Goal: Task Accomplishment & Management: Manage account settings

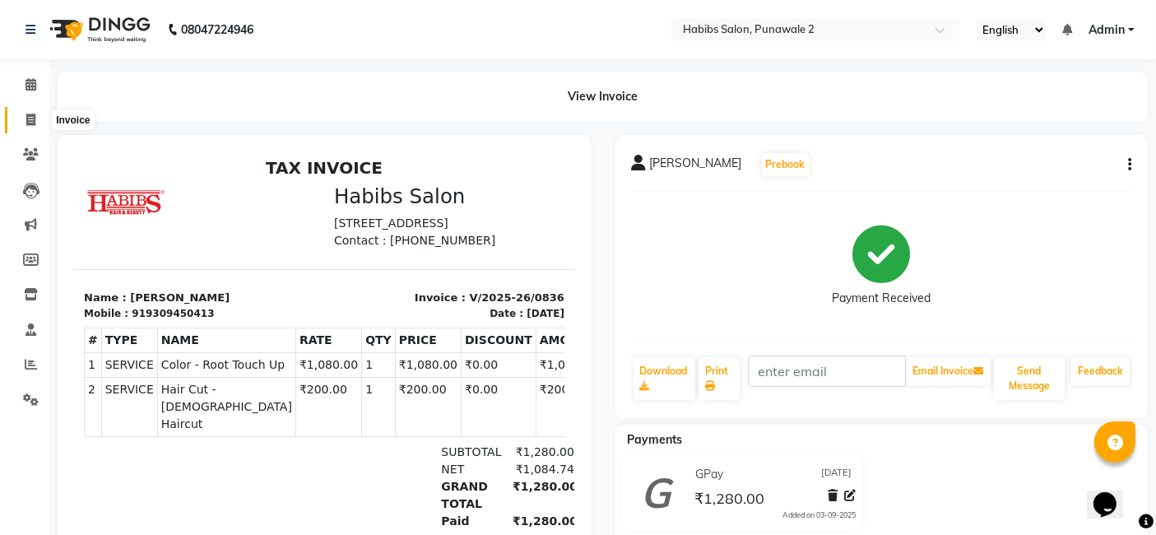
click at [24, 114] on span at bounding box center [30, 120] width 29 height 19
select select "8475"
select select "service"
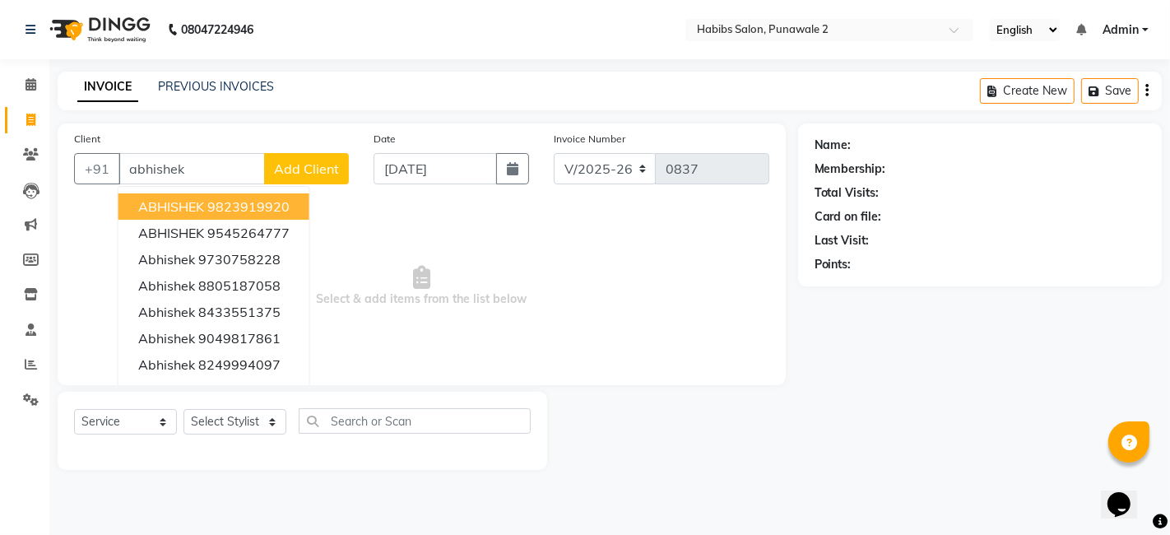
type input "abhishek"
click at [531, 160] on div "Date [DATE]" at bounding box center [451, 163] width 180 height 67
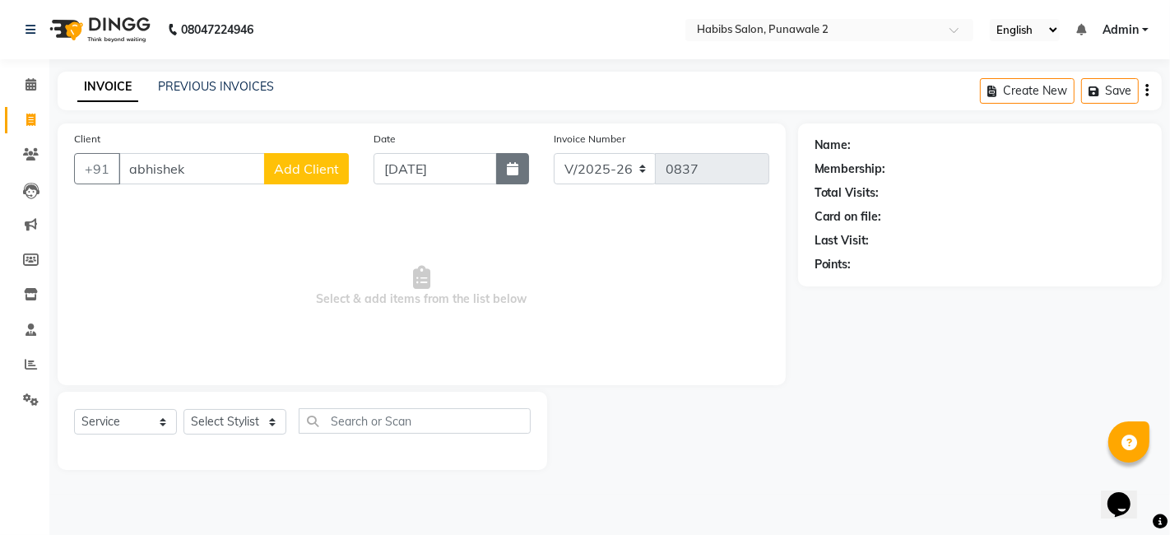
click at [514, 170] on icon "button" at bounding box center [513, 168] width 12 height 13
select select "9"
select select "2025"
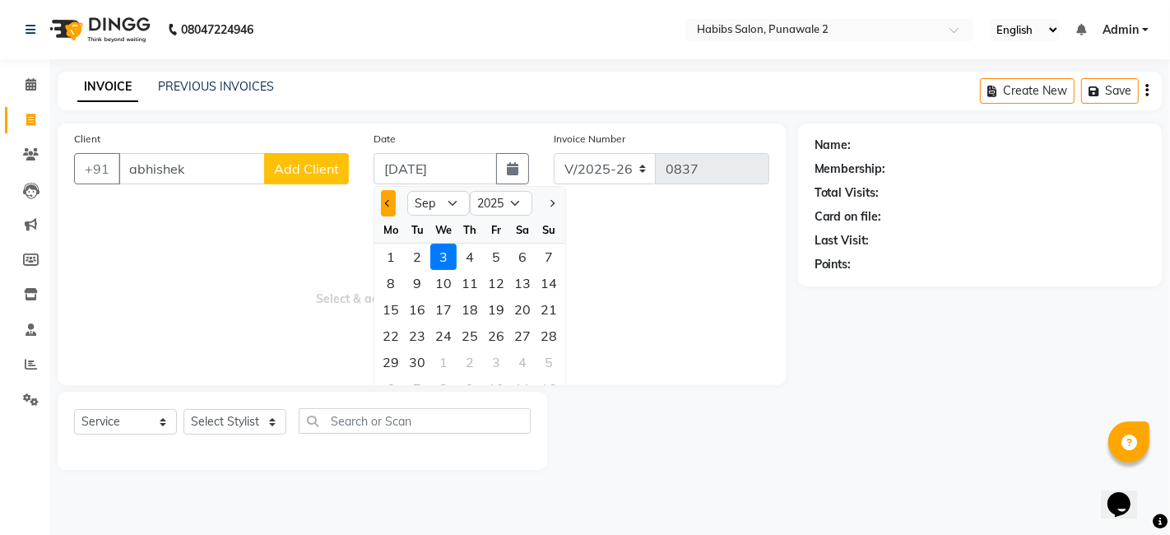
click at [389, 203] on span "Previous month" at bounding box center [388, 203] width 7 height 7
select select "8"
click at [420, 309] on div "12" at bounding box center [417, 309] width 26 height 26
type input "[DATE]"
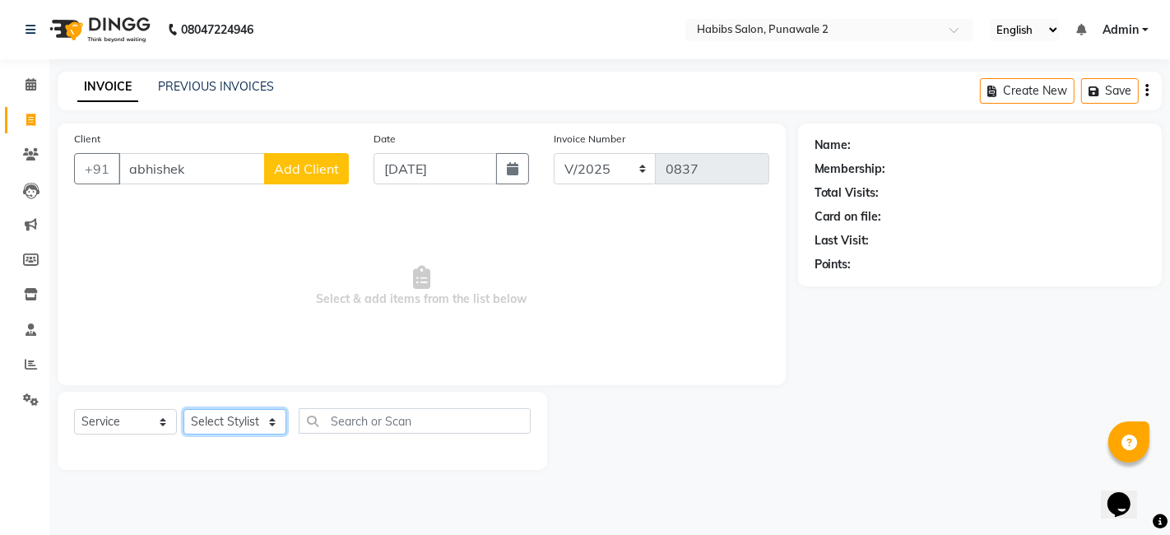
click at [253, 420] on select "Select Stylist Chandan Ganesh Gauri [PERSON_NAME] [PERSON_NAME] nikhil [PERSON_…" at bounding box center [235, 422] width 103 height 26
select select "82975"
click at [184, 409] on select "Select Stylist Chandan Ganesh Gauri [PERSON_NAME] [PERSON_NAME] nikhil [PERSON_…" at bounding box center [235, 422] width 103 height 26
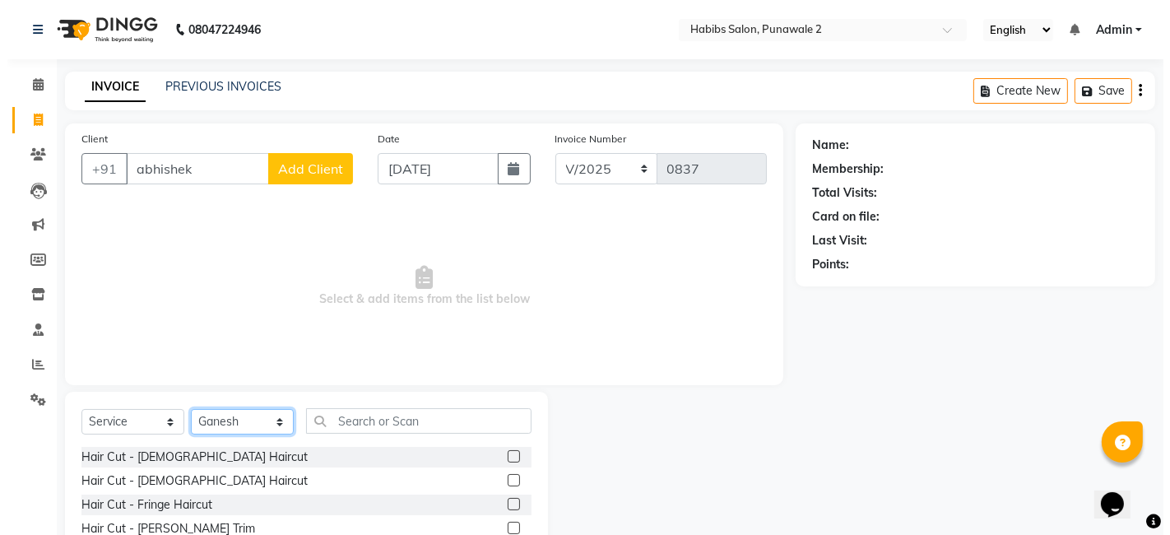
scroll to position [123, 0]
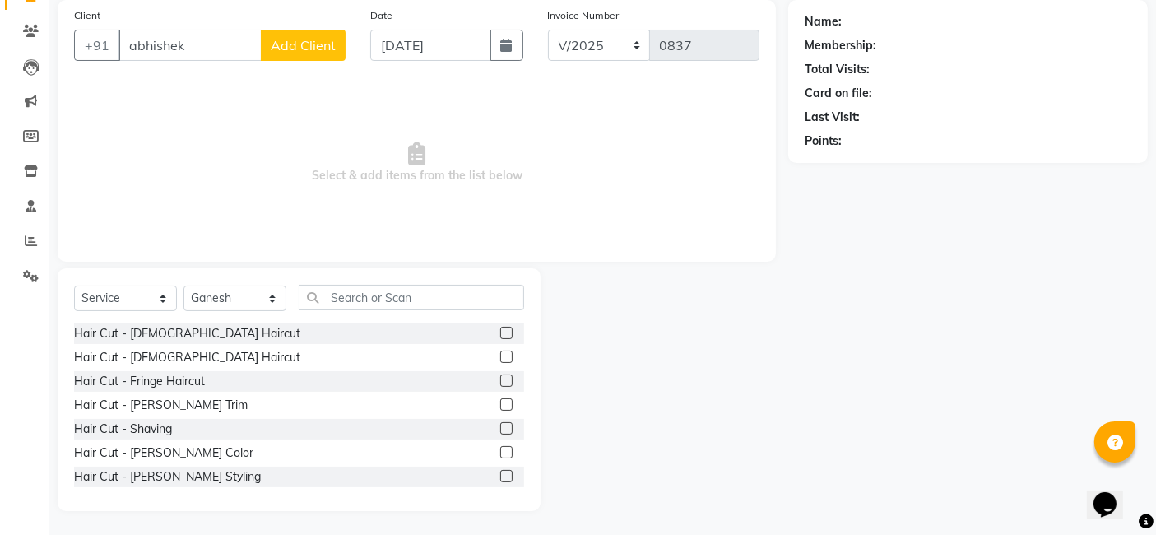
click at [500, 337] on label at bounding box center [506, 333] width 12 height 12
click at [500, 337] on input "checkbox" at bounding box center [505, 333] width 11 height 11
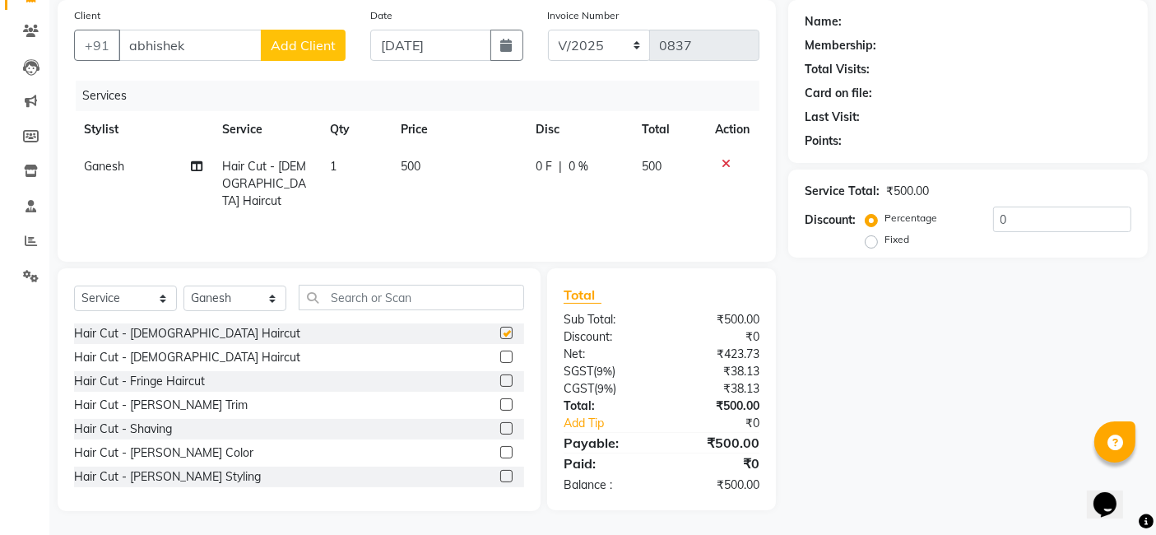
checkbox input "false"
click at [414, 168] on span "500" at bounding box center [412, 166] width 20 height 15
select select "82975"
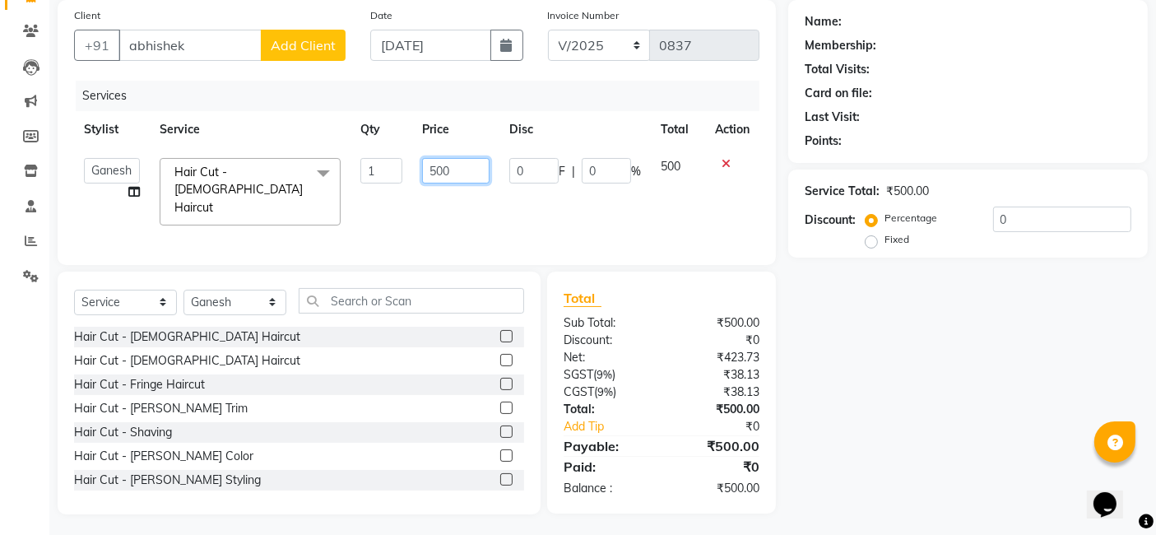
click at [451, 168] on input "500" at bounding box center [455, 171] width 67 height 26
type input "5"
type input "200"
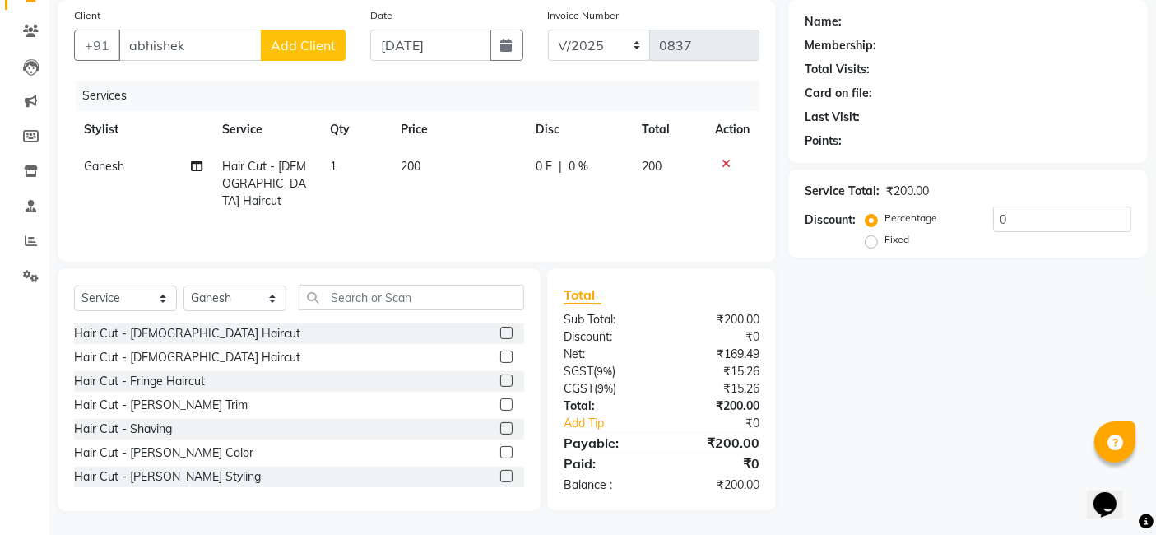
click at [322, 44] on span "Add Client" at bounding box center [303, 45] width 65 height 16
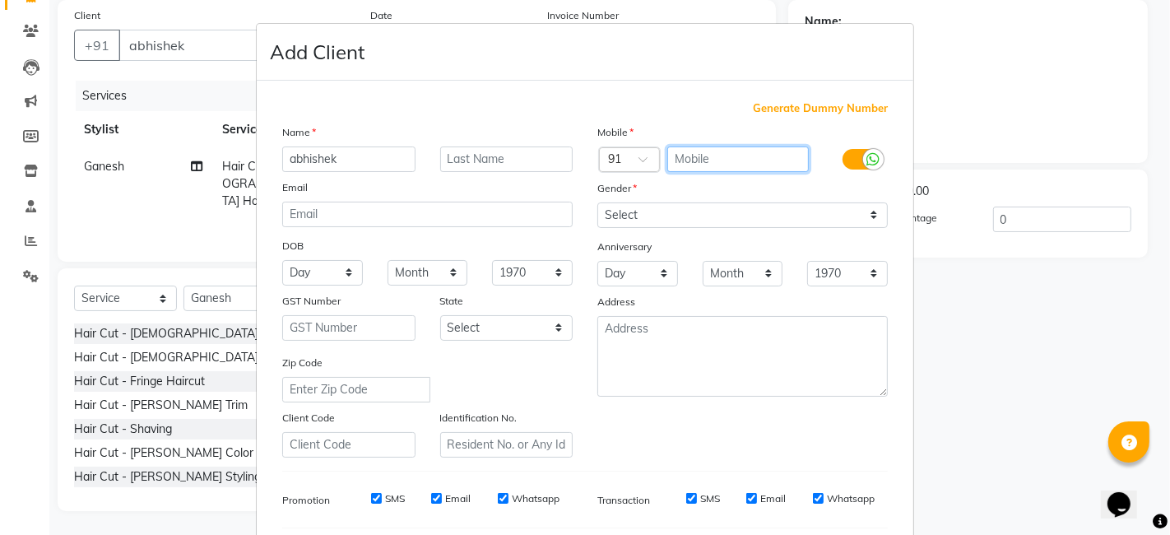
click at [680, 154] on input "text" at bounding box center [738, 159] width 142 height 26
click at [805, 107] on span "Generate Dummy Number" at bounding box center [820, 108] width 135 height 16
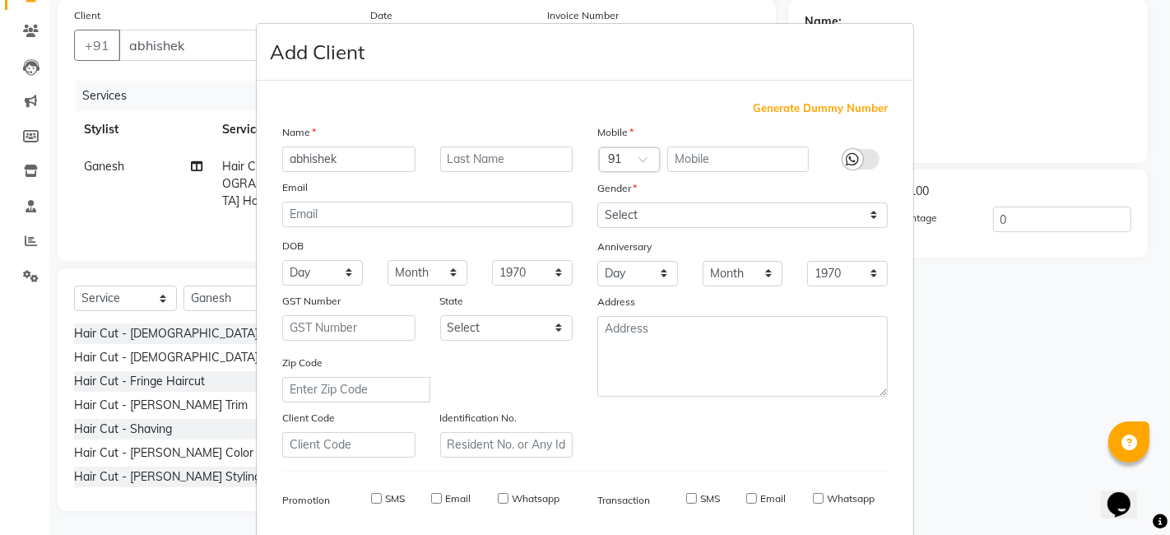
type input "1375800000078"
checkbox input "false"
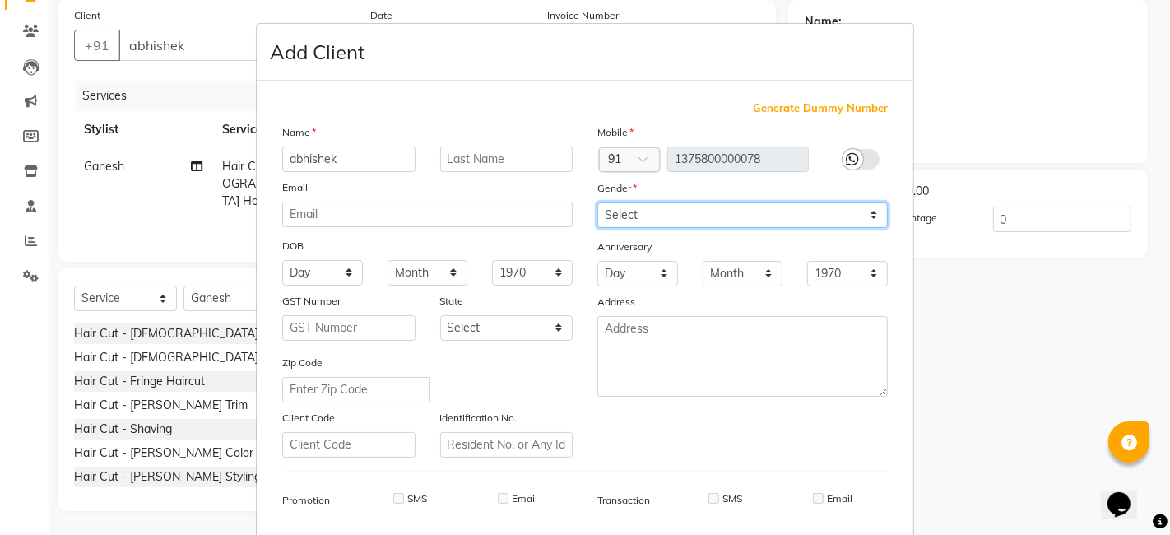
click at [869, 216] on select "Select [DEMOGRAPHIC_DATA] [DEMOGRAPHIC_DATA] Other Prefer Not To Say" at bounding box center [742, 215] width 291 height 26
select select "[DEMOGRAPHIC_DATA]"
click at [597, 202] on select "Select [DEMOGRAPHIC_DATA] [DEMOGRAPHIC_DATA] Other Prefer Not To Say" at bounding box center [742, 215] width 291 height 26
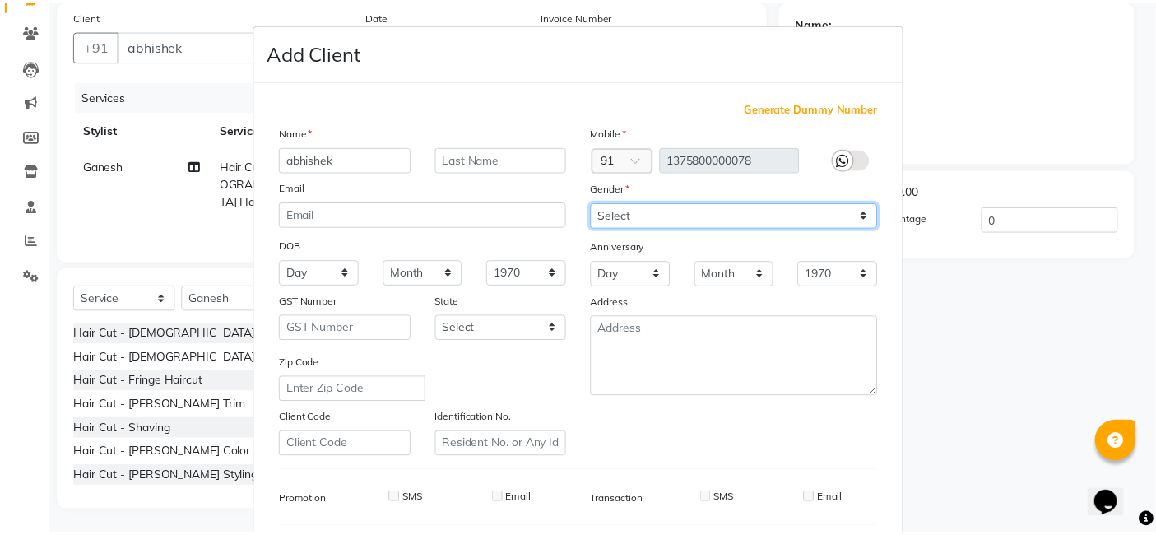
scroll to position [223, 0]
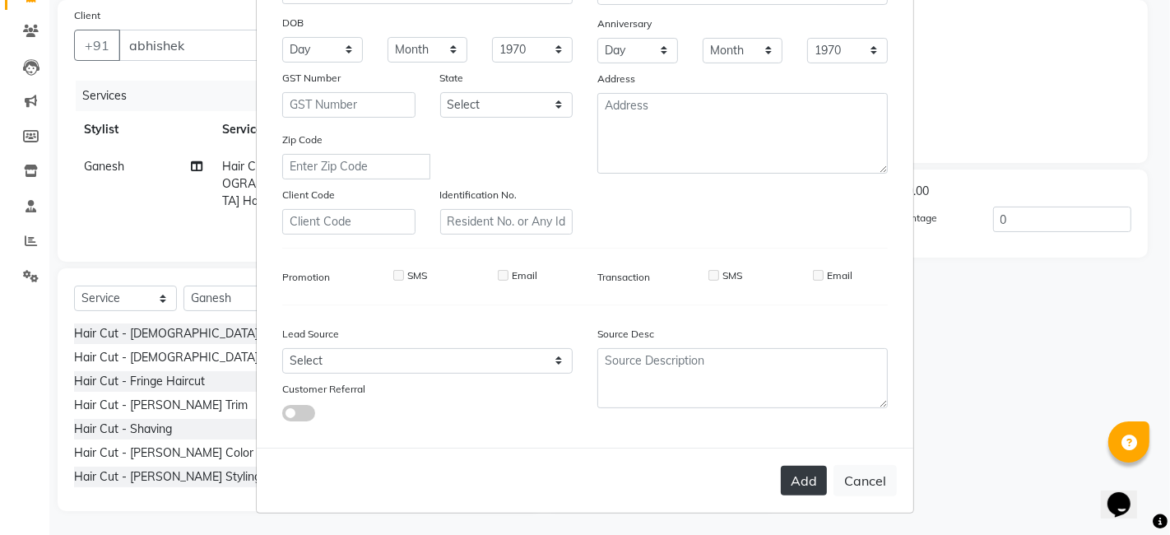
click at [797, 491] on button "Add" at bounding box center [804, 481] width 46 height 30
type input "1375800000078"
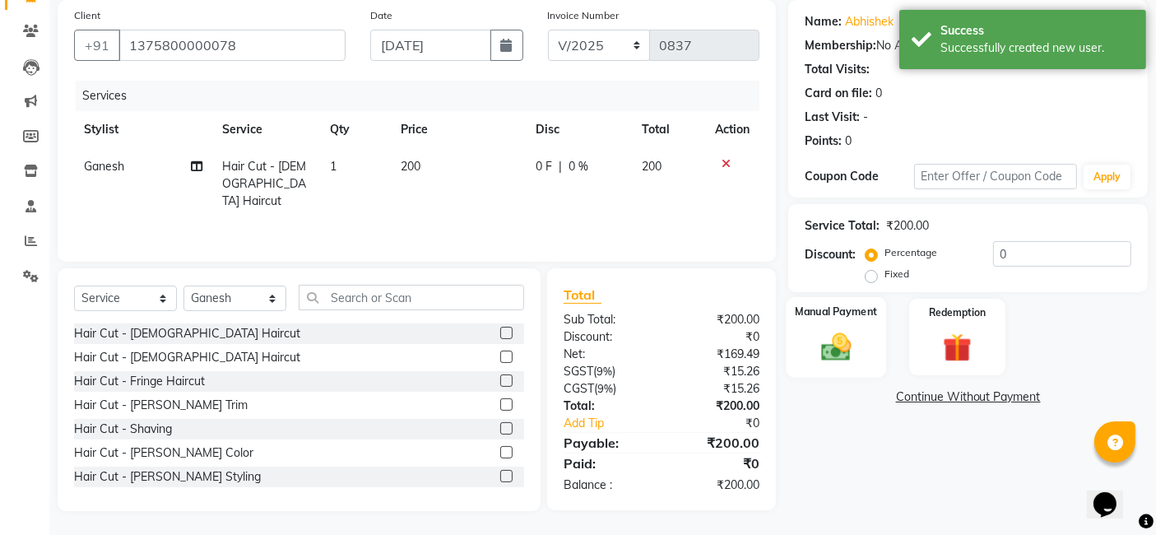
click at [825, 359] on img at bounding box center [836, 346] width 49 height 35
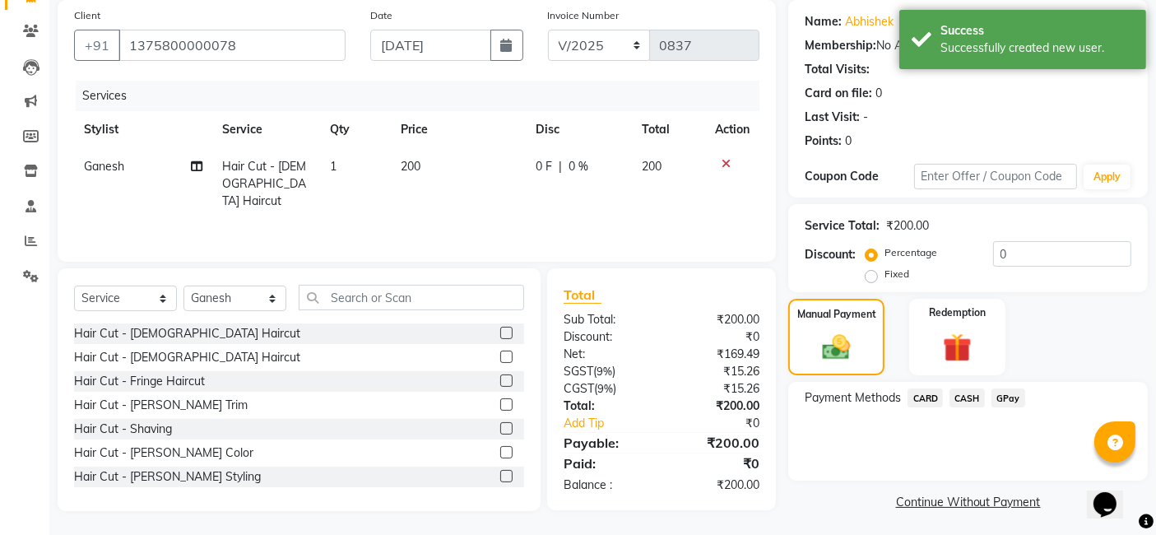
click at [1011, 391] on span "GPay" at bounding box center [1009, 397] width 34 height 19
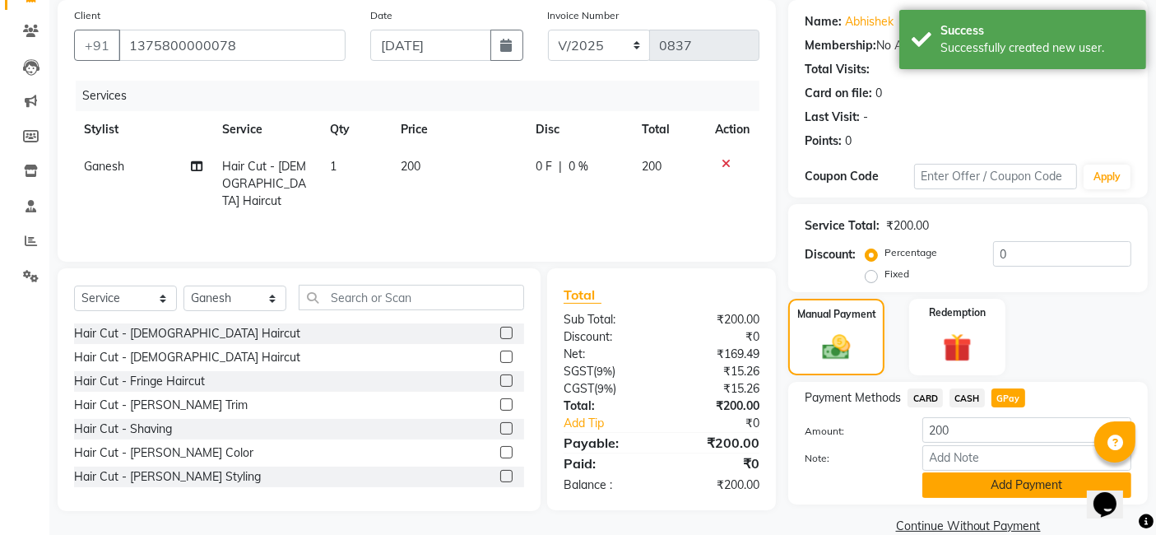
click at [995, 497] on button "Add Payment" at bounding box center [1027, 485] width 209 height 26
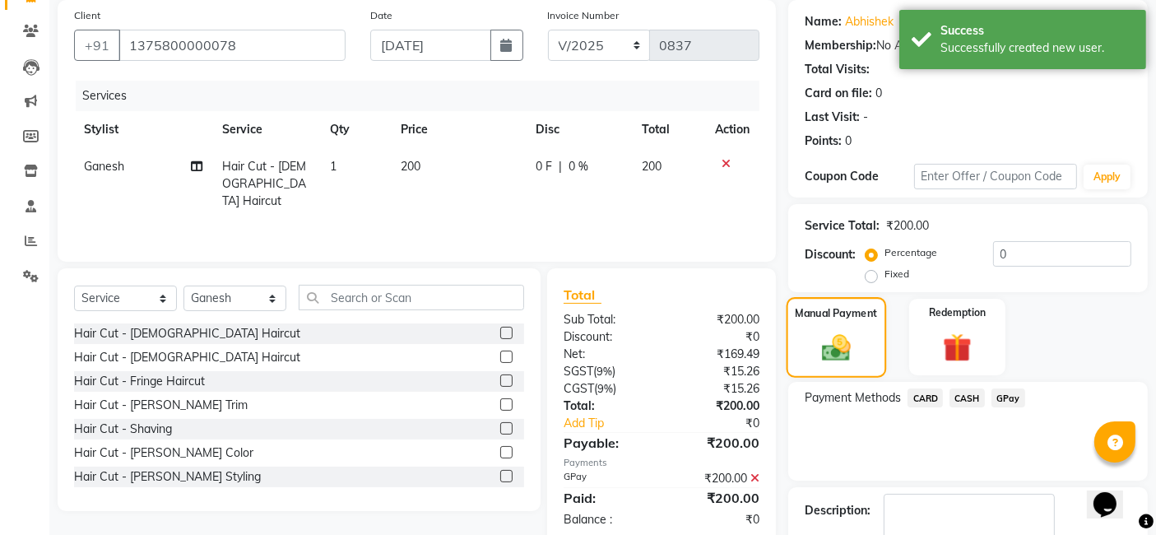
scroll to position [219, 0]
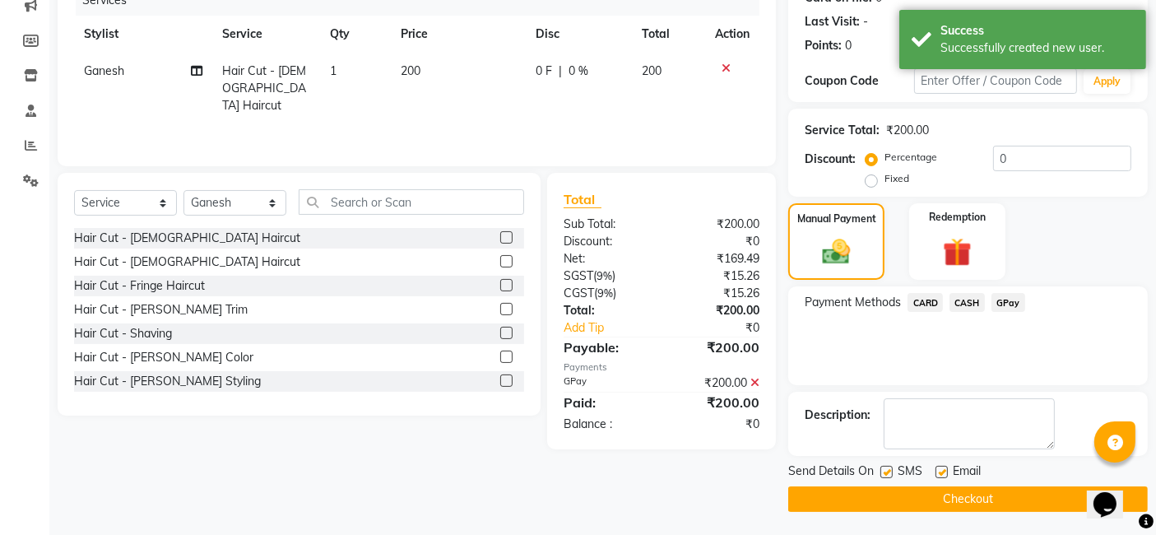
drag, startPoint x: 853, startPoint y: 492, endPoint x: 454, endPoint y: 288, distance: 448.3
click at [454, 288] on div "Client [PHONE_NUMBER] Date [DATE] Invoice Number V/2025 V/[PHONE_NUMBER] Servic…" at bounding box center [602, 208] width 1115 height 607
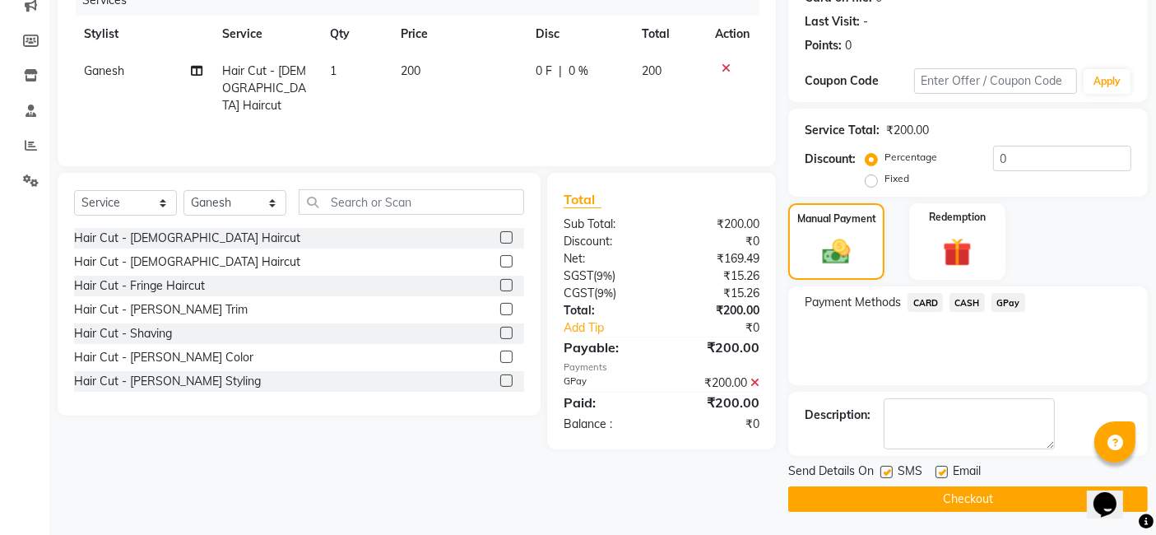
click at [932, 499] on button "Checkout" at bounding box center [968, 499] width 360 height 26
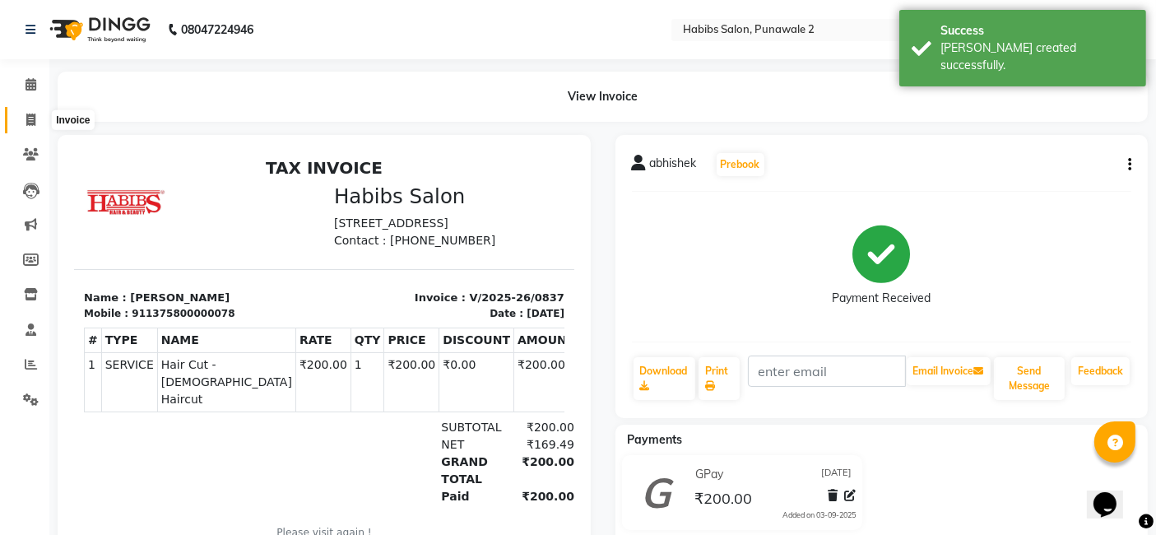
click at [29, 123] on icon at bounding box center [30, 120] width 9 height 12
select select "8475"
select select "service"
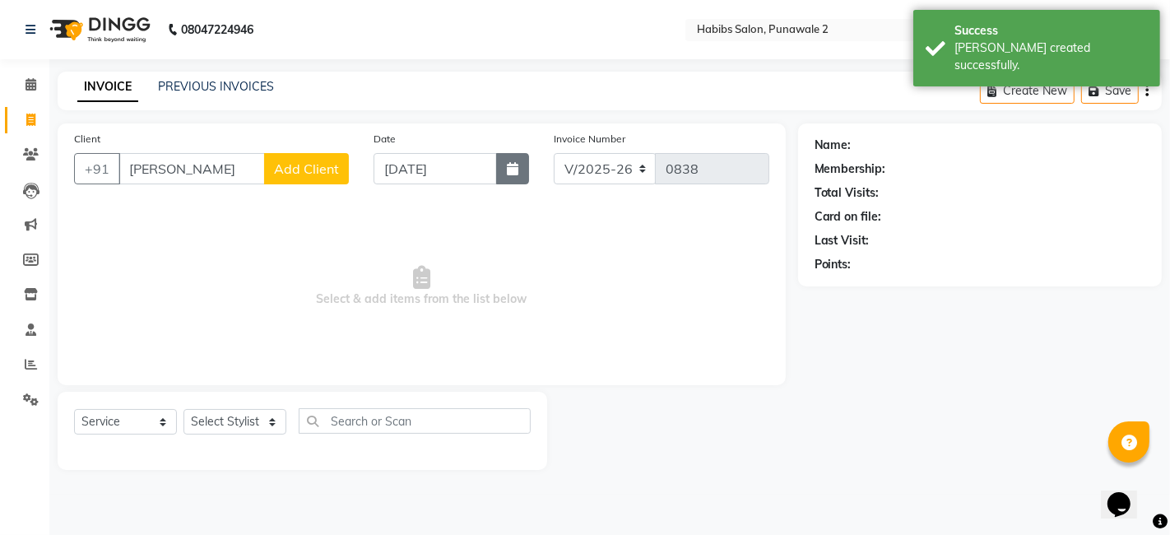
type input "[PERSON_NAME]"
click at [518, 174] on icon "button" at bounding box center [513, 168] width 12 height 13
select select "9"
select select "2025"
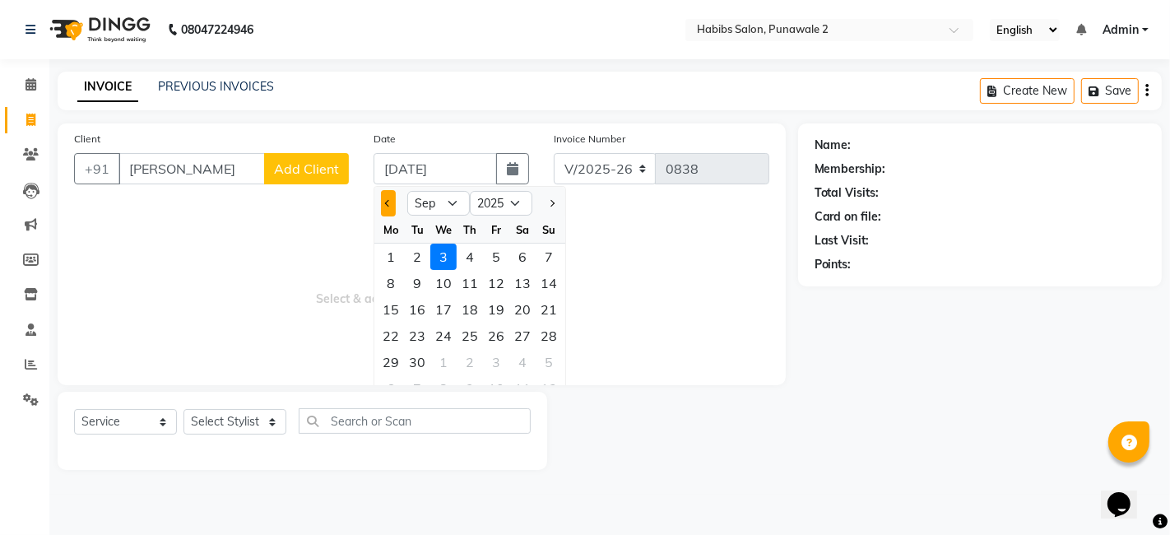
click at [385, 212] on button "Previous month" at bounding box center [388, 203] width 14 height 26
select select "8"
click at [420, 306] on div "12" at bounding box center [417, 309] width 26 height 26
type input "[DATE]"
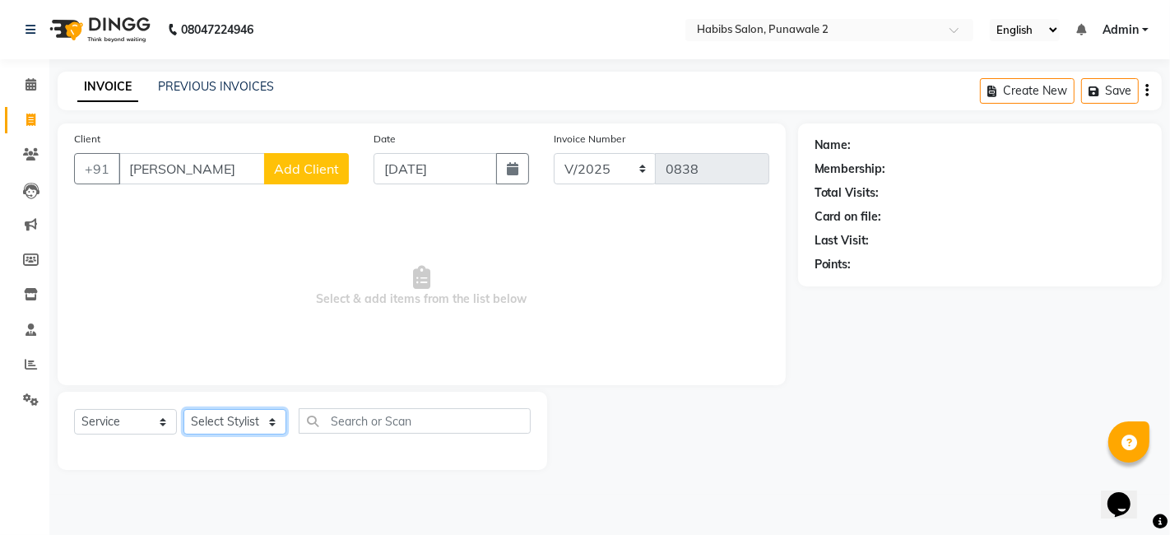
click at [270, 425] on select "Select Stylist Chandan Ganesh Gauri [PERSON_NAME] [PERSON_NAME] nikhil [PERSON_…" at bounding box center [235, 422] width 103 height 26
select select "82973"
click at [184, 409] on select "Select Stylist Chandan Ganesh Gauri [PERSON_NAME] [PERSON_NAME] nikhil [PERSON_…" at bounding box center [235, 422] width 103 height 26
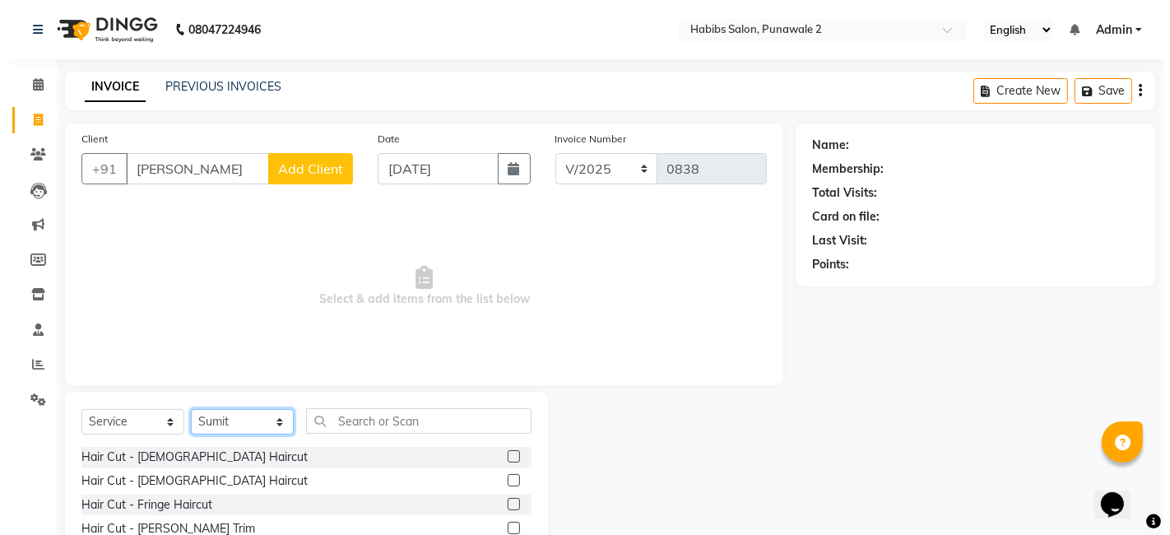
scroll to position [123, 0]
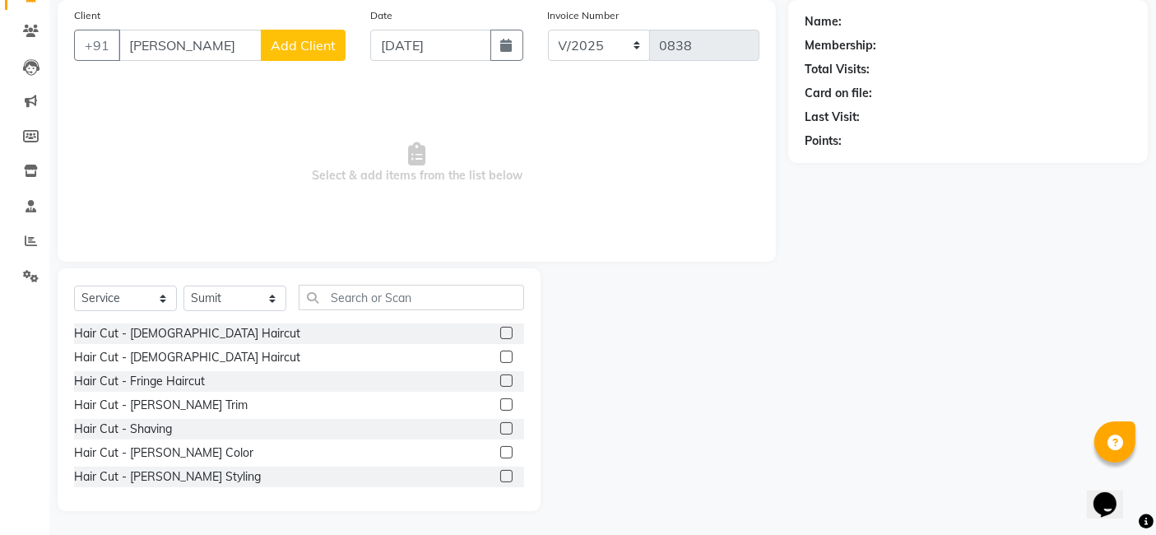
click at [500, 404] on label at bounding box center [506, 404] width 12 height 12
click at [500, 404] on input "checkbox" at bounding box center [505, 405] width 11 height 11
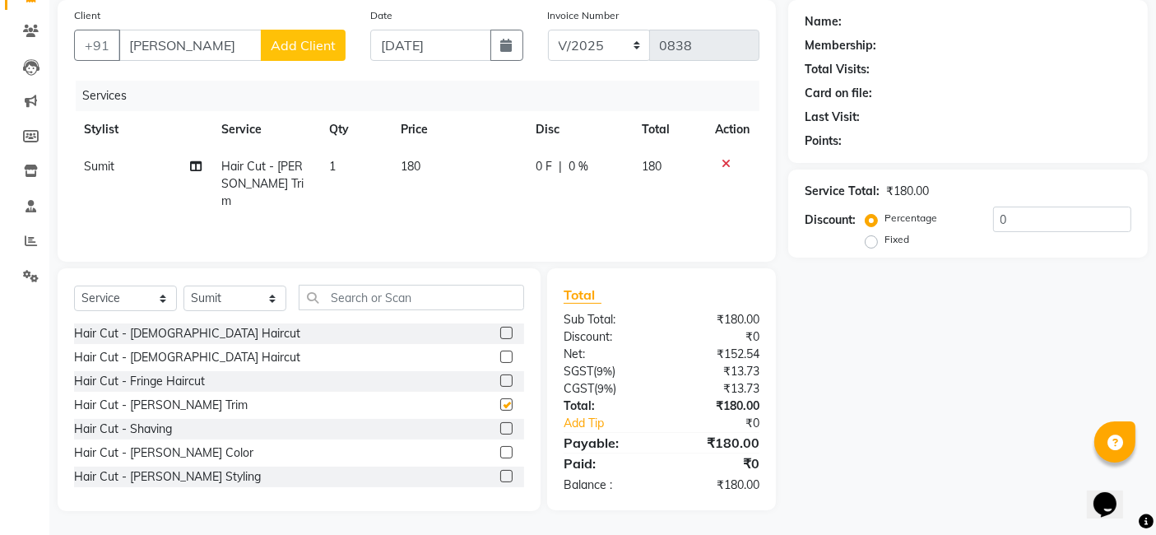
checkbox input "false"
click at [431, 153] on td "180" at bounding box center [458, 184] width 135 height 72
select select "82973"
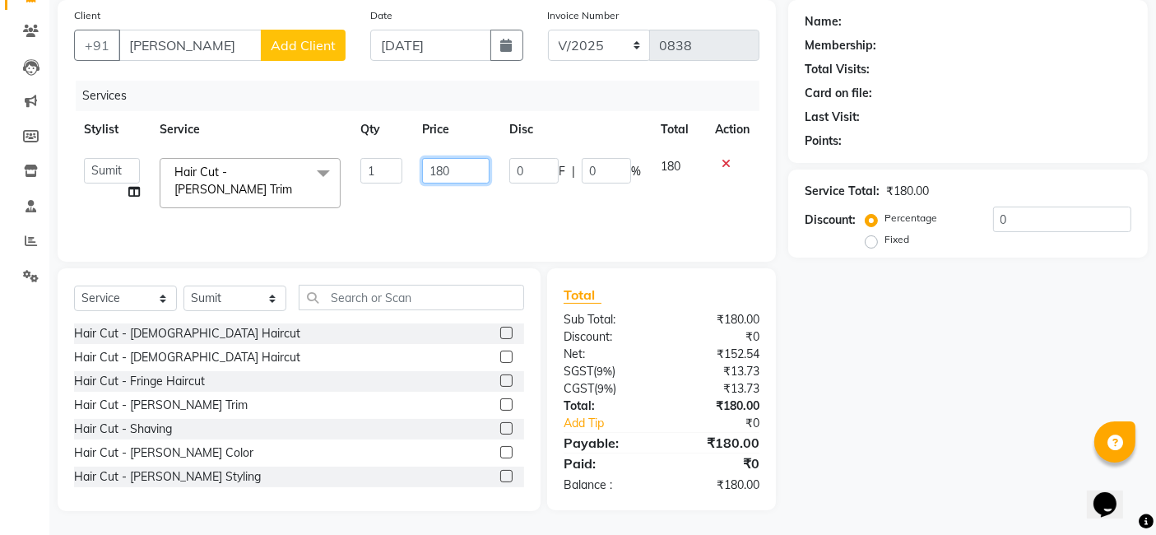
click at [458, 170] on input "180" at bounding box center [455, 171] width 67 height 26
type input "1"
type input "400"
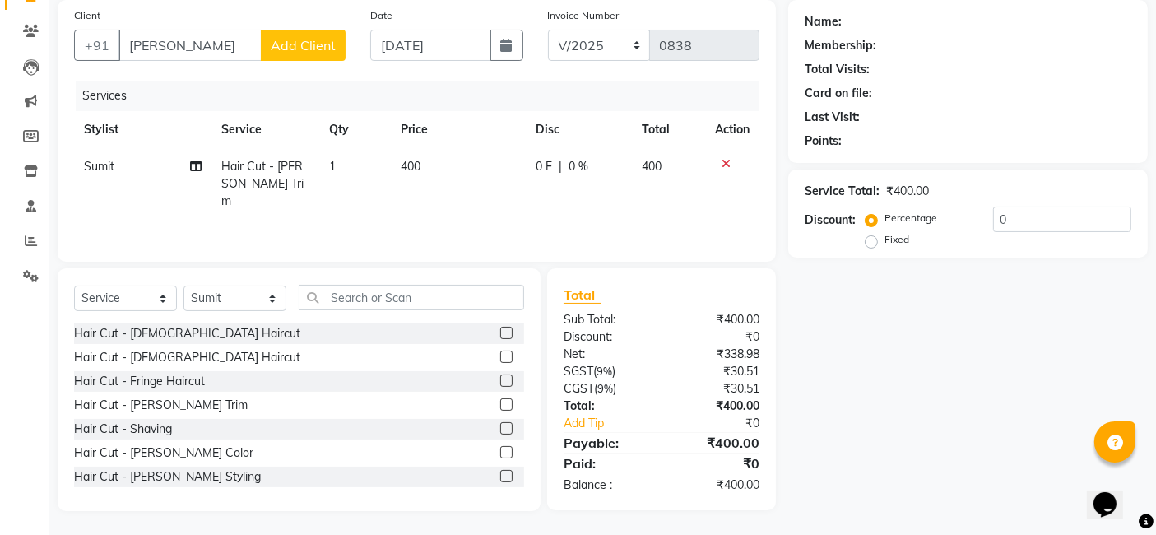
click at [299, 35] on button "Add Client" at bounding box center [303, 45] width 85 height 31
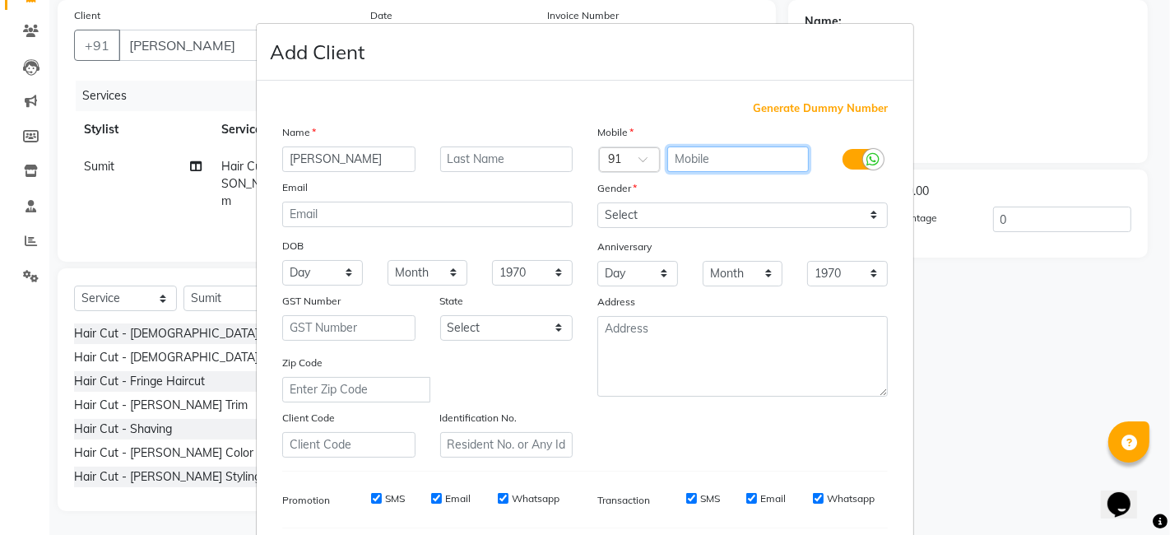
click at [714, 156] on input "text" at bounding box center [738, 159] width 142 height 26
click at [823, 108] on span "Generate Dummy Number" at bounding box center [820, 108] width 135 height 16
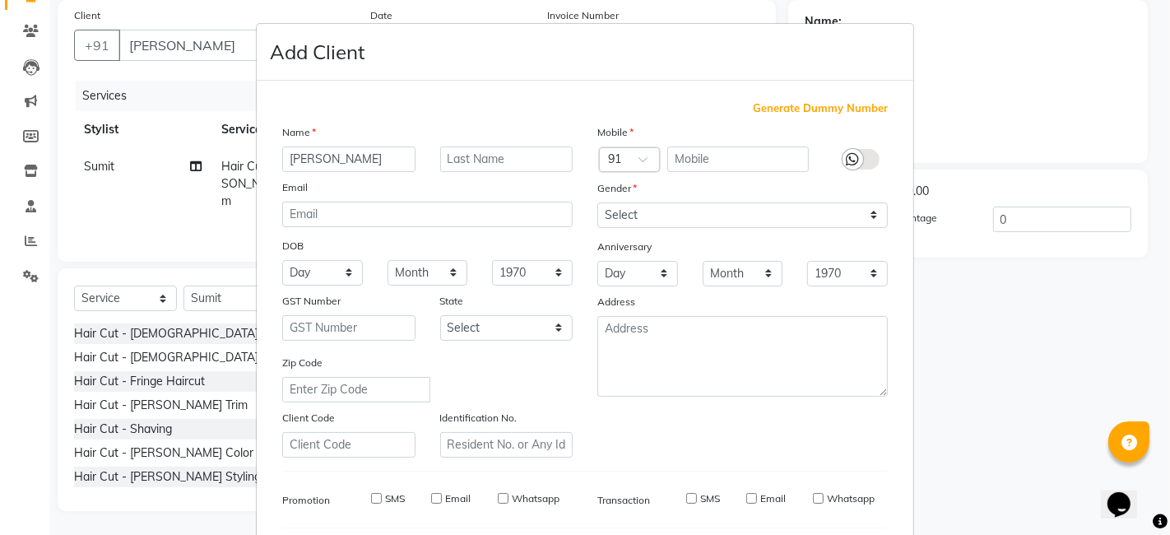
type input "1375800000079"
checkbox input "false"
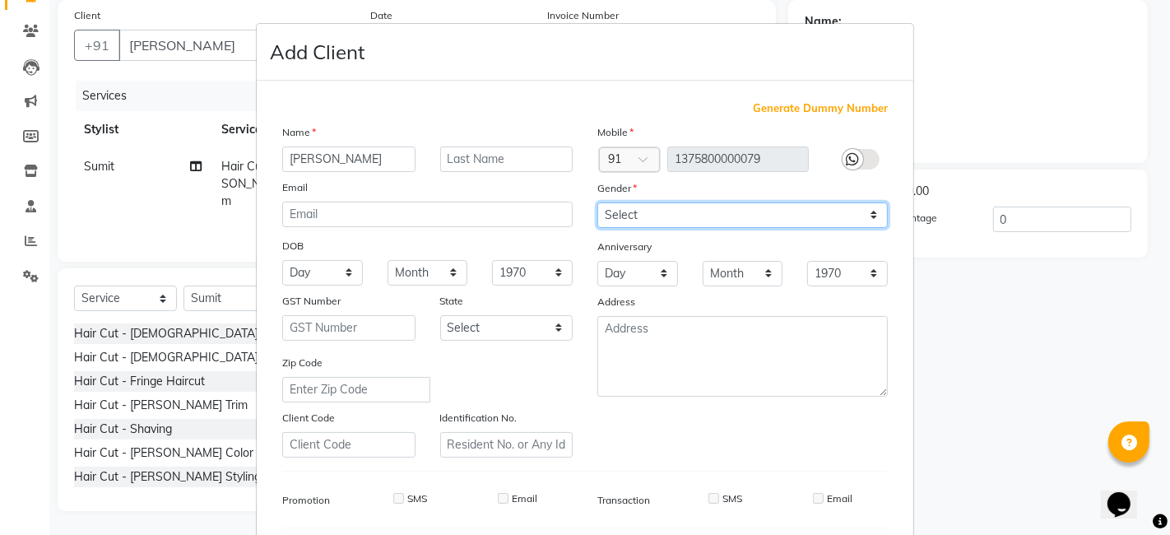
click at [863, 219] on select "Select [DEMOGRAPHIC_DATA] [DEMOGRAPHIC_DATA] Other Prefer Not To Say" at bounding box center [742, 215] width 291 height 26
select select "[DEMOGRAPHIC_DATA]"
click at [597, 202] on select "Select [DEMOGRAPHIC_DATA] [DEMOGRAPHIC_DATA] Other Prefer Not To Say" at bounding box center [742, 215] width 291 height 26
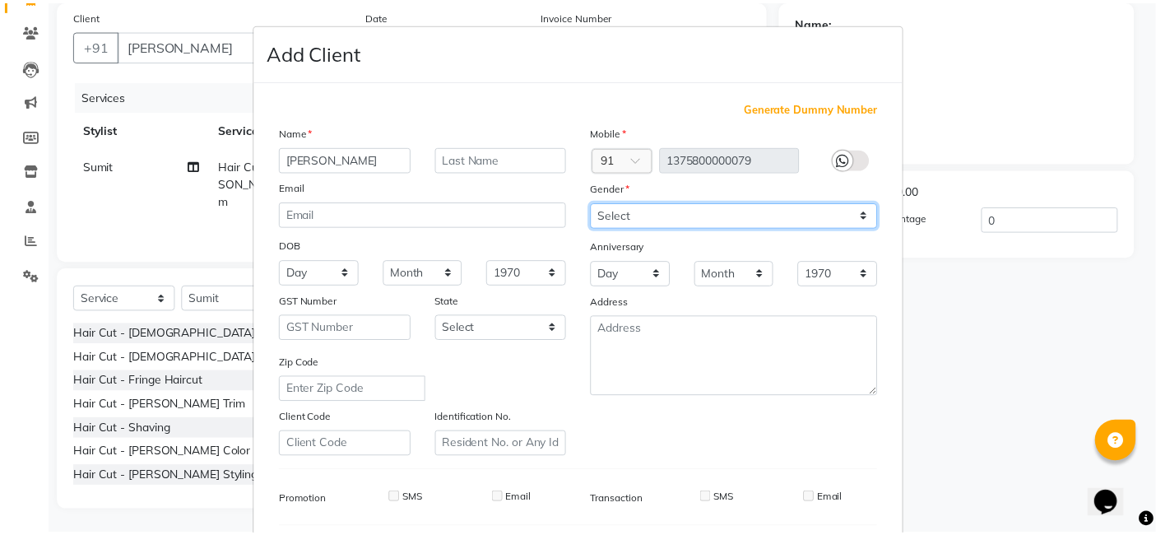
scroll to position [223, 0]
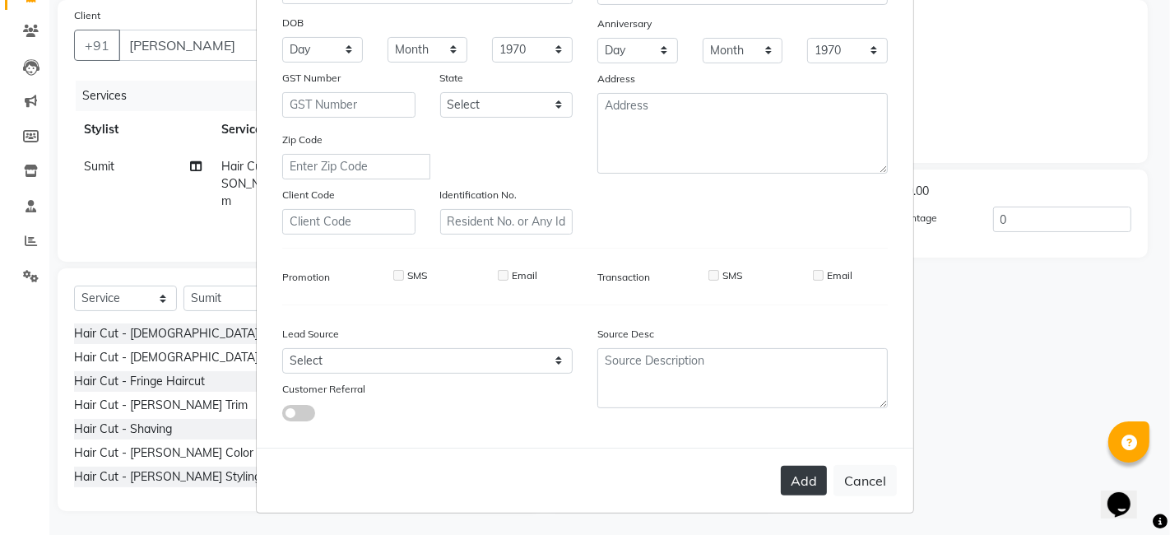
click at [818, 486] on button "Add" at bounding box center [804, 481] width 46 height 30
type input "1375800000079"
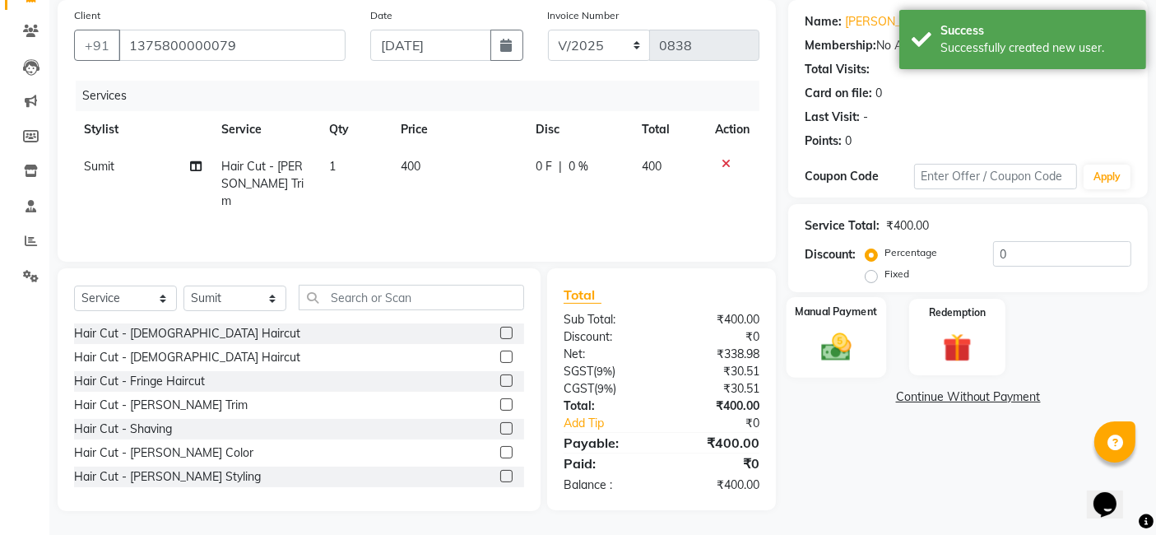
click at [830, 360] on img at bounding box center [836, 346] width 49 height 35
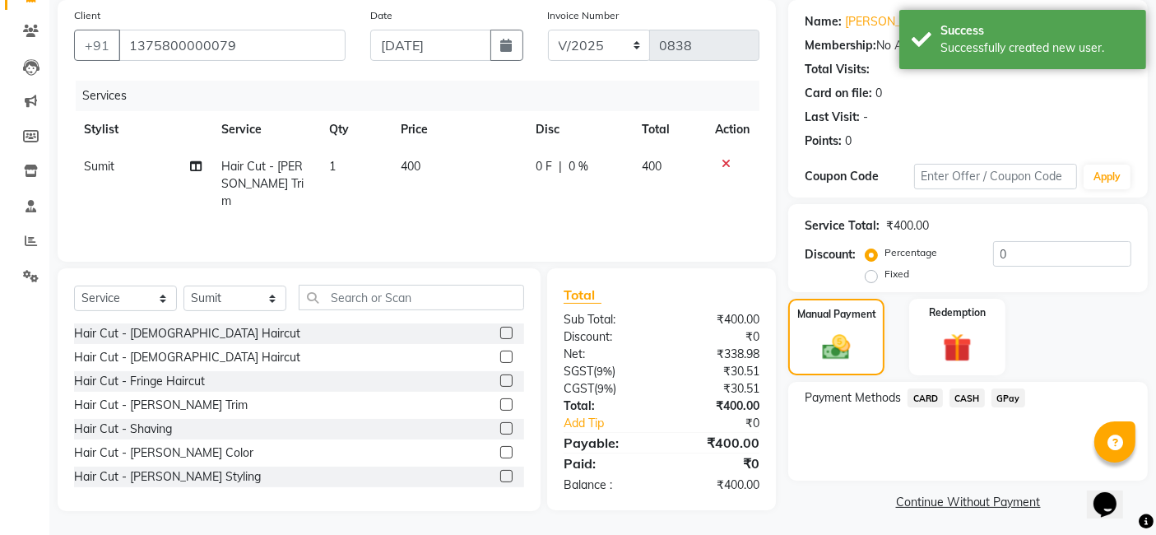
click at [1013, 396] on span "GPay" at bounding box center [1009, 397] width 34 height 19
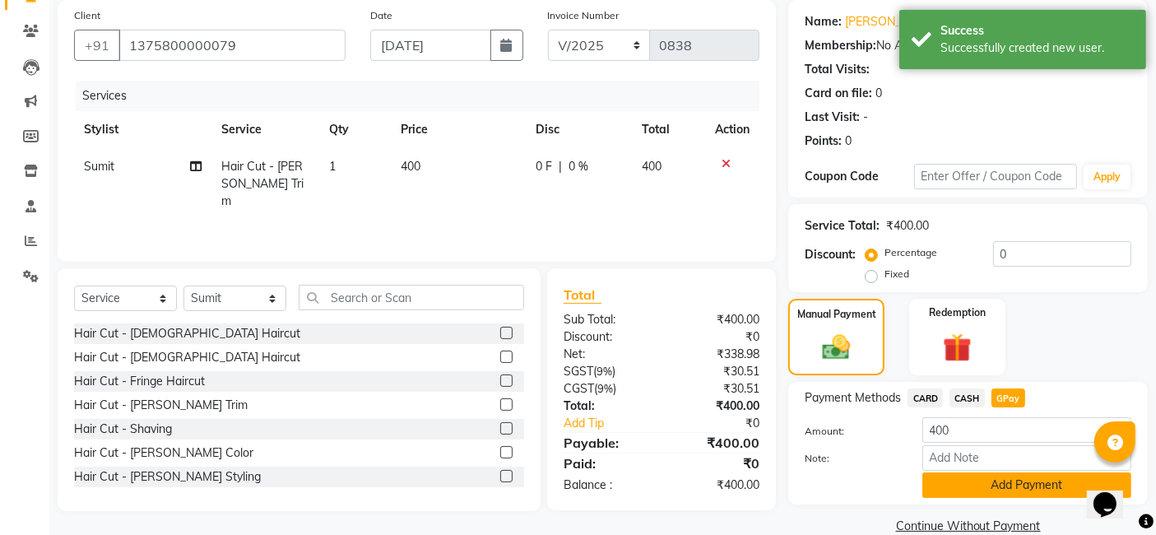
click at [1007, 487] on button "Add Payment" at bounding box center [1027, 485] width 209 height 26
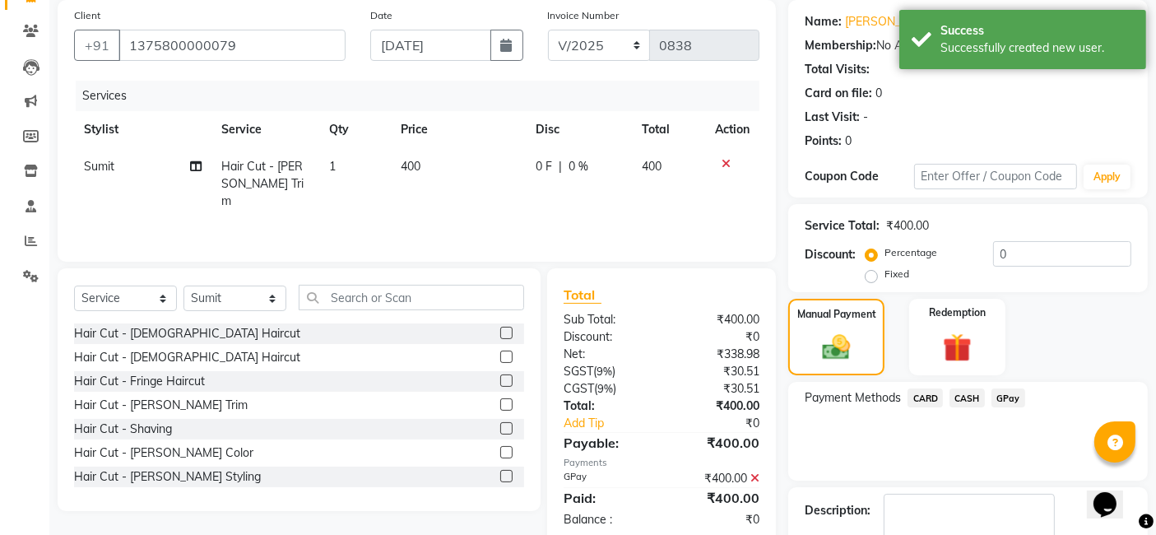
scroll to position [219, 0]
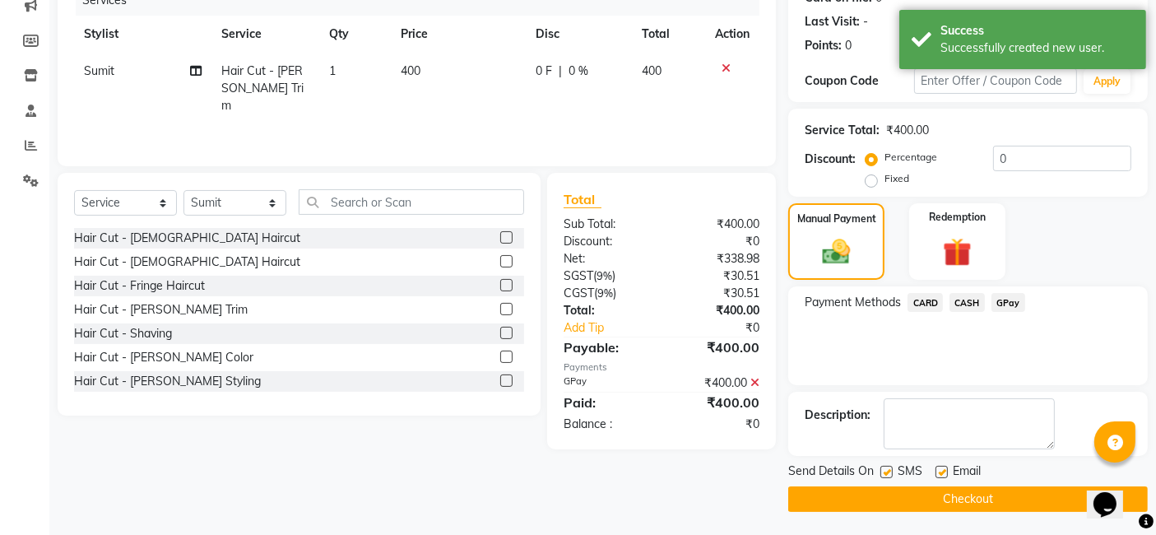
click at [969, 502] on button "Checkout" at bounding box center [968, 499] width 360 height 26
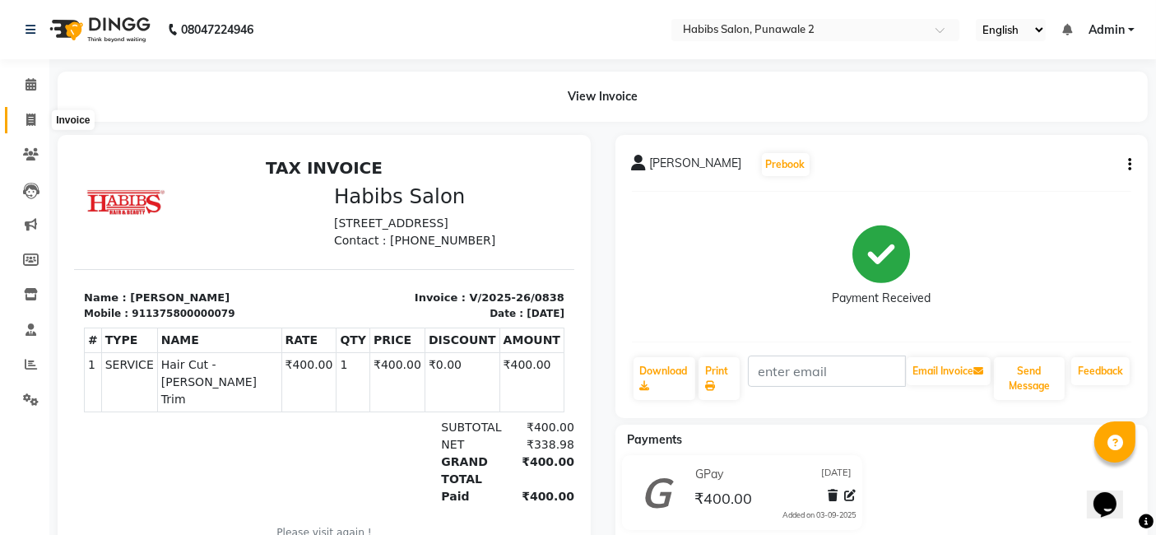
click at [30, 119] on icon at bounding box center [30, 120] width 9 height 12
select select "service"
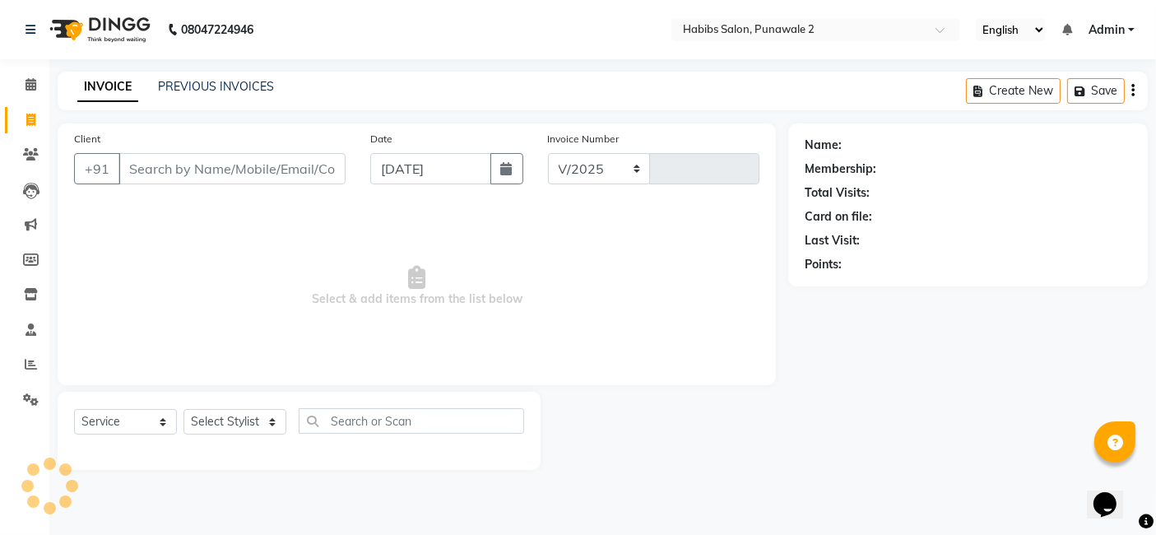
select select "8475"
type input "0839"
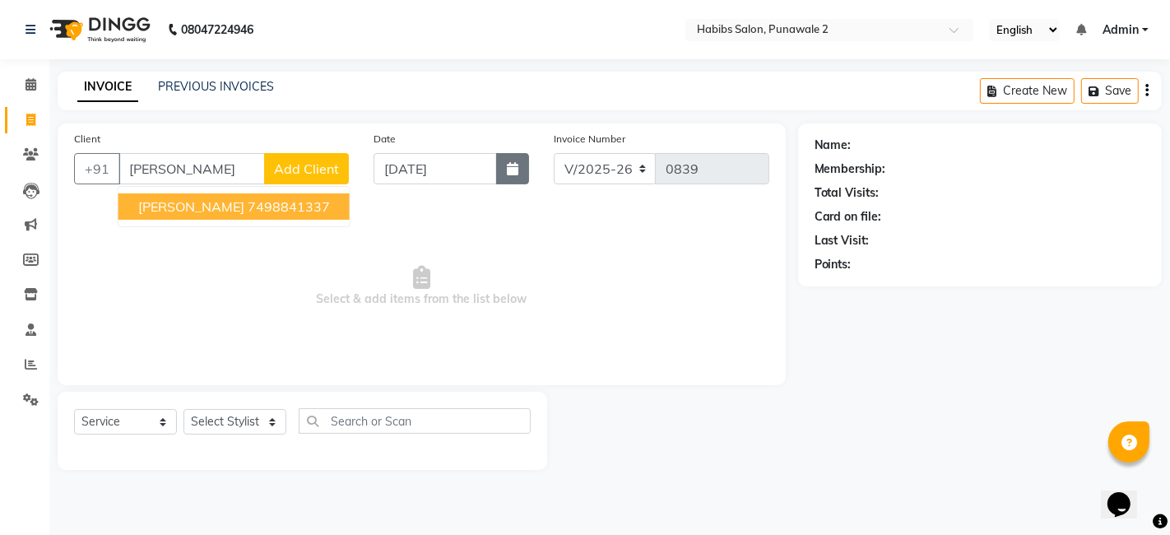
type input "[PERSON_NAME]"
click at [508, 172] on icon "button" at bounding box center [513, 168] width 12 height 13
select select "9"
select select "2025"
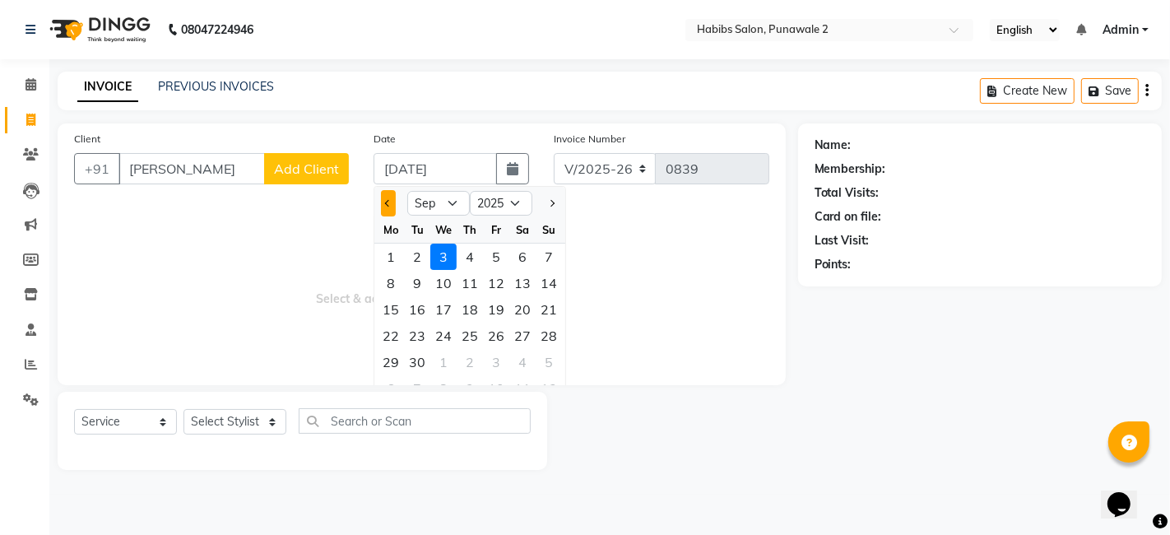
click at [393, 199] on button "Previous month" at bounding box center [388, 203] width 14 height 26
select select "8"
click at [451, 307] on div "13" at bounding box center [443, 309] width 26 height 26
type input "13-08-2025"
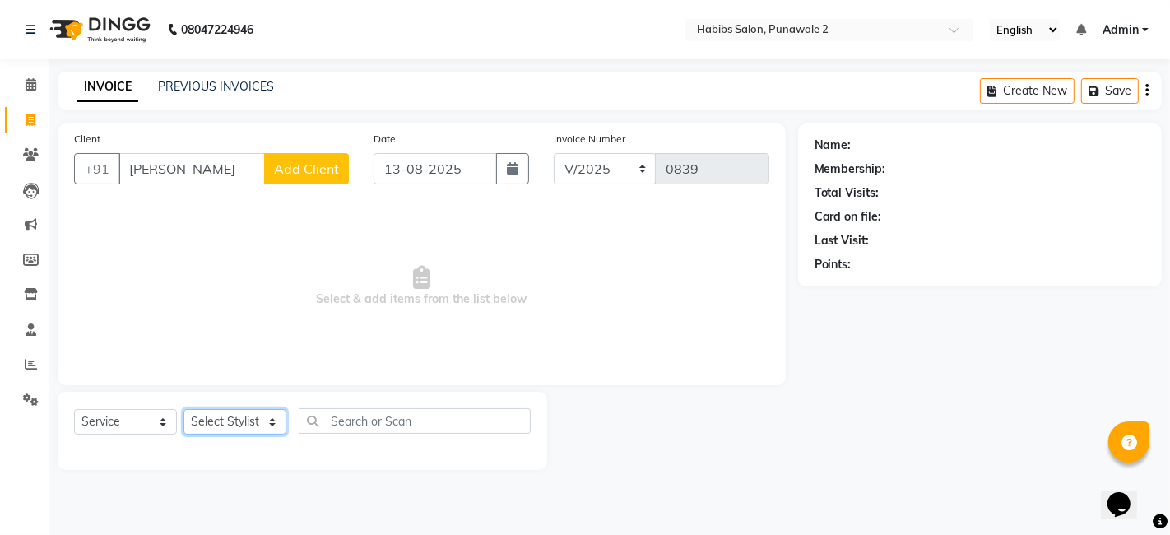
click at [270, 423] on select "Select Stylist Chandan Ganesh Gauri [PERSON_NAME] [PERSON_NAME] nikhil [PERSON_…" at bounding box center [235, 422] width 103 height 26
select select "82975"
click at [184, 409] on select "Select Stylist Chandan Ganesh Gauri [PERSON_NAME] [PERSON_NAME] nikhil [PERSON_…" at bounding box center [235, 422] width 103 height 26
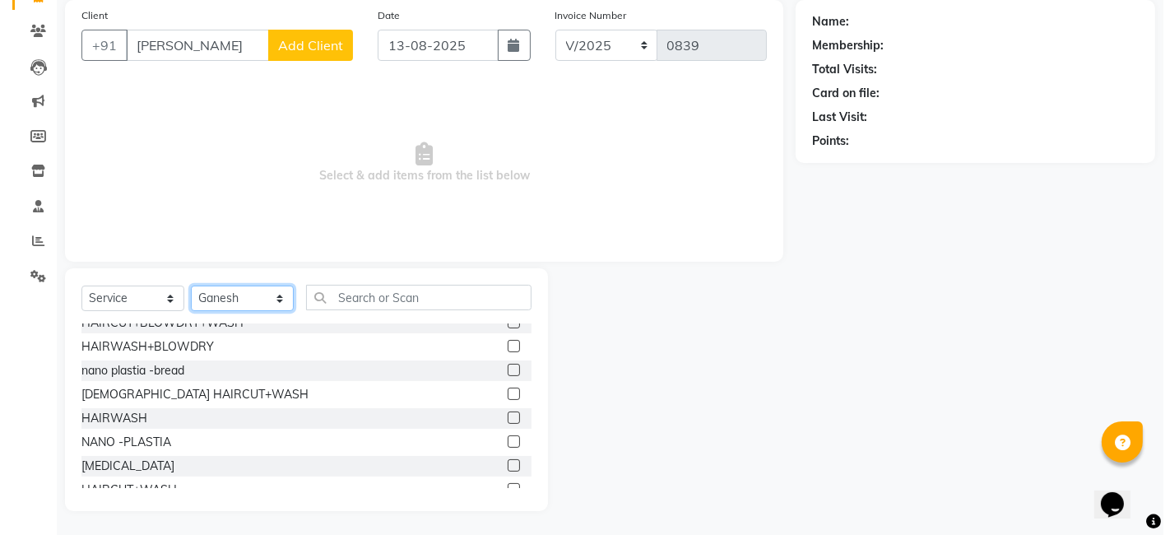
scroll to position [347, 0]
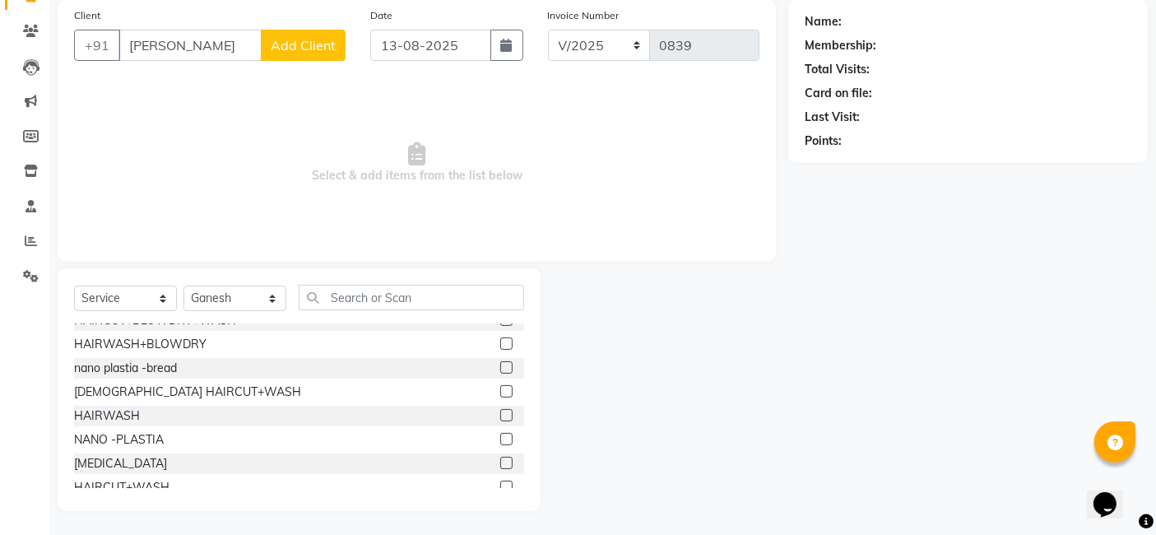
click at [500, 391] on label at bounding box center [506, 391] width 12 height 12
click at [500, 391] on input "checkbox" at bounding box center [505, 392] width 11 height 11
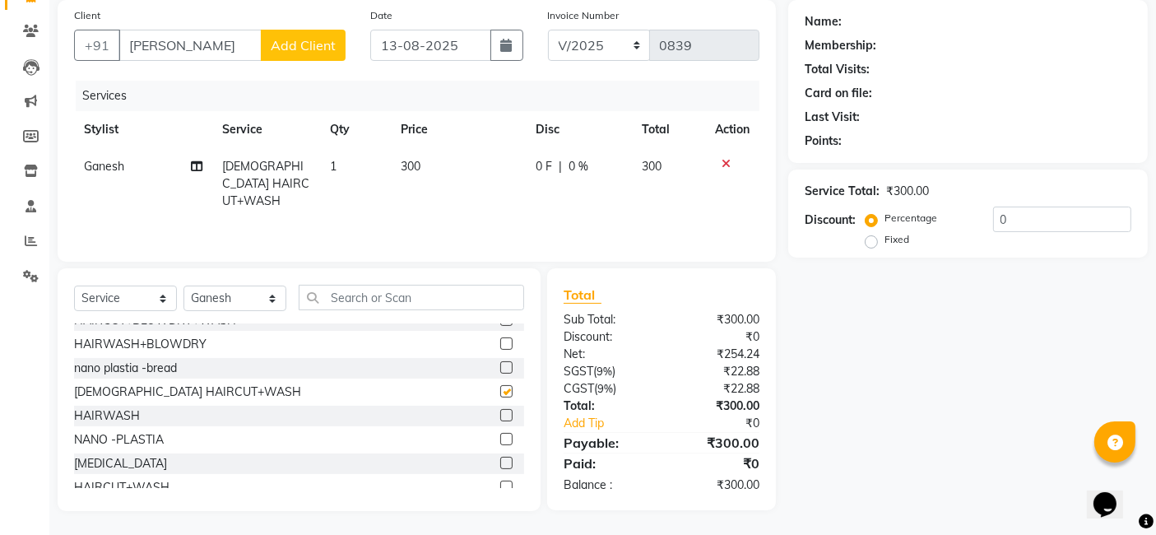
checkbox input "false"
click at [297, 47] on span "Add Client" at bounding box center [303, 45] width 65 height 16
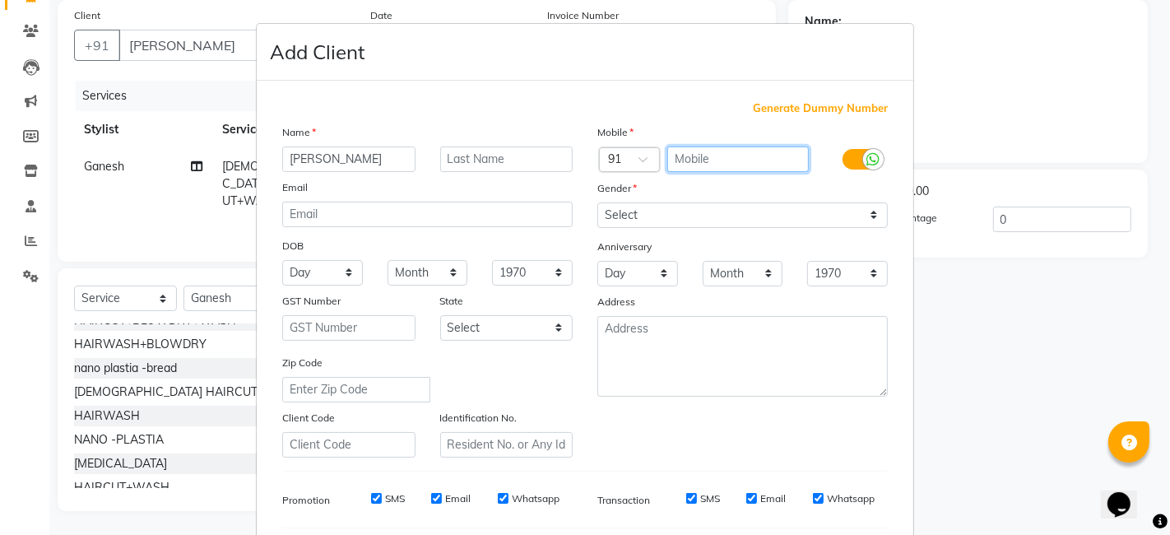
click at [689, 162] on input "text" at bounding box center [738, 159] width 142 height 26
type input "9552537447"
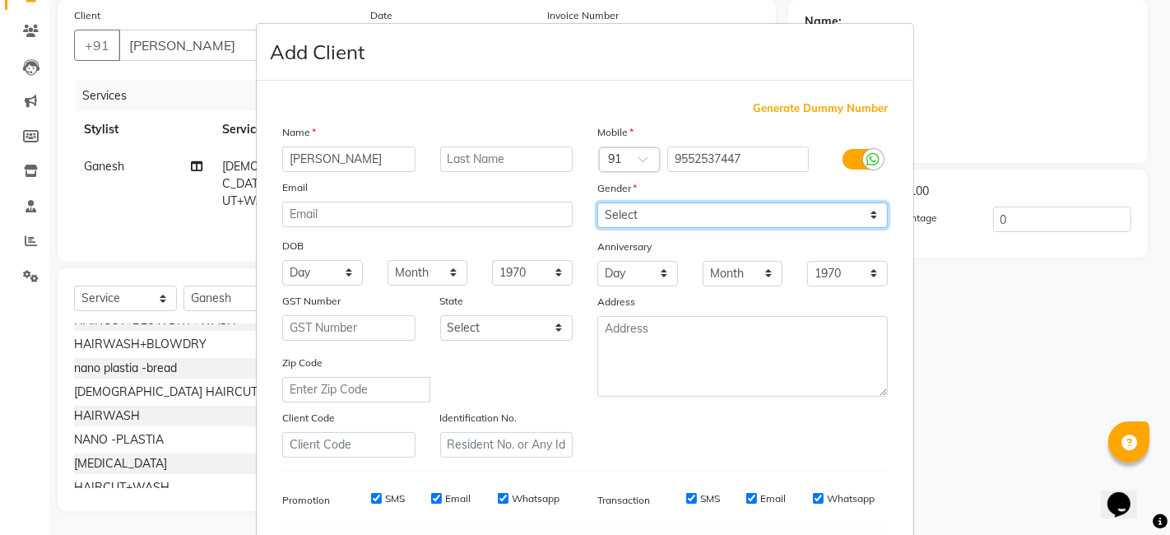
click at [875, 208] on select "Select [DEMOGRAPHIC_DATA] [DEMOGRAPHIC_DATA] Other Prefer Not To Say" at bounding box center [742, 215] width 291 height 26
select select "[DEMOGRAPHIC_DATA]"
click at [597, 202] on select "Select [DEMOGRAPHIC_DATA] [DEMOGRAPHIC_DATA] Other Prefer Not To Say" at bounding box center [742, 215] width 291 height 26
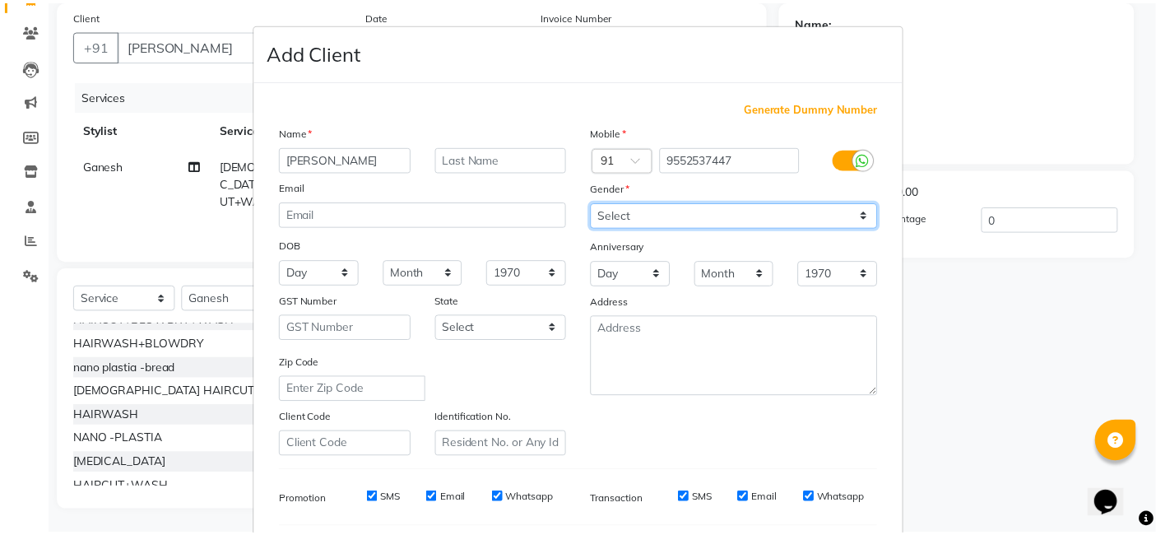
scroll to position [223, 0]
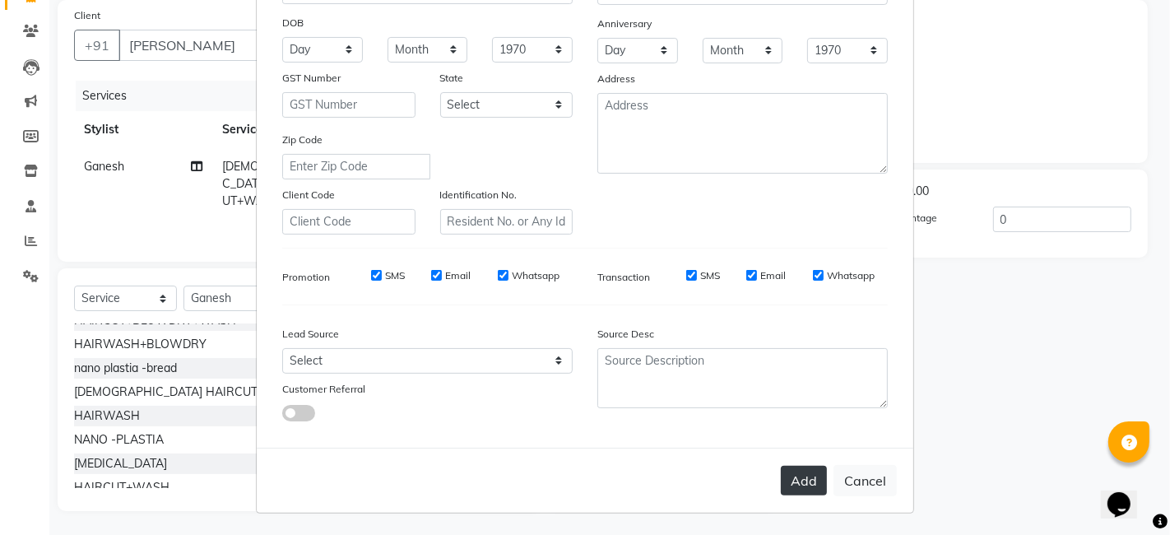
click at [802, 483] on button "Add" at bounding box center [804, 481] width 46 height 30
type input "9552537447"
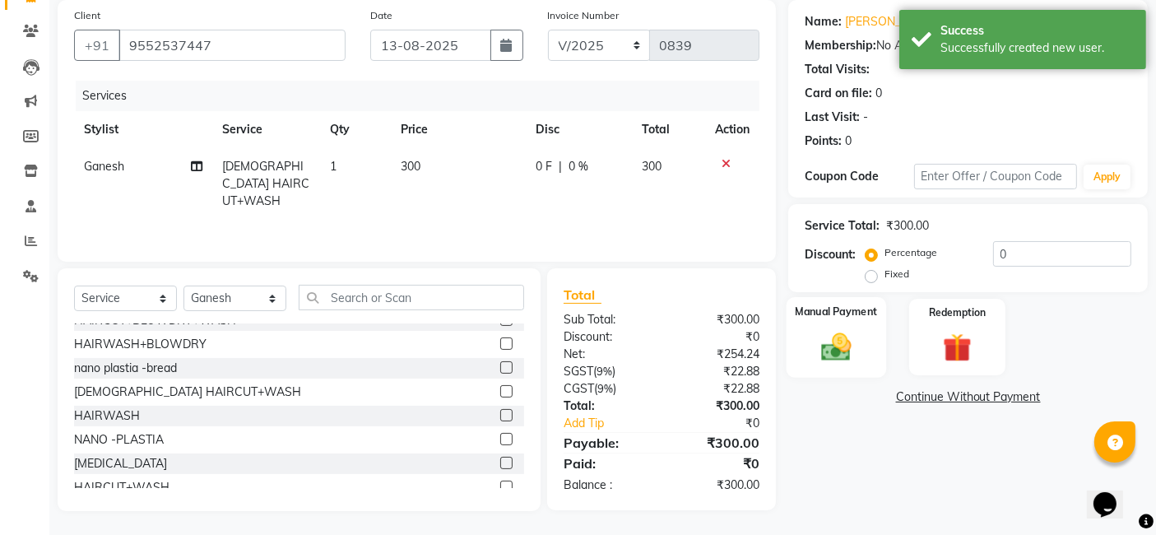
click at [835, 370] on div "Manual Payment" at bounding box center [837, 337] width 100 height 81
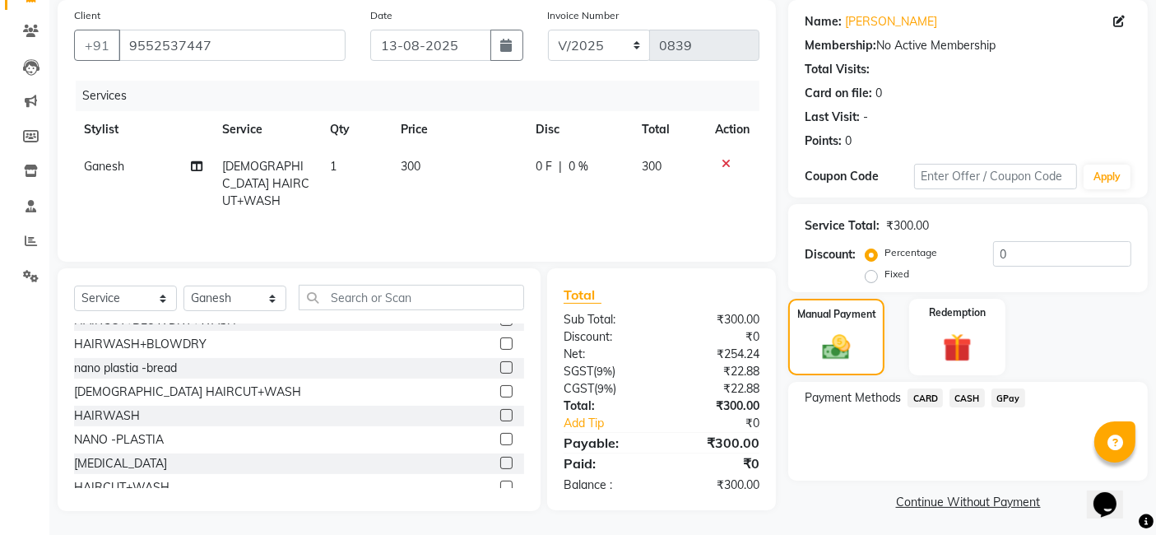
click at [960, 398] on span "CASH" at bounding box center [967, 397] width 35 height 19
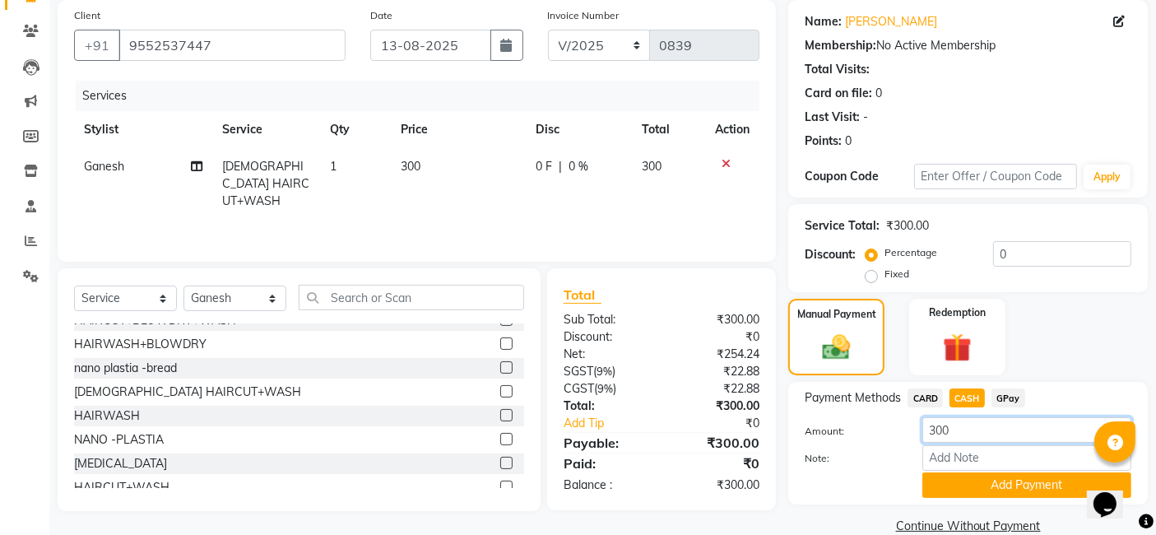
click at [963, 431] on input "300" at bounding box center [1027, 430] width 209 height 26
type input "3"
type input "200"
click at [980, 490] on button "Add Payment" at bounding box center [1027, 485] width 209 height 26
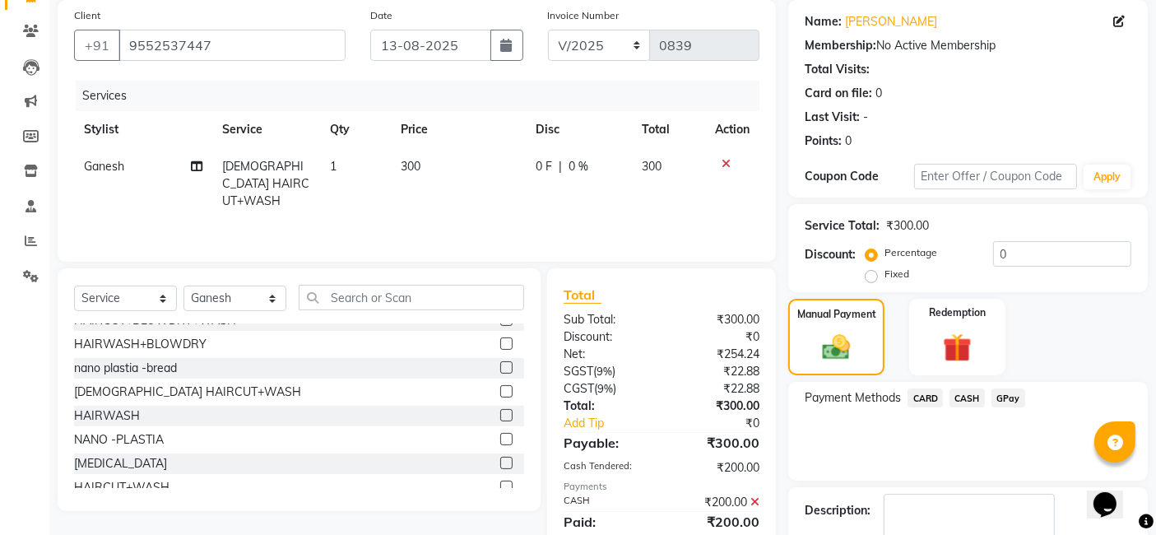
click at [1011, 393] on span "GPay" at bounding box center [1009, 397] width 34 height 19
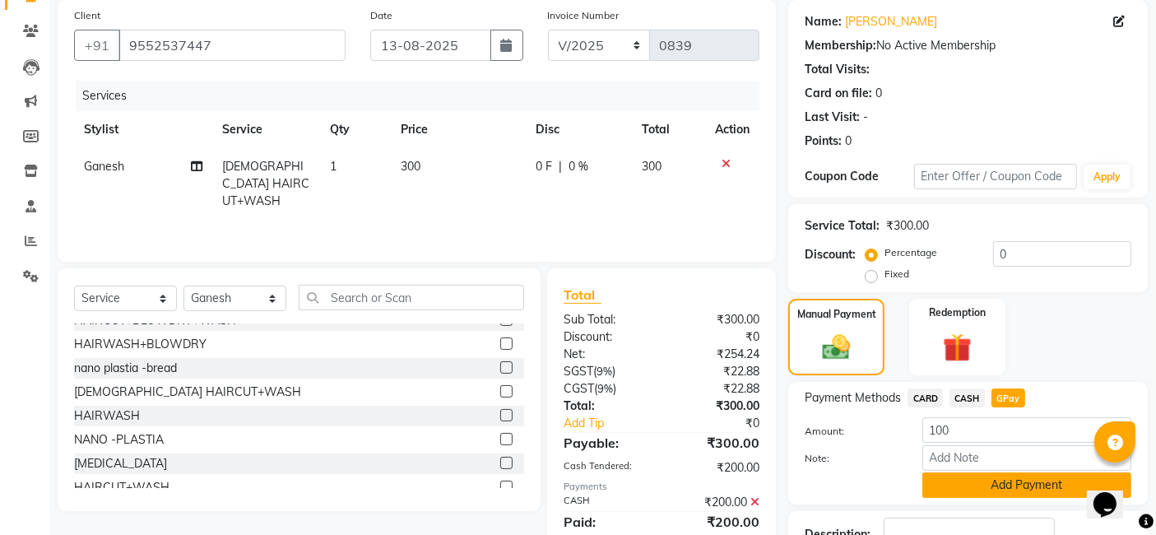
click at [998, 478] on button "Add Payment" at bounding box center [1027, 485] width 209 height 26
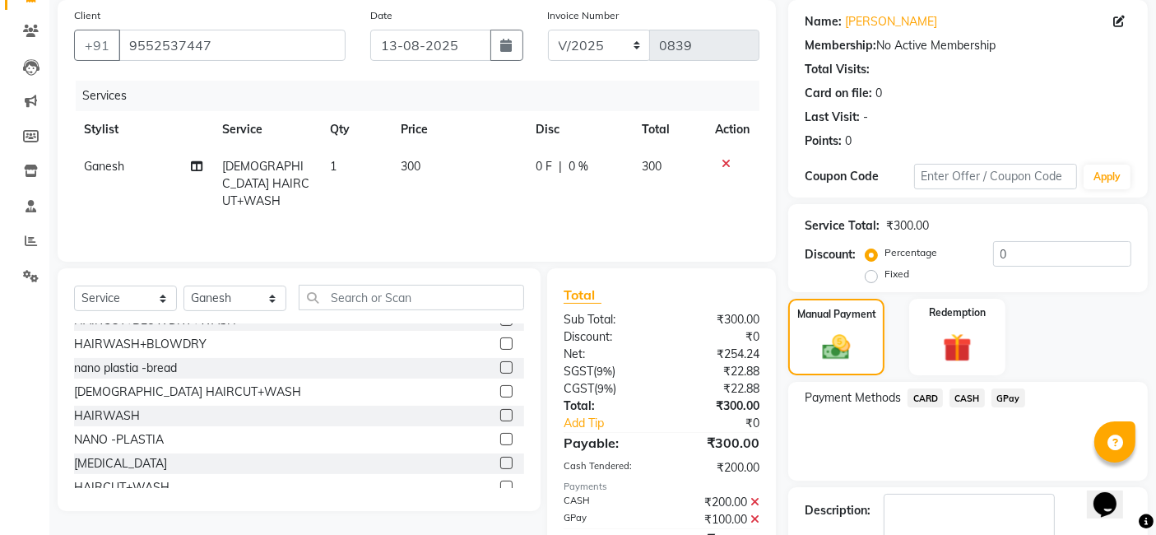
scroll to position [219, 0]
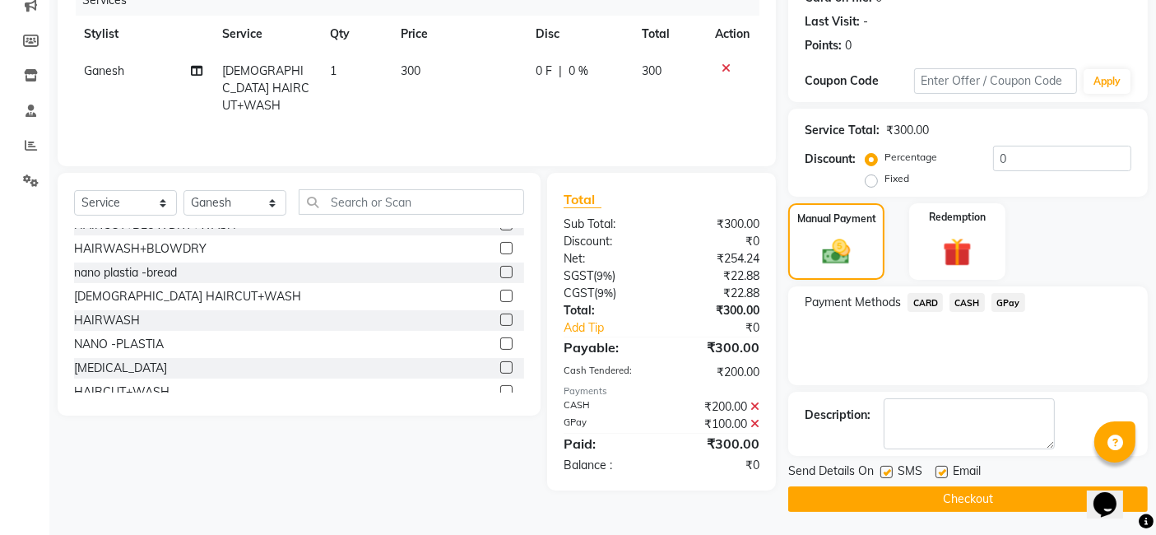
click at [988, 499] on button "Checkout" at bounding box center [968, 499] width 360 height 26
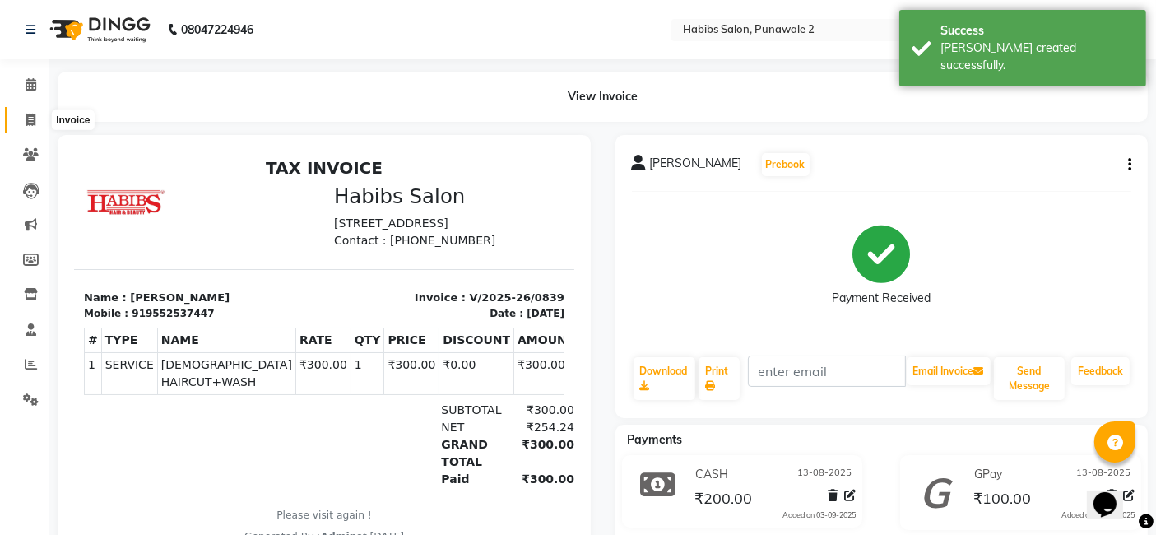
click at [30, 119] on icon at bounding box center [30, 120] width 9 height 12
select select "8475"
select select "service"
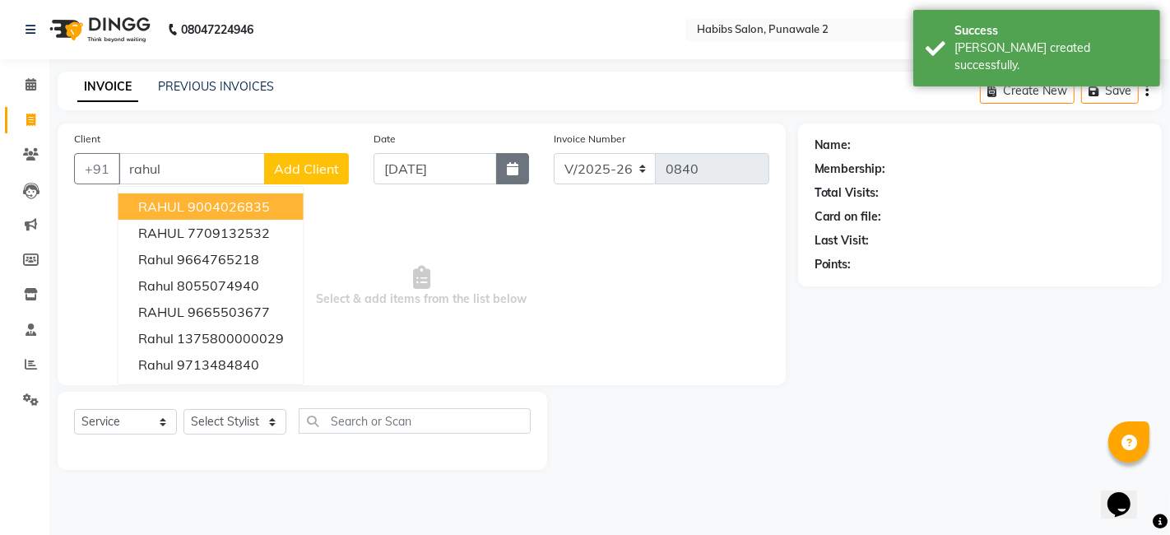
type input "rahul"
click at [509, 173] on icon "button" at bounding box center [513, 168] width 12 height 13
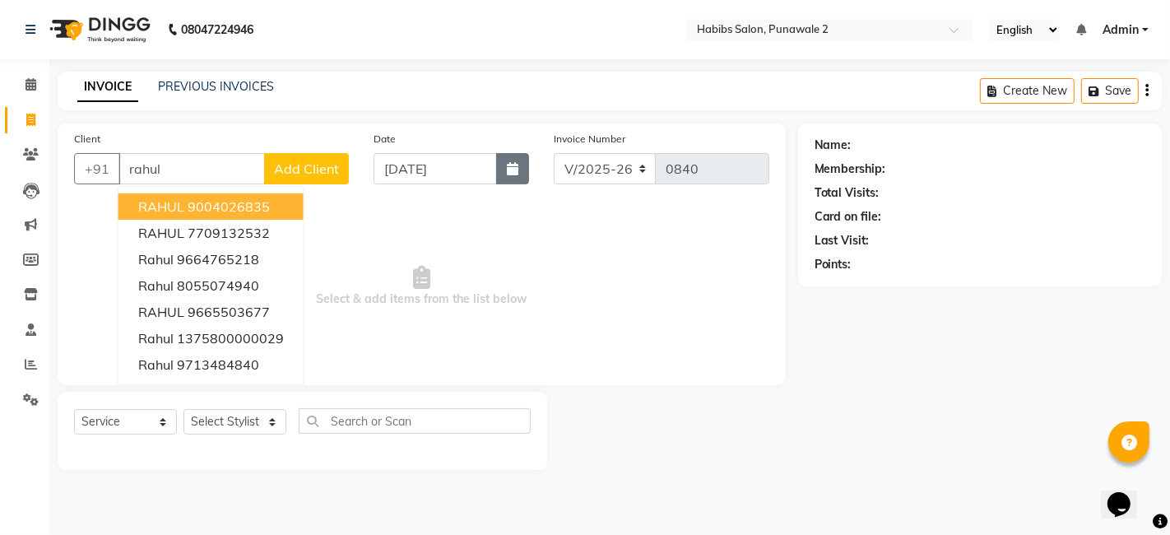
select select "9"
select select "2025"
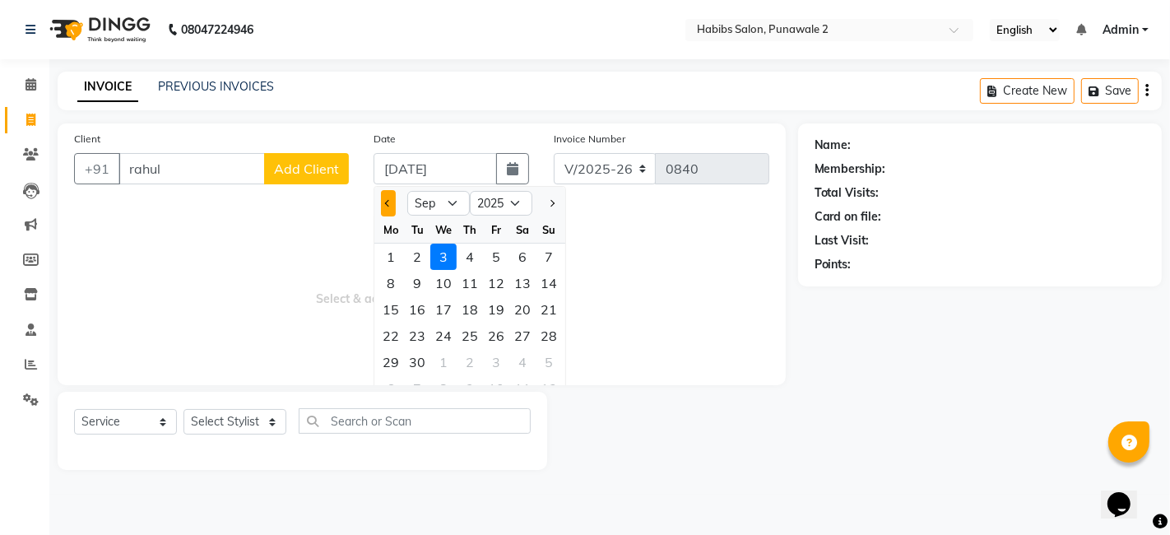
click at [385, 208] on button "Previous month" at bounding box center [388, 203] width 14 height 26
select select "8"
click at [443, 300] on div "13" at bounding box center [443, 309] width 26 height 26
type input "13-08-2025"
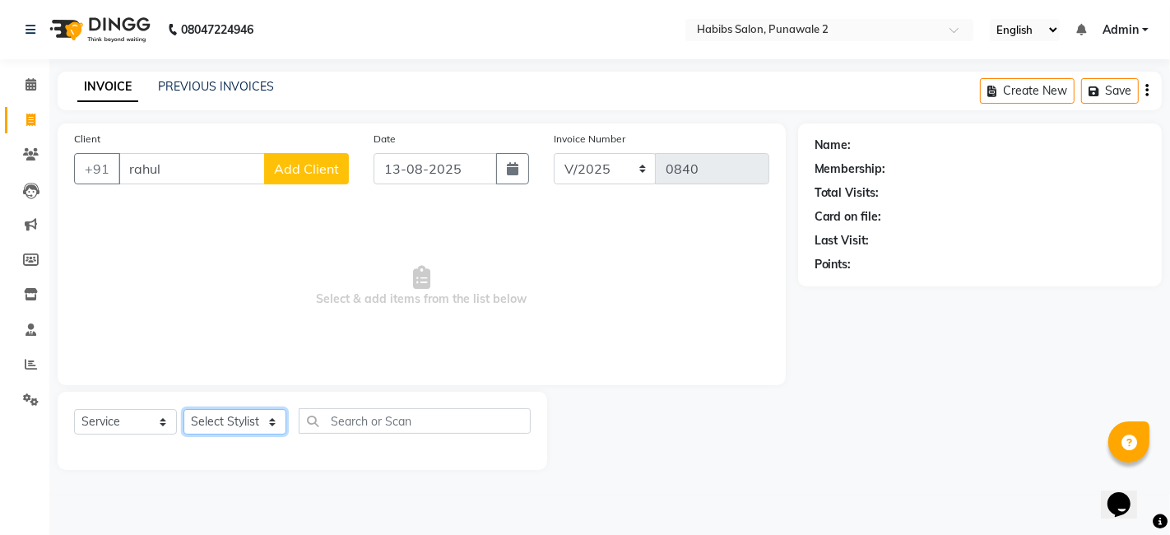
click at [265, 421] on select "Select Stylist Chandan Ganesh Gauri [PERSON_NAME] [PERSON_NAME] nikhil [PERSON_…" at bounding box center [235, 422] width 103 height 26
select select "82975"
click at [184, 409] on select "Select Stylist Chandan Ganesh Gauri [PERSON_NAME] [PERSON_NAME] nikhil [PERSON_…" at bounding box center [235, 422] width 103 height 26
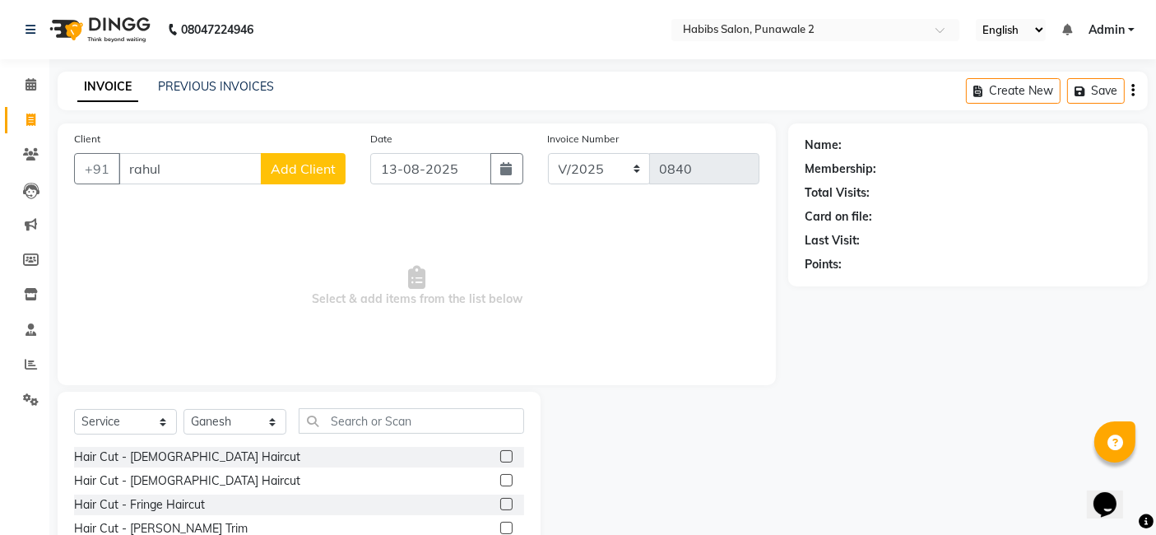
click at [500, 456] on label at bounding box center [506, 456] width 12 height 12
click at [500, 456] on input "checkbox" at bounding box center [505, 457] width 11 height 11
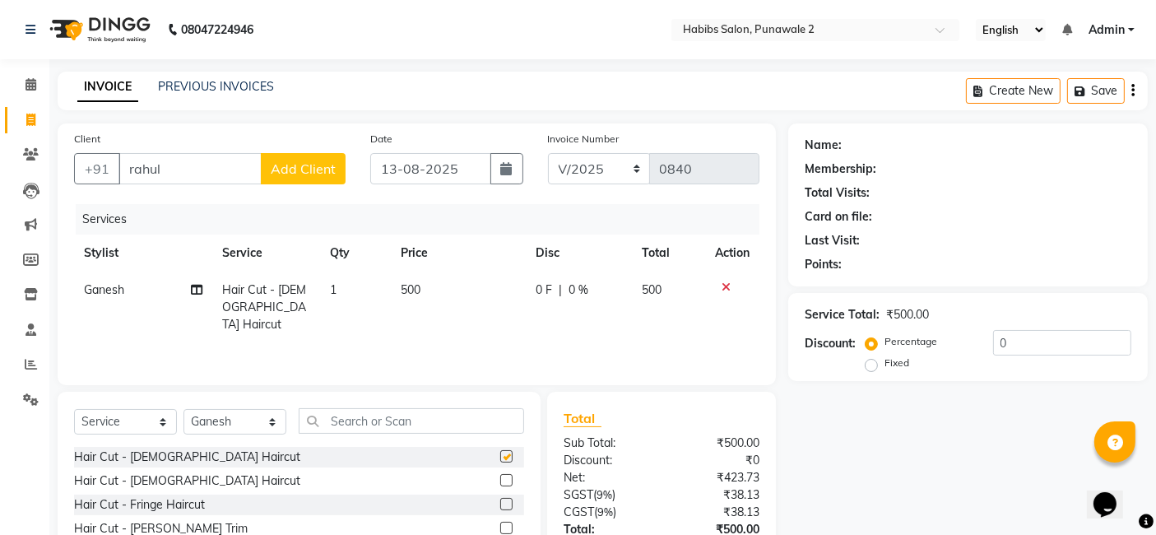
checkbox input "false"
click at [439, 287] on td "500" at bounding box center [459, 308] width 135 height 72
select select "82975"
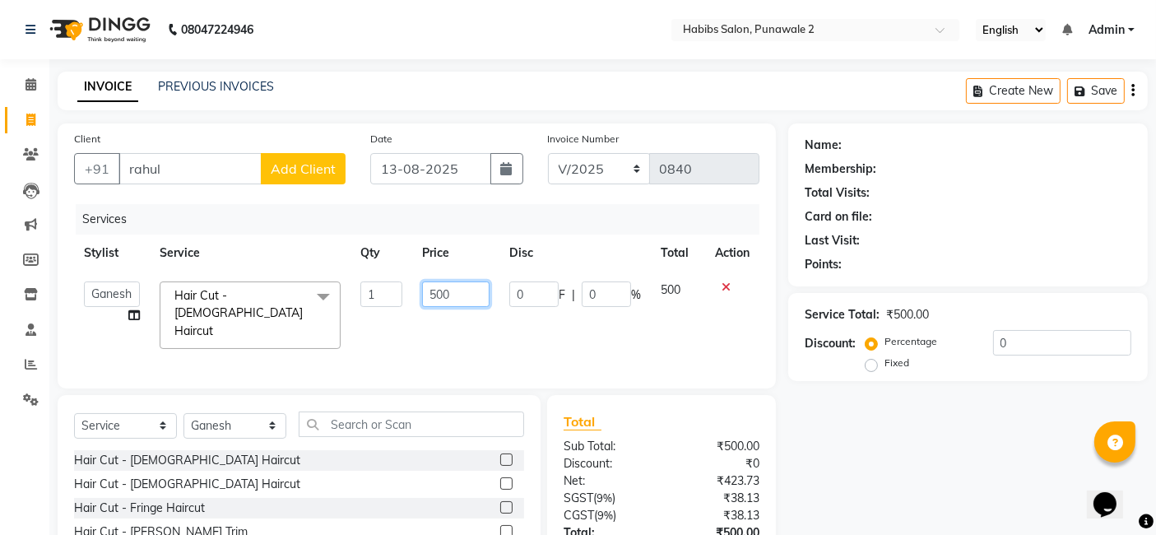
click at [464, 291] on input "500" at bounding box center [455, 294] width 67 height 26
type input "5"
type input "200"
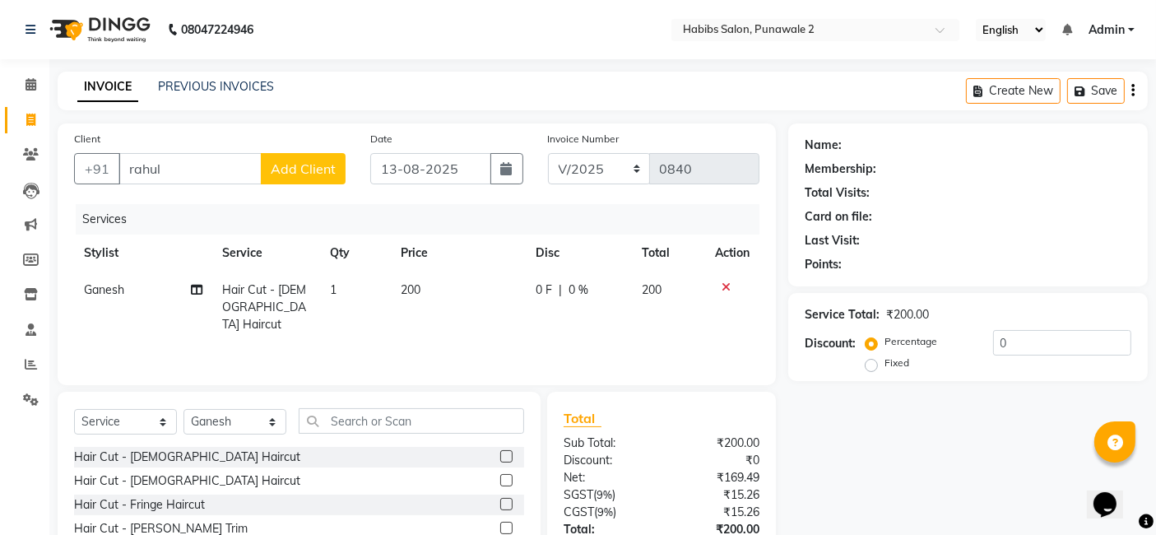
click at [317, 165] on span "Add Client" at bounding box center [303, 168] width 65 height 16
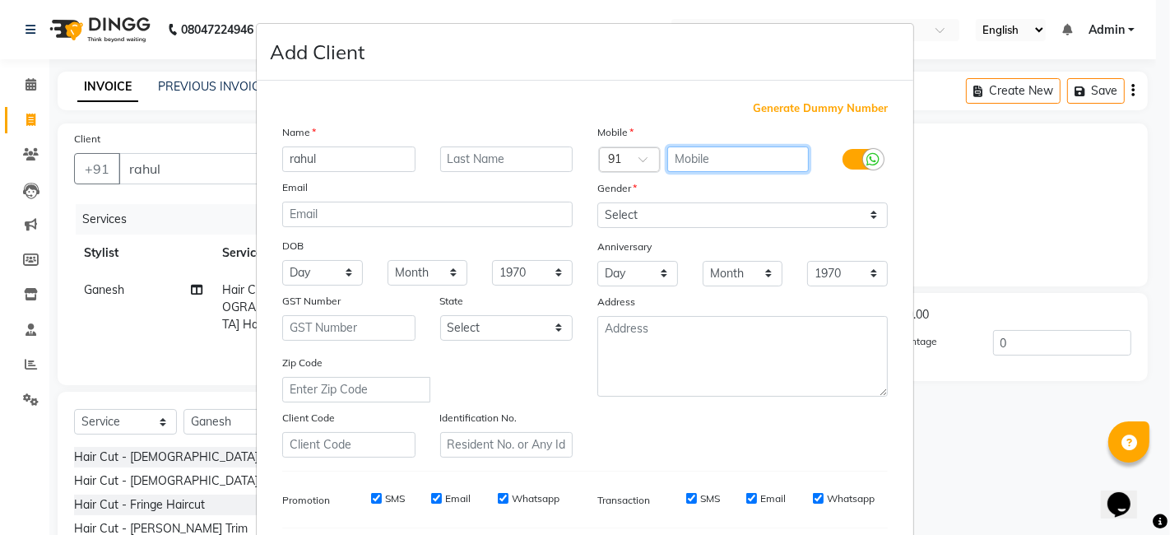
click at [709, 160] on input "text" at bounding box center [738, 159] width 142 height 26
type input "8087412498"
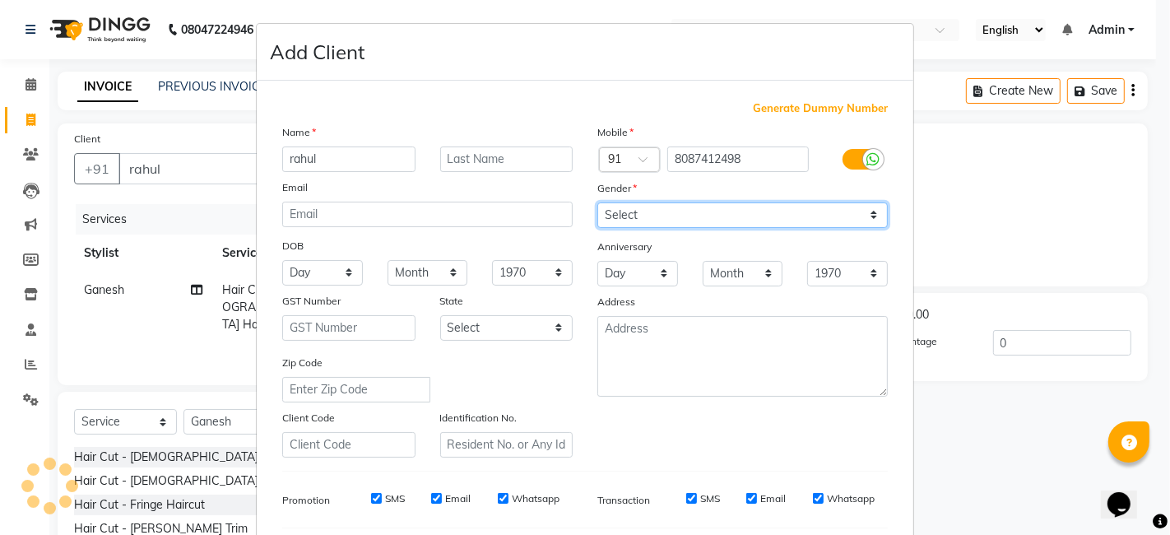
click at [862, 222] on select "Select [DEMOGRAPHIC_DATA] [DEMOGRAPHIC_DATA] Other Prefer Not To Say" at bounding box center [742, 215] width 291 height 26
select select "[DEMOGRAPHIC_DATA]"
click at [597, 202] on select "Select [DEMOGRAPHIC_DATA] [DEMOGRAPHIC_DATA] Other Prefer Not To Say" at bounding box center [742, 215] width 291 height 26
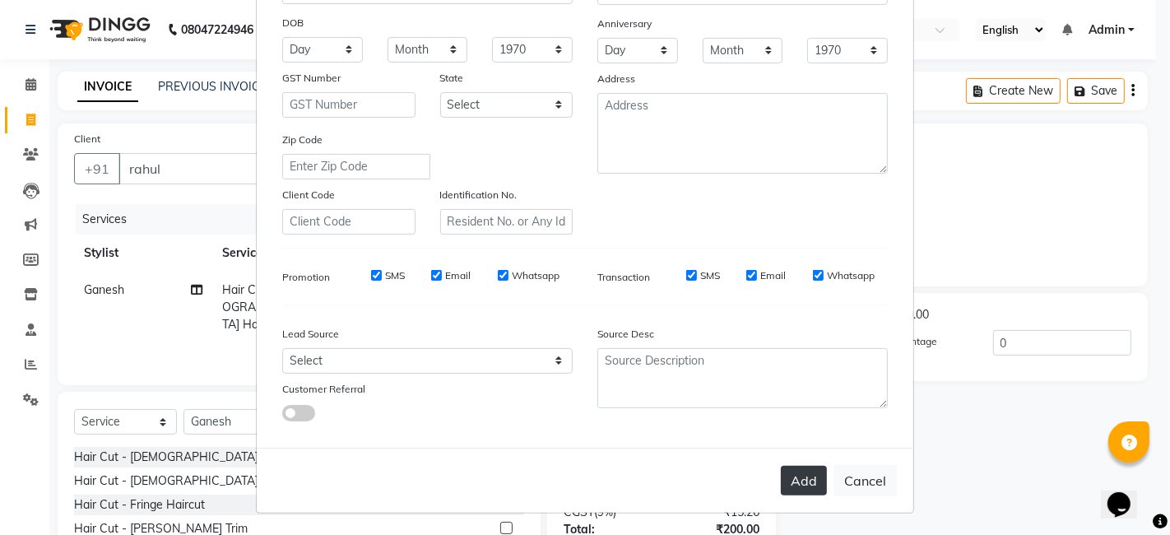
click at [796, 469] on button "Add" at bounding box center [804, 481] width 46 height 30
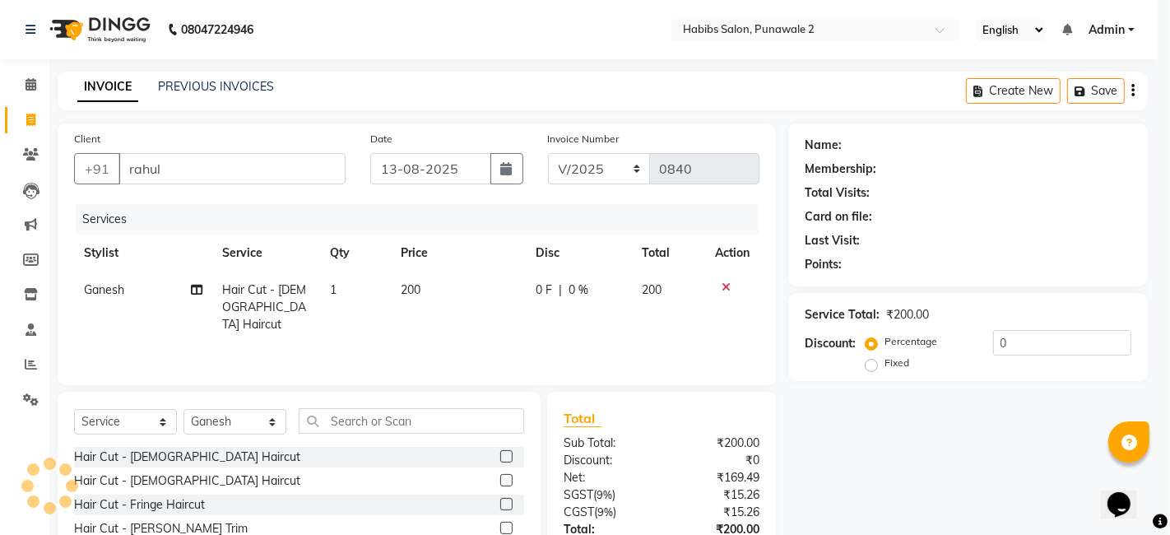
type input "8087412498"
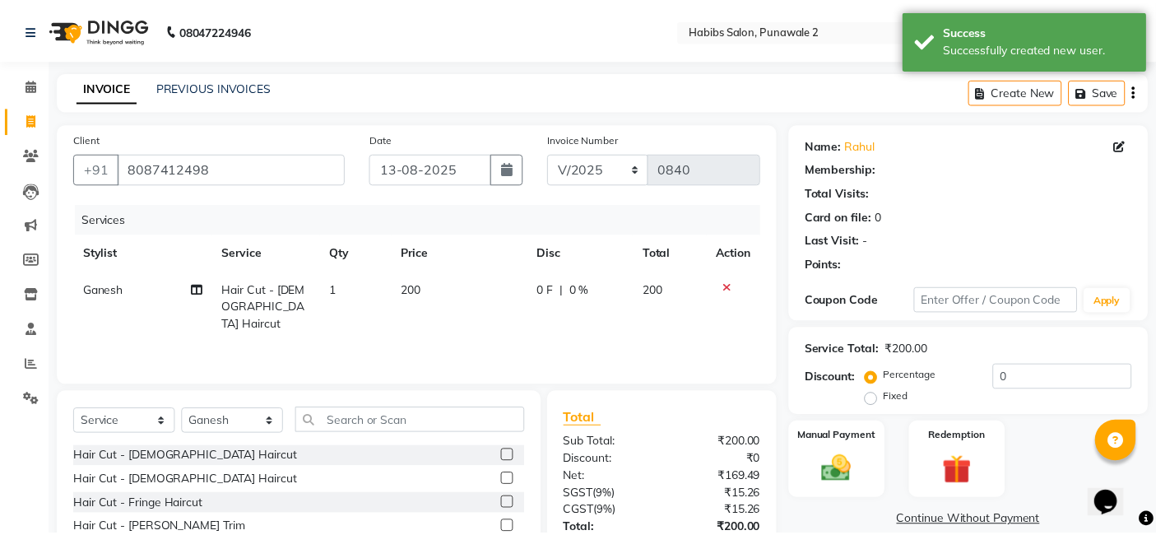
scroll to position [123, 0]
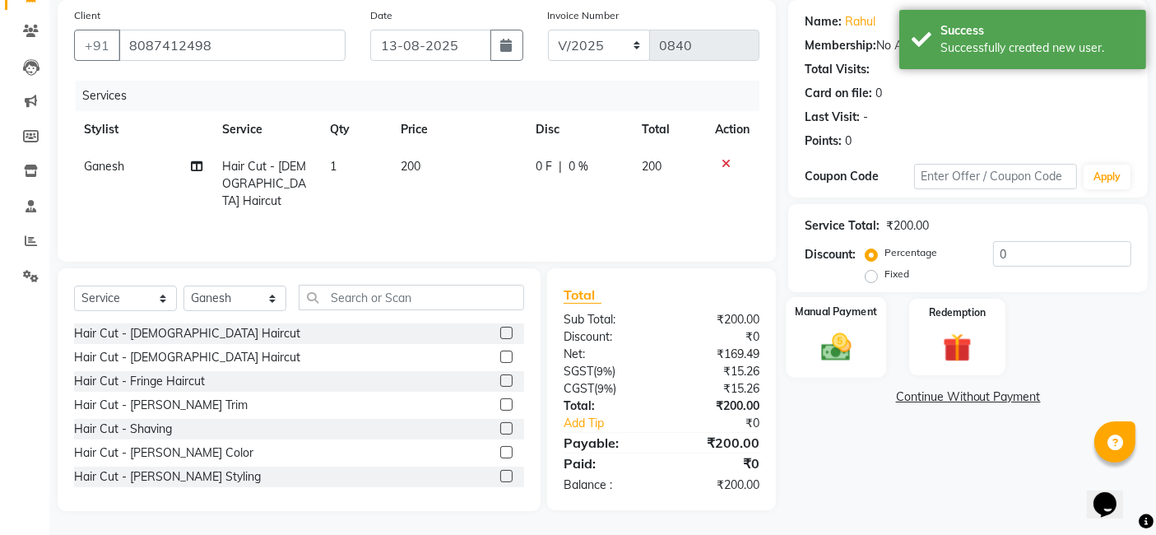
click at [852, 365] on div "Manual Payment" at bounding box center [837, 337] width 100 height 81
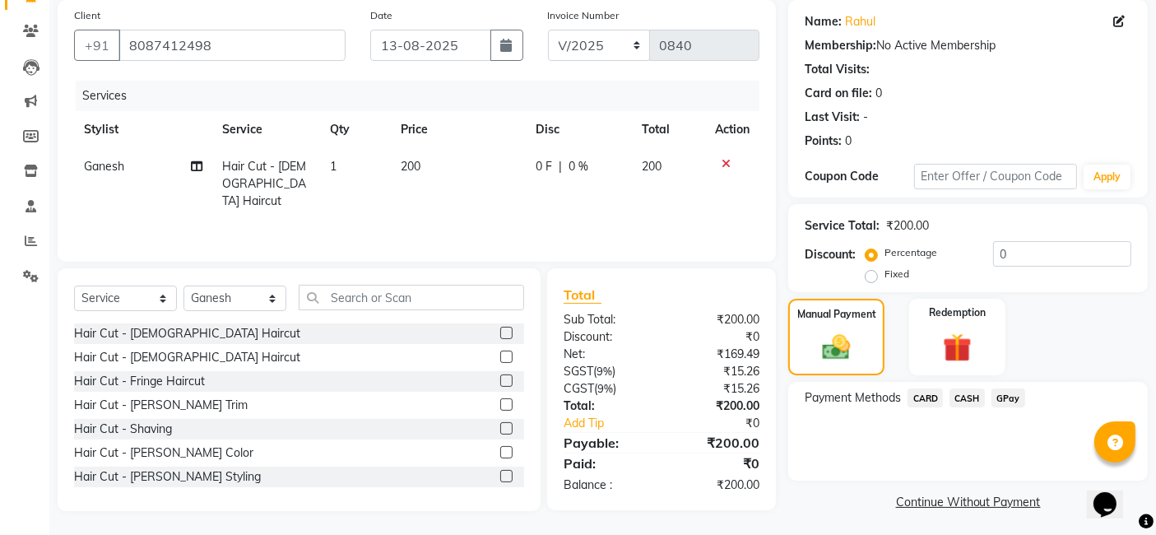
click at [1013, 399] on span "GPay" at bounding box center [1009, 397] width 34 height 19
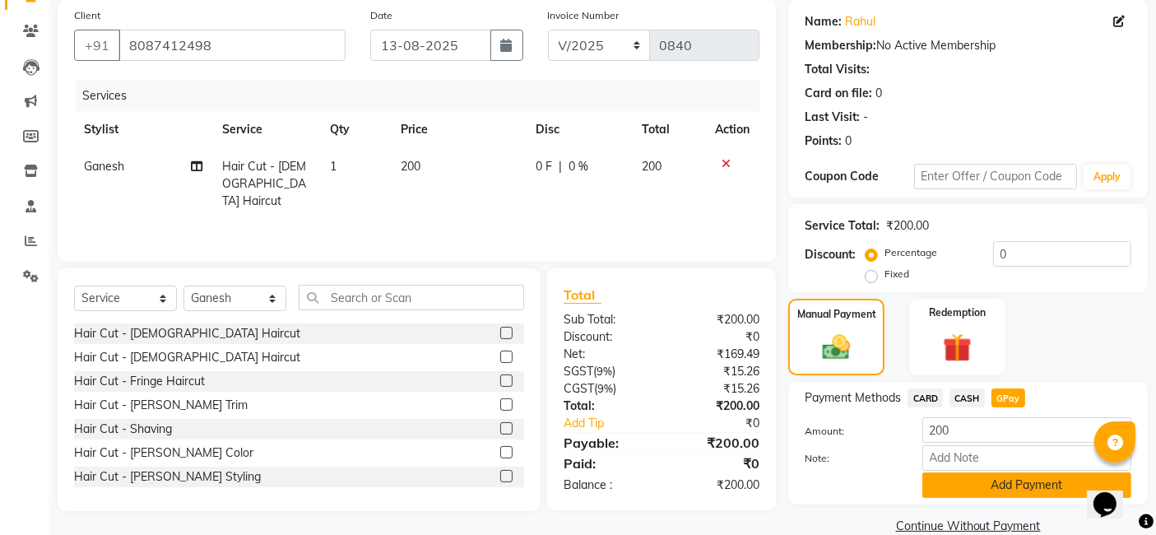
click at [1059, 486] on button "Add Payment" at bounding box center [1027, 485] width 209 height 26
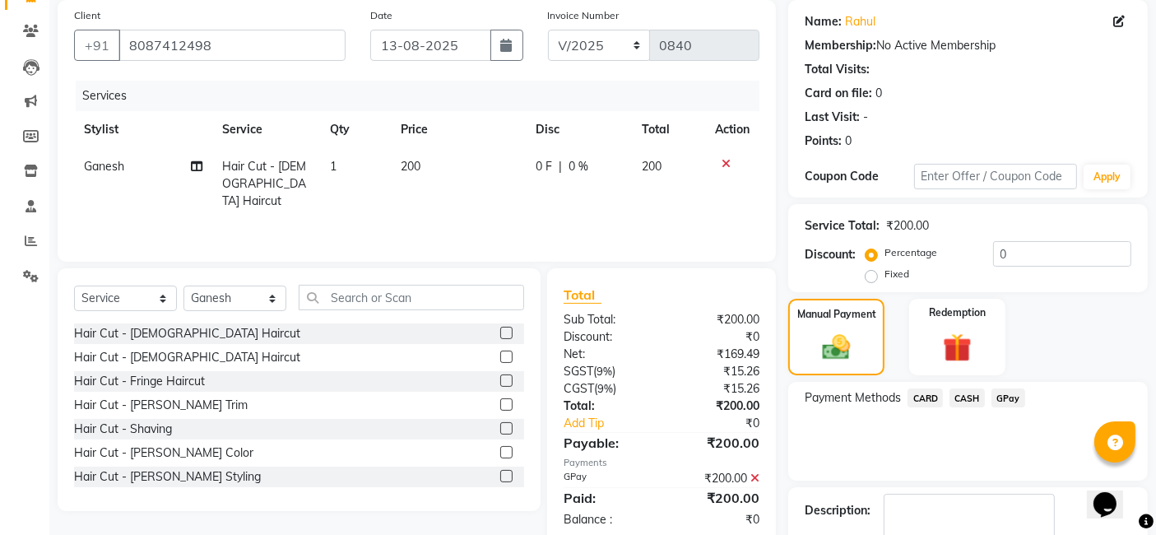
scroll to position [219, 0]
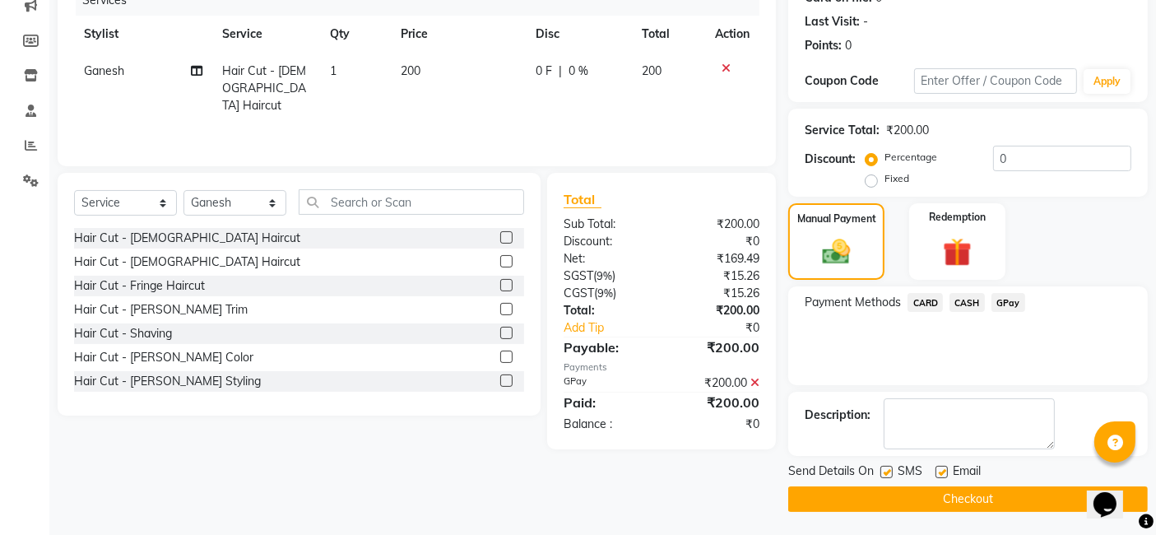
click at [975, 502] on button "Checkout" at bounding box center [968, 499] width 360 height 26
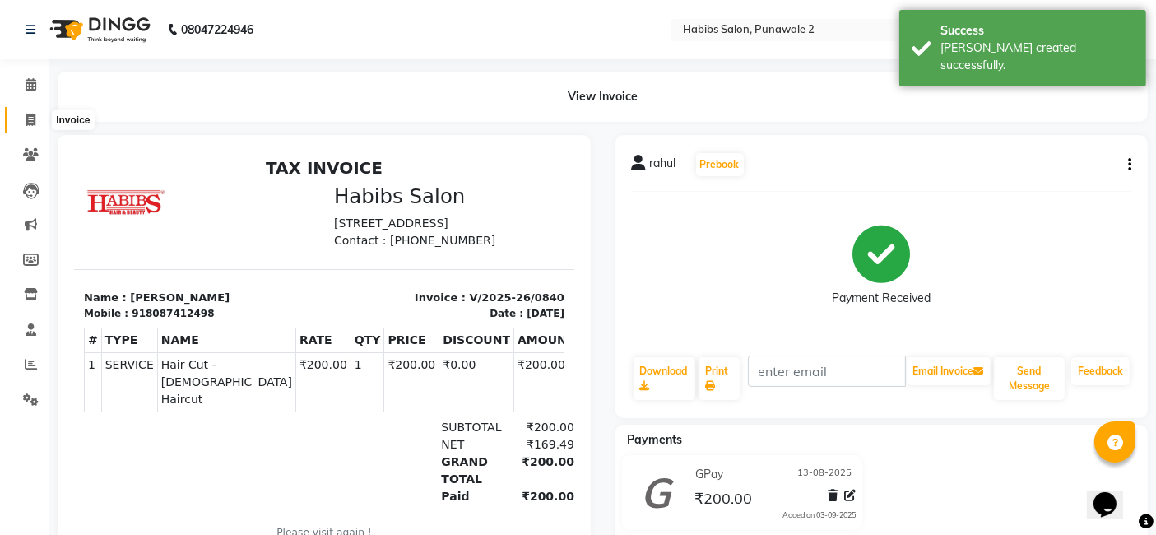
click at [30, 114] on icon at bounding box center [30, 120] width 9 height 12
select select "service"
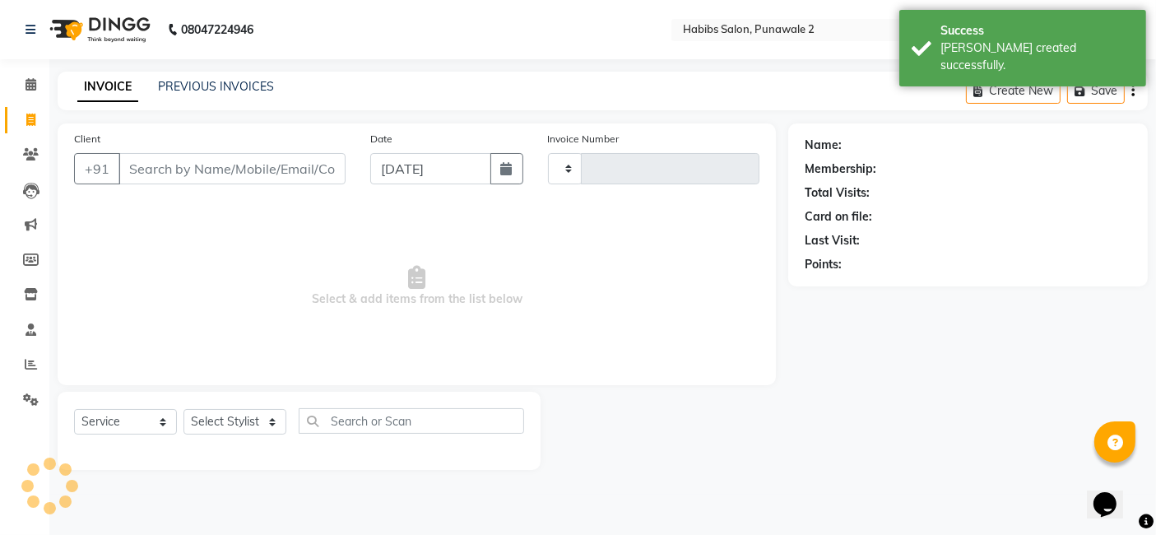
type input "0841"
select select "8475"
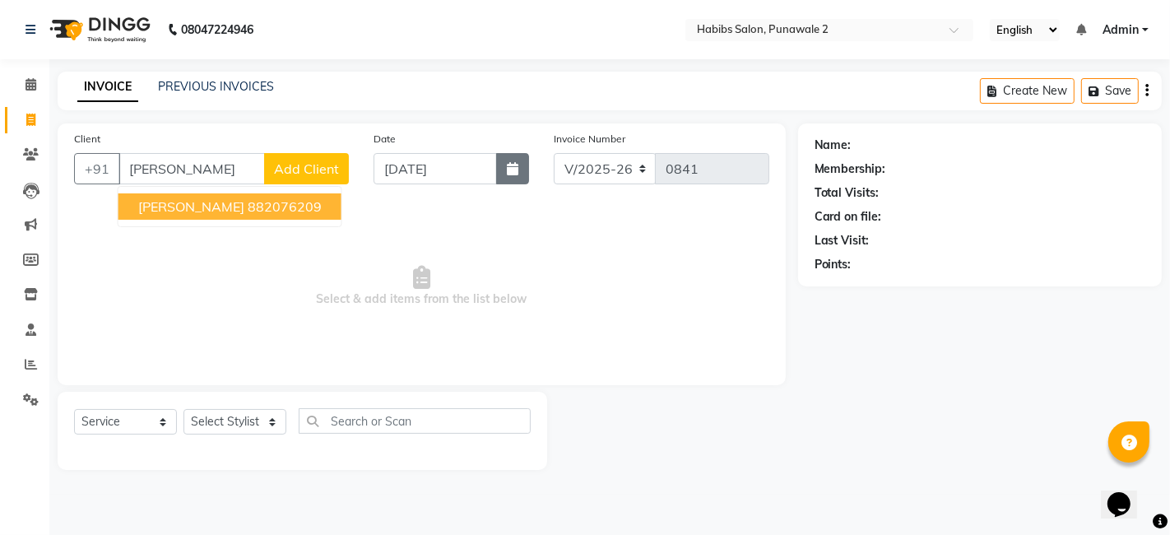
type input "[PERSON_NAME]"
click at [507, 165] on icon "button" at bounding box center [513, 168] width 12 height 13
select select "9"
select select "2025"
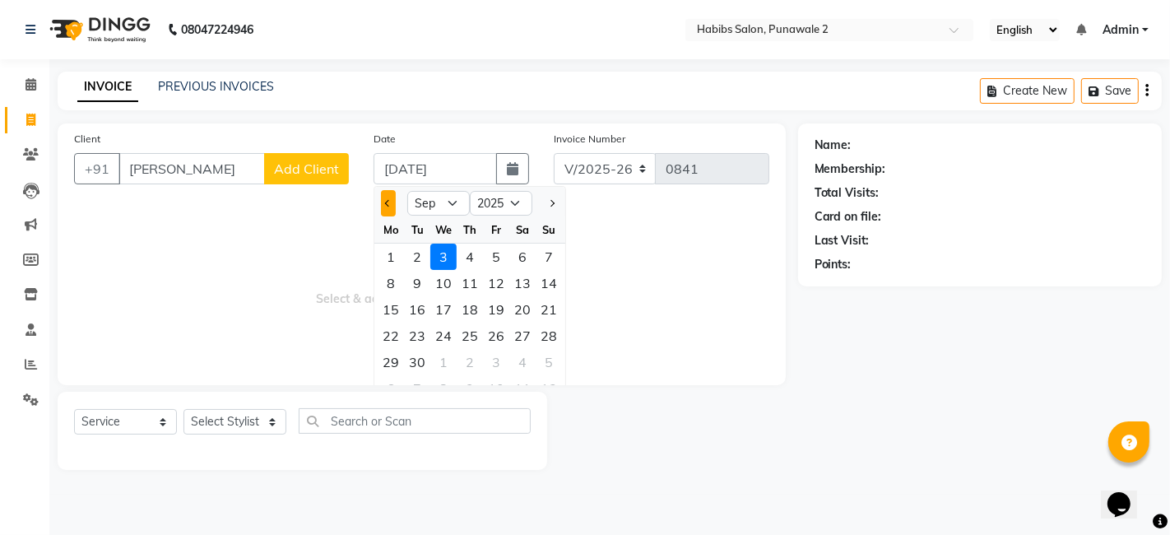
click at [382, 198] on button "Previous month" at bounding box center [388, 203] width 14 height 26
select select "8"
click at [430, 314] on div "13" at bounding box center [443, 309] width 26 height 26
type input "13-08-2025"
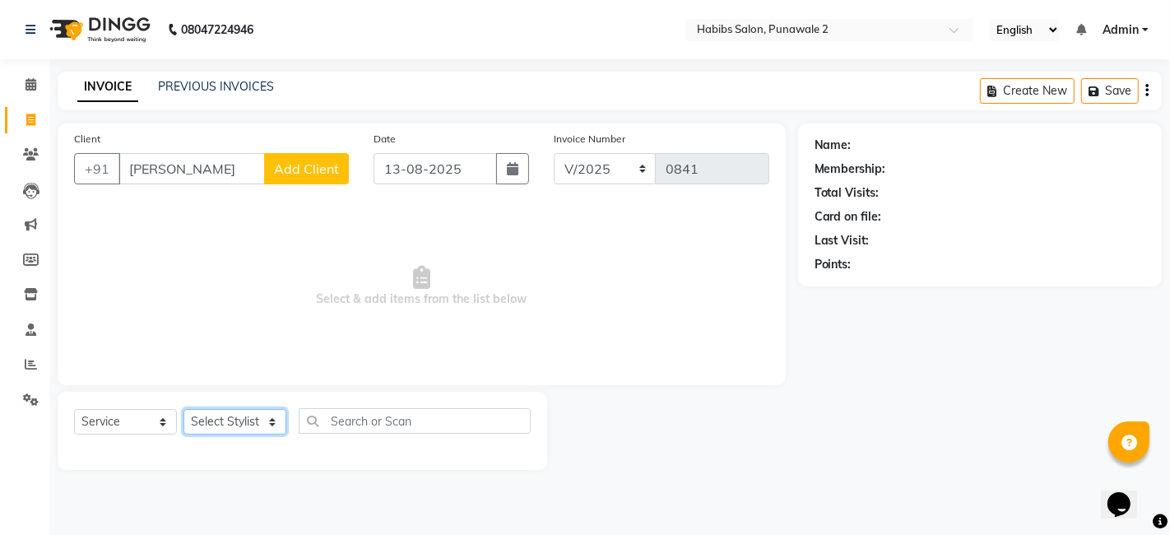
click at [270, 416] on select "Select Stylist Chandan Ganesh Gauri [PERSON_NAME] [PERSON_NAME] nikhil [PERSON_…" at bounding box center [235, 422] width 103 height 26
select select "82975"
click at [184, 409] on select "Select Stylist Chandan Ganesh Gauri [PERSON_NAME] [PERSON_NAME] nikhil [PERSON_…" at bounding box center [235, 422] width 103 height 26
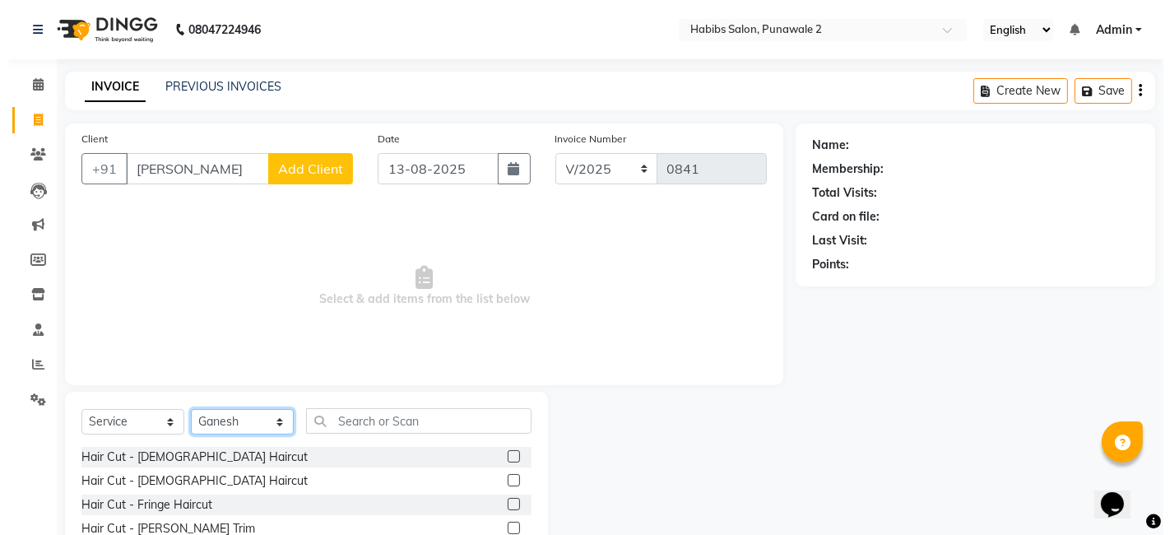
scroll to position [123, 0]
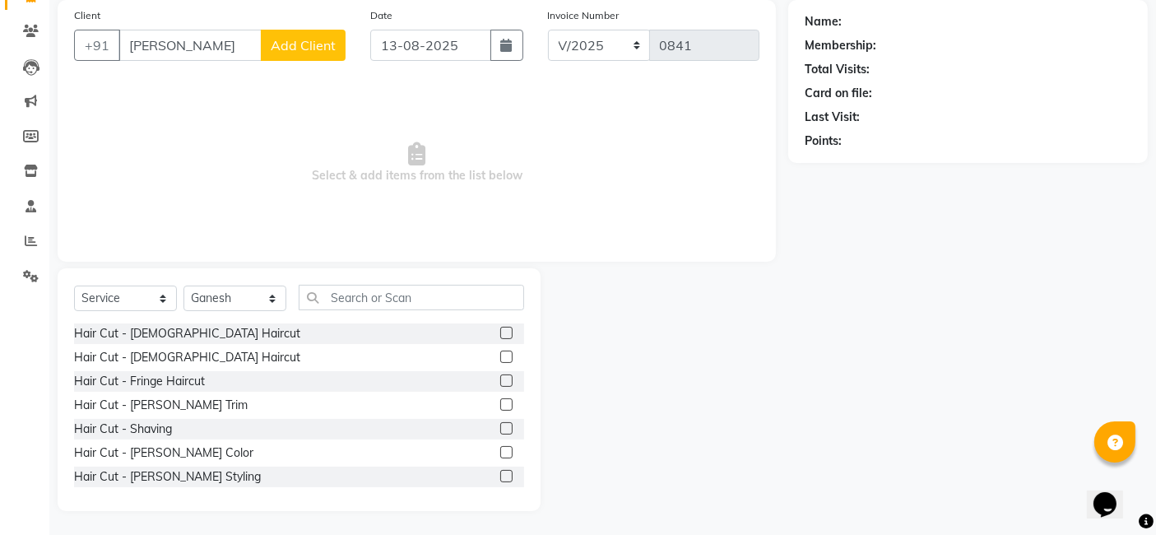
click at [500, 352] on label at bounding box center [506, 357] width 12 height 12
click at [500, 352] on input "checkbox" at bounding box center [505, 357] width 11 height 11
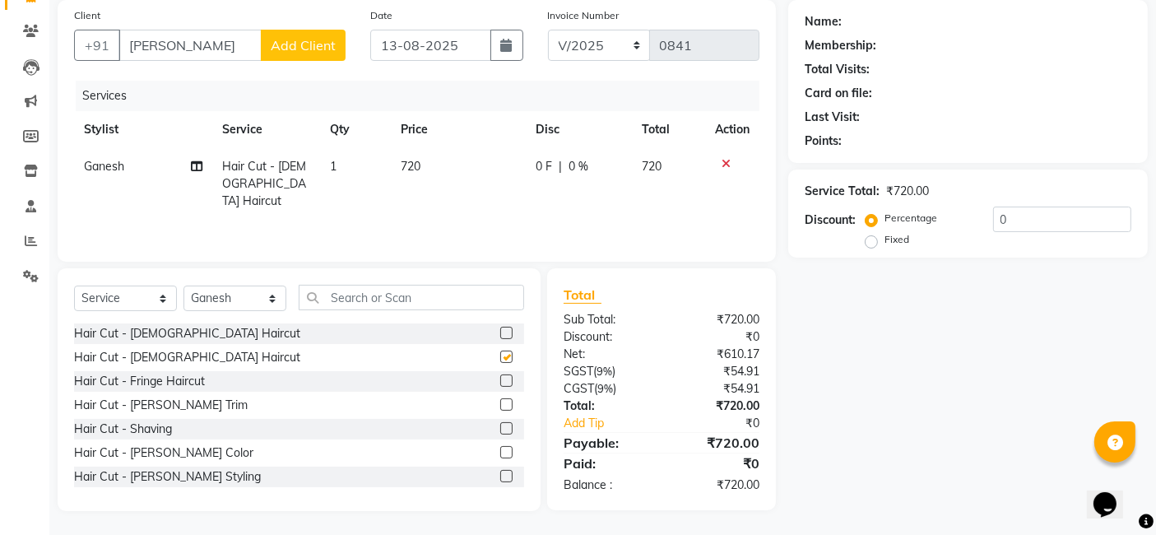
checkbox input "false"
click at [470, 160] on td "720" at bounding box center [459, 184] width 135 height 72
select select "82975"
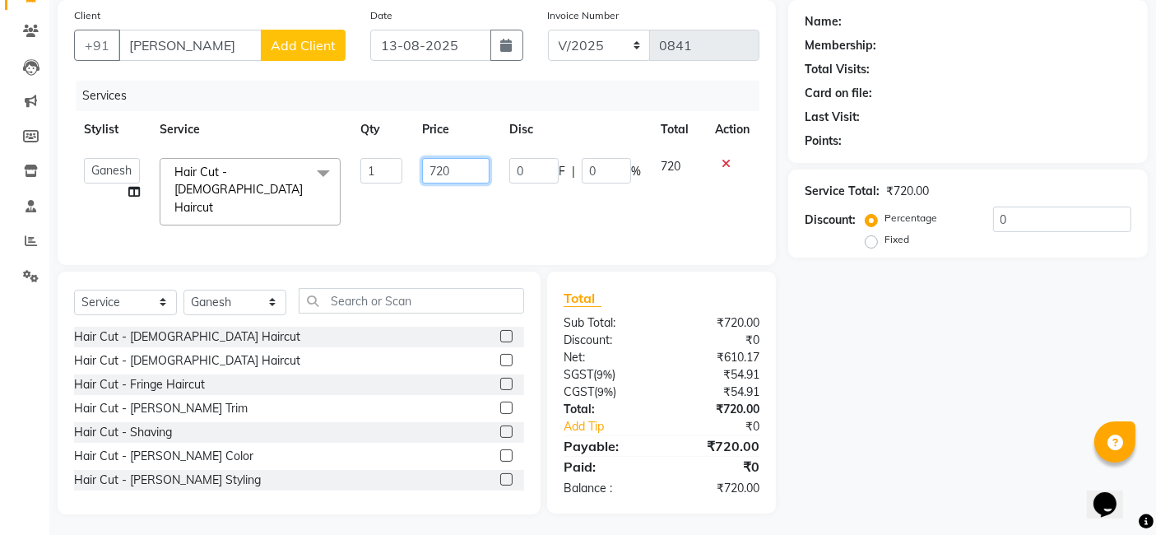
click at [470, 160] on input "720" at bounding box center [455, 171] width 67 height 26
type input "7"
type input "450"
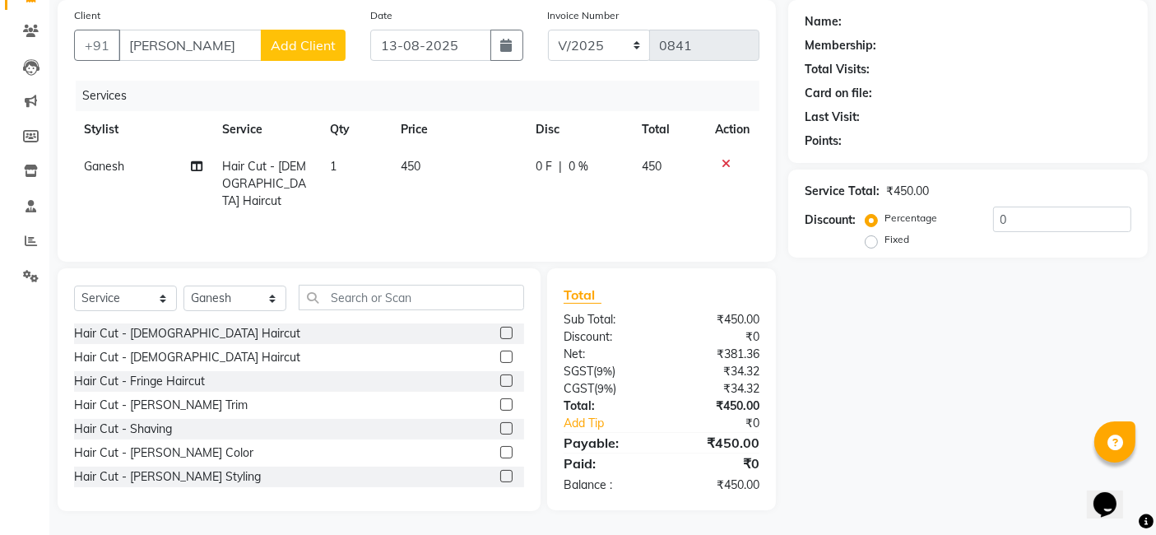
click at [291, 53] on button "Add Client" at bounding box center [303, 45] width 85 height 31
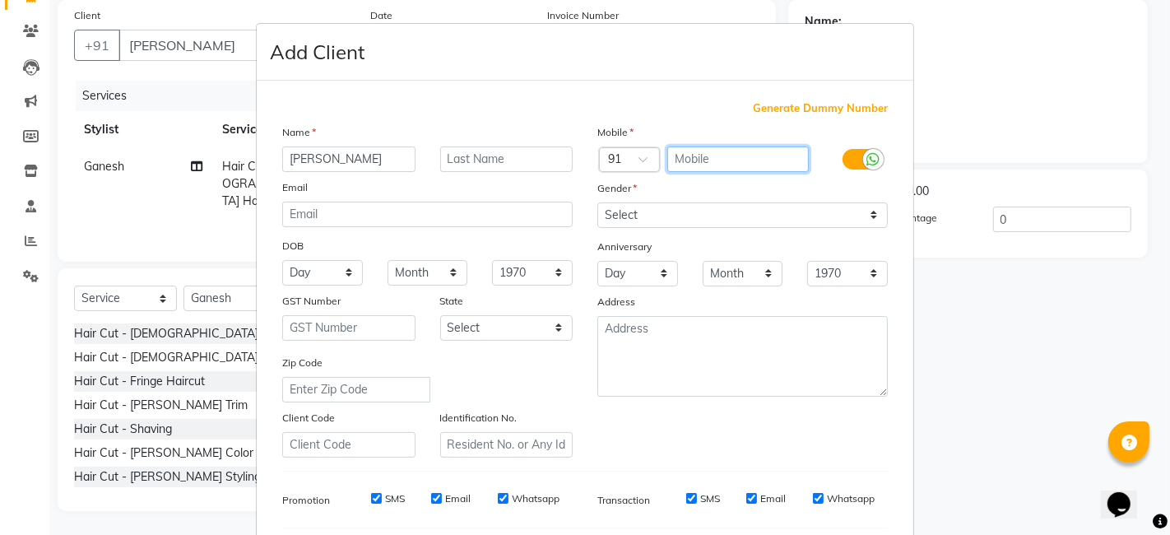
click at [693, 158] on input "text" at bounding box center [738, 159] width 142 height 26
type input "9762026322"
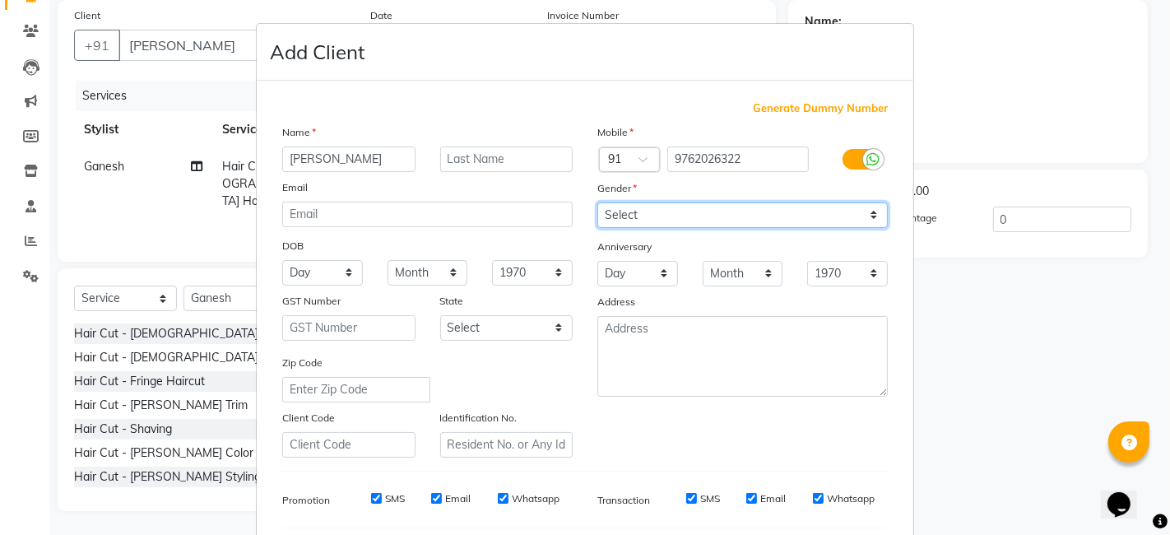
click at [867, 220] on select "Select [DEMOGRAPHIC_DATA] [DEMOGRAPHIC_DATA] Other Prefer Not To Say" at bounding box center [742, 215] width 291 height 26
select select "[DEMOGRAPHIC_DATA]"
click at [597, 202] on select "Select [DEMOGRAPHIC_DATA] [DEMOGRAPHIC_DATA] Other Prefer Not To Say" at bounding box center [742, 215] width 291 height 26
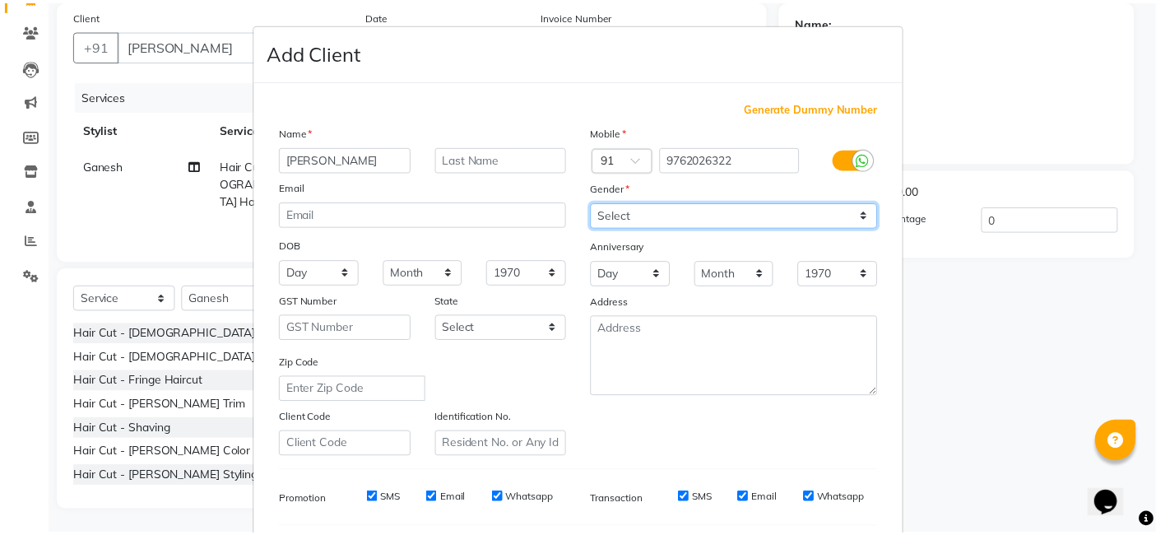
scroll to position [223, 0]
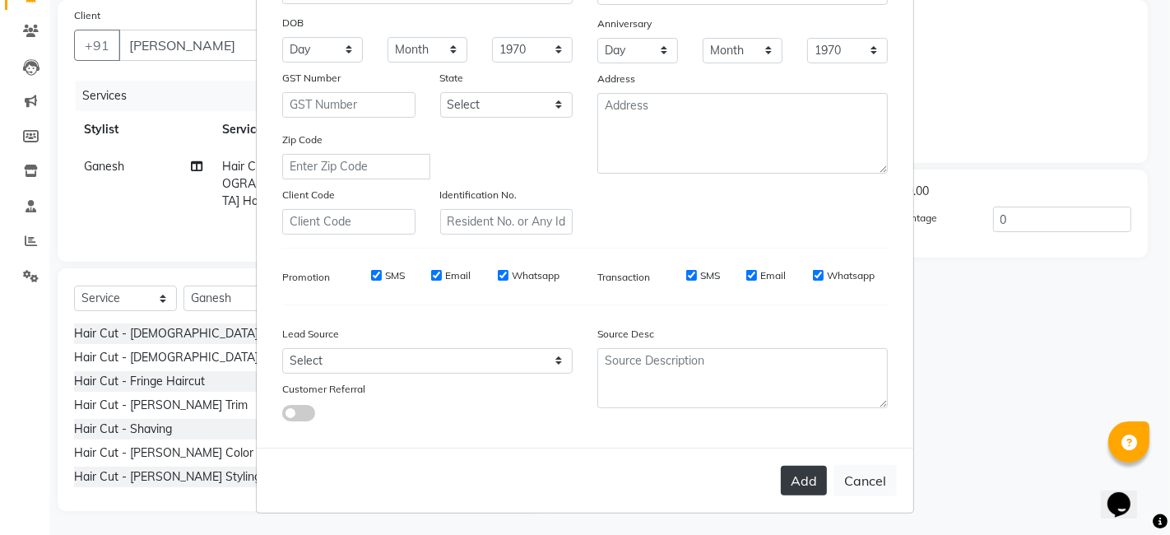
click at [811, 484] on button "Add" at bounding box center [804, 481] width 46 height 30
type input "9762026322"
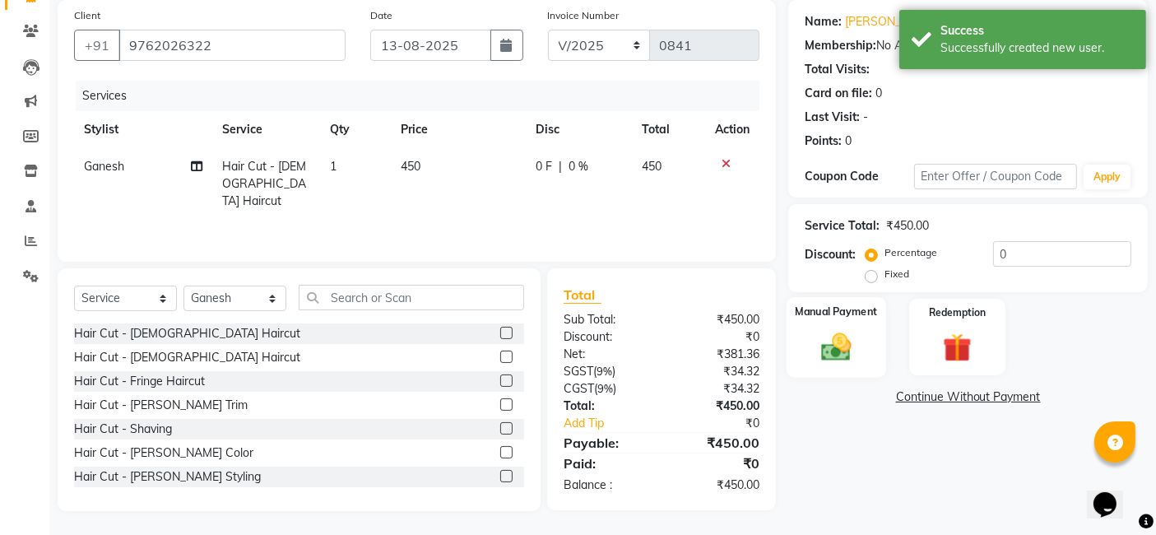
click at [837, 335] on img at bounding box center [836, 346] width 49 height 35
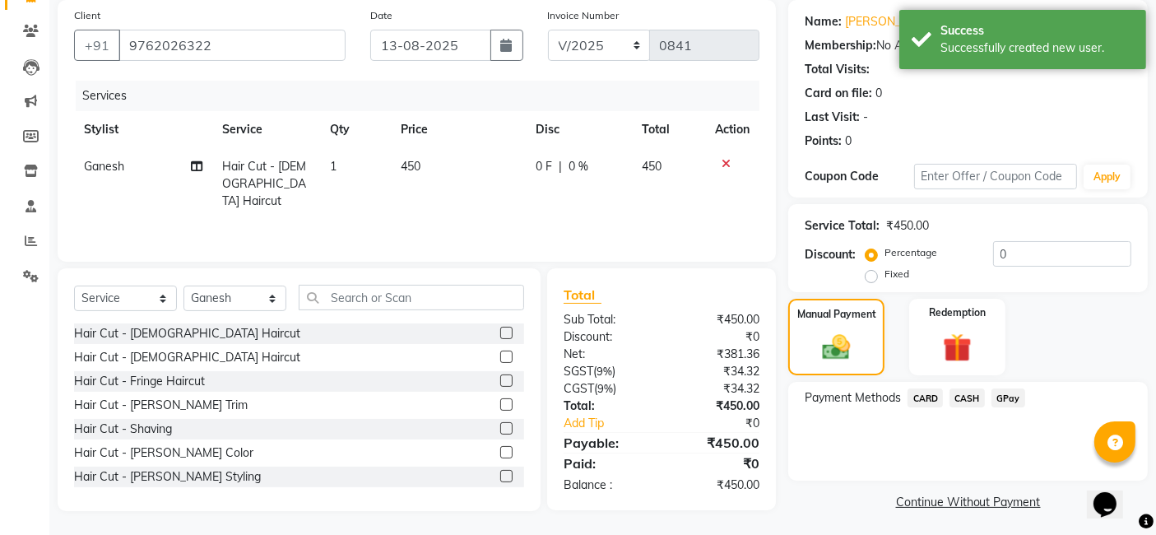
click at [1012, 393] on span "GPay" at bounding box center [1009, 397] width 34 height 19
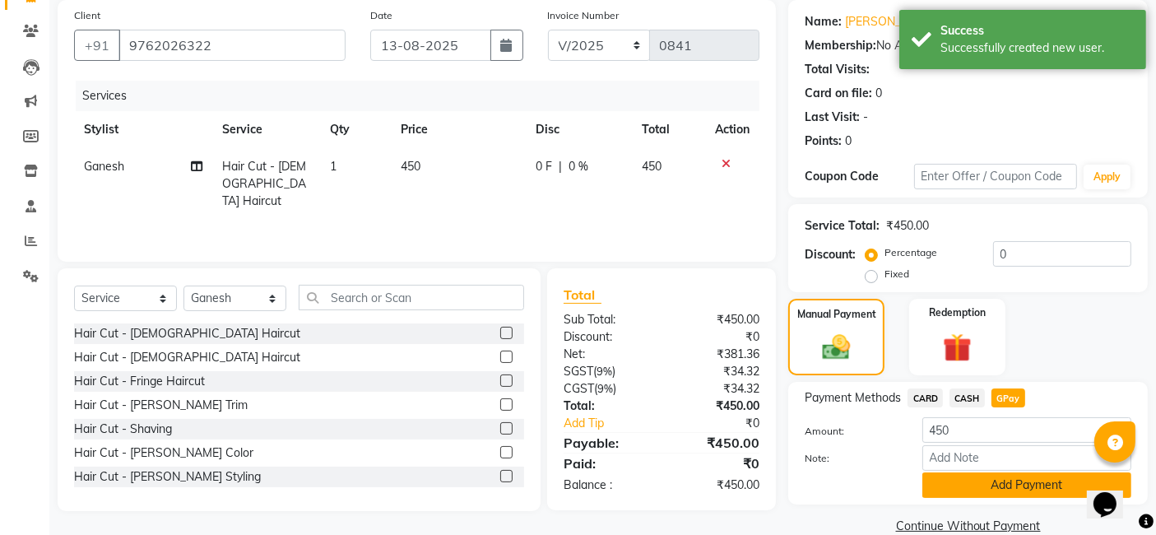
click at [1005, 487] on button "Add Payment" at bounding box center [1027, 485] width 209 height 26
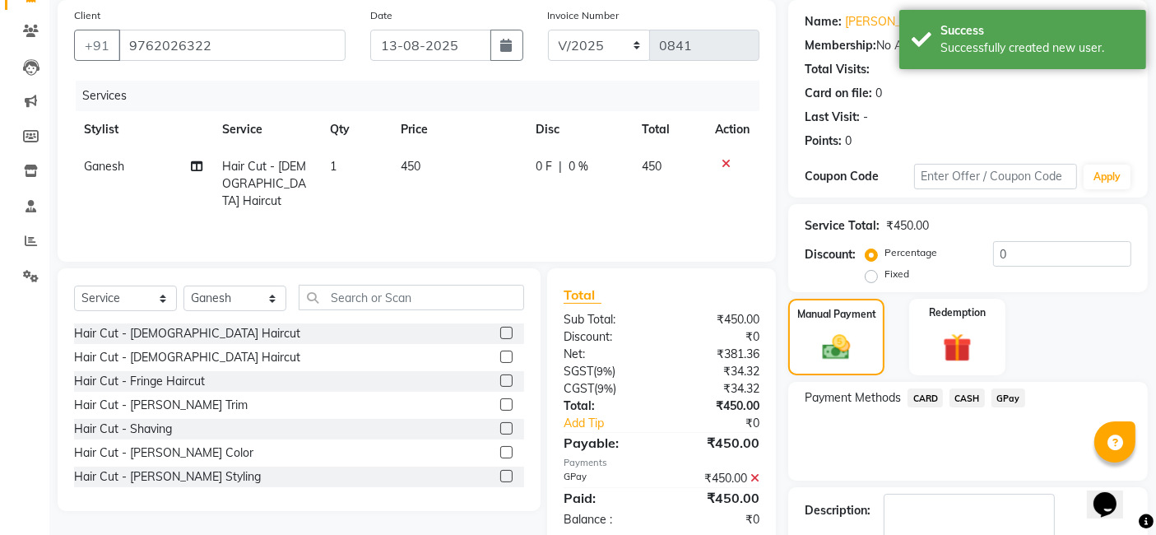
scroll to position [219, 0]
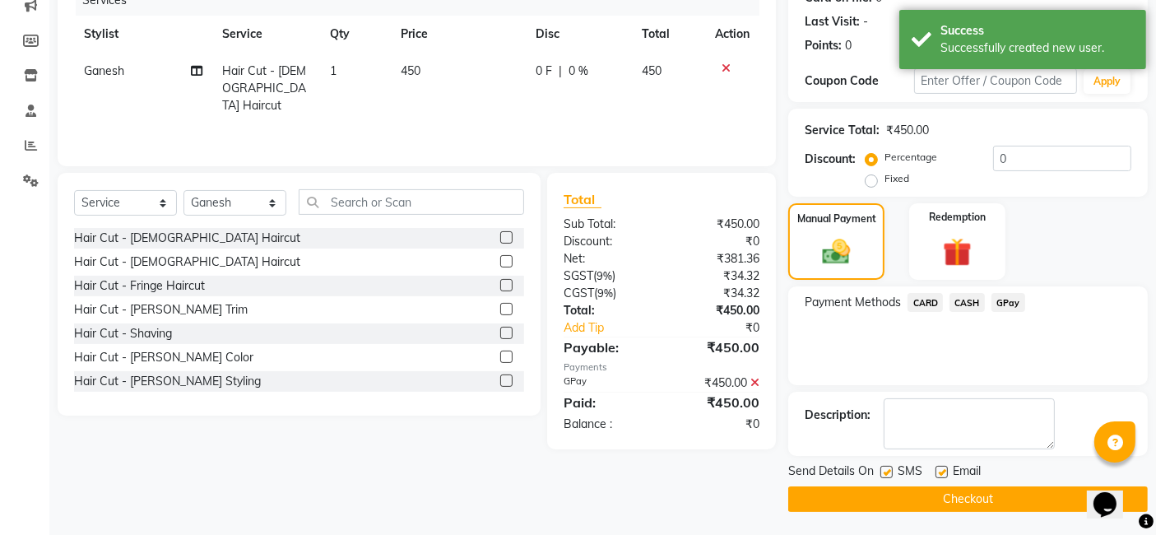
click at [984, 503] on button "Checkout" at bounding box center [968, 499] width 360 height 26
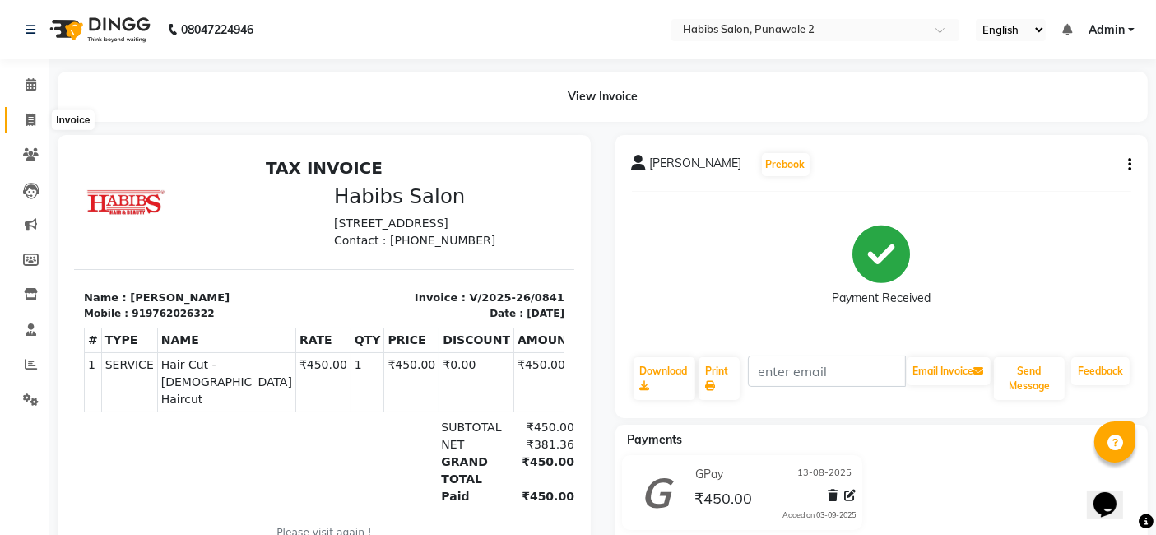
click at [34, 123] on icon at bounding box center [30, 120] width 9 height 12
select select "8475"
select select "service"
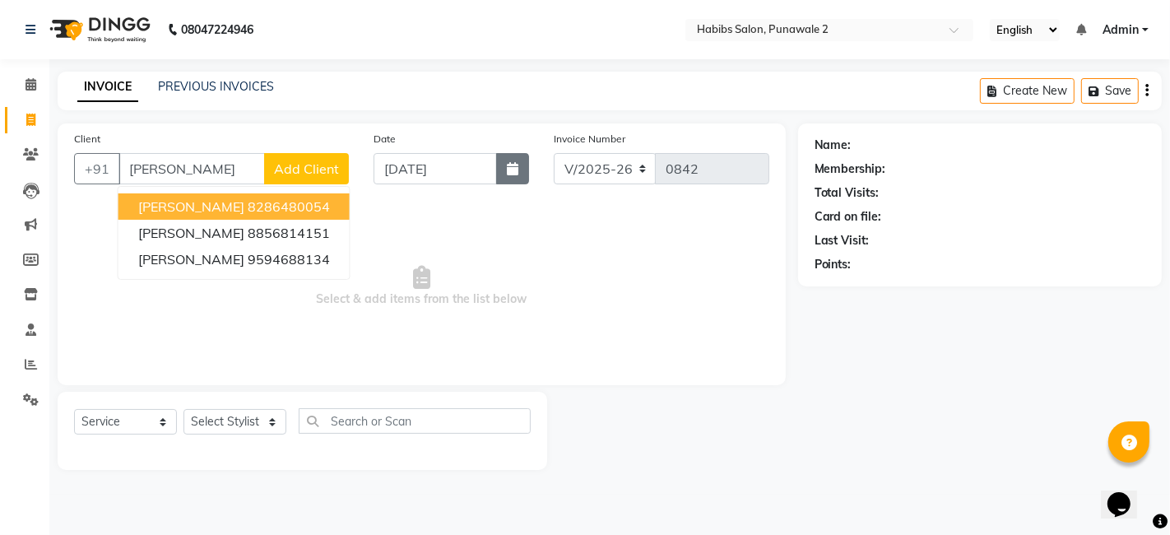
type input "[PERSON_NAME]"
click at [514, 160] on button "button" at bounding box center [512, 168] width 33 height 31
select select "9"
select select "2025"
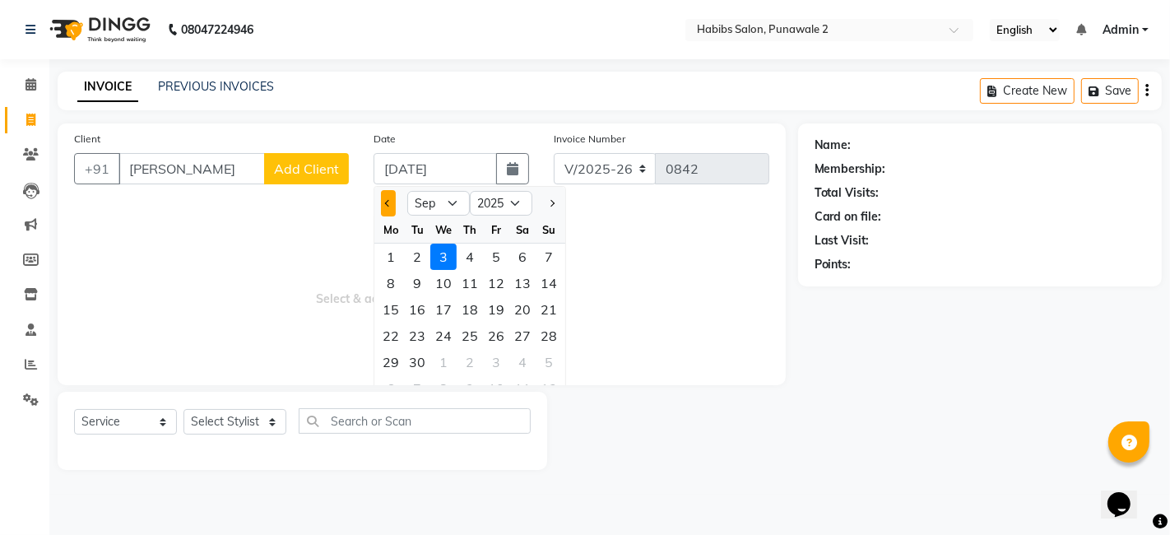
click at [385, 202] on span "Previous month" at bounding box center [388, 203] width 7 height 7
select select "8"
click at [442, 312] on div "13" at bounding box center [443, 309] width 26 height 26
type input "13-08-2025"
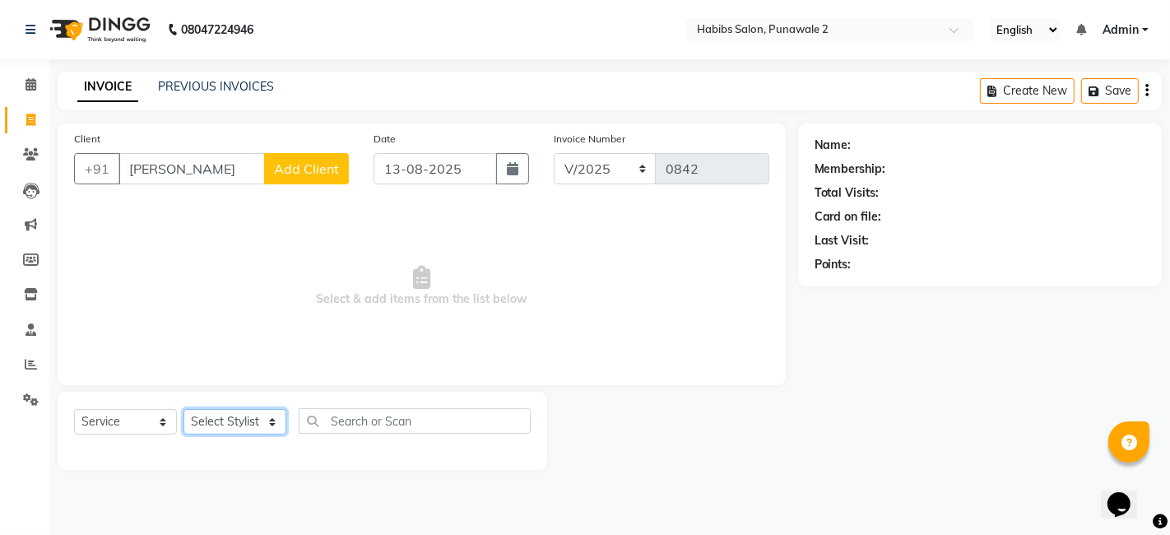
click at [273, 426] on select "Select Stylist Chandan Ganesh Gauri [PERSON_NAME] [PERSON_NAME] nikhil [PERSON_…" at bounding box center [235, 422] width 103 height 26
select select "82974"
click at [184, 409] on select "Select Stylist Chandan Ganesh Gauri [PERSON_NAME] [PERSON_NAME] nikhil [PERSON_…" at bounding box center [235, 422] width 103 height 26
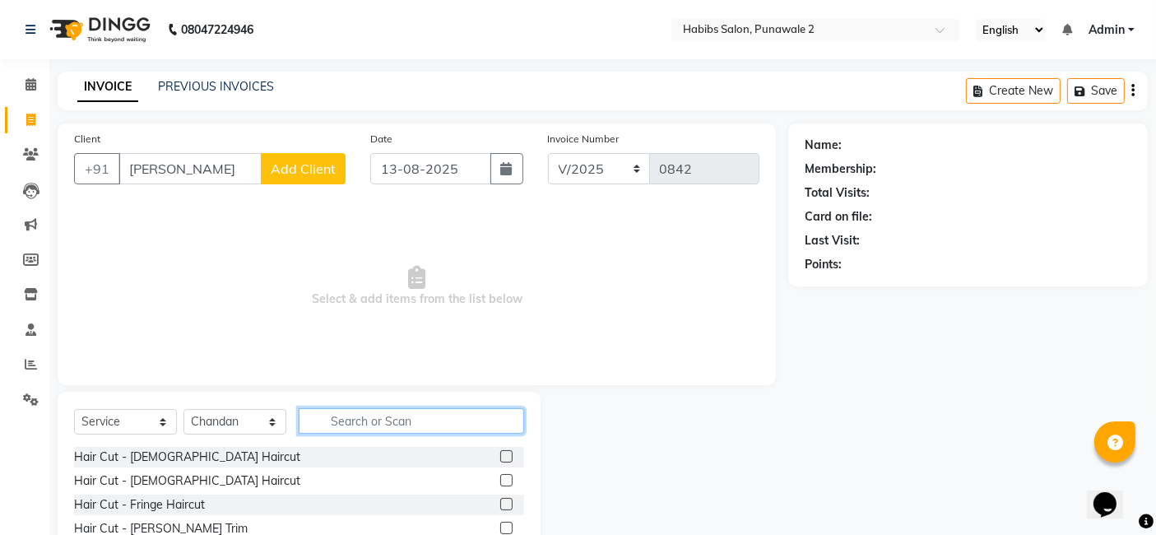
click at [384, 416] on input "text" at bounding box center [411, 421] width 225 height 26
click at [500, 459] on label at bounding box center [506, 456] width 12 height 12
click at [500, 459] on input "checkbox" at bounding box center [505, 457] width 11 height 11
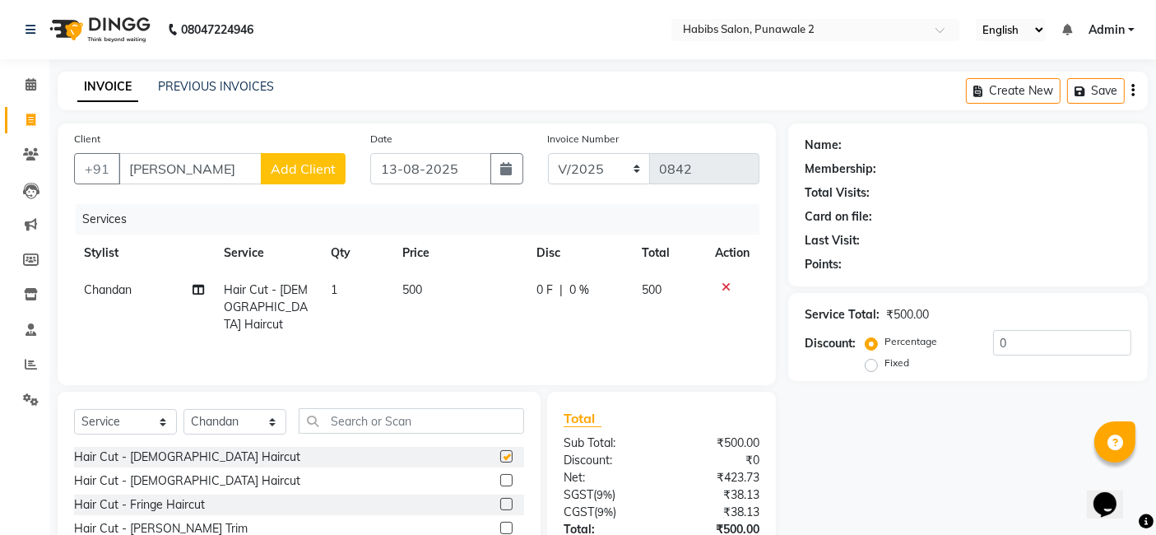
checkbox input "false"
click at [271, 423] on select "Select Stylist Chandan Ganesh Gauri [PERSON_NAME] [PERSON_NAME] nikhil [PERSON_…" at bounding box center [235, 422] width 103 height 26
click at [267, 421] on select "Select Stylist Chandan Ganesh Gauri [PERSON_NAME] [PERSON_NAME] nikhil [PERSON_…" at bounding box center [235, 422] width 103 height 26
click at [144, 420] on select "Select Service Product Membership Package Voucher Prepaid Gift Card" at bounding box center [125, 422] width 103 height 26
click at [74, 409] on select "Select Service Product Membership Package Voucher Prepaid Gift Card" at bounding box center [125, 422] width 103 height 26
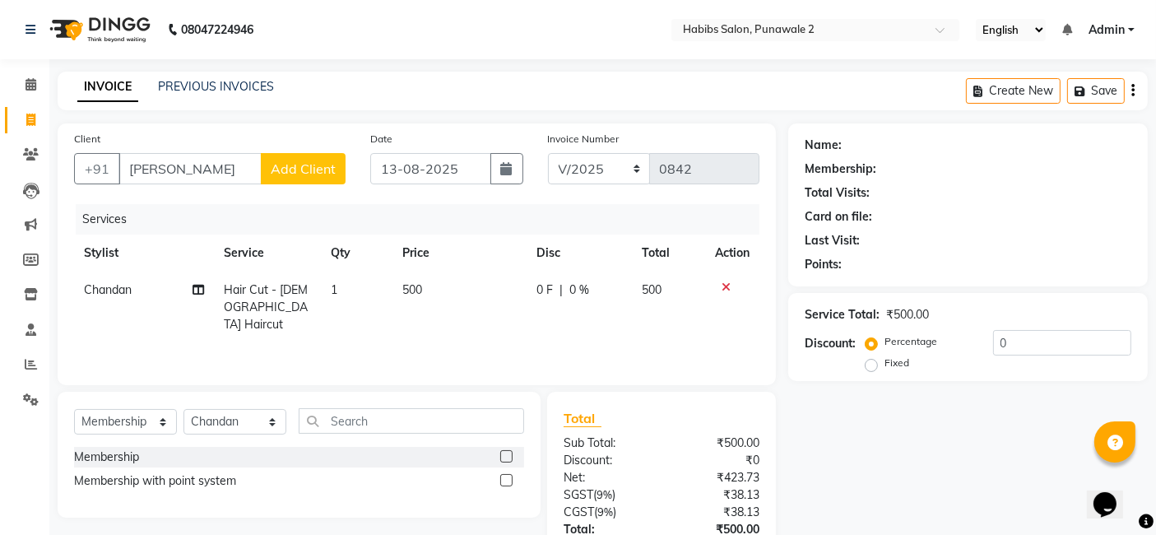
click at [509, 450] on label at bounding box center [506, 456] width 12 height 12
click at [509, 452] on input "checkbox" at bounding box center [505, 457] width 11 height 11
select select "select"
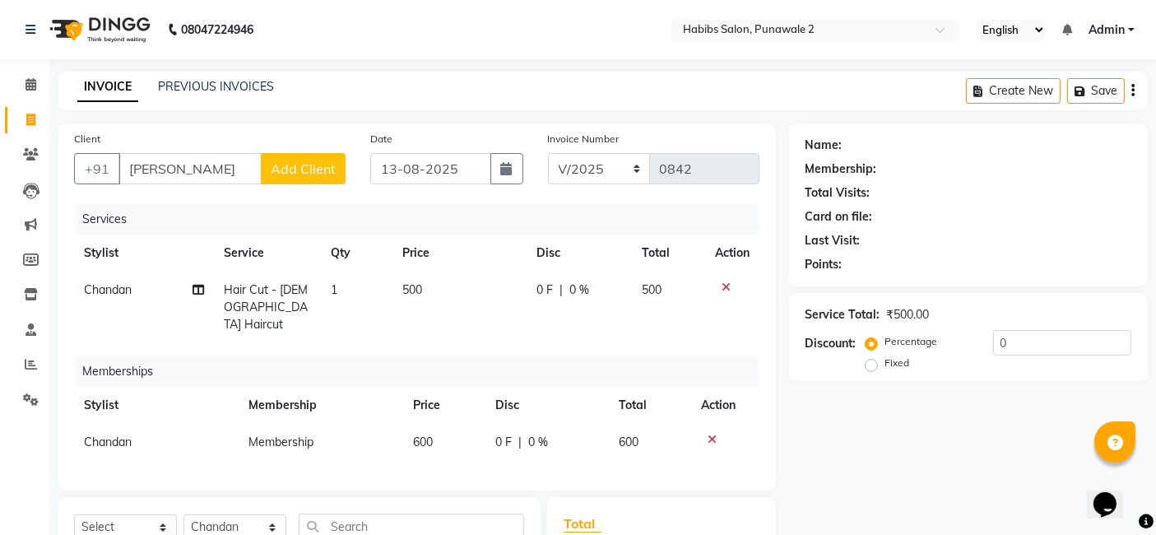
click at [449, 272] on td "500" at bounding box center [460, 308] width 134 height 72
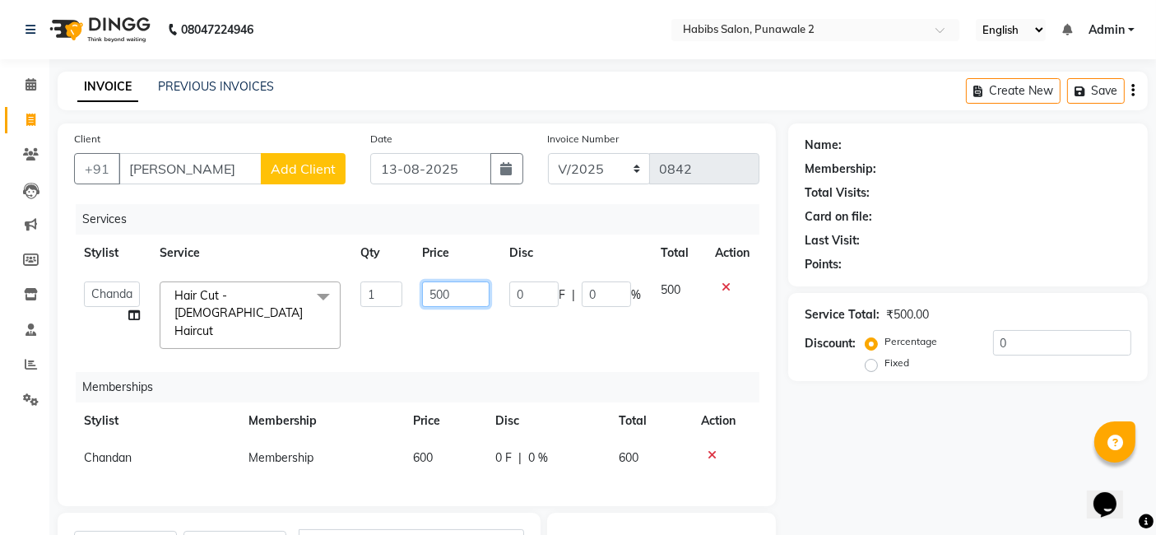
click at [449, 295] on input "500" at bounding box center [455, 294] width 67 height 26
type input "5"
type input "200"
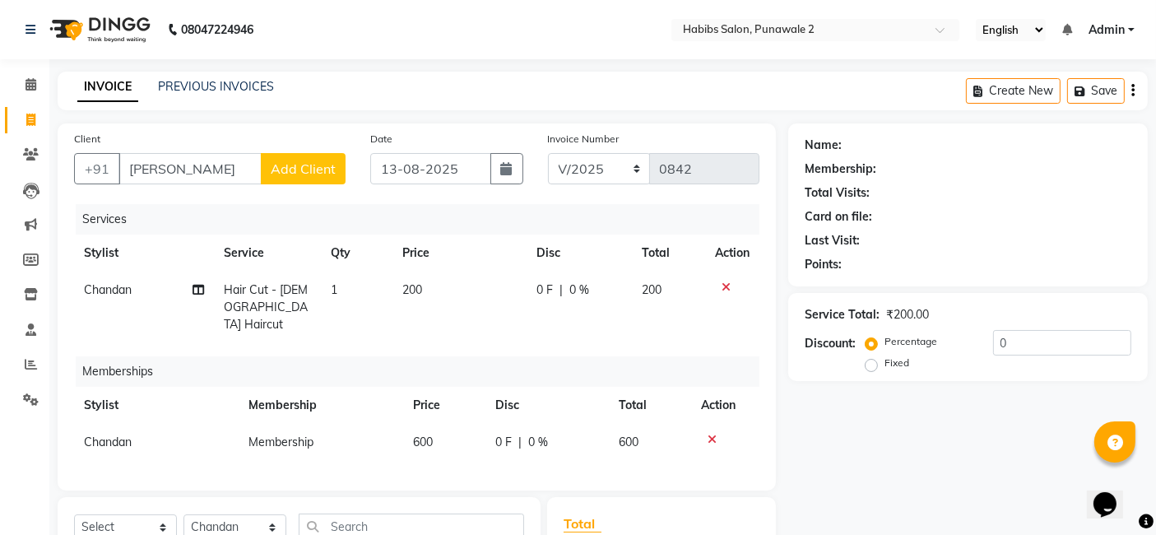
click at [312, 160] on span "Add Client" at bounding box center [303, 168] width 65 height 16
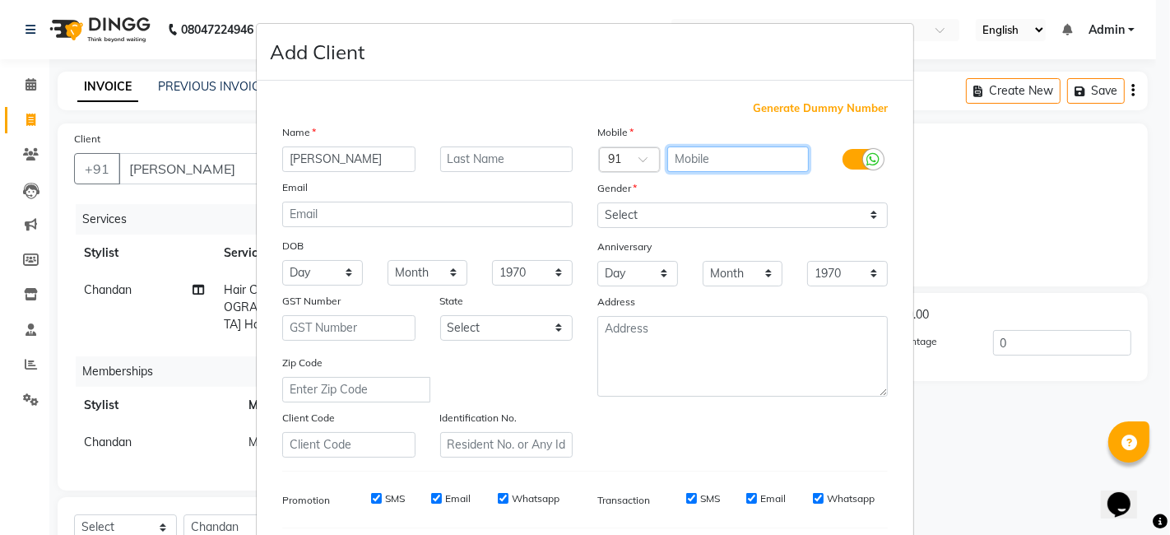
drag, startPoint x: 693, startPoint y: 159, endPoint x: 543, endPoint y: 114, distance: 156.5
click at [543, 114] on div "Generate Dummy Number Name amit Email DOB Day 01 02 03 04 05 06 07 08 09 10 11 …" at bounding box center [585, 378] width 630 height 557
type input "9730098129"
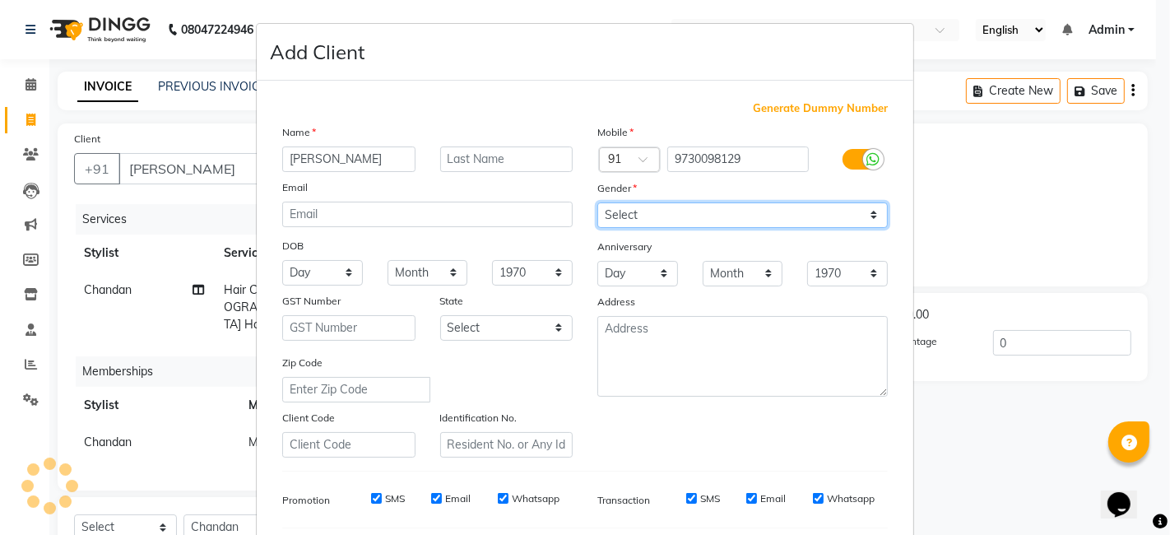
click at [860, 221] on select "Select [DEMOGRAPHIC_DATA] [DEMOGRAPHIC_DATA] Other Prefer Not To Say" at bounding box center [742, 215] width 291 height 26
select select "[DEMOGRAPHIC_DATA]"
click at [597, 202] on select "Select [DEMOGRAPHIC_DATA] [DEMOGRAPHIC_DATA] Other Prefer Not To Say" at bounding box center [742, 215] width 291 height 26
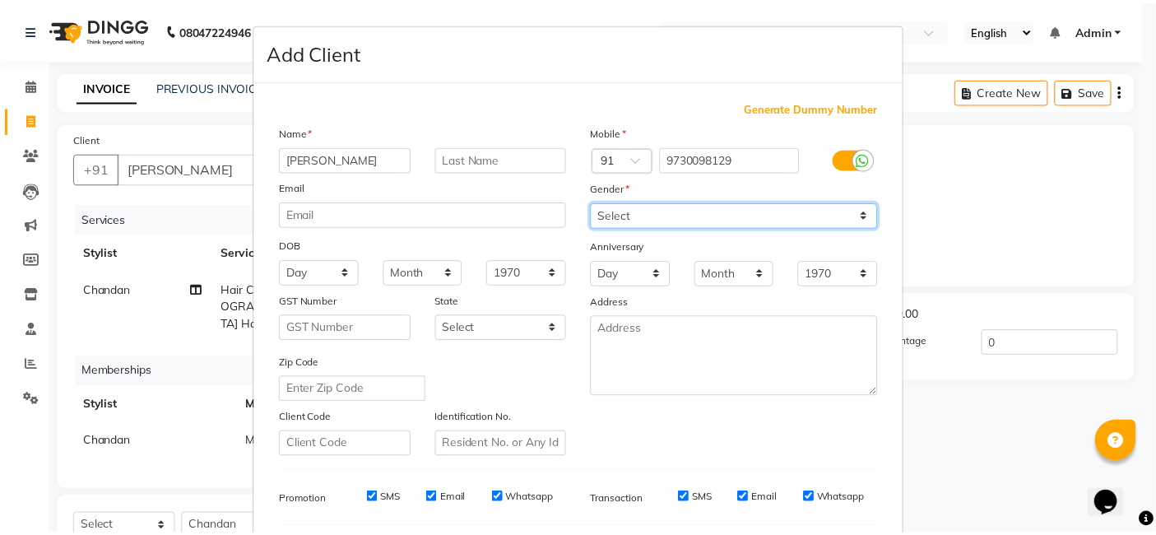
scroll to position [223, 0]
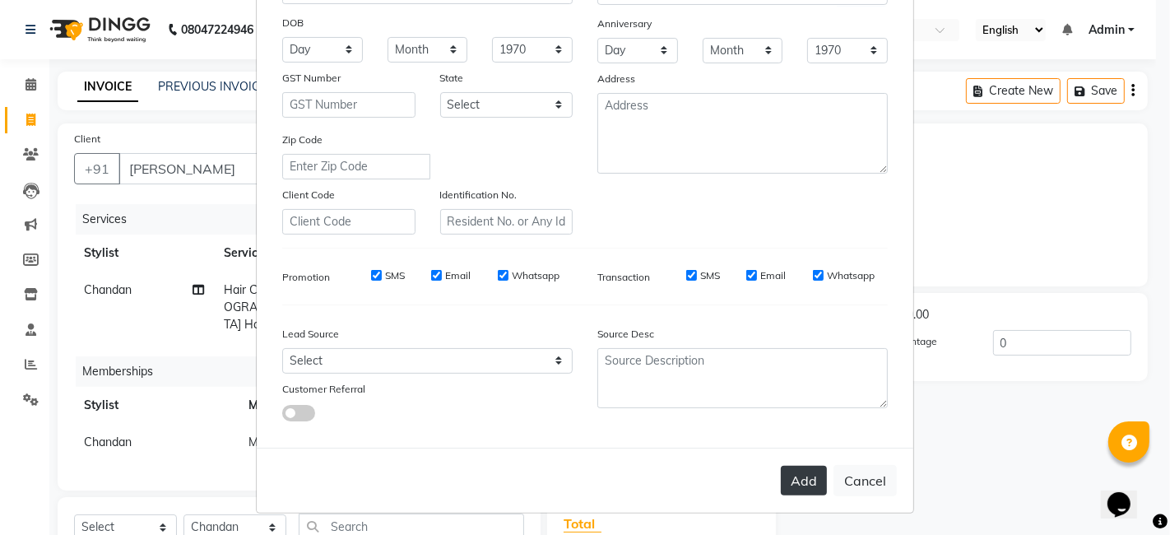
click at [799, 481] on button "Add" at bounding box center [804, 481] width 46 height 30
type input "9730098129"
select select
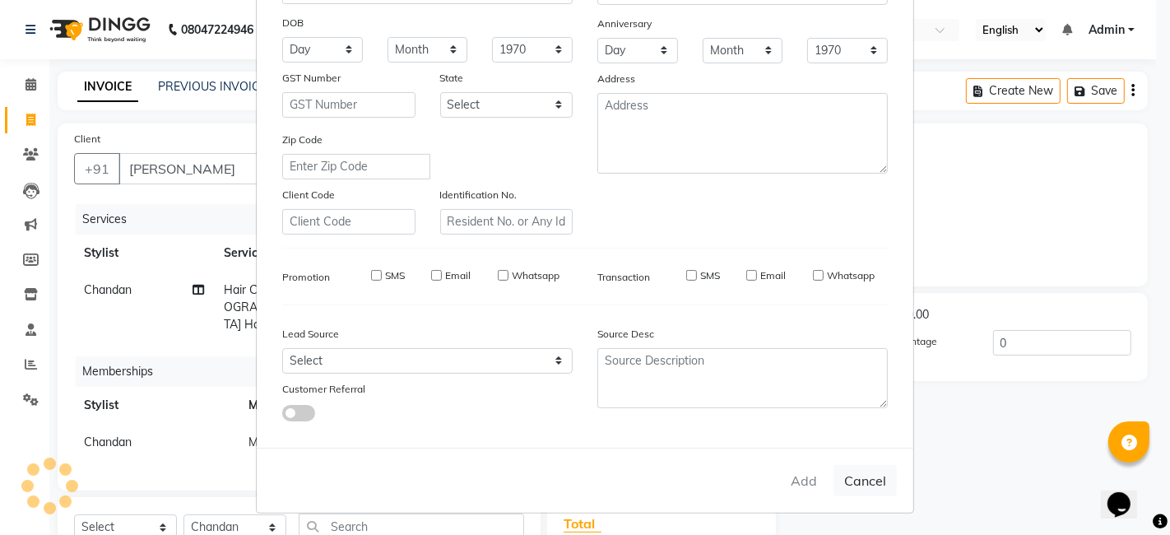
select select
checkbox input "false"
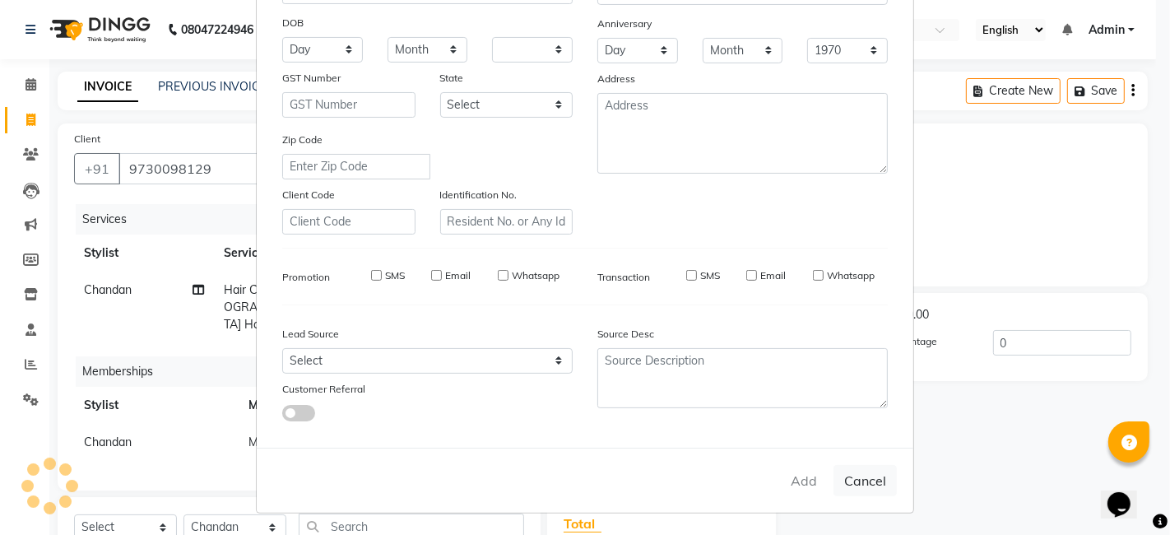
checkbox input "false"
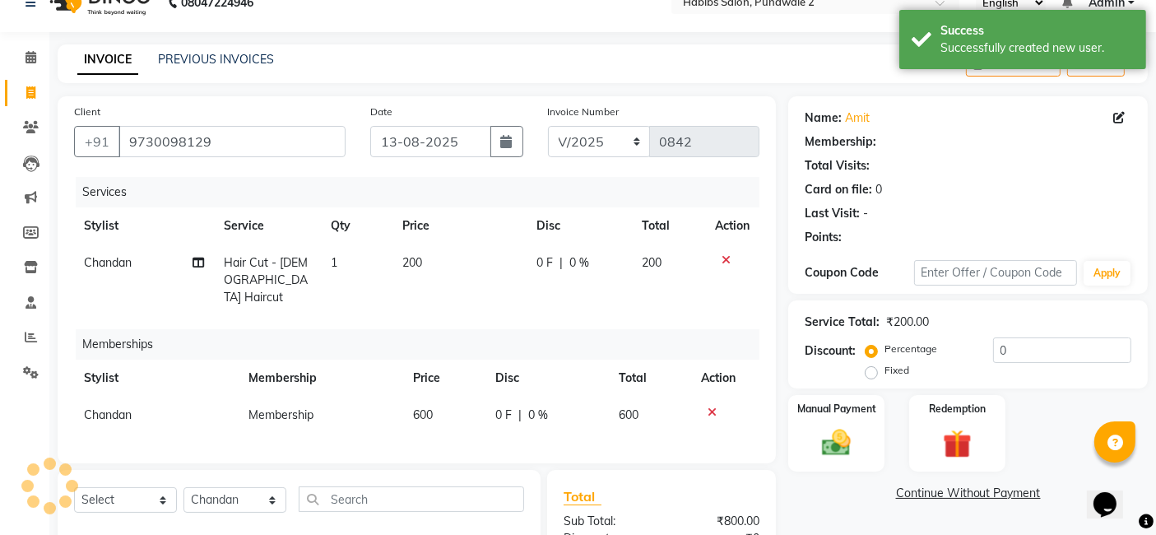
scroll to position [224, 0]
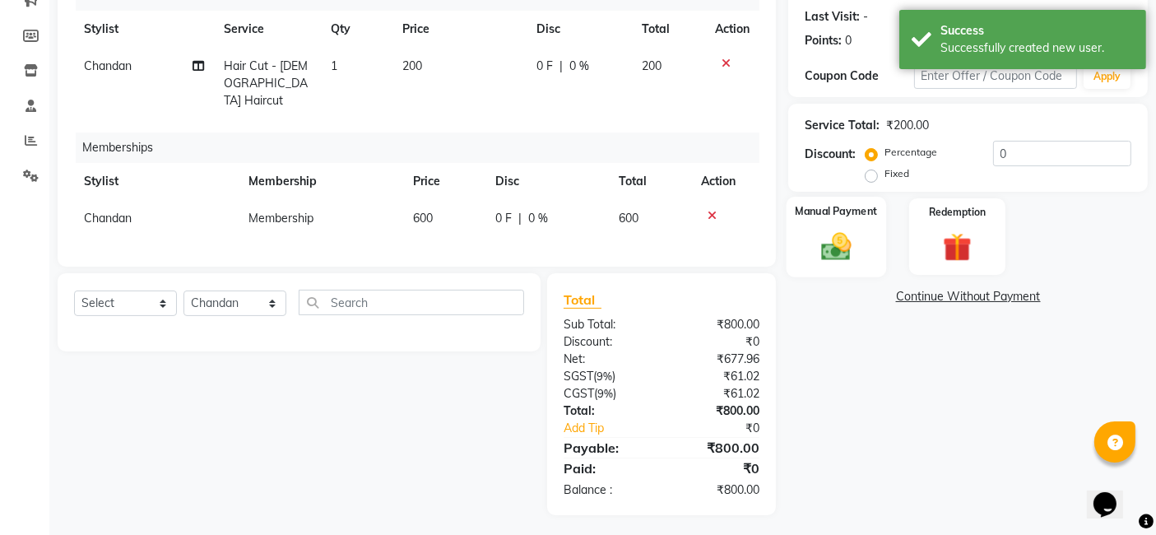
click at [860, 243] on img at bounding box center [836, 246] width 49 height 35
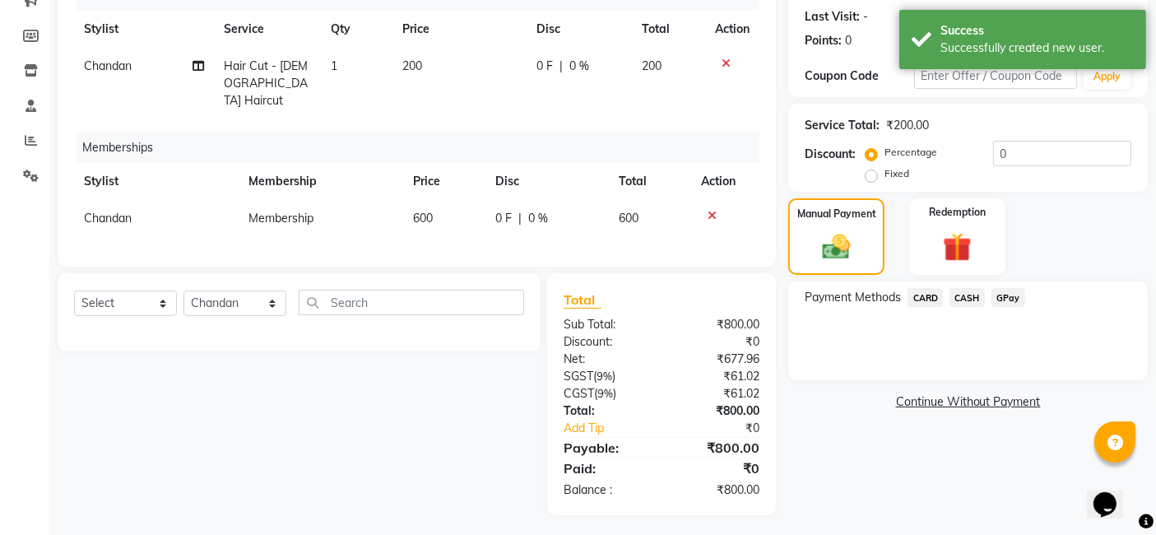
click at [1013, 295] on span "GPay" at bounding box center [1009, 297] width 34 height 19
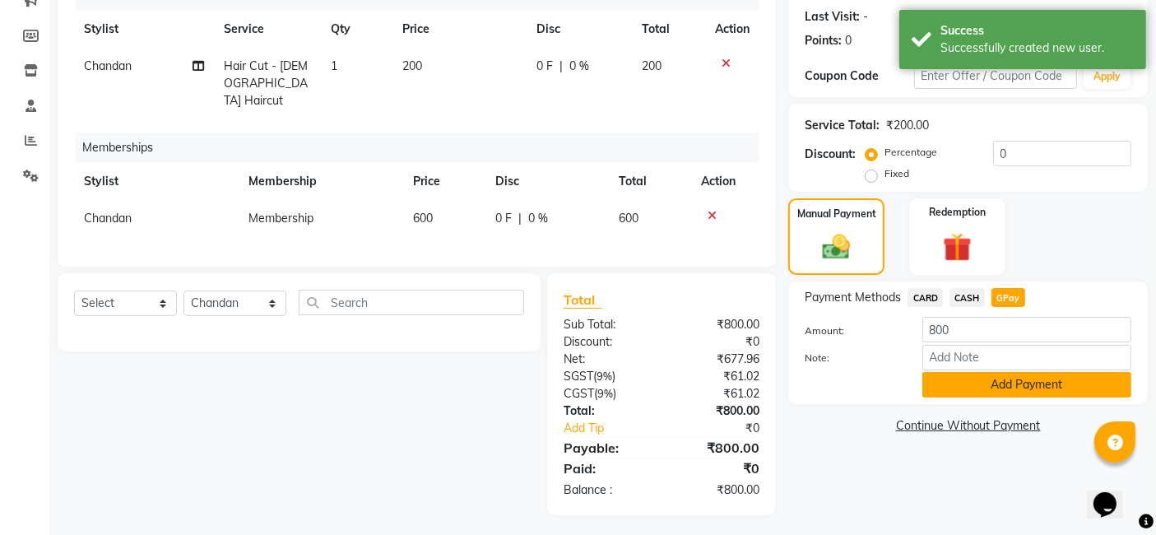
click at [1004, 386] on button "Add Payment" at bounding box center [1027, 385] width 209 height 26
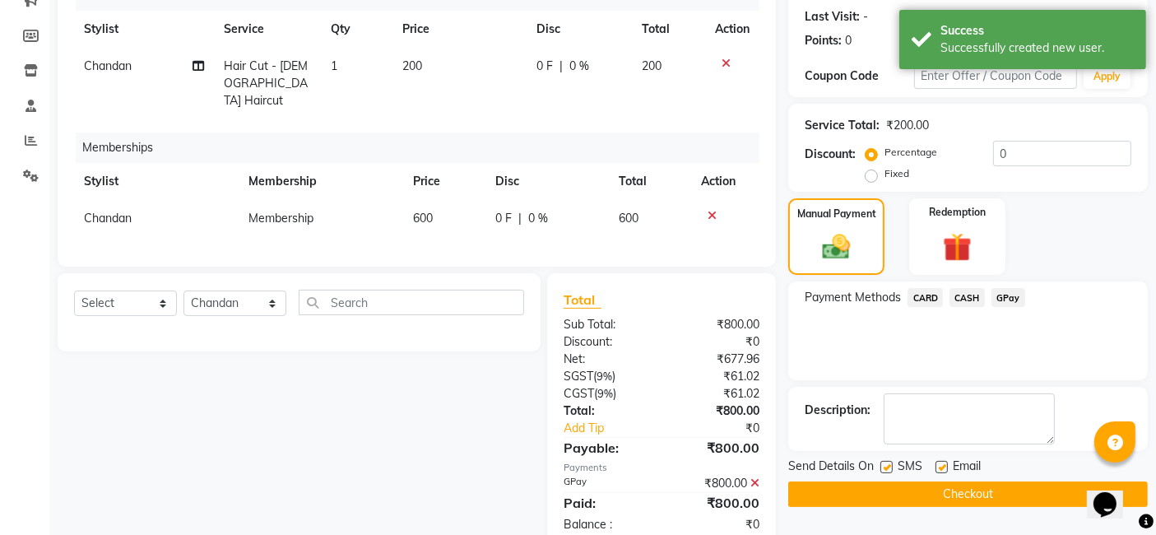
scroll to position [258, 0]
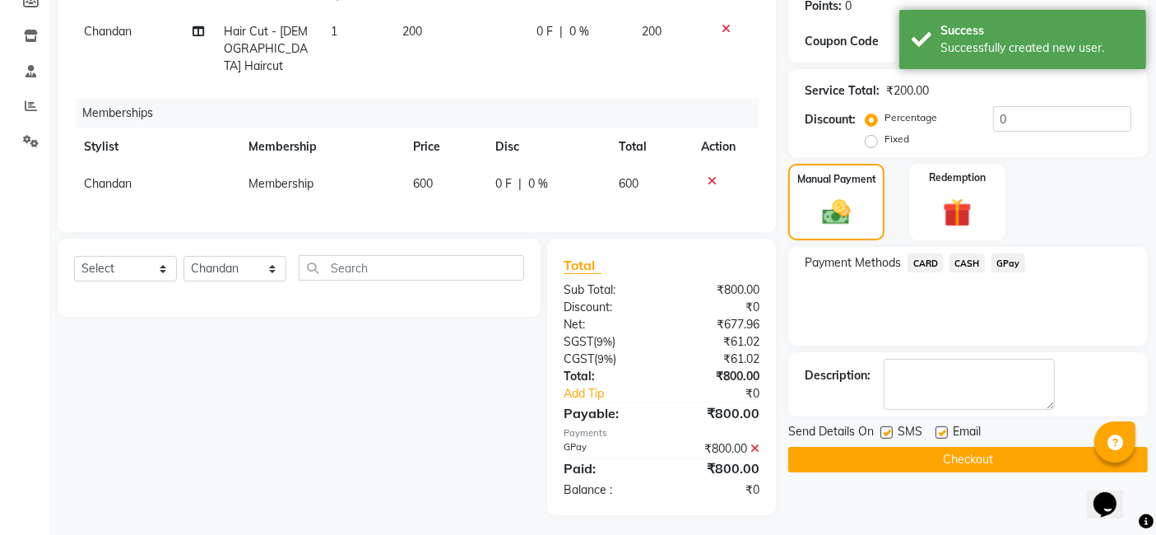
click at [1002, 462] on button "Checkout" at bounding box center [968, 460] width 360 height 26
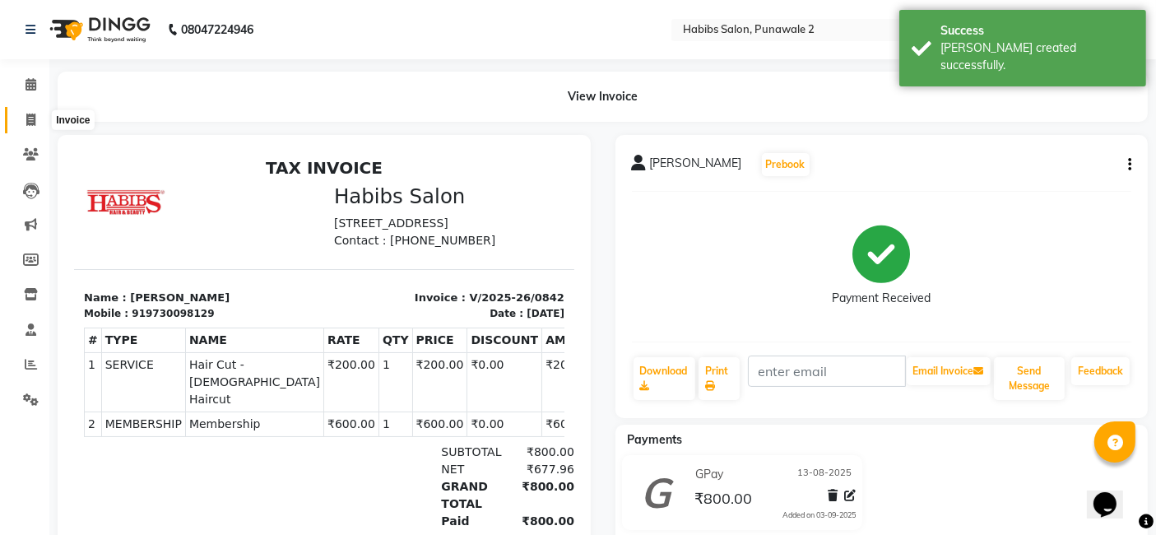
click at [32, 119] on icon at bounding box center [30, 120] width 9 height 12
select select "service"
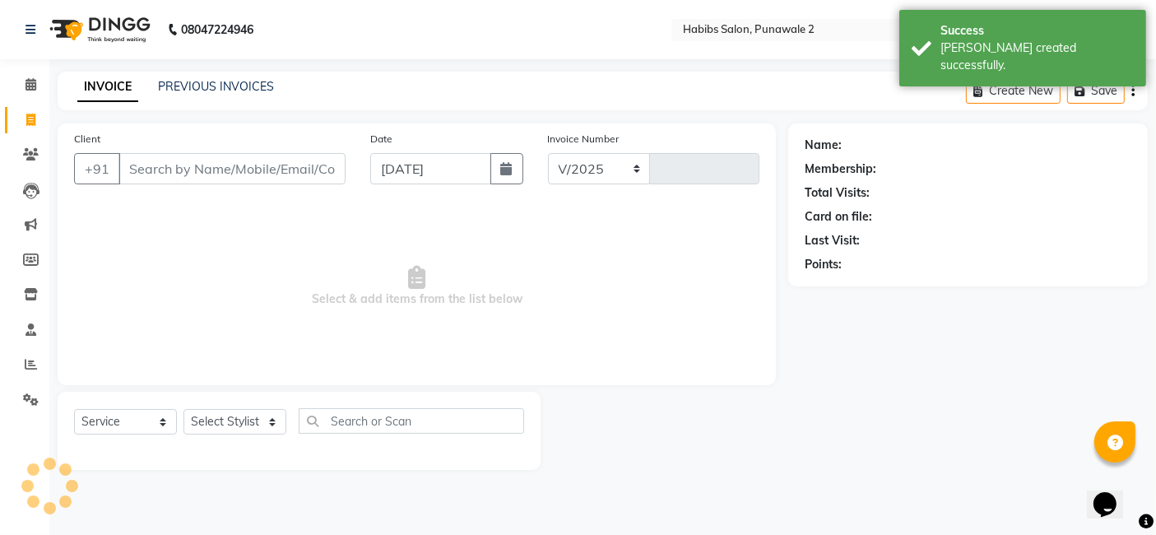
select select "8475"
type input "0843"
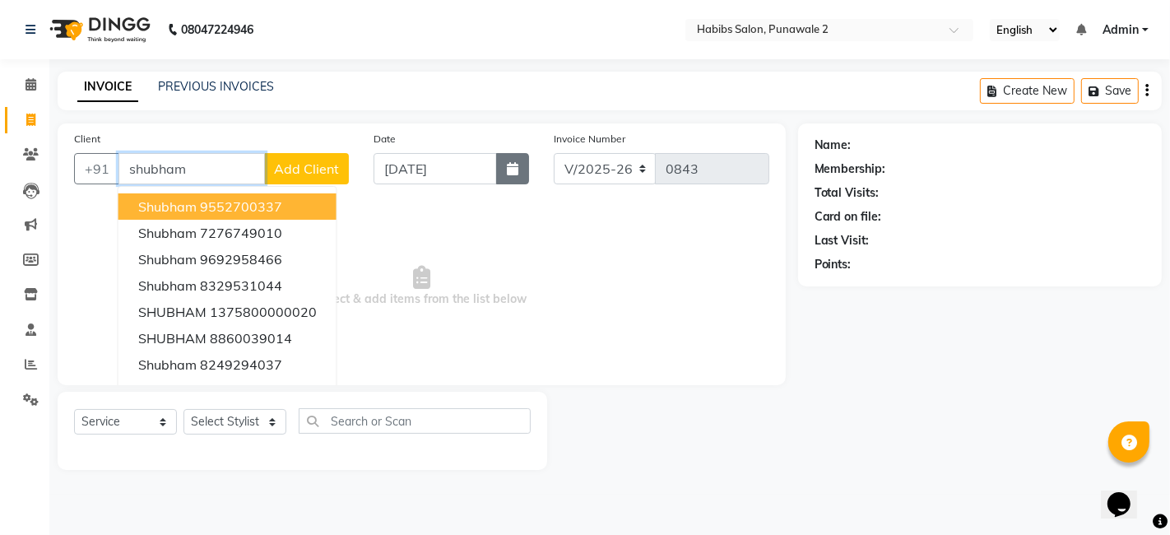
type input "shubham"
click at [513, 171] on icon "button" at bounding box center [513, 168] width 12 height 13
select select "9"
select select "2025"
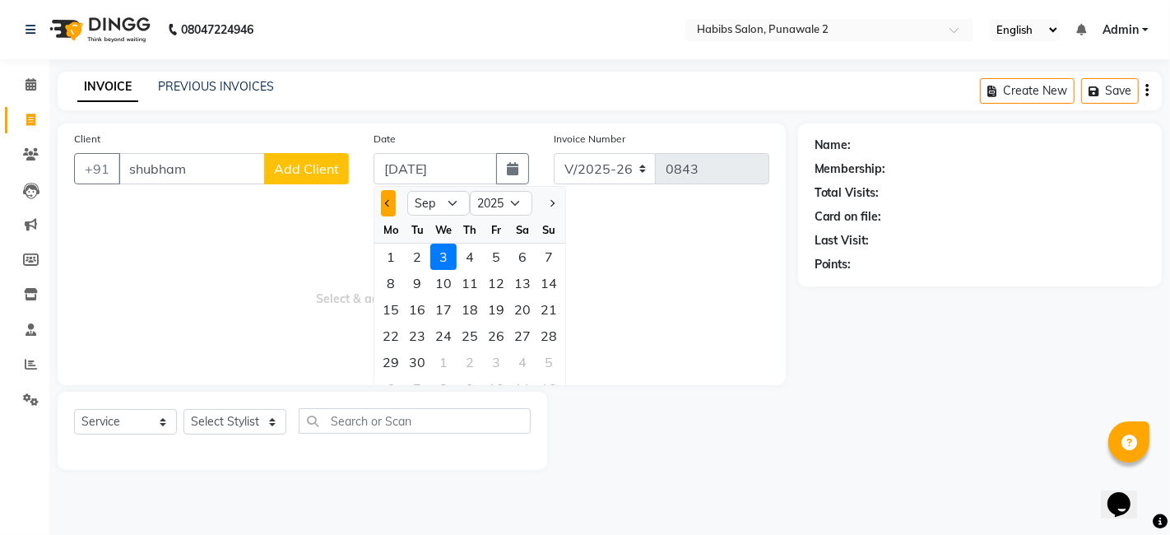
click at [393, 206] on button "Previous month" at bounding box center [388, 203] width 14 height 26
select select "8"
click at [442, 309] on div "13" at bounding box center [443, 309] width 26 height 26
type input "13-08-2025"
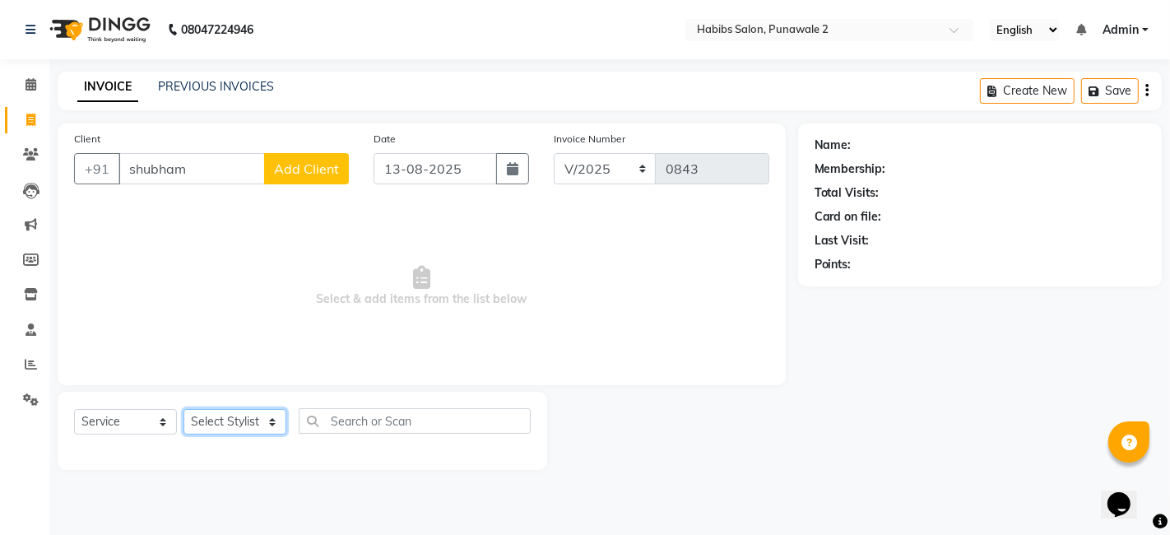
click at [258, 417] on select "Select Stylist Chandan Ganesh Gauri [PERSON_NAME] [PERSON_NAME] nikhil [PERSON_…" at bounding box center [235, 422] width 103 height 26
select select "82975"
click at [184, 409] on select "Select Stylist Chandan Ganesh Gauri [PERSON_NAME] [PERSON_NAME] nikhil [PERSON_…" at bounding box center [235, 422] width 103 height 26
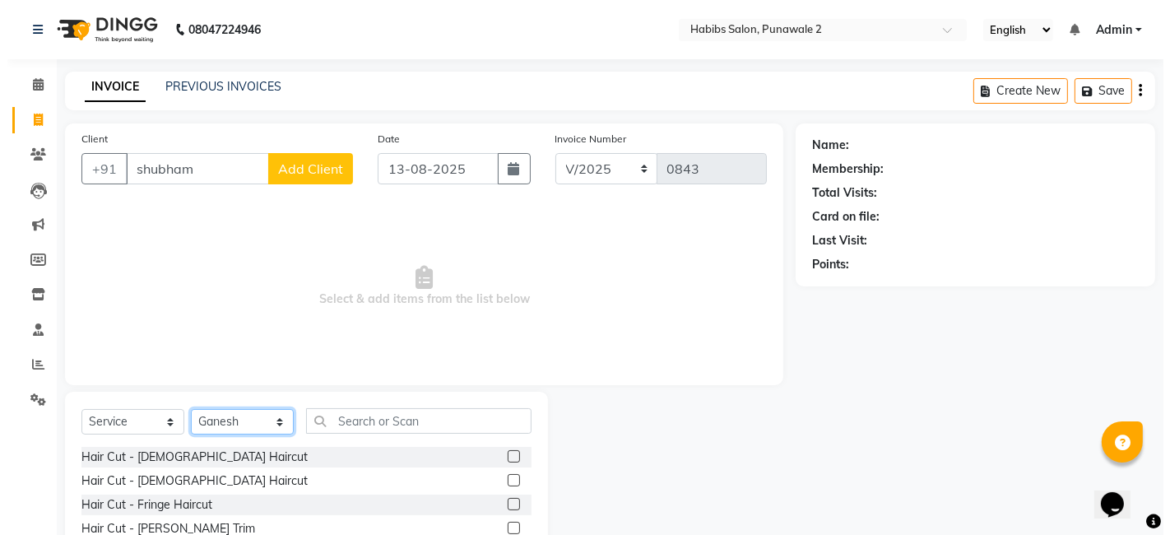
scroll to position [123, 0]
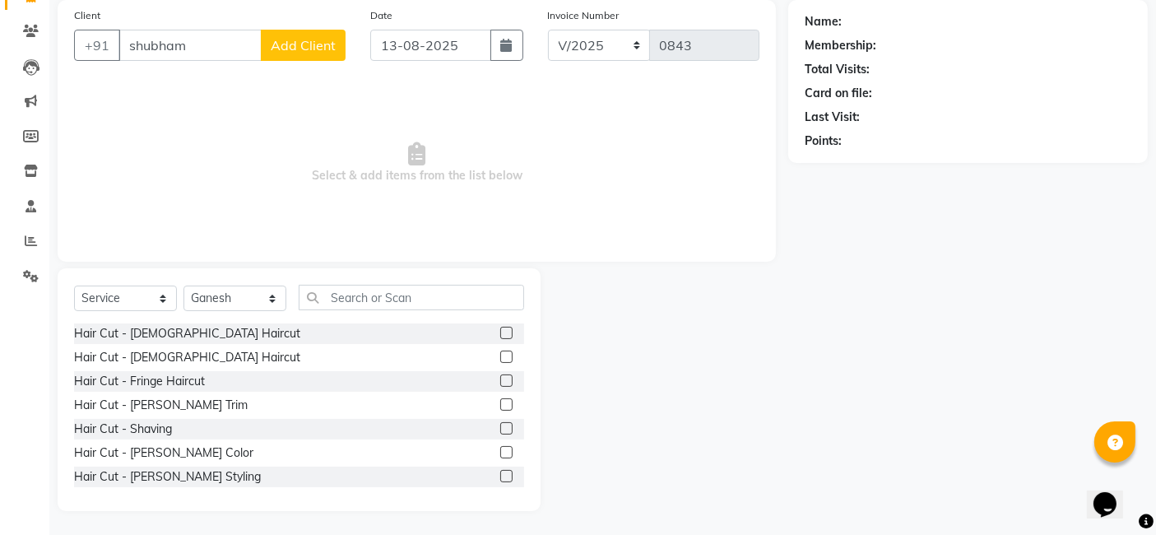
click at [500, 401] on label at bounding box center [506, 404] width 12 height 12
click at [500, 401] on input "checkbox" at bounding box center [505, 405] width 11 height 11
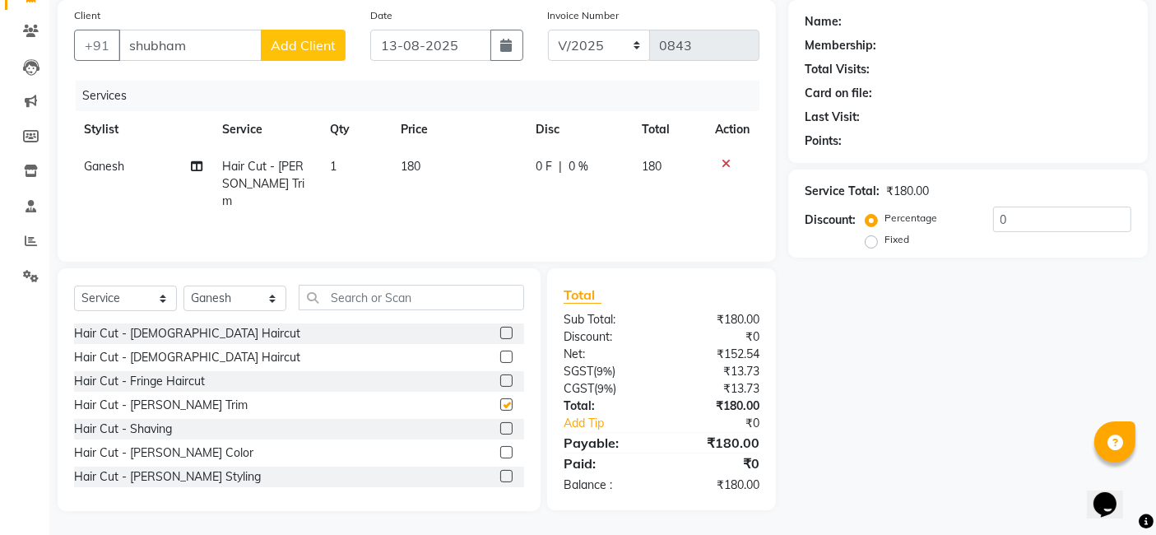
checkbox input "false"
click at [425, 154] on td "180" at bounding box center [459, 184] width 135 height 72
select select "82975"
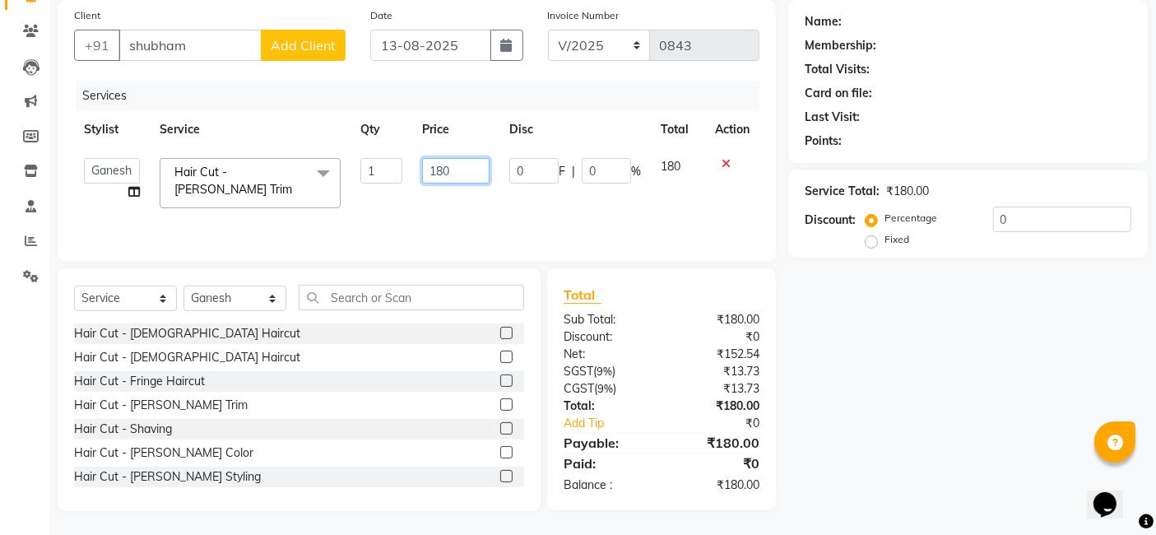
click at [453, 171] on input "180" at bounding box center [455, 171] width 67 height 26
type input "1"
type input "400"
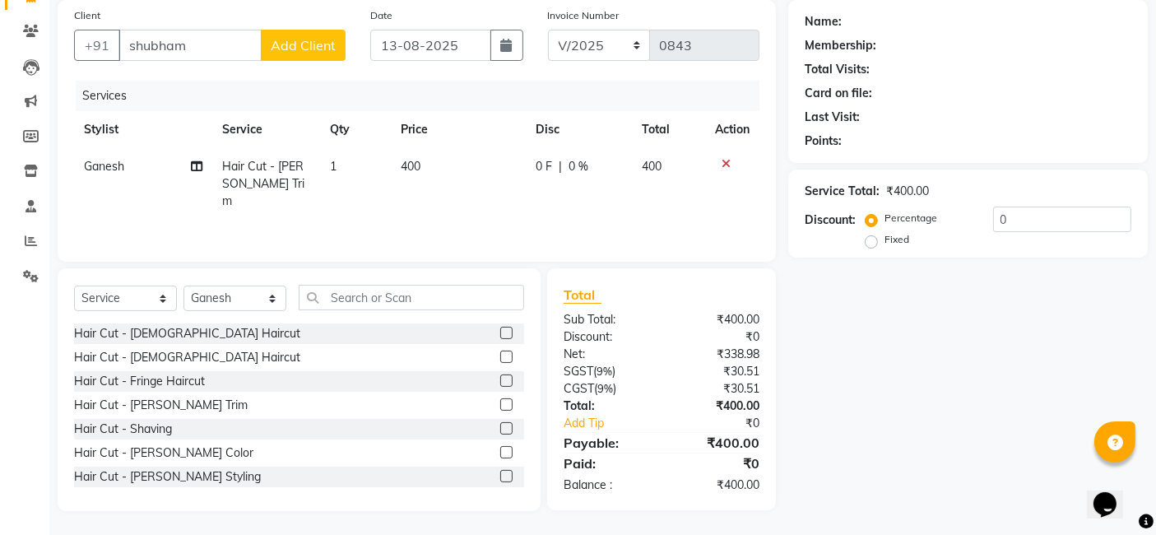
click at [314, 38] on span "Add Client" at bounding box center [303, 45] width 65 height 16
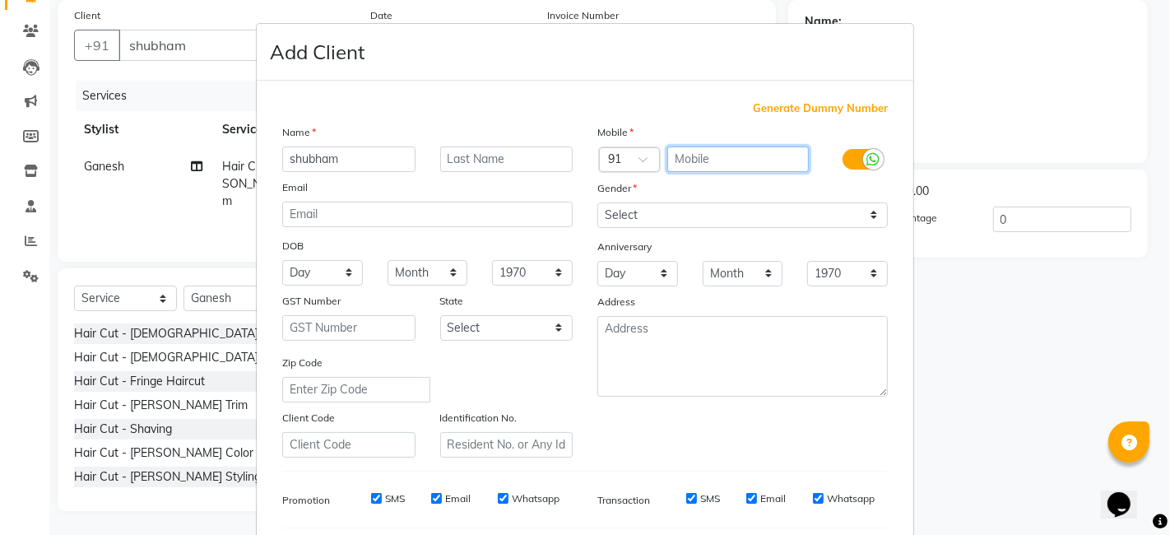
click at [746, 166] on input "text" at bounding box center [738, 159] width 142 height 26
type input "9730564210"
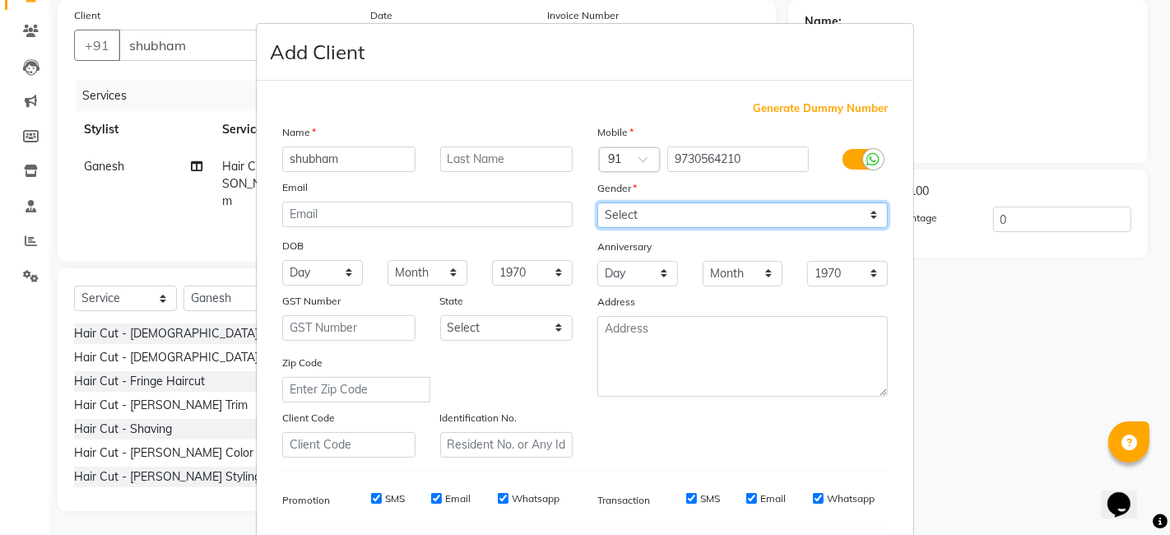
click at [867, 217] on select "Select [DEMOGRAPHIC_DATA] [DEMOGRAPHIC_DATA] Other Prefer Not To Say" at bounding box center [742, 215] width 291 height 26
select select "[DEMOGRAPHIC_DATA]"
click at [597, 202] on select "Select [DEMOGRAPHIC_DATA] [DEMOGRAPHIC_DATA] Other Prefer Not To Say" at bounding box center [742, 215] width 291 height 26
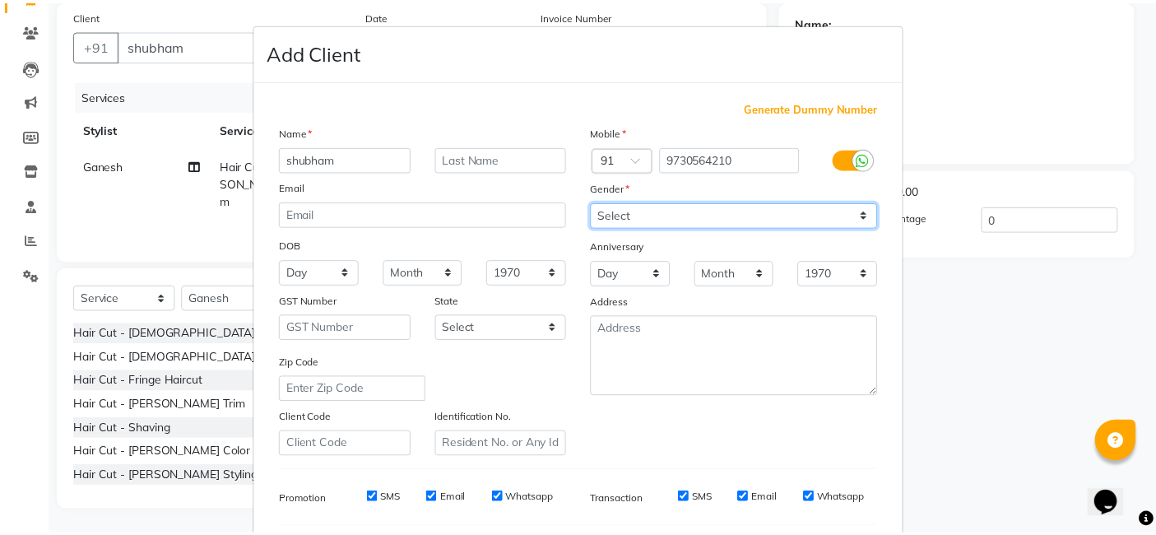
scroll to position [223, 0]
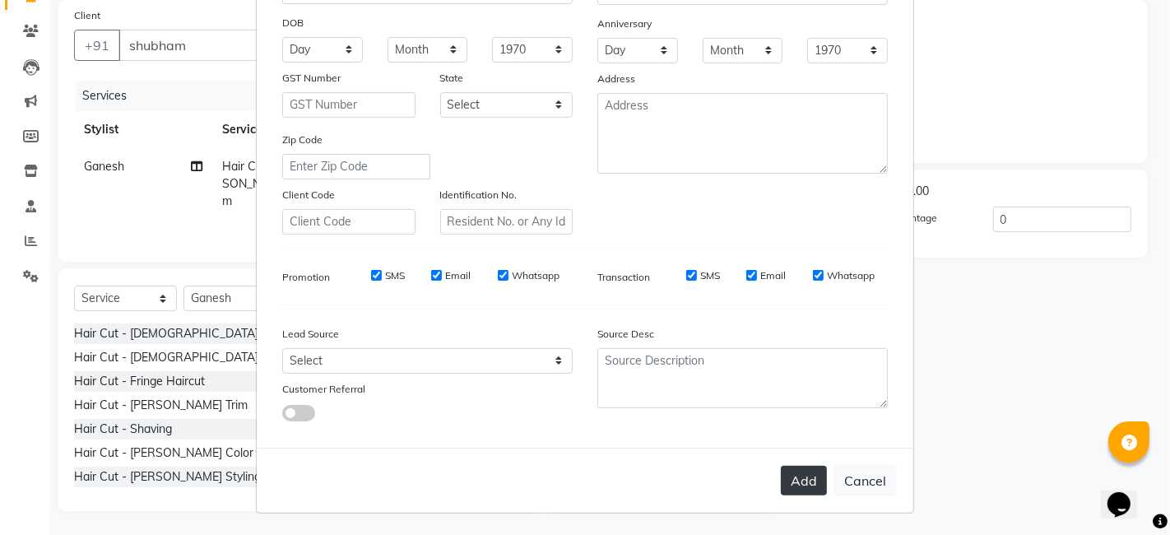
click at [802, 470] on button "Add" at bounding box center [804, 481] width 46 height 30
type input "9730564210"
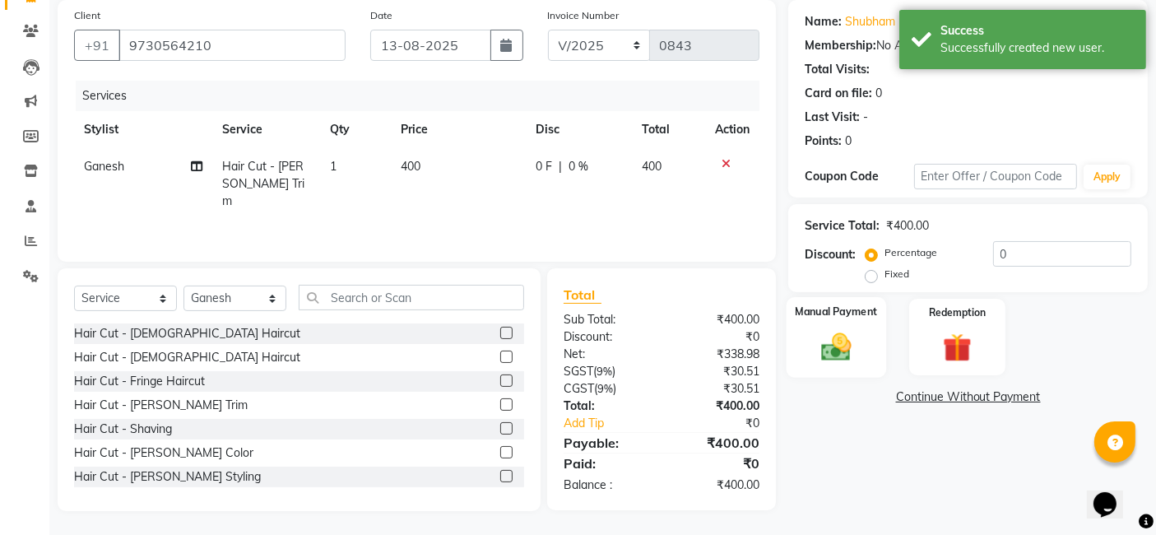
click at [839, 327] on div "Manual Payment" at bounding box center [837, 337] width 100 height 81
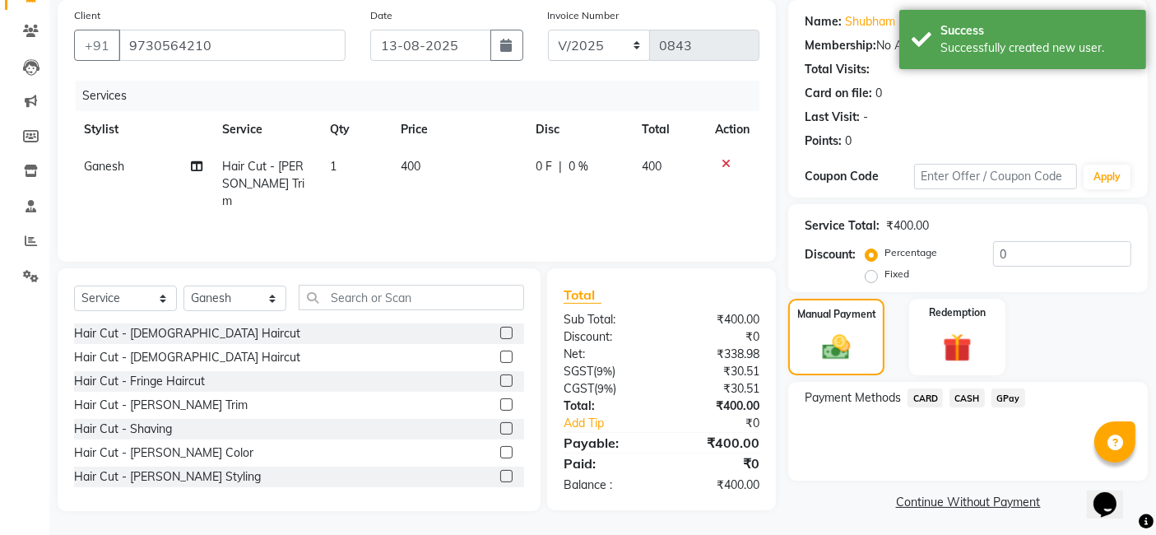
click at [1008, 393] on span "GPay" at bounding box center [1009, 397] width 34 height 19
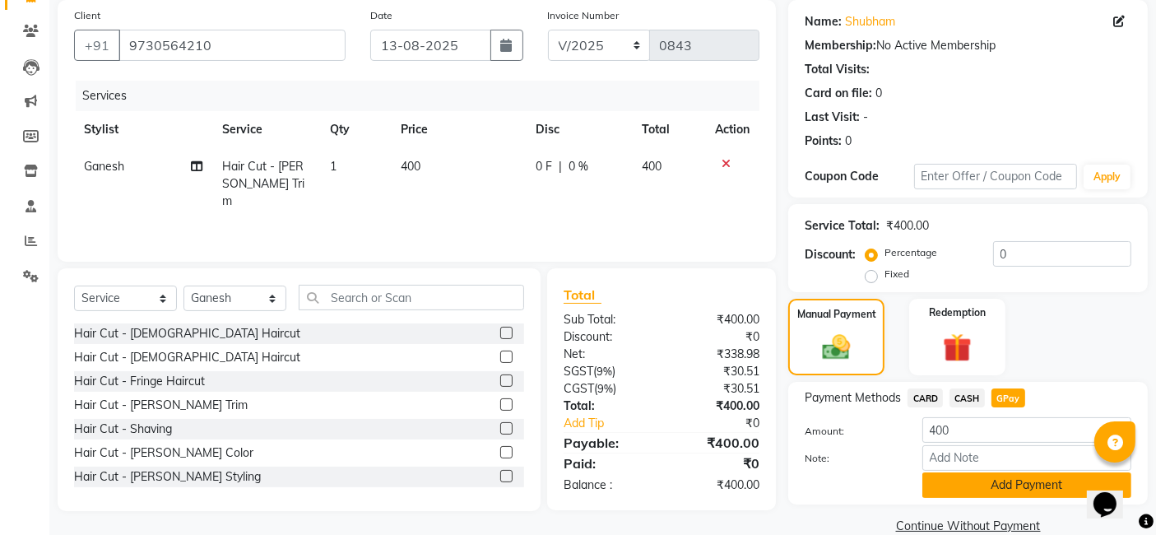
click at [1016, 484] on button "Add Payment" at bounding box center [1027, 485] width 209 height 26
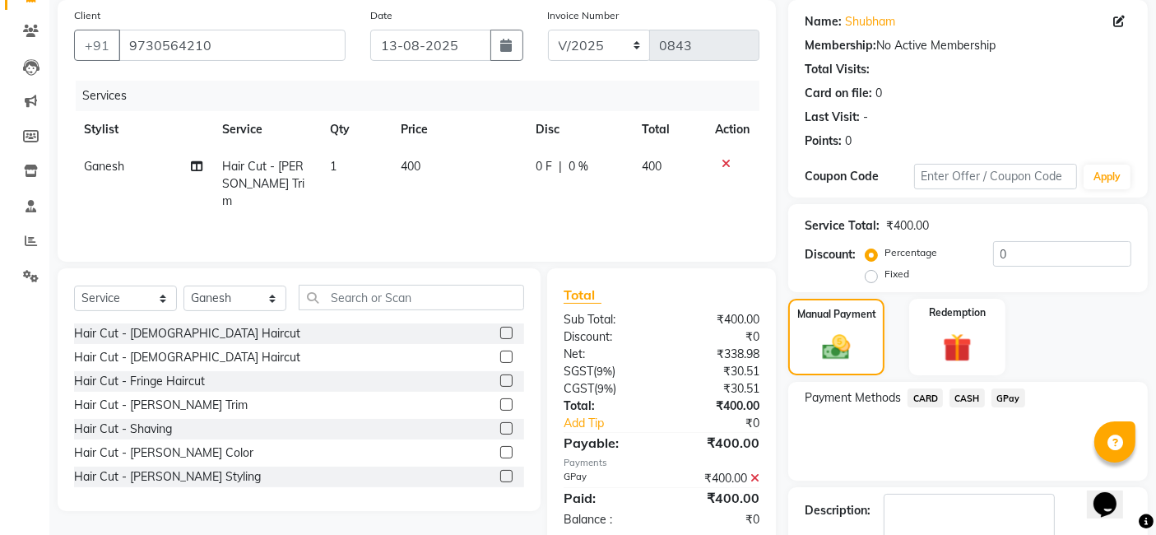
scroll to position [219, 0]
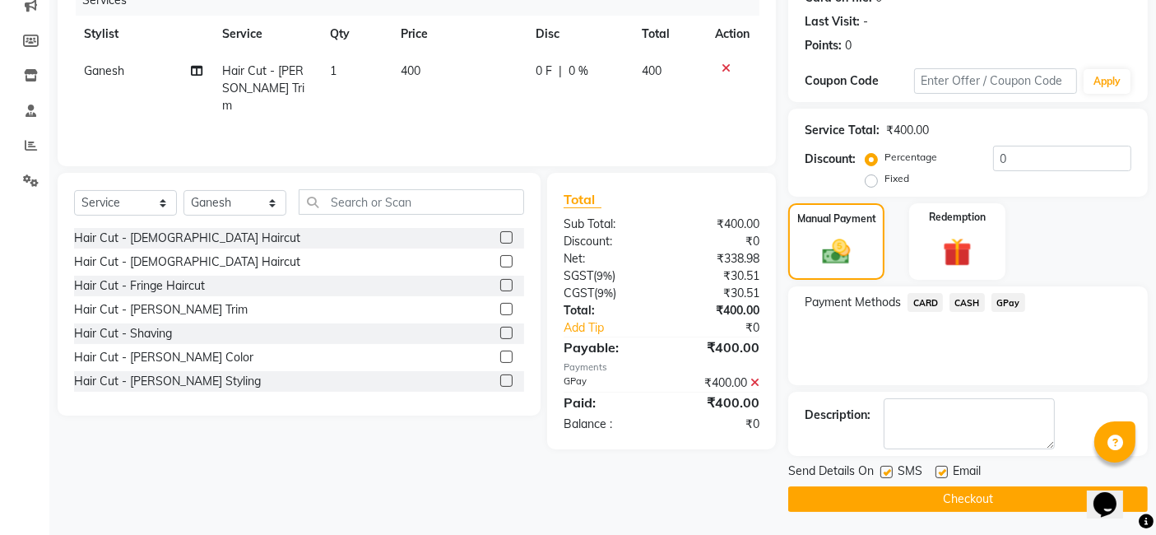
click at [994, 500] on button "Checkout" at bounding box center [968, 499] width 360 height 26
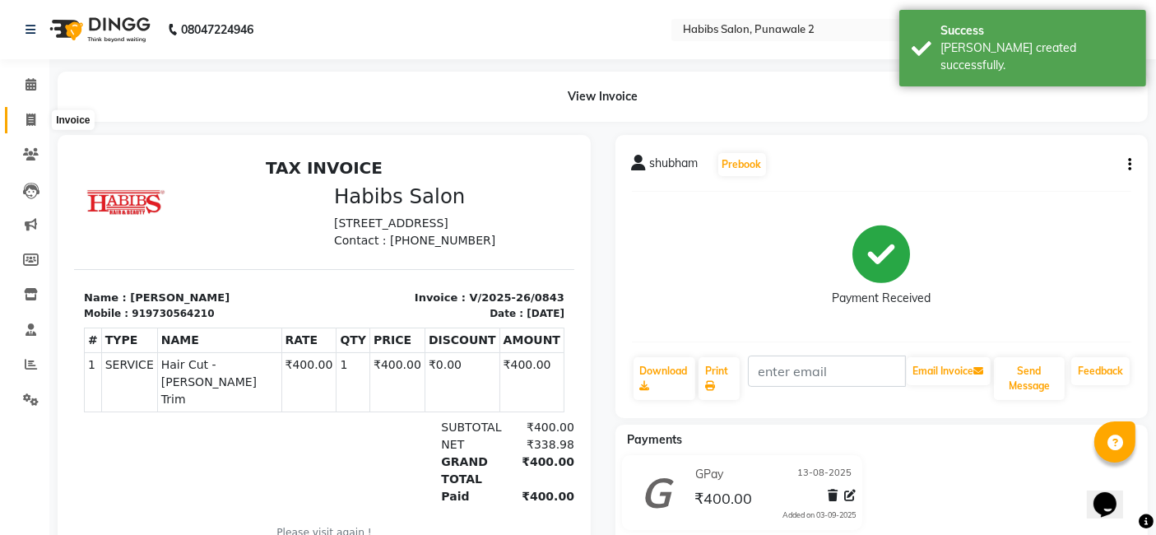
click at [31, 116] on icon at bounding box center [30, 120] width 9 height 12
select select "8475"
select select "service"
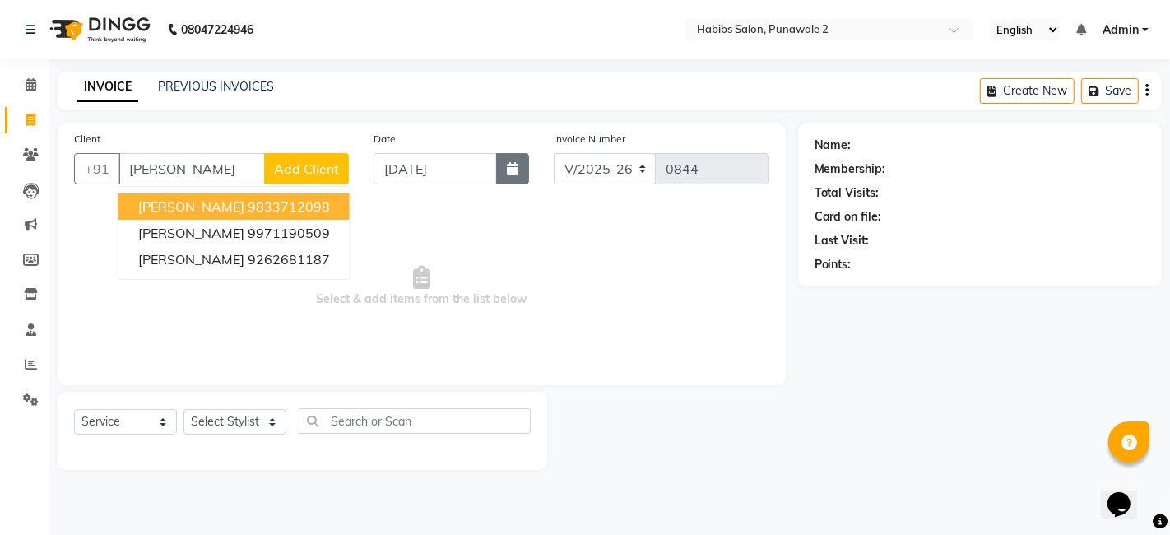
type input "[PERSON_NAME]"
click at [523, 170] on button "button" at bounding box center [512, 168] width 33 height 31
select select "9"
select select "2025"
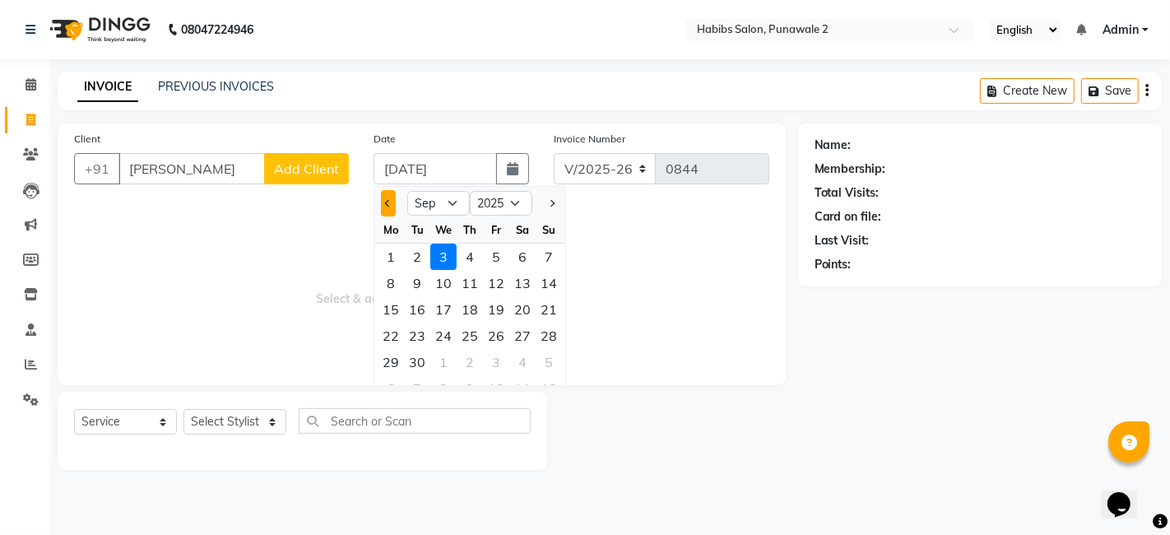
click at [385, 203] on button "Previous month" at bounding box center [388, 203] width 14 height 26
select select "8"
click at [439, 305] on div "13" at bounding box center [443, 309] width 26 height 26
type input "13-08-2025"
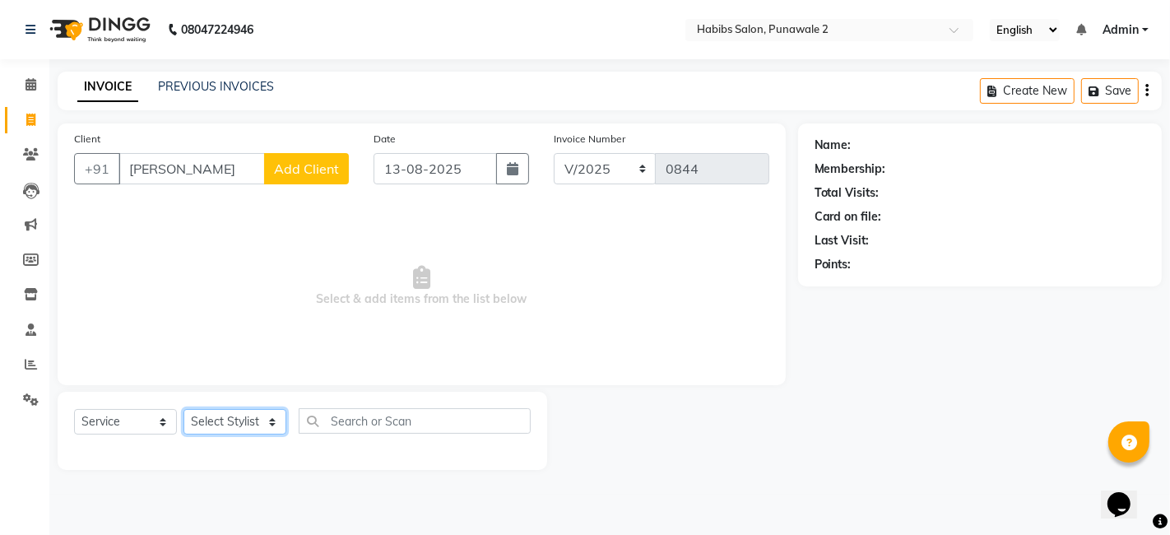
click at [273, 420] on select "Select Stylist Chandan Ganesh Gauri [PERSON_NAME] [PERSON_NAME] nikhil [PERSON_…" at bounding box center [235, 422] width 103 height 26
select select "82974"
click at [184, 409] on select "Select Stylist Chandan Ganesh Gauri [PERSON_NAME] [PERSON_NAME] nikhil [PERSON_…" at bounding box center [235, 422] width 103 height 26
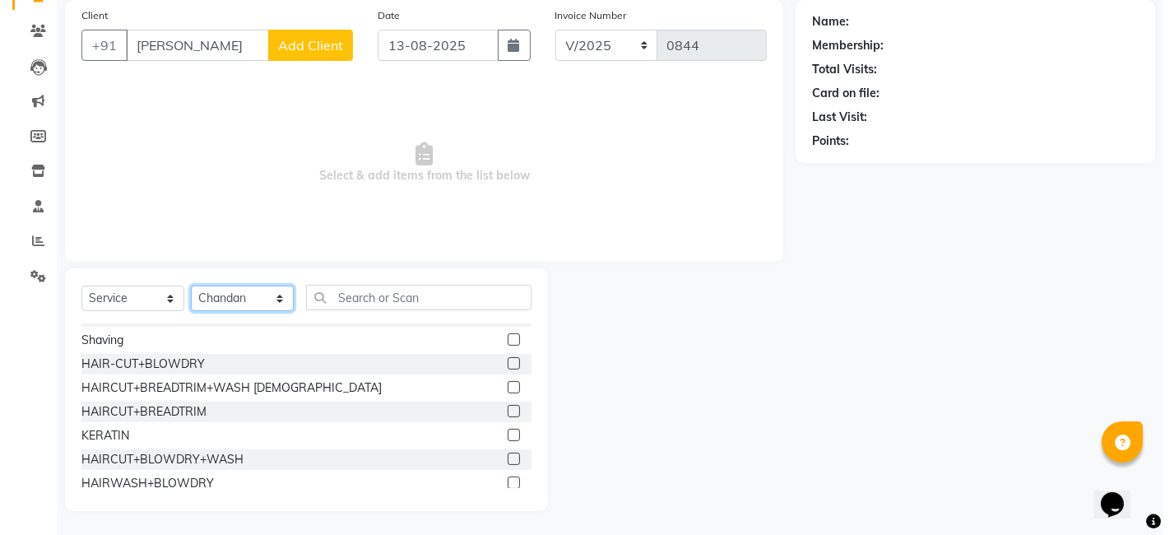
scroll to position [216, 0]
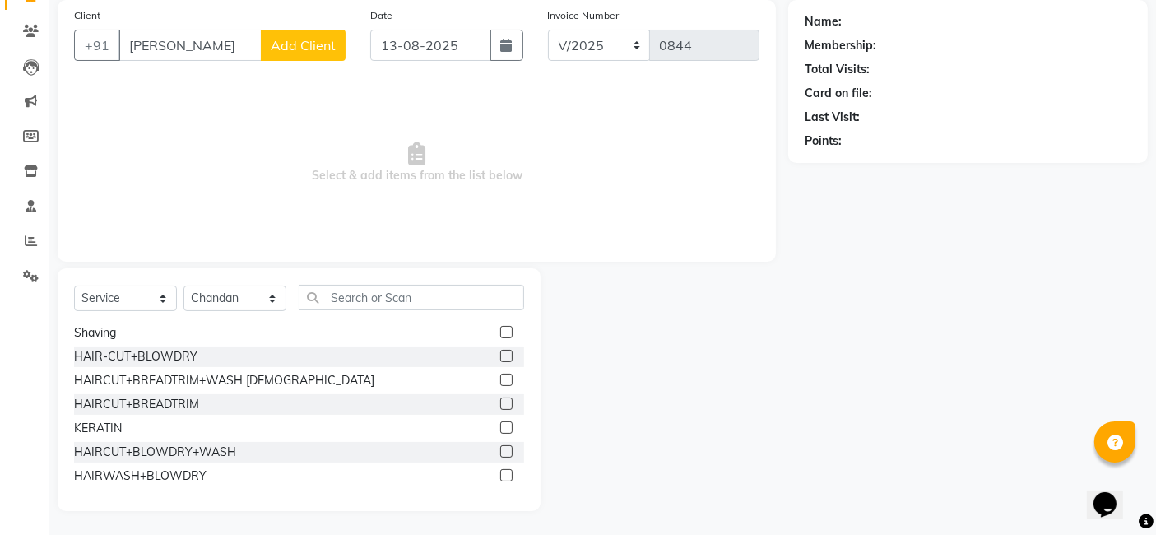
click at [500, 448] on label at bounding box center [506, 451] width 12 height 12
click at [500, 448] on input "checkbox" at bounding box center [505, 452] width 11 height 11
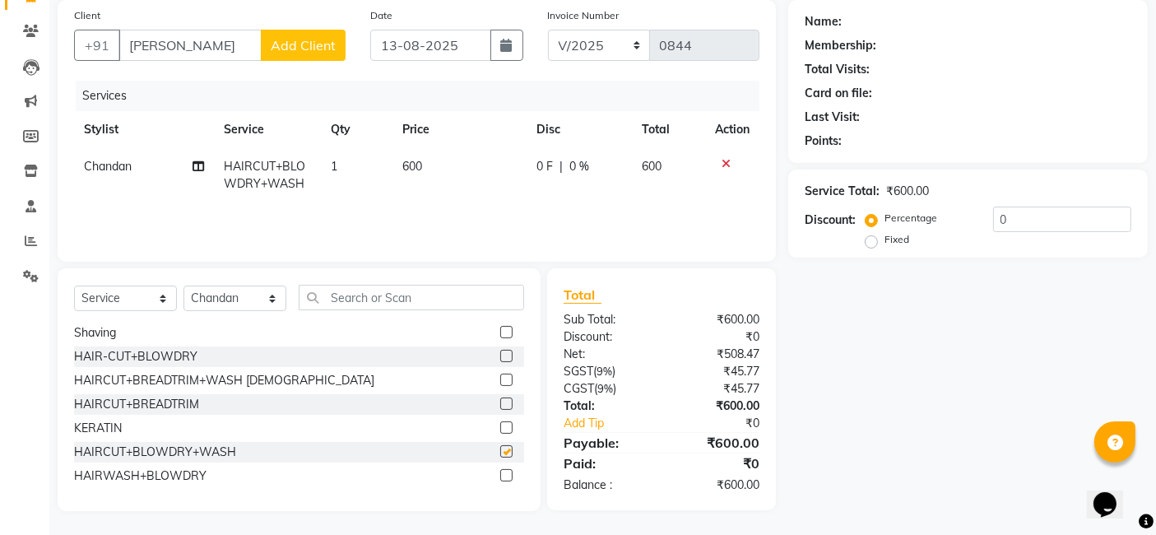
checkbox input "false"
click at [458, 158] on td "600" at bounding box center [460, 175] width 134 height 54
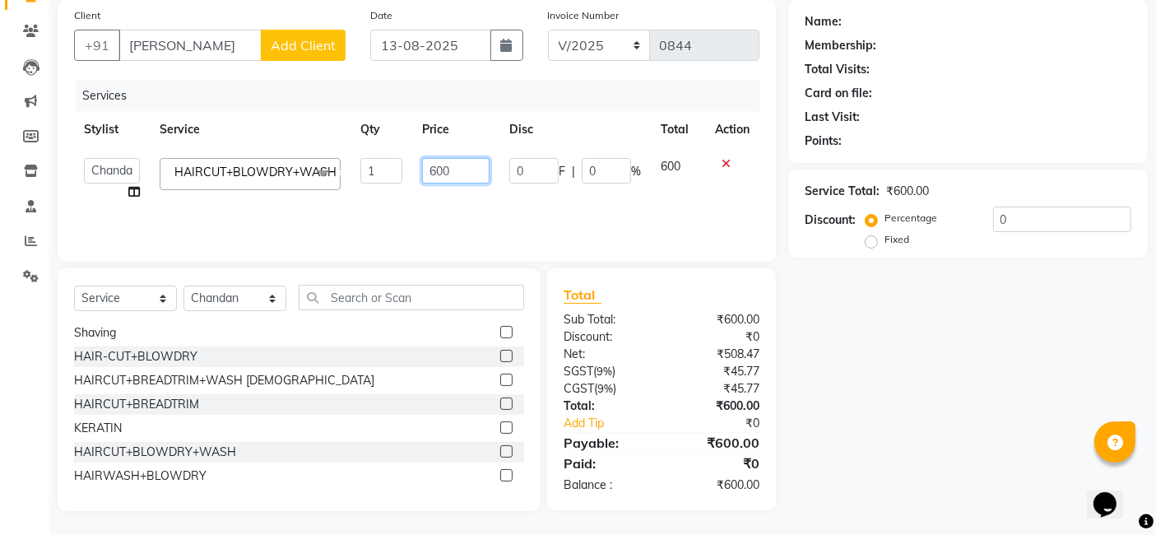
click at [457, 164] on input "600" at bounding box center [455, 171] width 67 height 26
type input "6"
type input "500"
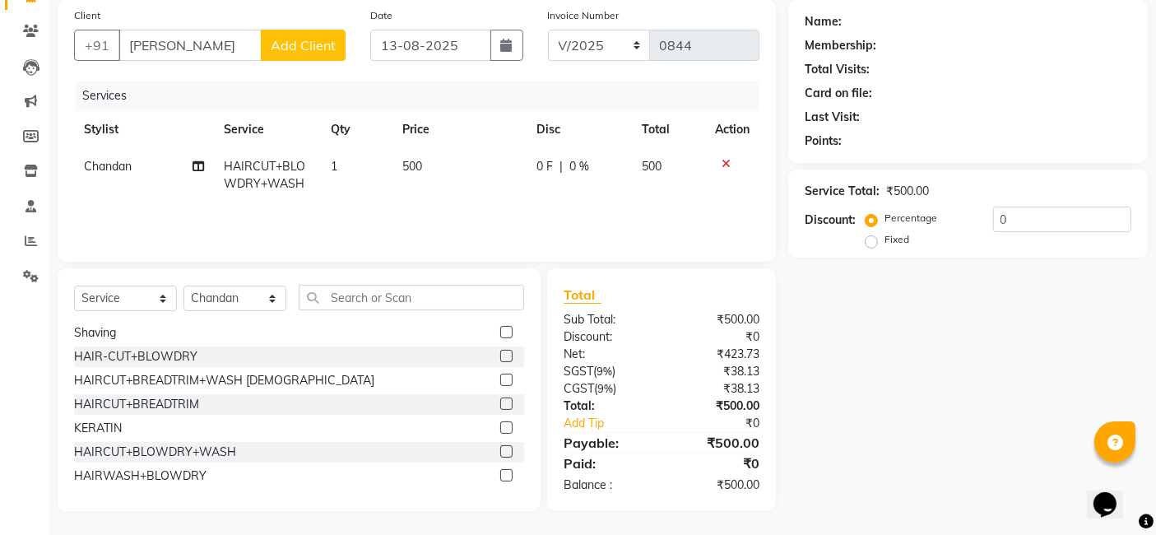
click at [306, 43] on span "Add Client" at bounding box center [303, 45] width 65 height 16
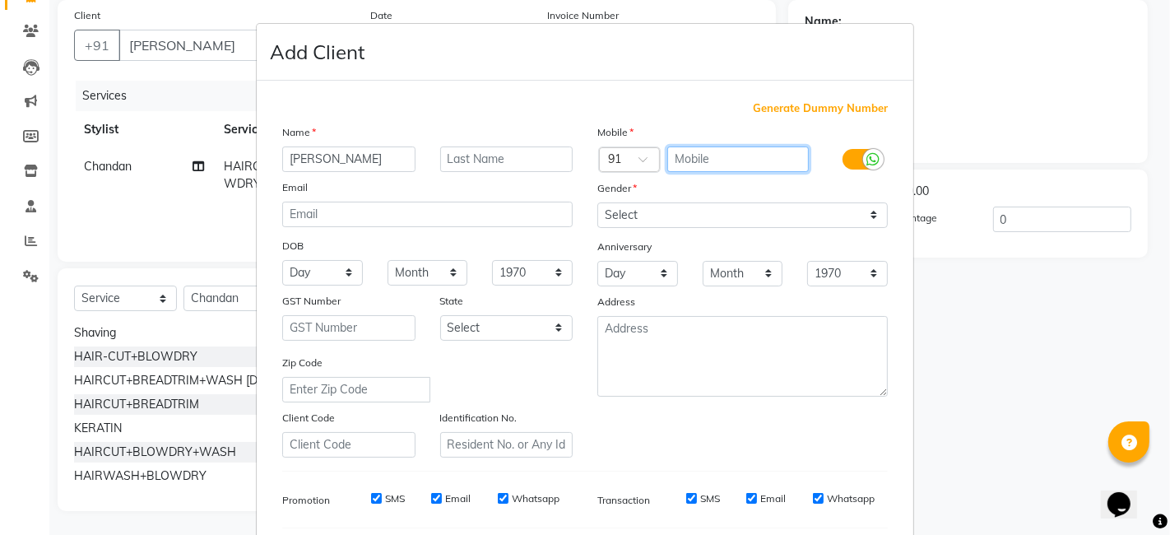
click at [724, 163] on input "text" at bounding box center [738, 159] width 142 height 26
type input "9262681187"
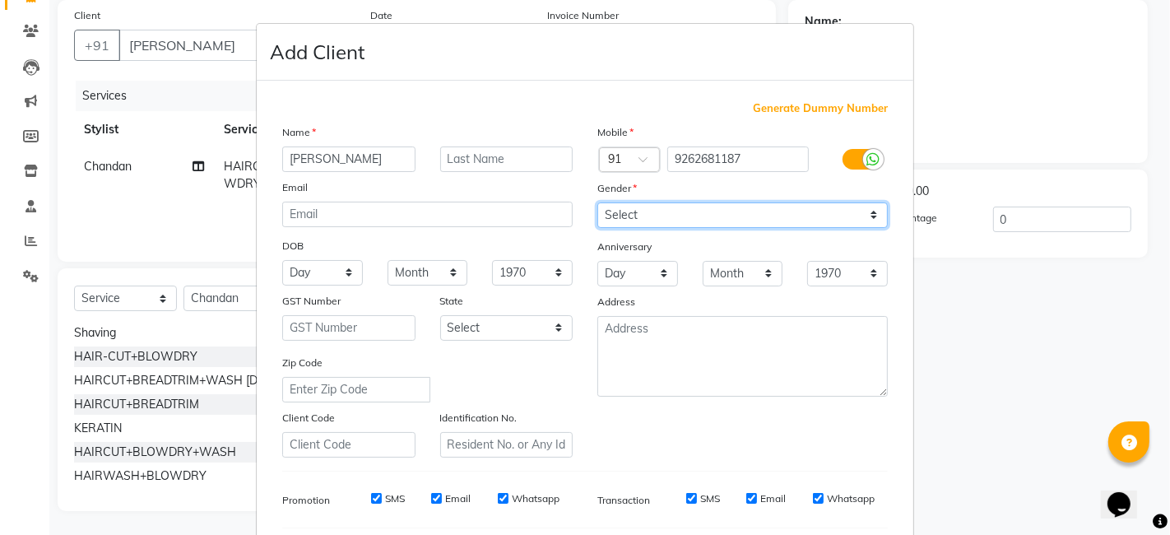
click at [866, 215] on div "Mobile Country Code × 91 9262681187 Gender Select [DEMOGRAPHIC_DATA] [DEMOGRAPH…" at bounding box center [742, 290] width 315 height 334
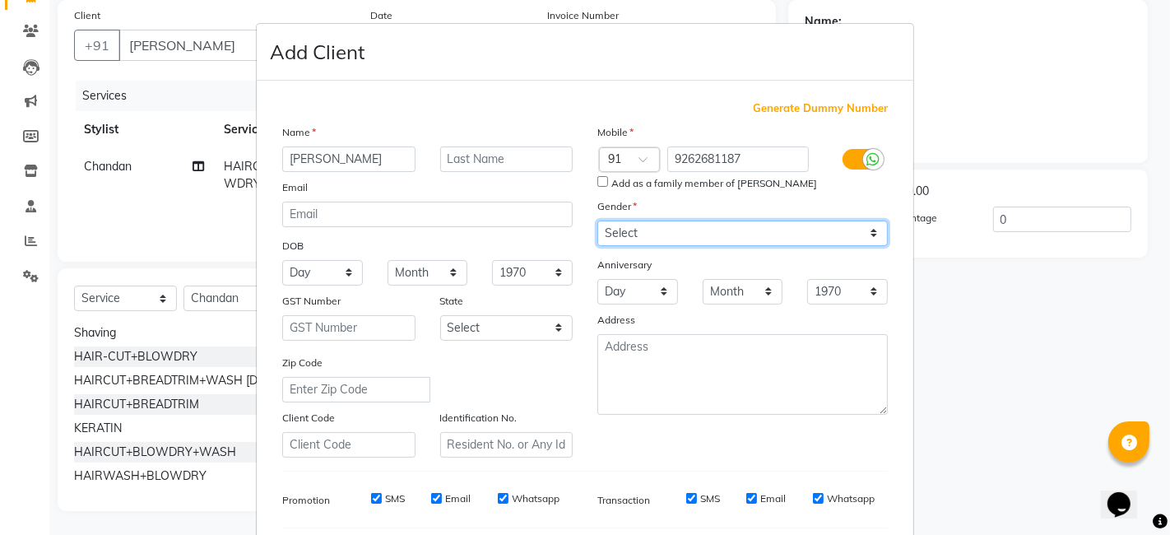
select select "[DEMOGRAPHIC_DATA]"
click at [597, 221] on select "Select [DEMOGRAPHIC_DATA] [DEMOGRAPHIC_DATA] Other Prefer Not To Say" at bounding box center [742, 234] width 291 height 26
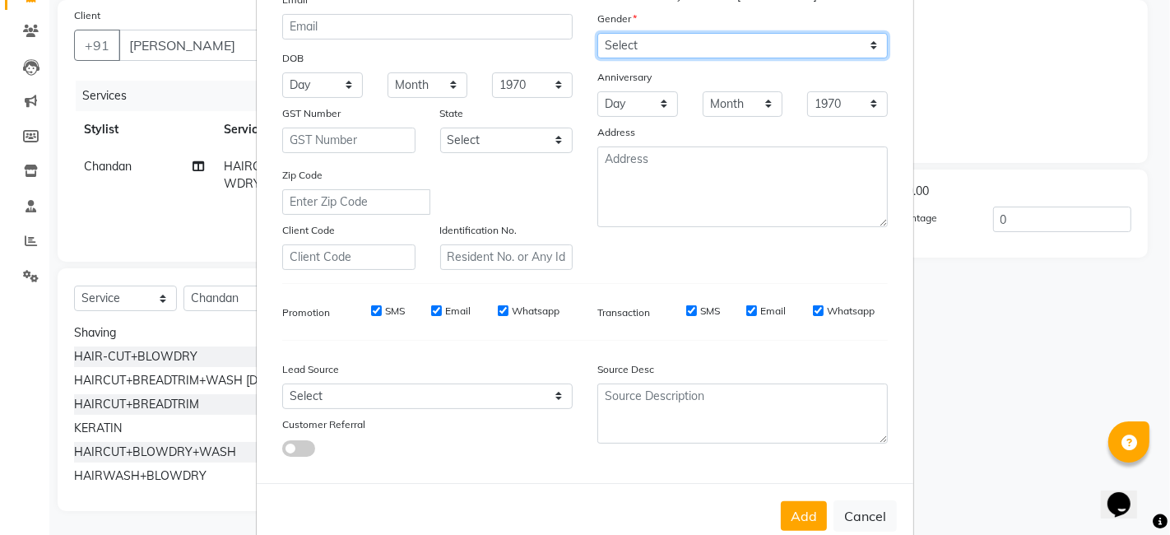
scroll to position [223, 0]
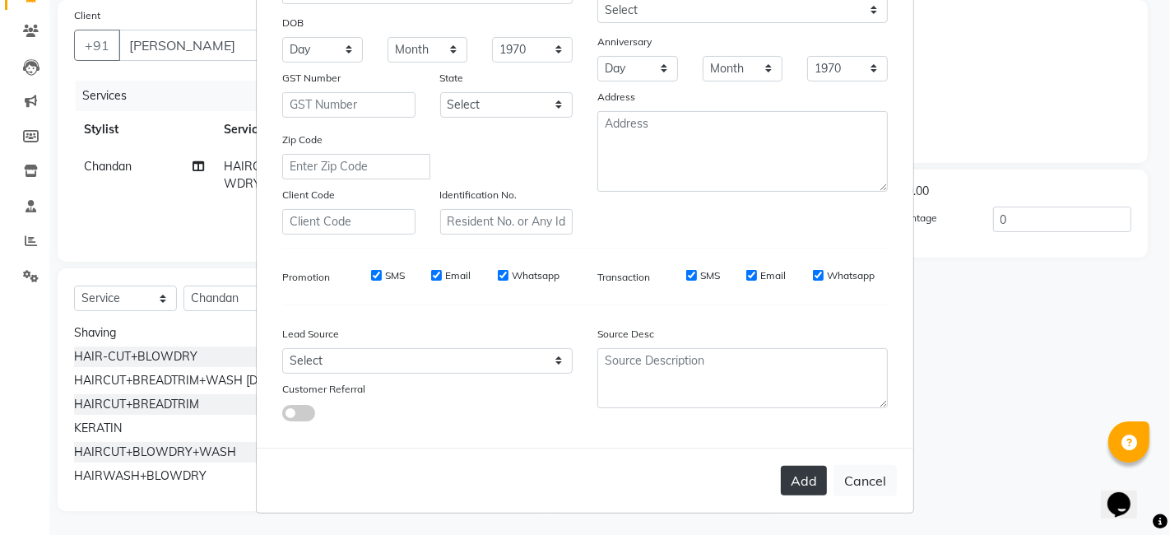
click at [799, 486] on button "Add" at bounding box center [804, 481] width 46 height 30
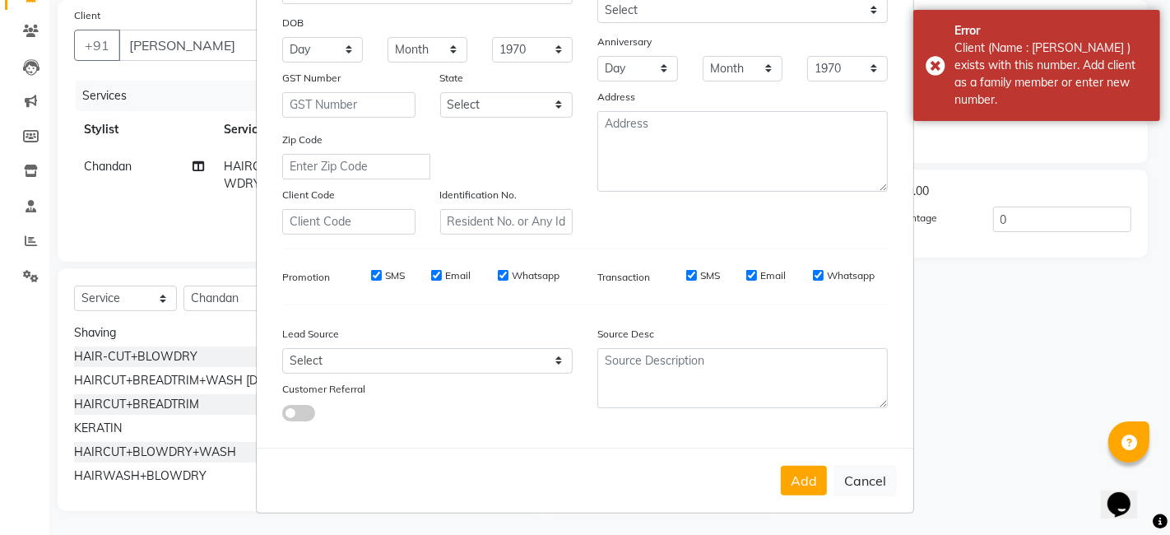
scroll to position [0, 0]
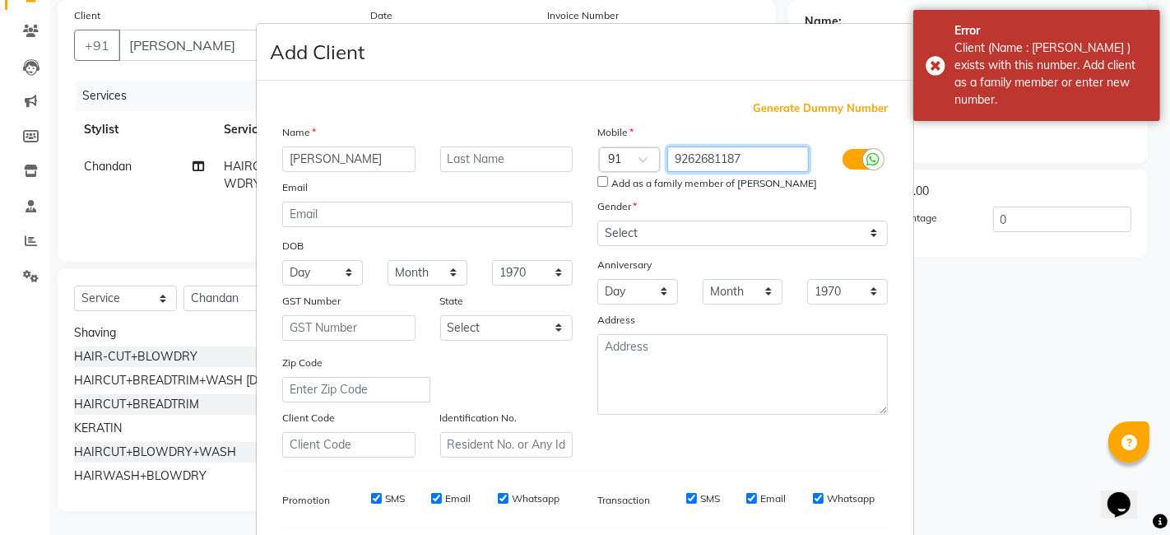
click at [752, 151] on input "9262681187" at bounding box center [738, 159] width 142 height 26
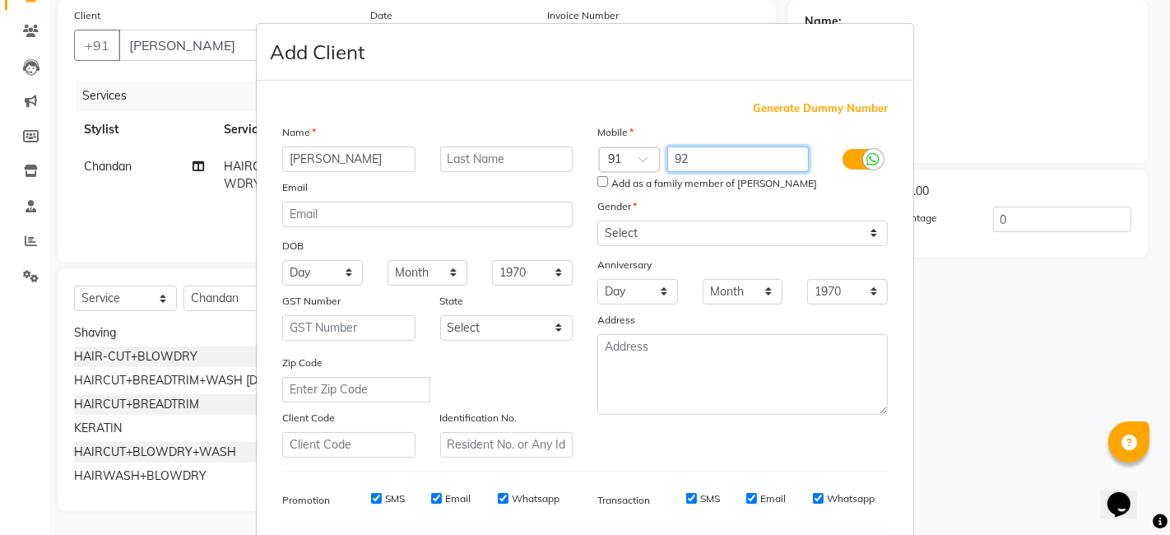
type input "9"
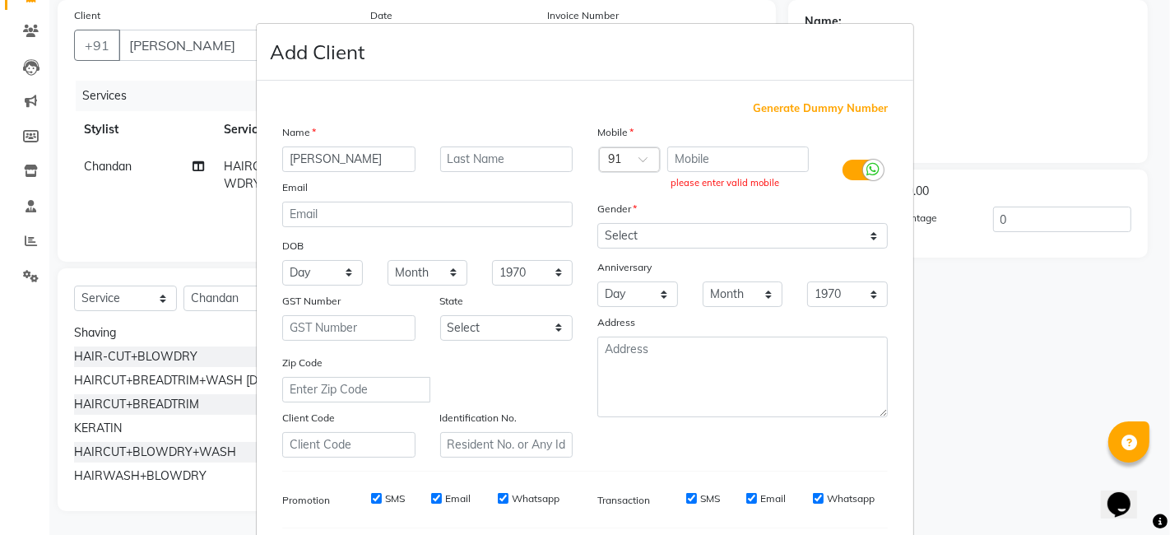
click at [802, 104] on span "Generate Dummy Number" at bounding box center [820, 108] width 135 height 16
type input "1375800000080"
checkbox input "false"
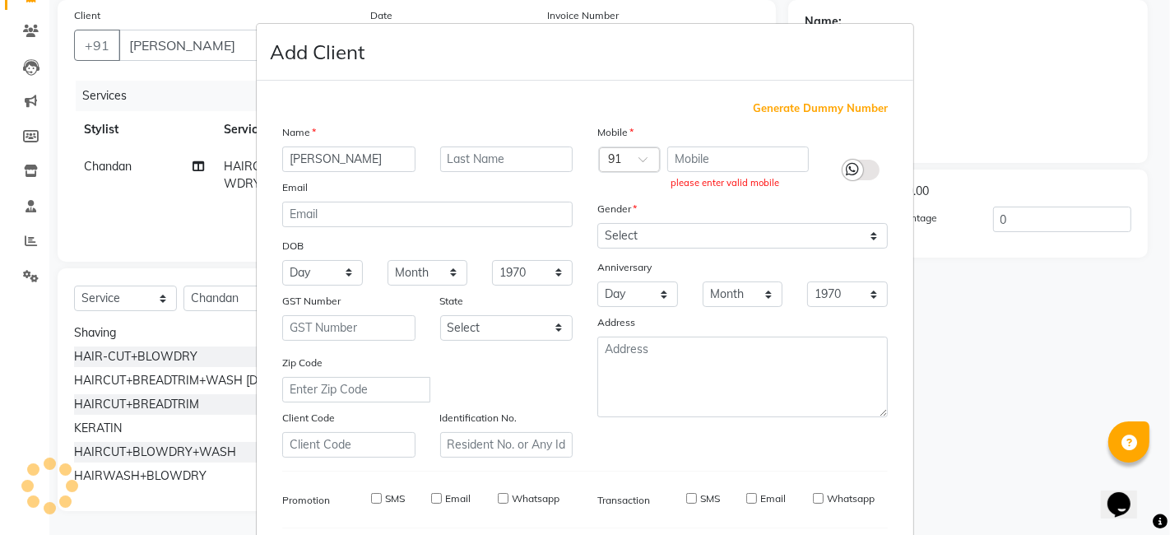
checkbox input "false"
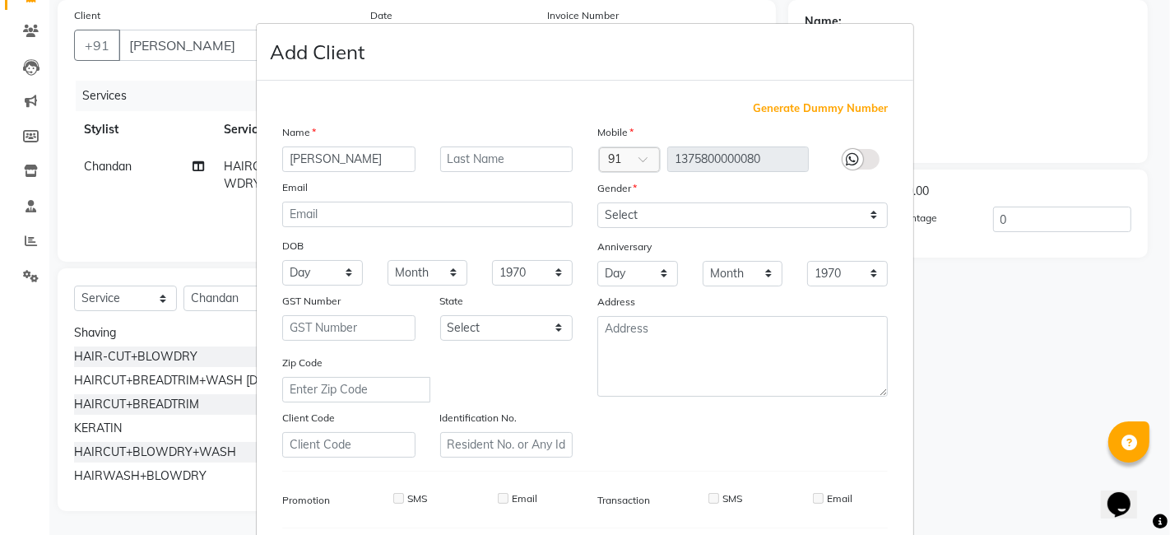
click at [804, 109] on span "Generate Dummy Number" at bounding box center [820, 108] width 135 height 16
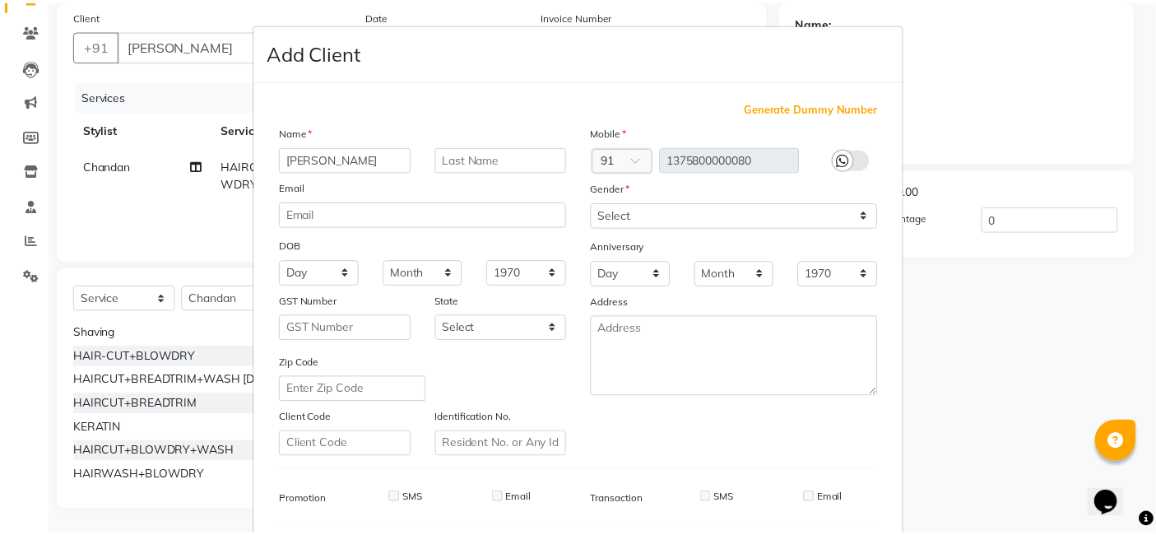
scroll to position [223, 0]
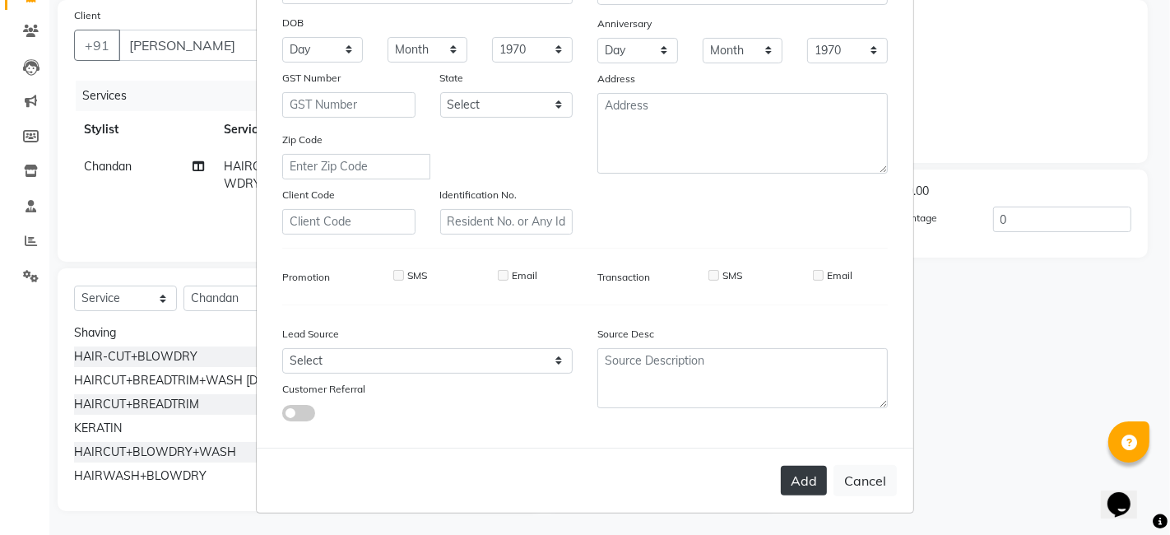
click at [802, 475] on button "Add" at bounding box center [804, 481] width 46 height 30
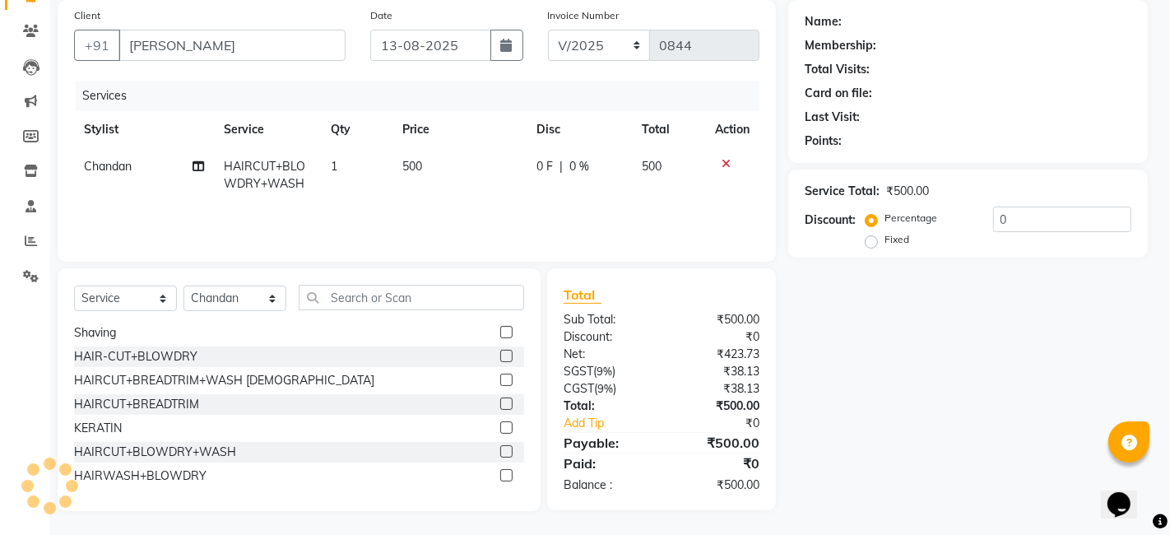
type input "1375800000080"
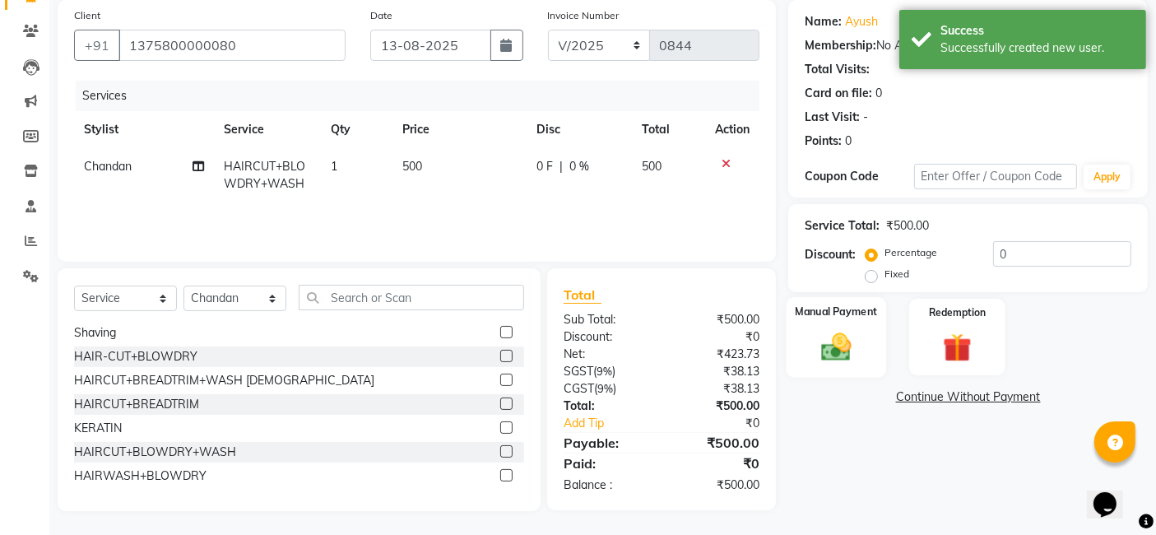
click at [841, 353] on img at bounding box center [836, 346] width 49 height 35
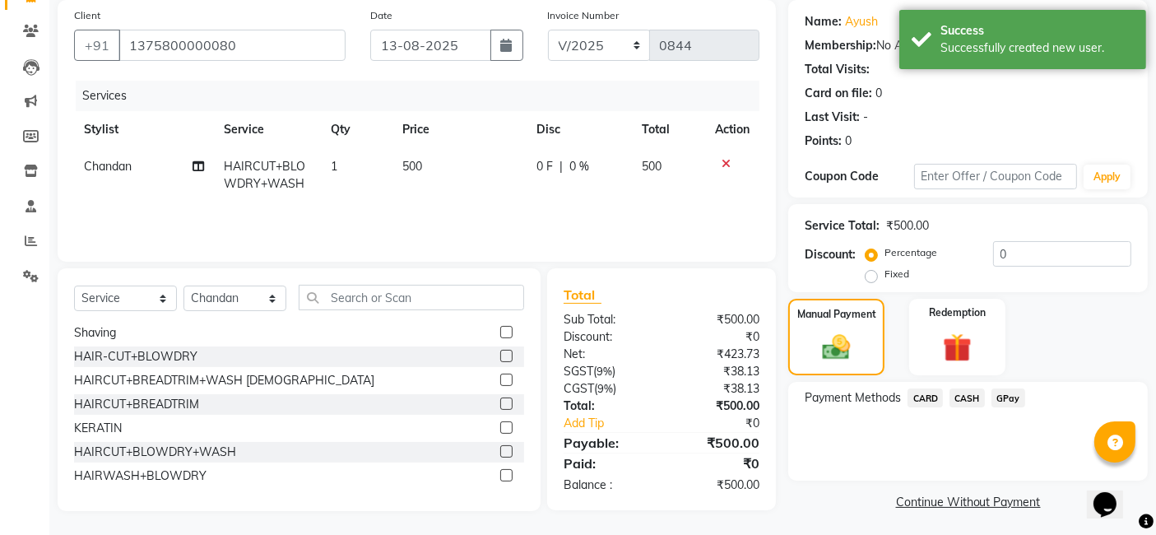
click at [1002, 401] on span "GPay" at bounding box center [1009, 397] width 34 height 19
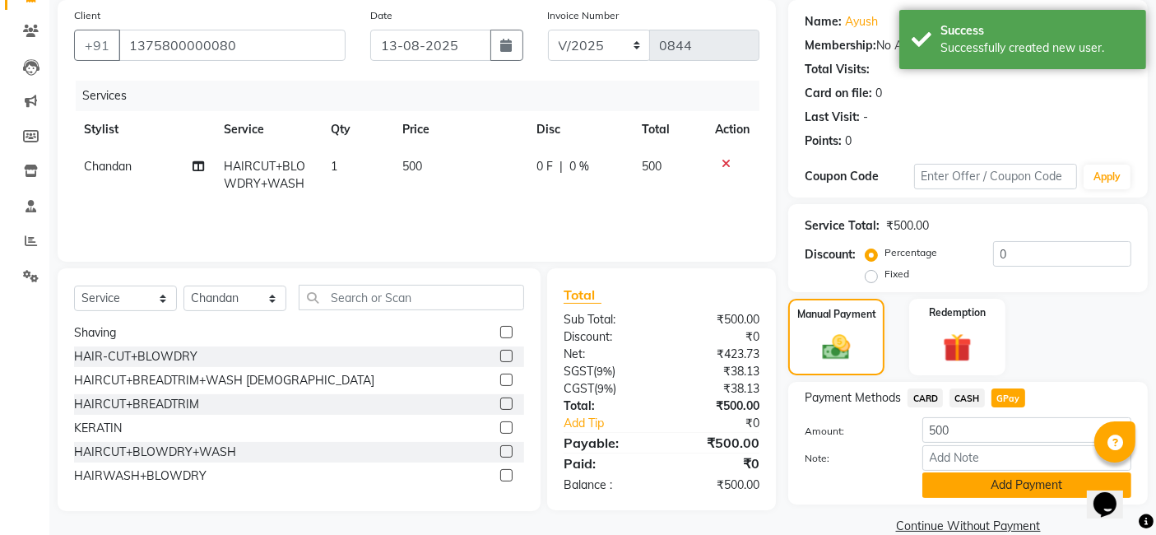
click at [1010, 478] on button "Add Payment" at bounding box center [1027, 485] width 209 height 26
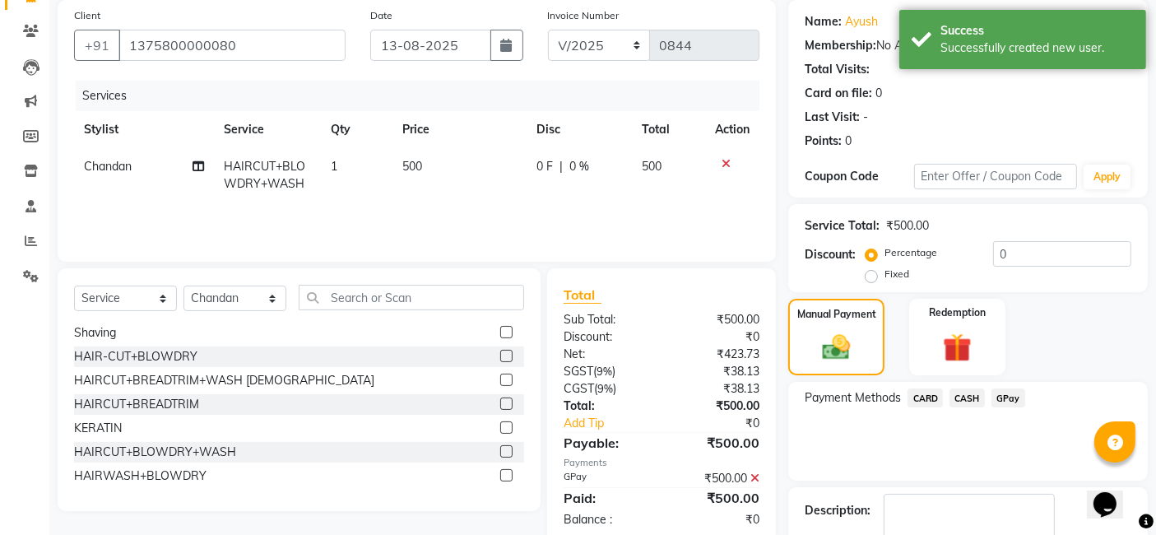
scroll to position [219, 0]
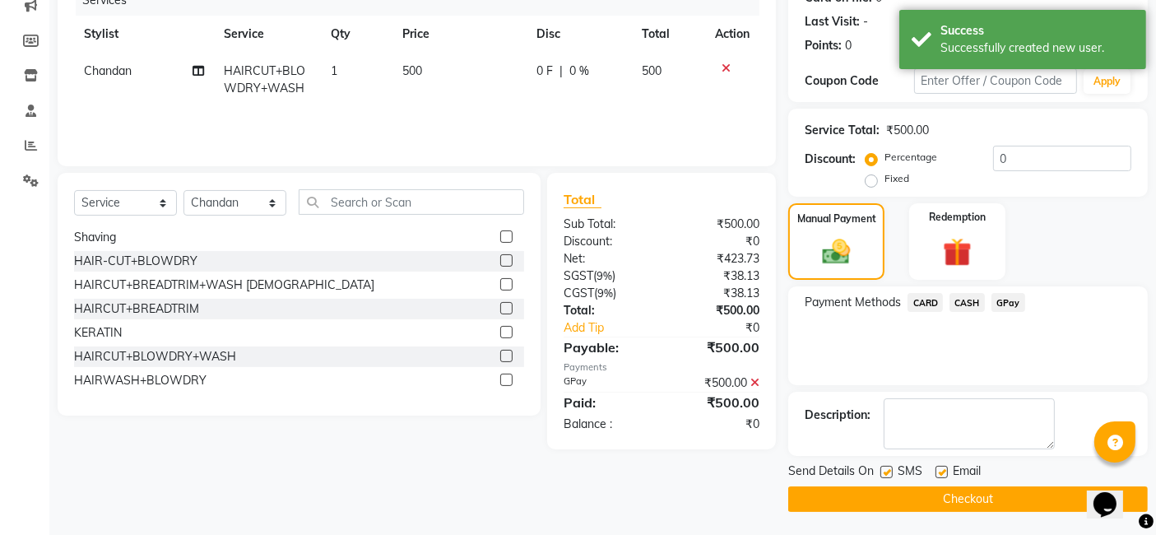
click at [1004, 504] on button "Checkout" at bounding box center [968, 499] width 360 height 26
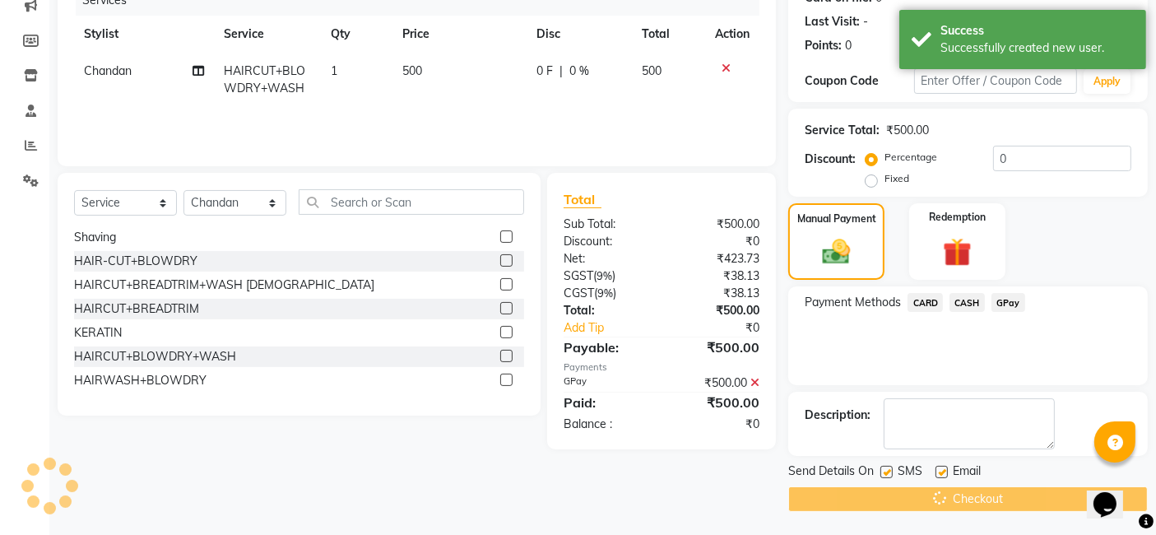
click at [1004, 504] on div "Checkout" at bounding box center [968, 499] width 360 height 26
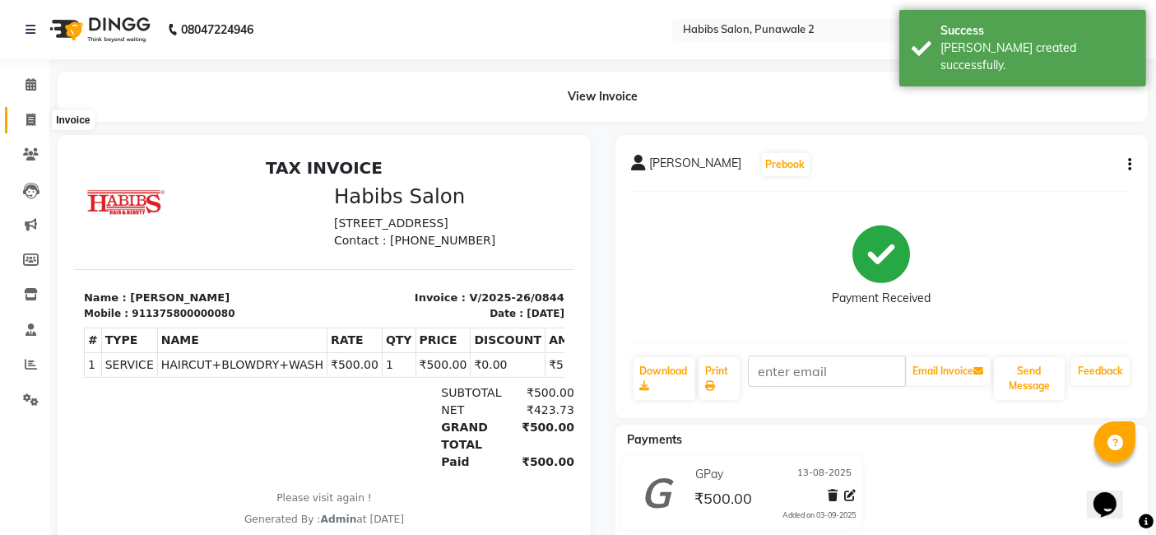
click at [24, 114] on span at bounding box center [30, 120] width 29 height 19
select select "8475"
select select "service"
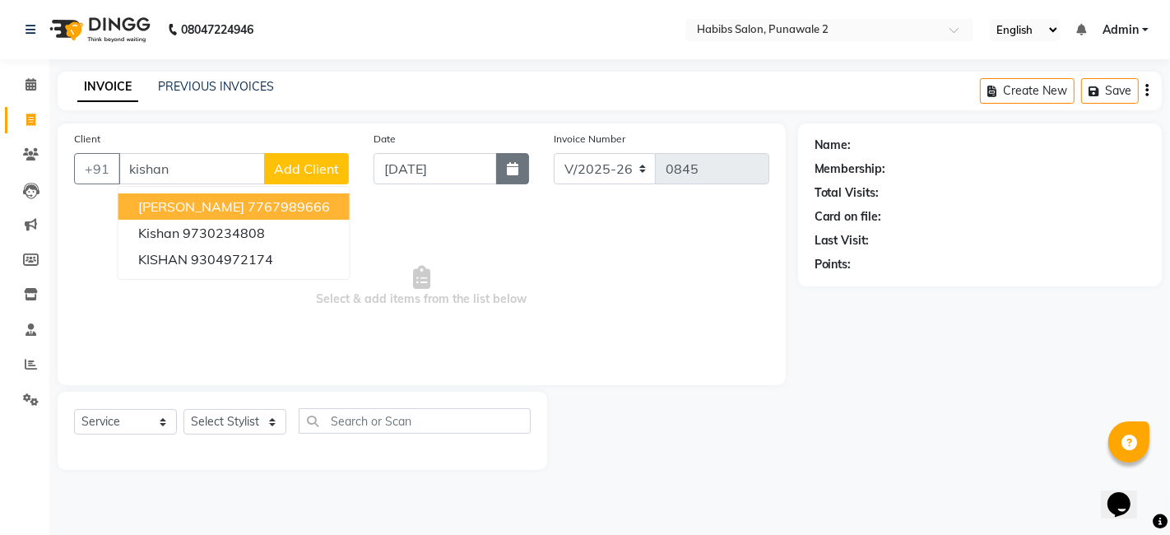
type input "kishan"
click at [509, 170] on icon "button" at bounding box center [513, 168] width 12 height 13
select select "9"
select select "2025"
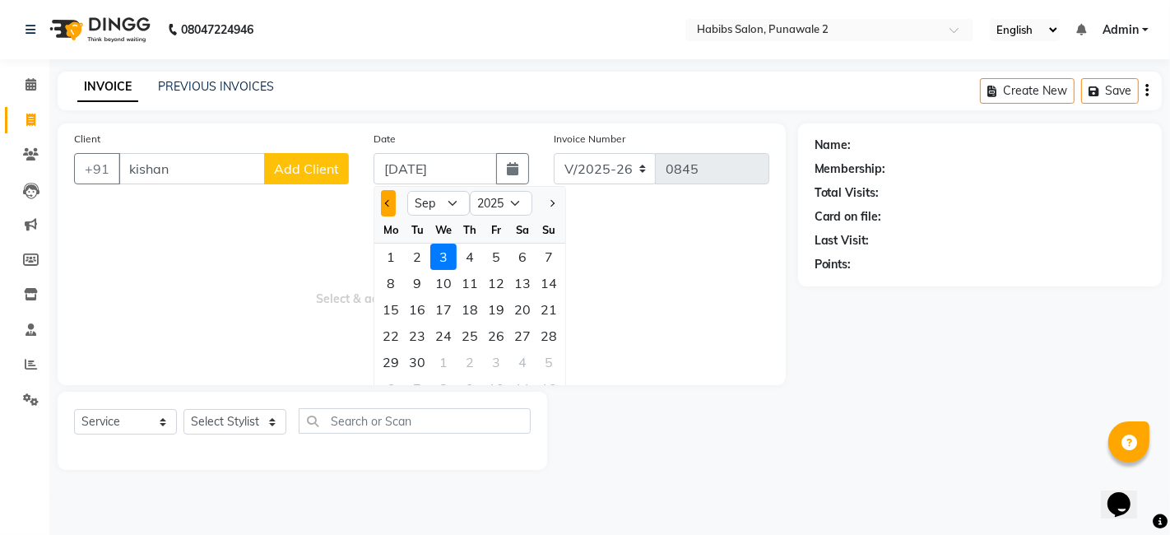
click at [388, 200] on span "Previous month" at bounding box center [388, 203] width 7 height 7
select select "8"
click at [439, 299] on div "13" at bounding box center [443, 309] width 26 height 26
type input "13-08-2025"
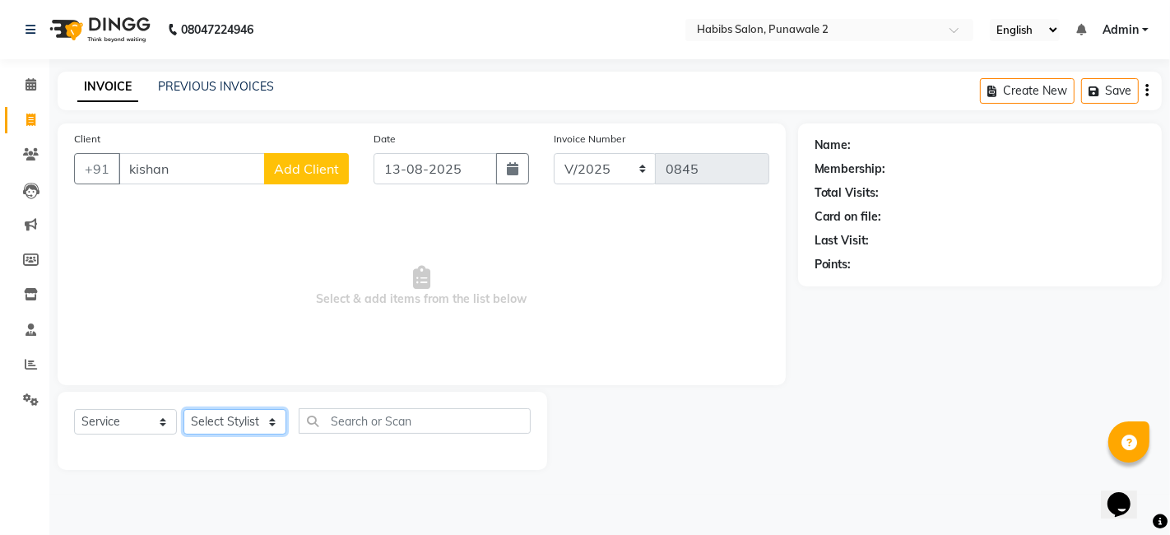
click at [281, 428] on select "Select Stylist Chandan Ganesh Gauri [PERSON_NAME] [PERSON_NAME] nikhil [PERSON_…" at bounding box center [235, 422] width 103 height 26
select select "82975"
click at [184, 409] on select "Select Stylist Chandan Ganesh Gauri [PERSON_NAME] [PERSON_NAME] nikhil [PERSON_…" at bounding box center [235, 422] width 103 height 26
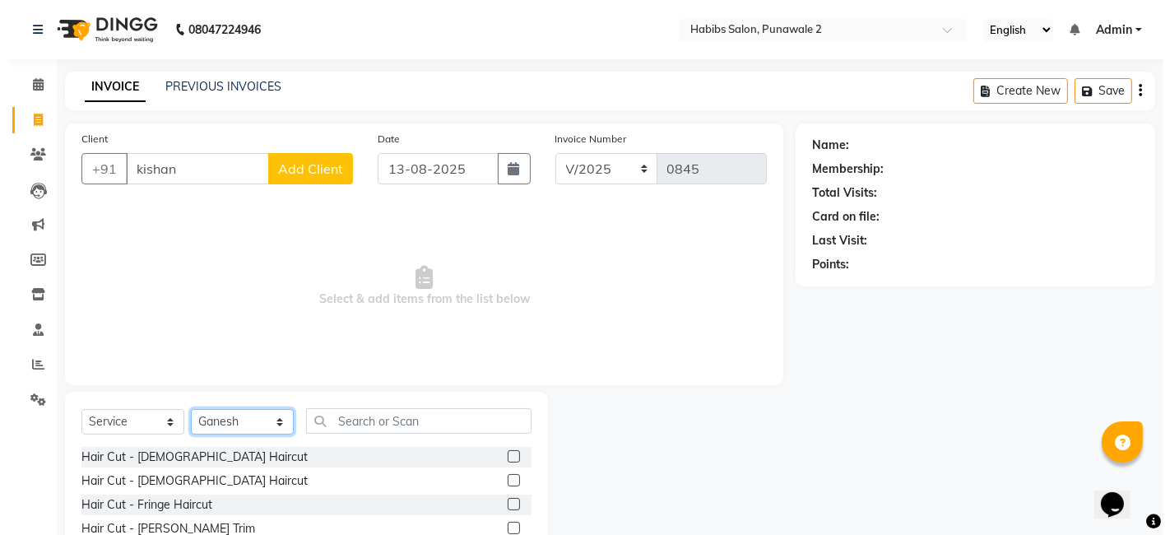
scroll to position [123, 0]
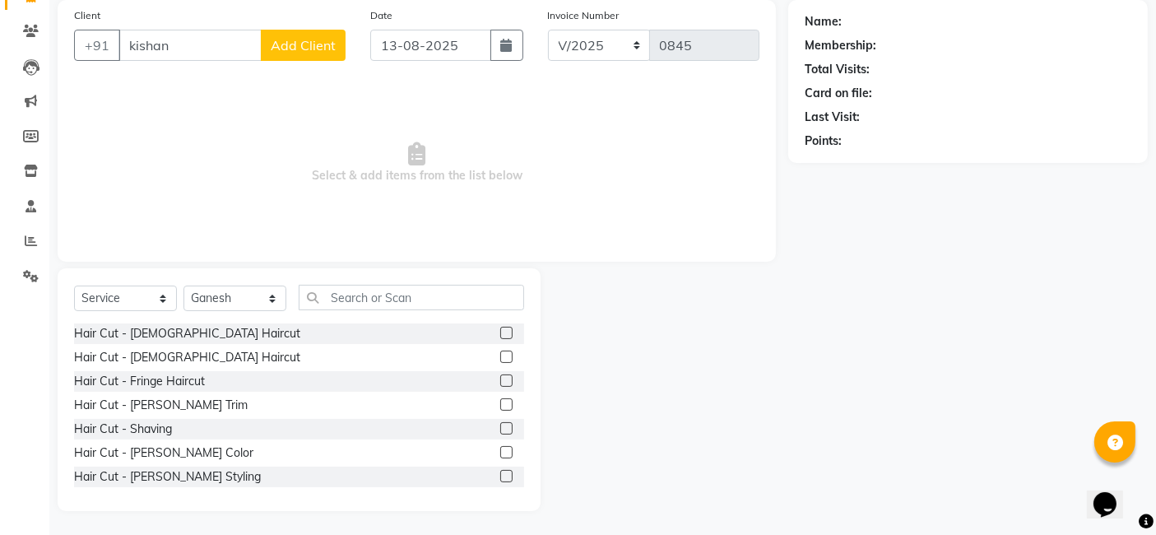
click at [500, 337] on label at bounding box center [506, 333] width 12 height 12
click at [500, 337] on input "checkbox" at bounding box center [505, 333] width 11 height 11
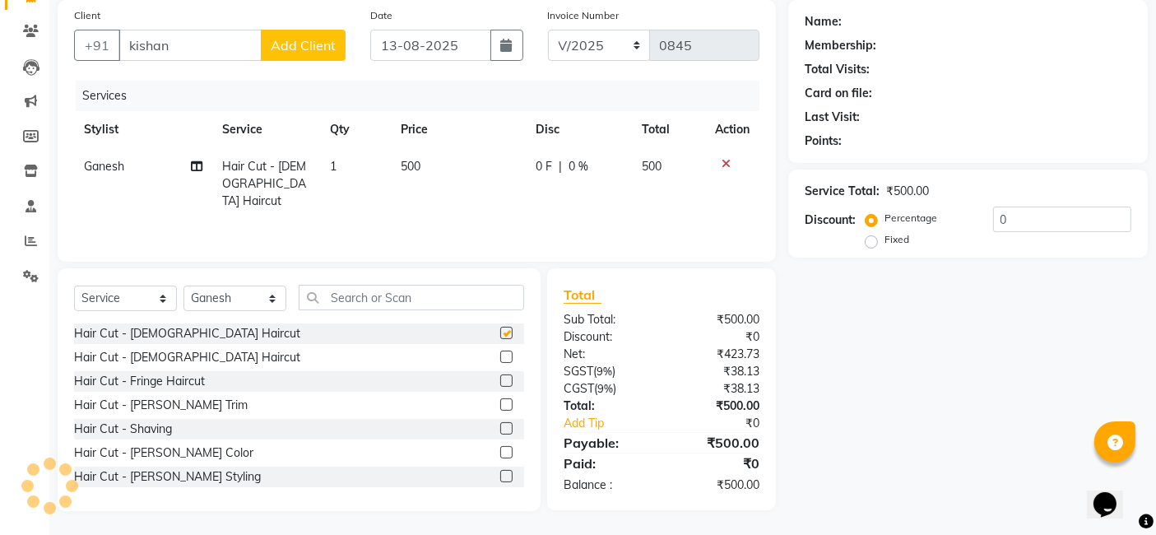
checkbox input "false"
click at [437, 148] on td "500" at bounding box center [459, 184] width 135 height 72
select select "82975"
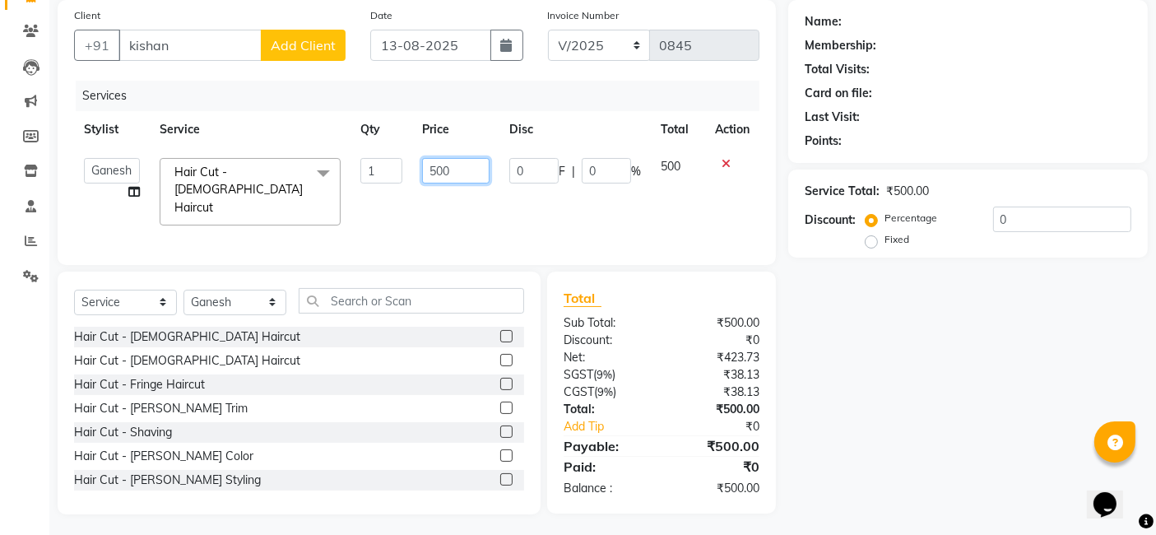
click at [453, 169] on input "500" at bounding box center [455, 171] width 67 height 26
type input "5"
type input "300"
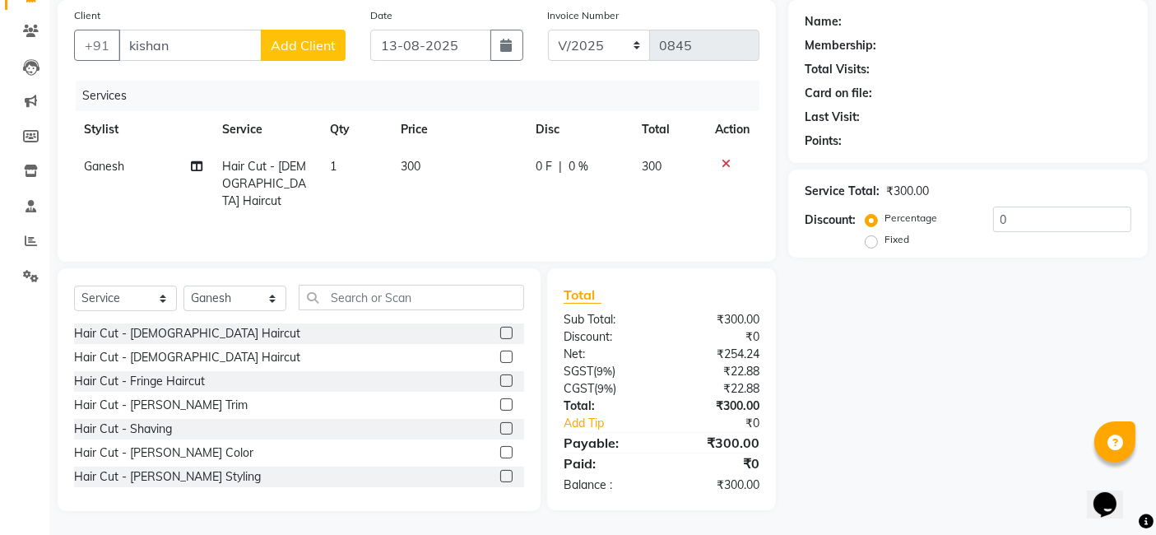
click at [309, 47] on span "Add Client" at bounding box center [303, 45] width 65 height 16
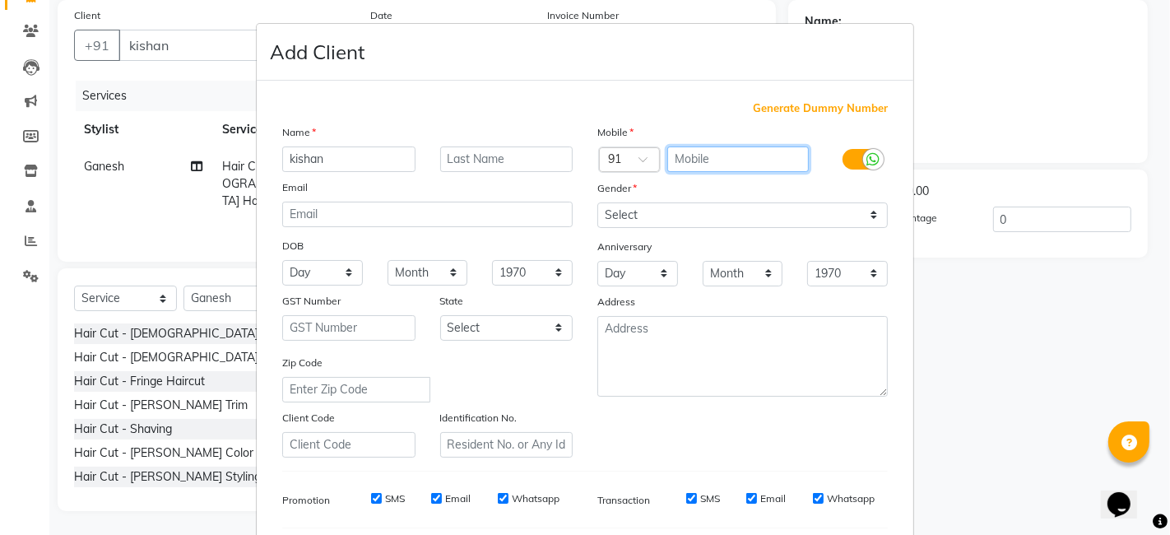
click at [681, 159] on input "text" at bounding box center [738, 159] width 142 height 26
type input "9106390366"
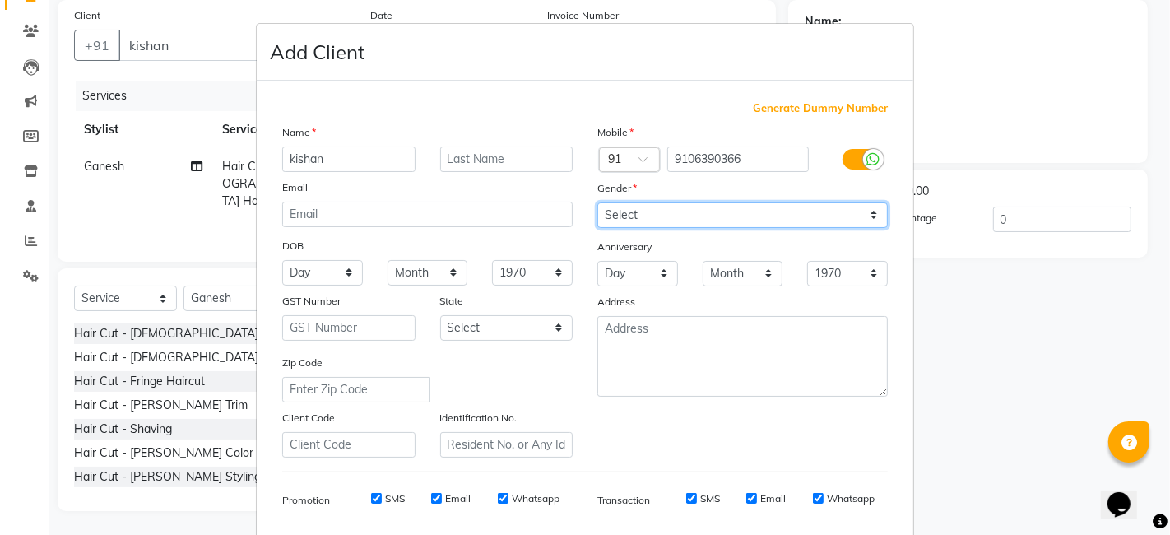
click at [867, 209] on select "Select [DEMOGRAPHIC_DATA] [DEMOGRAPHIC_DATA] Other Prefer Not To Say" at bounding box center [742, 215] width 291 height 26
select select "[DEMOGRAPHIC_DATA]"
click at [597, 202] on select "Select [DEMOGRAPHIC_DATA] [DEMOGRAPHIC_DATA] Other Prefer Not To Say" at bounding box center [742, 215] width 291 height 26
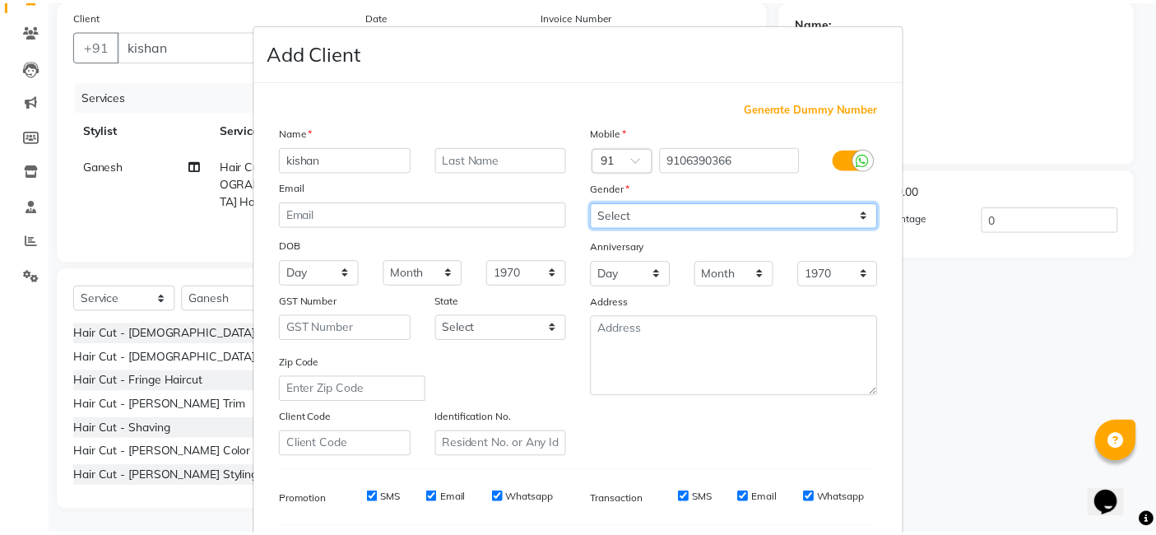
scroll to position [223, 0]
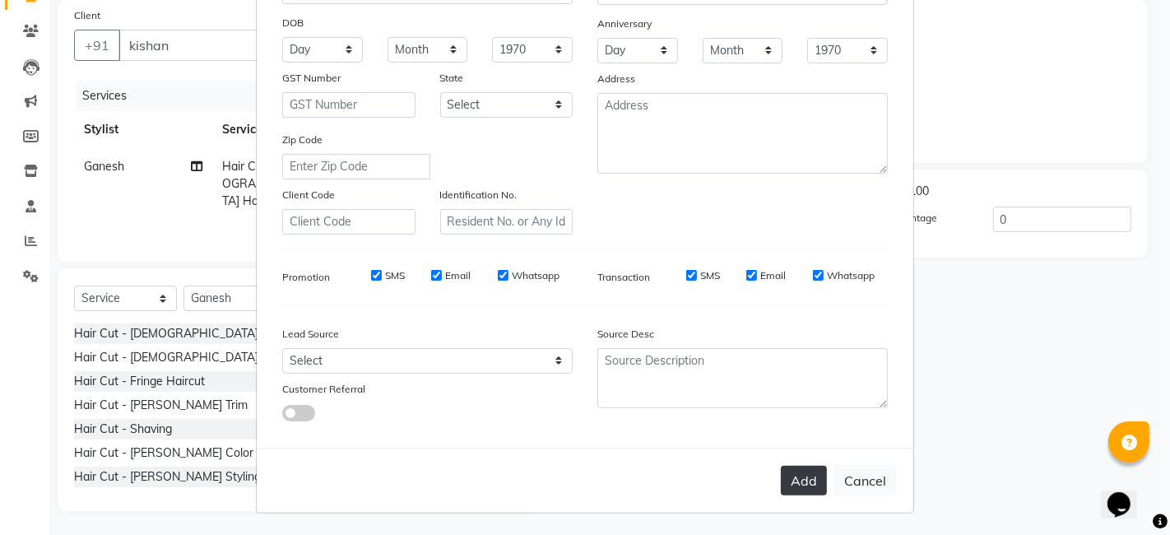
click at [808, 476] on button "Add" at bounding box center [804, 481] width 46 height 30
type input "9106390366"
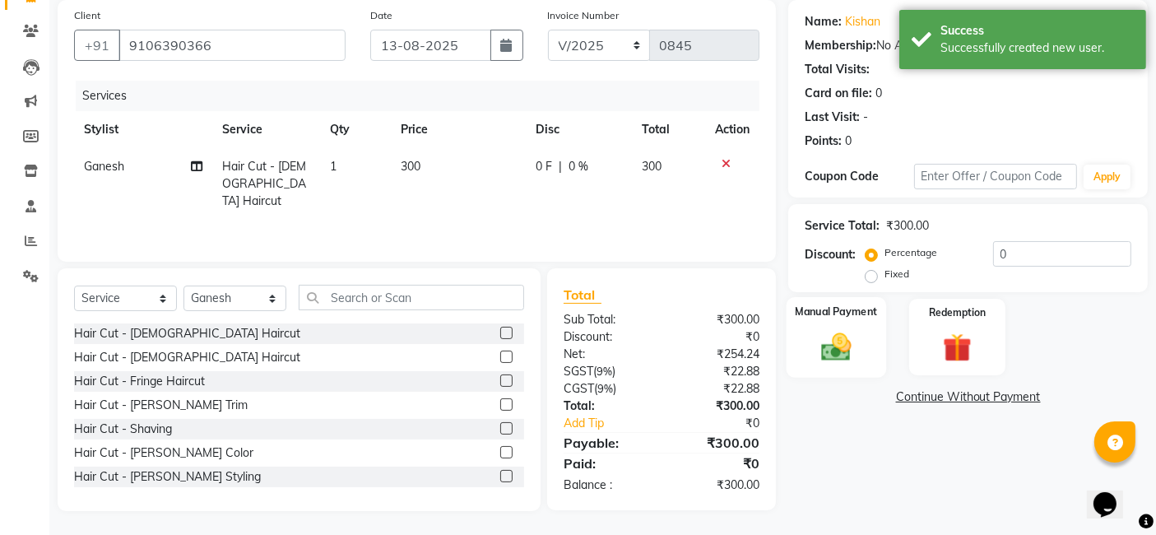
click at [872, 342] on div "Manual Payment" at bounding box center [837, 337] width 100 height 81
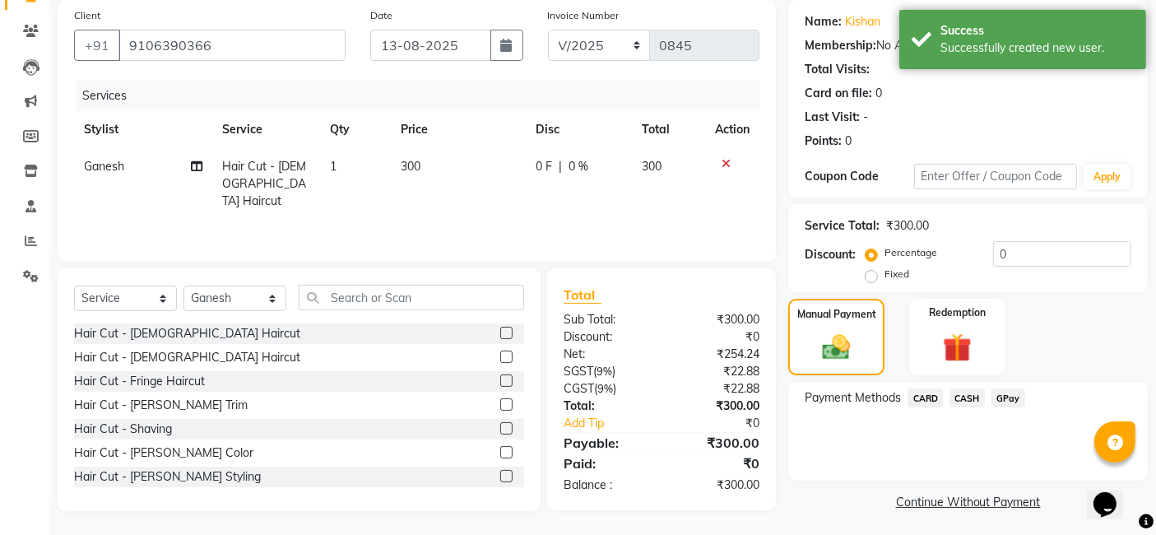
click at [1005, 397] on span "GPay" at bounding box center [1009, 397] width 34 height 19
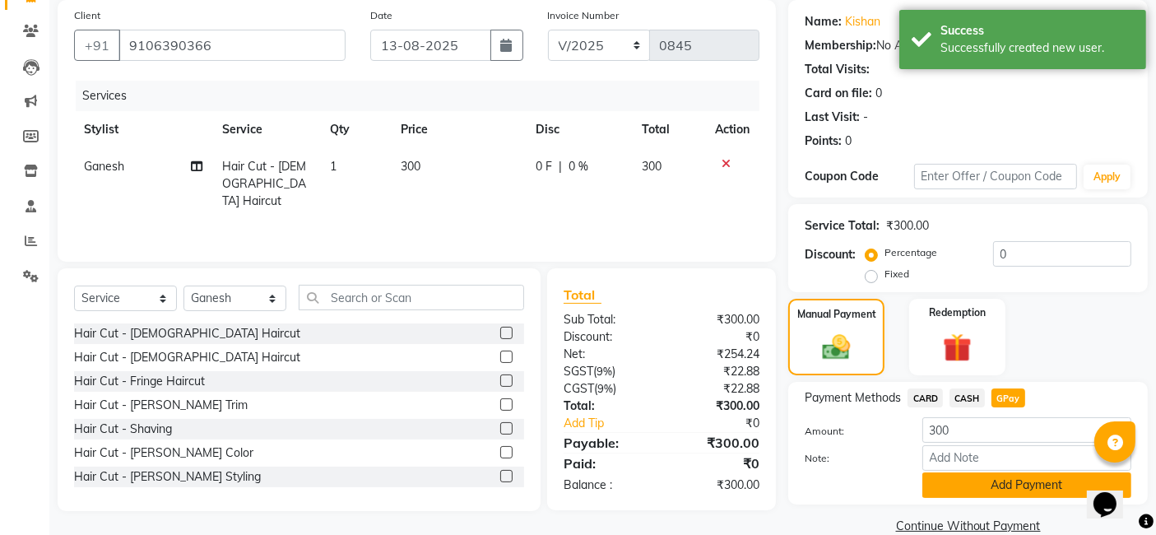
click at [983, 486] on button "Add Payment" at bounding box center [1027, 485] width 209 height 26
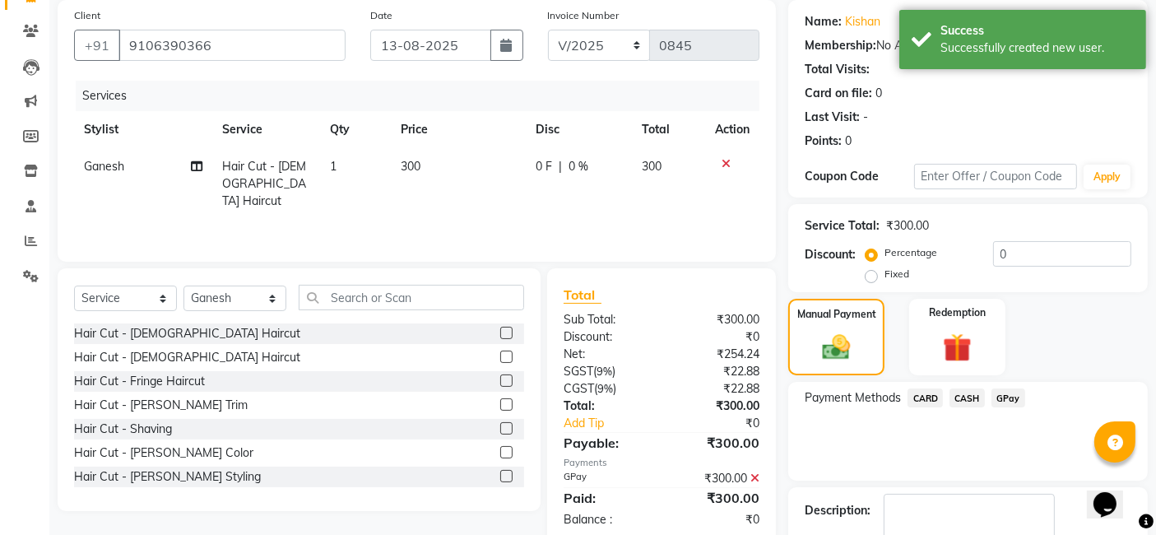
scroll to position [219, 0]
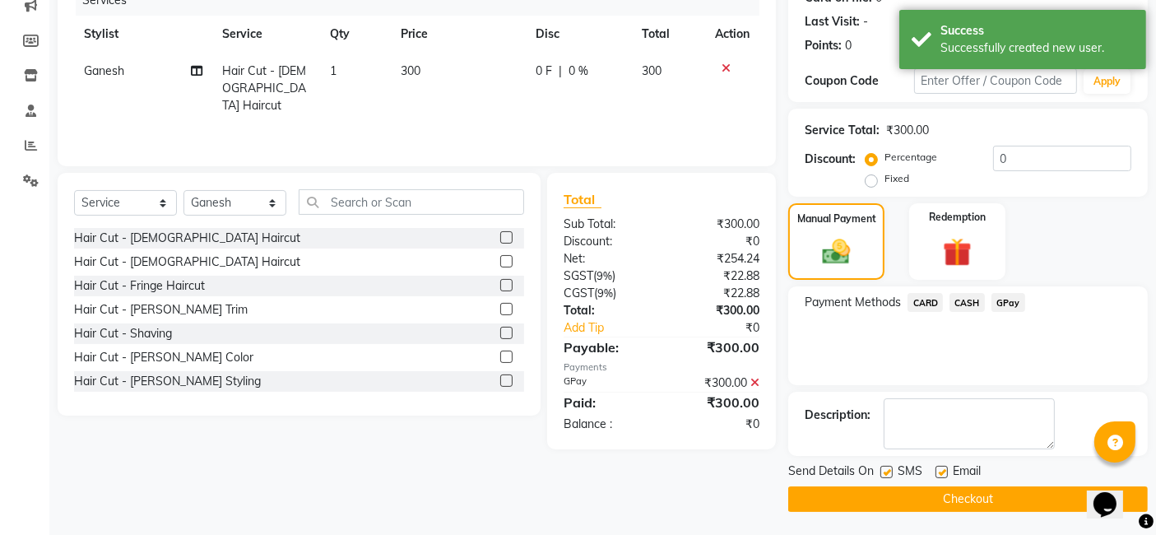
click at [969, 505] on button "Checkout" at bounding box center [968, 499] width 360 height 26
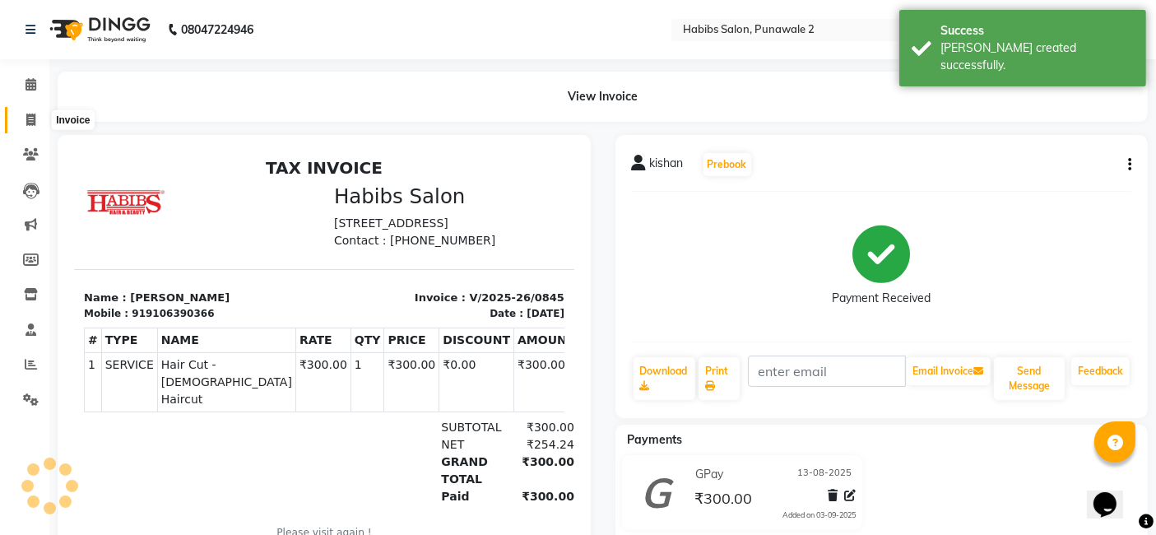
click at [34, 116] on icon at bounding box center [30, 120] width 9 height 12
select select "8475"
select select "service"
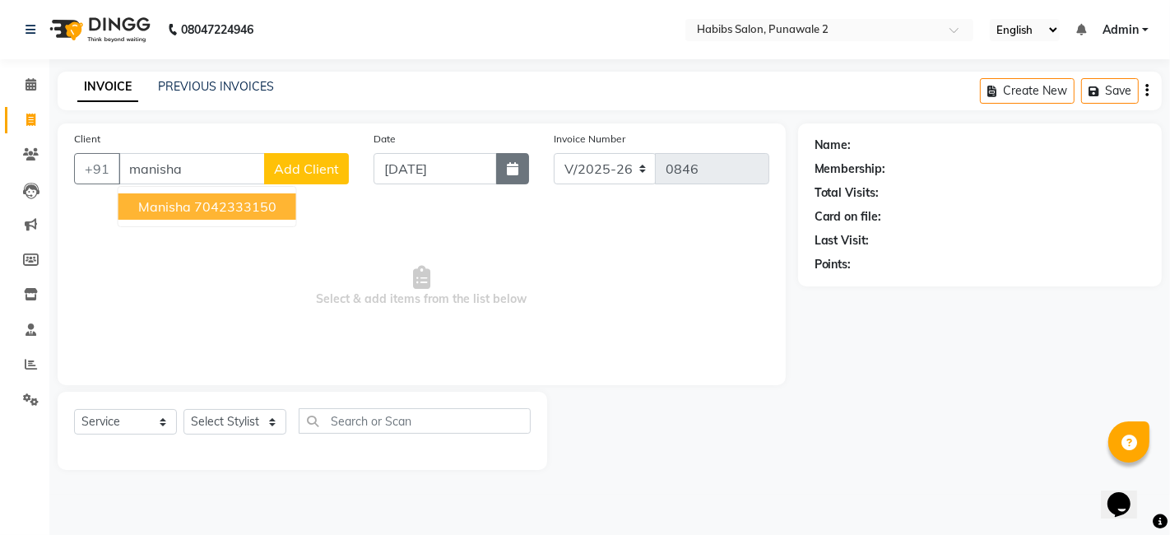
type input "manisha"
click at [510, 170] on icon "button" at bounding box center [513, 168] width 12 height 13
select select "9"
select select "2025"
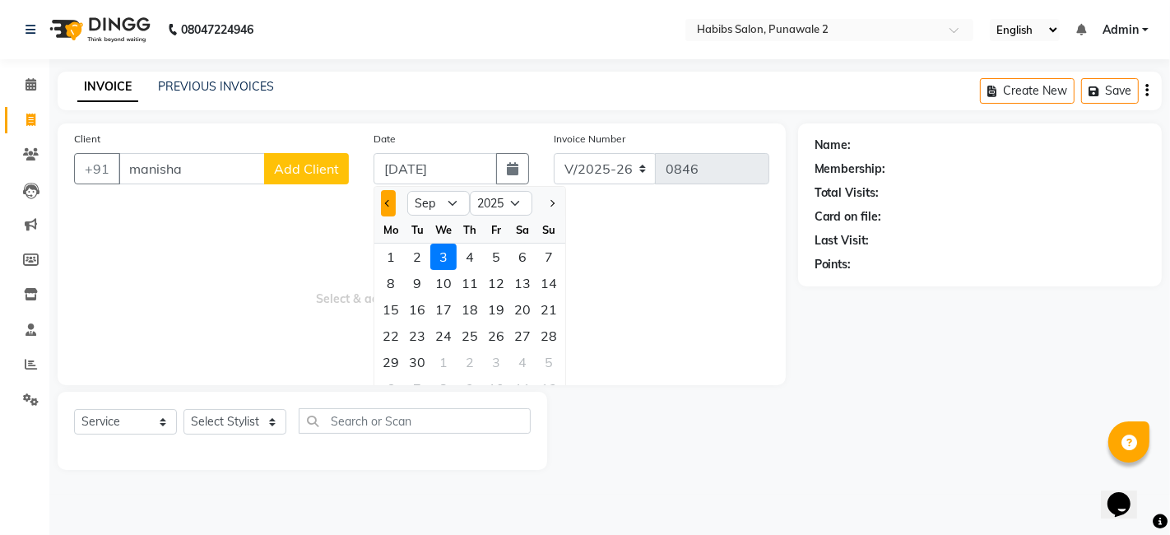
click at [386, 200] on span "Previous month" at bounding box center [388, 203] width 7 height 7
select select "8"
click at [446, 308] on div "13" at bounding box center [443, 309] width 26 height 26
type input "13-08-2025"
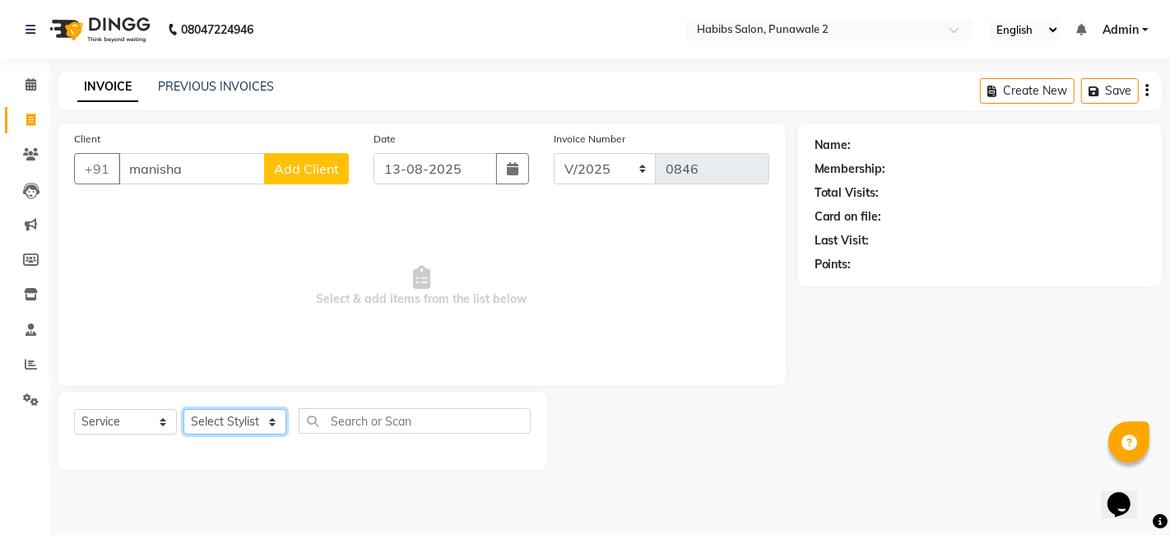
click at [277, 415] on select "Select Stylist Chandan Ganesh Gauri [PERSON_NAME] [PERSON_NAME] nikhil [PERSON_…" at bounding box center [235, 422] width 103 height 26
select select "82975"
click at [184, 409] on select "Select Stylist Chandan Ganesh Gauri [PERSON_NAME] [PERSON_NAME] nikhil [PERSON_…" at bounding box center [235, 422] width 103 height 26
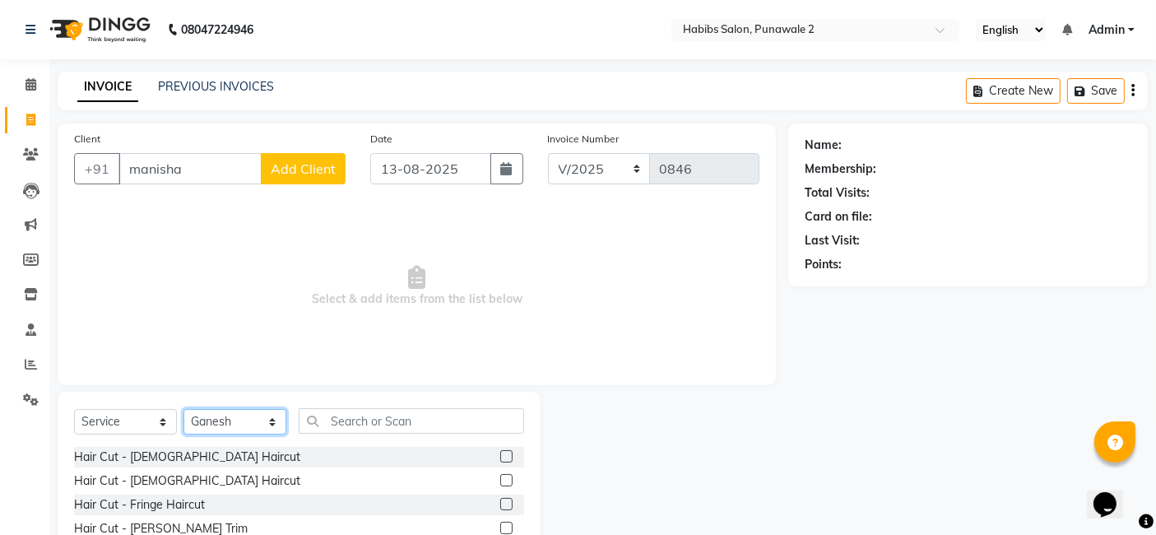
scroll to position [123, 0]
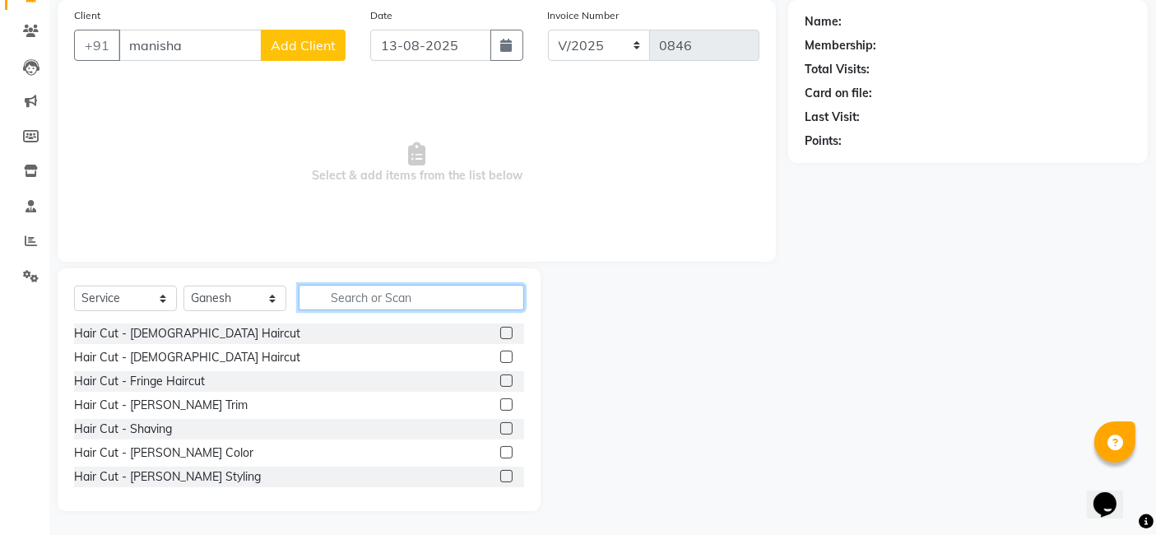
click at [360, 298] on input "text" at bounding box center [411, 298] width 225 height 26
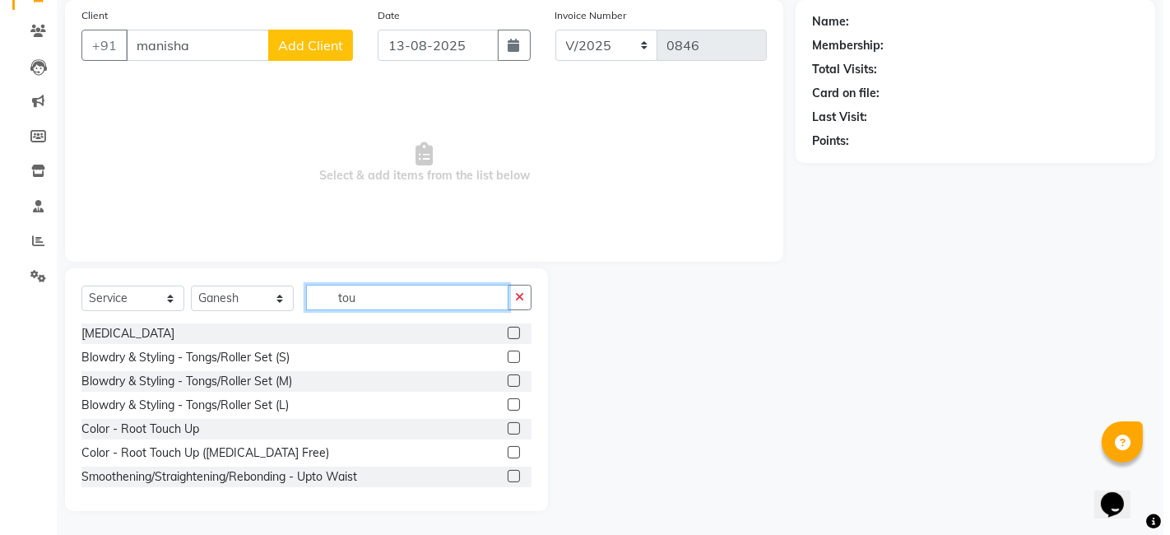
scroll to position [7, 0]
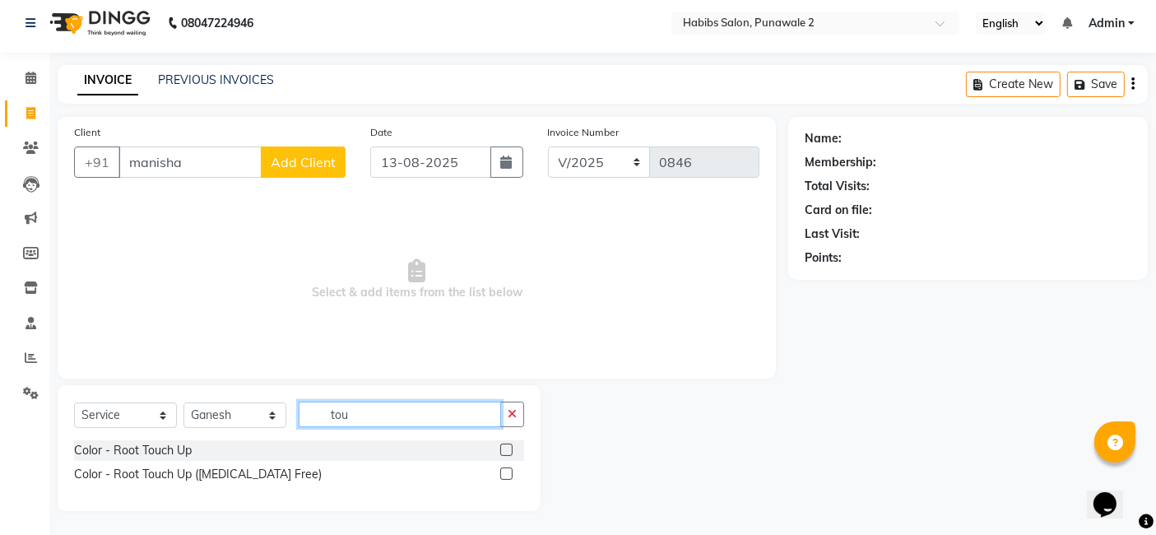
type input "tou"
click at [505, 447] on label at bounding box center [506, 450] width 12 height 12
click at [505, 447] on input "checkbox" at bounding box center [505, 450] width 11 height 11
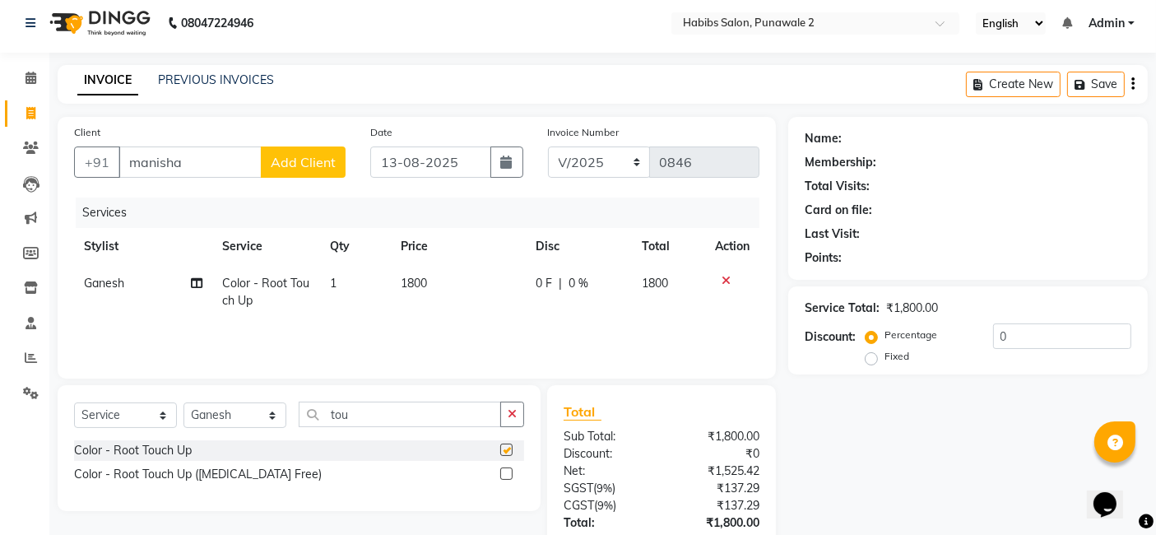
checkbox input "false"
click at [465, 280] on td "1800" at bounding box center [459, 292] width 135 height 54
select select "82975"
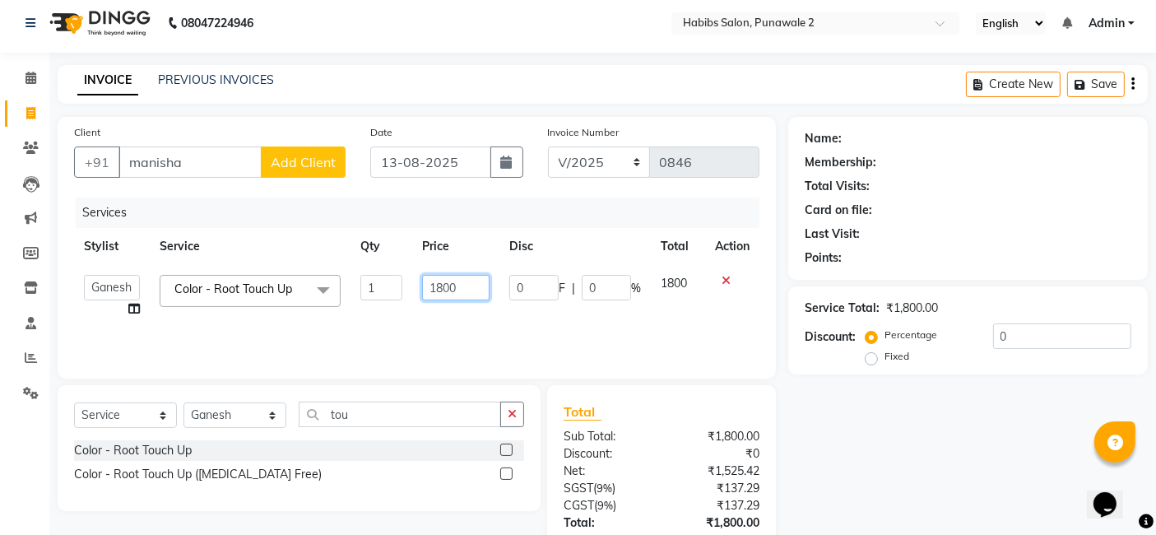
click at [465, 292] on input "1800" at bounding box center [455, 288] width 67 height 26
type input "1"
type input "1660"
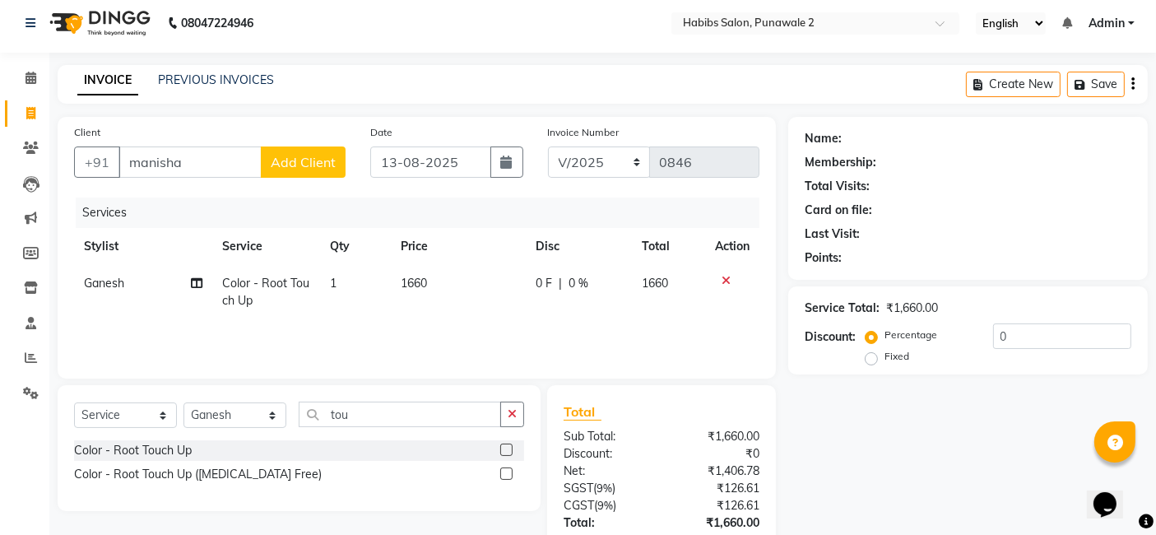
click at [304, 154] on span "Add Client" at bounding box center [303, 162] width 65 height 16
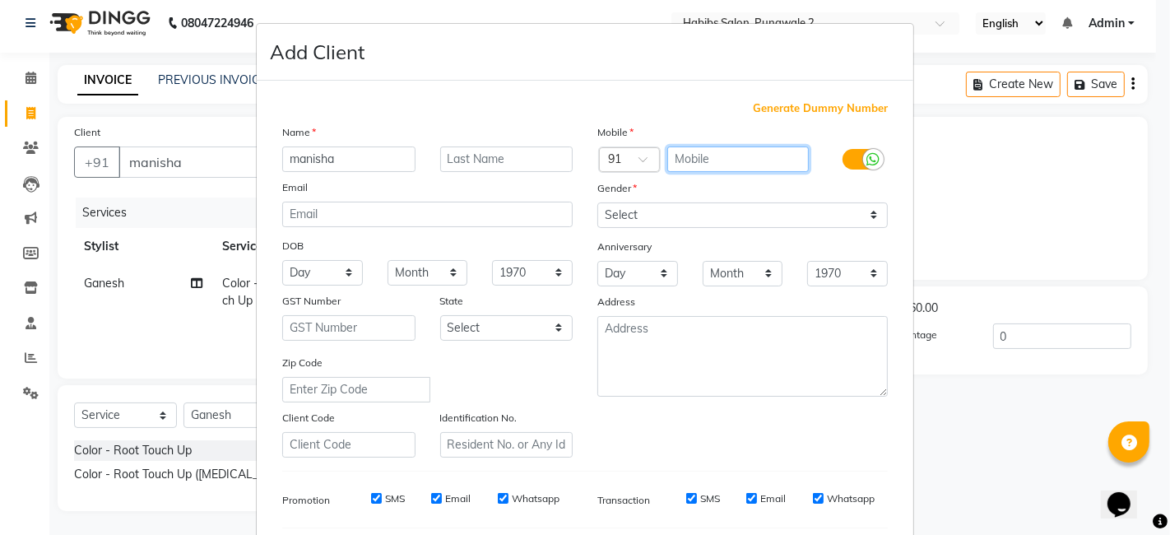
click at [691, 159] on input "text" at bounding box center [738, 159] width 142 height 26
type input "9422593109"
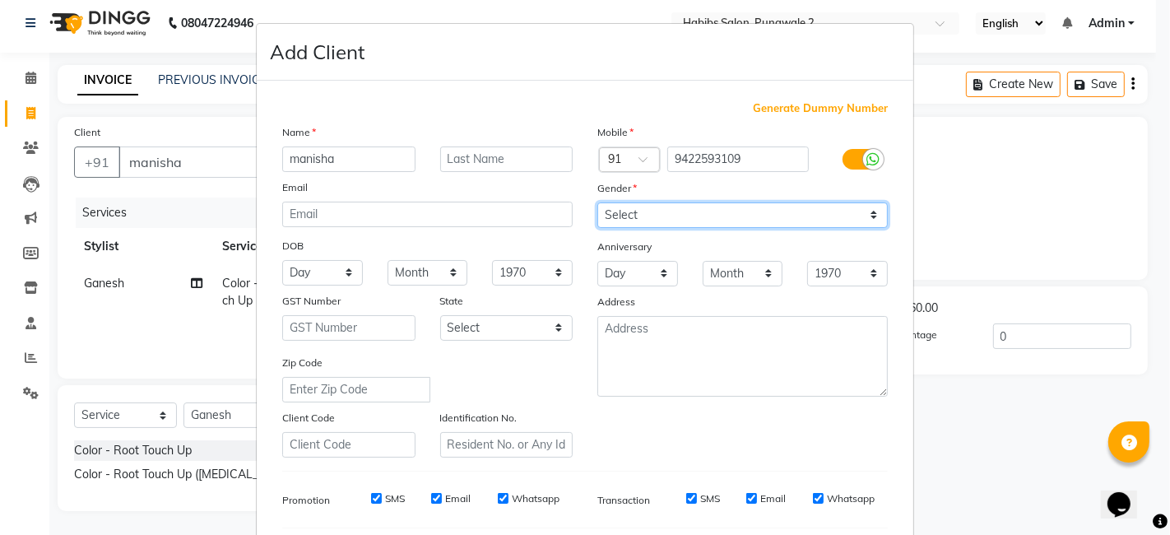
click at [869, 216] on select "Select [DEMOGRAPHIC_DATA] [DEMOGRAPHIC_DATA] Other Prefer Not To Say" at bounding box center [742, 215] width 291 height 26
select select "[DEMOGRAPHIC_DATA]"
click at [597, 202] on select "Select [DEMOGRAPHIC_DATA] [DEMOGRAPHIC_DATA] Other Prefer Not To Say" at bounding box center [742, 215] width 291 height 26
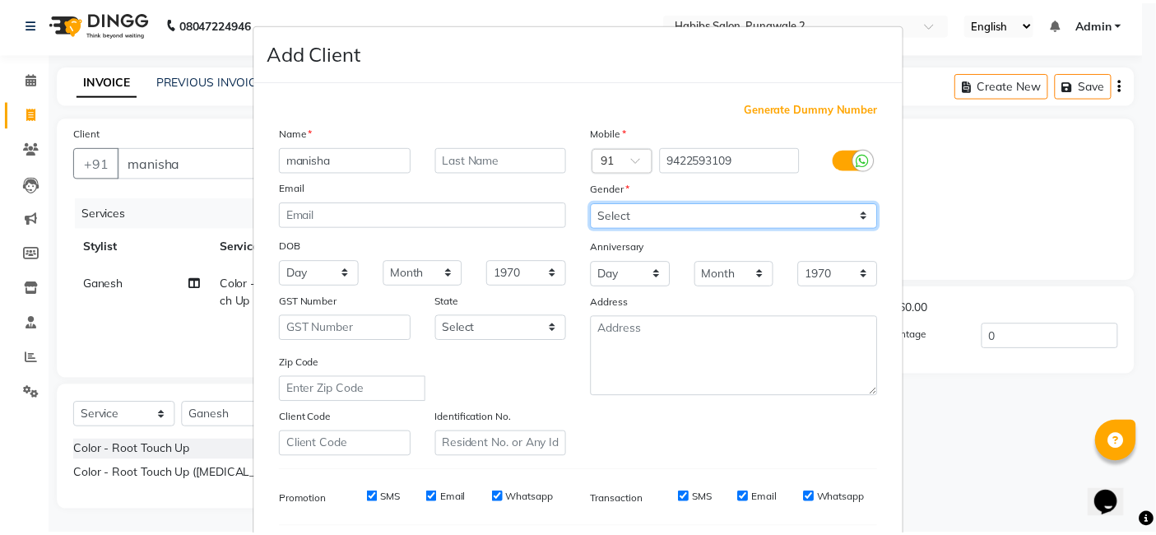
scroll to position [223, 0]
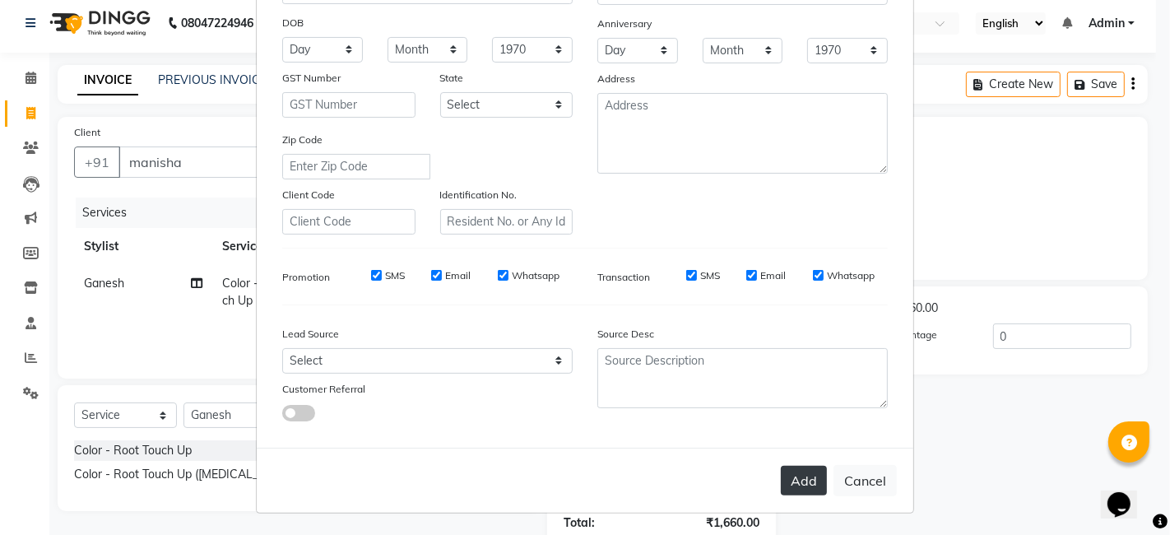
click at [802, 482] on button "Add" at bounding box center [804, 481] width 46 height 30
type input "9422593109"
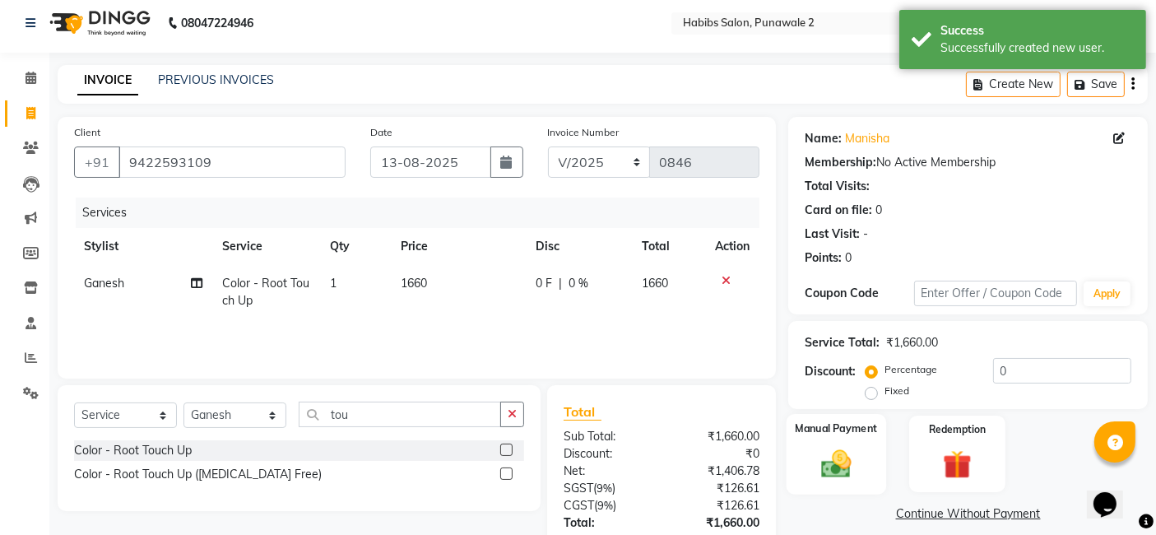
click at [827, 441] on div "Manual Payment" at bounding box center [837, 454] width 100 height 81
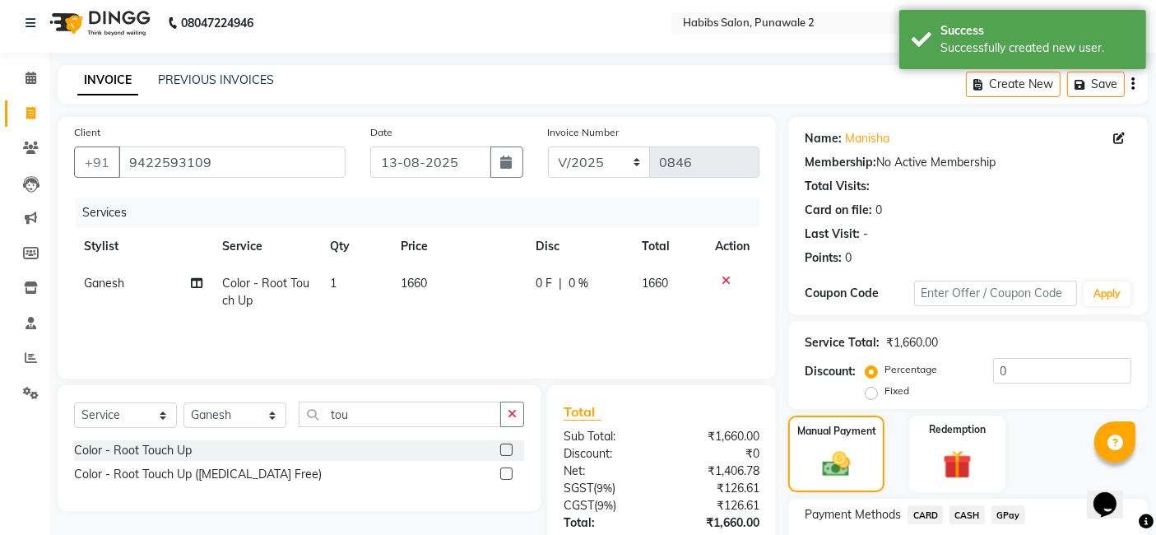
click at [1011, 520] on span "GPay" at bounding box center [1009, 514] width 34 height 19
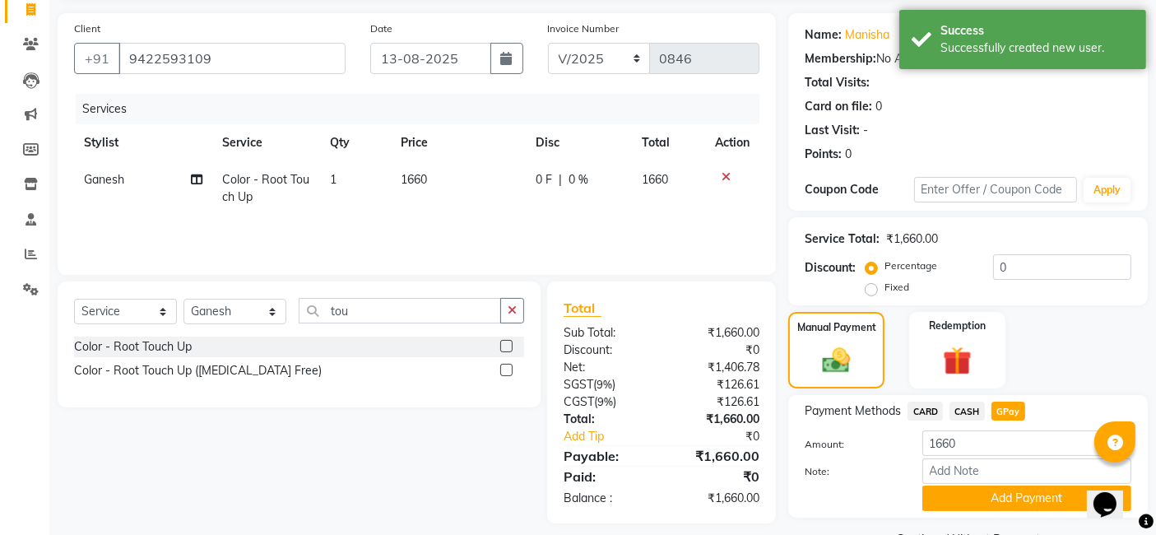
scroll to position [150, 0]
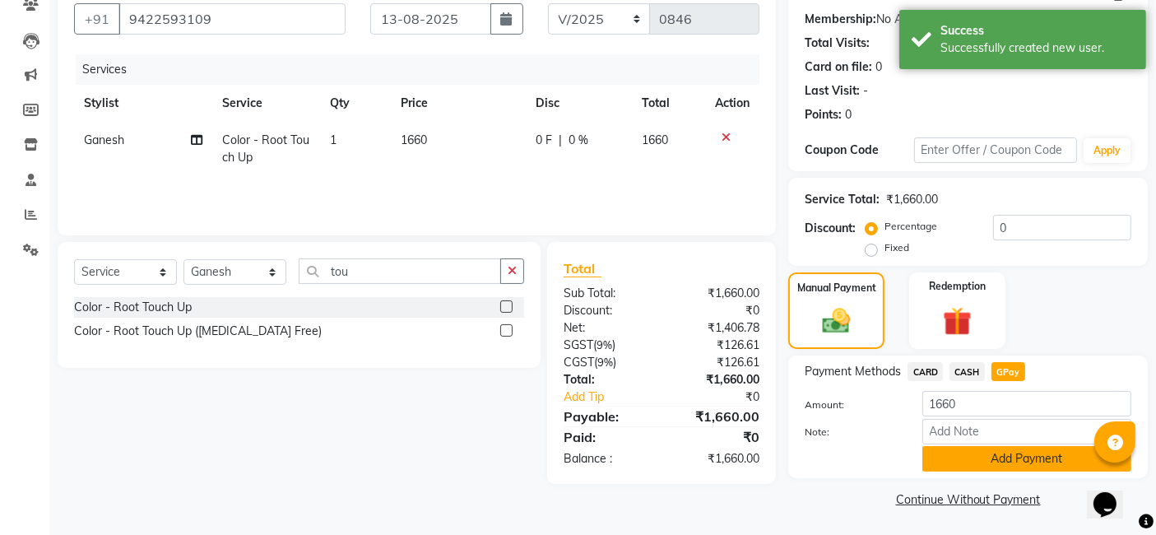
click at [1016, 457] on button "Add Payment" at bounding box center [1027, 459] width 209 height 26
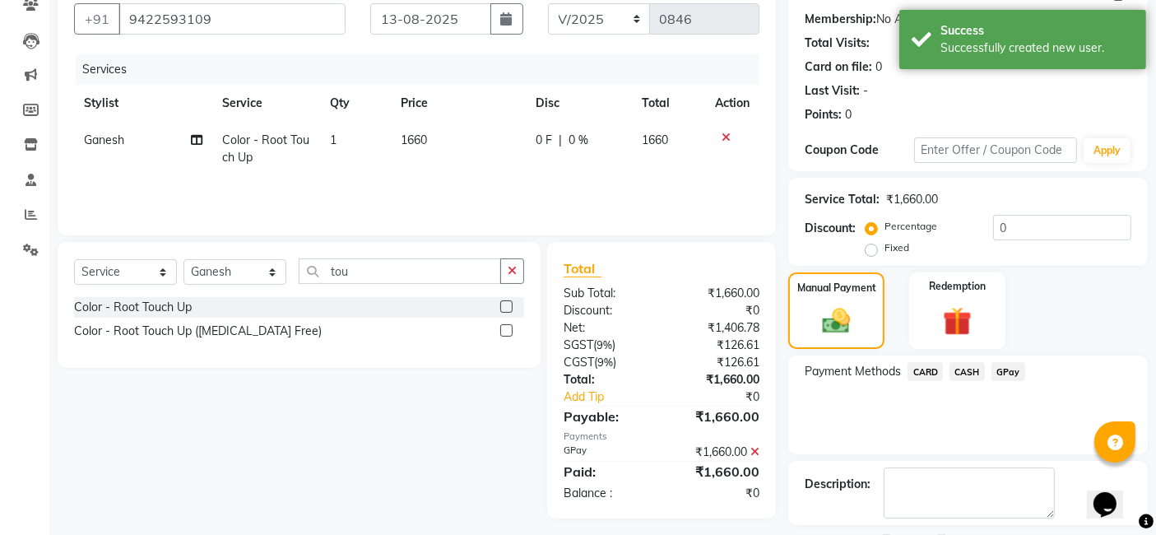
scroll to position [219, 0]
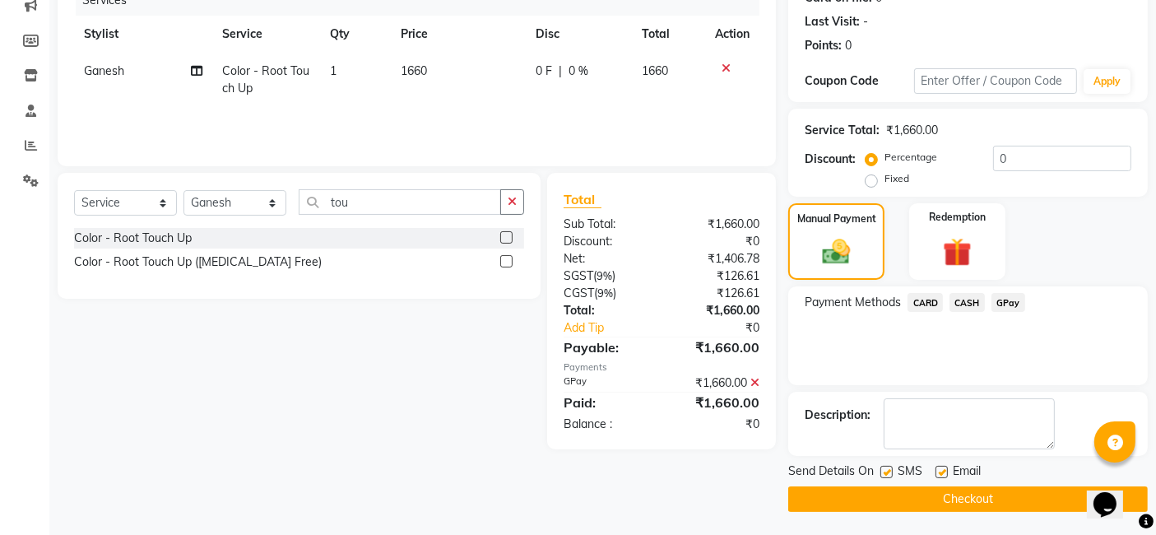
click at [1020, 500] on button "Checkout" at bounding box center [968, 499] width 360 height 26
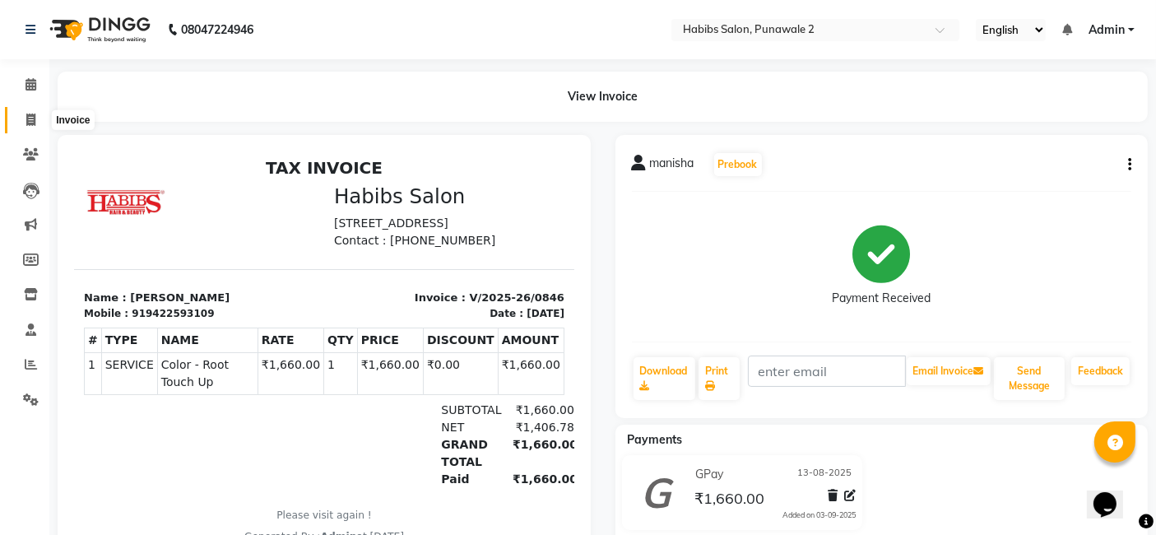
click at [26, 115] on icon at bounding box center [30, 120] width 9 height 12
select select "service"
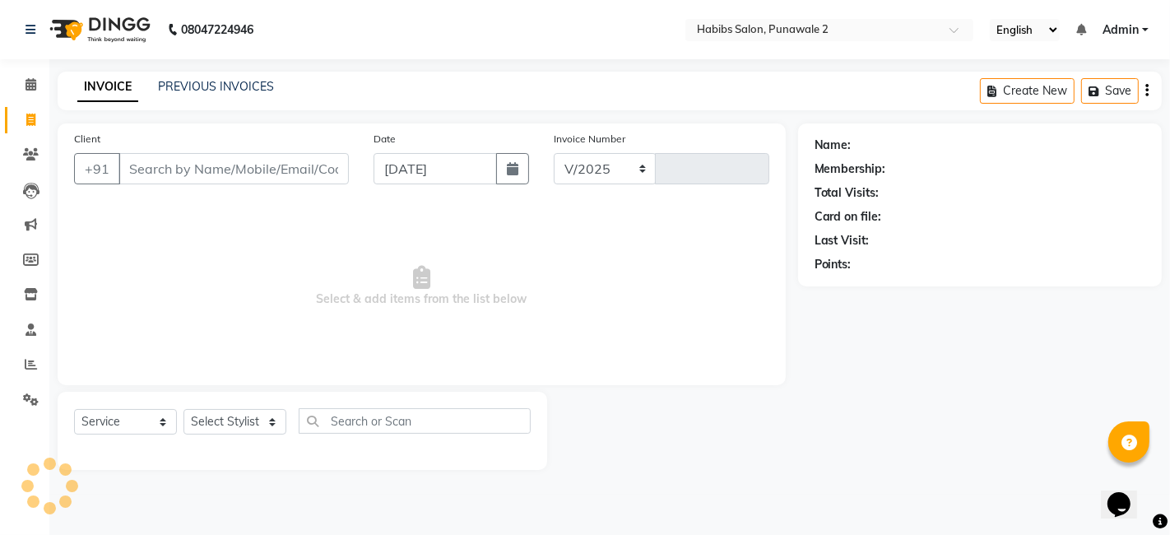
select select "8475"
type input "0847"
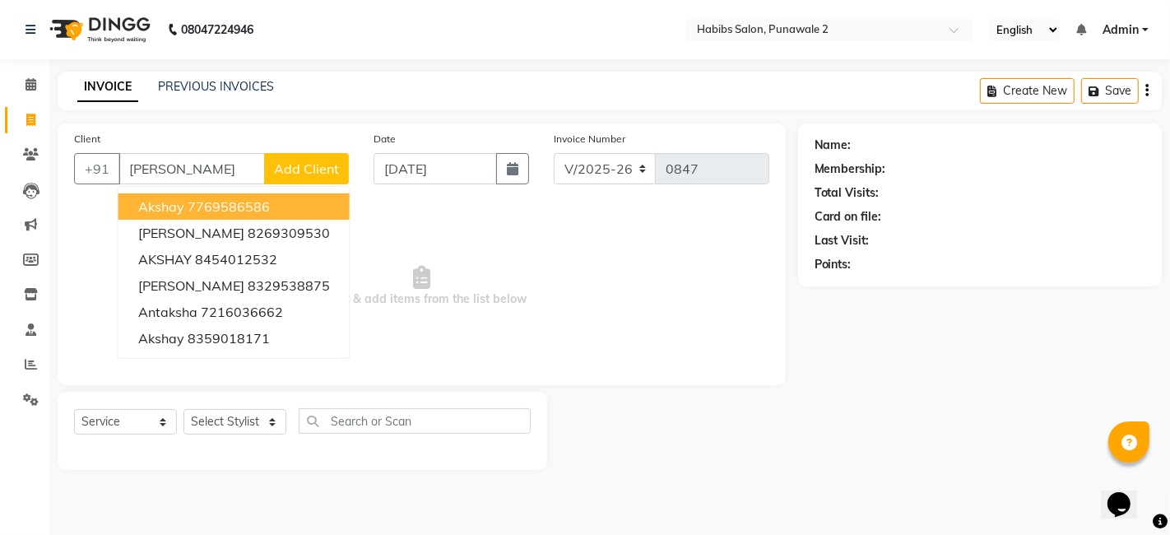
click at [183, 171] on input "[PERSON_NAME]" at bounding box center [192, 168] width 146 height 31
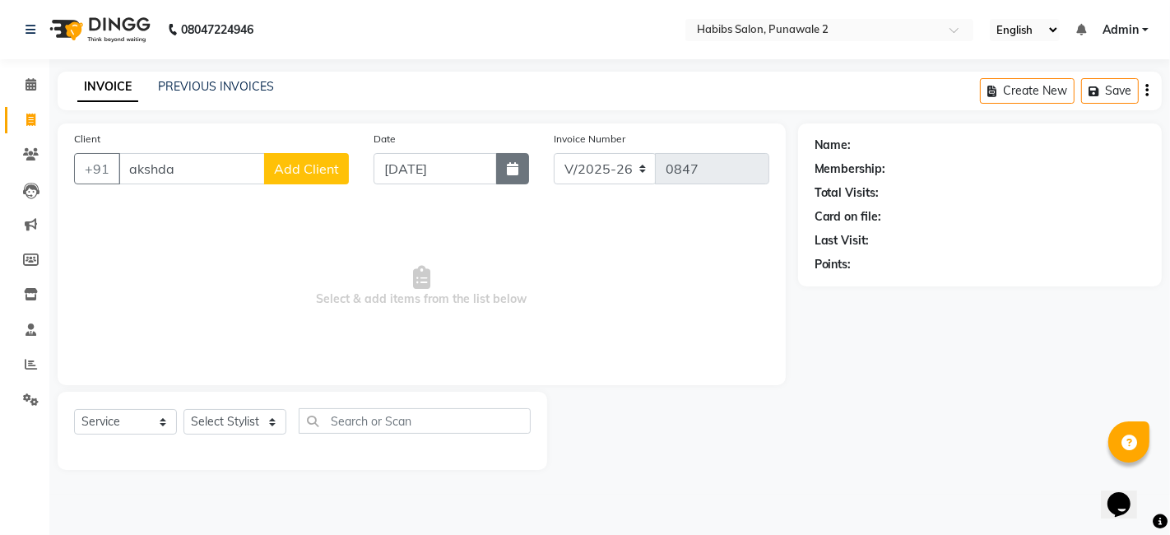
type input "akshda"
click at [507, 165] on icon "button" at bounding box center [513, 168] width 12 height 13
select select "9"
select select "2025"
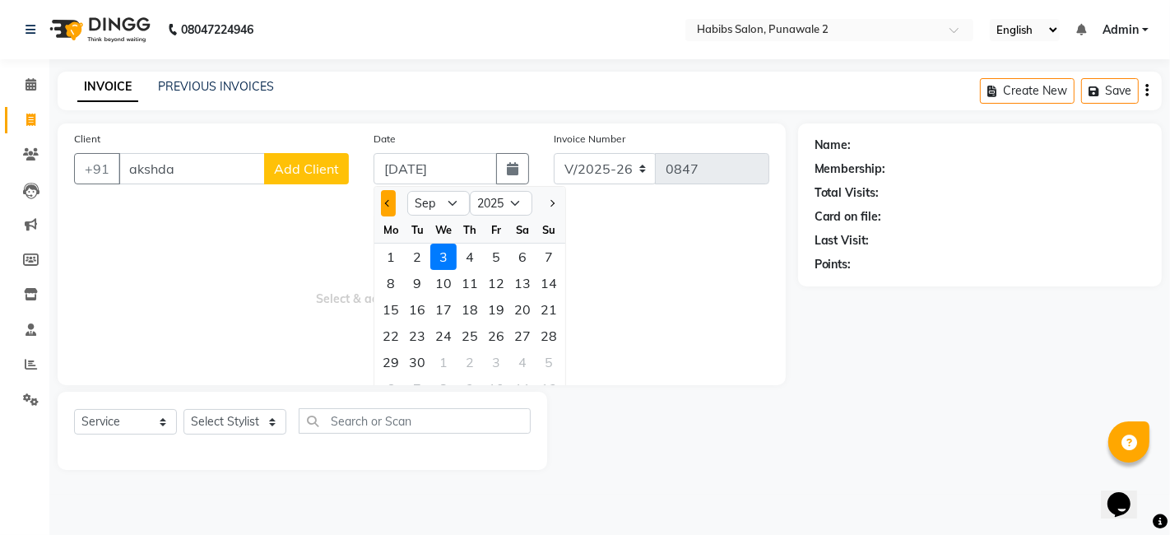
click at [390, 202] on span "Previous month" at bounding box center [388, 203] width 7 height 7
select select "8"
click at [444, 311] on div "13" at bounding box center [443, 309] width 26 height 26
type input "13-08-2025"
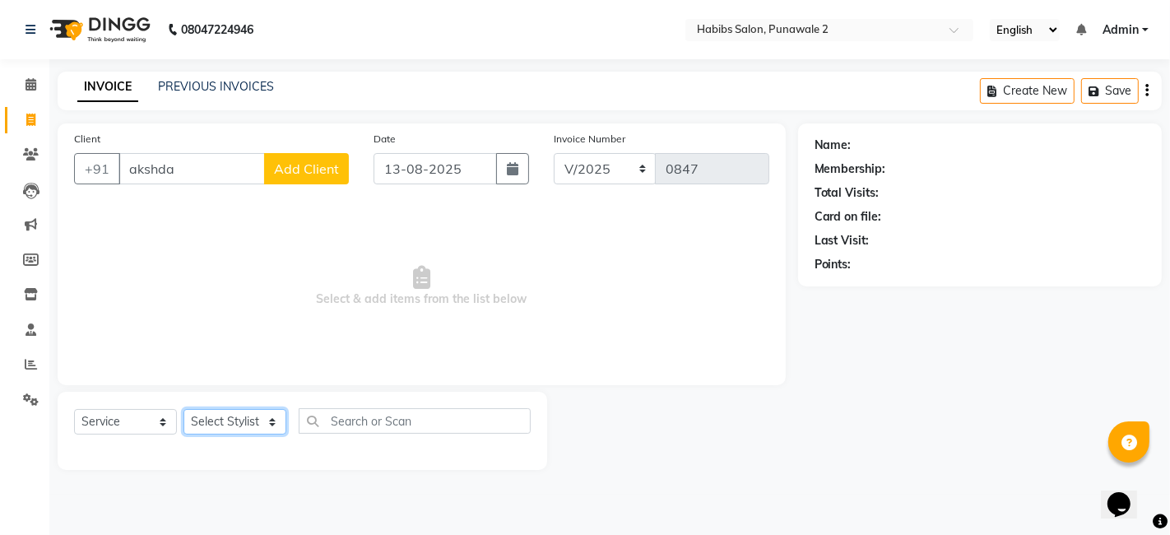
click at [272, 420] on select "Select Stylist Chandan Ganesh Gauri [PERSON_NAME] [PERSON_NAME] nikhil [PERSON_…" at bounding box center [235, 422] width 103 height 26
select select "82974"
click at [184, 409] on select "Select Stylist Chandan Ganesh Gauri [PERSON_NAME] [PERSON_NAME] nikhil [PERSON_…" at bounding box center [235, 422] width 103 height 26
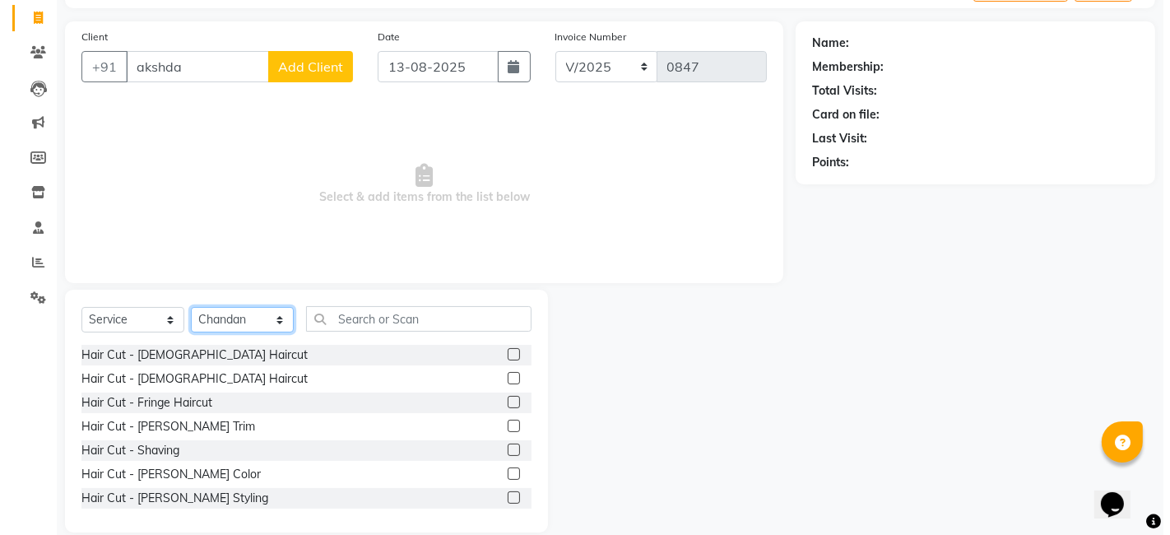
scroll to position [104, 0]
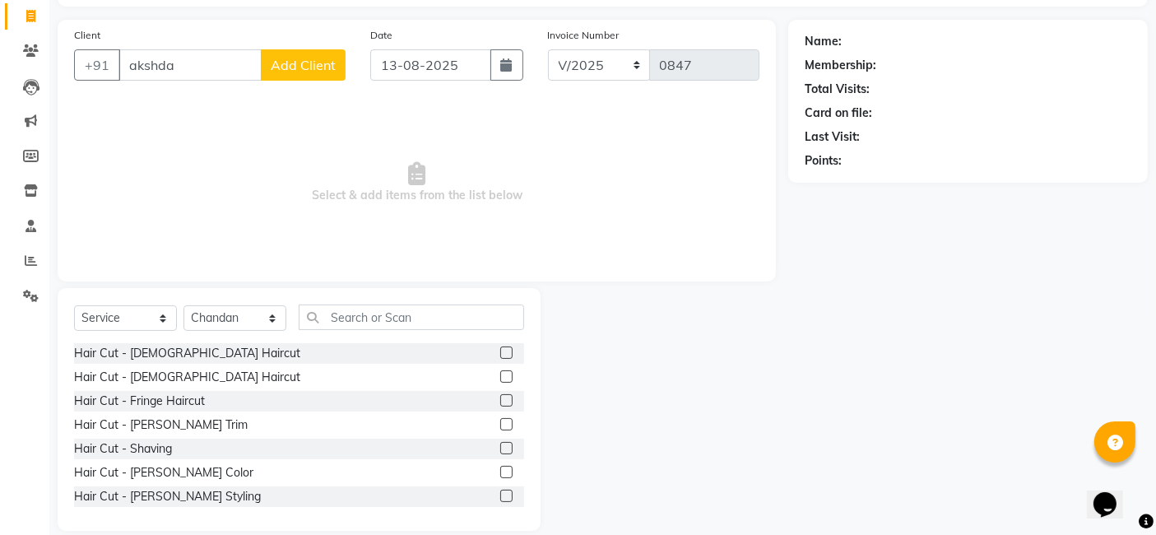
click at [500, 375] on label at bounding box center [506, 376] width 12 height 12
click at [500, 375] on input "checkbox" at bounding box center [505, 377] width 11 height 11
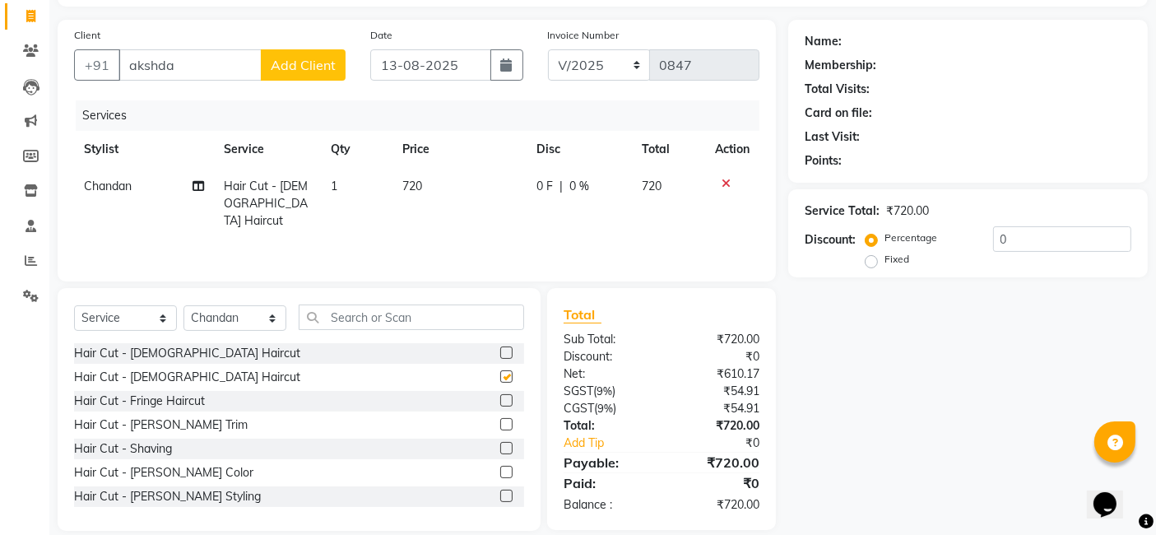
checkbox input "false"
click at [437, 184] on td "720" at bounding box center [460, 204] width 134 height 72
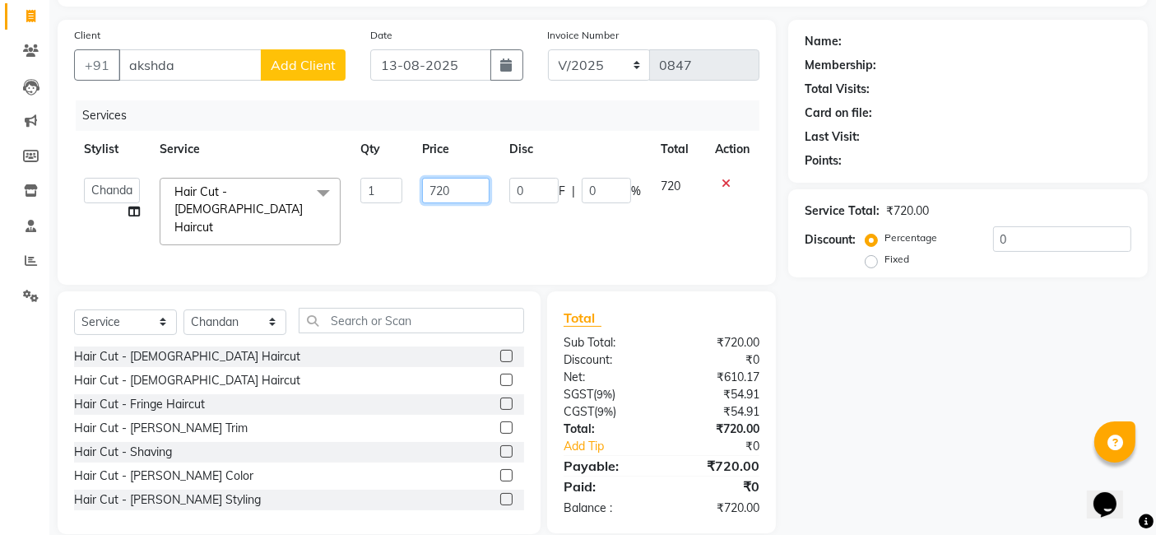
click at [463, 179] on input "720" at bounding box center [455, 191] width 67 height 26
type input "7"
type input "900"
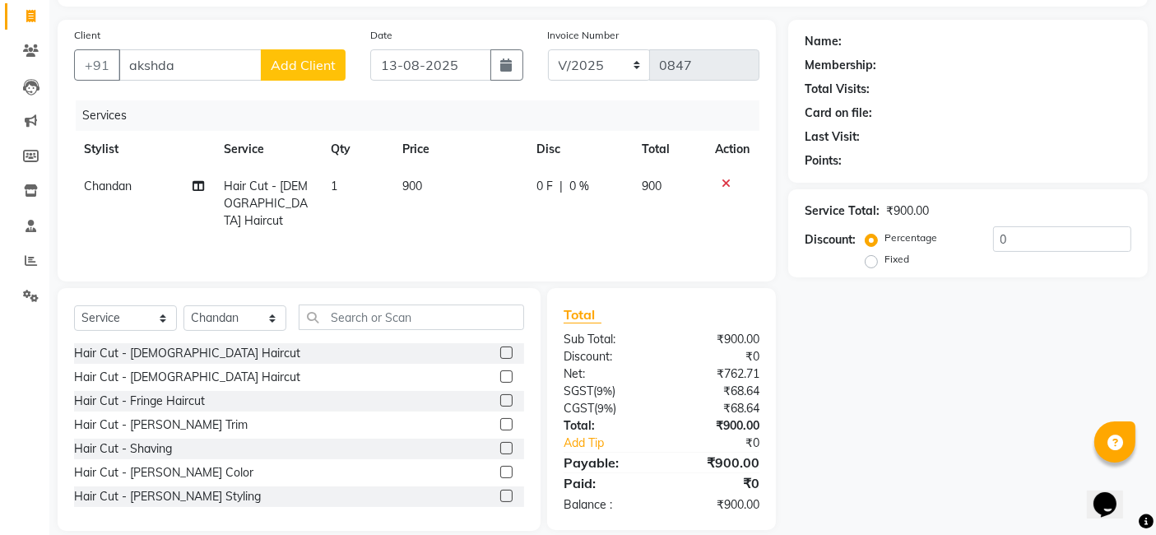
click at [324, 61] on span "Add Client" at bounding box center [303, 65] width 65 height 16
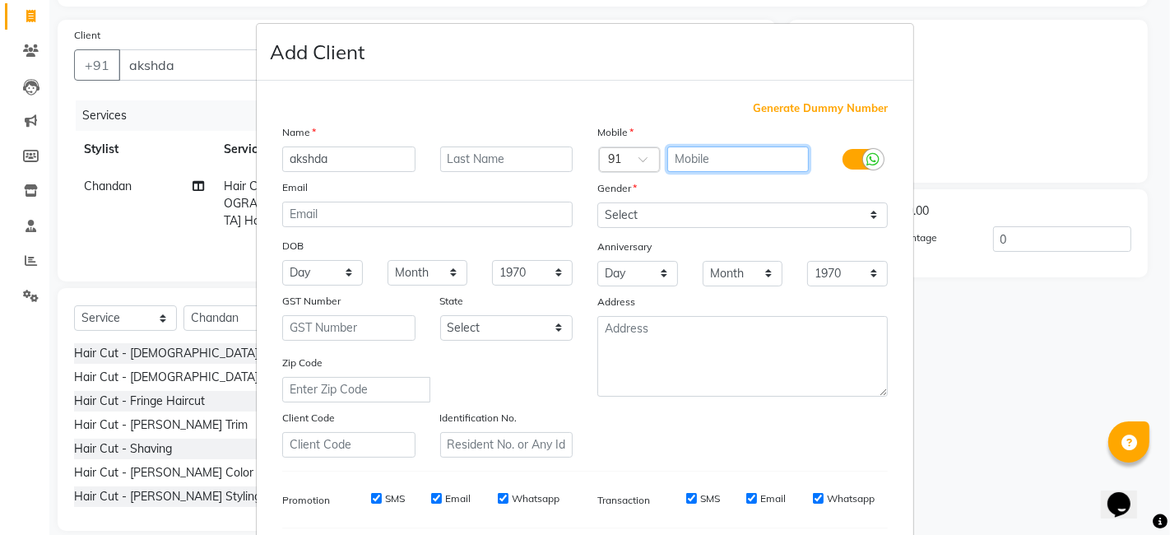
click at [694, 146] on input "text" at bounding box center [738, 159] width 142 height 26
type input "7697724666"
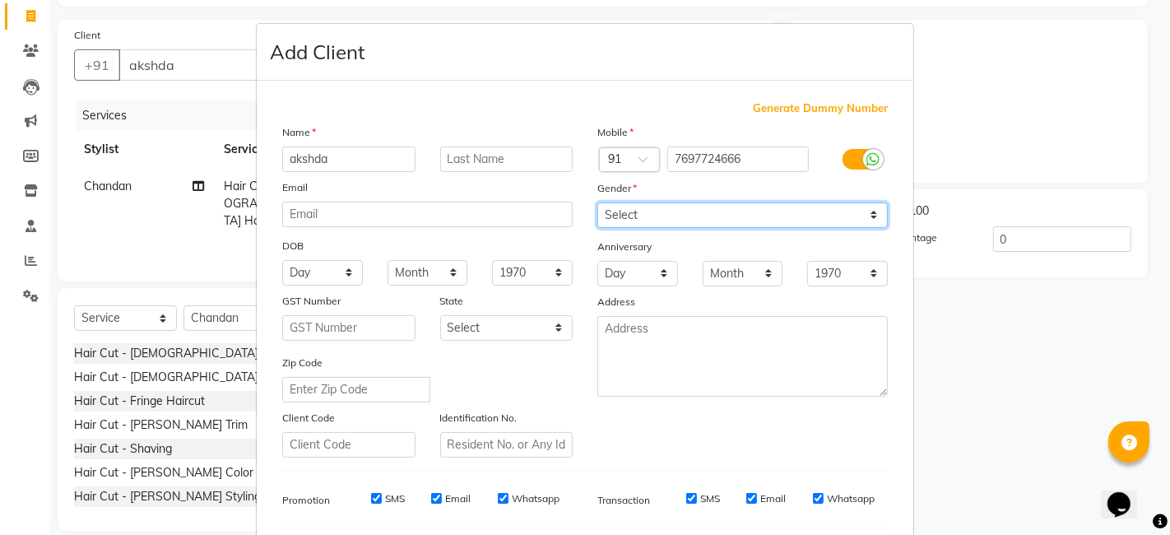
click at [869, 208] on select "Select [DEMOGRAPHIC_DATA] [DEMOGRAPHIC_DATA] Other Prefer Not To Say" at bounding box center [742, 215] width 291 height 26
select select "[DEMOGRAPHIC_DATA]"
click at [597, 202] on select "Select [DEMOGRAPHIC_DATA] [DEMOGRAPHIC_DATA] Other Prefer Not To Say" at bounding box center [742, 215] width 291 height 26
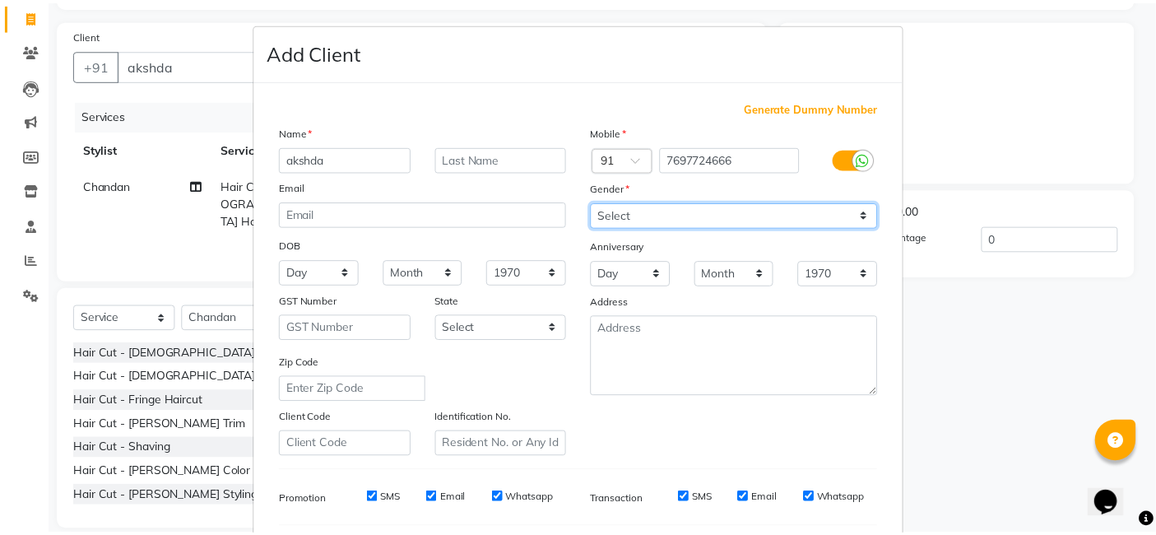
scroll to position [223, 0]
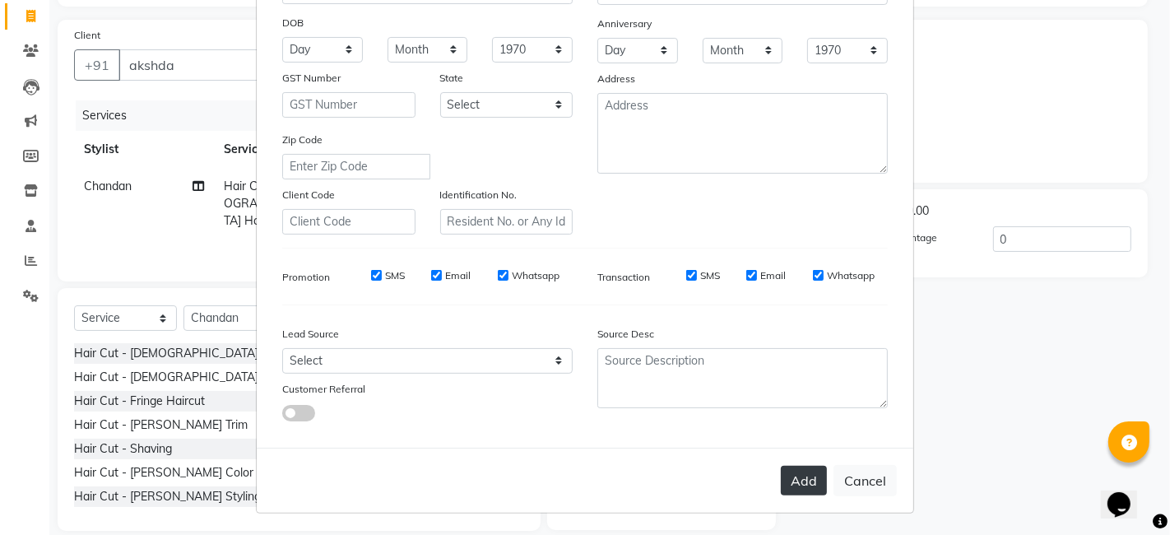
click at [802, 473] on button "Add" at bounding box center [804, 481] width 46 height 30
type input "7697724666"
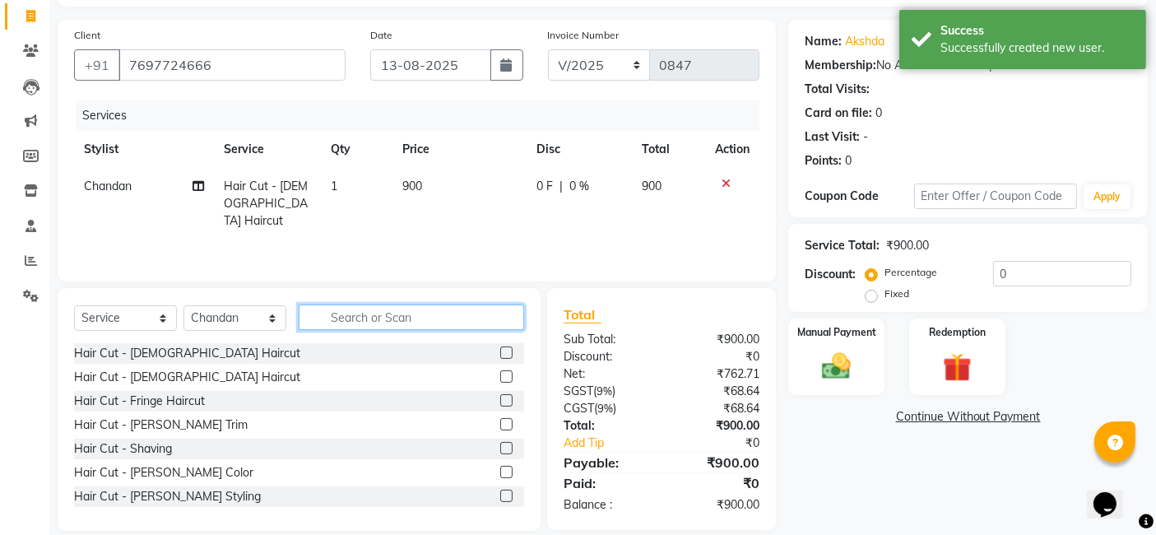
click at [462, 318] on input "text" at bounding box center [411, 318] width 225 height 26
type input "spa"
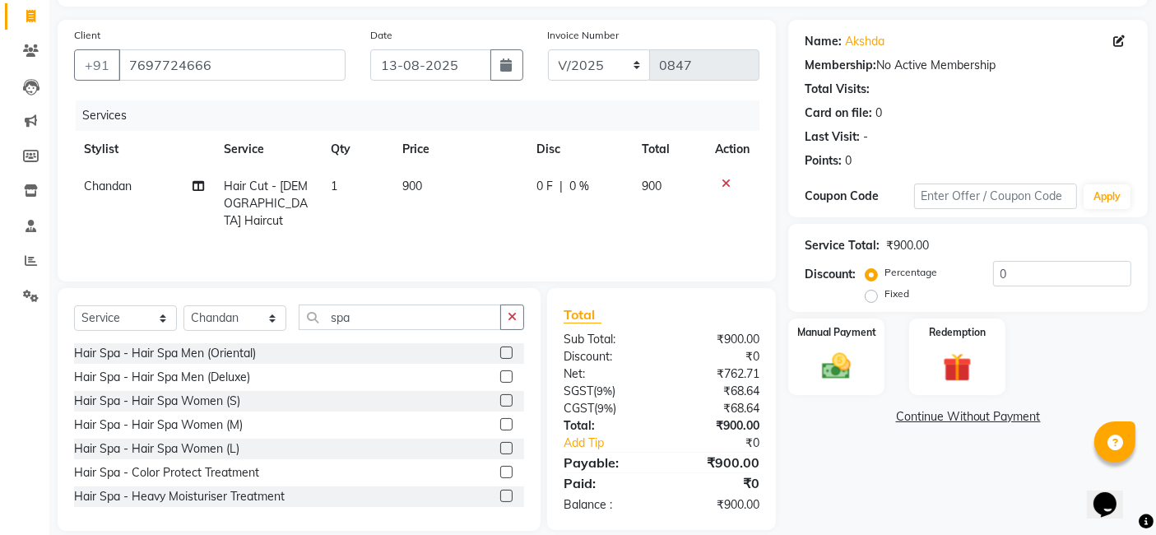
click at [500, 398] on label at bounding box center [506, 400] width 12 height 12
click at [500, 398] on input "checkbox" at bounding box center [505, 401] width 11 height 11
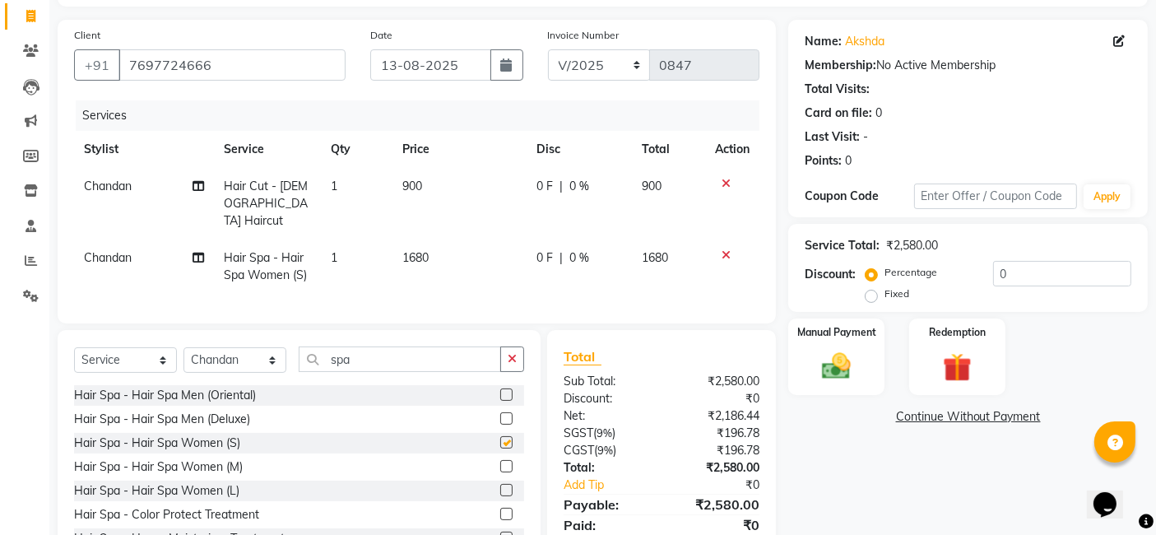
checkbox input "false"
click at [722, 184] on icon at bounding box center [726, 184] width 9 height 12
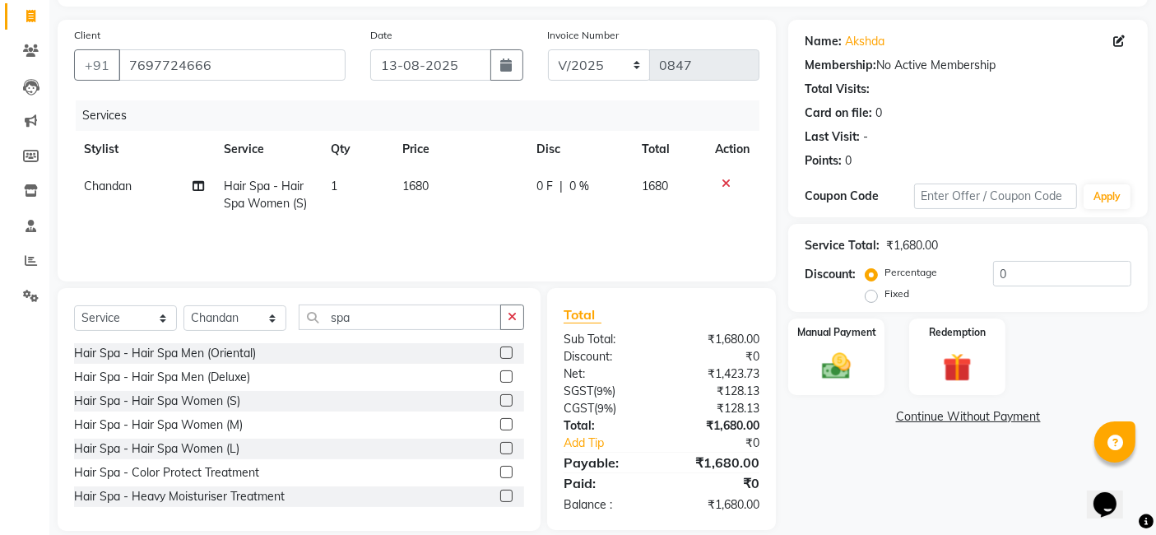
click at [491, 177] on td "1680" at bounding box center [460, 195] width 134 height 54
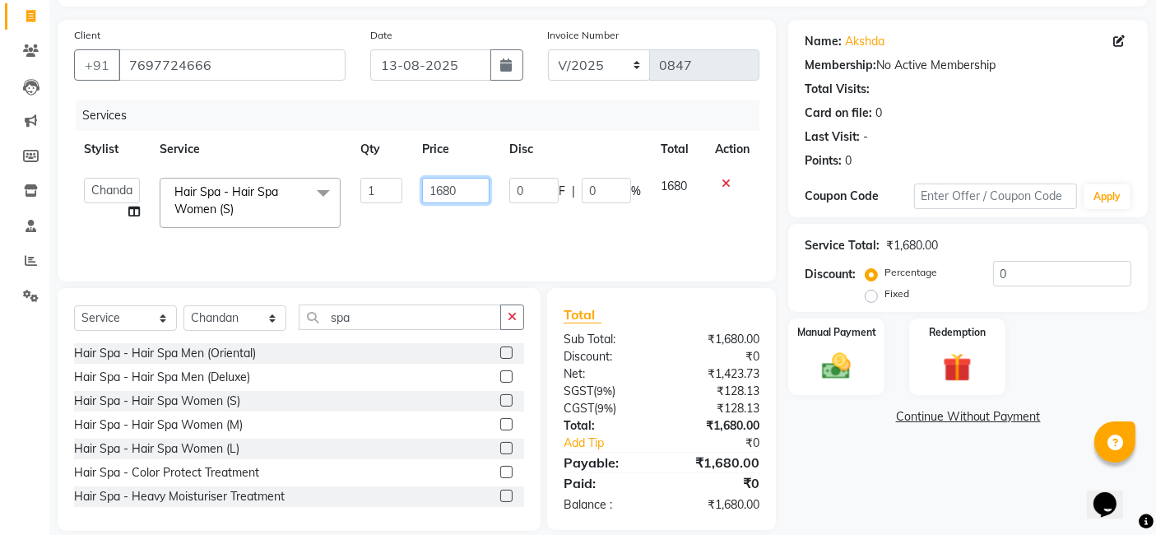
click at [463, 189] on input "1680" at bounding box center [455, 191] width 67 height 26
type input "1"
type input "900"
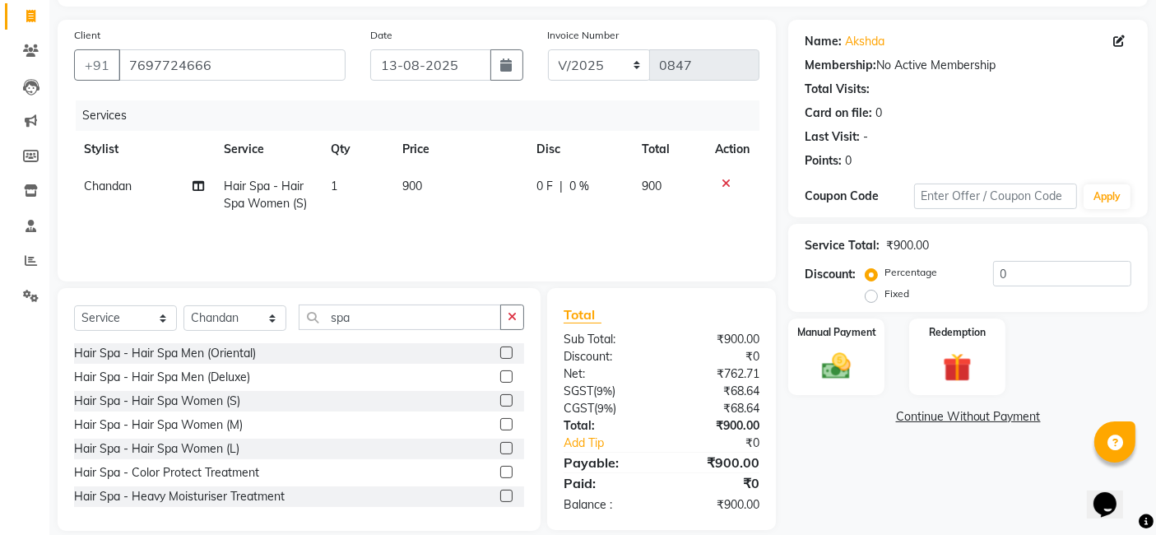
scroll to position [0, 0]
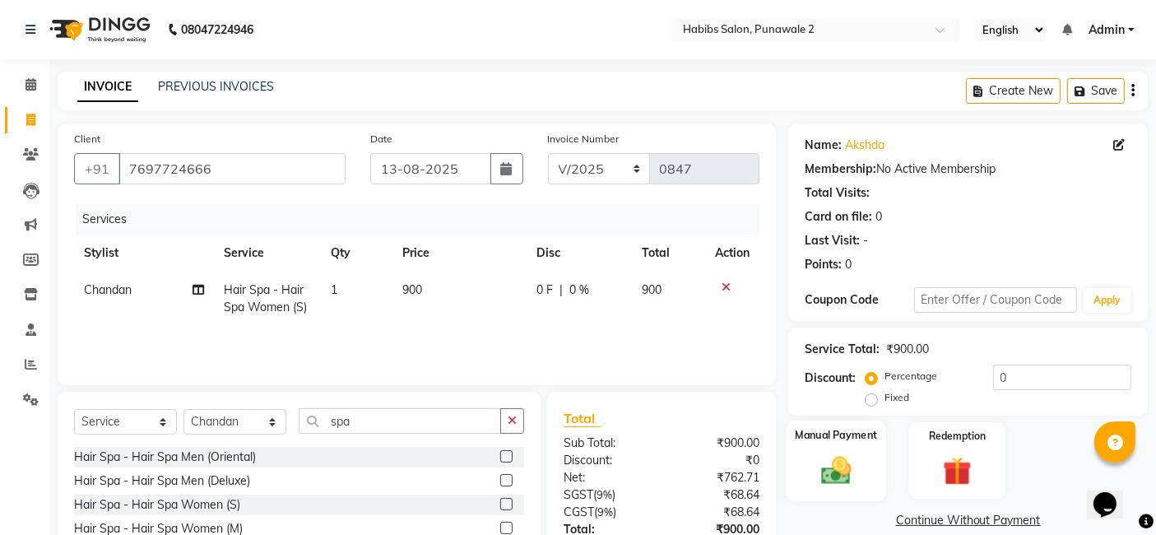
click at [830, 451] on div "Manual Payment" at bounding box center [837, 461] width 100 height 81
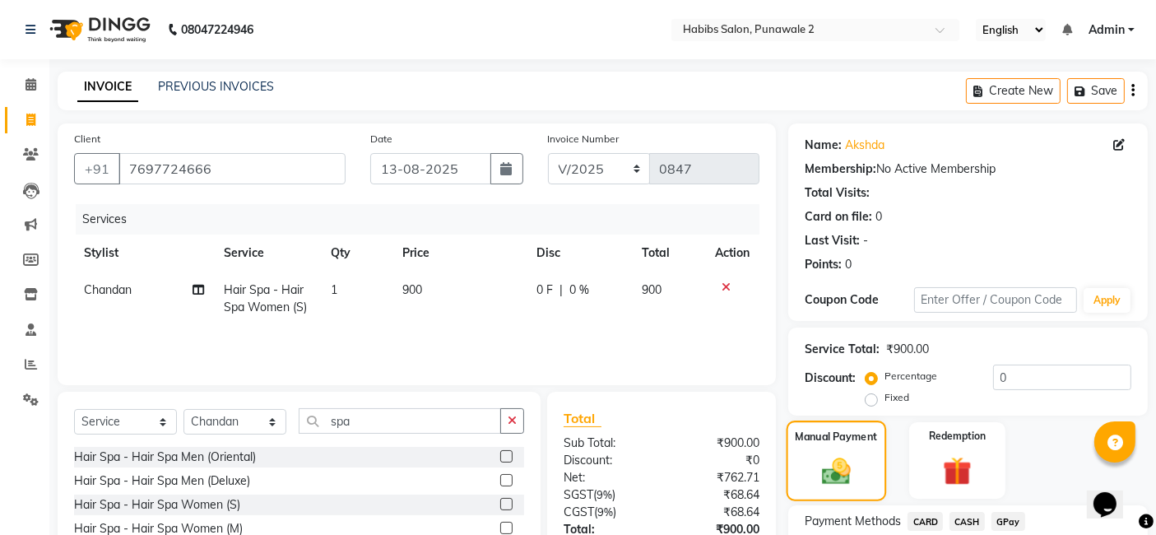
scroll to position [127, 0]
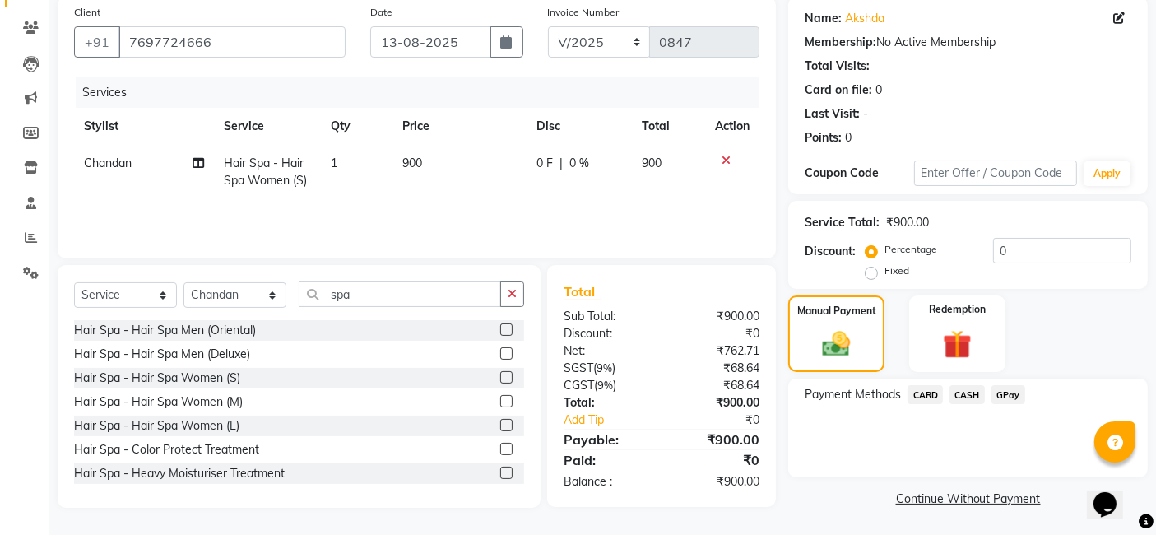
click at [1008, 395] on span "GPay" at bounding box center [1009, 394] width 34 height 19
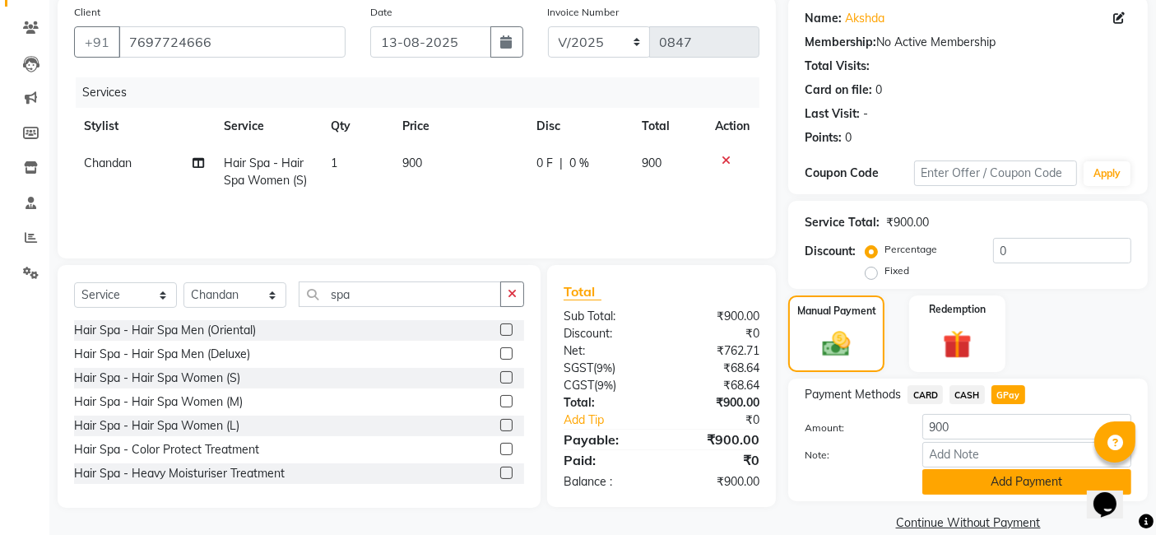
click at [1013, 483] on button "Add Payment" at bounding box center [1027, 482] width 209 height 26
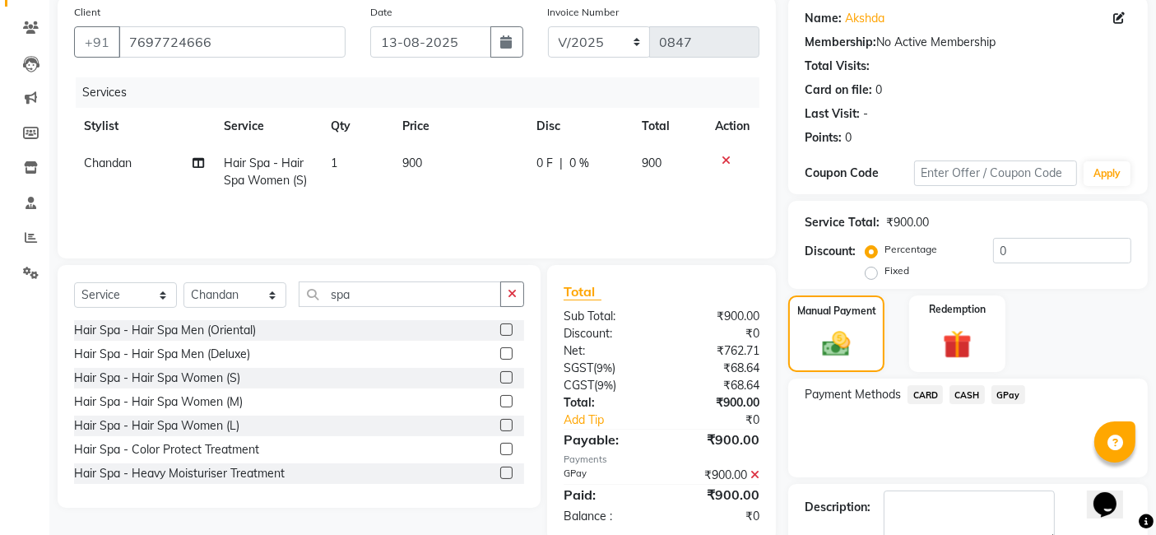
scroll to position [219, 0]
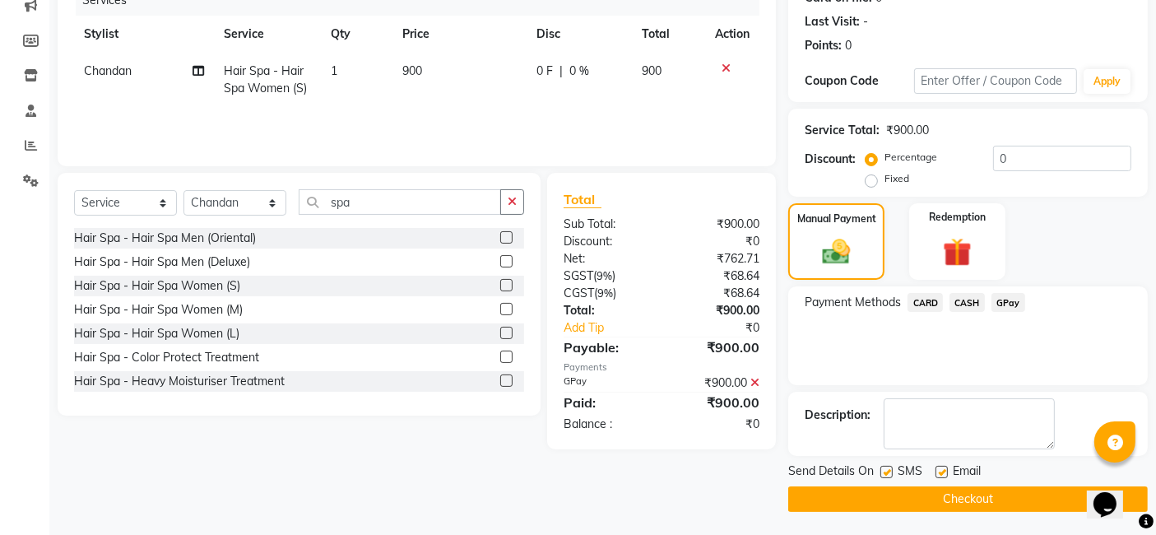
click at [1013, 495] on button "Checkout" at bounding box center [968, 499] width 360 height 26
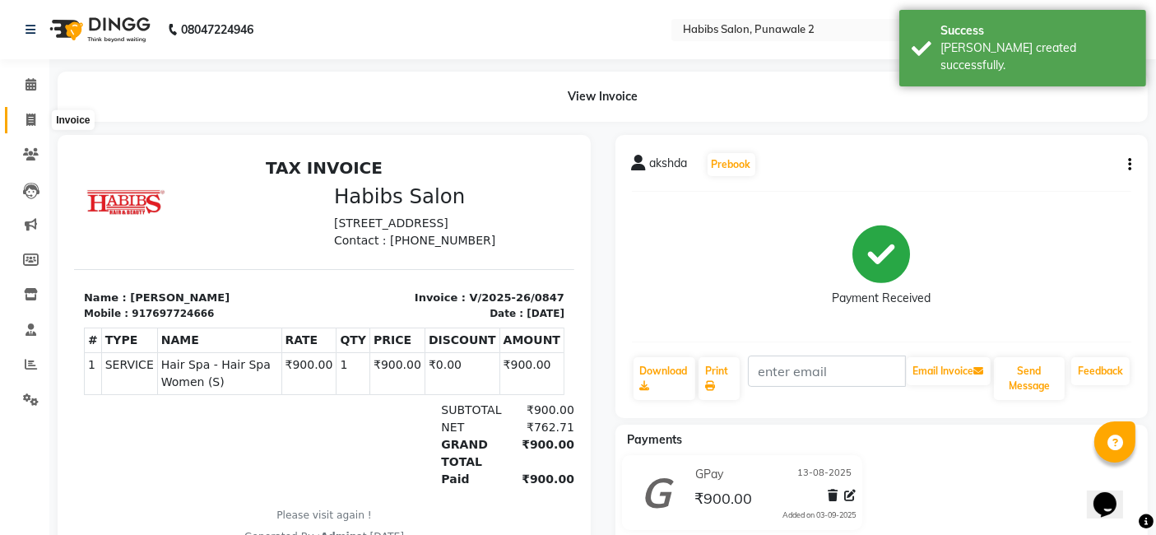
click at [25, 115] on span at bounding box center [30, 120] width 29 height 19
select select "service"
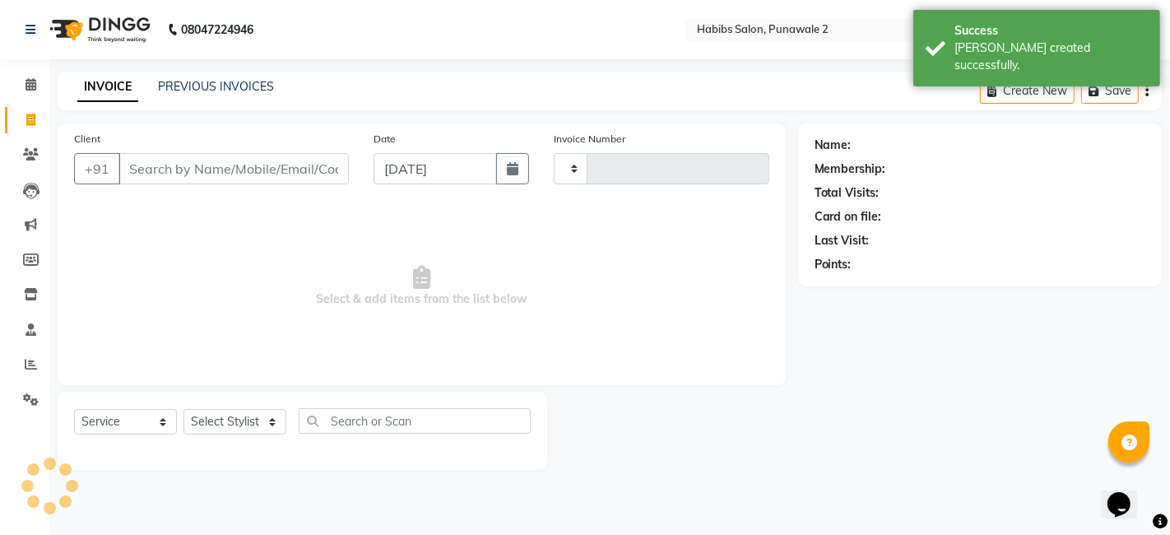
type input "0848"
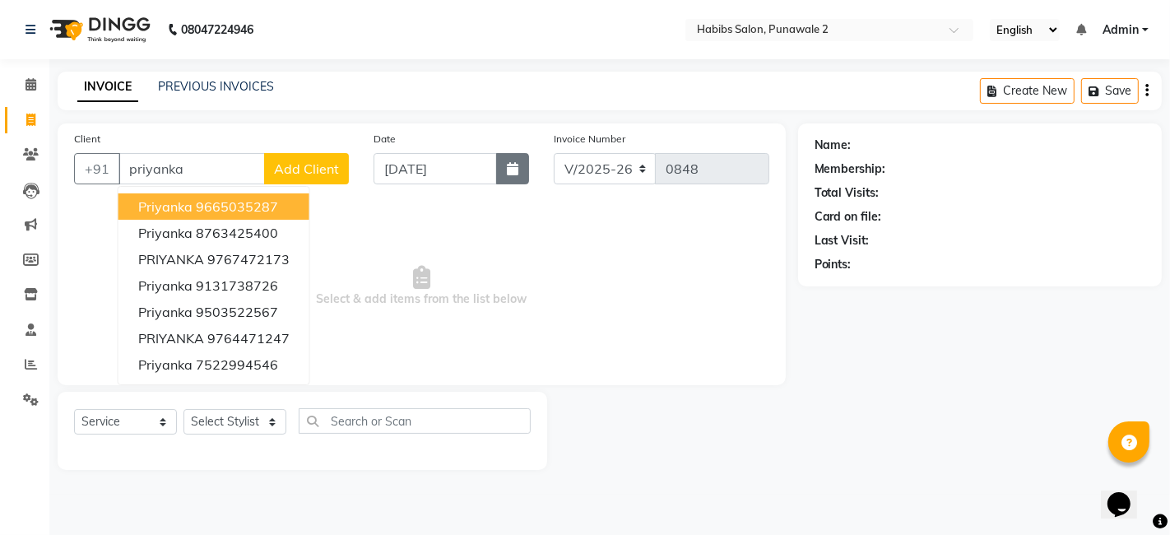
click at [520, 173] on button "button" at bounding box center [512, 168] width 33 height 31
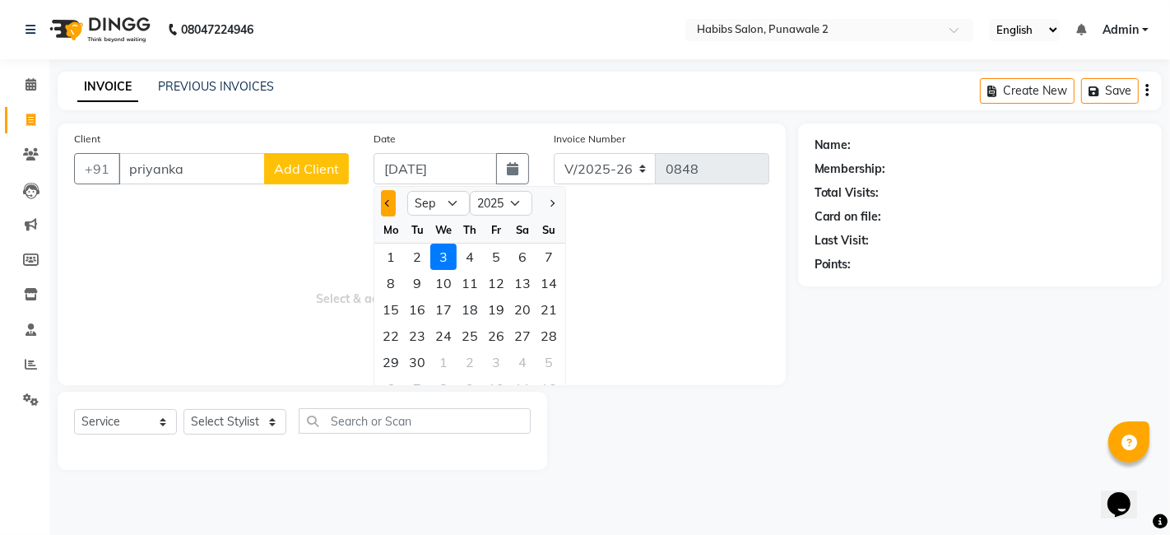
click at [388, 207] on button "Previous month" at bounding box center [388, 203] width 14 height 26
click at [439, 305] on div "13" at bounding box center [443, 309] width 26 height 26
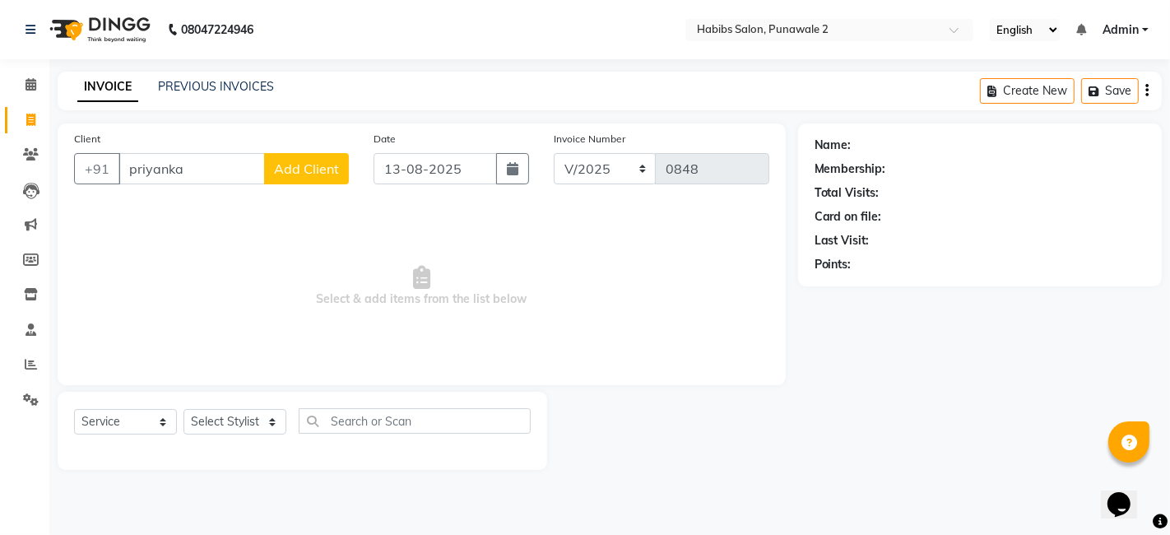
click at [314, 165] on span "Add Client" at bounding box center [306, 168] width 65 height 16
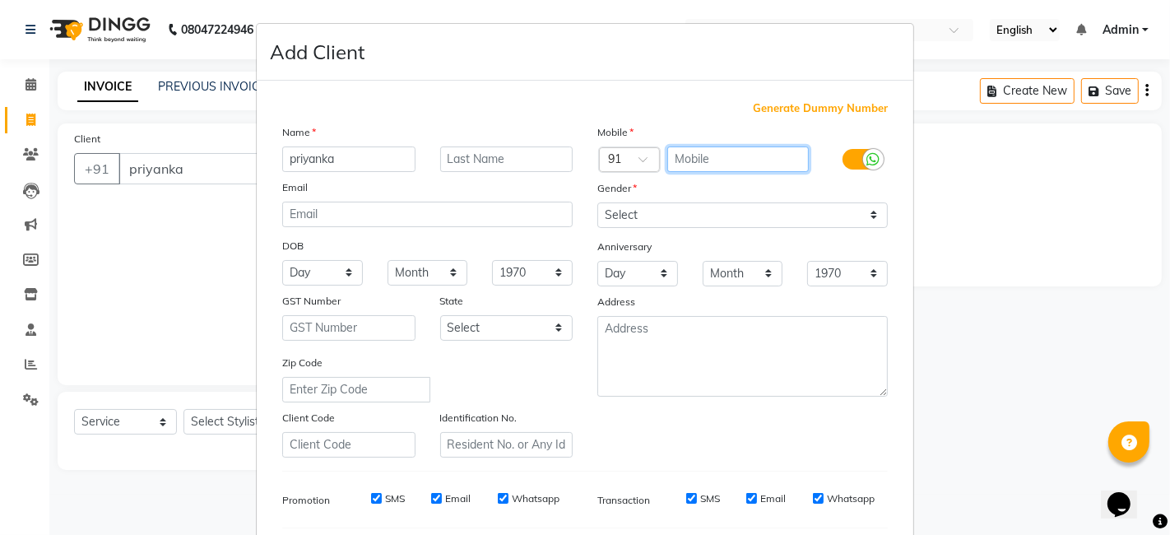
click at [703, 159] on input "text" at bounding box center [738, 159] width 142 height 26
click at [790, 105] on span "Generate Dummy Number" at bounding box center [820, 108] width 135 height 16
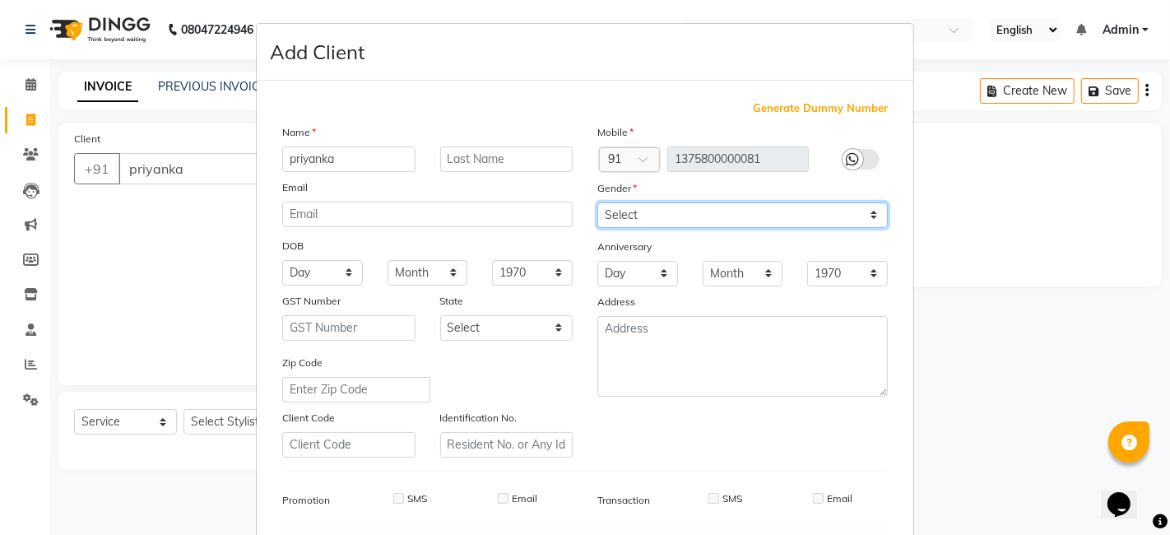
click at [865, 224] on select "Select [DEMOGRAPHIC_DATA] [DEMOGRAPHIC_DATA] Other Prefer Not To Say" at bounding box center [742, 215] width 291 height 26
click at [597, 202] on select "Select [DEMOGRAPHIC_DATA] [DEMOGRAPHIC_DATA] Other Prefer Not To Say" at bounding box center [742, 215] width 291 height 26
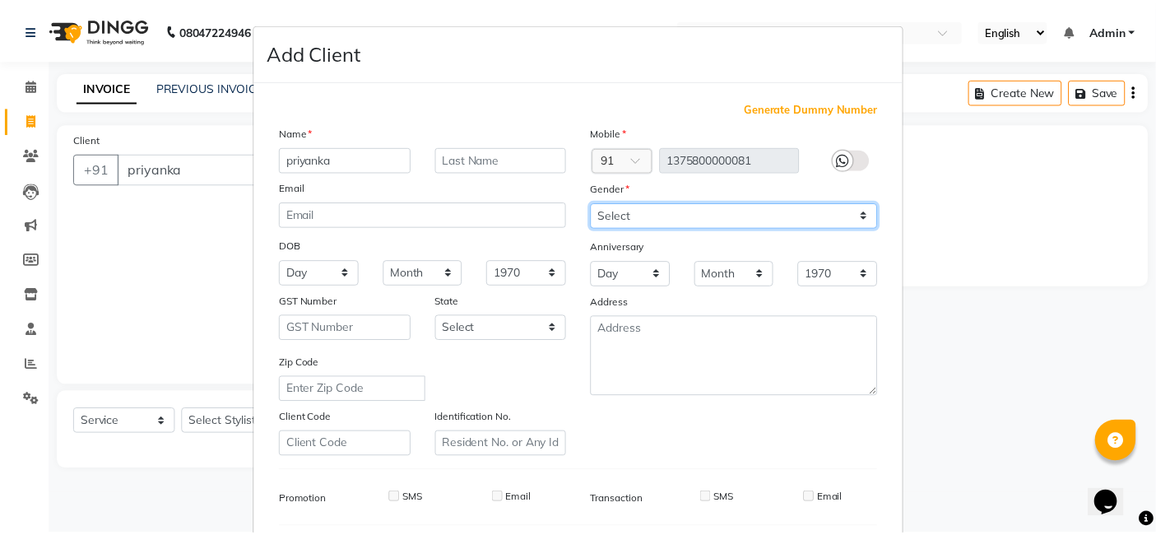
scroll to position [223, 0]
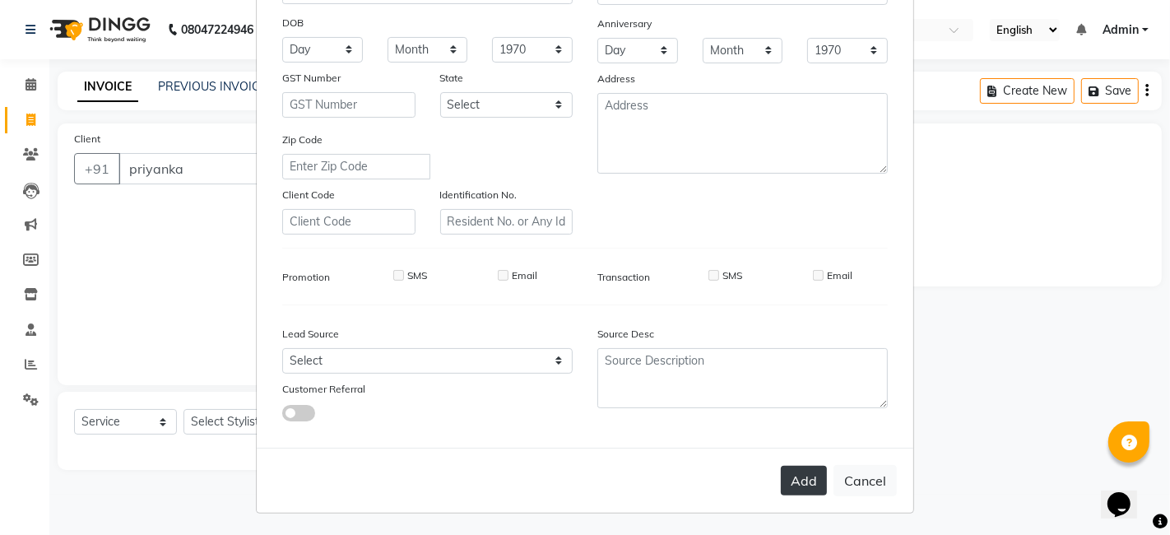
click at [799, 486] on button "Add" at bounding box center [804, 481] width 46 height 30
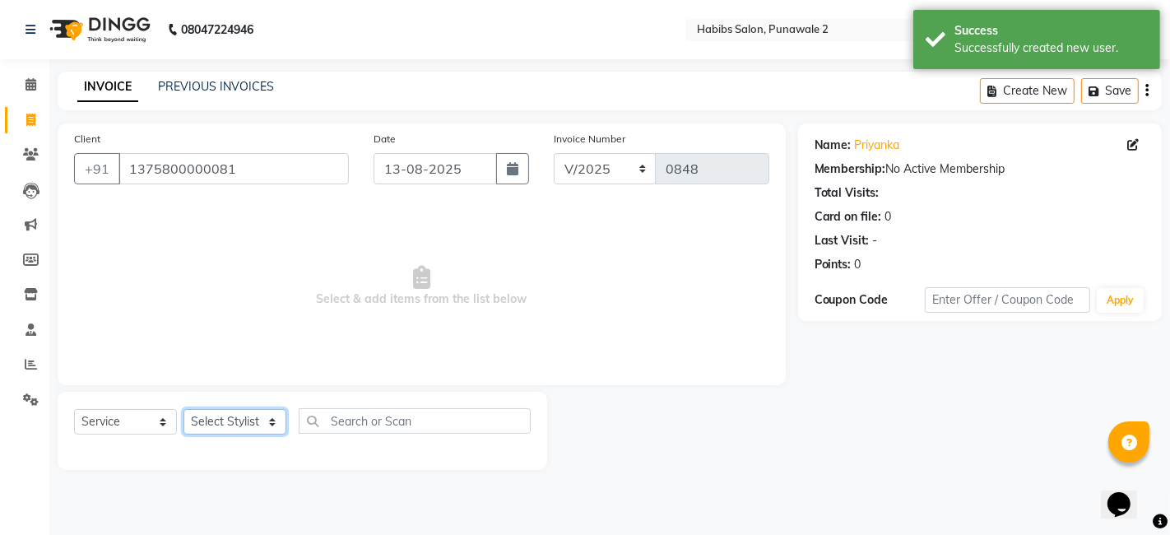
click at [275, 426] on select "Select Stylist Chandan Ganesh Gauri [PERSON_NAME] [PERSON_NAME] nikhil [PERSON_…" at bounding box center [235, 422] width 103 height 26
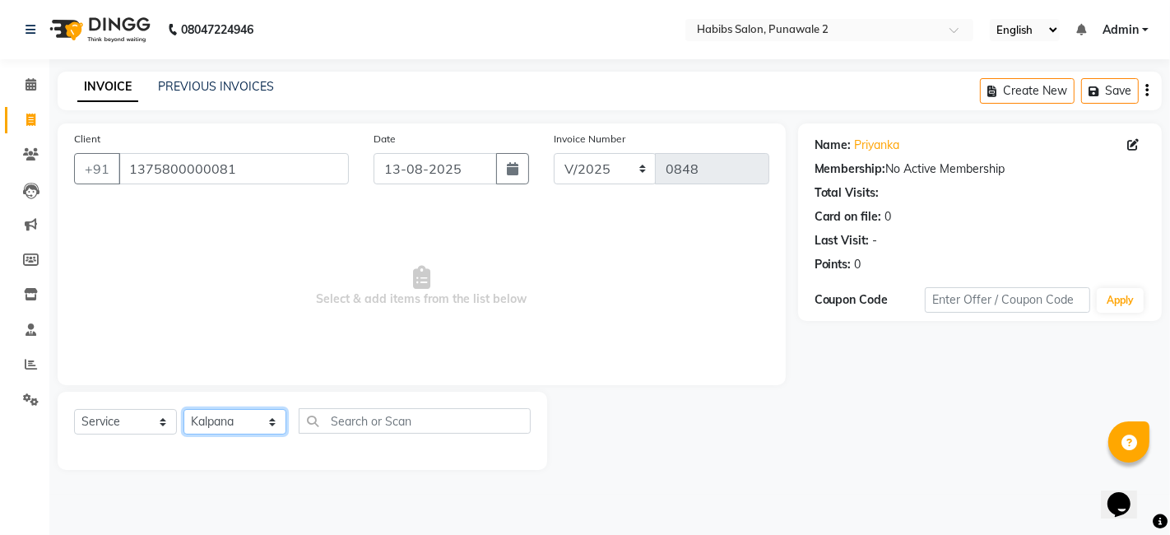
click at [184, 409] on select "Select Stylist Chandan Ganesh Gauri [PERSON_NAME] [PERSON_NAME] nikhil [PERSON_…" at bounding box center [235, 422] width 103 height 26
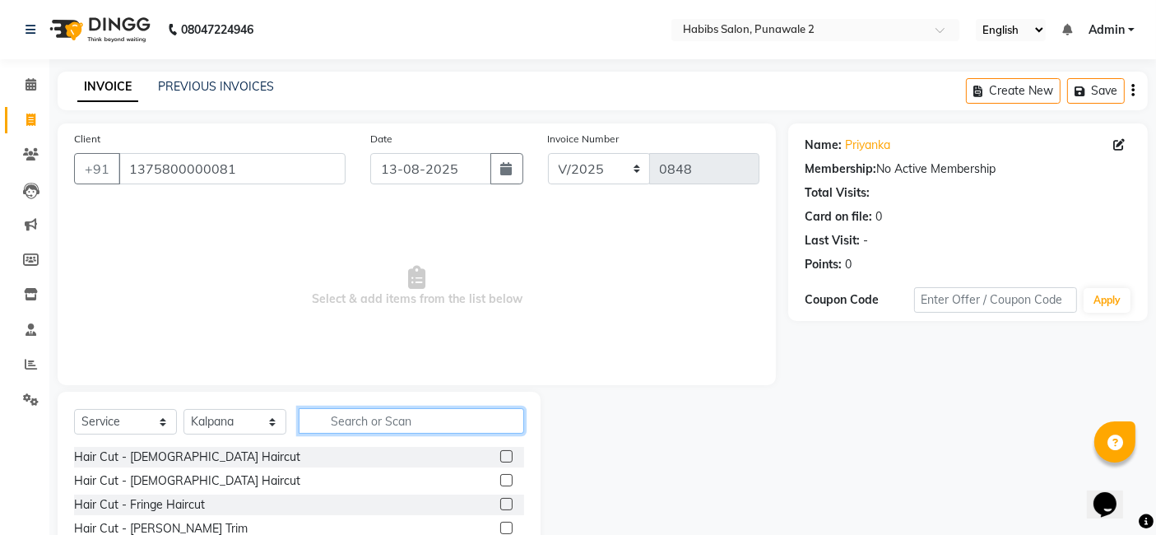
click at [357, 410] on input "text" at bounding box center [411, 421] width 225 height 26
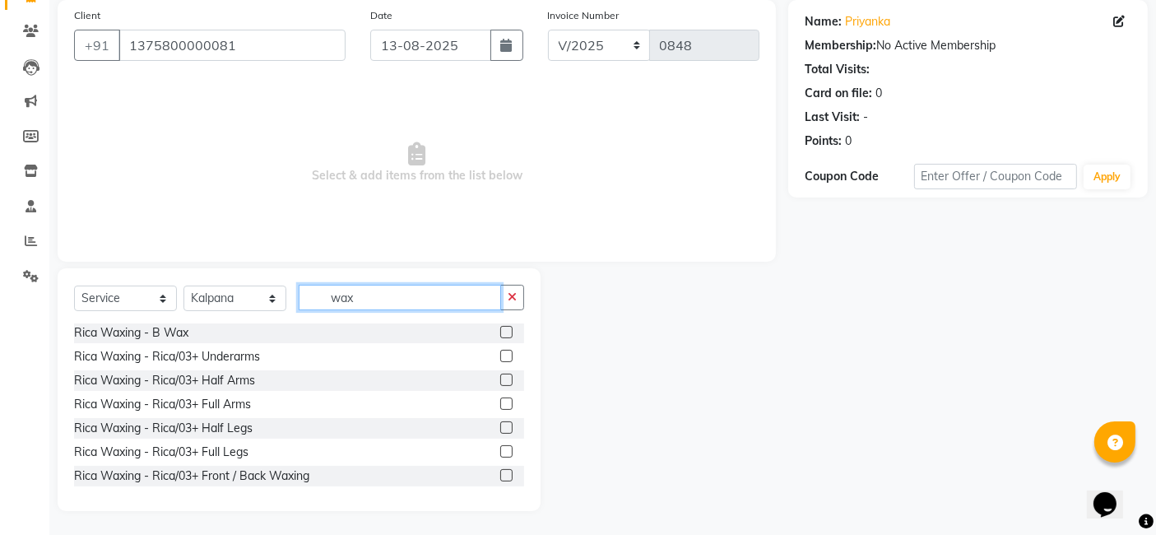
scroll to position [240, 0]
click at [500, 403] on label at bounding box center [506, 403] width 12 height 12
click at [500, 403] on input "checkbox" at bounding box center [505, 403] width 11 height 11
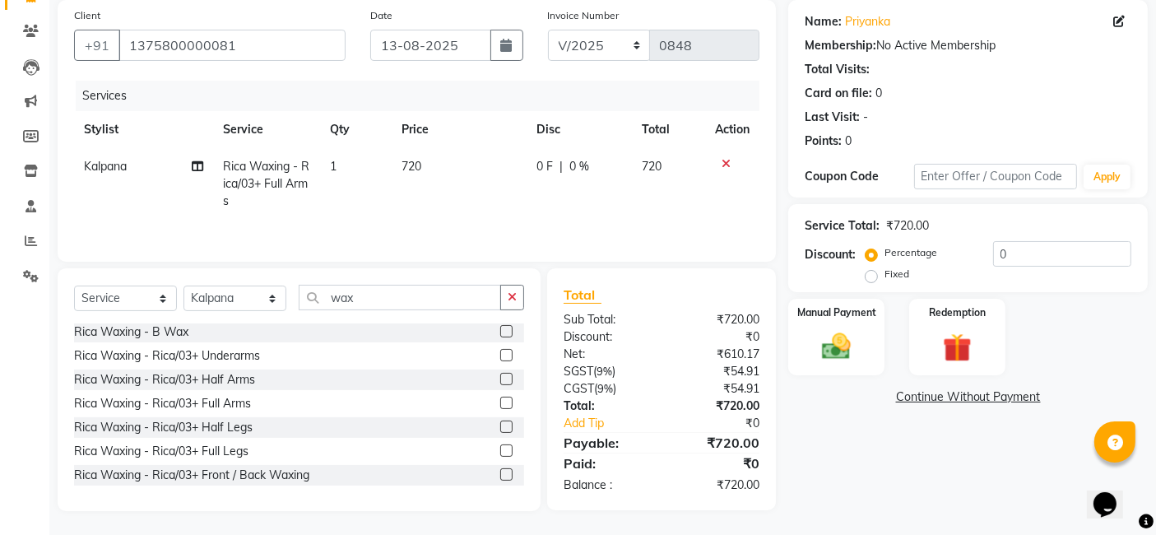
click at [423, 160] on td "720" at bounding box center [459, 184] width 135 height 72
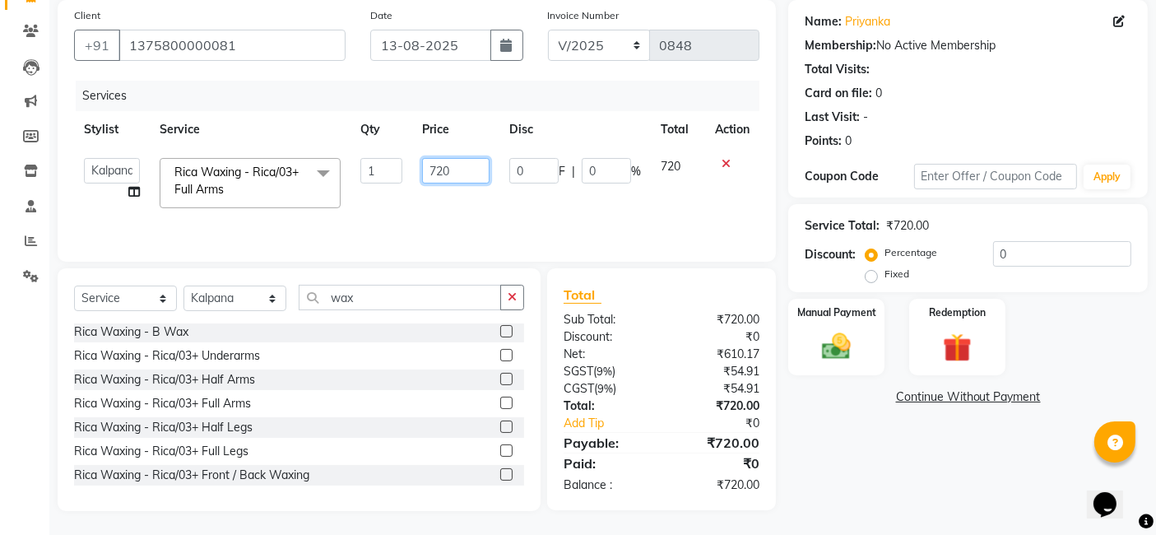
click at [457, 170] on input "720" at bounding box center [455, 171] width 67 height 26
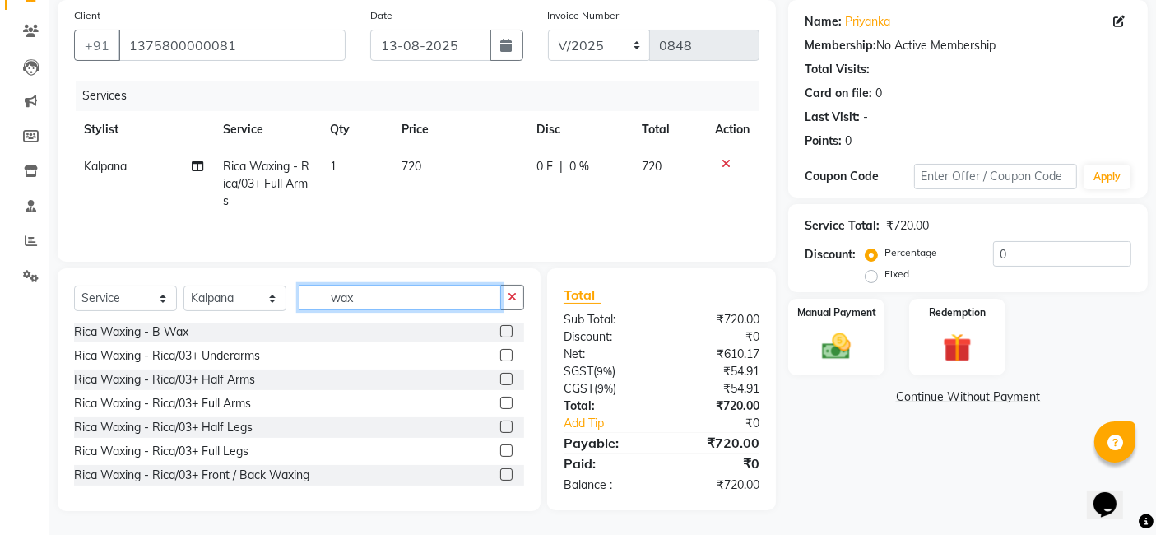
click at [433, 301] on input "wax" at bounding box center [400, 298] width 202 height 26
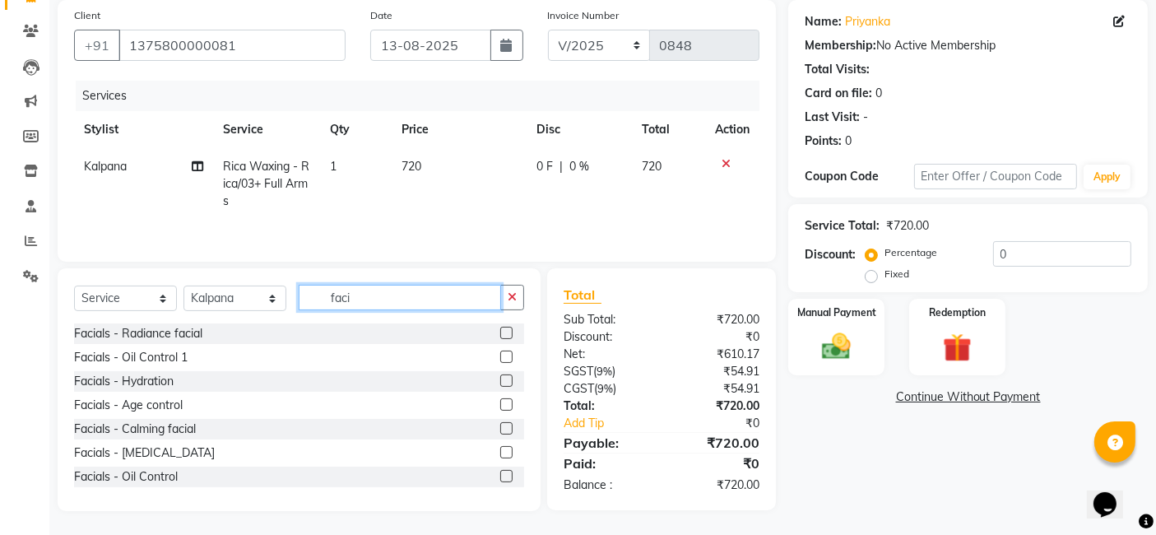
scroll to position [0, 0]
click at [500, 334] on label at bounding box center [506, 333] width 12 height 12
click at [500, 334] on input "checkbox" at bounding box center [505, 333] width 11 height 11
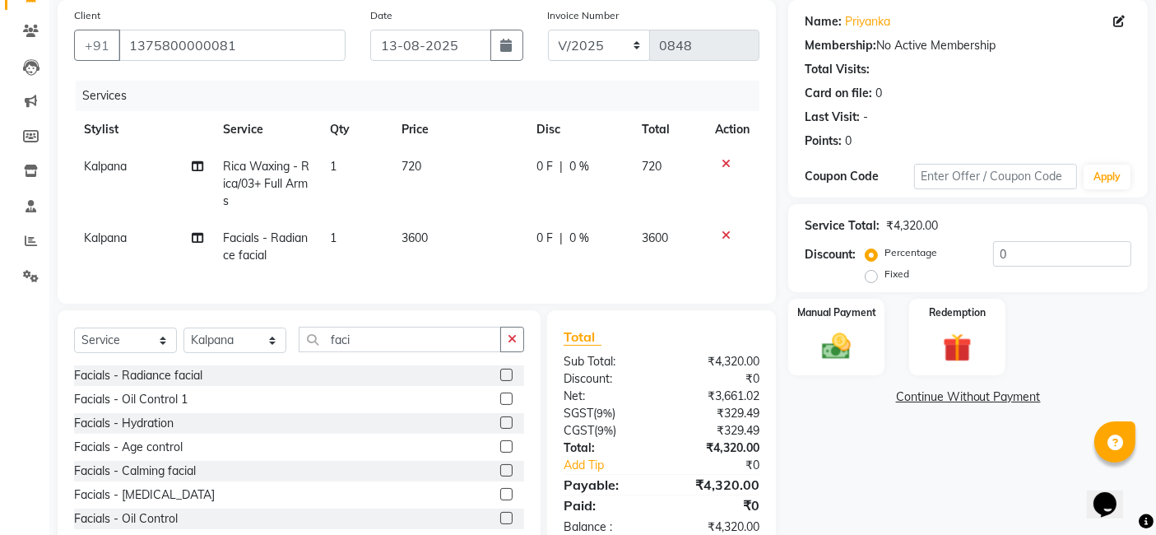
click at [444, 229] on td "3600" at bounding box center [459, 247] width 135 height 54
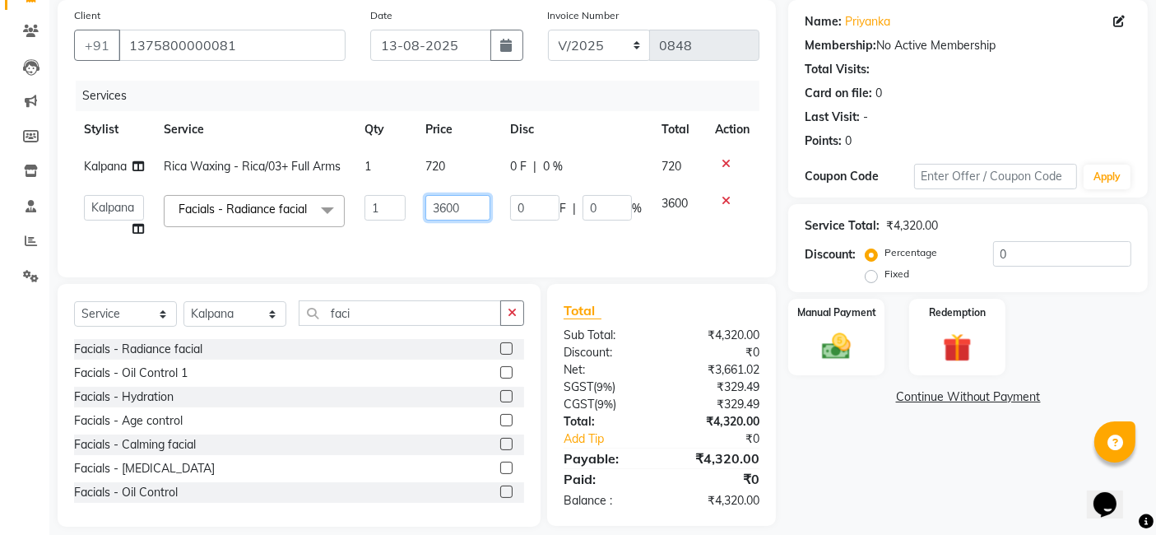
click at [470, 210] on input "3600" at bounding box center [457, 208] width 65 height 26
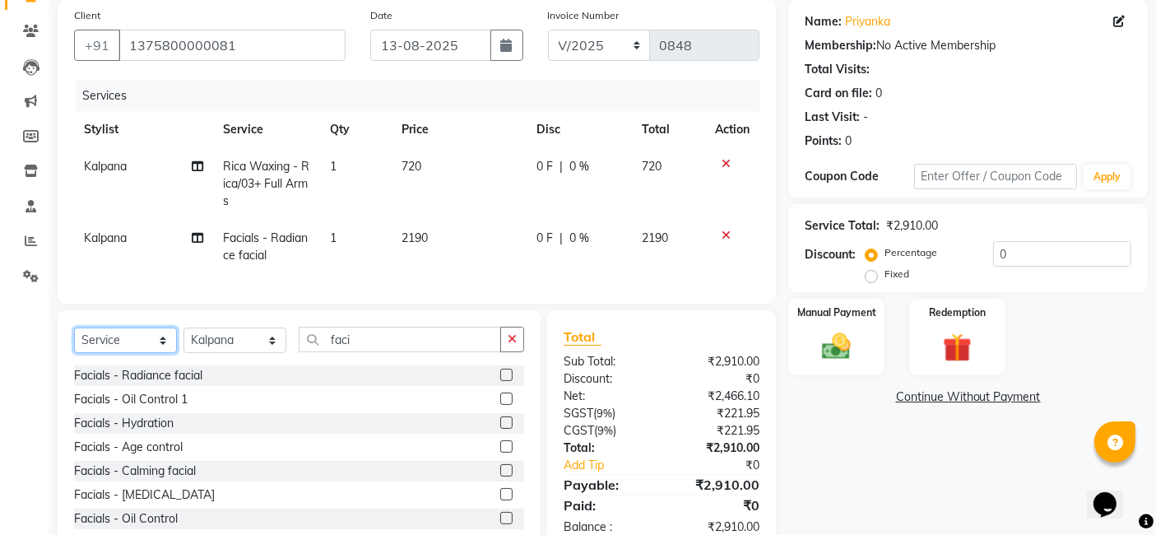
click at [127, 353] on select "Select Service Product Membership Package Voucher Prepaid Gift Card" at bounding box center [125, 341] width 103 height 26
click at [74, 341] on select "Select Service Product Membership Package Voucher Prepaid Gift Card" at bounding box center [125, 341] width 103 height 26
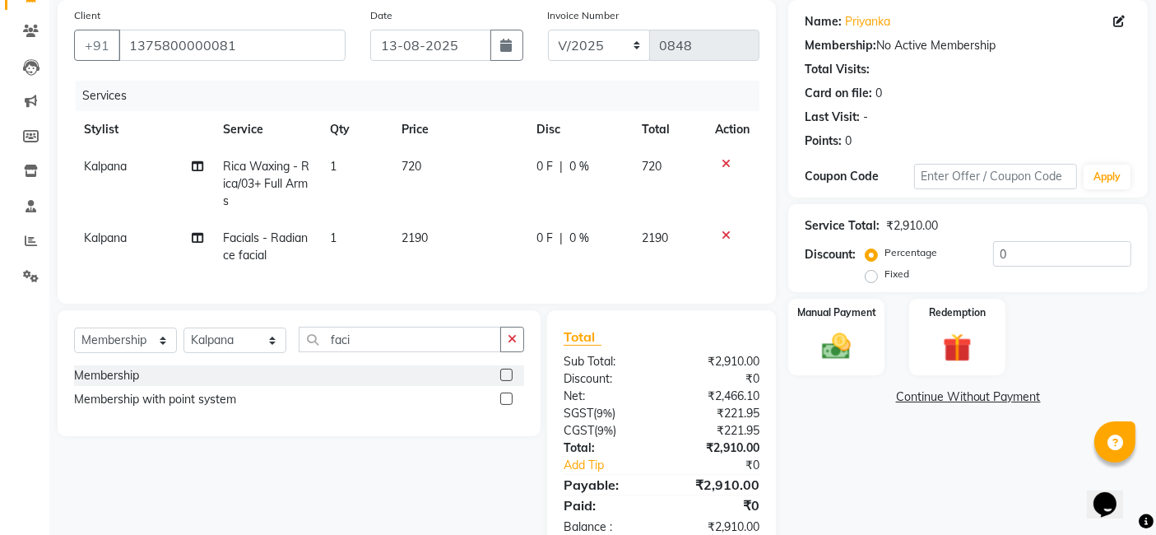
click at [506, 381] on label at bounding box center [506, 375] width 12 height 12
click at [506, 381] on input "checkbox" at bounding box center [505, 375] width 11 height 11
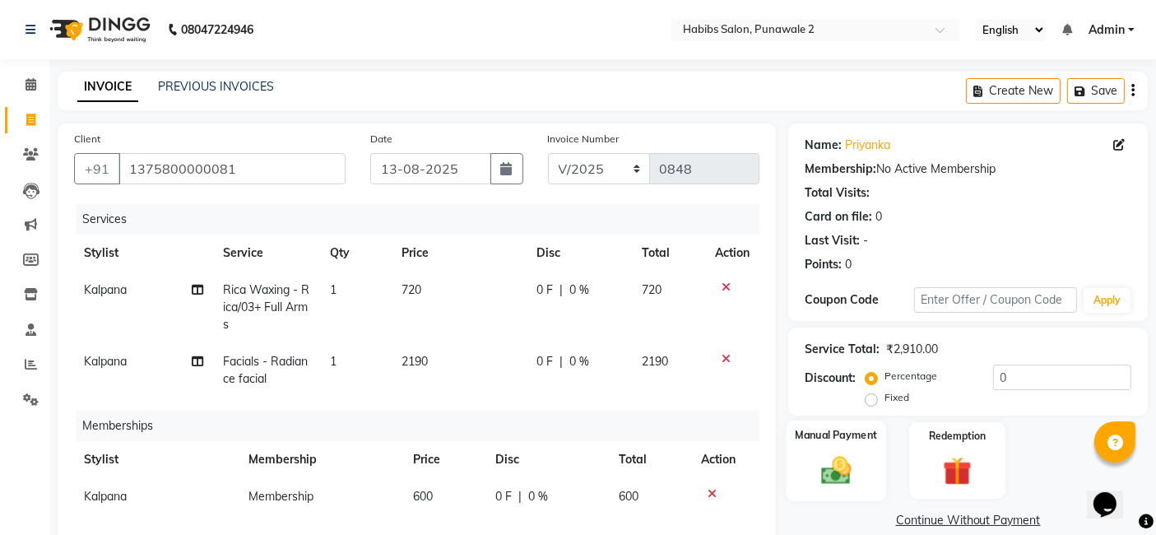
click at [846, 451] on div "Manual Payment" at bounding box center [837, 461] width 100 height 81
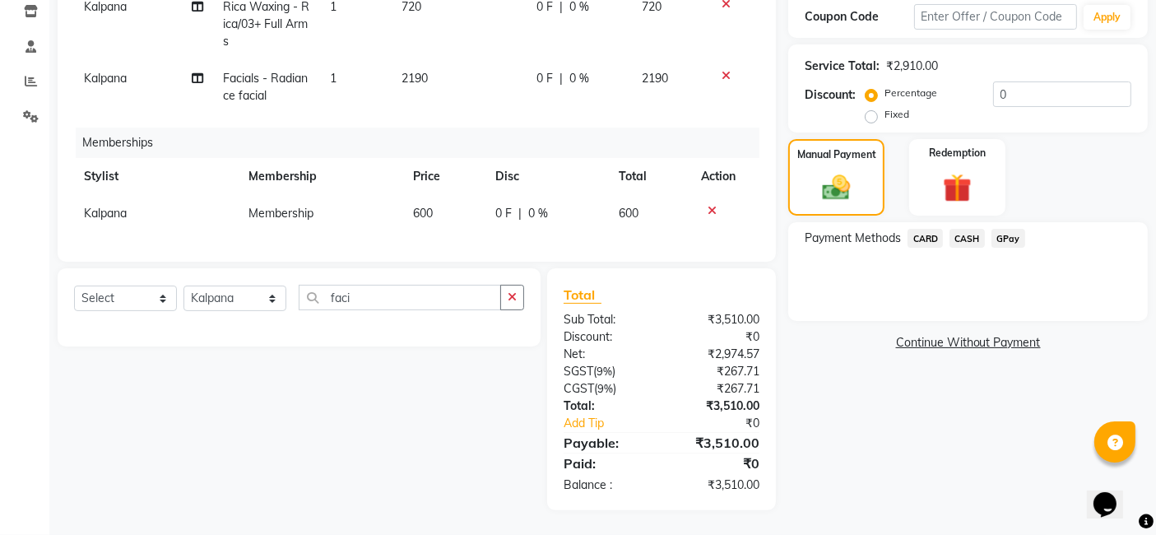
click at [1011, 229] on span "GPay" at bounding box center [1009, 238] width 34 height 19
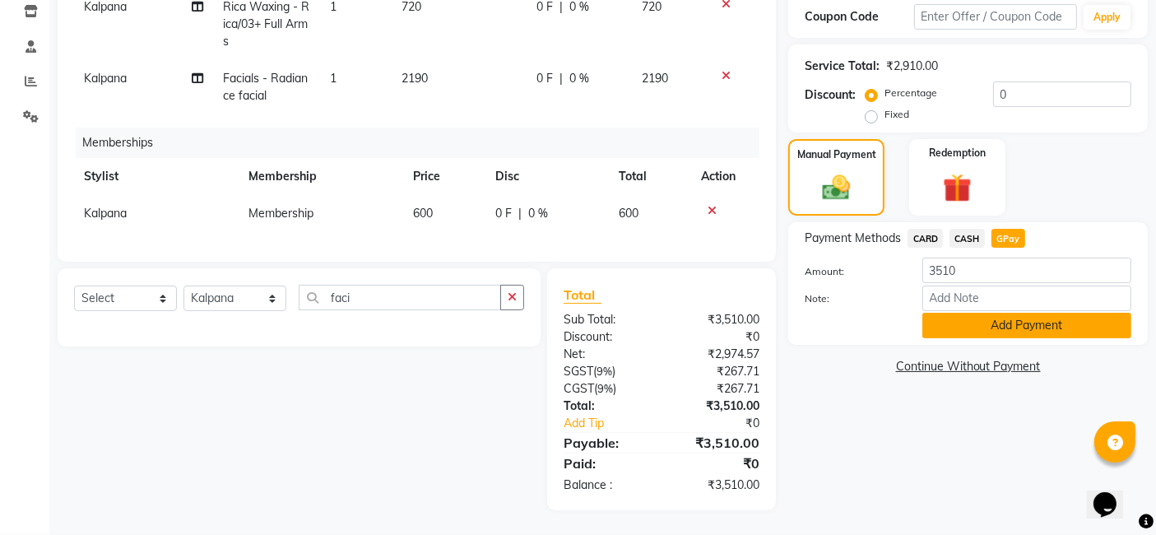
click at [1011, 314] on button "Add Payment" at bounding box center [1027, 326] width 209 height 26
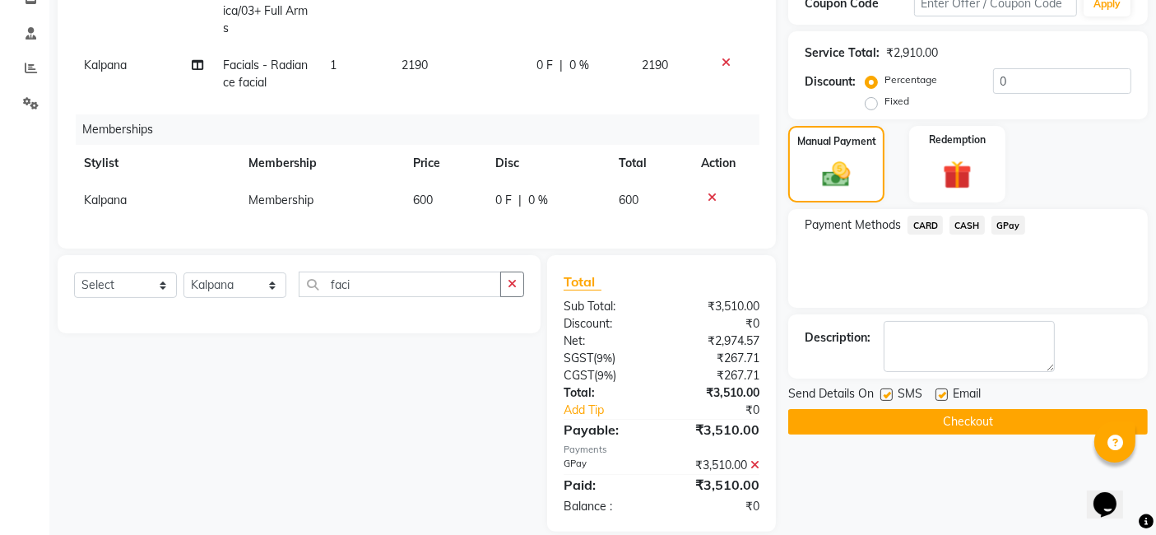
click at [974, 417] on button "Checkout" at bounding box center [968, 422] width 360 height 26
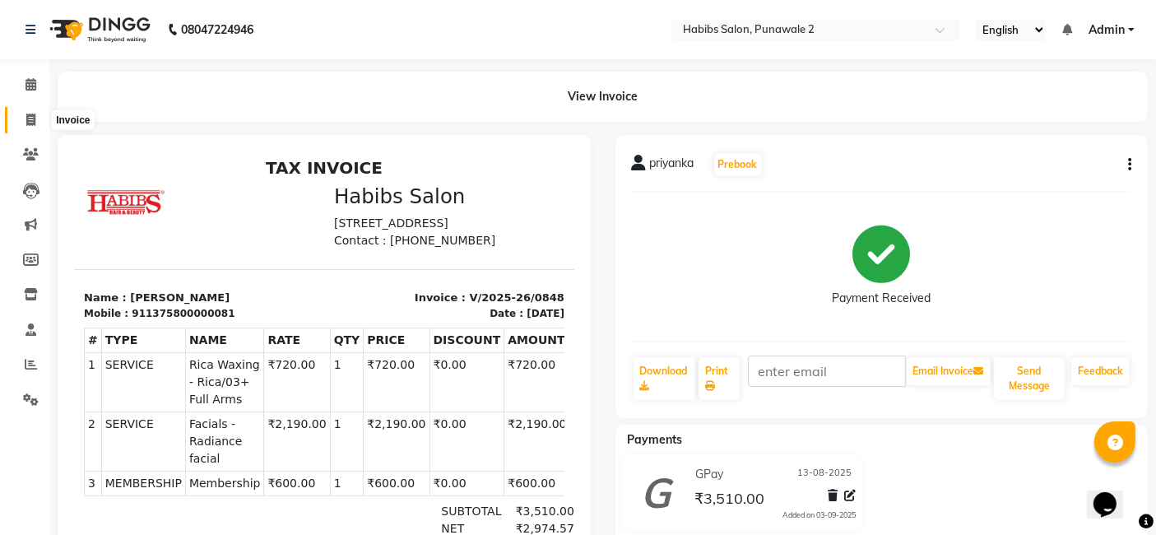
click at [30, 116] on icon at bounding box center [30, 120] width 9 height 12
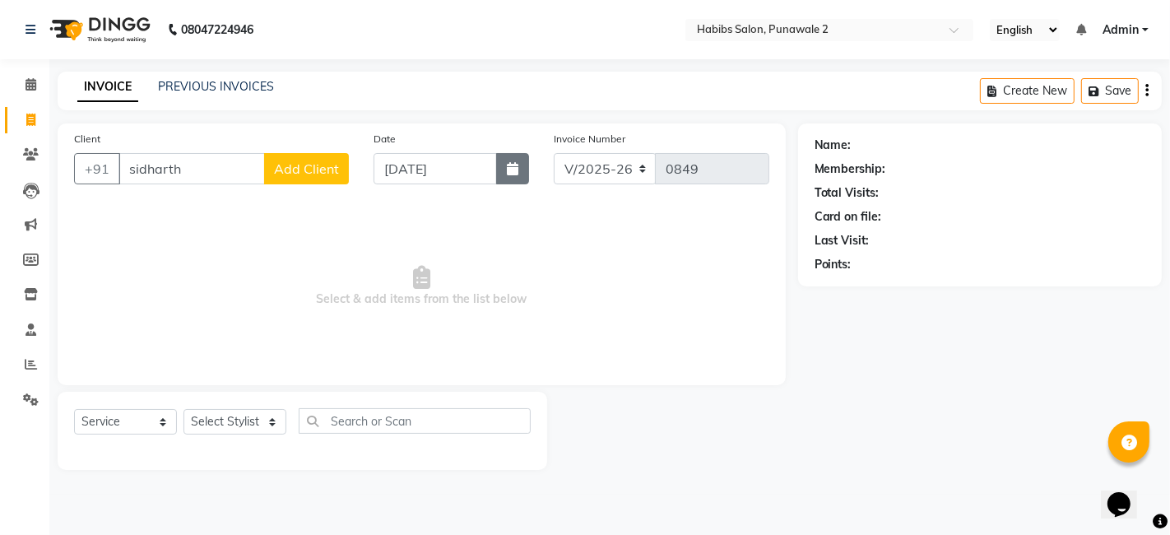
click at [524, 168] on button "button" at bounding box center [512, 168] width 33 height 31
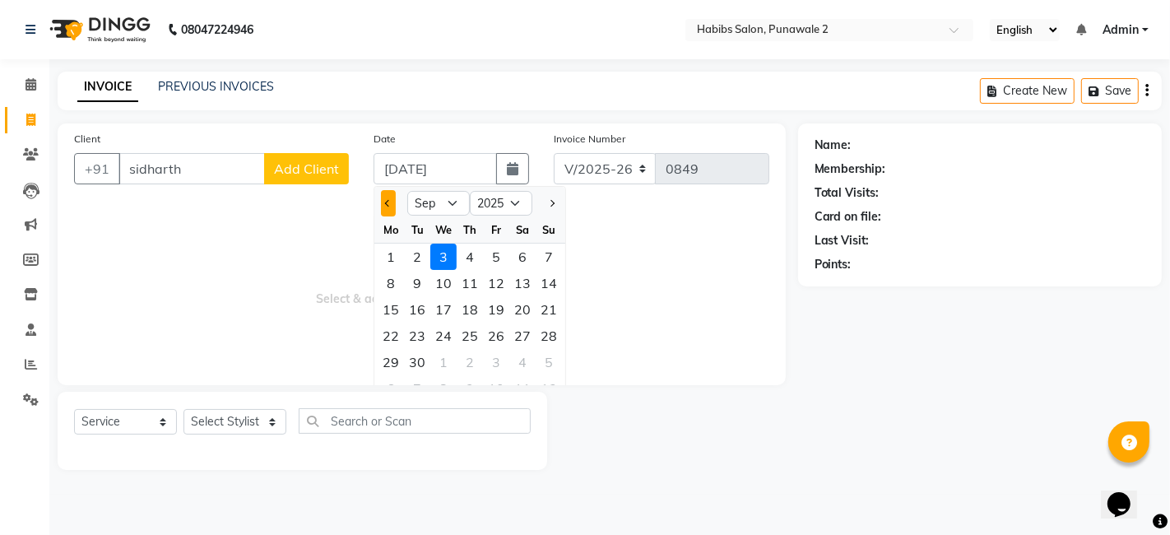
click at [388, 207] on button "Previous month" at bounding box center [388, 203] width 14 height 26
click at [442, 323] on div "20" at bounding box center [443, 336] width 26 height 26
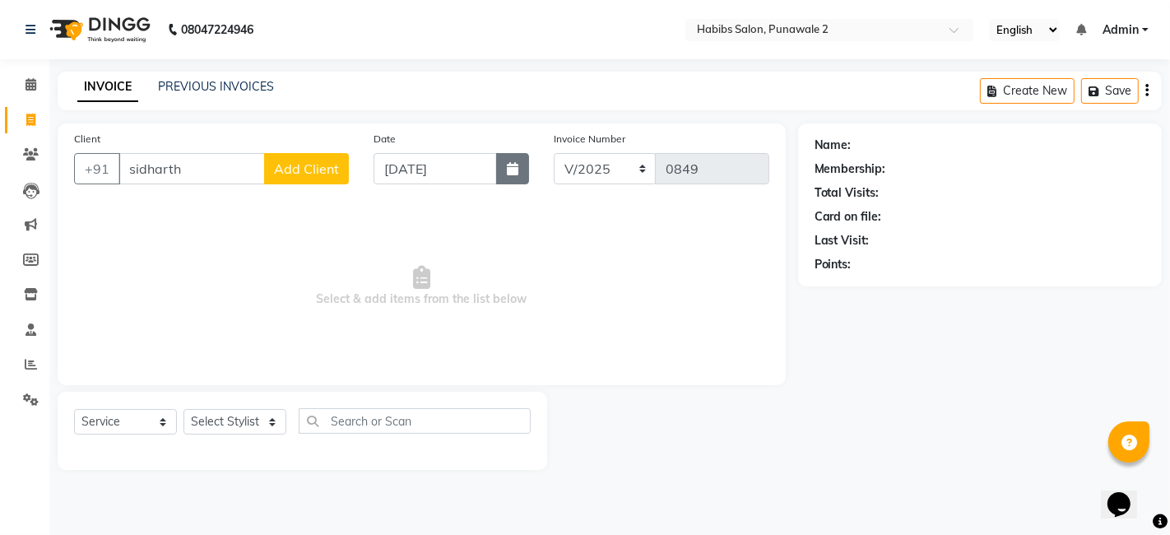
click at [515, 166] on icon "button" at bounding box center [513, 168] width 12 height 13
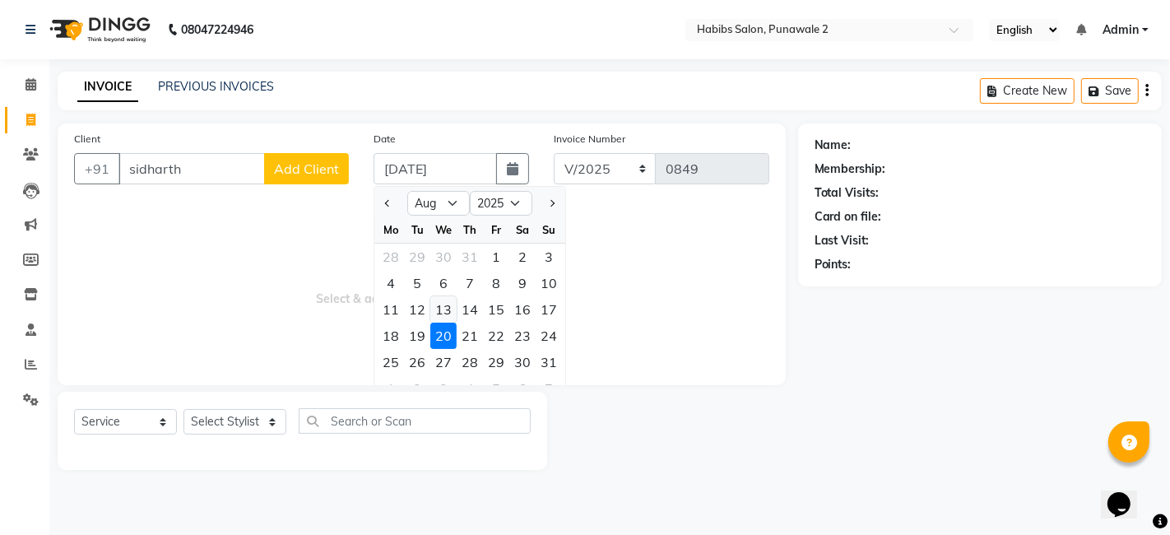
click at [447, 307] on div "13" at bounding box center [443, 309] width 26 height 26
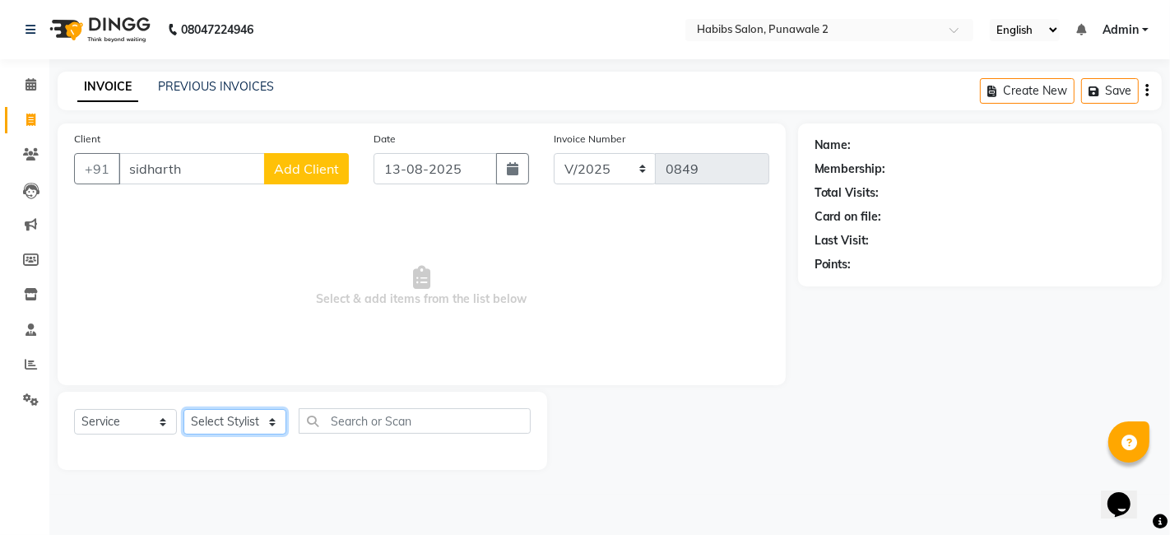
click at [265, 411] on select "Select Stylist Chandan Ganesh Gauri [PERSON_NAME] [PERSON_NAME] nikhil [PERSON_…" at bounding box center [235, 422] width 103 height 26
click at [184, 409] on select "Select Stylist Chandan Ganesh Gauri [PERSON_NAME] [PERSON_NAME] nikhil [PERSON_…" at bounding box center [235, 422] width 103 height 26
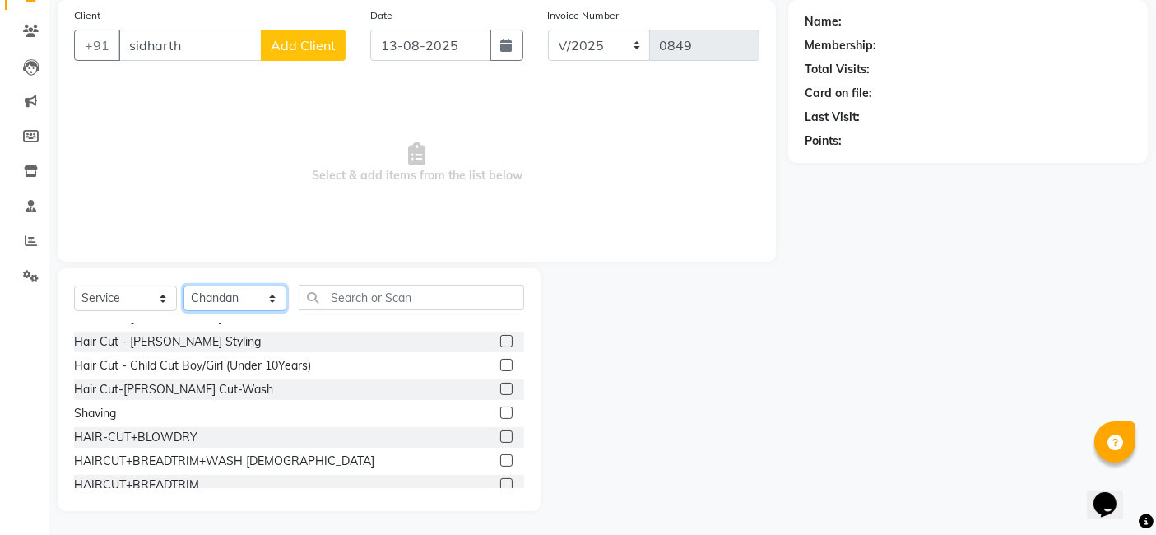
scroll to position [147, 0]
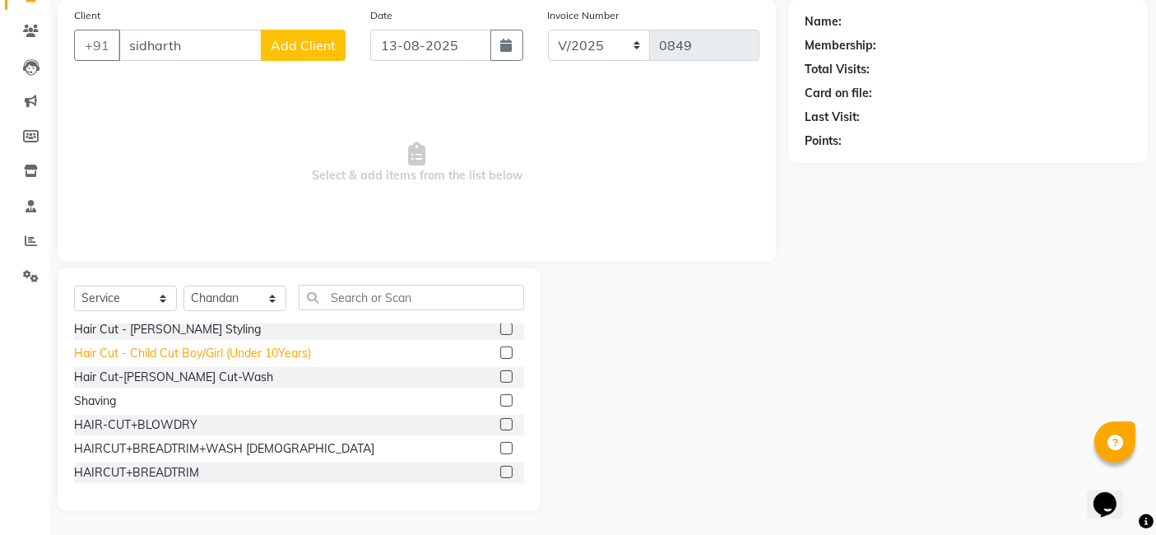
click at [309, 357] on div "Hair Cut - Child Cut Boy/Girl (Under 10Years)" at bounding box center [192, 353] width 237 height 17
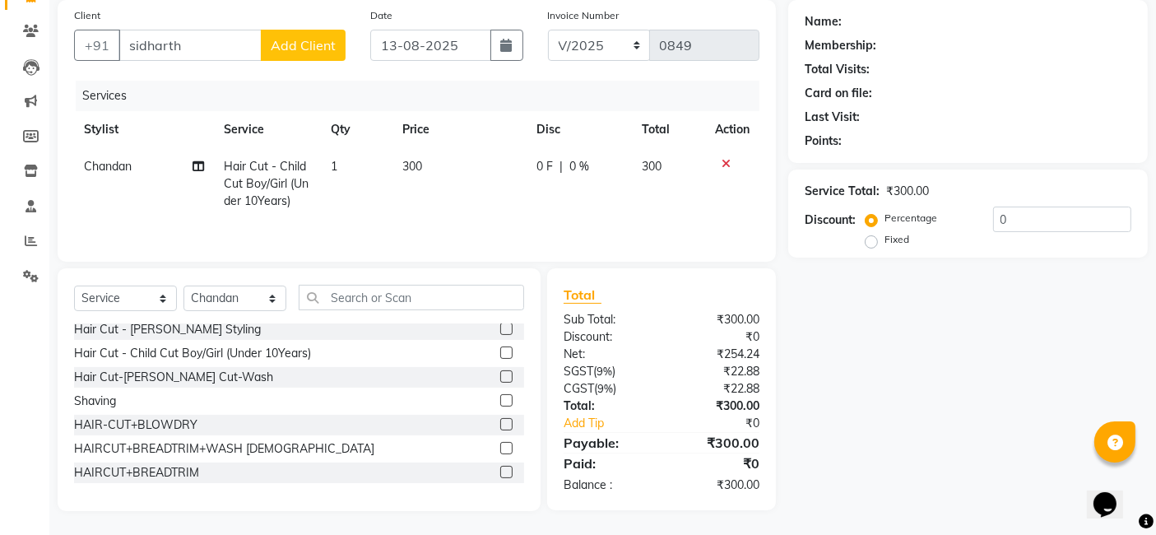
click at [439, 151] on td "300" at bounding box center [460, 184] width 134 height 72
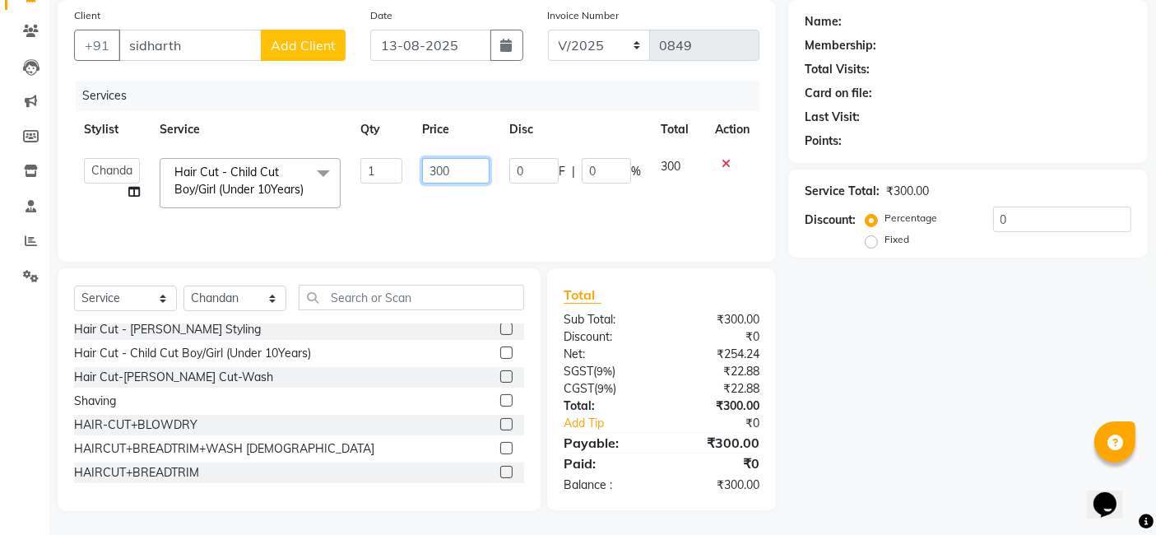
click at [456, 169] on input "300" at bounding box center [455, 171] width 67 height 26
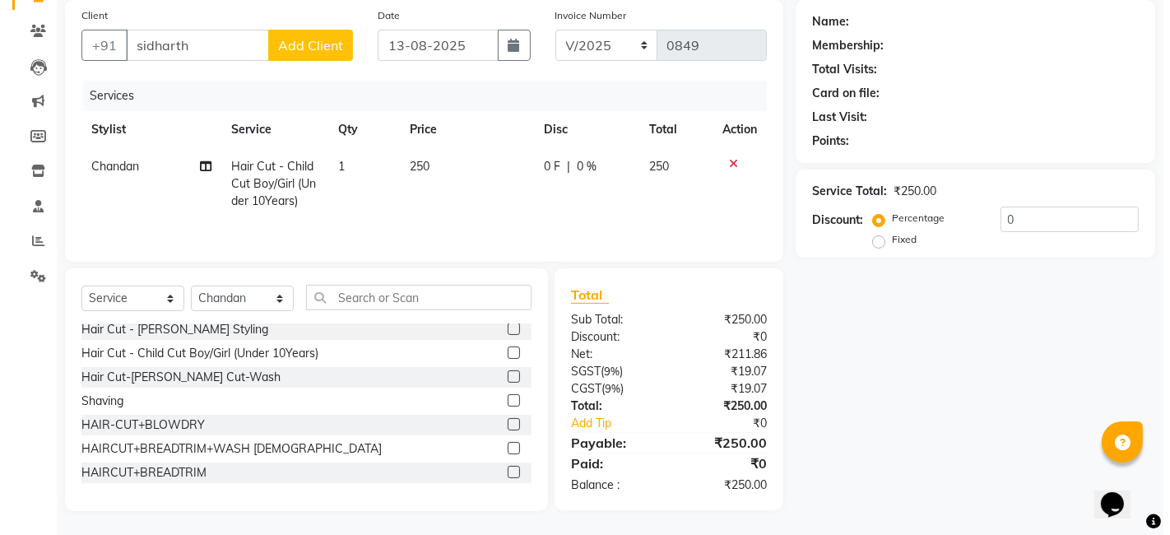
scroll to position [0, 0]
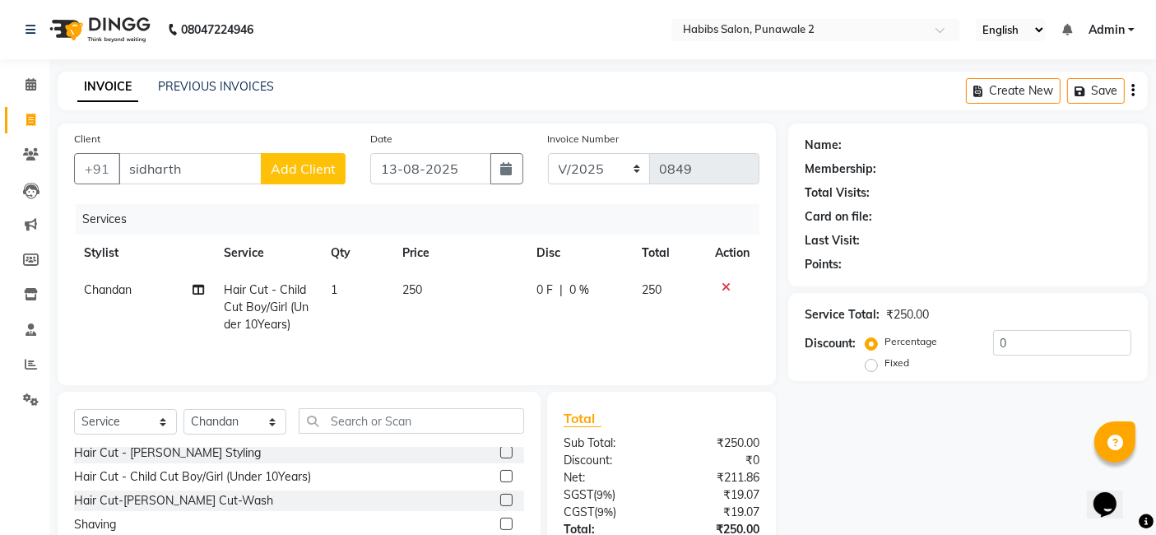
click at [301, 172] on span "Add Client" at bounding box center [303, 168] width 65 height 16
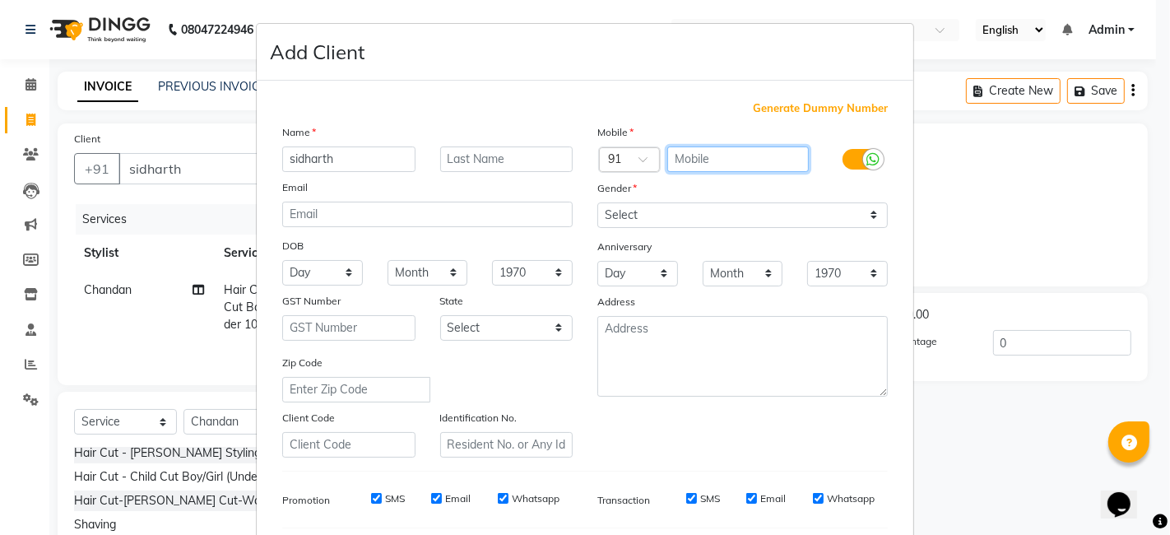
click at [694, 155] on input "text" at bounding box center [738, 159] width 142 height 26
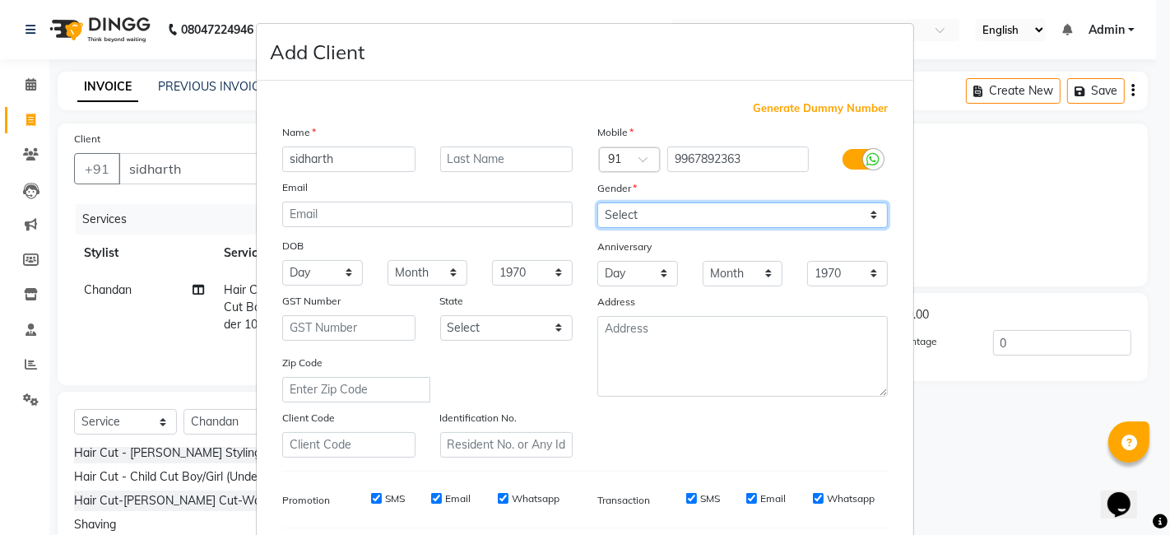
click at [874, 207] on select "Select [DEMOGRAPHIC_DATA] [DEMOGRAPHIC_DATA] Other Prefer Not To Say" at bounding box center [742, 215] width 291 height 26
click at [597, 202] on select "Select [DEMOGRAPHIC_DATA] [DEMOGRAPHIC_DATA] Other Prefer Not To Say" at bounding box center [742, 215] width 291 height 26
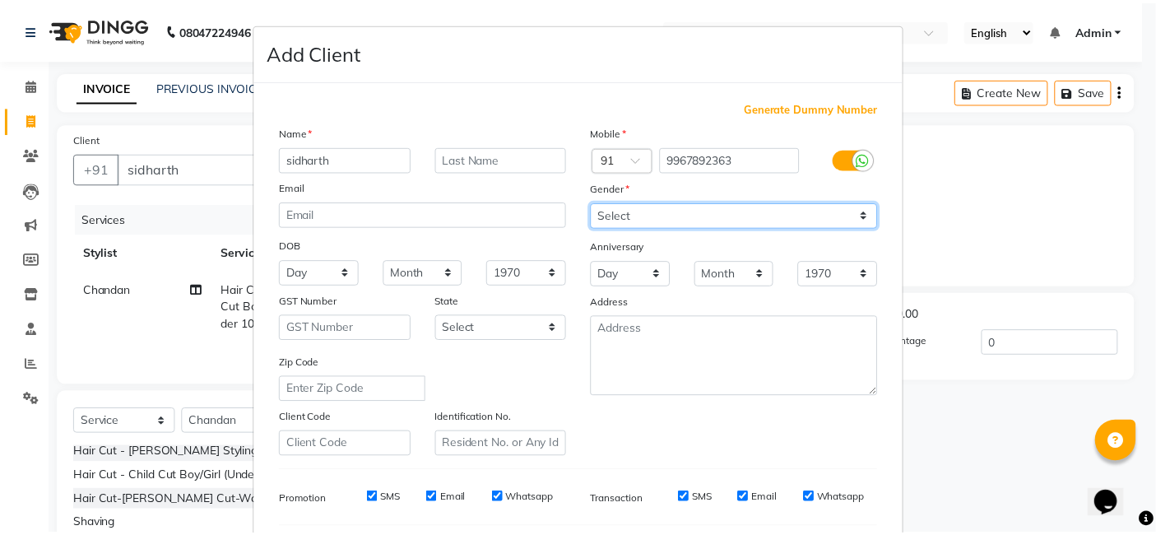
scroll to position [223, 0]
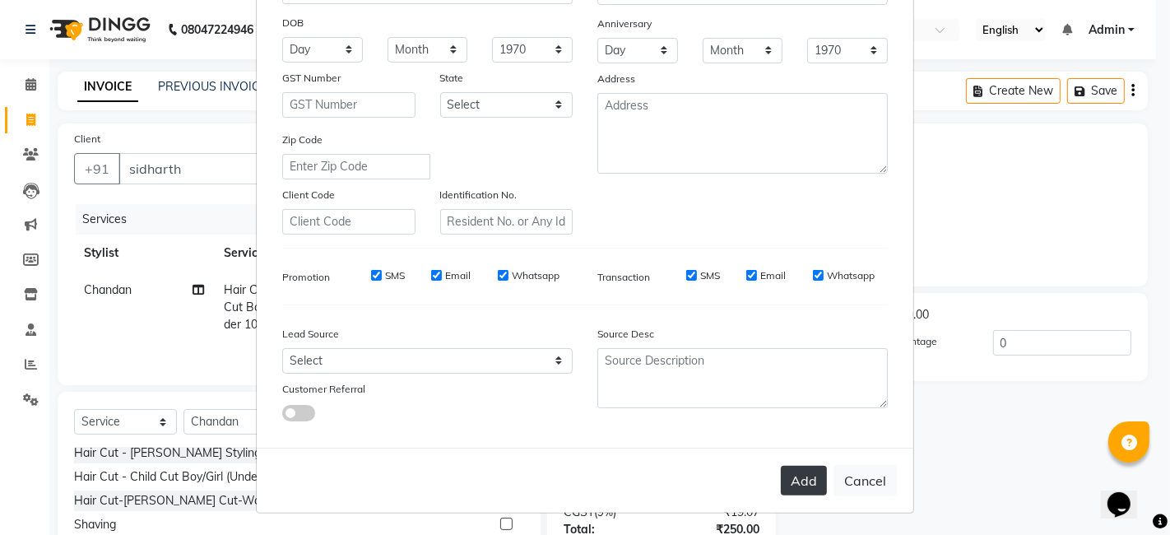
click at [801, 486] on button "Add" at bounding box center [804, 481] width 46 height 30
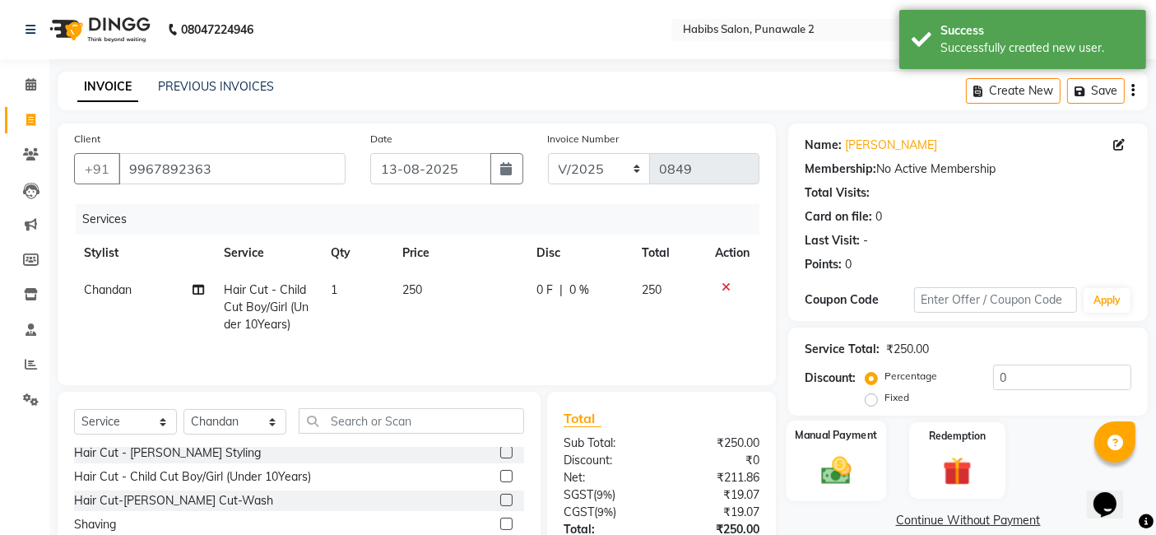
click at [844, 459] on img at bounding box center [836, 470] width 49 height 35
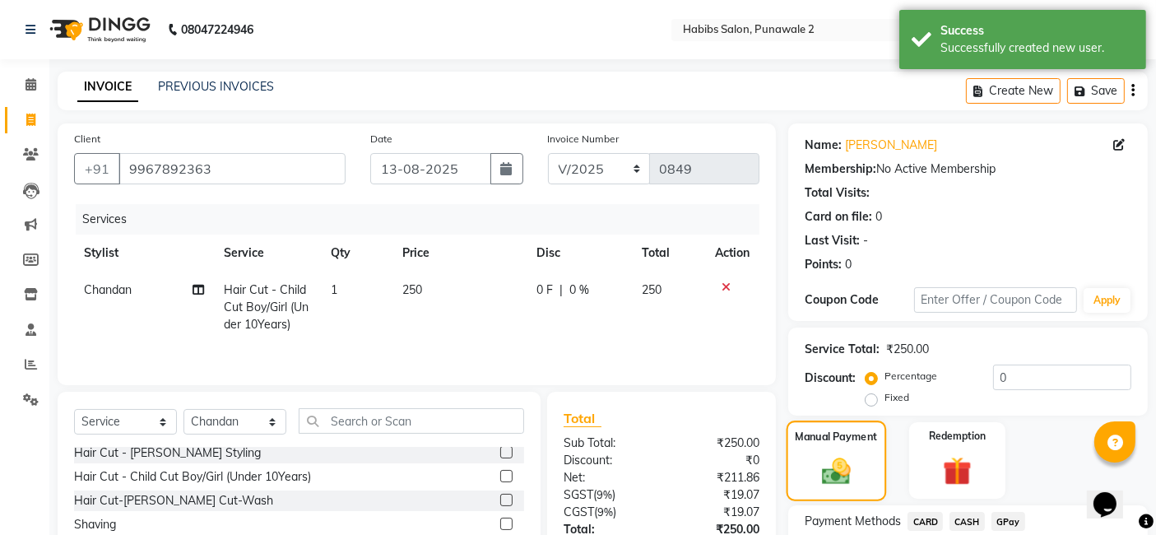
scroll to position [127, 0]
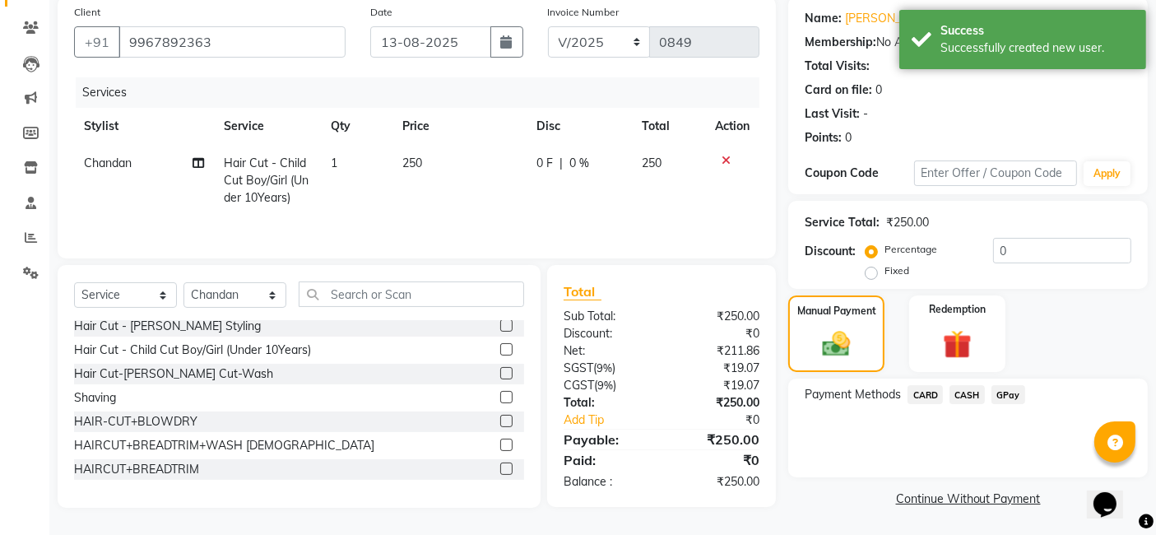
click at [1011, 394] on span "GPay" at bounding box center [1009, 394] width 34 height 19
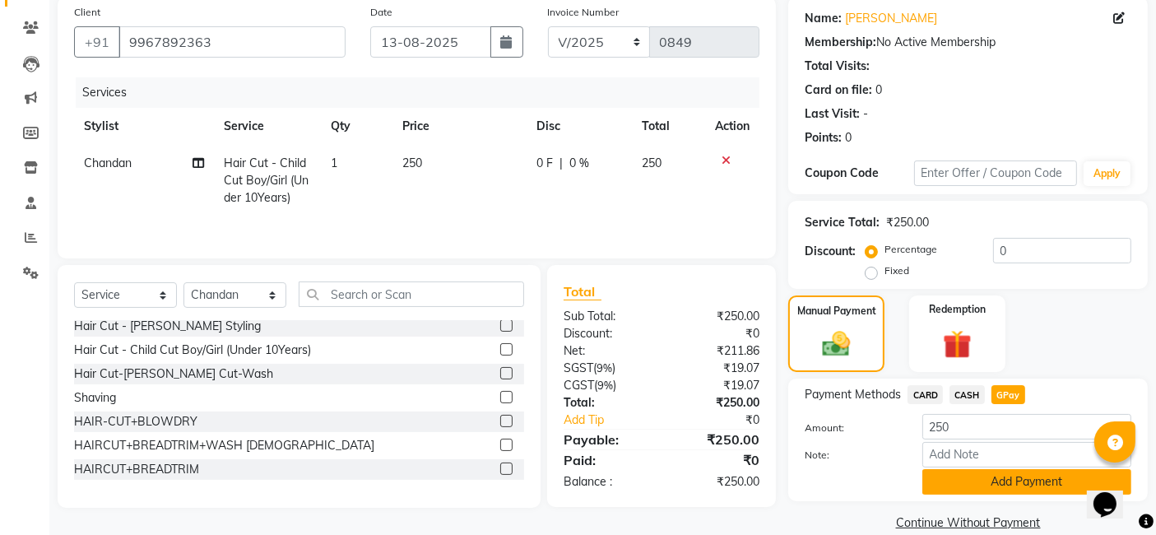
click at [1006, 478] on button "Add Payment" at bounding box center [1027, 482] width 209 height 26
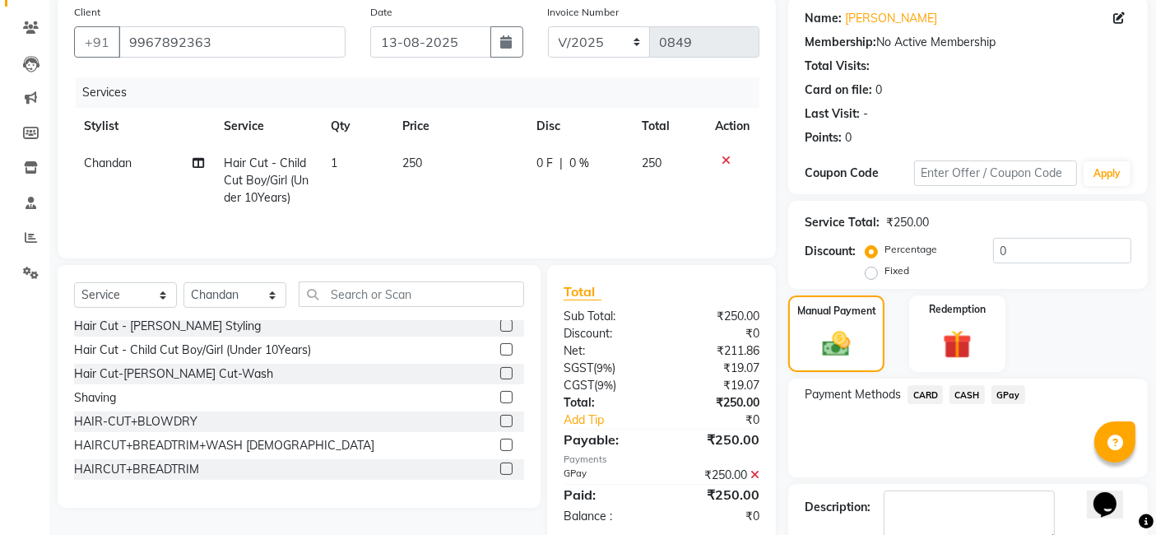
scroll to position [219, 0]
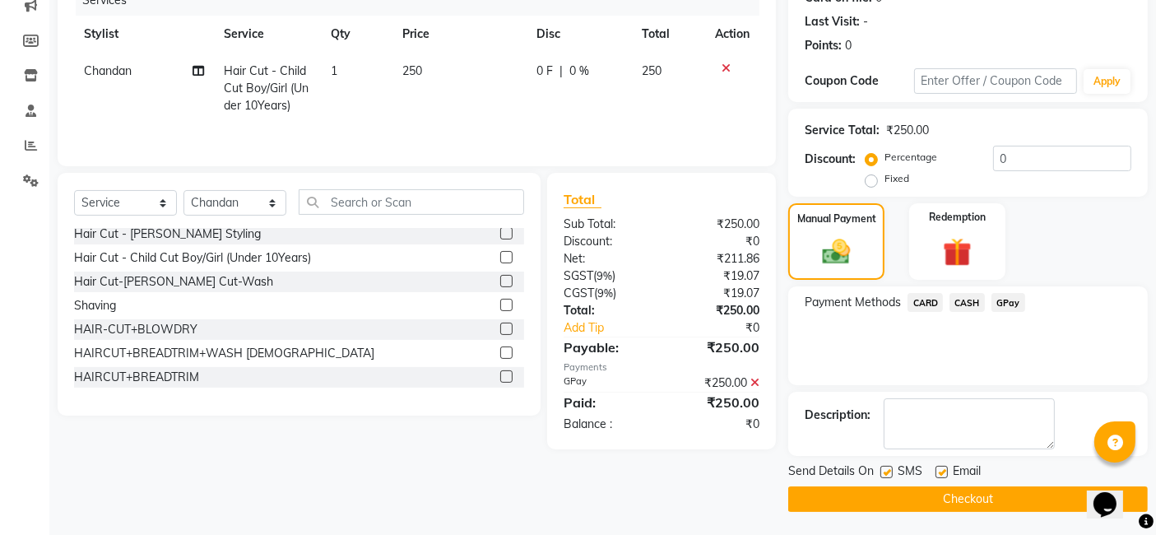
click at [994, 500] on button "Checkout" at bounding box center [968, 499] width 360 height 26
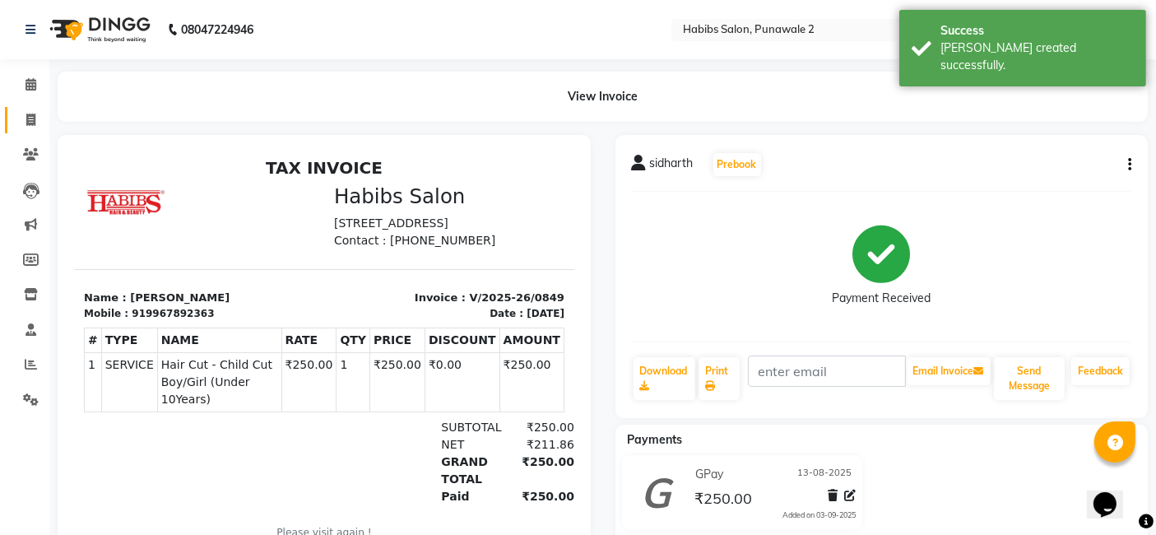
click at [35, 120] on icon at bounding box center [30, 120] width 9 height 12
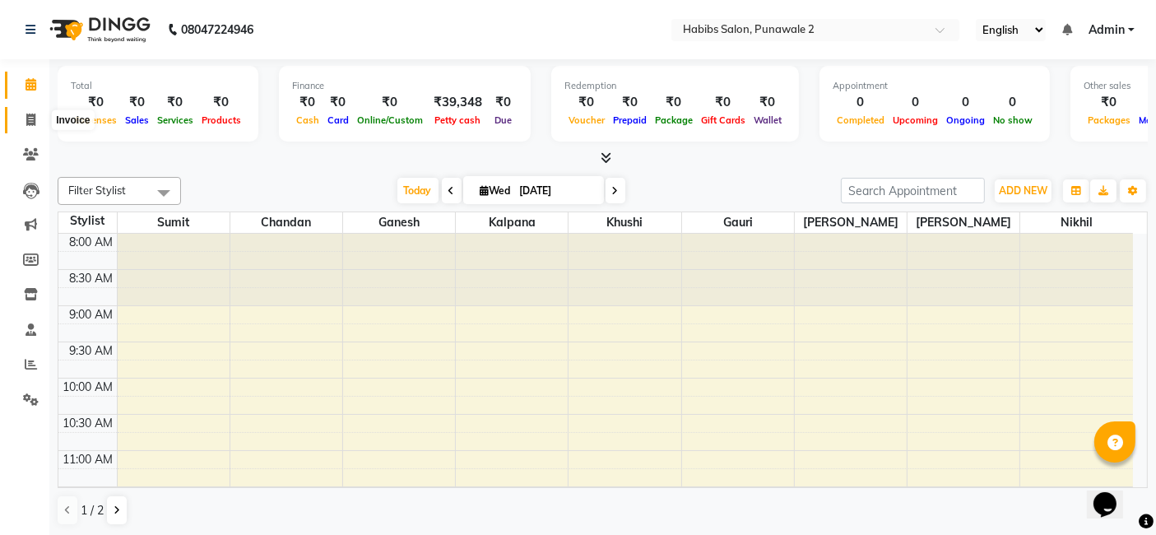
click at [33, 119] on icon at bounding box center [30, 120] width 9 height 12
select select "service"
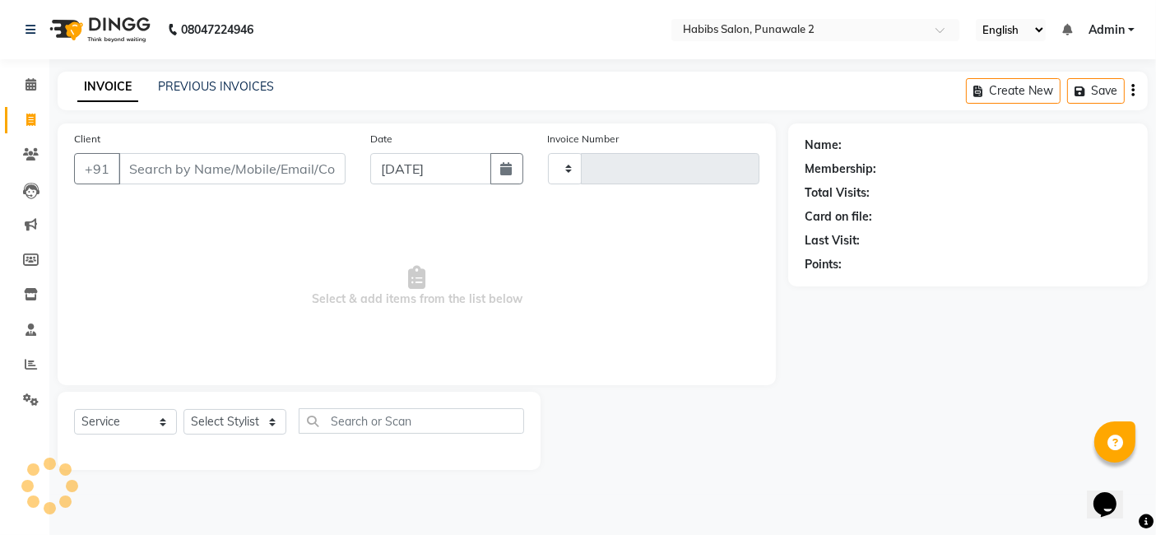
type input "0850"
select select "8475"
click at [216, 162] on input "Client" at bounding box center [234, 168] width 230 height 31
click at [202, 82] on link "PREVIOUS INVOICES" at bounding box center [216, 86] width 116 height 15
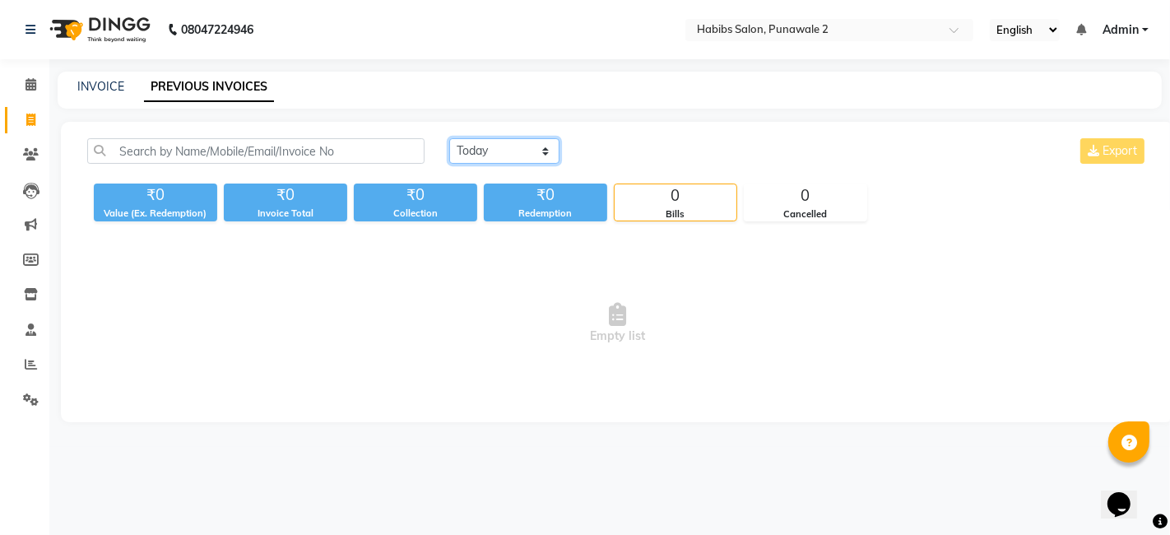
click at [523, 152] on select "Today Yesterday Custom Range" at bounding box center [504, 151] width 110 height 26
select select "range"
click at [449, 138] on select "Today Yesterday Custom Range" at bounding box center [504, 151] width 110 height 26
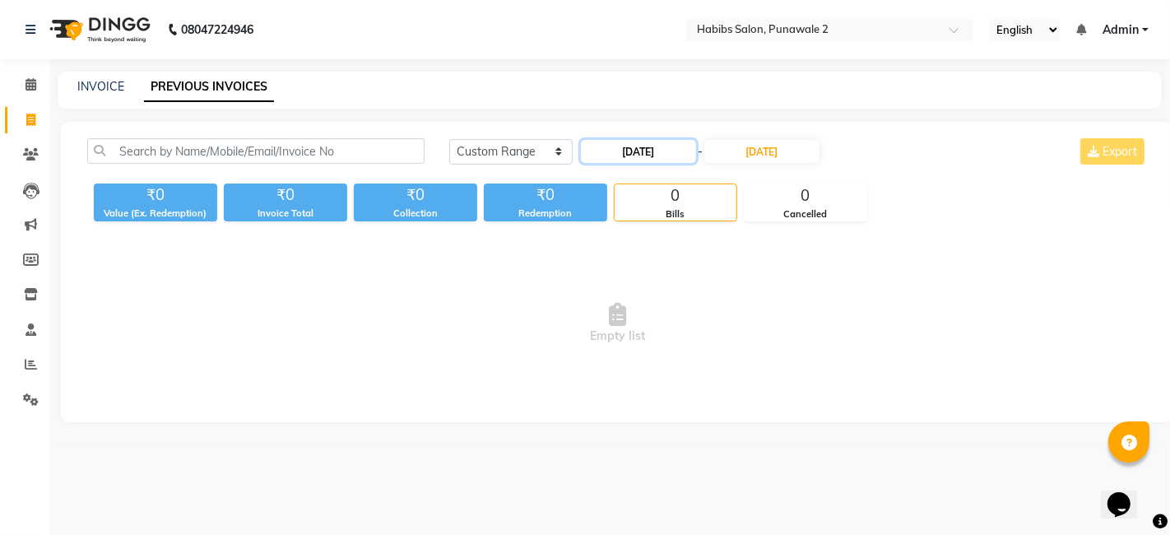
click at [632, 148] on input "[DATE]" at bounding box center [638, 151] width 115 height 23
select select "9"
select select "2025"
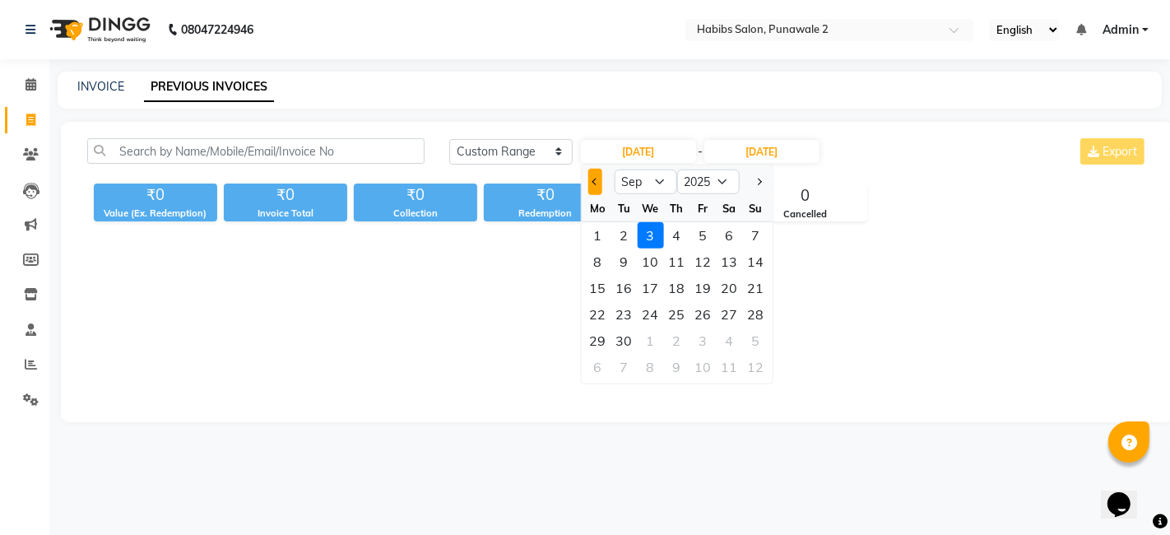
click at [595, 179] on span "Previous month" at bounding box center [595, 182] width 7 height 7
select select "8"
click at [654, 286] on div "13" at bounding box center [650, 288] width 26 height 26
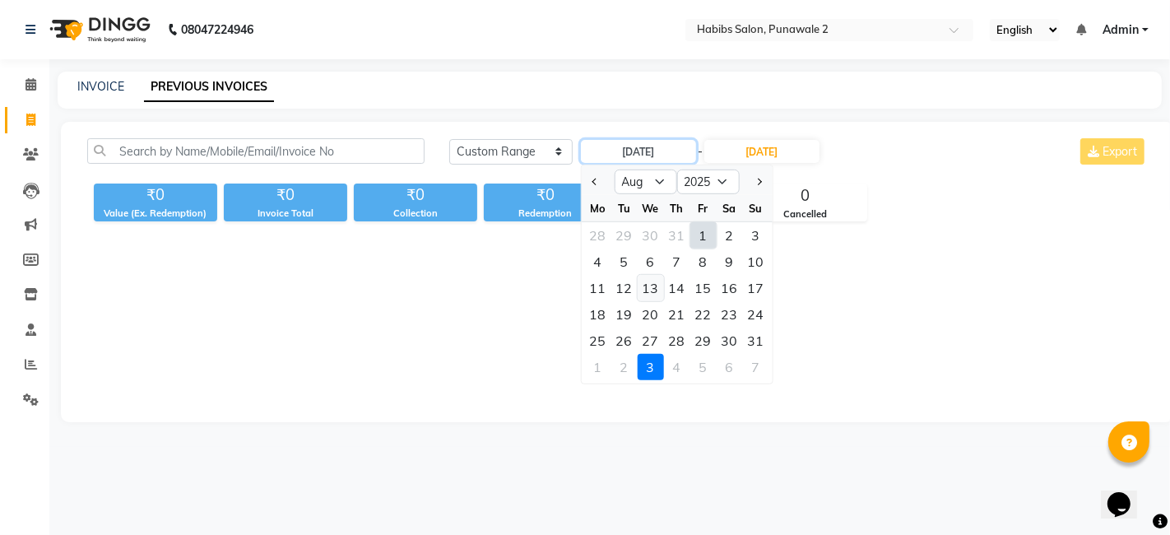
type input "13-08-2025"
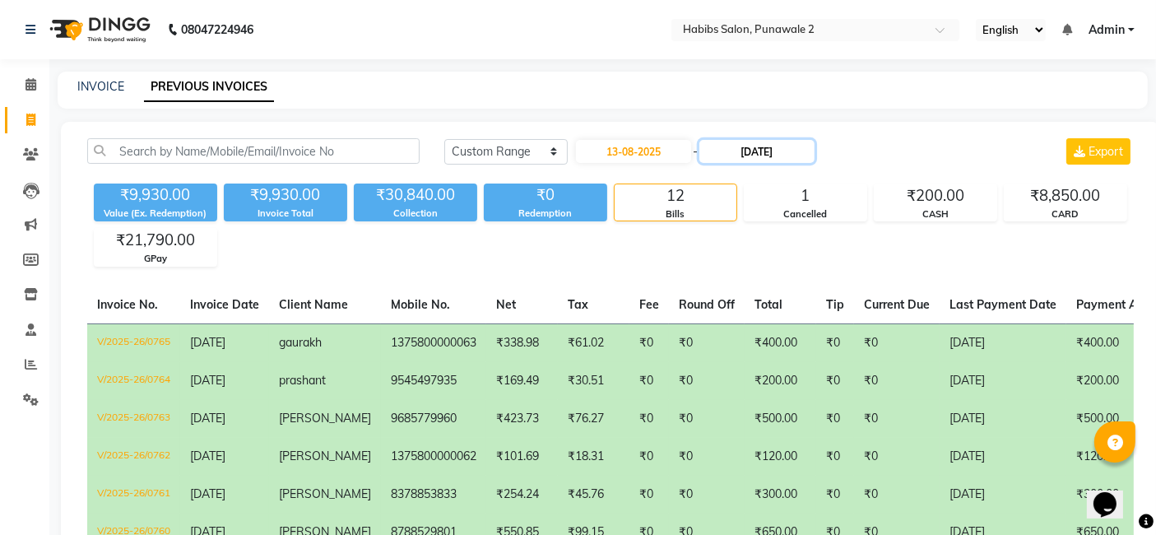
click at [754, 146] on input "[DATE]" at bounding box center [757, 151] width 115 height 23
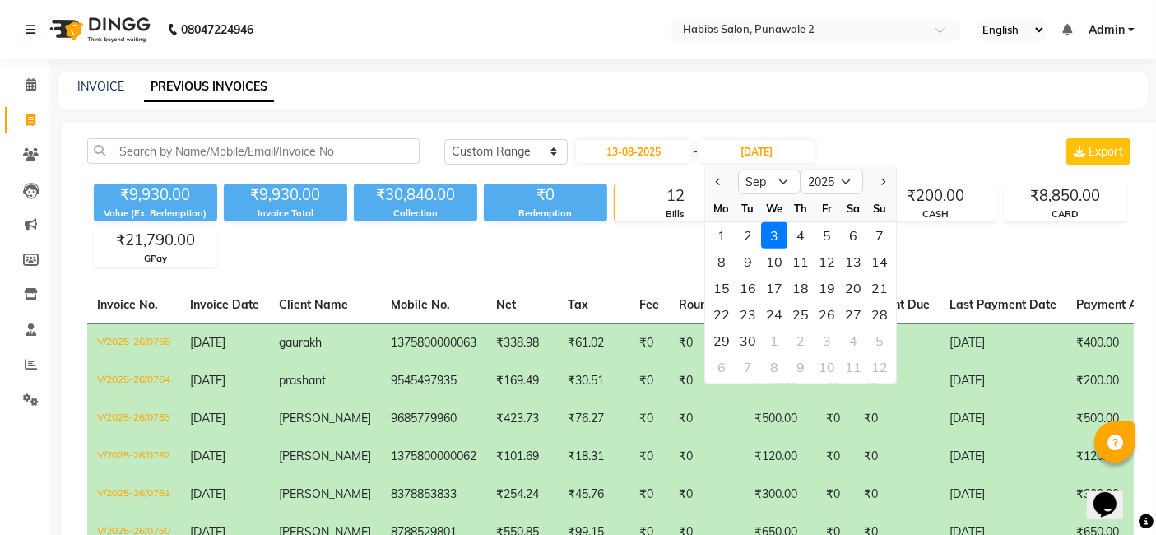
click at [730, 191] on div at bounding box center [721, 182] width 33 height 26
click at [720, 180] on span "Previous month" at bounding box center [719, 182] width 7 height 7
select select "8"
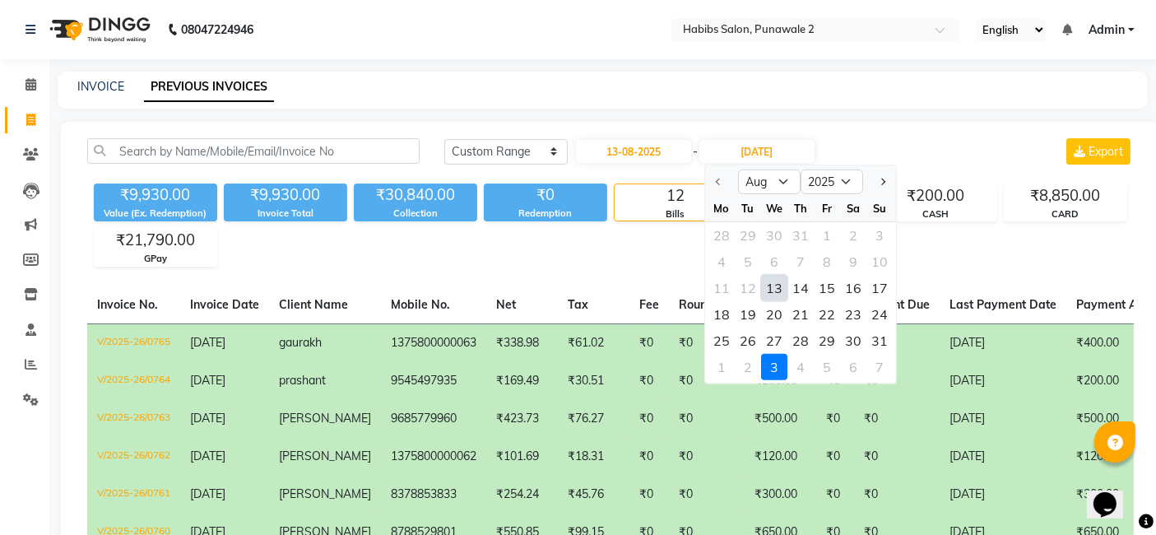
click at [777, 289] on div "13" at bounding box center [774, 288] width 26 height 26
type input "13-08-2025"
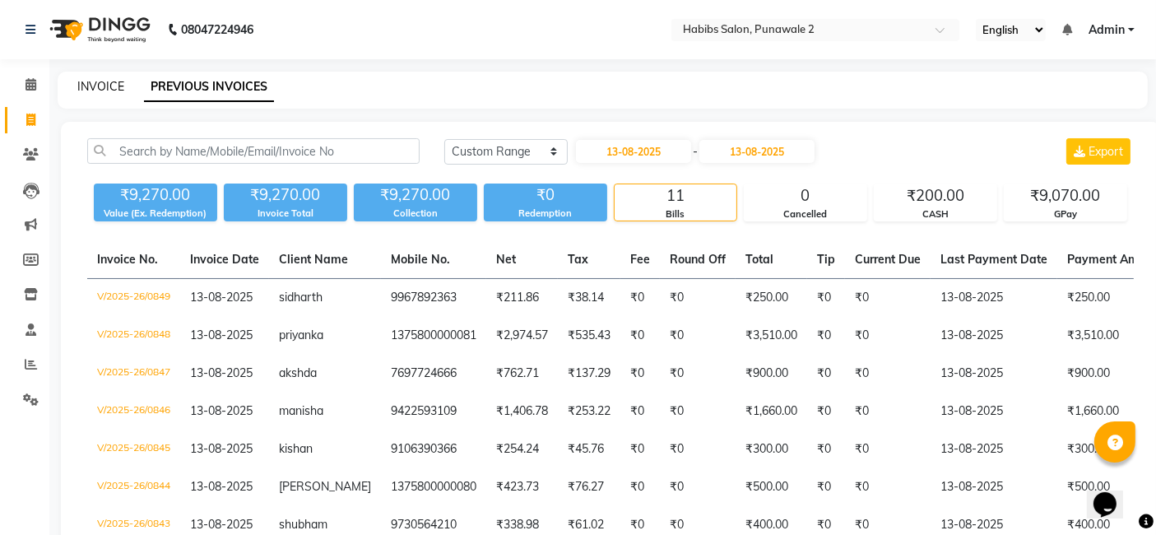
click at [109, 83] on link "INVOICE" at bounding box center [100, 86] width 47 height 15
select select "8475"
select select "service"
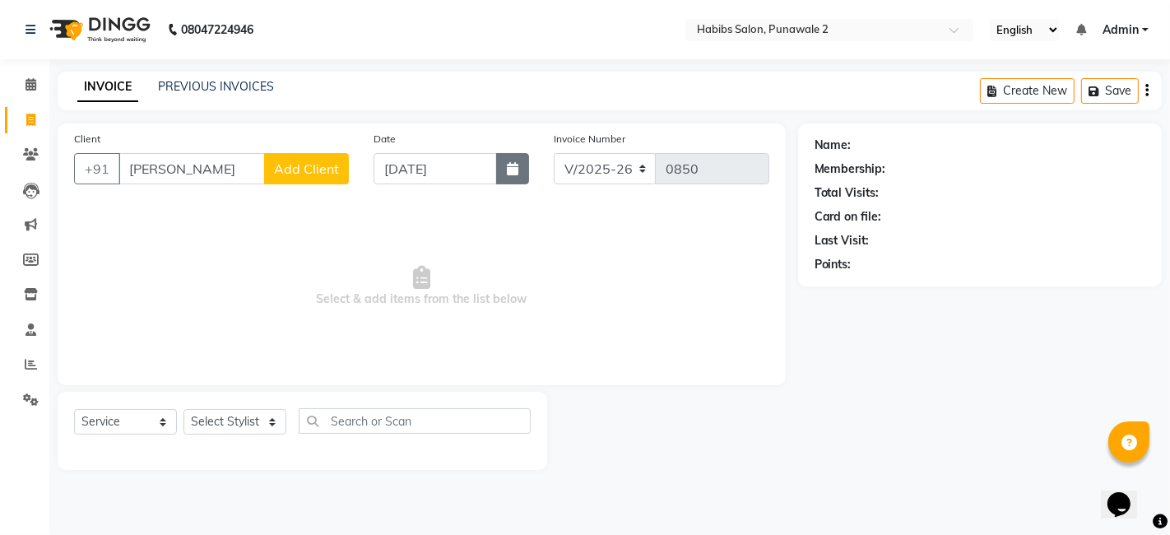
type input "[PERSON_NAME]"
click at [507, 165] on icon "button" at bounding box center [513, 168] width 12 height 13
select select "9"
select select "2025"
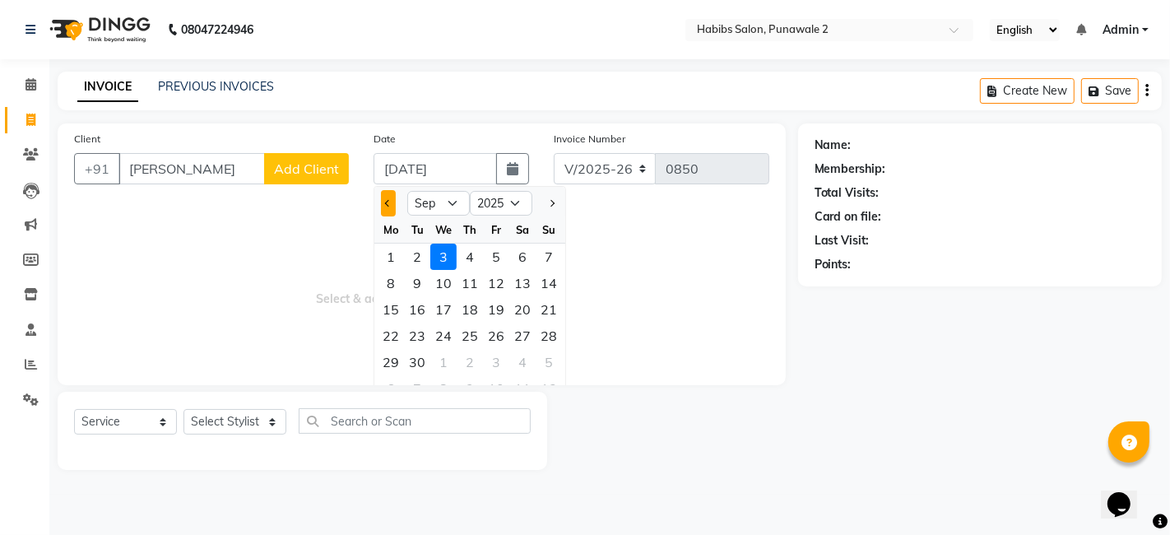
click at [386, 202] on span "Previous month" at bounding box center [388, 203] width 7 height 7
select select "8"
click at [443, 306] on div "13" at bounding box center [443, 309] width 26 height 26
type input "13-08-2025"
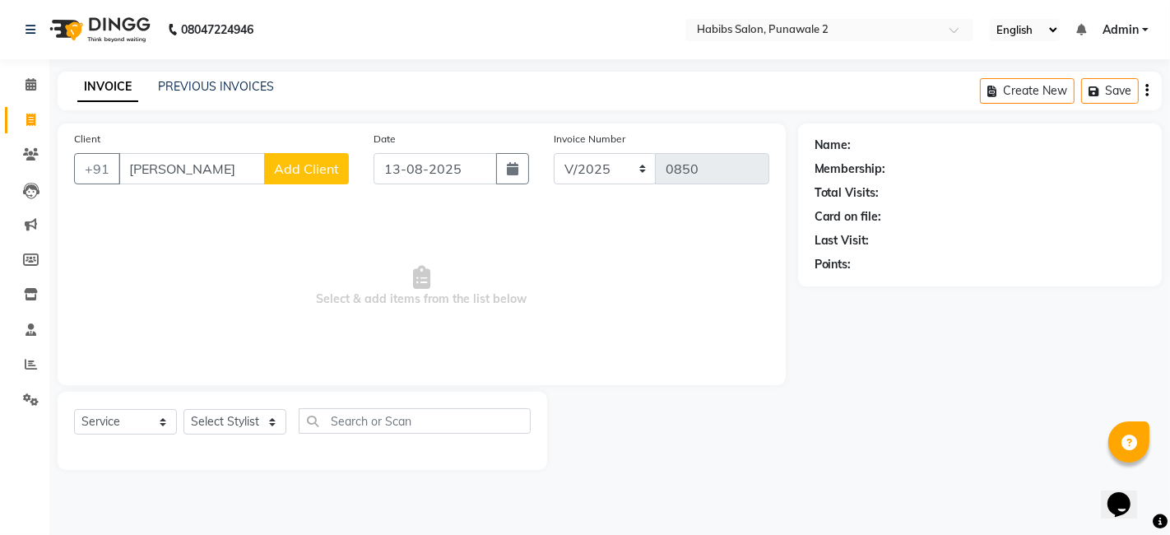
click at [328, 171] on span "Add Client" at bounding box center [306, 168] width 65 height 16
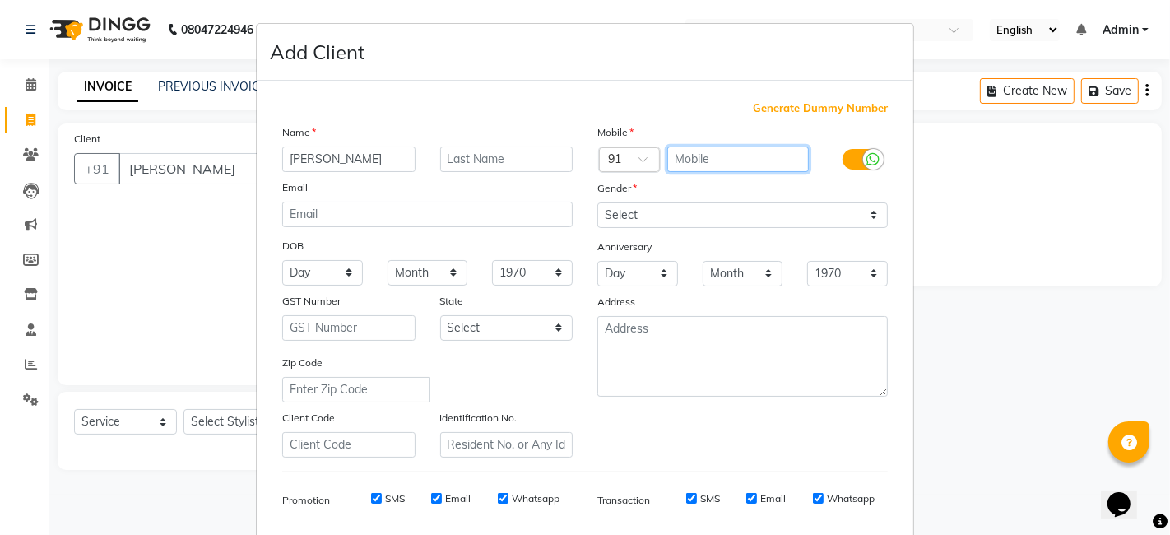
drag, startPoint x: 685, startPoint y: 156, endPoint x: 514, endPoint y: 106, distance: 177.6
click at [514, 106] on div "Generate Dummy Number Name pratiksha Email DOB Day 01 02 03 04 05 06 07 08 09 1…" at bounding box center [585, 378] width 630 height 557
type input "9766348839"
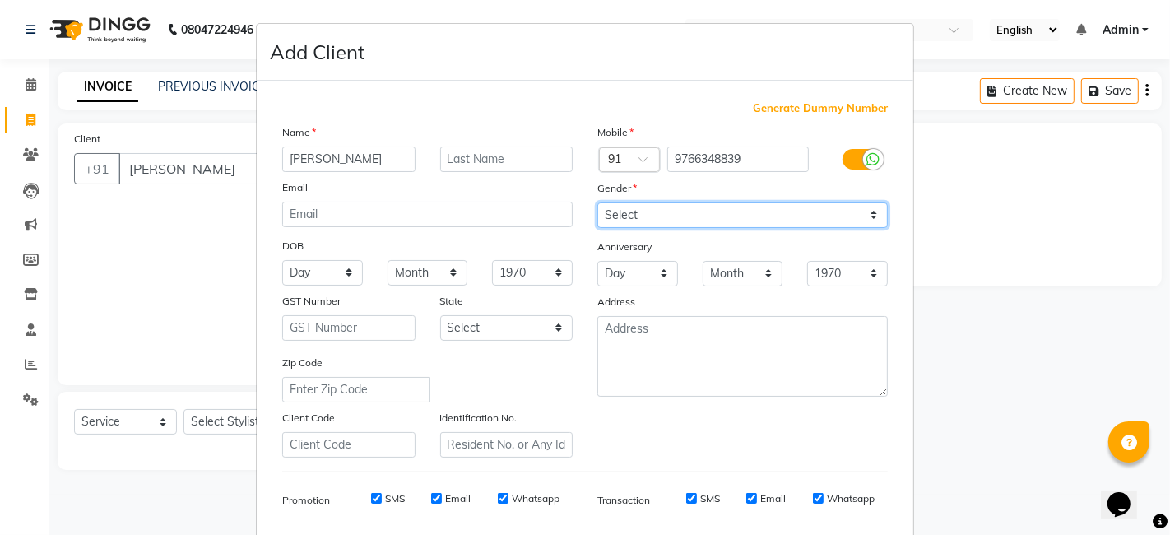
click at [866, 215] on select "Select [DEMOGRAPHIC_DATA] [DEMOGRAPHIC_DATA] Other Prefer Not To Say" at bounding box center [742, 215] width 291 height 26
select select "[DEMOGRAPHIC_DATA]"
click at [597, 202] on select "Select [DEMOGRAPHIC_DATA] [DEMOGRAPHIC_DATA] Other Prefer Not To Say" at bounding box center [742, 215] width 291 height 26
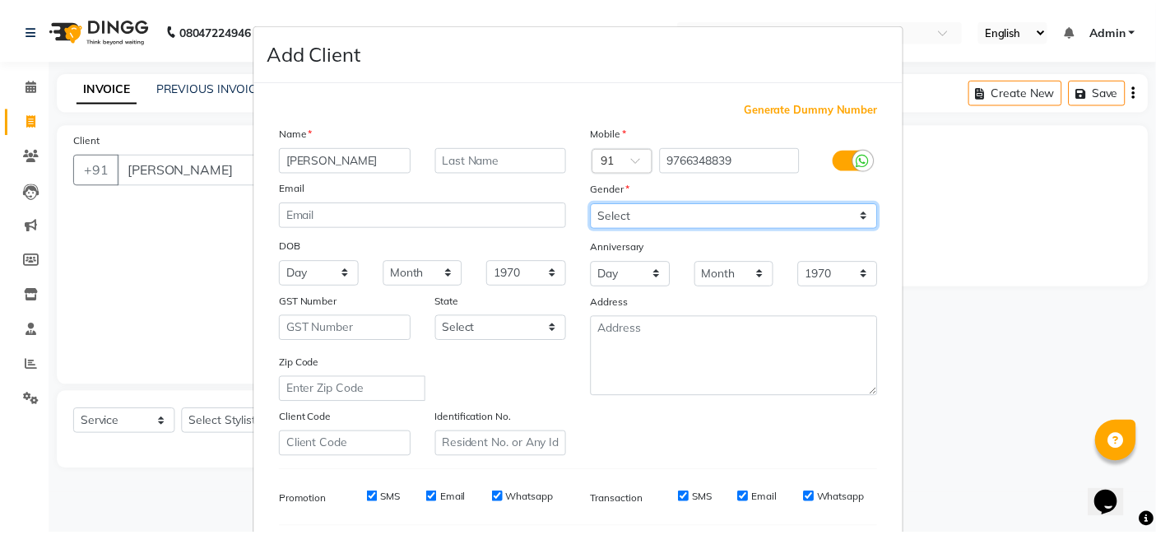
scroll to position [223, 0]
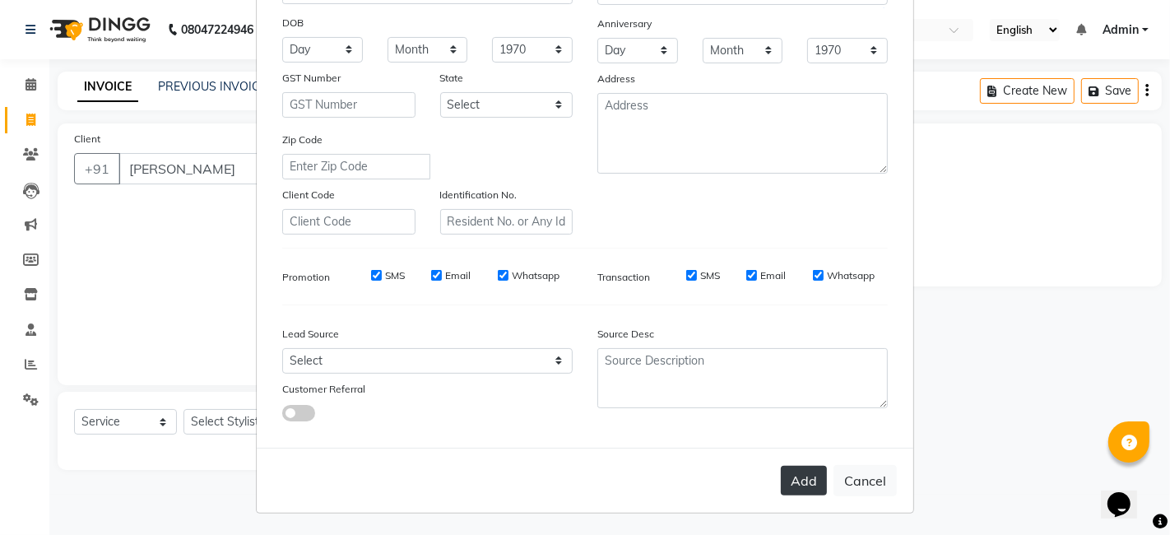
click at [802, 477] on button "Add" at bounding box center [804, 481] width 46 height 30
type input "9766348839"
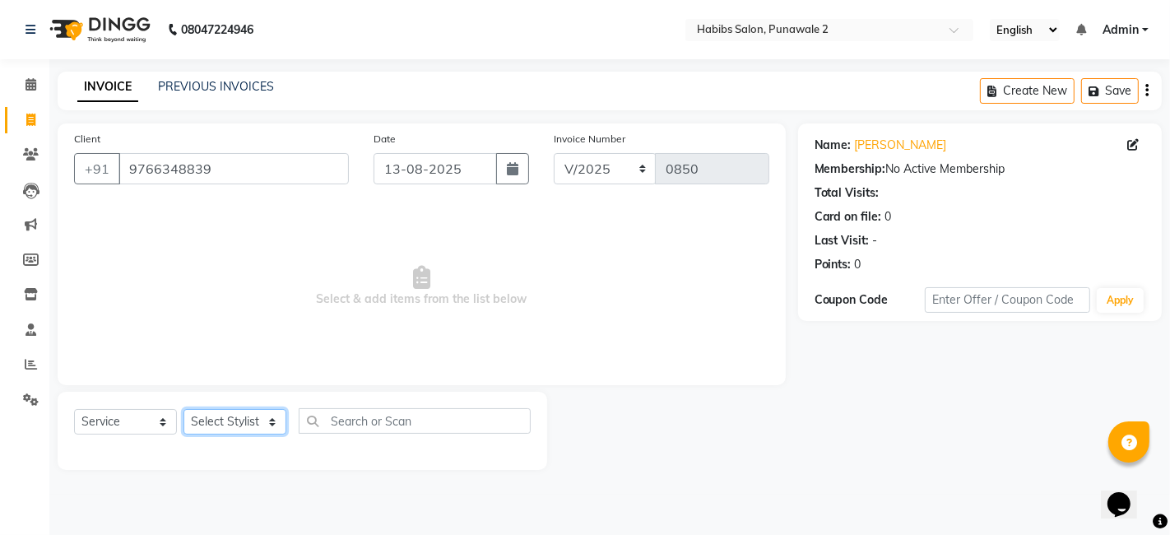
click at [272, 425] on select "Select Stylist Chandan Ganesh Gauri [PERSON_NAME] [PERSON_NAME] nikhil [PERSON_…" at bounding box center [235, 422] width 103 height 26
select select "82975"
click at [184, 409] on select "Select Stylist Chandan Ganesh Gauri [PERSON_NAME] [PERSON_NAME] nikhil [PERSON_…" at bounding box center [235, 422] width 103 height 26
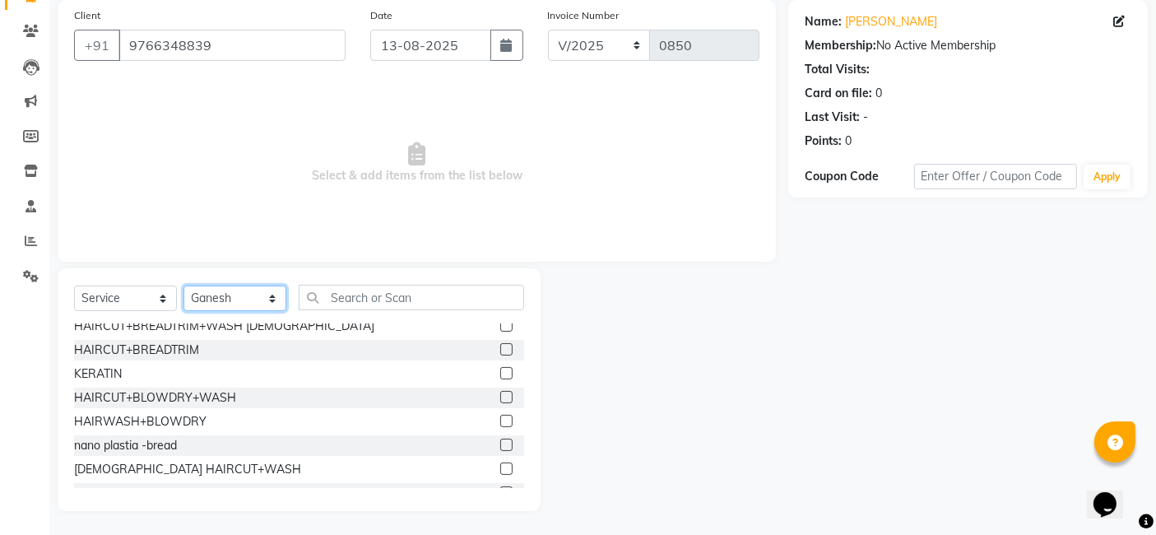
scroll to position [277, 0]
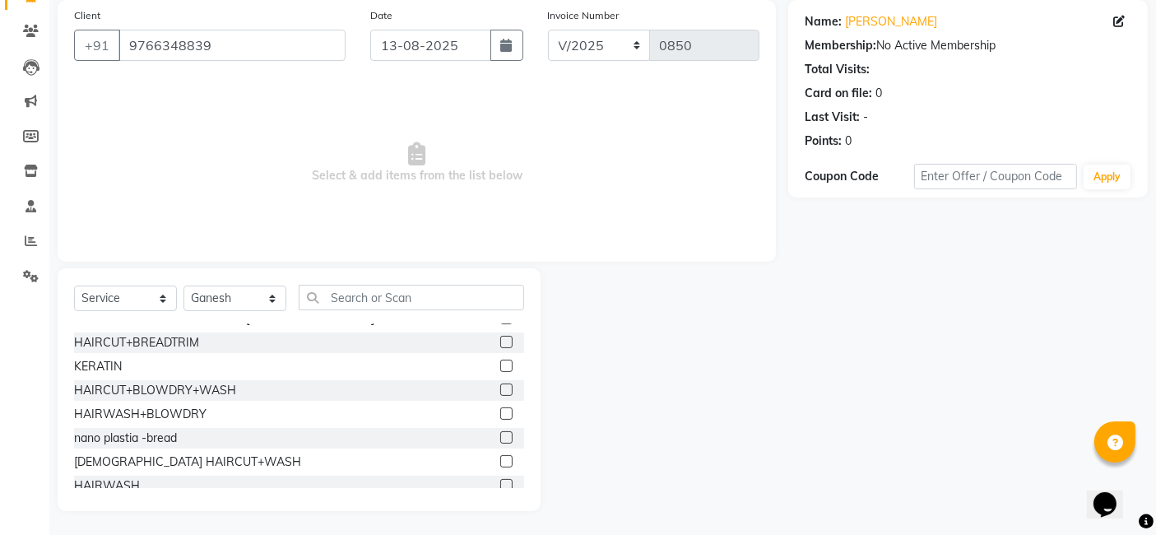
click at [237, 387] on div "HAIRCUT+BLOWDRY+WASH" at bounding box center [299, 390] width 450 height 21
click at [500, 388] on label at bounding box center [506, 390] width 12 height 12
click at [500, 388] on input "checkbox" at bounding box center [505, 390] width 11 height 11
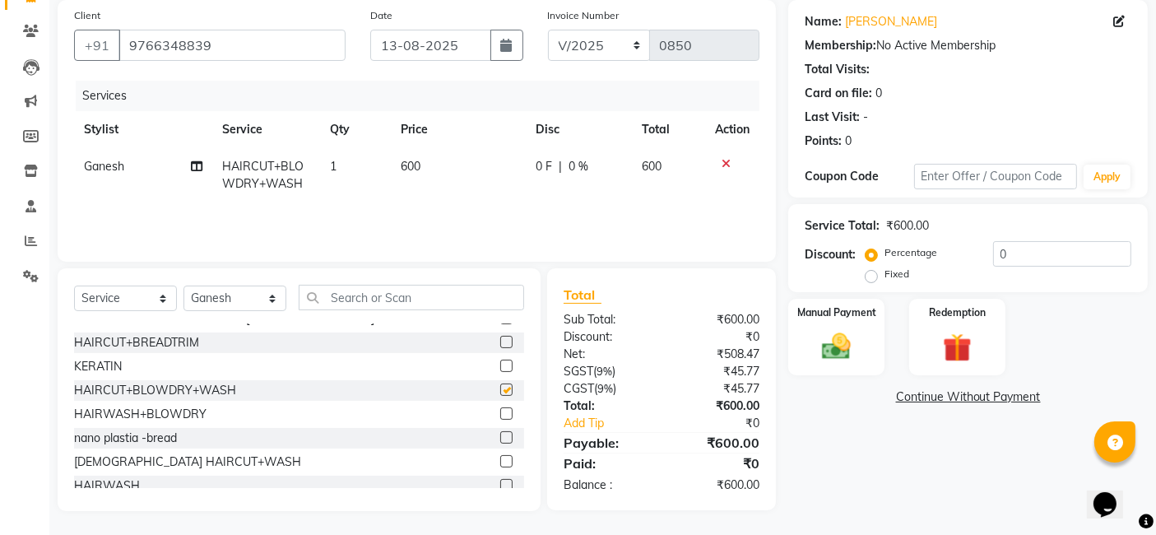
checkbox input "false"
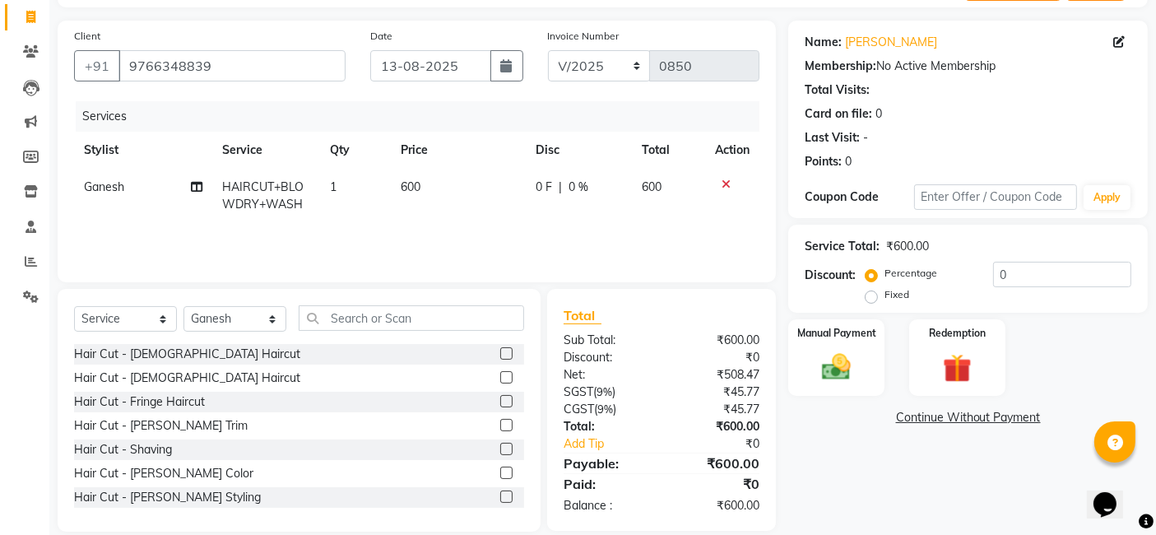
scroll to position [104, 0]
click at [844, 346] on div "Manual Payment" at bounding box center [837, 357] width 100 height 81
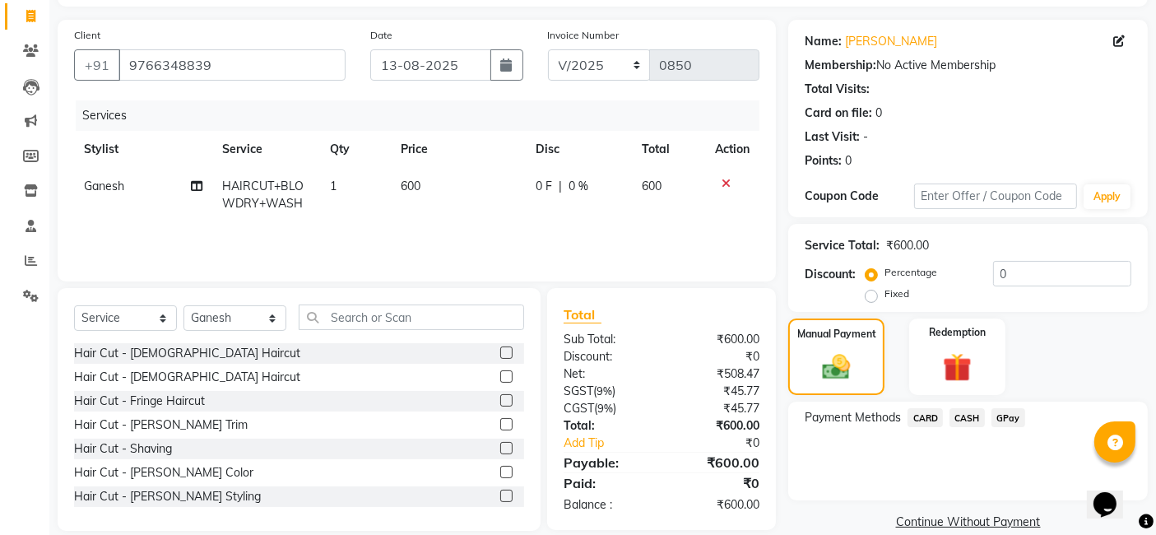
click at [946, 417] on span "GPay" at bounding box center [1009, 417] width 34 height 19
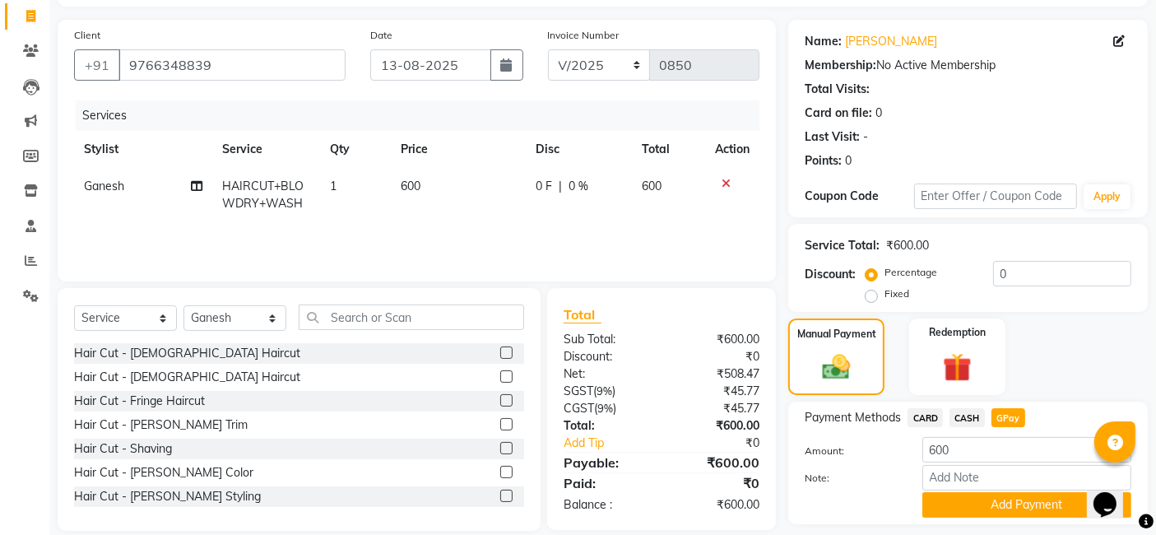
scroll to position [150, 0]
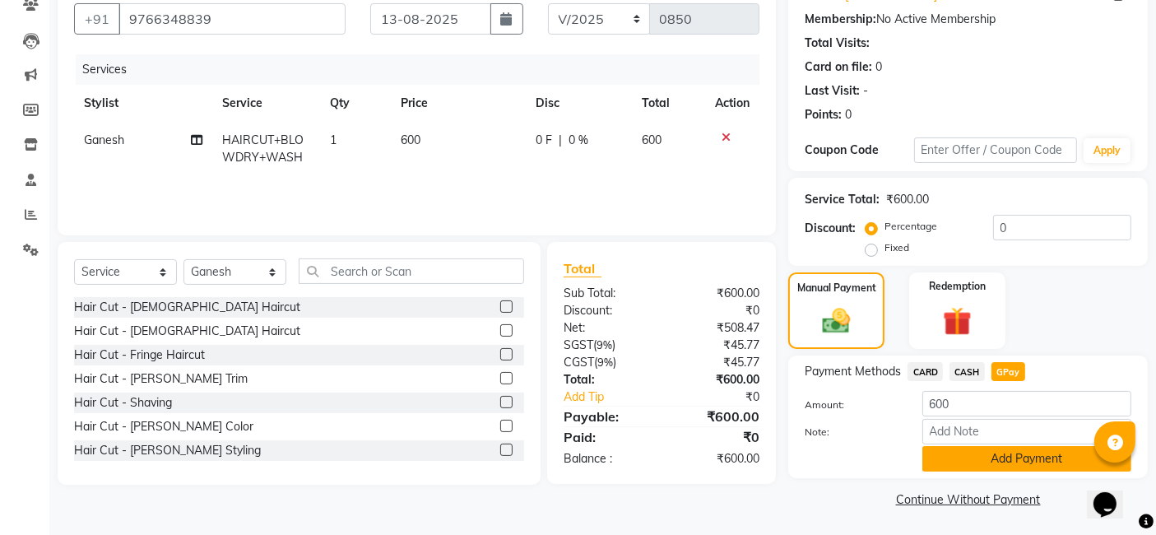
click at [946, 465] on button "Add Payment" at bounding box center [1027, 459] width 209 height 26
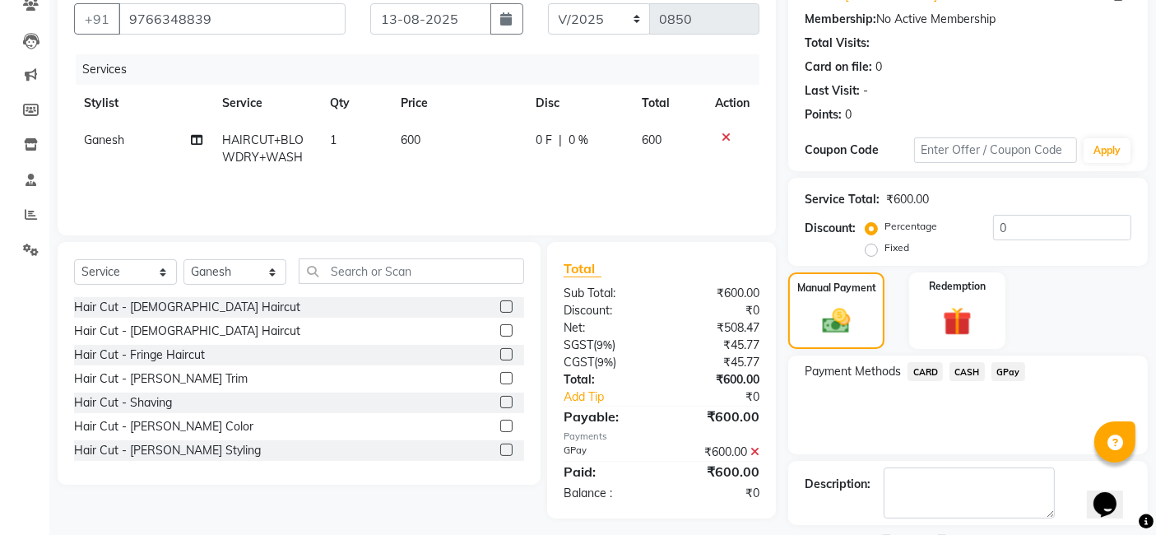
scroll to position [219, 0]
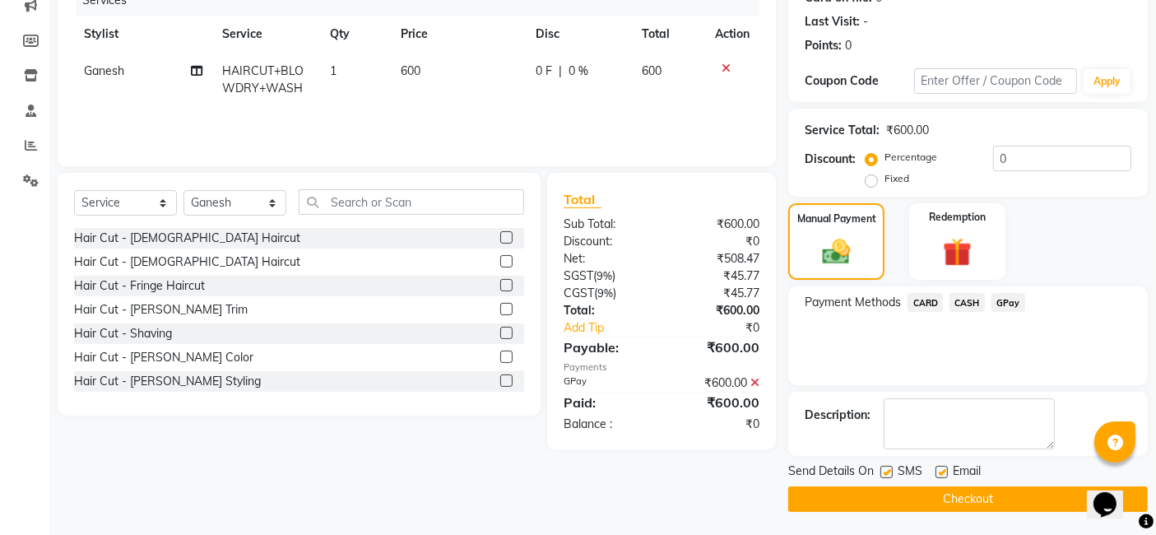
click at [946, 497] on button "Checkout" at bounding box center [968, 499] width 360 height 26
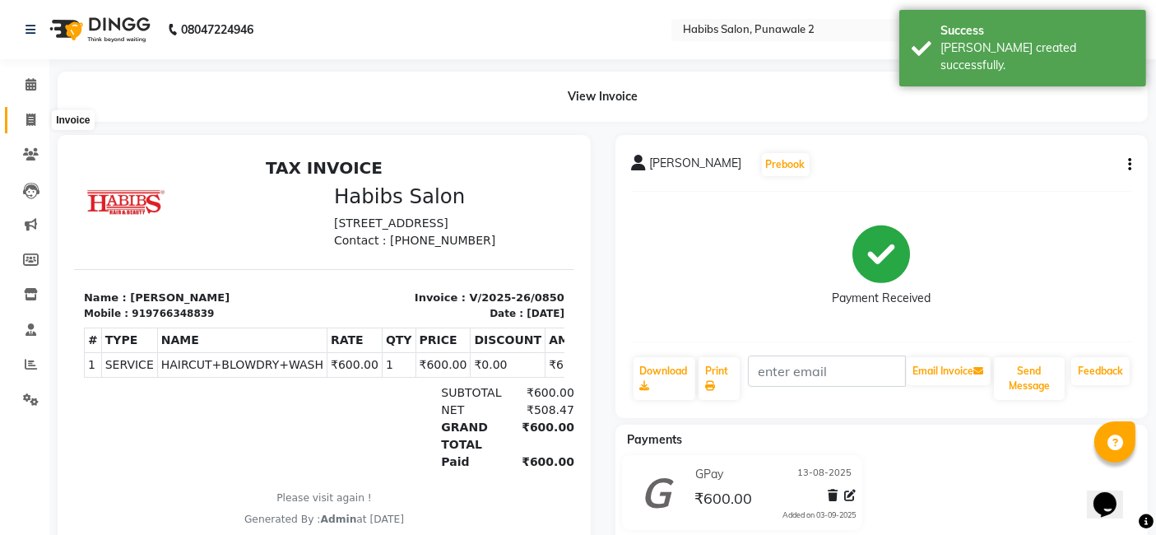
click at [36, 124] on span at bounding box center [30, 120] width 29 height 19
select select "8475"
select select "service"
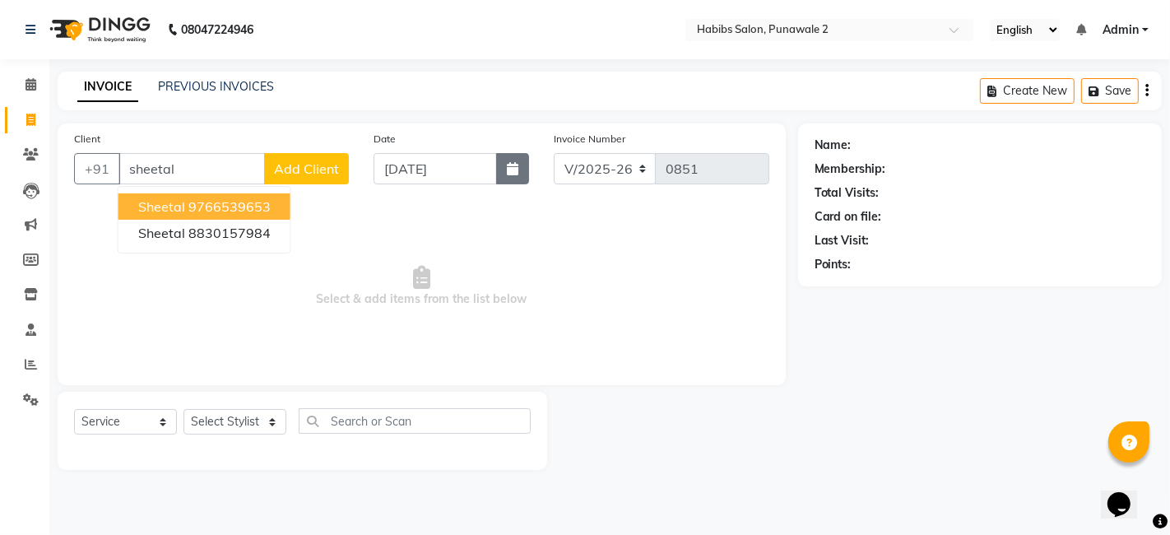
type input "sheetal"
click at [512, 162] on icon "button" at bounding box center [513, 168] width 12 height 13
select select "9"
select select "2025"
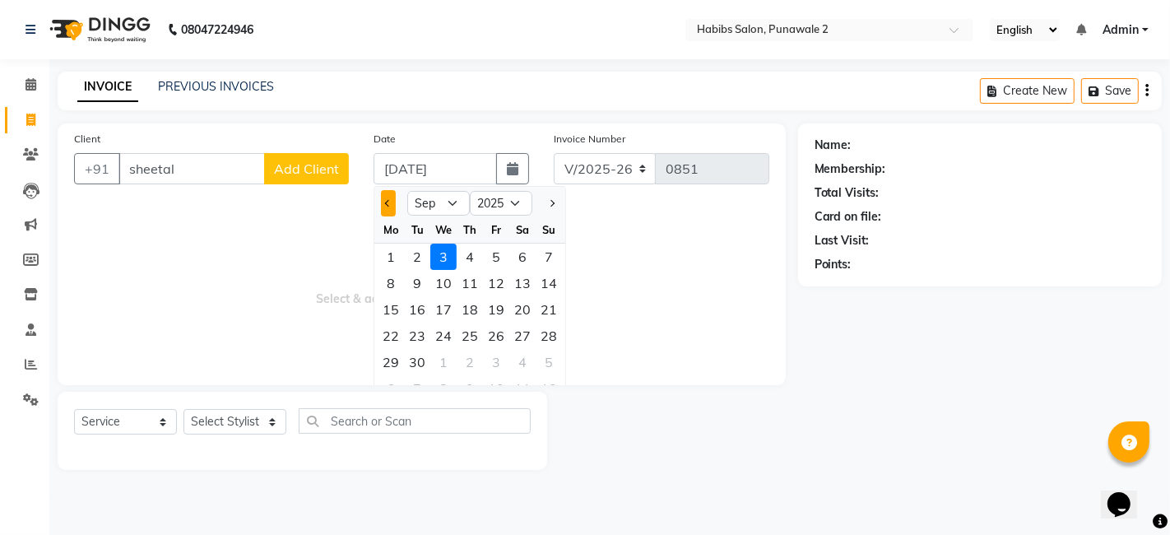
click at [383, 202] on button "Previous month" at bounding box center [388, 203] width 14 height 26
select select "8"
click at [445, 305] on div "13" at bounding box center [443, 309] width 26 height 26
type input "13-08-2025"
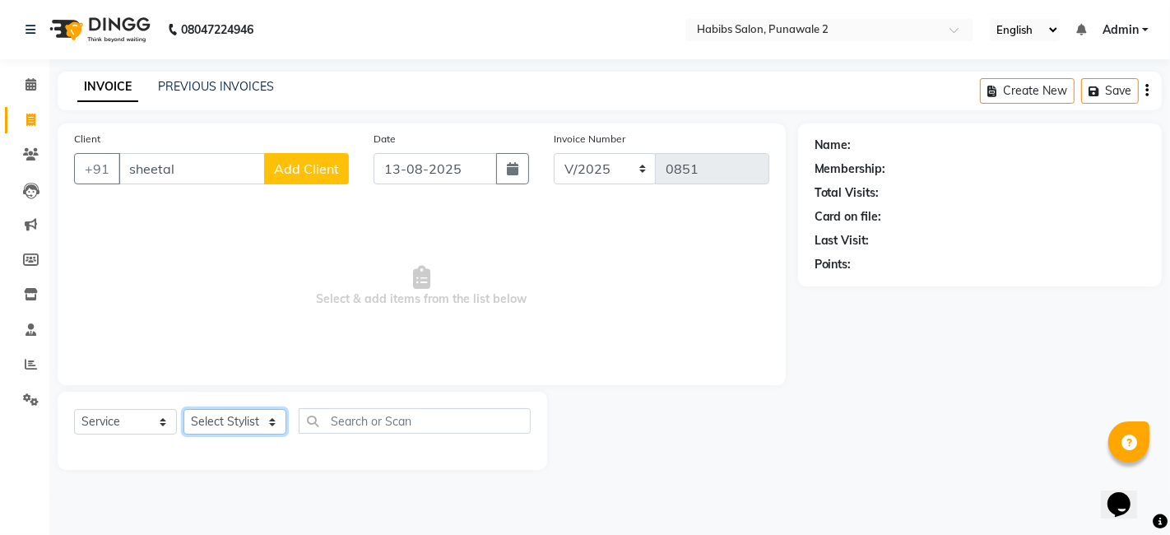
click at [269, 419] on select "Select Stylist Chandan Ganesh Gauri [PERSON_NAME] [PERSON_NAME] nikhil [PERSON_…" at bounding box center [235, 422] width 103 height 26
select select "82975"
click at [184, 409] on select "Select Stylist Chandan Ganesh Gauri [PERSON_NAME] [PERSON_NAME] nikhil [PERSON_…" at bounding box center [235, 422] width 103 height 26
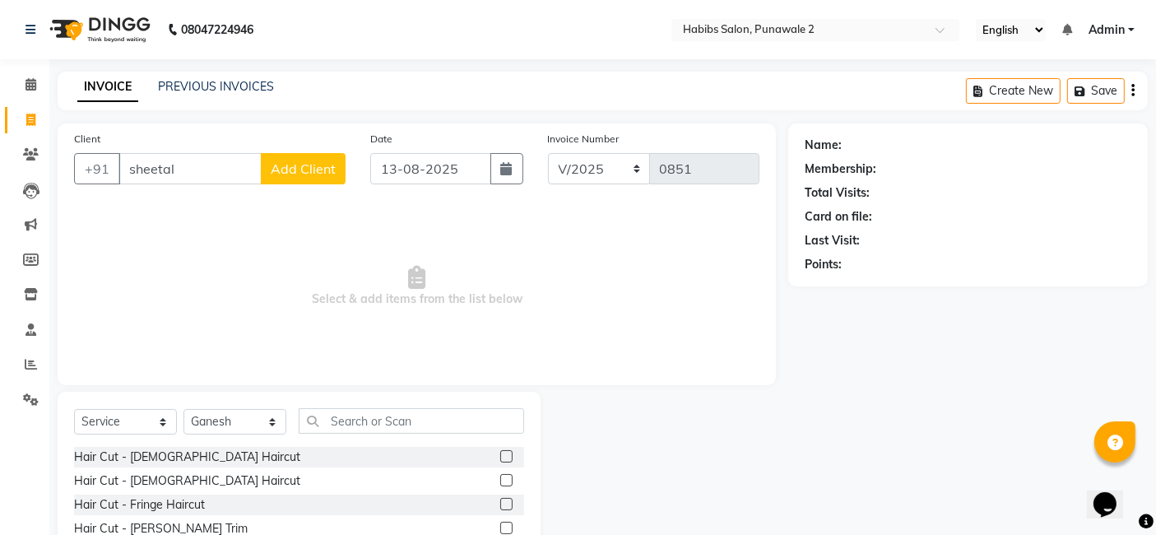
click at [500, 478] on label at bounding box center [506, 480] width 12 height 12
click at [500, 478] on input "checkbox" at bounding box center [505, 481] width 11 height 11
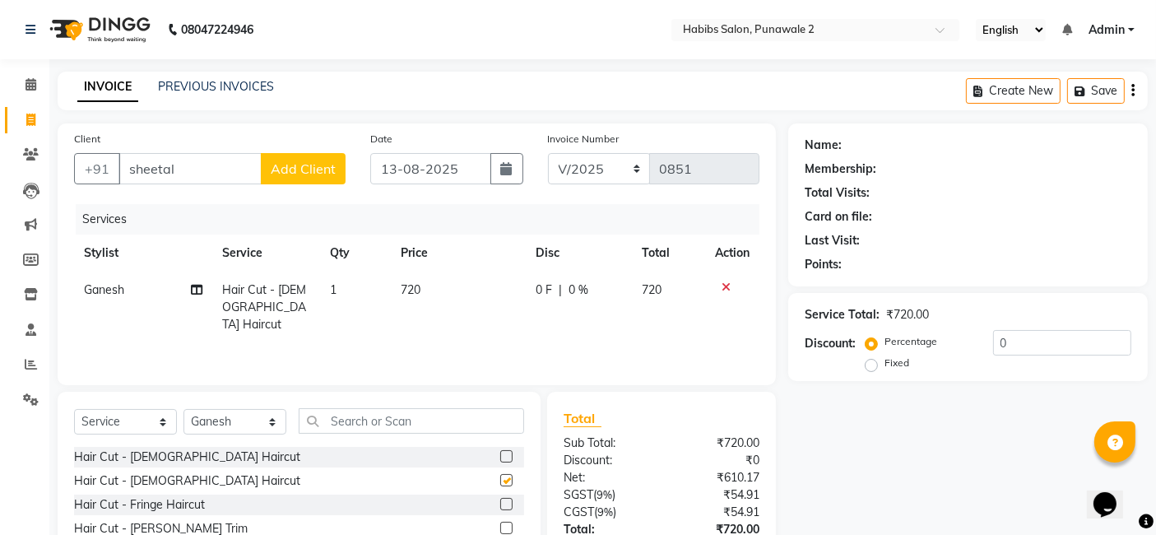
checkbox input "false"
click at [244, 415] on select "Select Stylist Chandan Ganesh Gauri [PERSON_NAME] [PERSON_NAME] nikhil [PERSON_…" at bounding box center [235, 422] width 103 height 26
select select "82974"
click at [184, 409] on select "Select Stylist Chandan Ganesh Gauri [PERSON_NAME] [PERSON_NAME] nikhil [PERSON_…" at bounding box center [235, 422] width 103 height 26
click at [500, 479] on label at bounding box center [506, 480] width 12 height 12
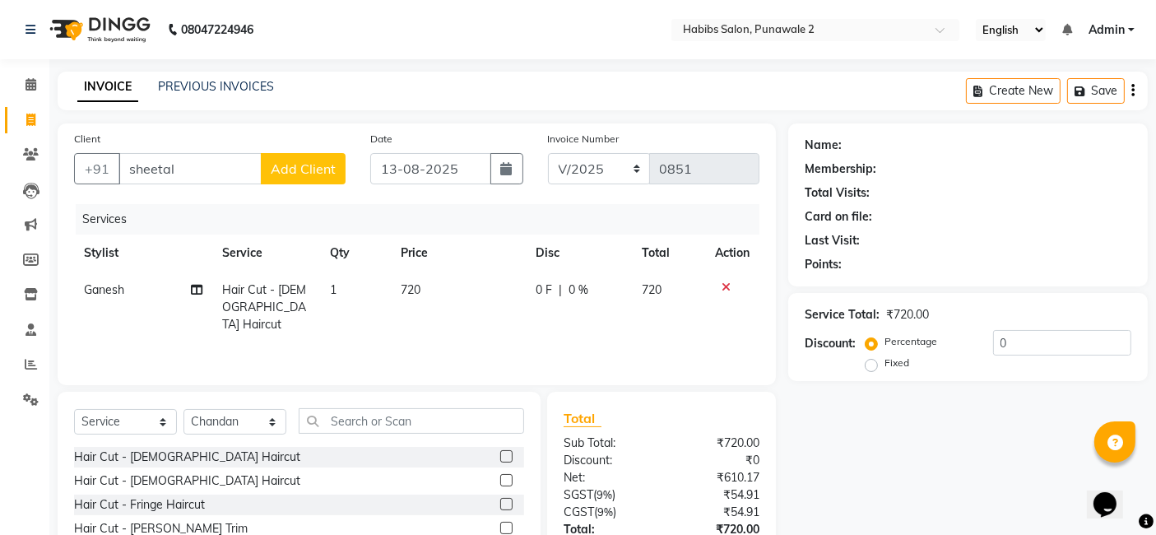
click at [500, 479] on input "checkbox" at bounding box center [505, 481] width 11 height 11
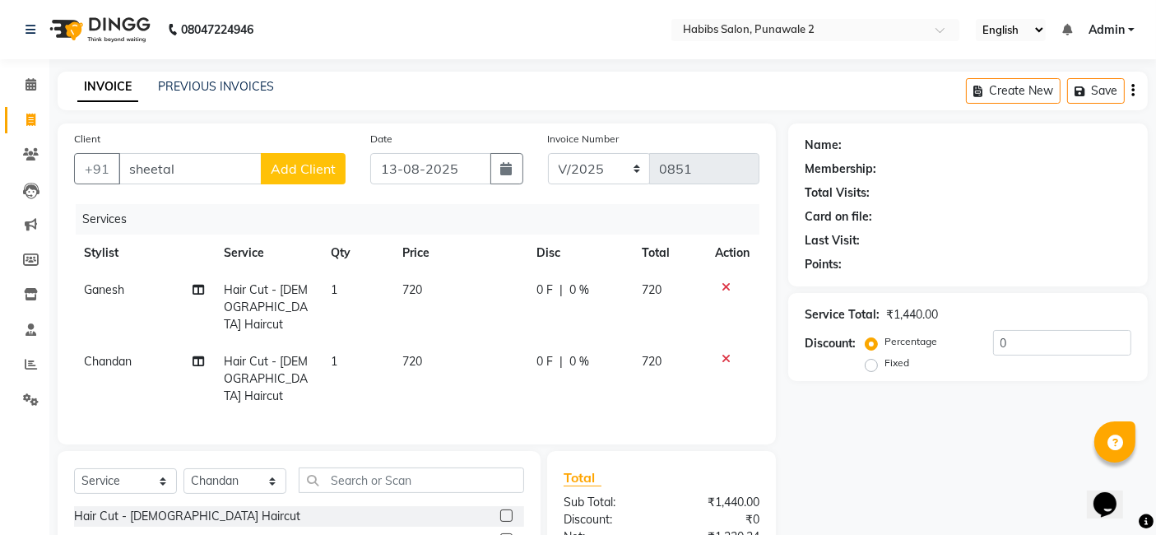
checkbox input "false"
click at [292, 467] on div "Select Service Product Membership Package Voucher Prepaid Gift Card Select Styl…" at bounding box center [299, 486] width 450 height 39
click at [269, 468] on select "Select Stylist Chandan Ganesh Gauri [PERSON_NAME] [PERSON_NAME] nikhil [PERSON_…" at bounding box center [235, 481] width 103 height 26
select select "82976"
click at [184, 468] on select "Select Stylist Chandan Ganesh Gauri [PERSON_NAME] [PERSON_NAME] nikhil [PERSON_…" at bounding box center [235, 481] width 103 height 26
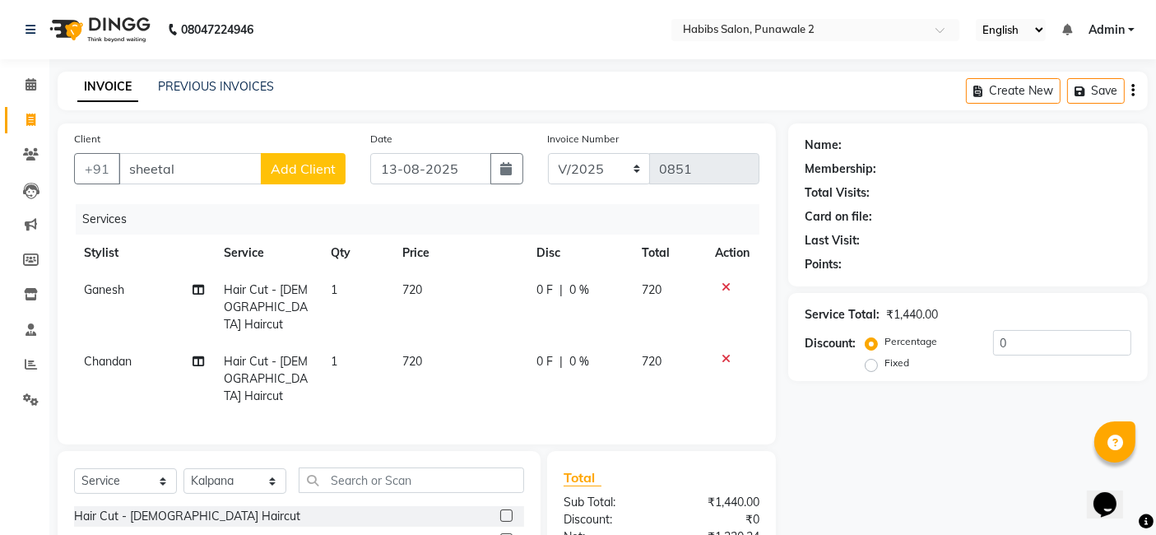
click at [248, 300] on span "Hair Cut - [DEMOGRAPHIC_DATA] Haircut" at bounding box center [266, 306] width 84 height 49
select select "82975"
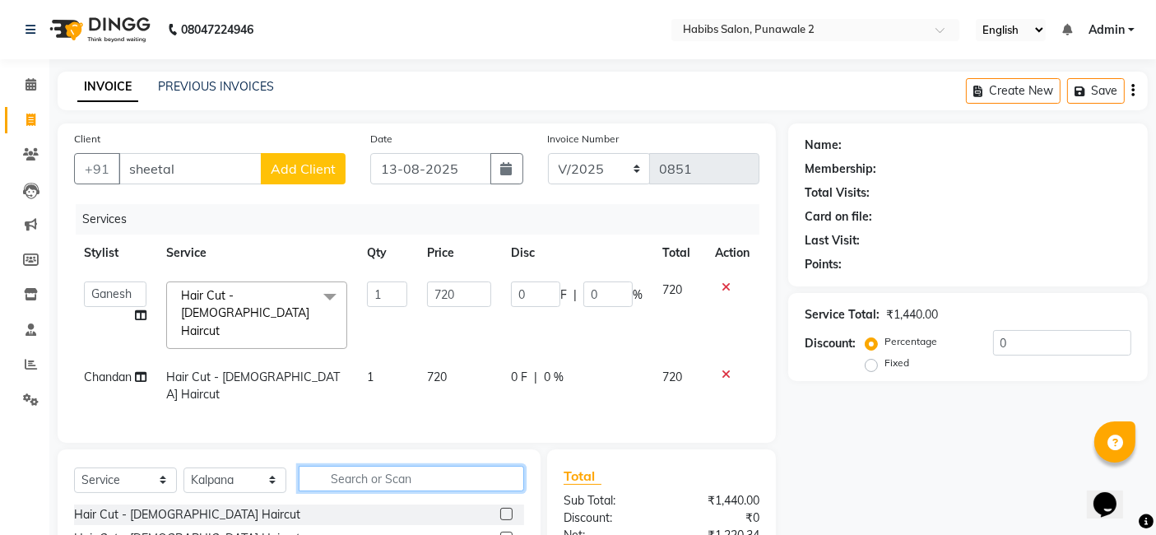
click at [348, 466] on input "text" at bounding box center [411, 479] width 225 height 26
type input "eye"
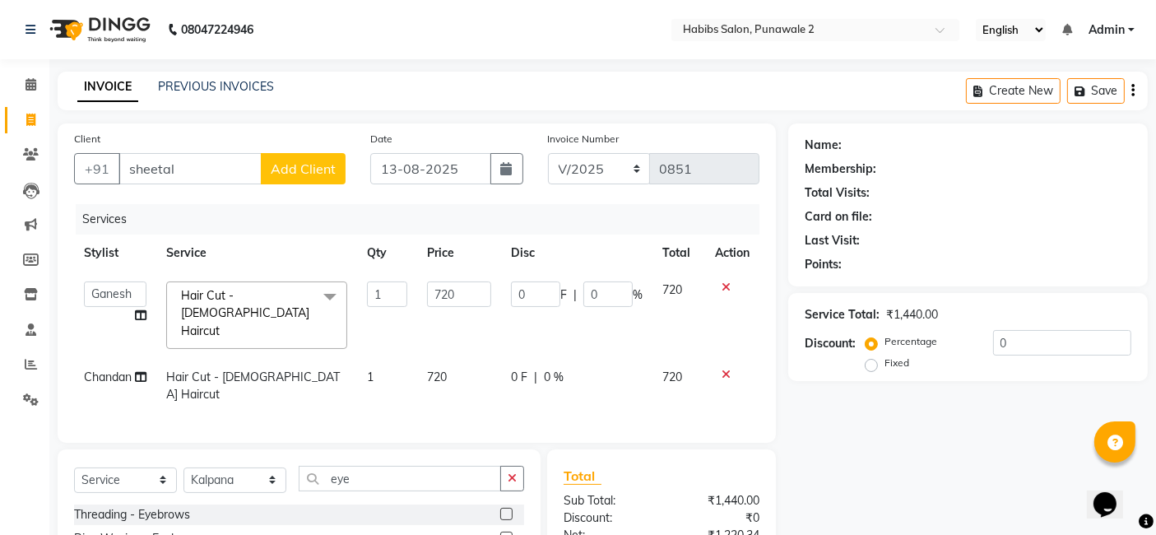
click at [503, 508] on label at bounding box center [506, 514] width 12 height 12
click at [503, 509] on input "checkbox" at bounding box center [505, 514] width 11 height 11
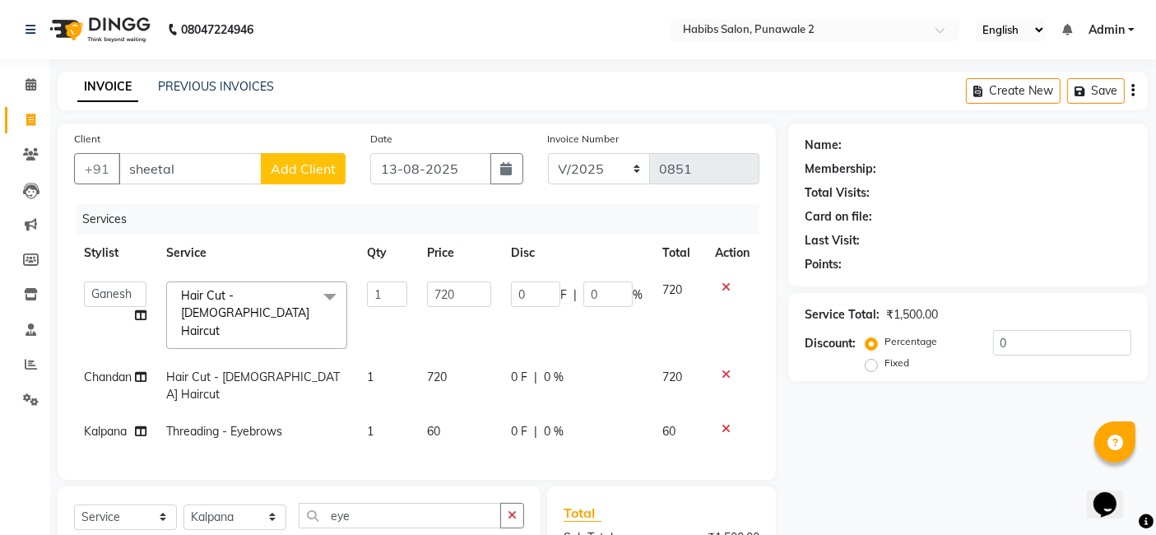
checkbox input "false"
click at [386, 503] on input "eye" at bounding box center [400, 516] width 202 height 26
type input "e"
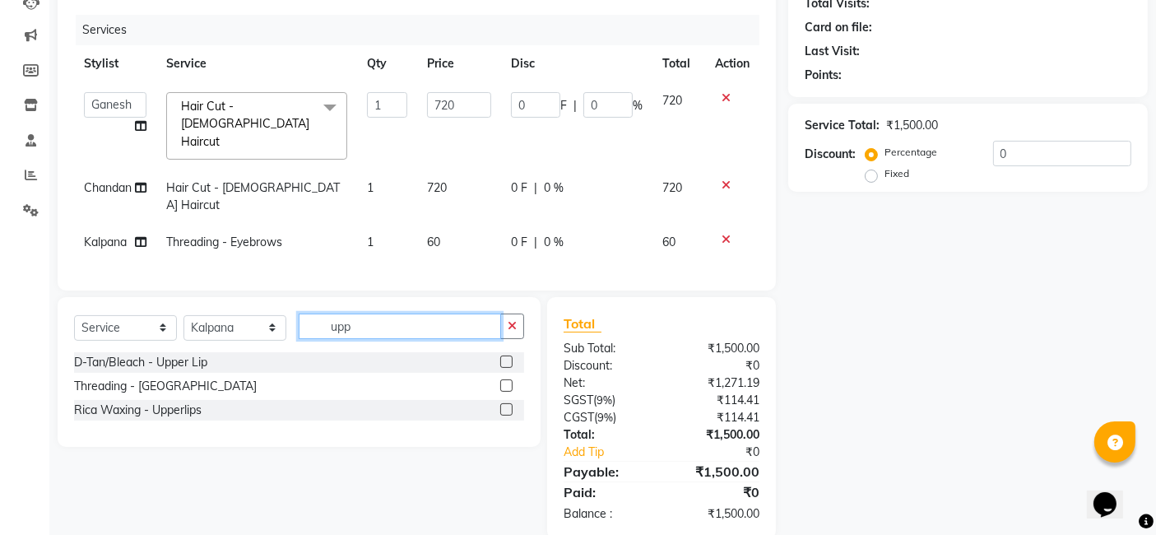
scroll to position [190, 0]
type input "upp"
click at [505, 379] on label at bounding box center [506, 385] width 12 height 12
click at [505, 380] on input "checkbox" at bounding box center [505, 385] width 11 height 11
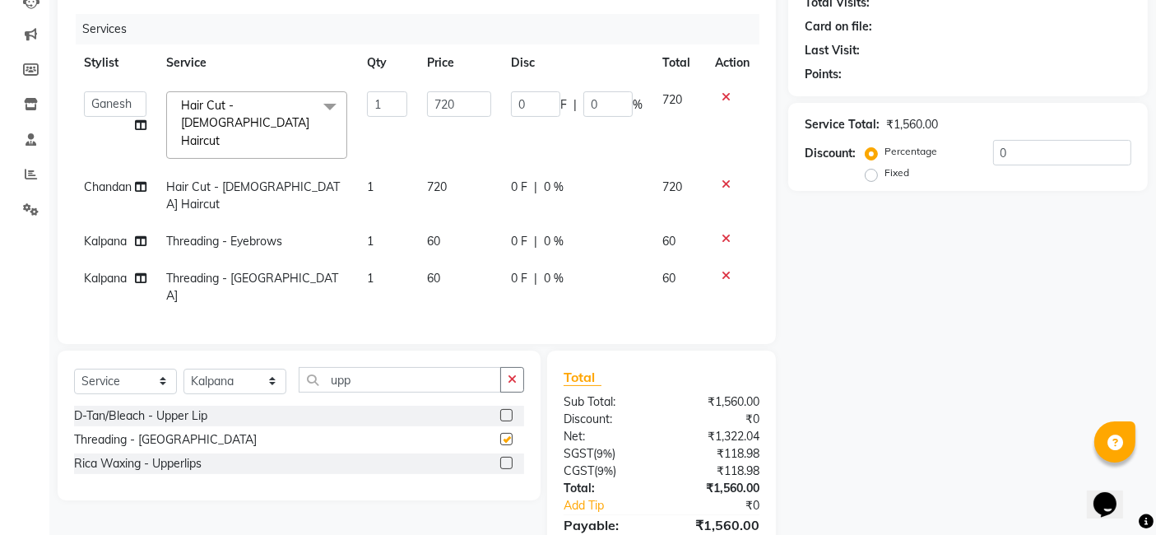
checkbox input "false"
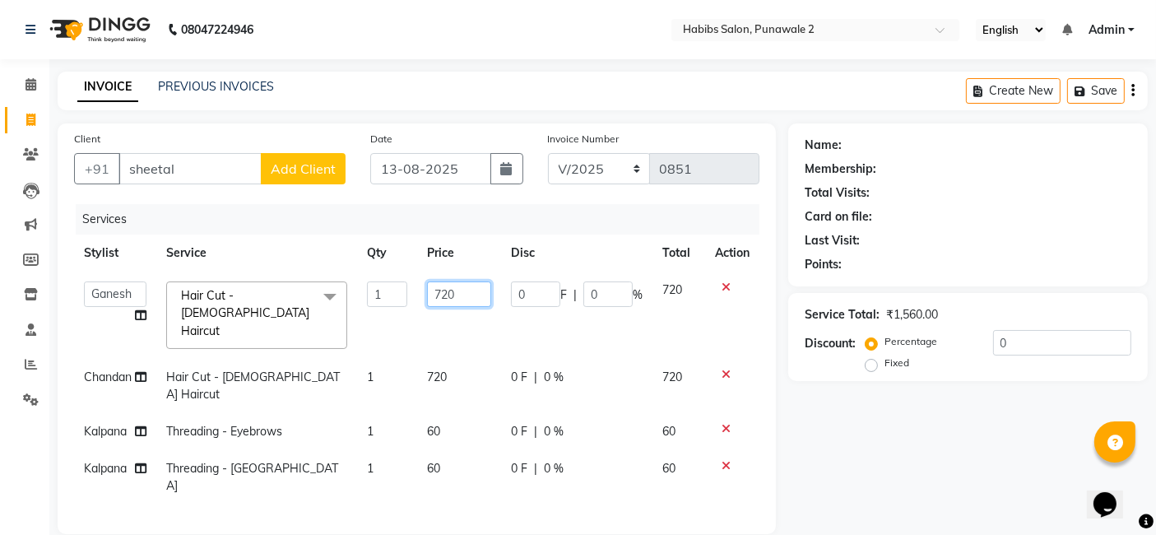
click at [474, 292] on input "720" at bounding box center [459, 294] width 64 height 26
type input "7"
type input "200"
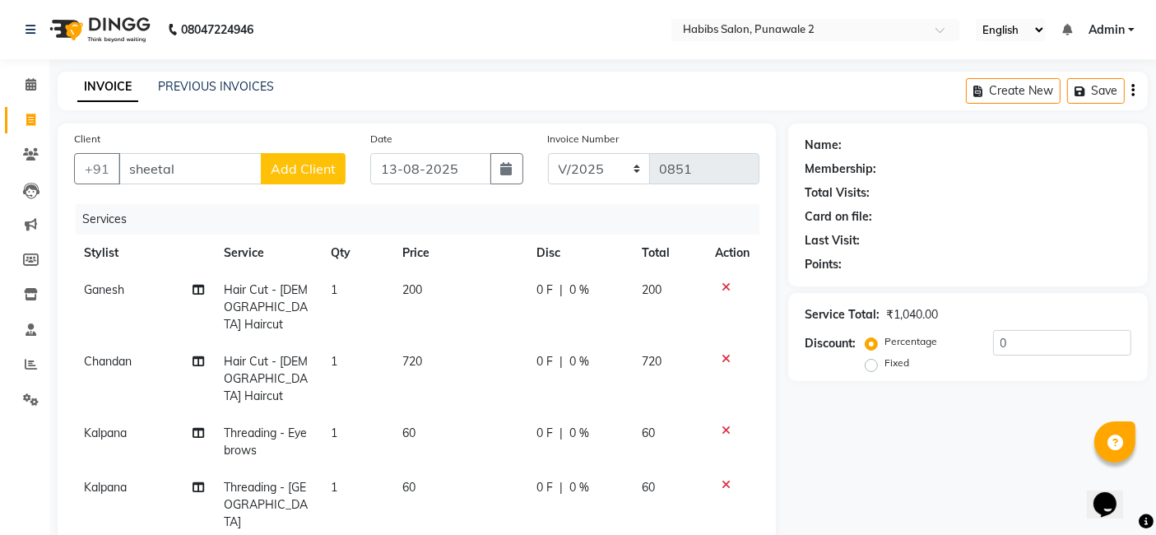
click at [420, 343] on td "720" at bounding box center [460, 379] width 134 height 72
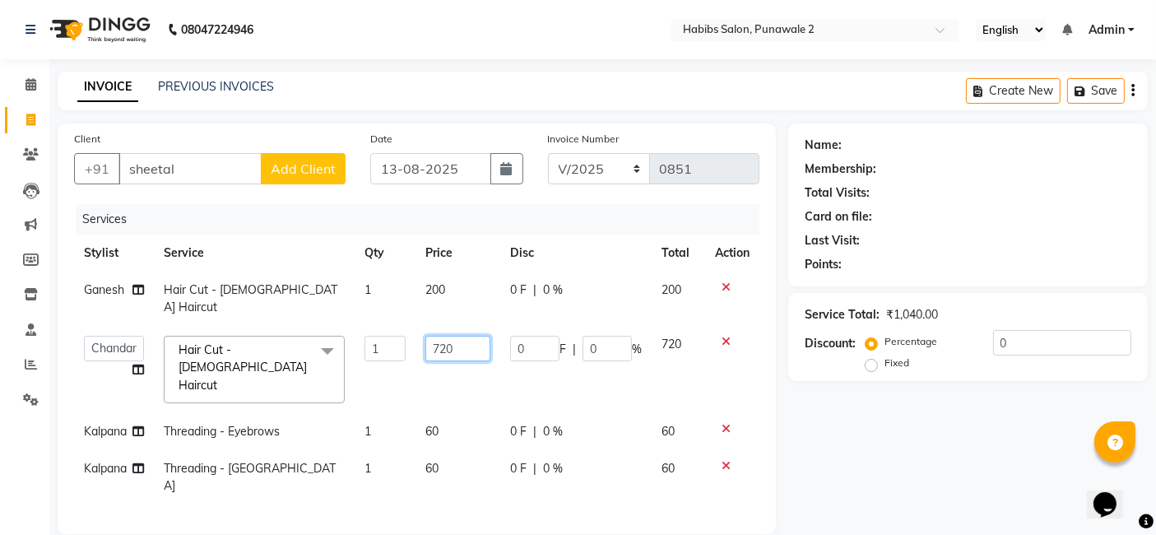
click at [471, 336] on input "720" at bounding box center [457, 349] width 65 height 26
type input "7"
type input "200"
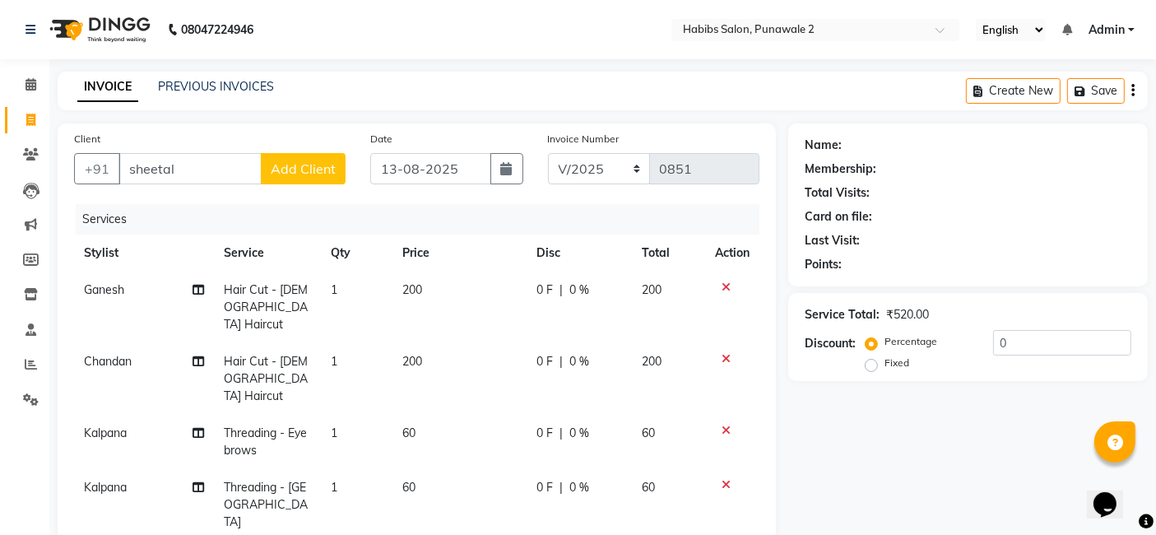
click at [303, 165] on span "Add Client" at bounding box center [303, 168] width 65 height 16
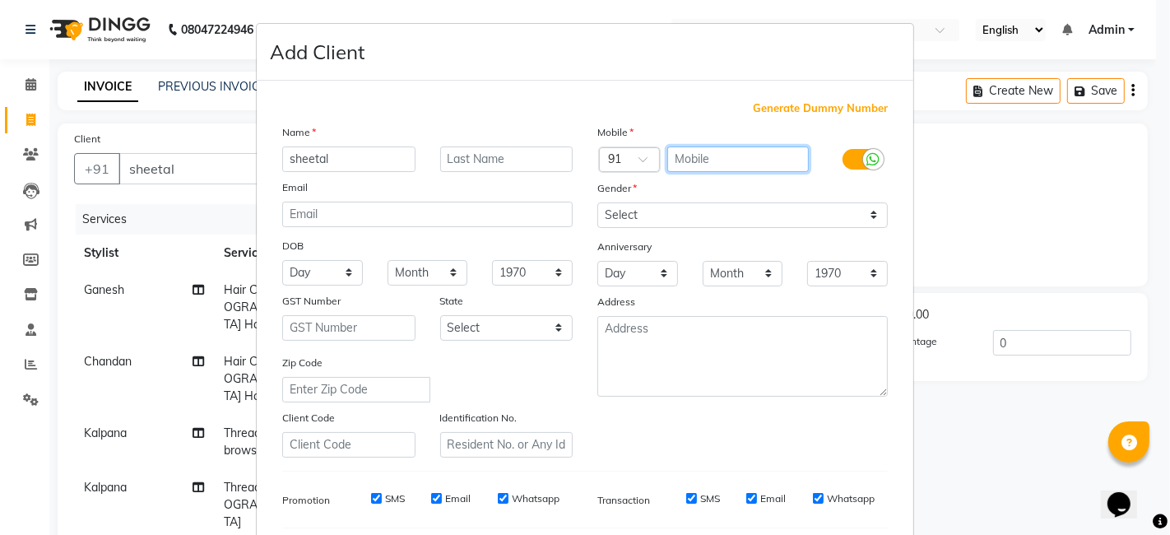
click at [695, 146] on input "text" at bounding box center [738, 159] width 142 height 26
click at [783, 100] on span "Generate Dummy Number" at bounding box center [820, 108] width 135 height 16
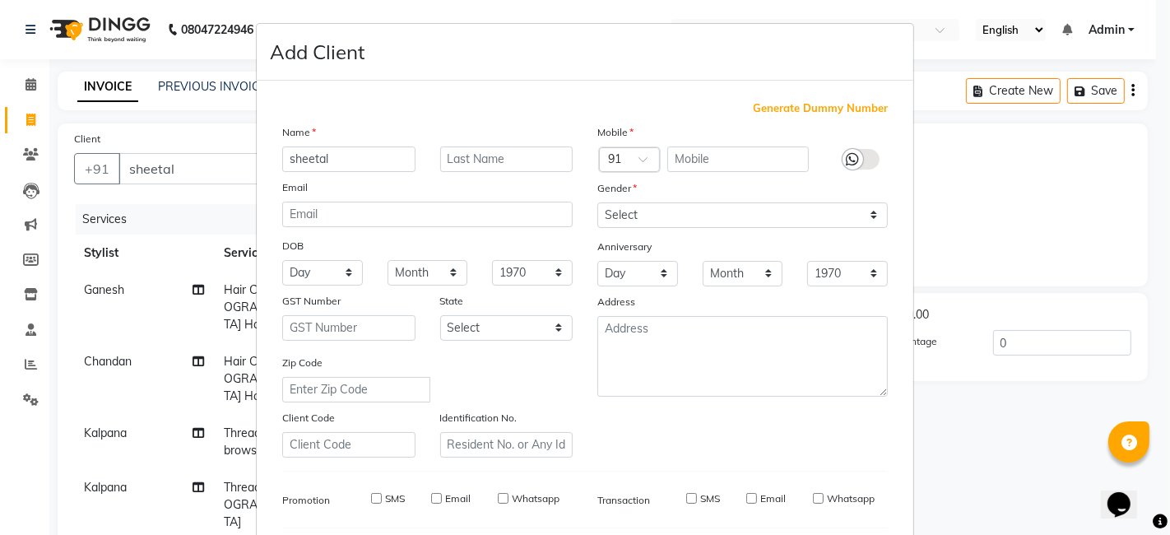
type input "1375800000082"
checkbox input "false"
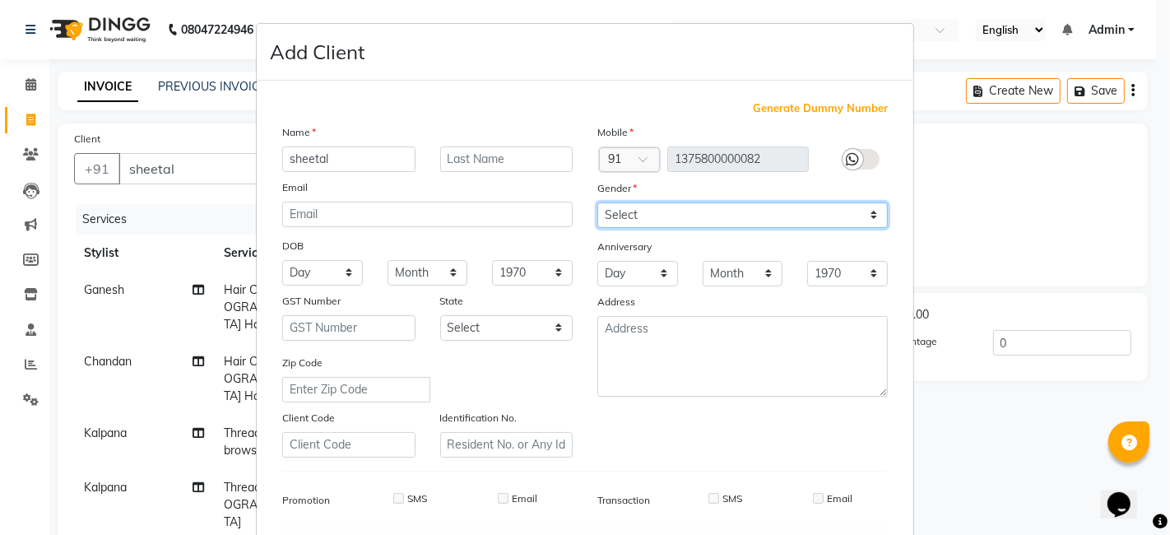
click at [867, 217] on select "Select [DEMOGRAPHIC_DATA] [DEMOGRAPHIC_DATA] Other Prefer Not To Say" at bounding box center [742, 215] width 291 height 26
select select "[DEMOGRAPHIC_DATA]"
click at [597, 202] on select "Select [DEMOGRAPHIC_DATA] [DEMOGRAPHIC_DATA] Other Prefer Not To Say" at bounding box center [742, 215] width 291 height 26
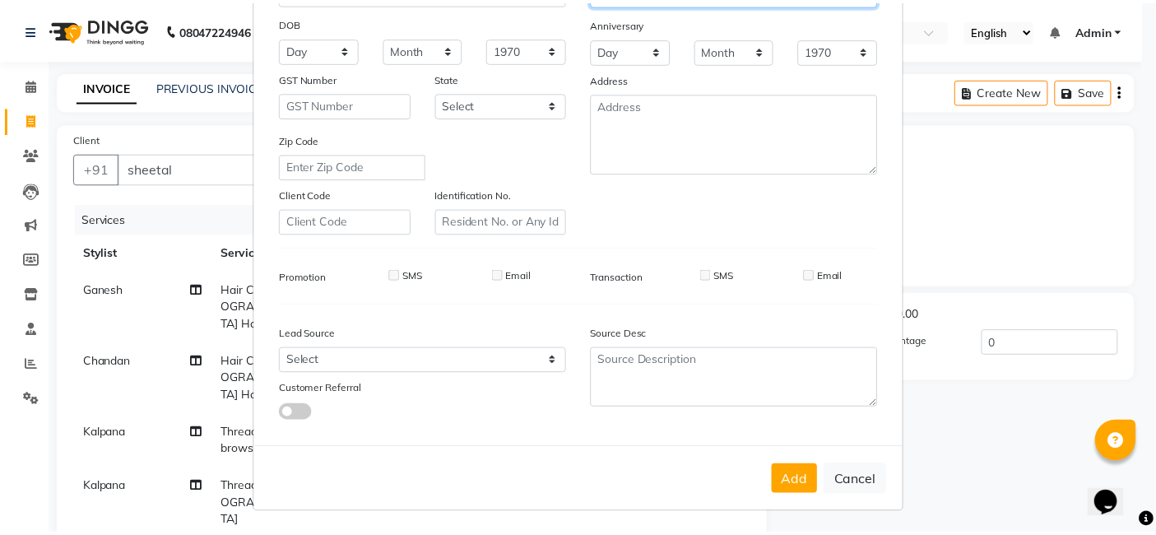
scroll to position [223, 0]
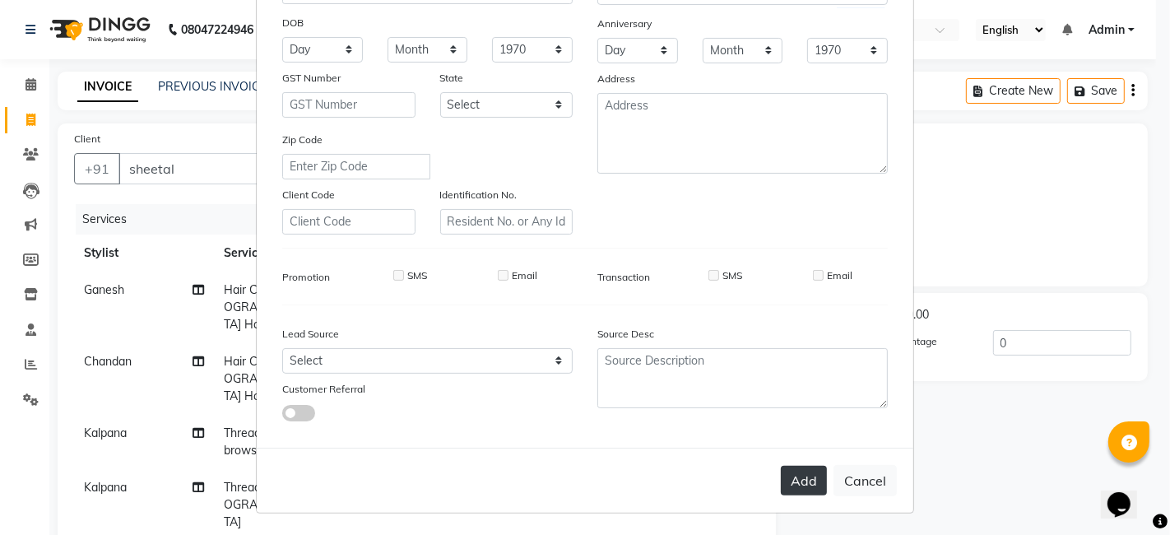
click at [807, 476] on button "Add" at bounding box center [804, 481] width 46 height 30
type input "1375800000082"
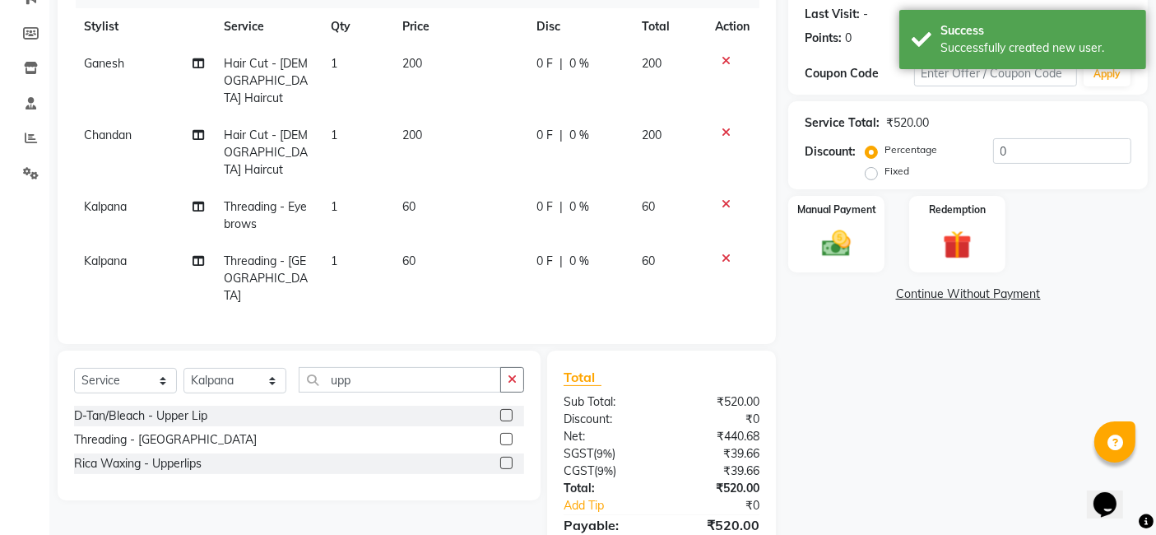
scroll to position [228, 0]
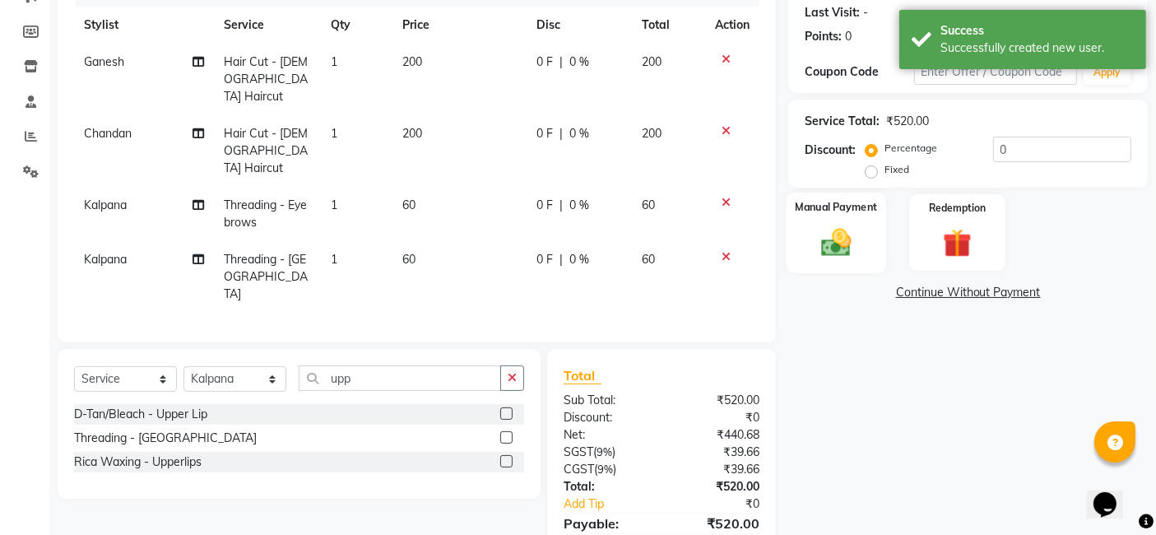
click at [855, 240] on img at bounding box center [836, 242] width 49 height 35
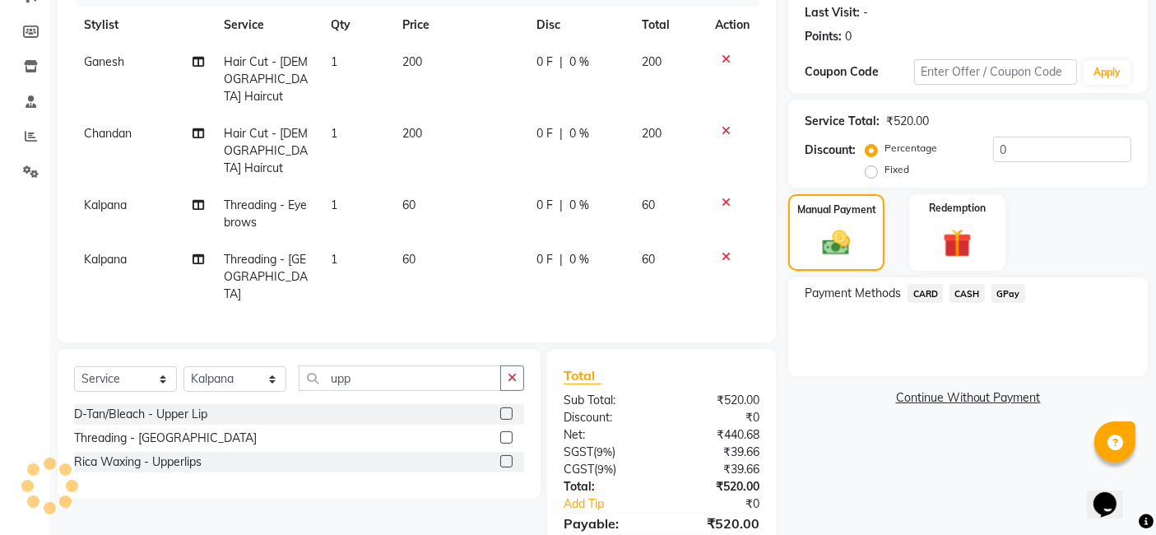
click at [946, 297] on span "GPay" at bounding box center [1009, 293] width 34 height 19
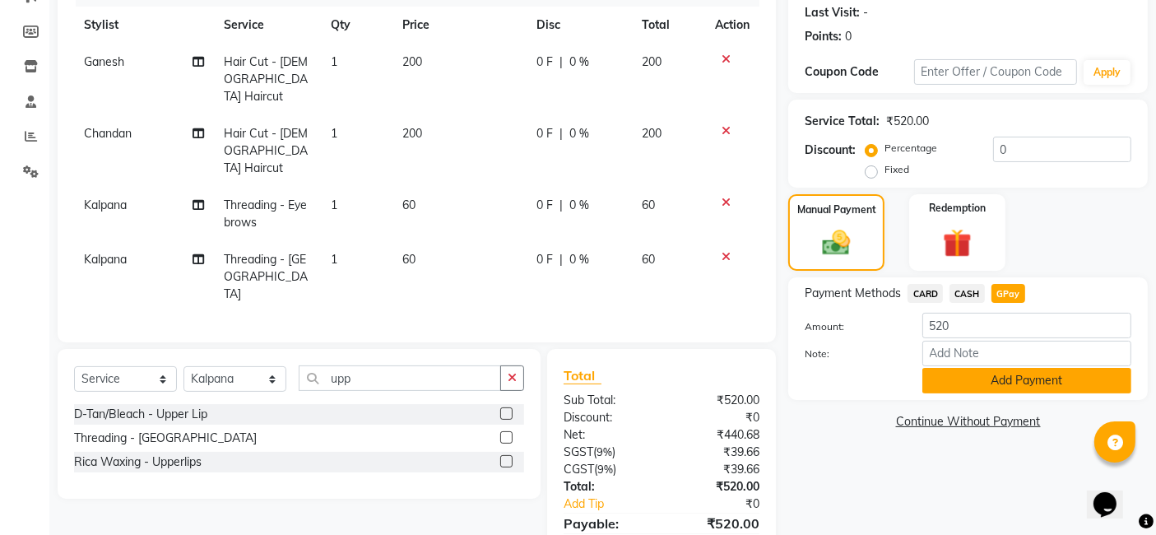
click at [946, 373] on button "Add Payment" at bounding box center [1027, 381] width 209 height 26
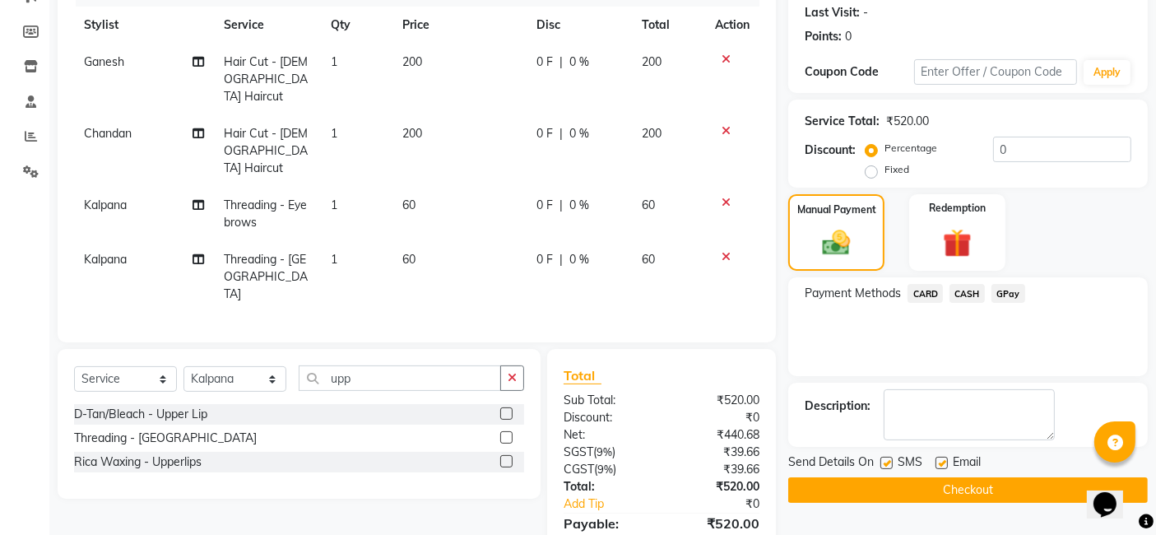
scroll to position [304, 0]
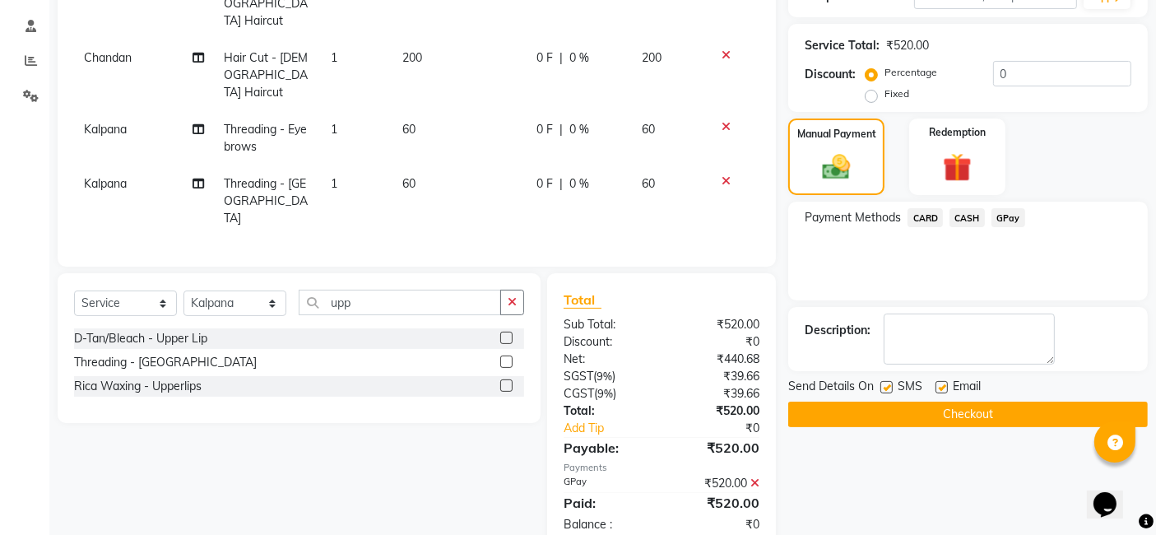
click at [946, 413] on button "Checkout" at bounding box center [968, 415] width 360 height 26
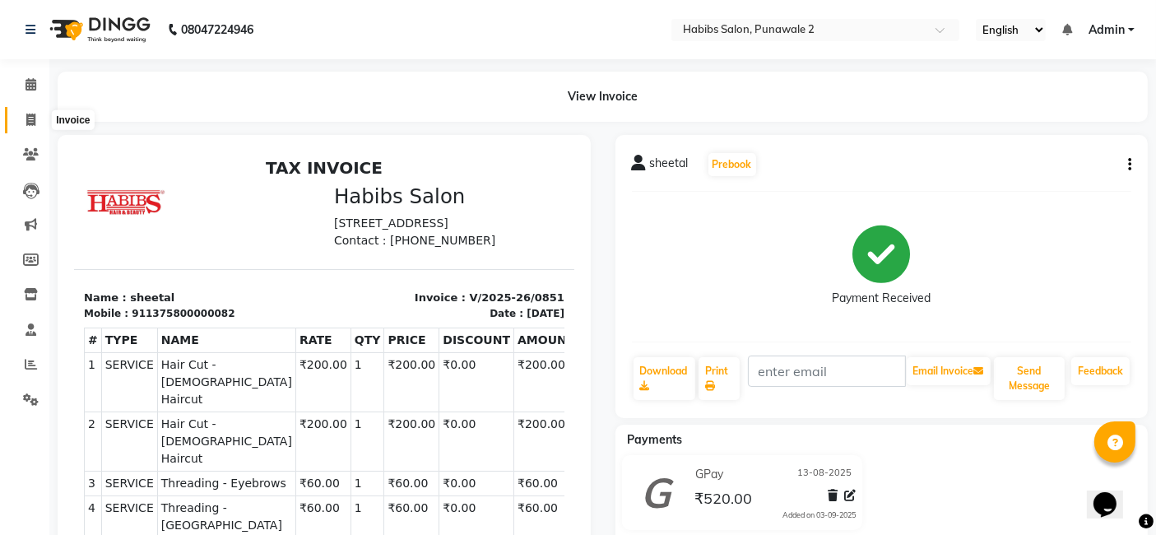
click at [35, 122] on icon at bounding box center [30, 120] width 9 height 12
select select "8475"
select select "service"
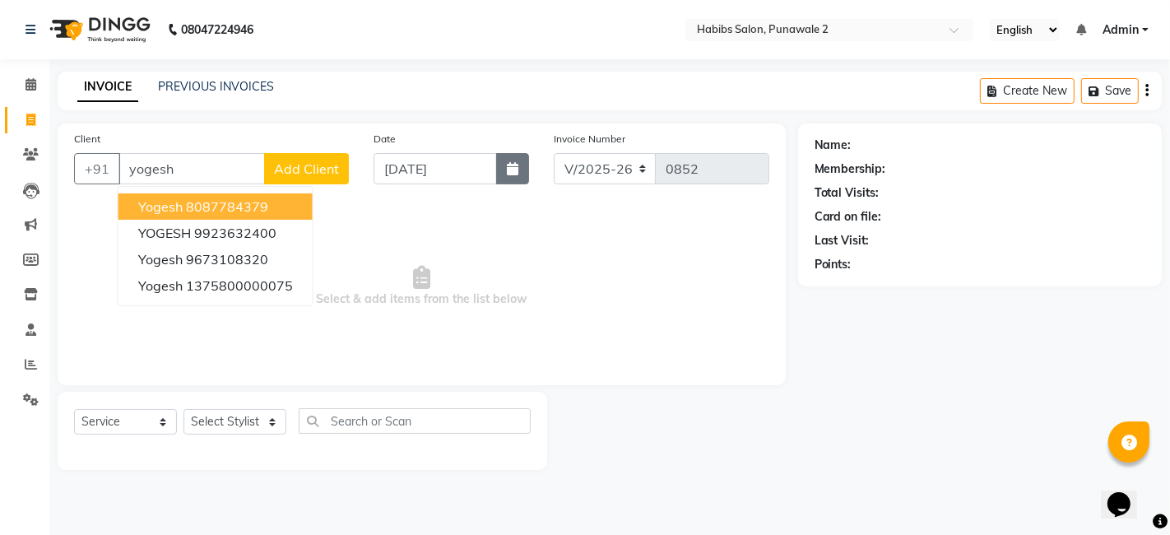
type input "yogesh"
click at [507, 165] on icon "button" at bounding box center [513, 168] width 12 height 13
select select "9"
select select "2025"
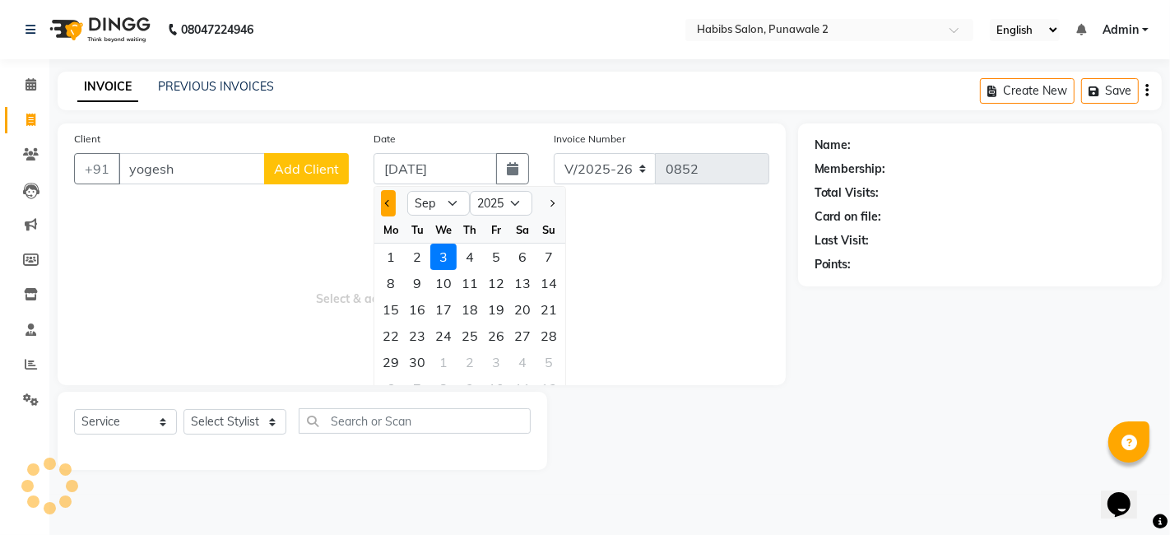
click at [388, 202] on span "Previous month" at bounding box center [388, 203] width 7 height 7
select select "8"
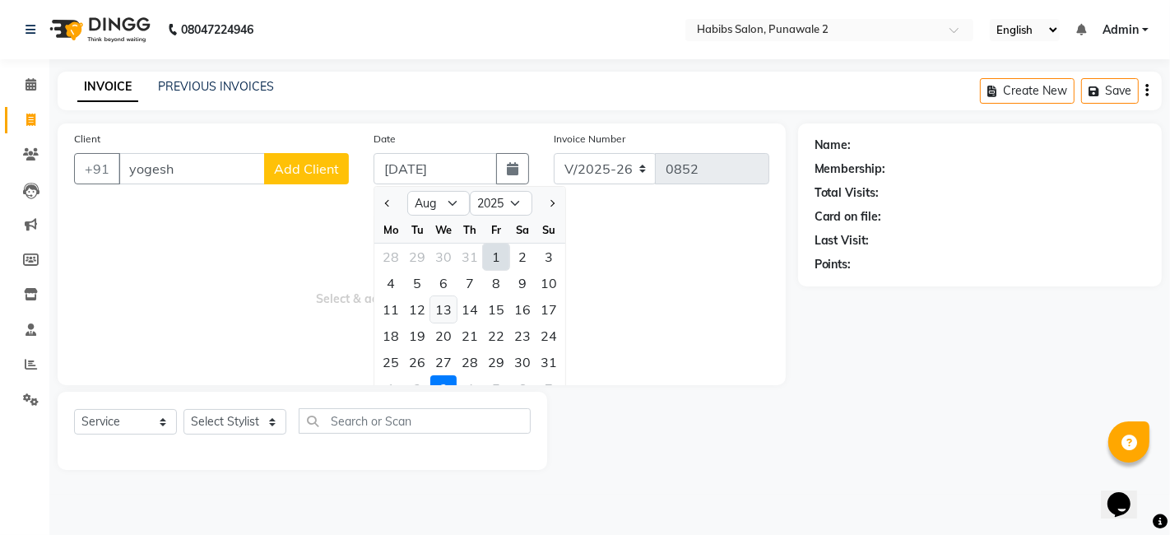
click at [444, 313] on div "13" at bounding box center [443, 309] width 26 height 26
type input "13-08-2025"
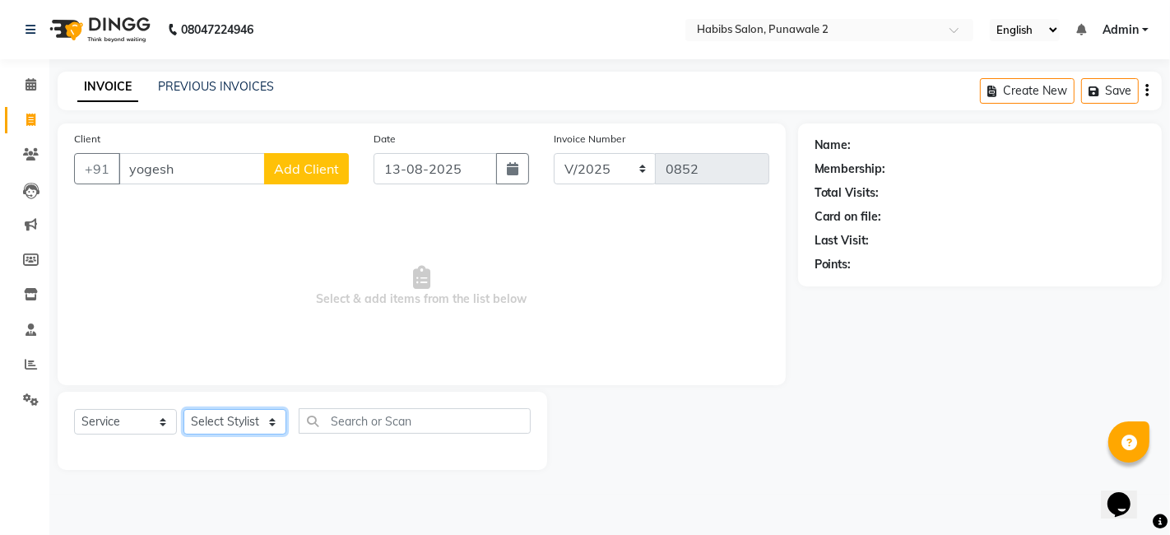
click at [265, 428] on select "Select Stylist Chandan Ganesh Gauri [PERSON_NAME] [PERSON_NAME] nikhil [PERSON_…" at bounding box center [235, 422] width 103 height 26
select select "82974"
click at [184, 409] on select "Select Stylist Chandan Ganesh Gauri [PERSON_NAME] [PERSON_NAME] nikhil [PERSON_…" at bounding box center [235, 422] width 103 height 26
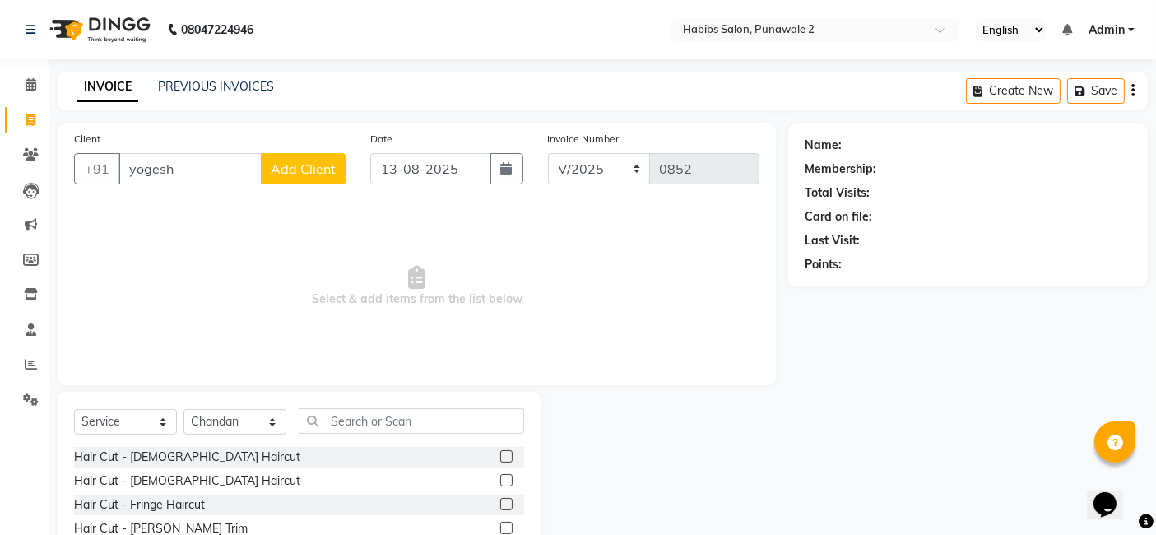
click at [213, 200] on div "Client +91 yogesh Add Client Date 13-08-2025 Invoice Number V/2025 V/2025-26 08…" at bounding box center [417, 254] width 718 height 262
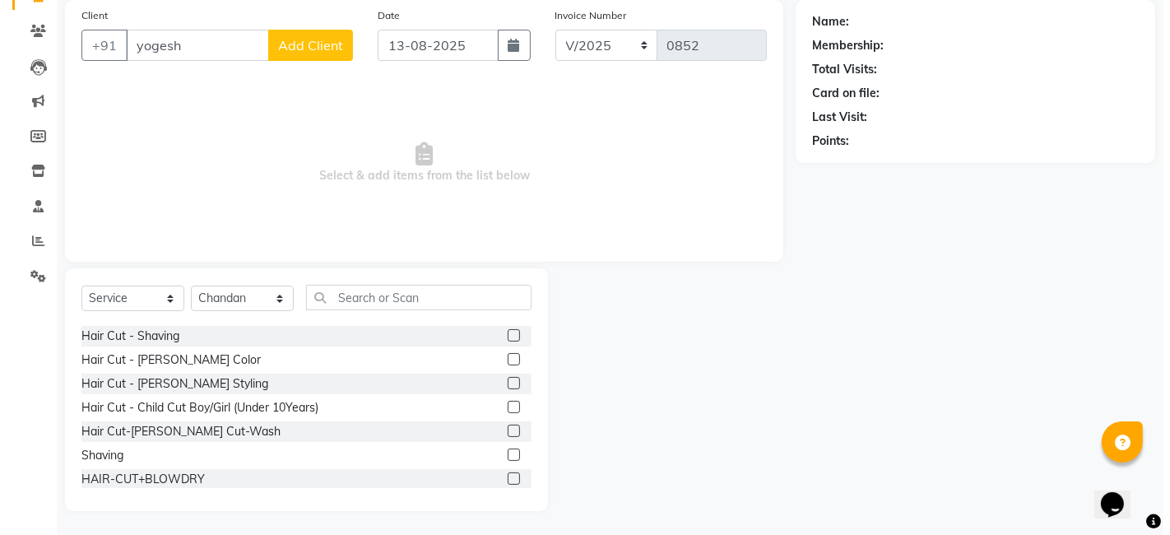
scroll to position [118, 0]
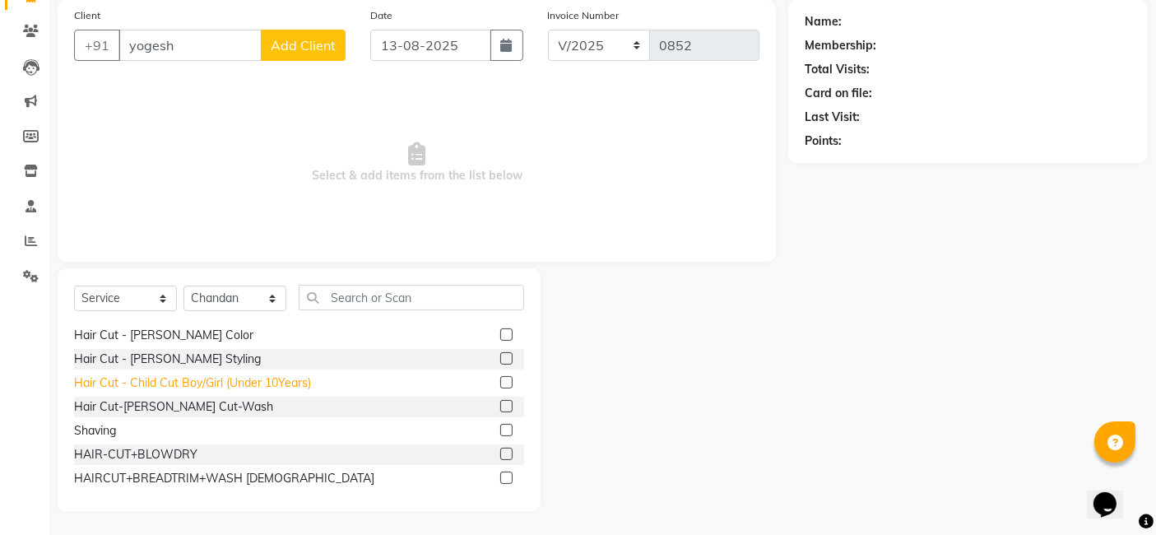
click at [217, 377] on div "Hair Cut - Child Cut Boy/Girl (Under 10Years)" at bounding box center [192, 382] width 237 height 17
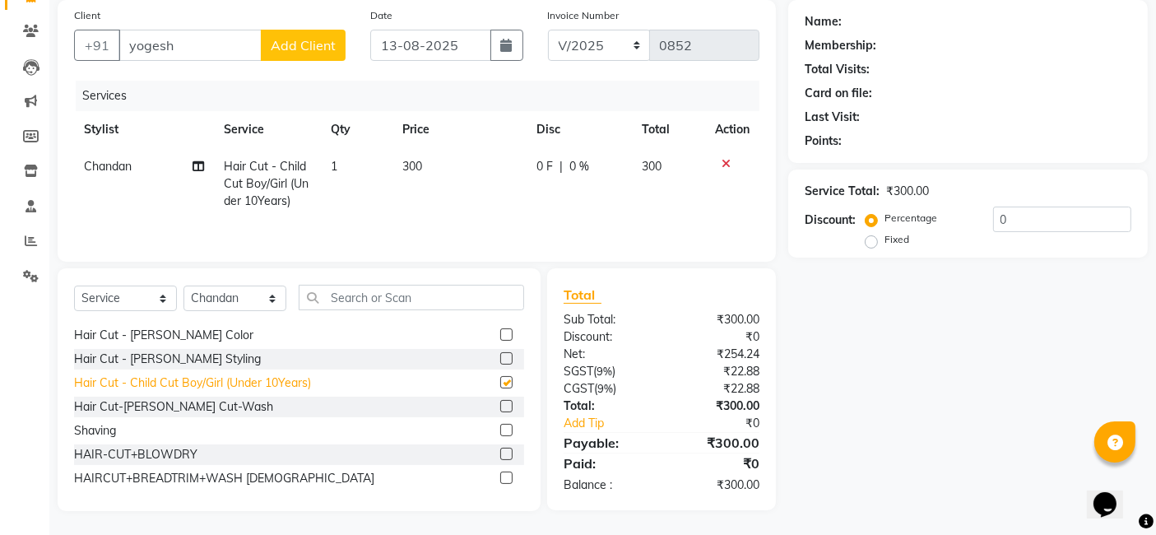
checkbox input "false"
click at [423, 174] on td "300" at bounding box center [460, 184] width 134 height 72
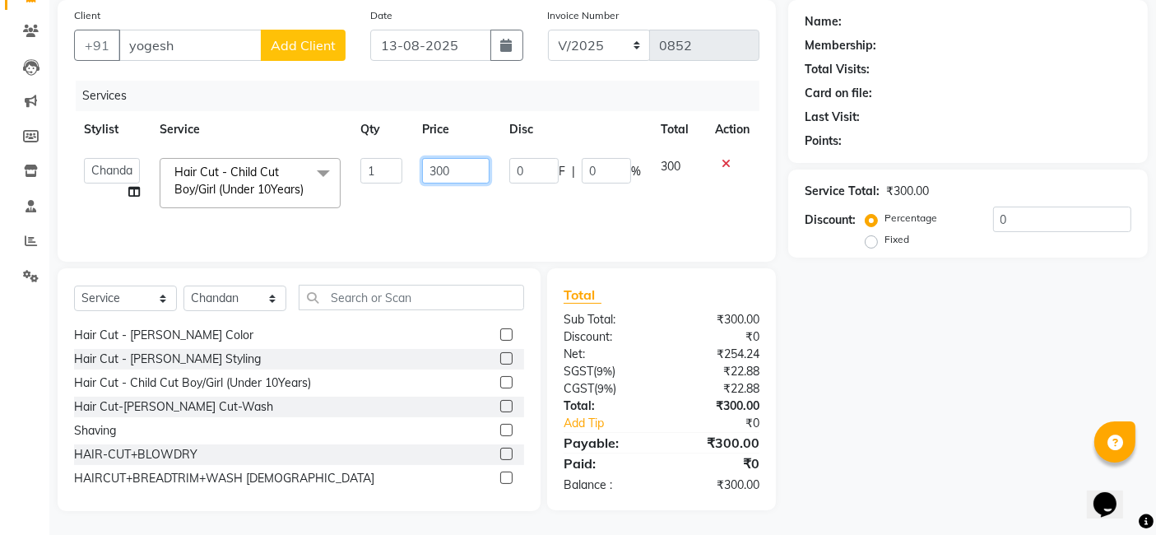
click at [449, 168] on input "300" at bounding box center [455, 171] width 67 height 26
type input "3"
type input "450"
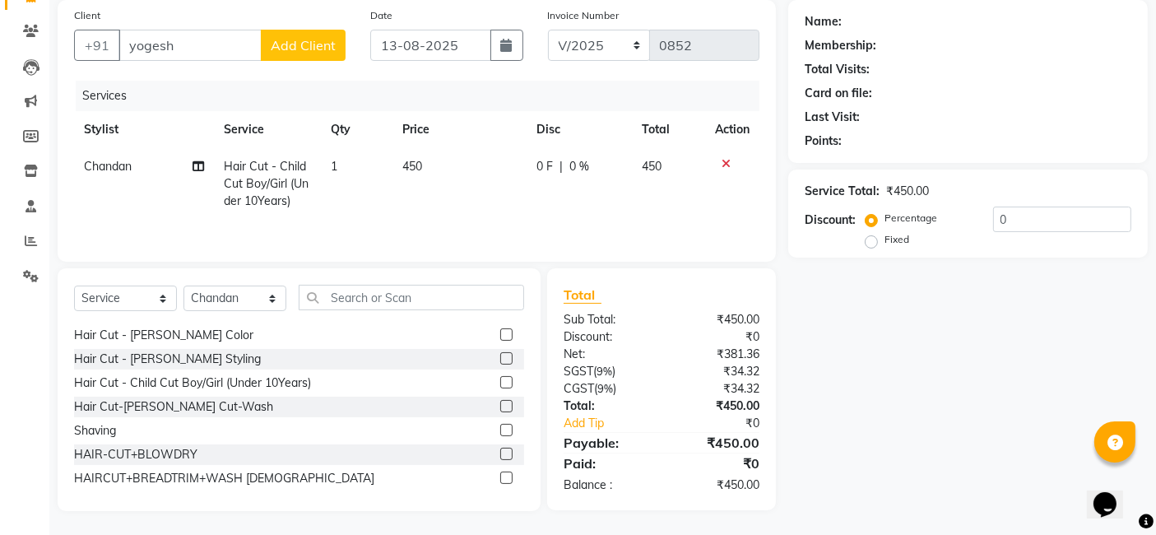
click at [302, 44] on span "Add Client" at bounding box center [303, 45] width 65 height 16
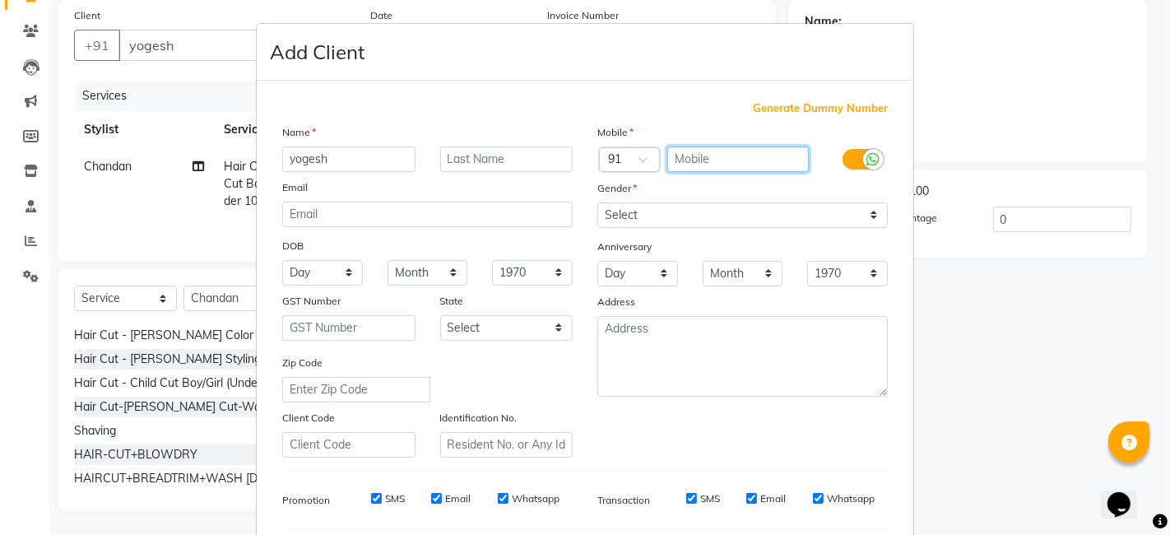
click at [693, 156] on input "text" at bounding box center [738, 159] width 142 height 26
type input "9762582430"
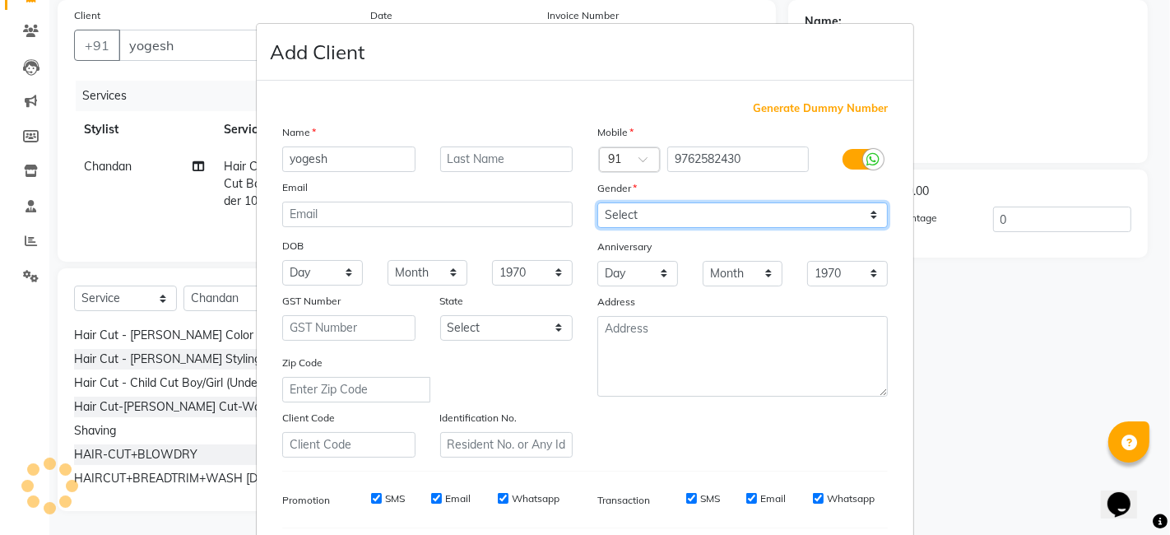
click at [864, 214] on select "Select [DEMOGRAPHIC_DATA] [DEMOGRAPHIC_DATA] Other Prefer Not To Say" at bounding box center [742, 215] width 291 height 26
select select "[DEMOGRAPHIC_DATA]"
click at [597, 202] on select "Select [DEMOGRAPHIC_DATA] [DEMOGRAPHIC_DATA] Other Prefer Not To Say" at bounding box center [742, 215] width 291 height 26
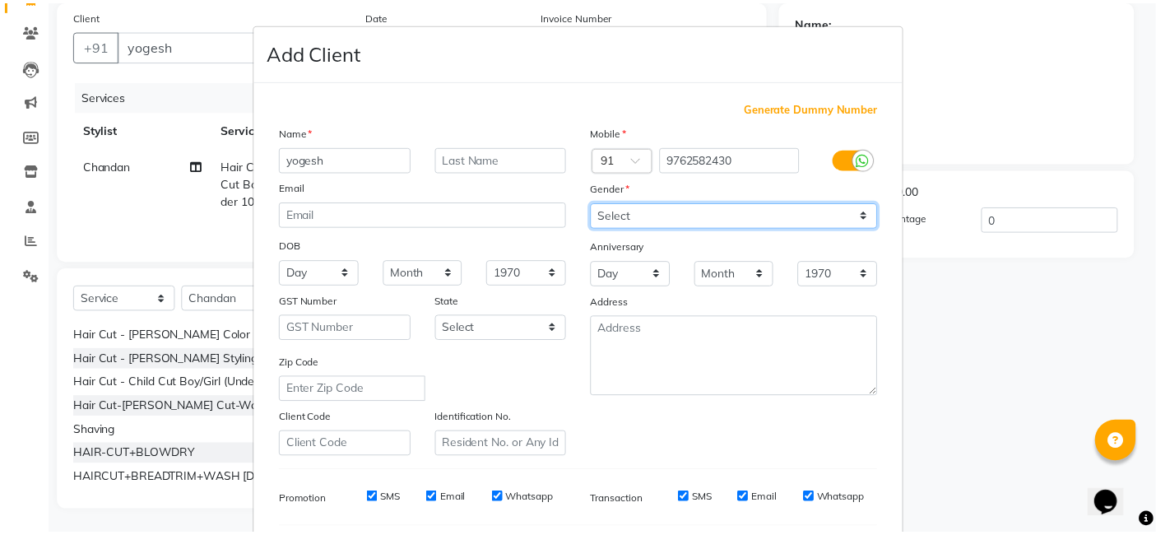
scroll to position [223, 0]
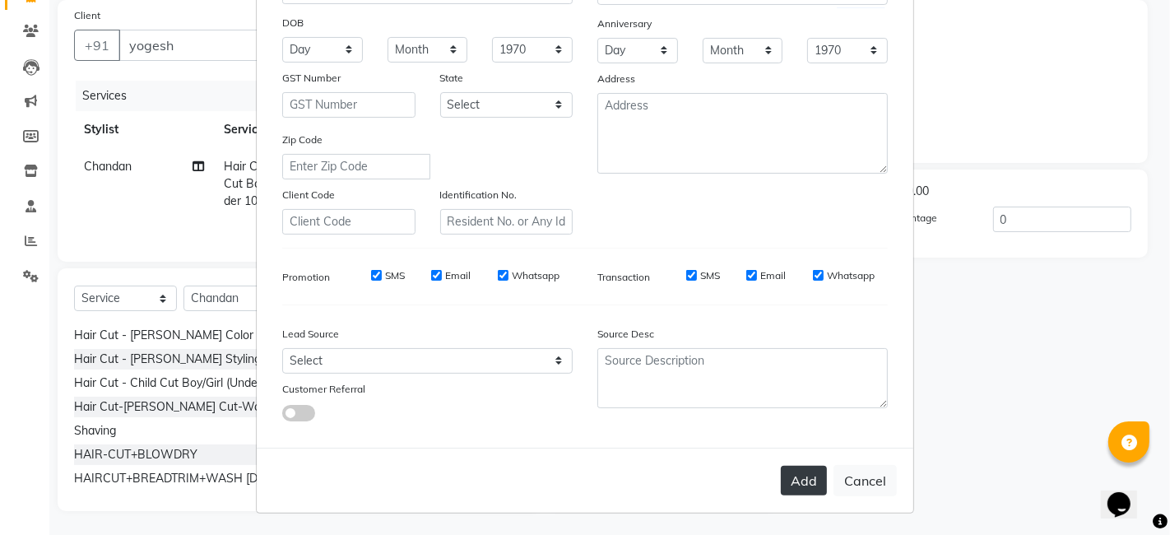
click at [810, 484] on button "Add" at bounding box center [804, 481] width 46 height 30
type input "9762582430"
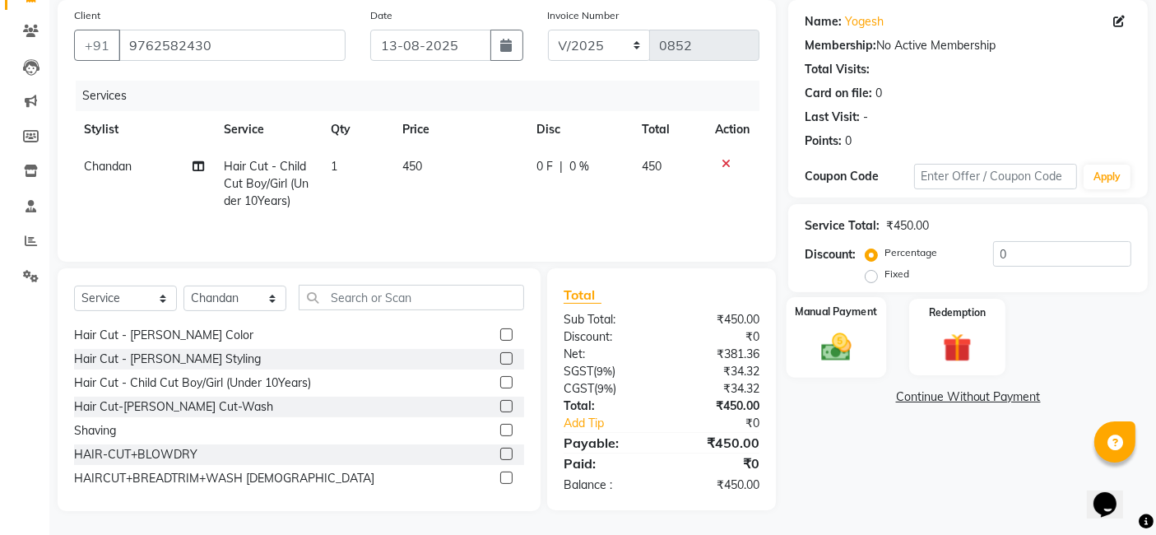
click at [840, 323] on div "Manual Payment" at bounding box center [837, 337] width 100 height 81
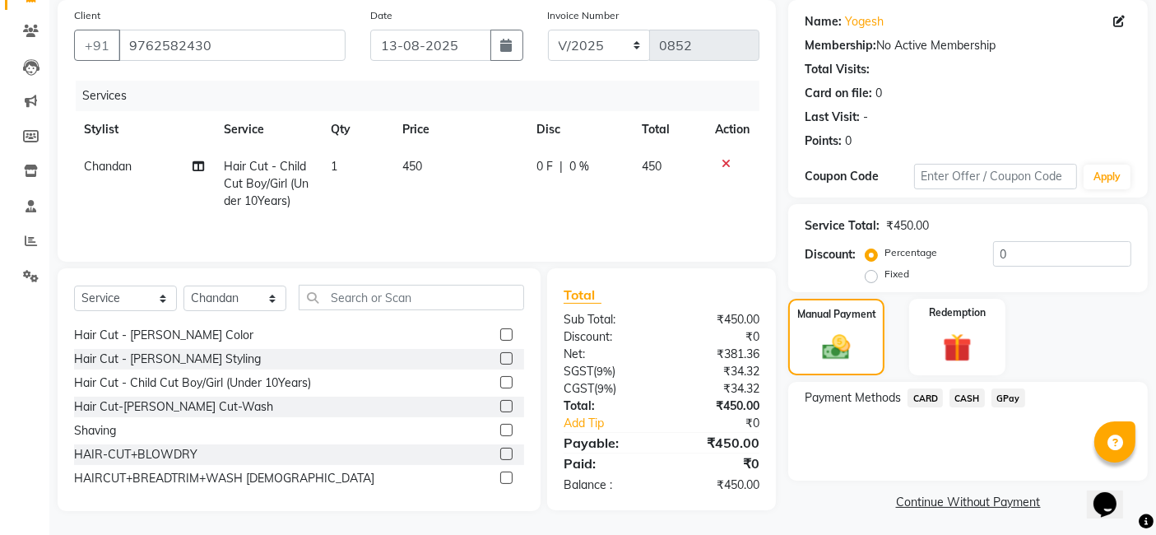
click at [946, 398] on span "GPay" at bounding box center [1009, 397] width 34 height 19
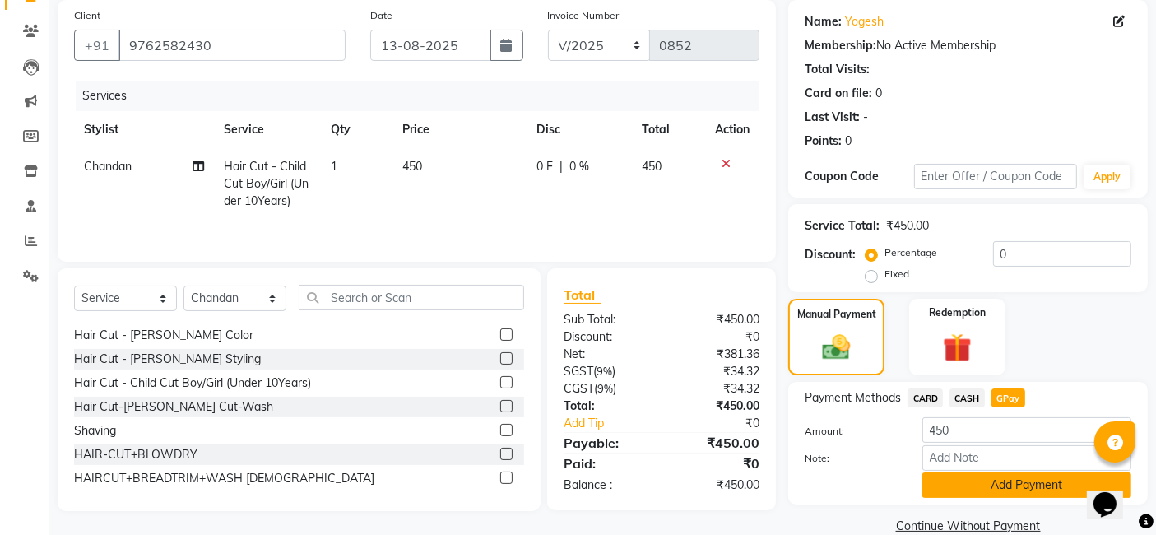
click at [946, 481] on button "Add Payment" at bounding box center [1027, 485] width 209 height 26
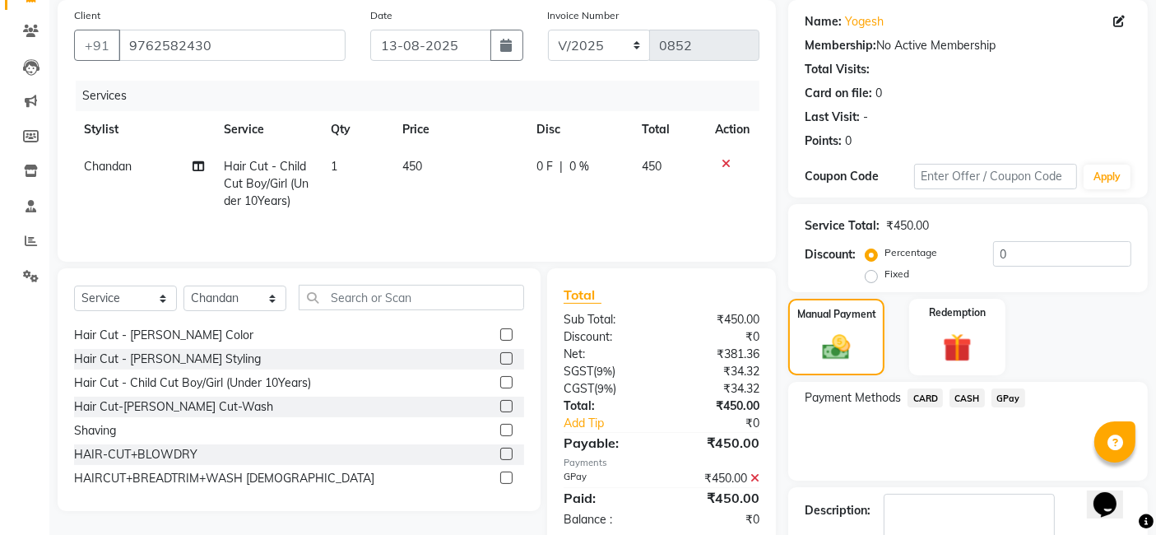
scroll to position [219, 0]
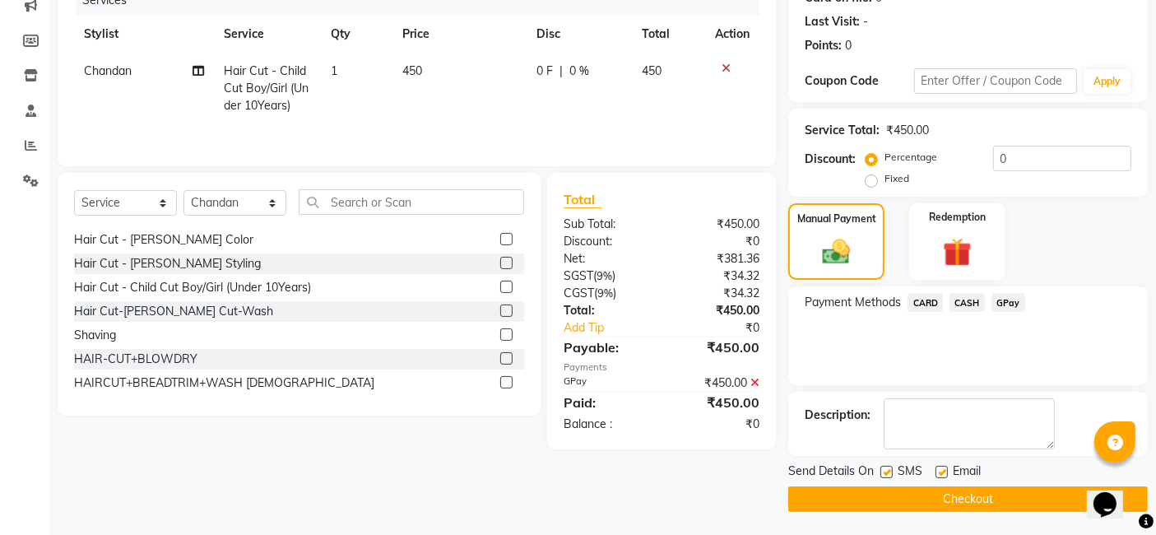
click at [946, 500] on button "Checkout" at bounding box center [968, 499] width 360 height 26
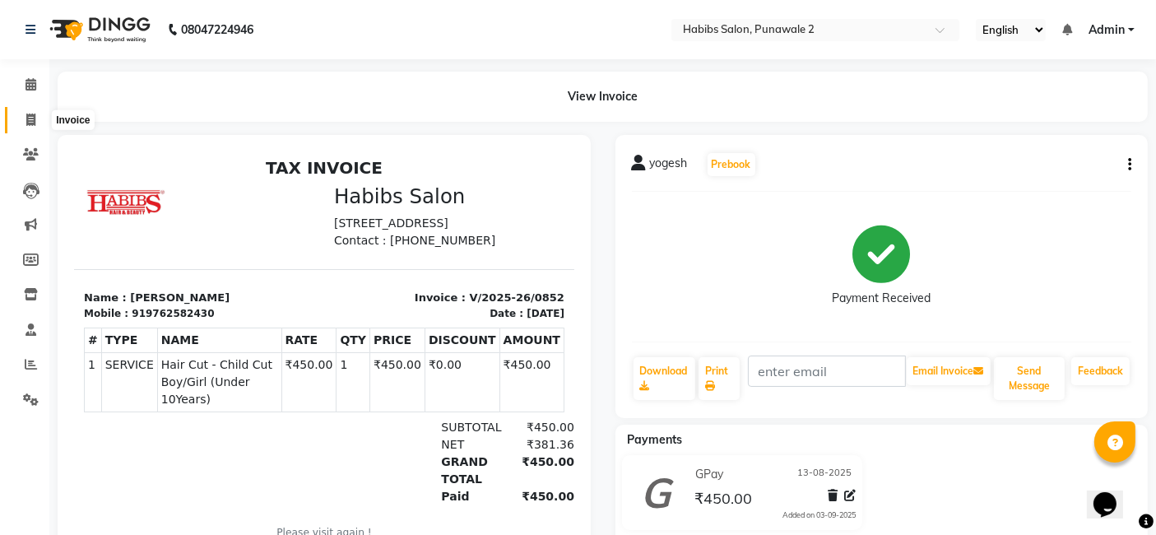
click at [30, 116] on icon at bounding box center [30, 120] width 9 height 12
select select "8475"
select select "service"
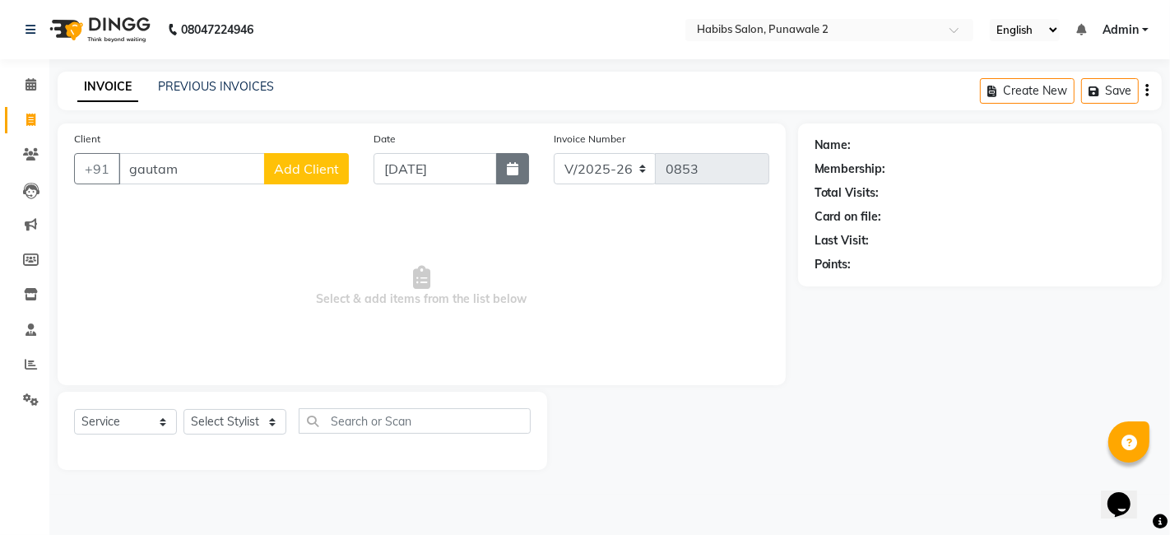
type input "gautam"
click at [510, 167] on icon "button" at bounding box center [513, 168] width 12 height 13
select select "9"
select select "2025"
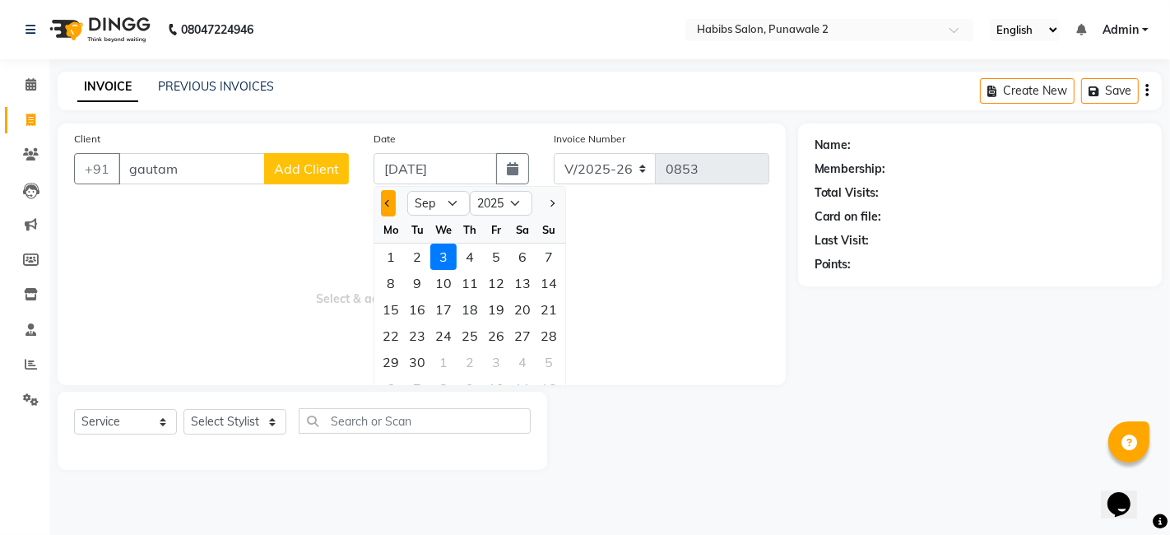
click at [384, 201] on button "Previous month" at bounding box center [388, 203] width 14 height 26
select select "8"
click at [447, 309] on div "13" at bounding box center [443, 309] width 26 height 26
type input "13-08-2025"
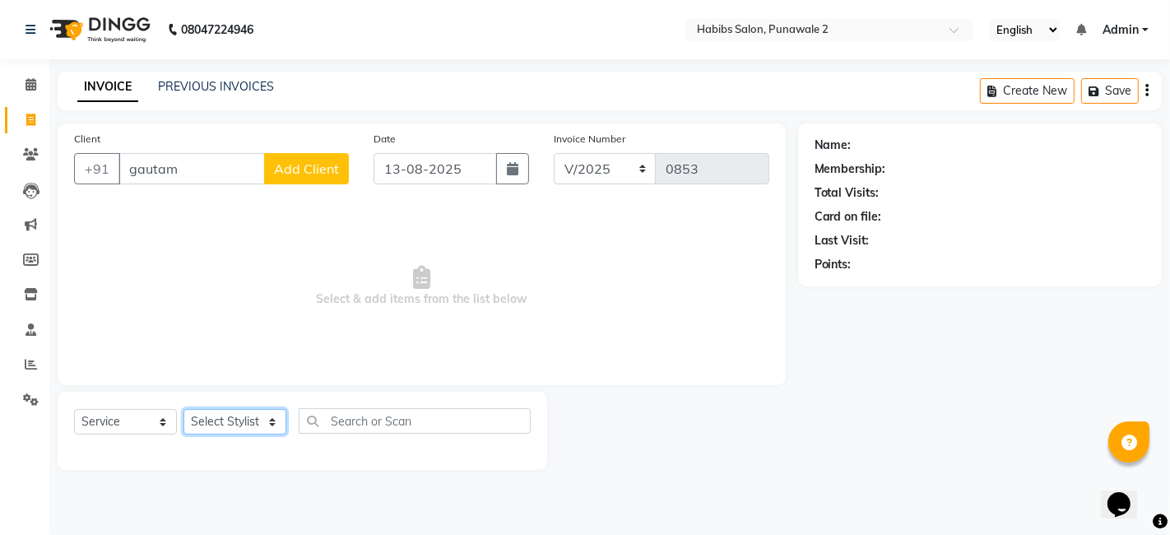
click at [270, 421] on select "Select Stylist Chandan Ganesh Gauri [PERSON_NAME] [PERSON_NAME] nikhil [PERSON_…" at bounding box center [235, 422] width 103 height 26
select select "82975"
click at [184, 409] on select "Select Stylist Chandan Ganesh Gauri [PERSON_NAME] [PERSON_NAME] nikhil [PERSON_…" at bounding box center [235, 422] width 103 height 26
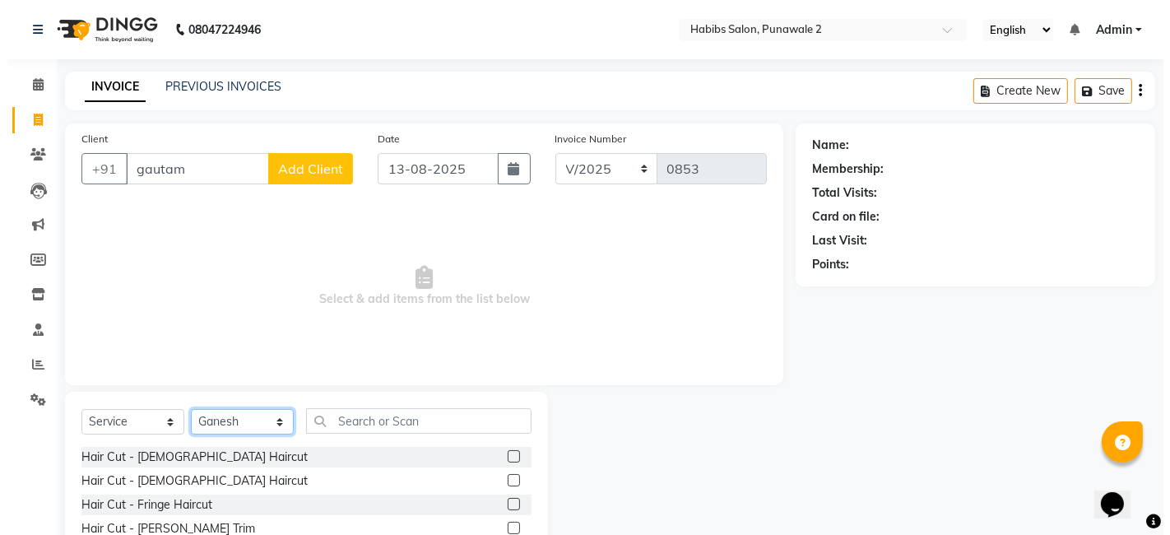
scroll to position [123, 0]
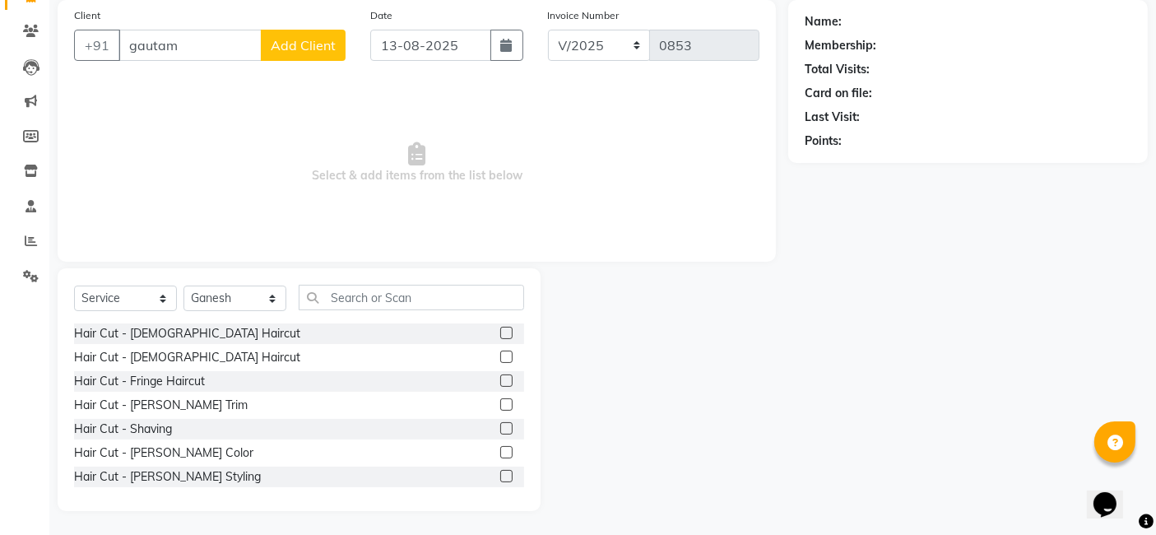
click at [500, 332] on label at bounding box center [506, 333] width 12 height 12
click at [500, 332] on input "checkbox" at bounding box center [505, 333] width 11 height 11
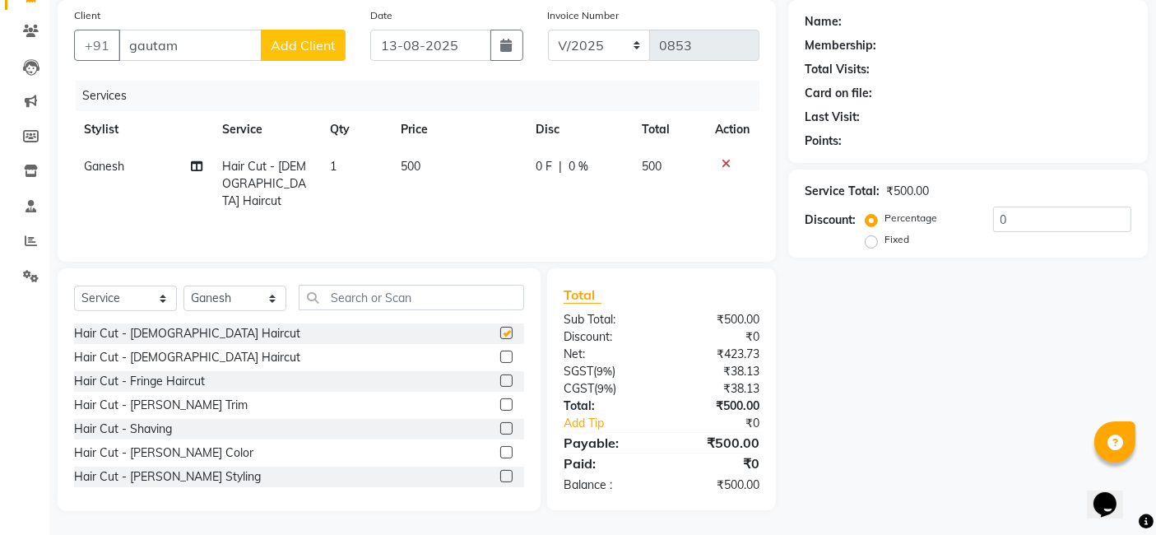
checkbox input "false"
click at [444, 182] on td "500" at bounding box center [459, 184] width 135 height 72
select select "82975"
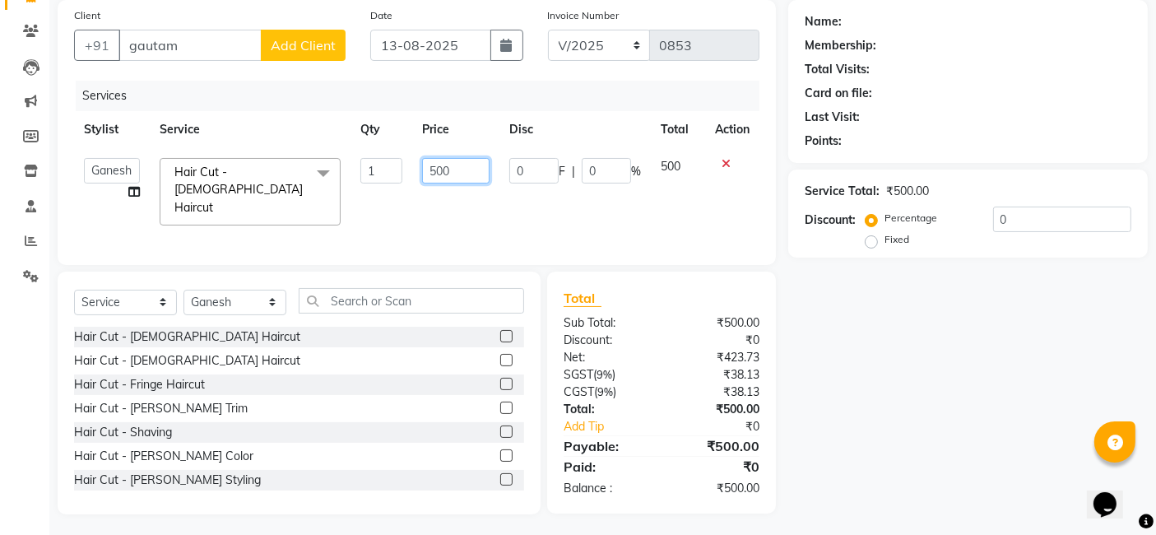
click at [458, 169] on input "500" at bounding box center [455, 171] width 67 height 26
type input "5"
type input "200"
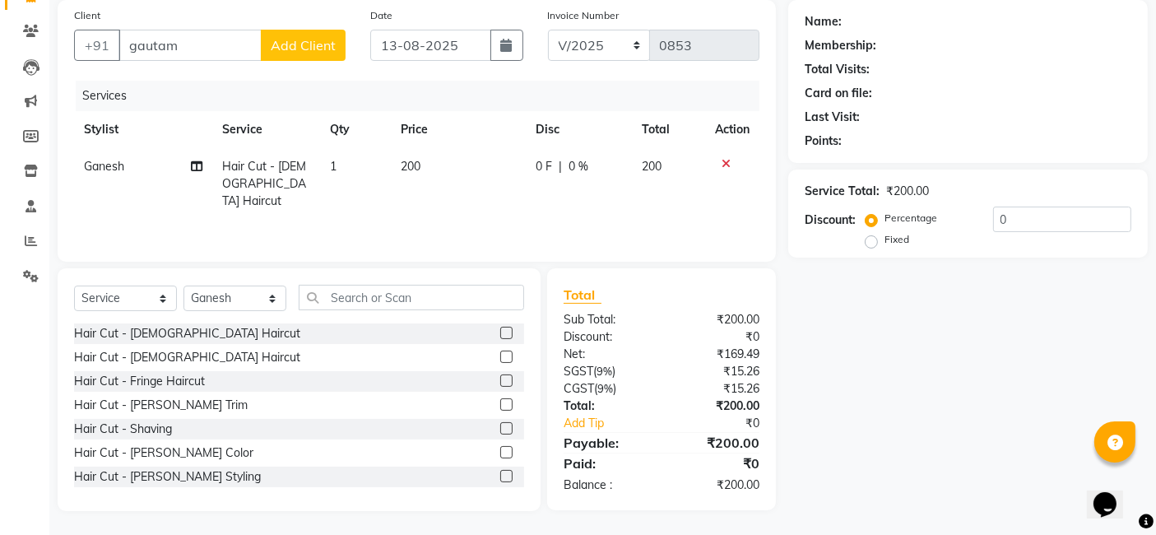
click at [298, 42] on span "Add Client" at bounding box center [303, 45] width 65 height 16
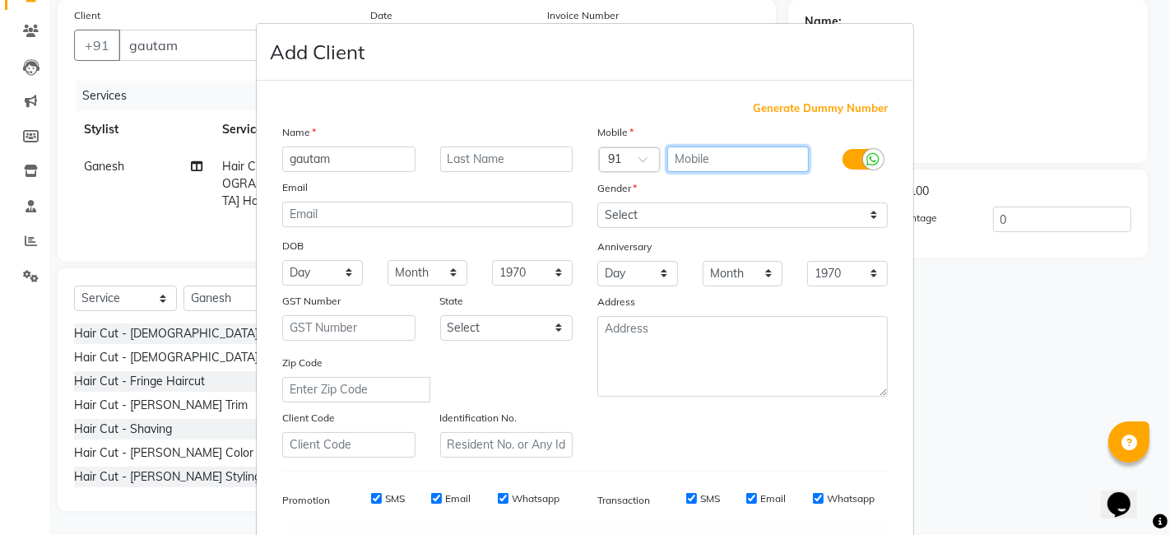
click at [686, 165] on input "text" at bounding box center [738, 159] width 142 height 26
type input "9960981999"
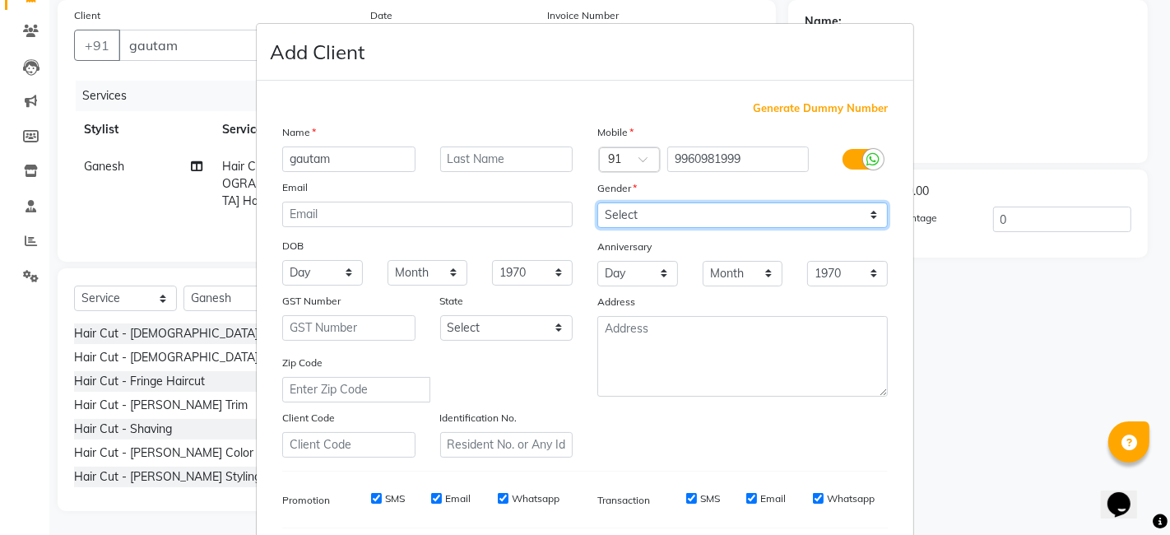
click at [867, 207] on select "Select [DEMOGRAPHIC_DATA] [DEMOGRAPHIC_DATA] Other Prefer Not To Say" at bounding box center [742, 215] width 291 height 26
select select "[DEMOGRAPHIC_DATA]"
click at [597, 202] on select "Select [DEMOGRAPHIC_DATA] [DEMOGRAPHIC_DATA] Other Prefer Not To Say" at bounding box center [742, 215] width 291 height 26
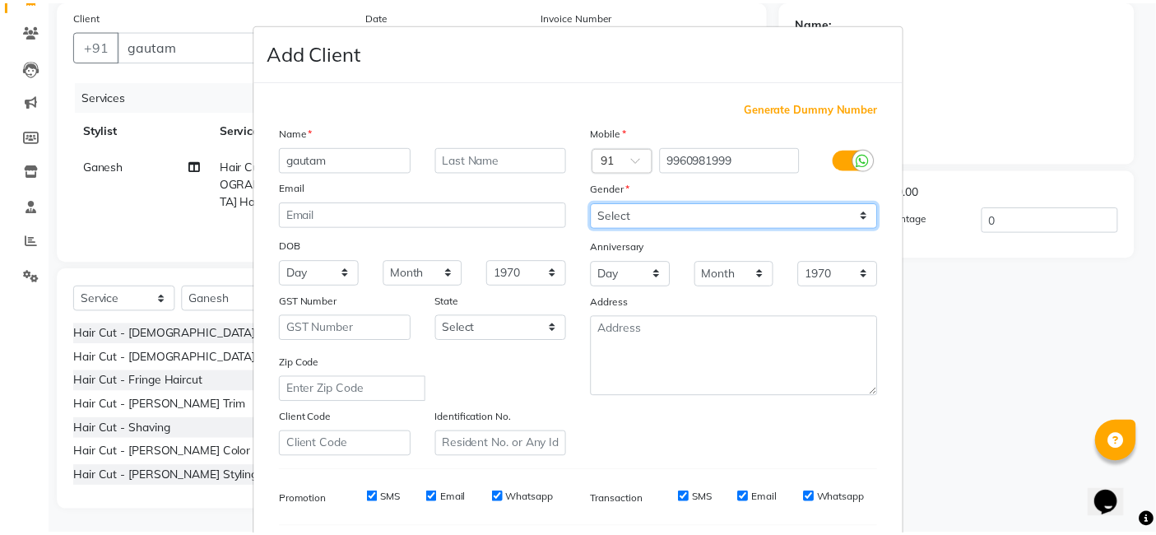
scroll to position [223, 0]
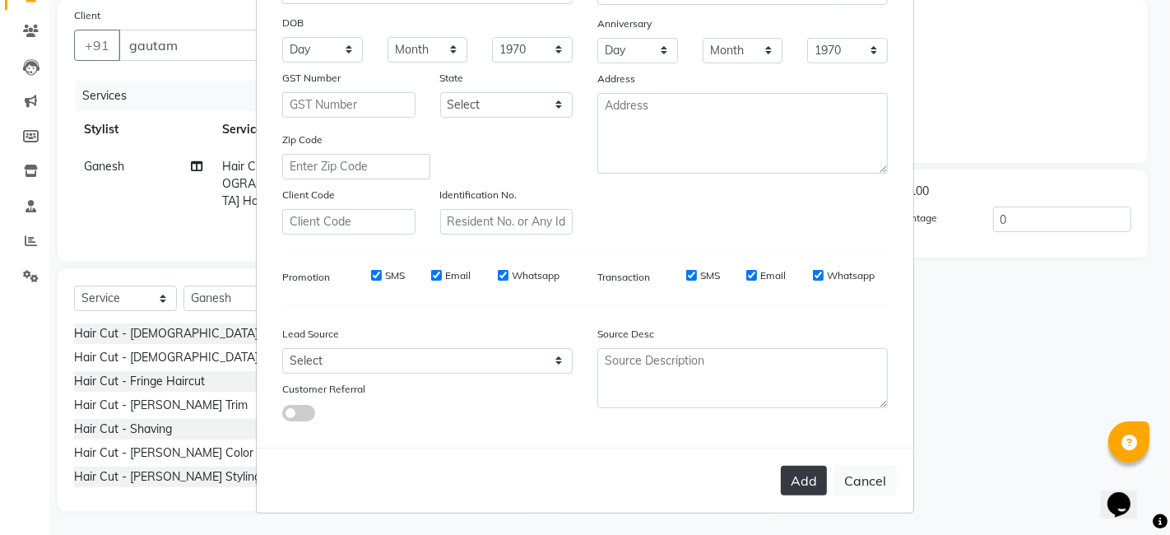
click at [801, 481] on button "Add" at bounding box center [804, 481] width 46 height 30
type input "9960981999"
select select
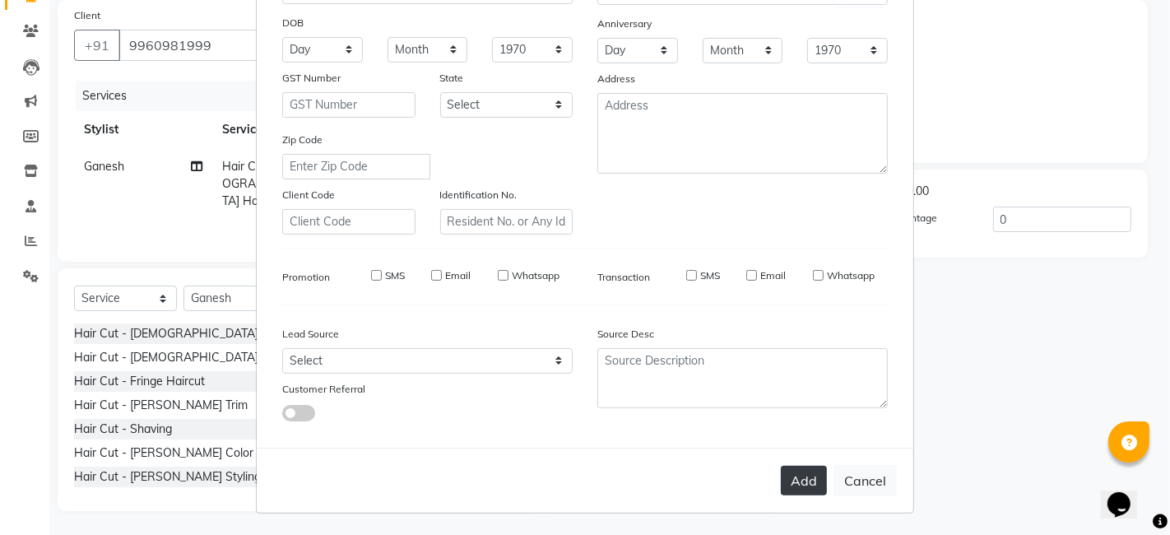
select select
checkbox input "false"
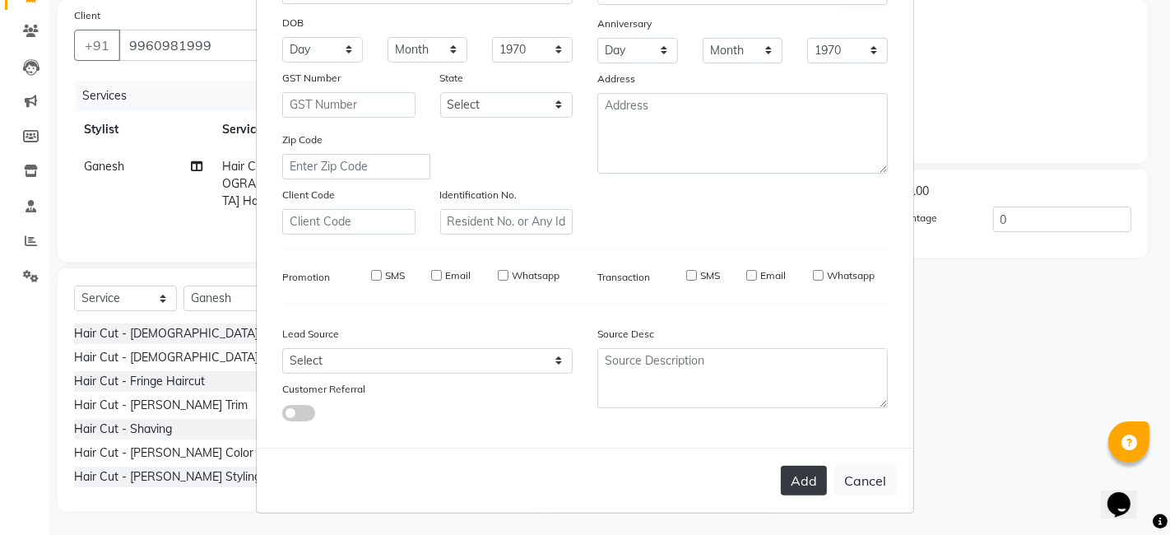
checkbox input "false"
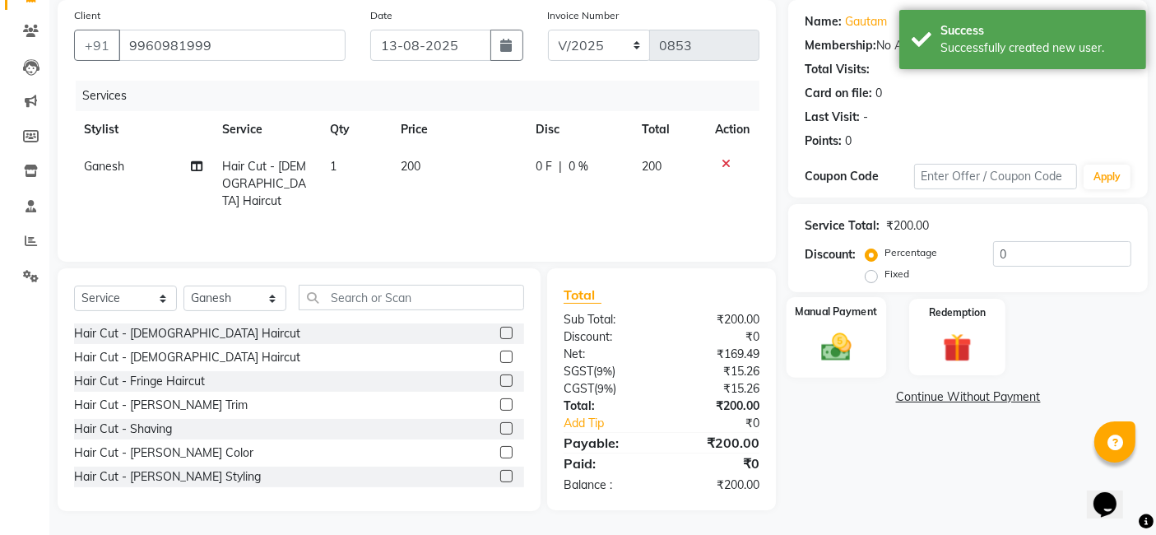
click at [844, 349] on img at bounding box center [836, 346] width 49 height 35
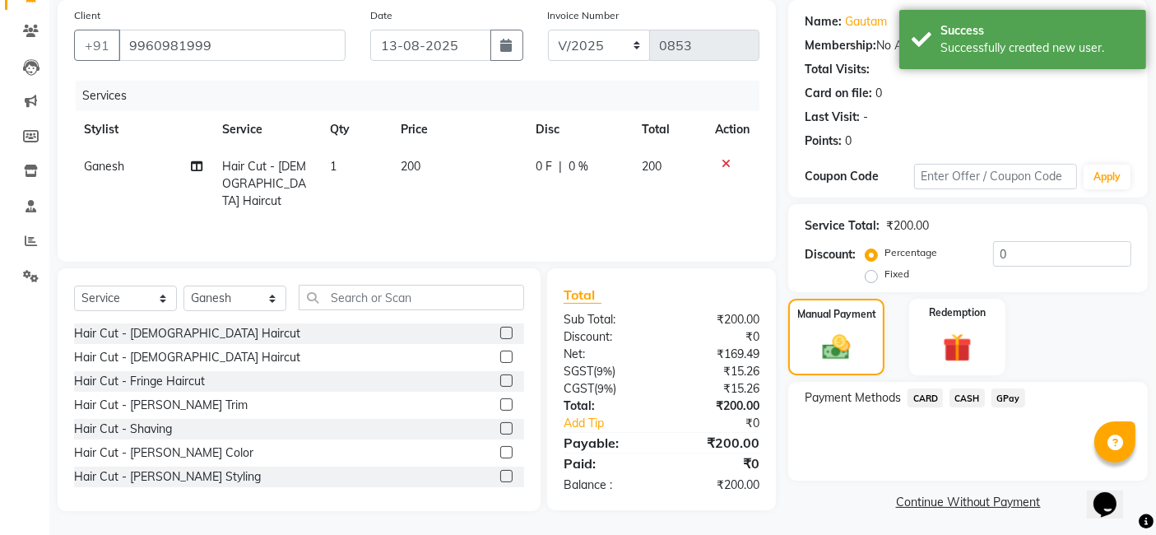
click at [946, 396] on span "GPay" at bounding box center [1009, 397] width 34 height 19
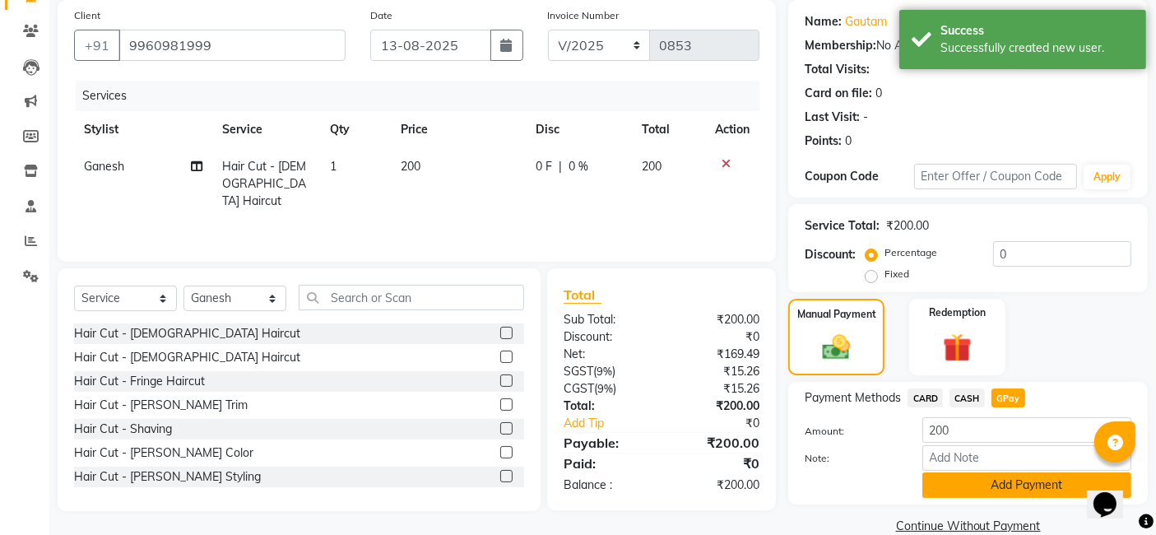
click at [946, 489] on button "Add Payment" at bounding box center [1027, 485] width 209 height 26
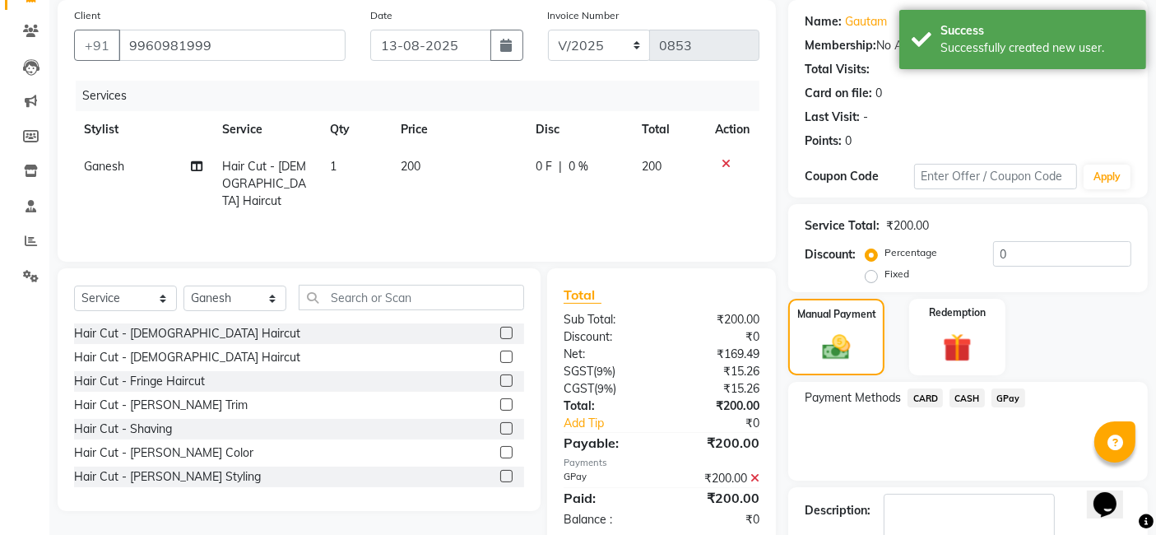
scroll to position [219, 0]
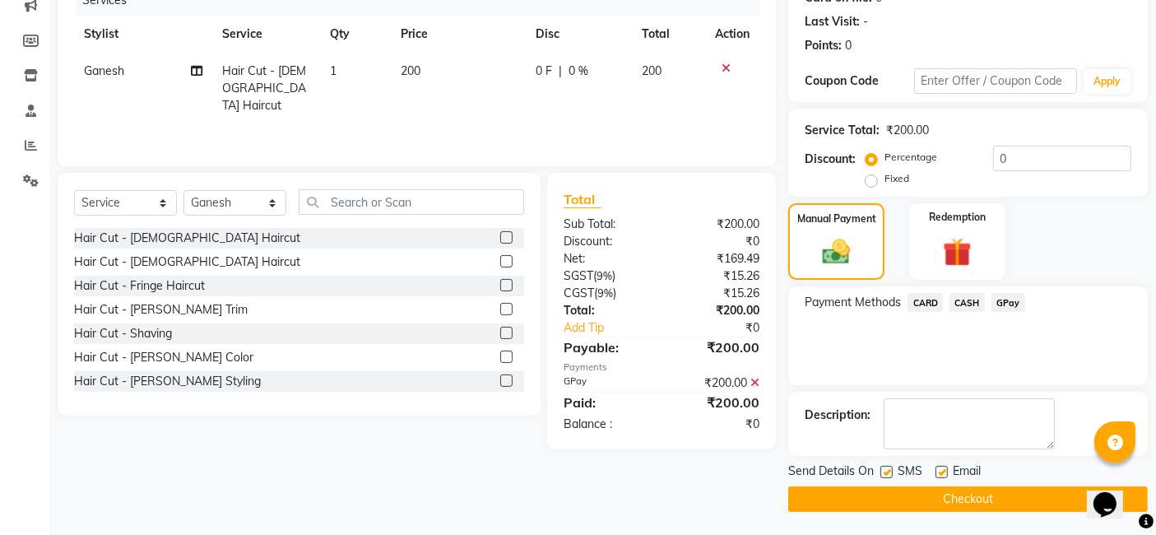
click at [946, 491] on button "Checkout" at bounding box center [968, 499] width 360 height 26
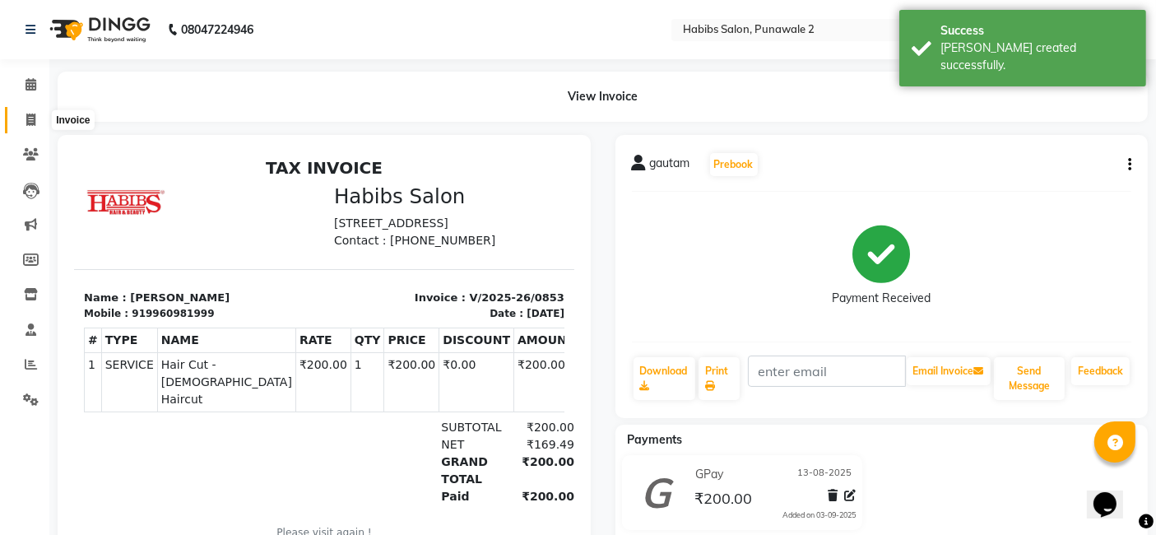
click at [30, 121] on icon at bounding box center [30, 120] width 9 height 12
select select "8475"
select select "service"
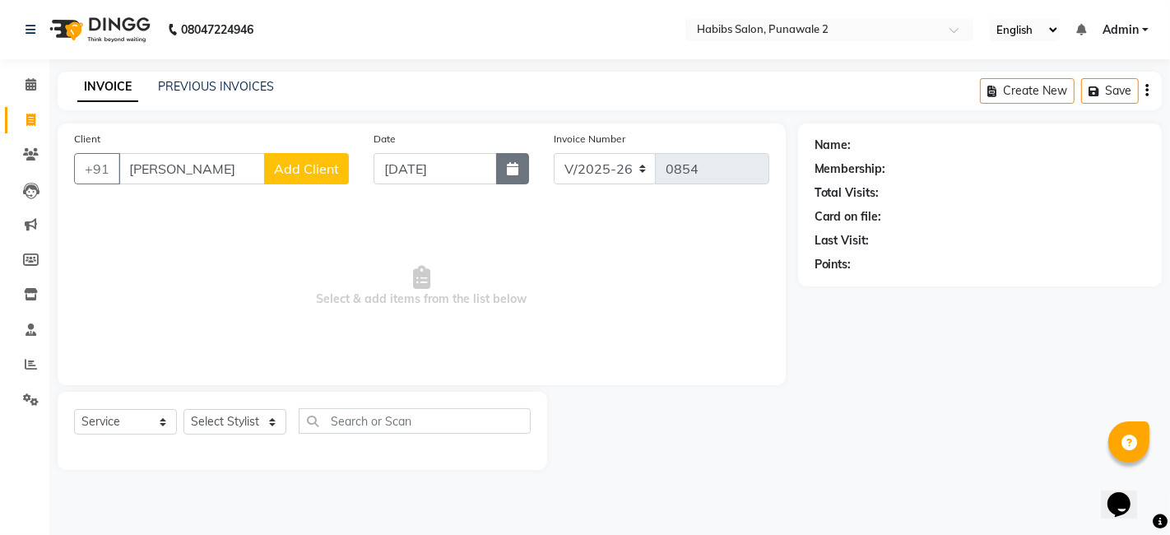
type input "vamsi"
click at [510, 156] on button "button" at bounding box center [512, 168] width 33 height 31
select select "9"
select select "2025"
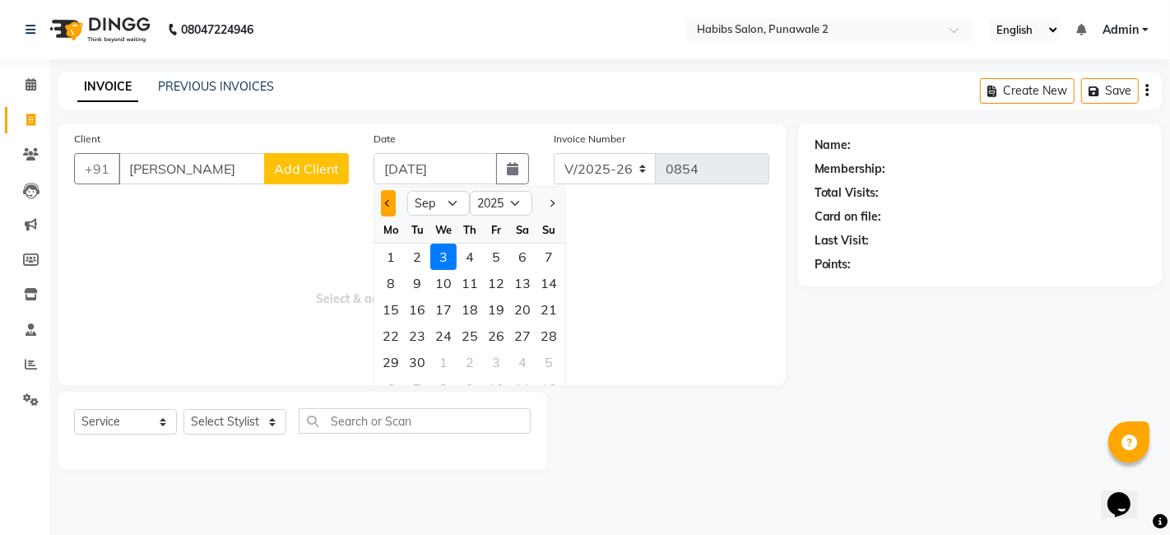
click at [382, 198] on button "Previous month" at bounding box center [388, 203] width 14 height 26
select select "8"
click at [446, 305] on div "13" at bounding box center [443, 309] width 26 height 26
type input "13-08-2025"
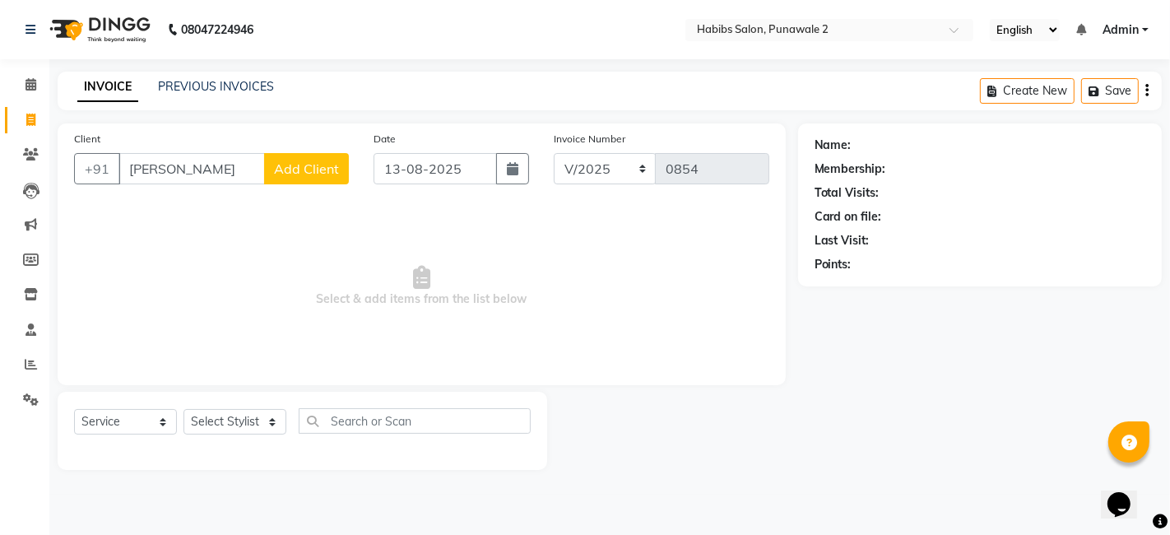
click at [298, 157] on button "Add Client" at bounding box center [306, 168] width 85 height 31
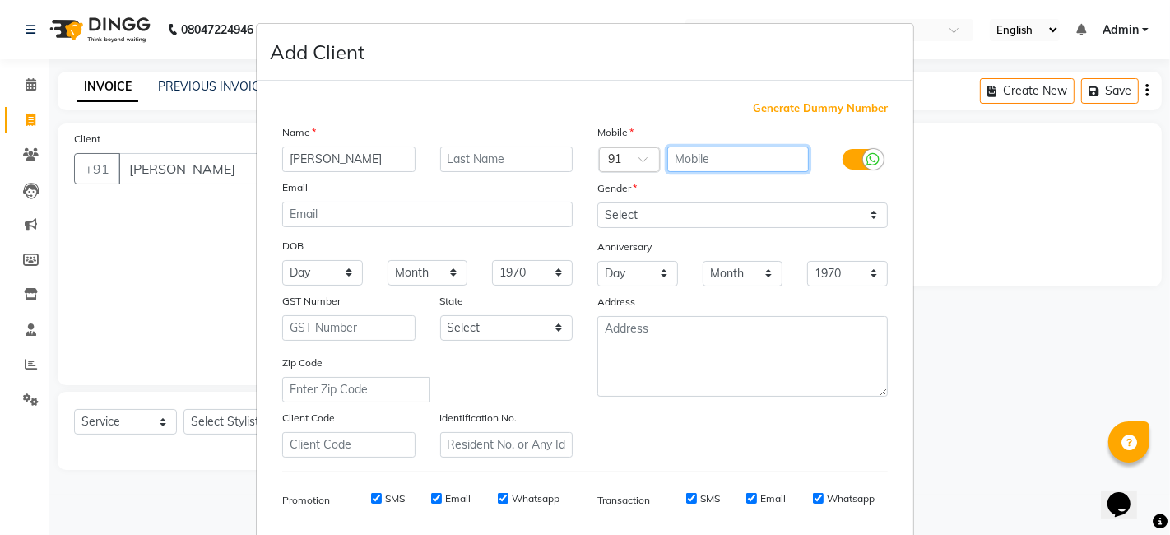
click at [695, 155] on input "text" at bounding box center [738, 159] width 142 height 26
type input "9011266736"
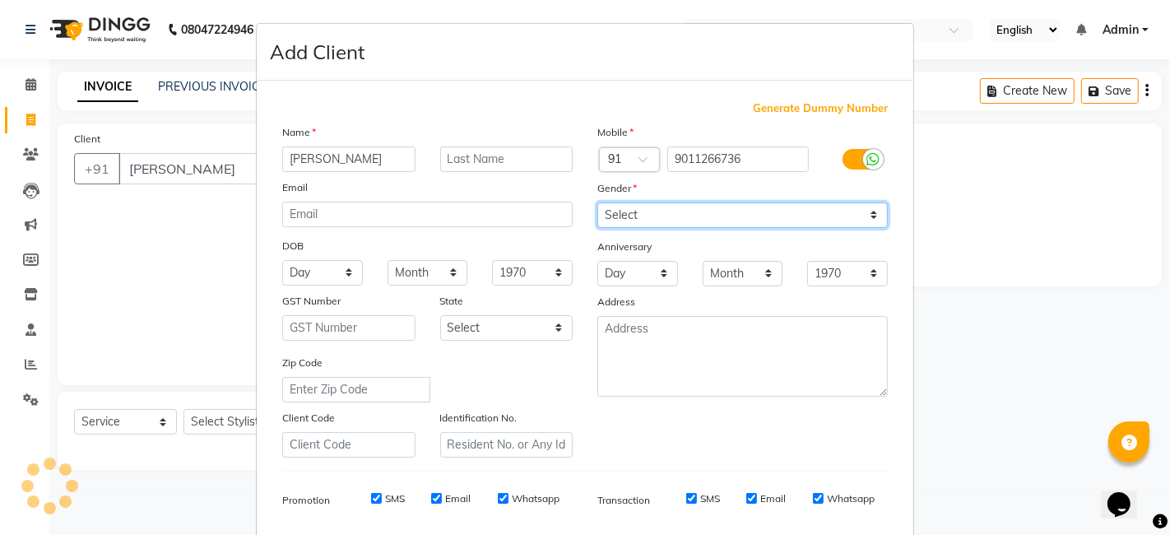
click at [867, 213] on select "Select [DEMOGRAPHIC_DATA] [DEMOGRAPHIC_DATA] Other Prefer Not To Say" at bounding box center [742, 215] width 291 height 26
select select "[DEMOGRAPHIC_DATA]"
click at [597, 202] on select "Select [DEMOGRAPHIC_DATA] [DEMOGRAPHIC_DATA] Other Prefer Not To Say" at bounding box center [742, 215] width 291 height 26
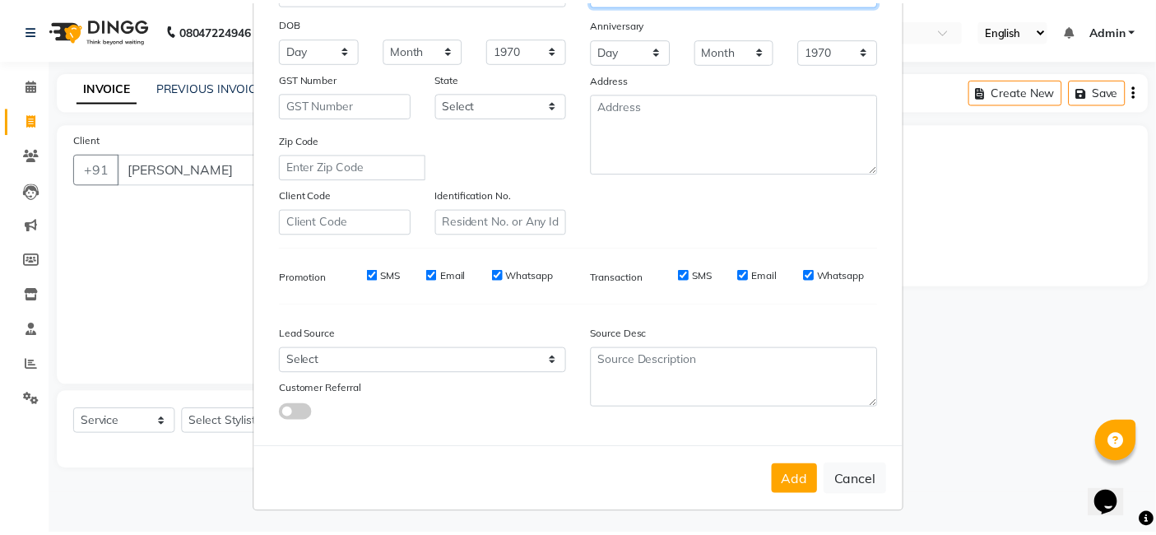
scroll to position [223, 0]
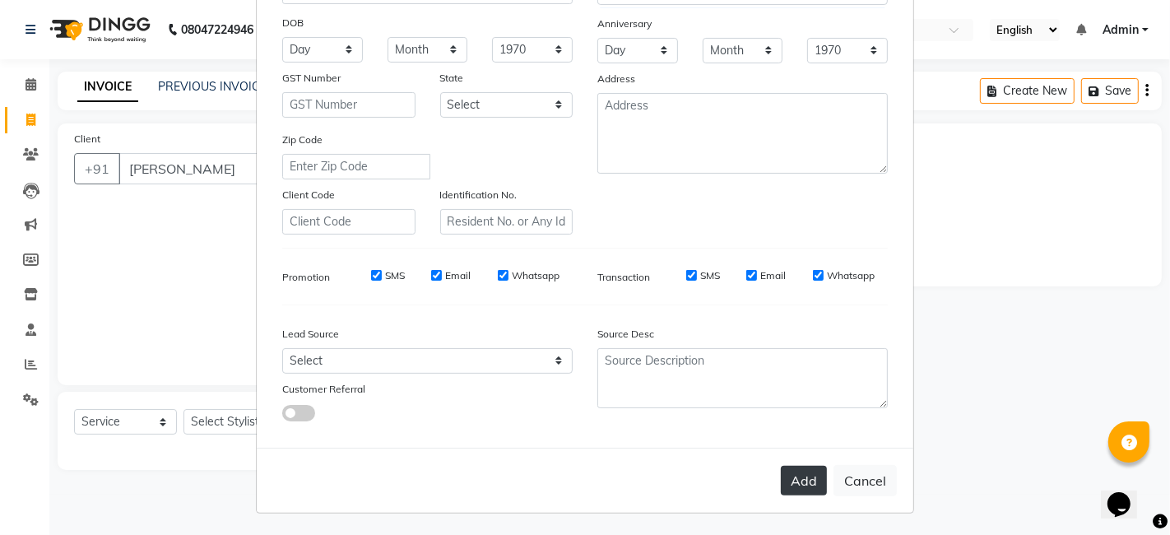
click at [807, 474] on button "Add" at bounding box center [804, 481] width 46 height 30
type input "9011266736"
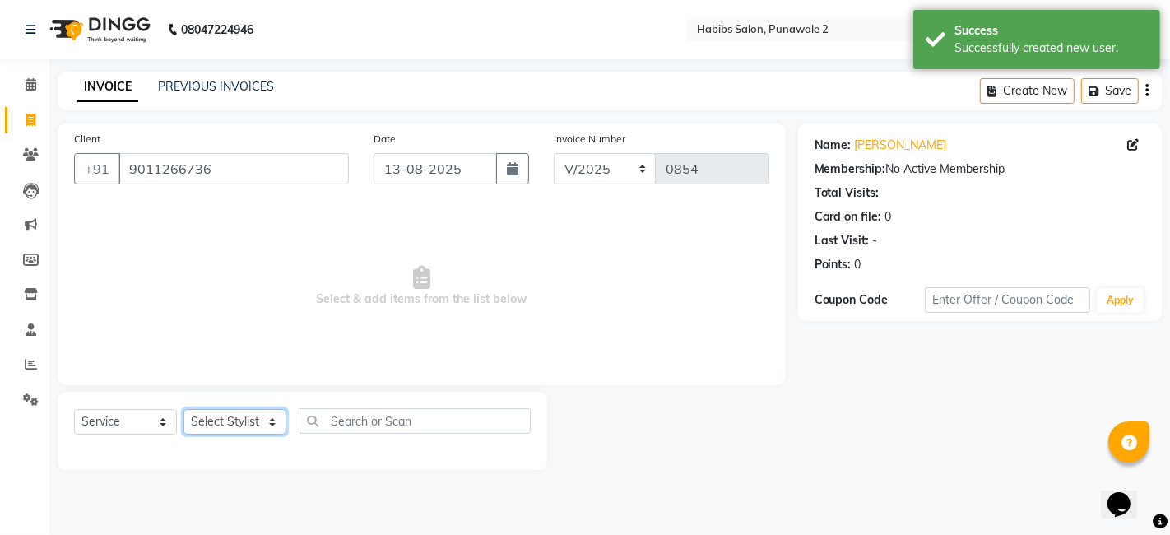
click at [263, 428] on select "Select Stylist Chandan Ganesh Gauri [PERSON_NAME] [PERSON_NAME] nikhil [PERSON_…" at bounding box center [235, 422] width 103 height 26
select select "82974"
click at [184, 409] on select "Select Stylist Chandan Ganesh Gauri [PERSON_NAME] [PERSON_NAME] nikhil [PERSON_…" at bounding box center [235, 422] width 103 height 26
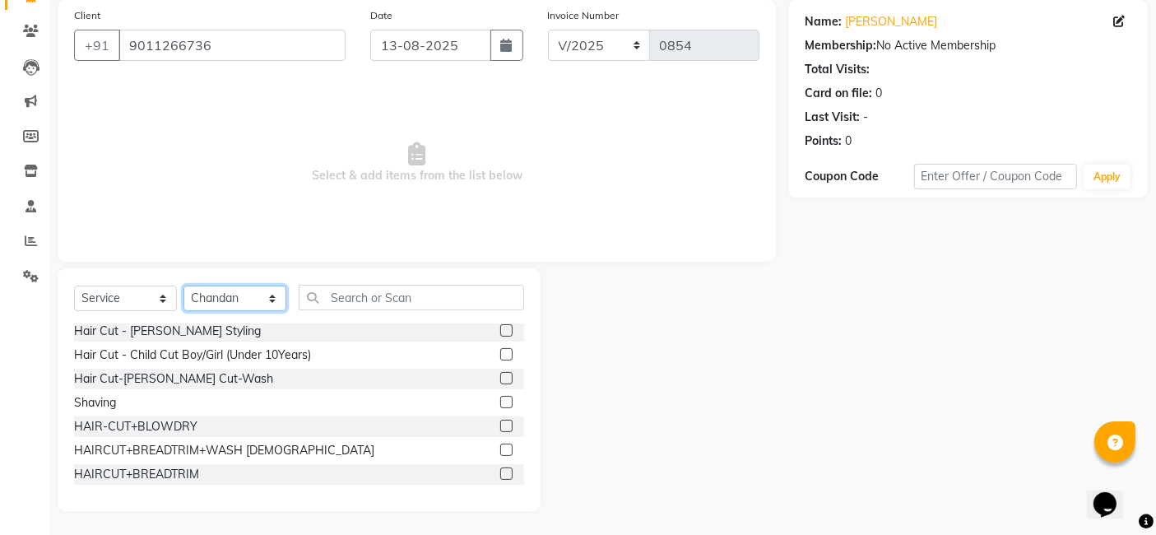
scroll to position [144, 0]
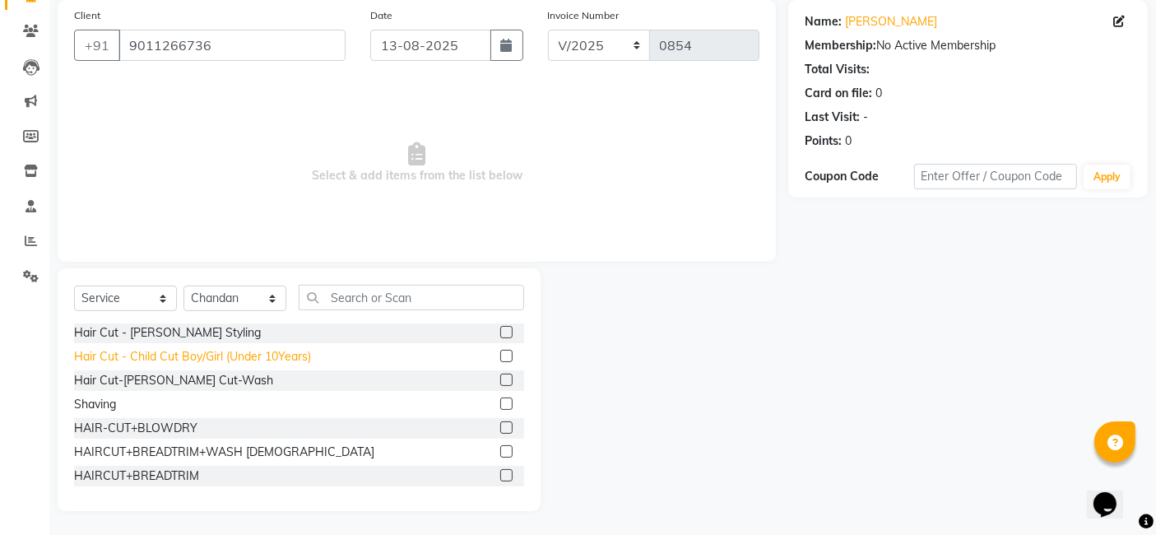
click at [263, 354] on div "Hair Cut - Child Cut Boy/Girl (Under 10Years)" at bounding box center [192, 356] width 237 height 17
checkbox input "false"
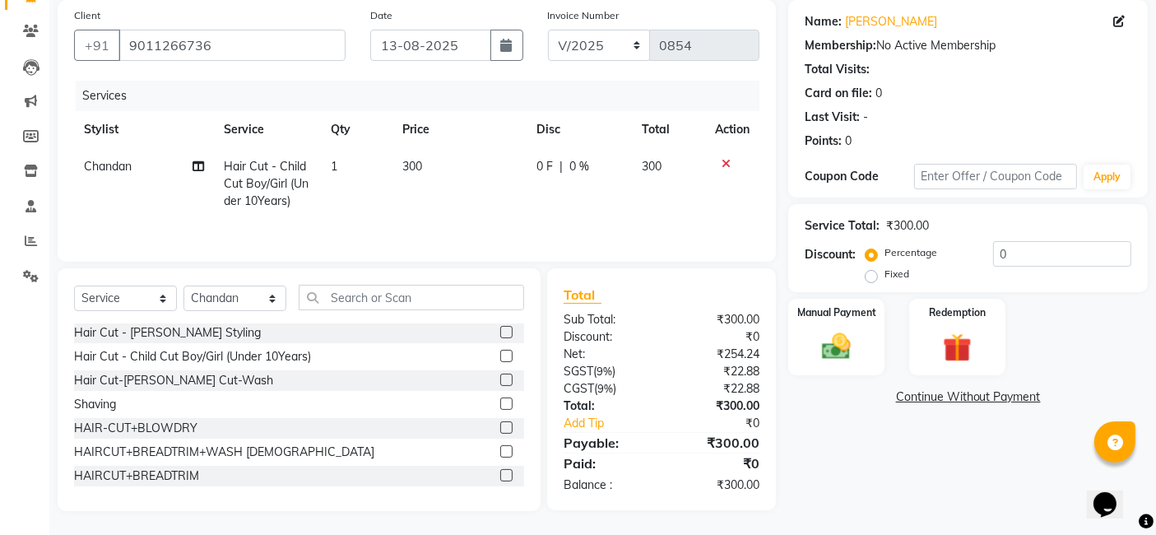
click at [425, 154] on td "300" at bounding box center [460, 184] width 134 height 72
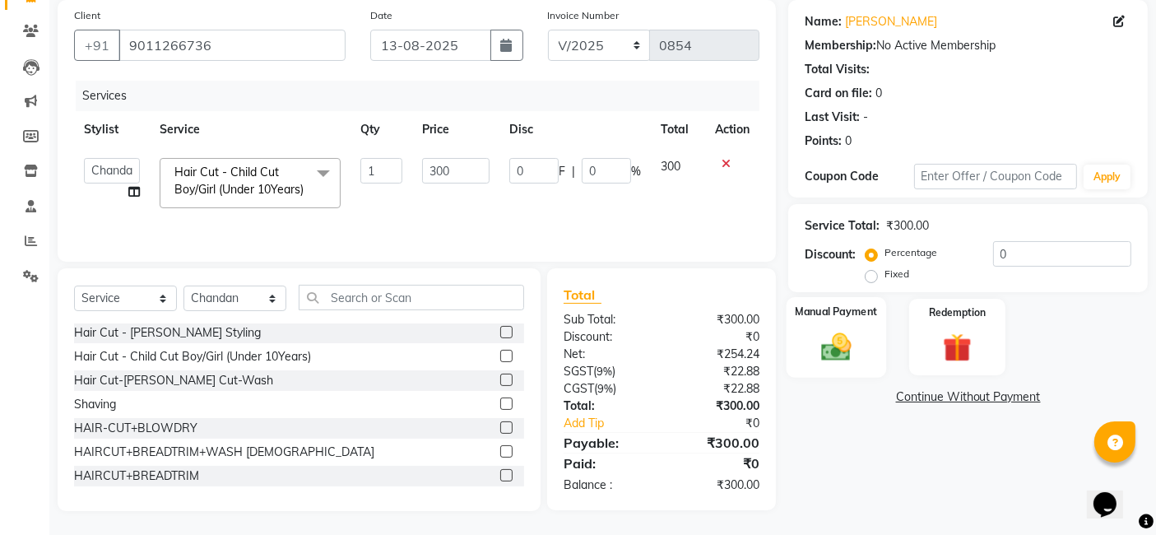
click at [845, 330] on img at bounding box center [836, 346] width 49 height 35
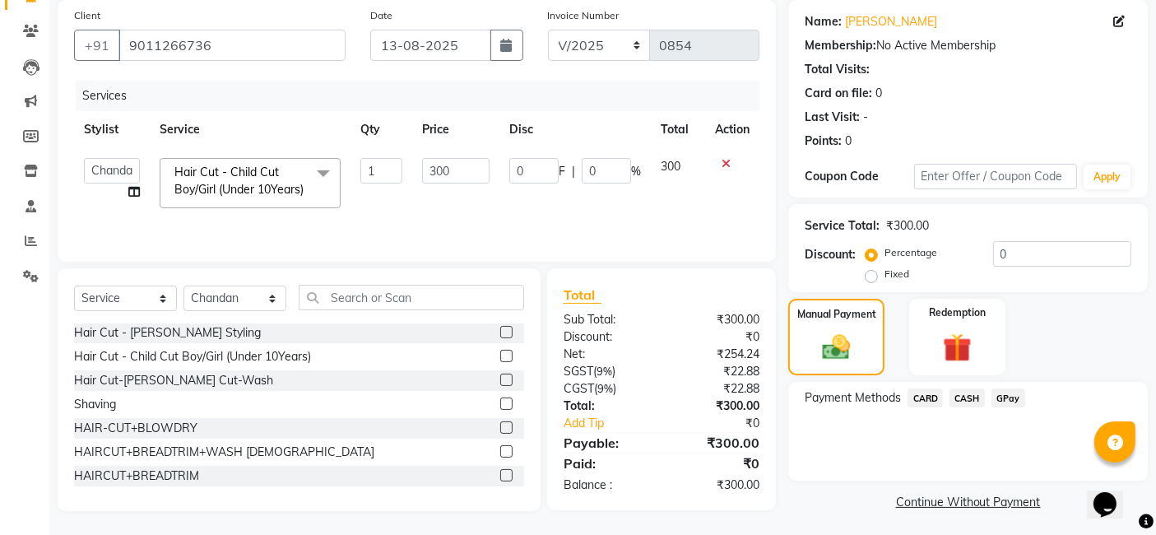
click at [946, 396] on span "GPay" at bounding box center [1009, 397] width 34 height 19
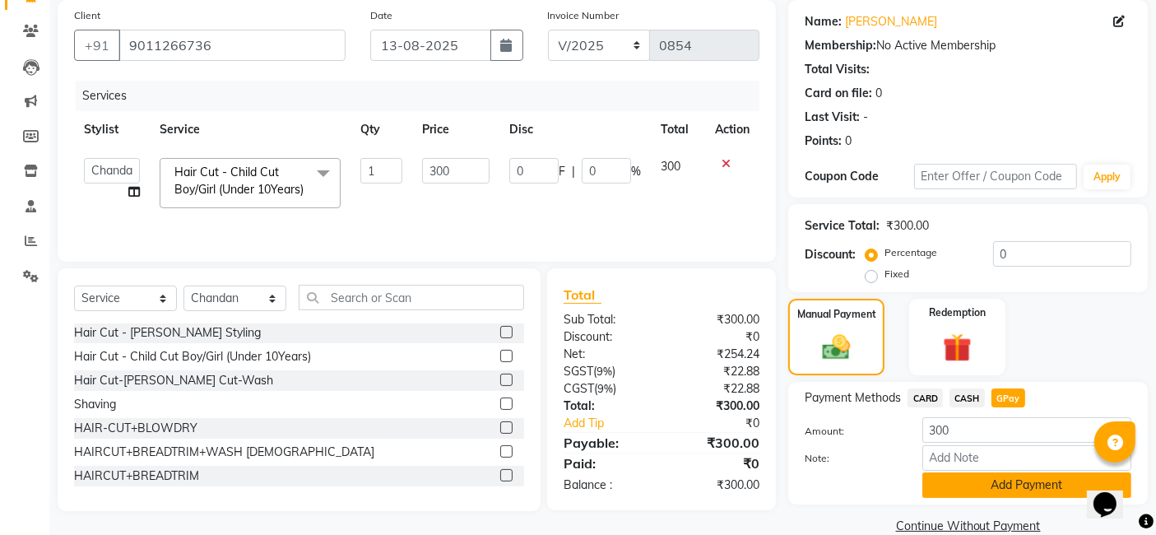
click at [946, 483] on button "Add Payment" at bounding box center [1027, 485] width 209 height 26
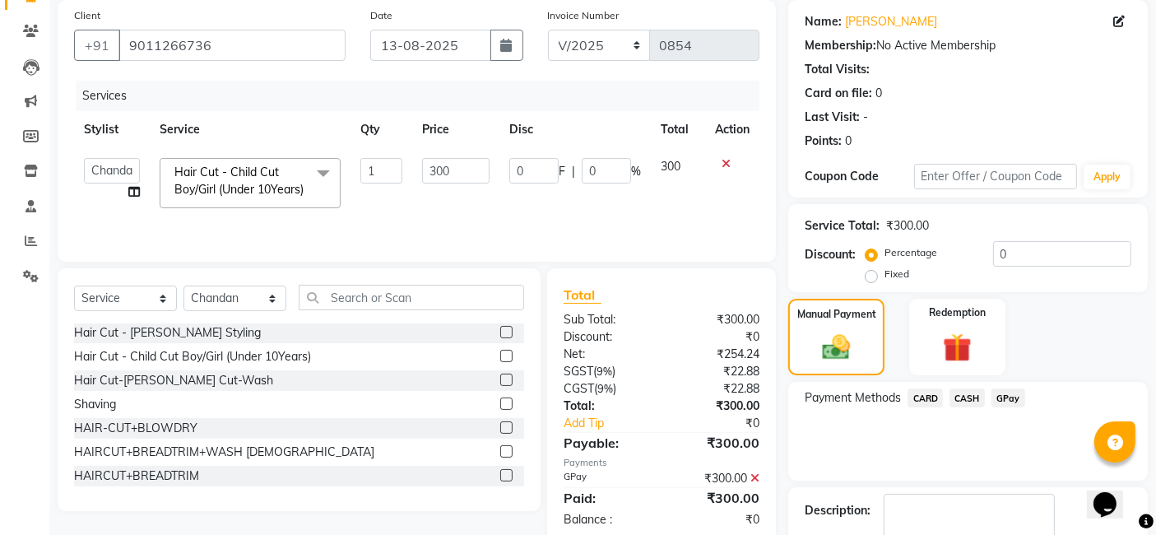
scroll to position [219, 0]
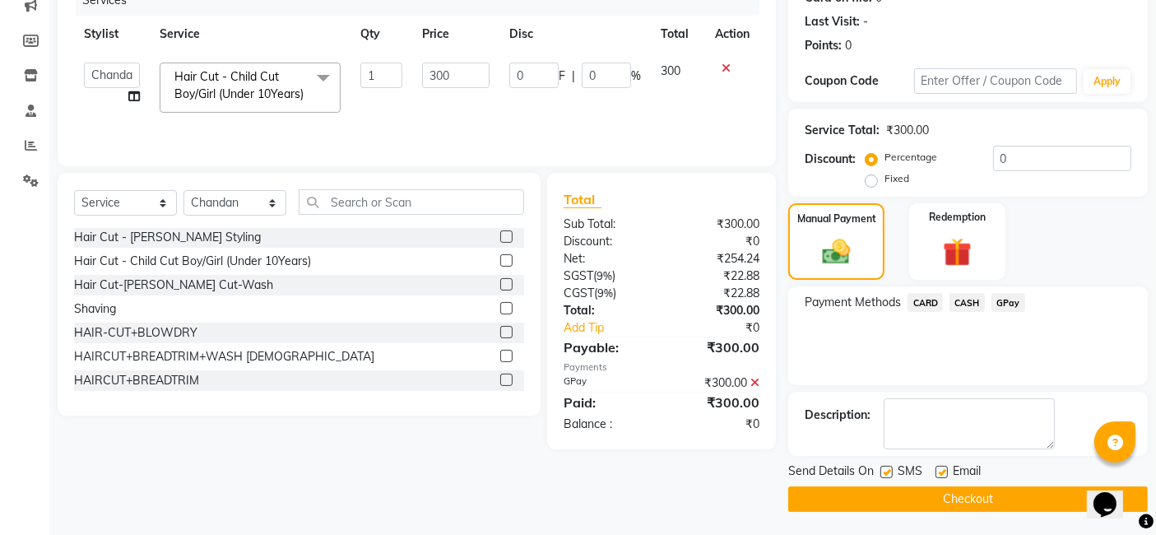
click at [946, 496] on button "Checkout" at bounding box center [968, 499] width 360 height 26
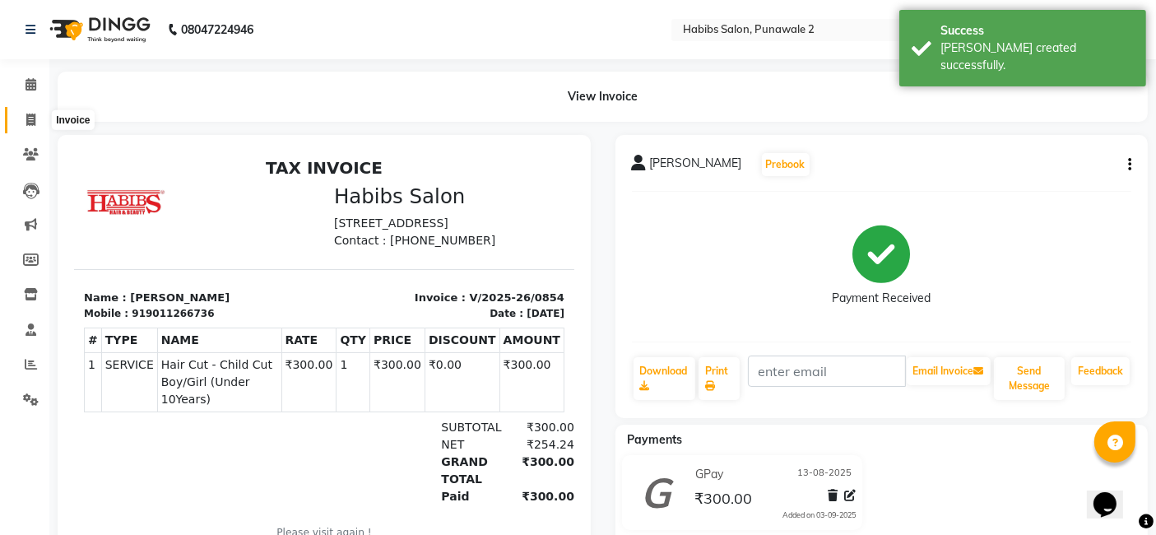
click at [26, 114] on icon at bounding box center [30, 120] width 9 height 12
select select "service"
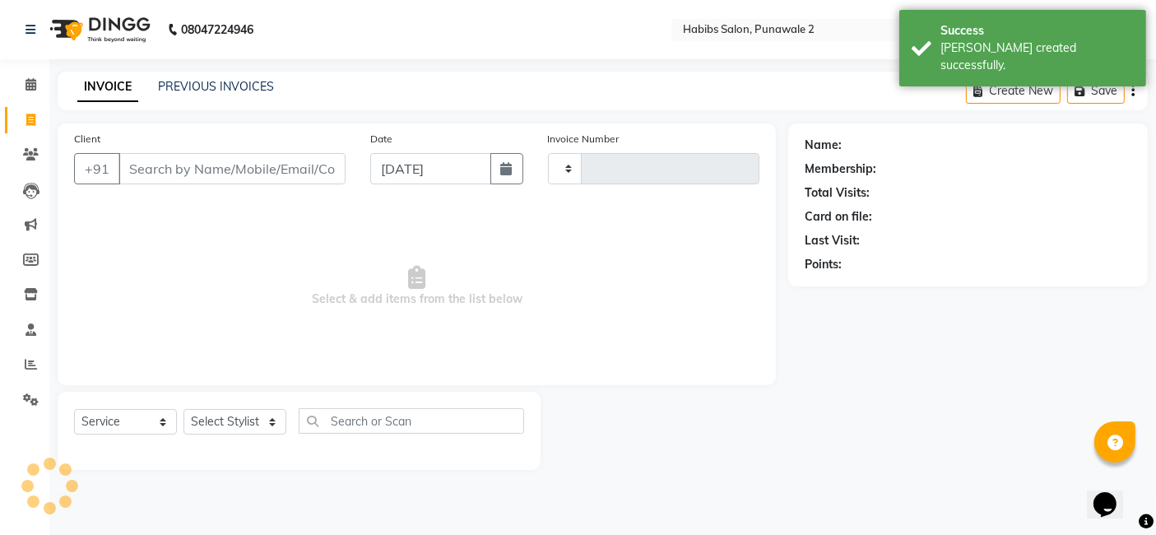
type input "0855"
select select "8475"
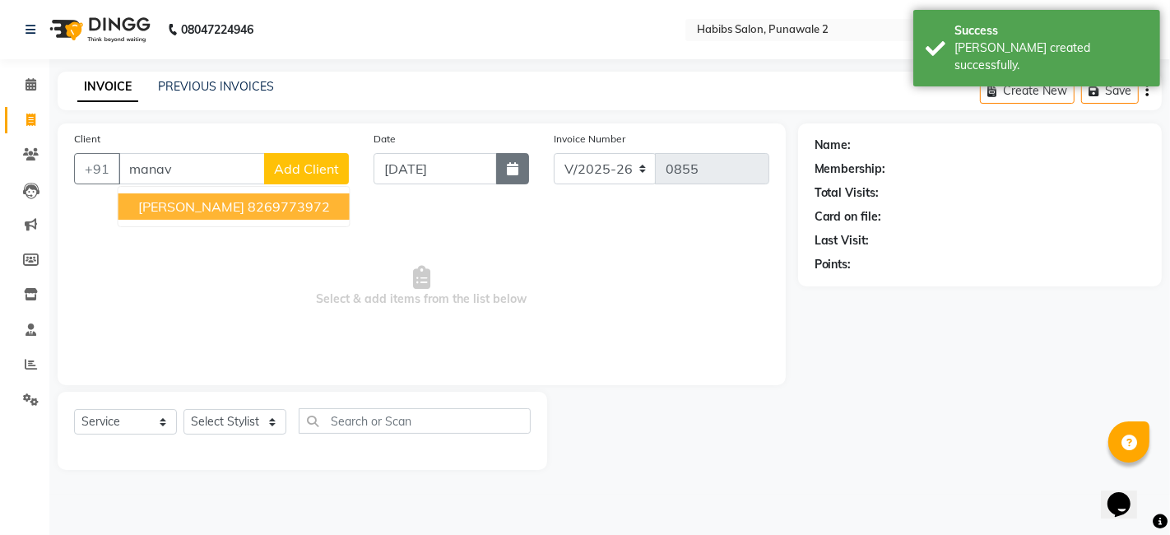
type input "manav"
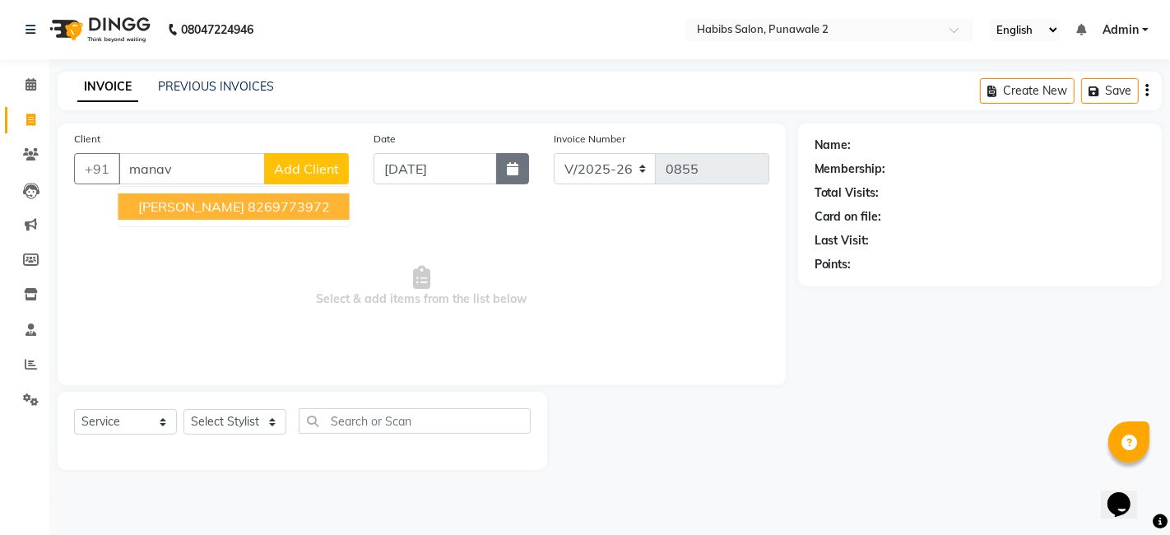
click at [512, 174] on icon "button" at bounding box center [513, 168] width 12 height 13
select select "9"
select select "2025"
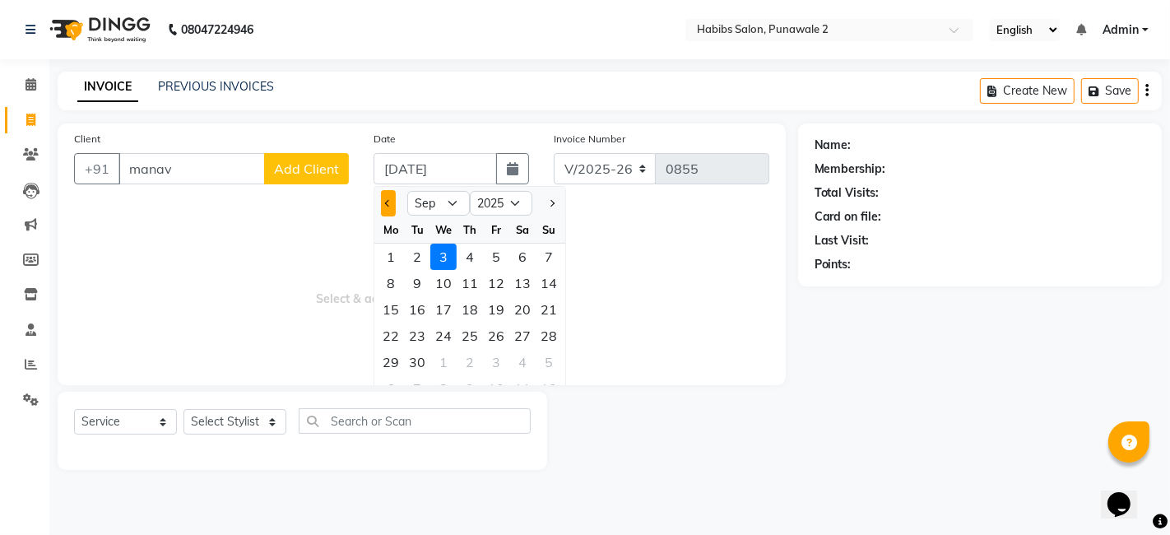
click at [388, 205] on span "Previous month" at bounding box center [388, 203] width 7 height 7
select select "8"
click at [435, 306] on div "13" at bounding box center [443, 309] width 26 height 26
type input "13-08-2025"
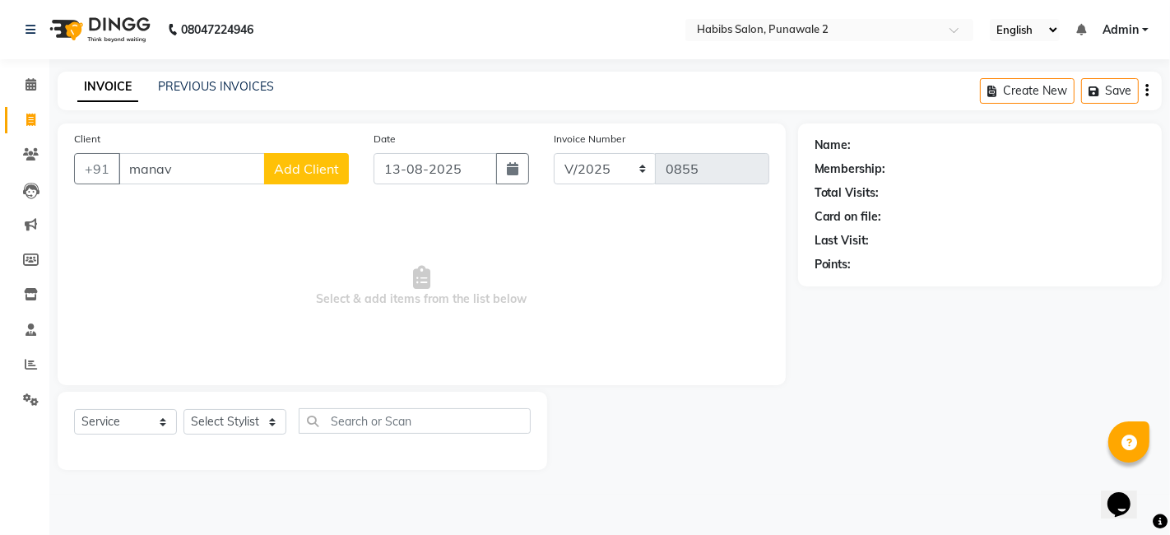
click at [309, 169] on span "Add Client" at bounding box center [306, 168] width 65 height 16
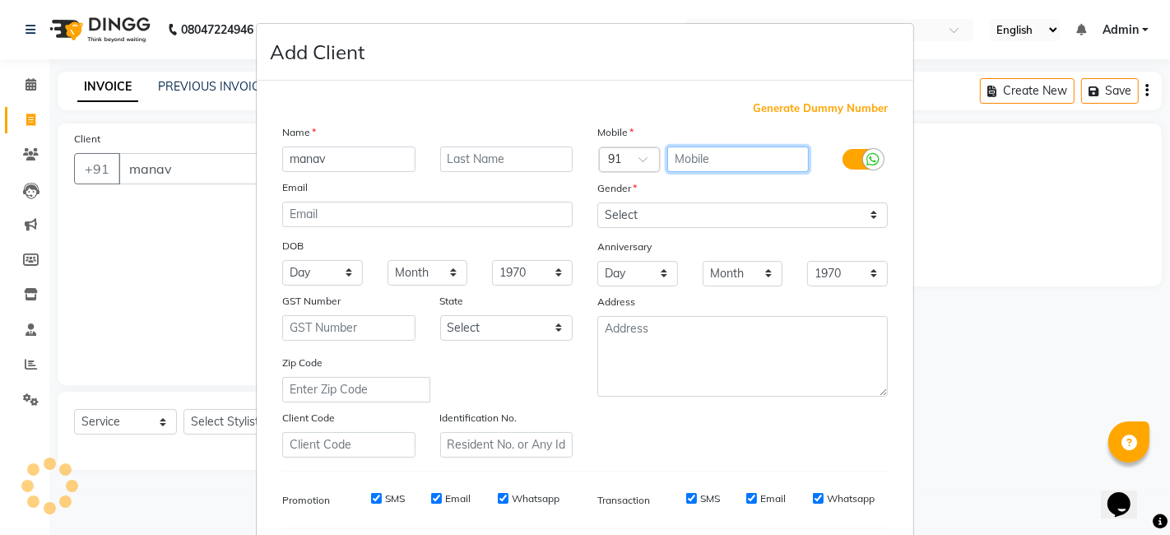
click at [719, 152] on input "text" at bounding box center [738, 159] width 142 height 26
type input "8269773972"
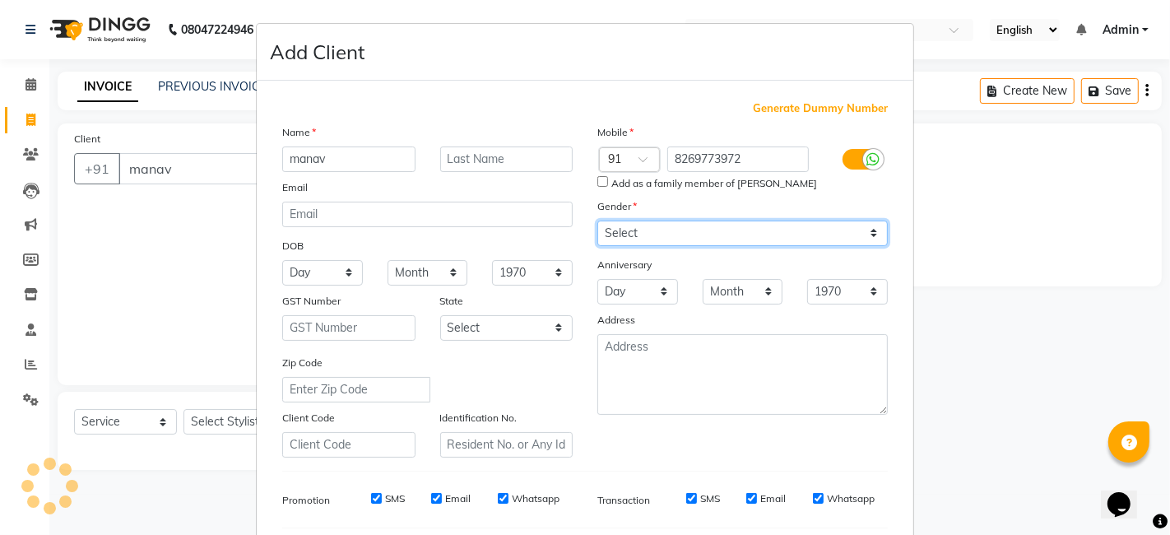
click at [866, 210] on div "Mobile Country Code × 91 8269773972 Add as a family member of Manav Gender Sele…" at bounding box center [742, 290] width 315 height 334
select select "[DEMOGRAPHIC_DATA]"
click at [597, 221] on select "Select [DEMOGRAPHIC_DATA] [DEMOGRAPHIC_DATA] Other Prefer Not To Say" at bounding box center [742, 234] width 291 height 26
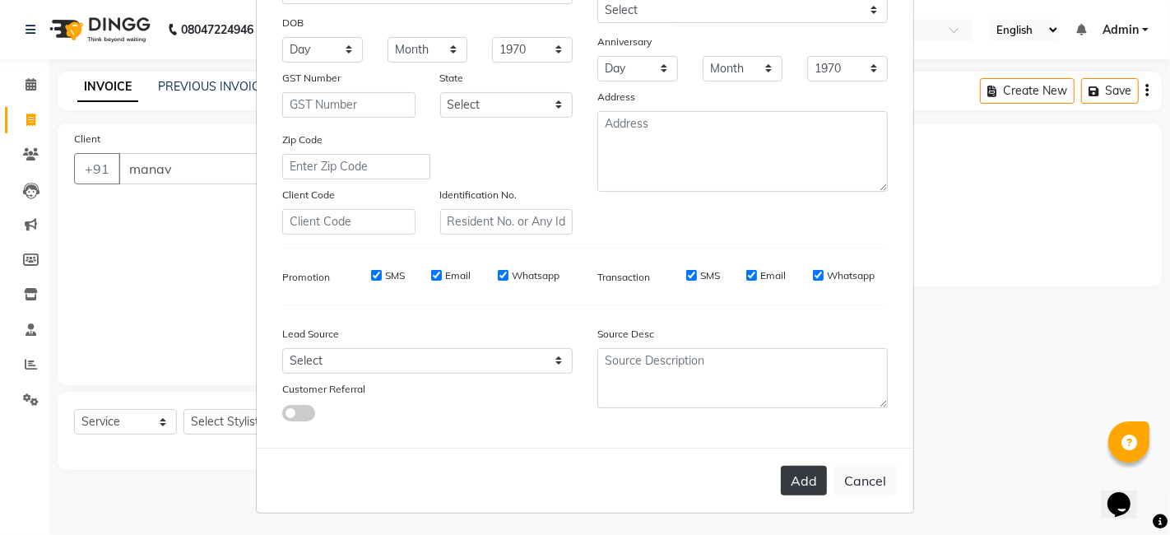
click at [797, 475] on button "Add" at bounding box center [804, 481] width 46 height 30
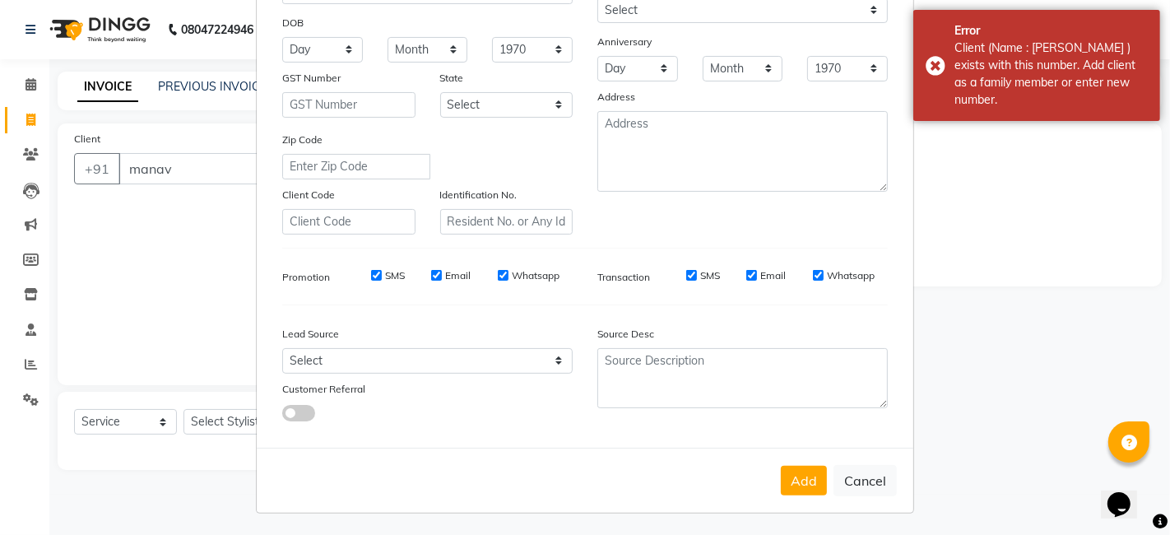
scroll to position [0, 0]
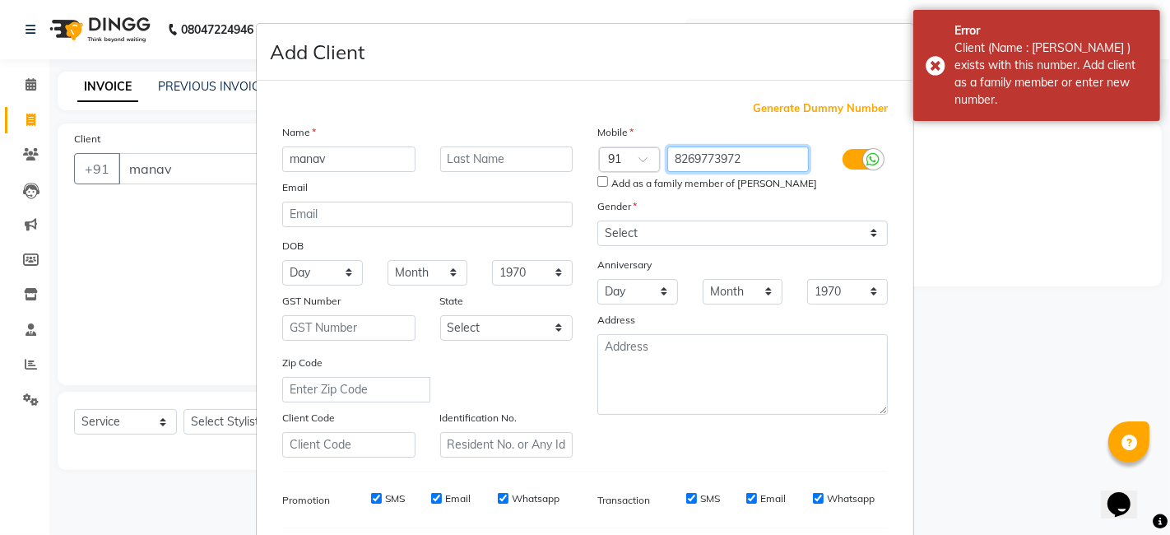
click at [762, 161] on input "8269773972" at bounding box center [738, 159] width 142 height 26
type input "8"
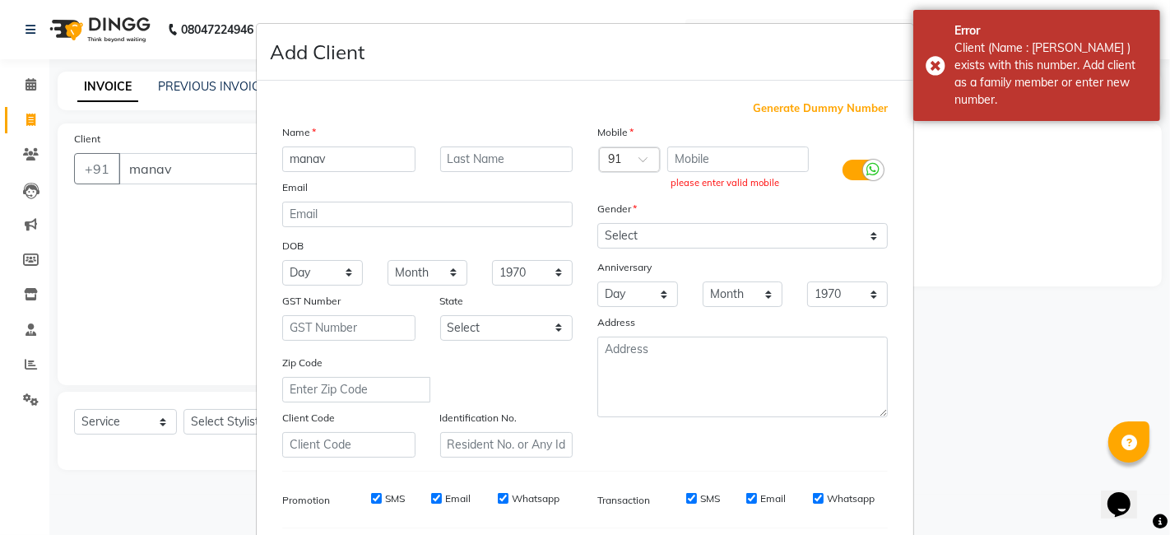
click at [798, 109] on span "Generate Dummy Number" at bounding box center [820, 108] width 135 height 16
type input "1375800000083"
checkbox input "false"
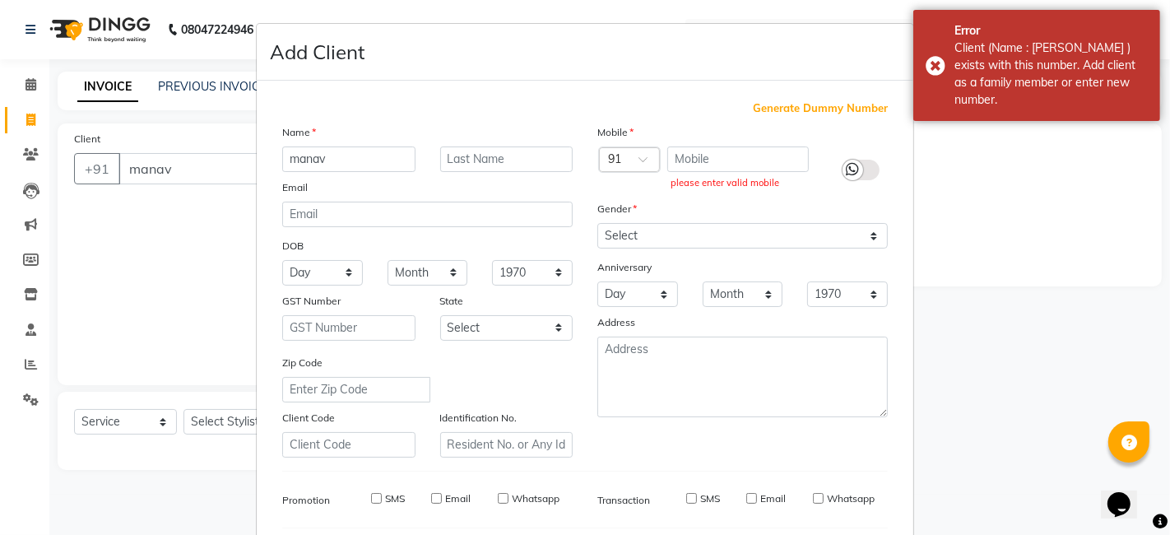
checkbox input "false"
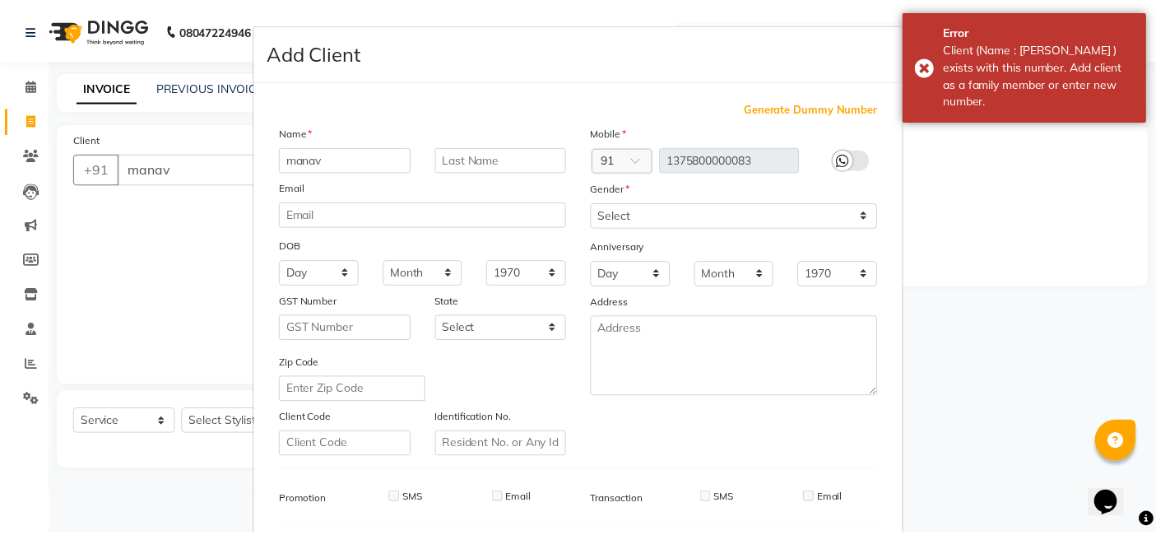
scroll to position [223, 0]
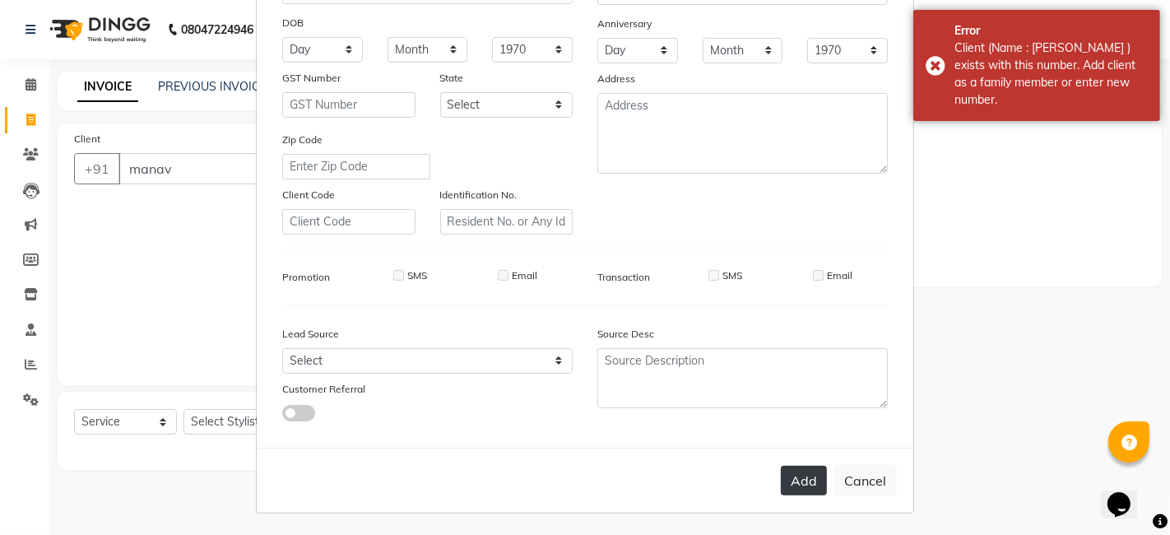
click at [793, 478] on button "Add" at bounding box center [804, 481] width 46 height 30
type input "1375800000083"
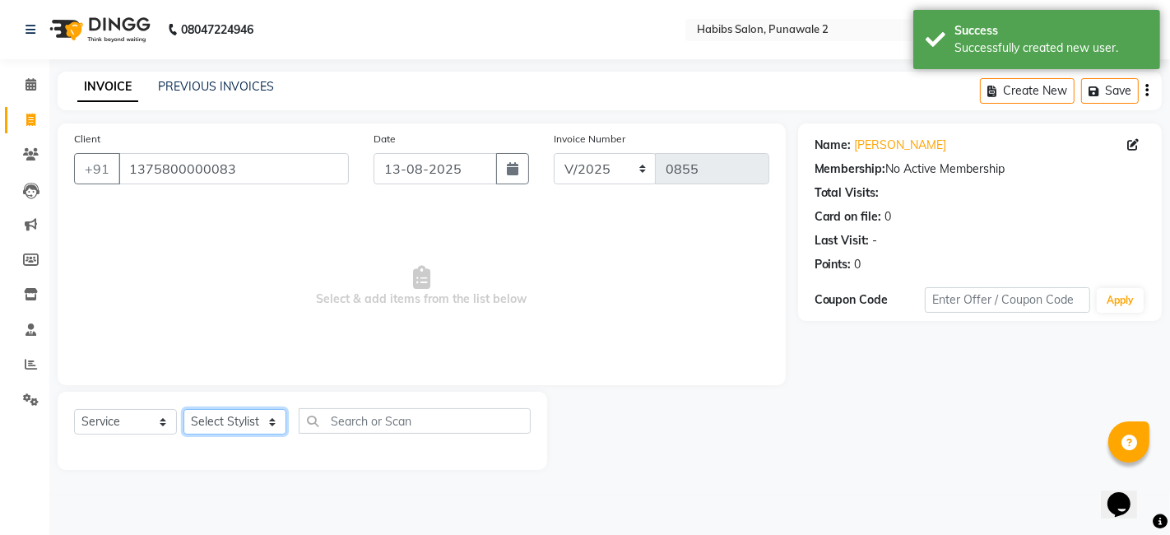
click at [275, 421] on select "Select Stylist Chandan Ganesh Gauri [PERSON_NAME] [PERSON_NAME] nikhil [PERSON_…" at bounding box center [235, 422] width 103 height 26
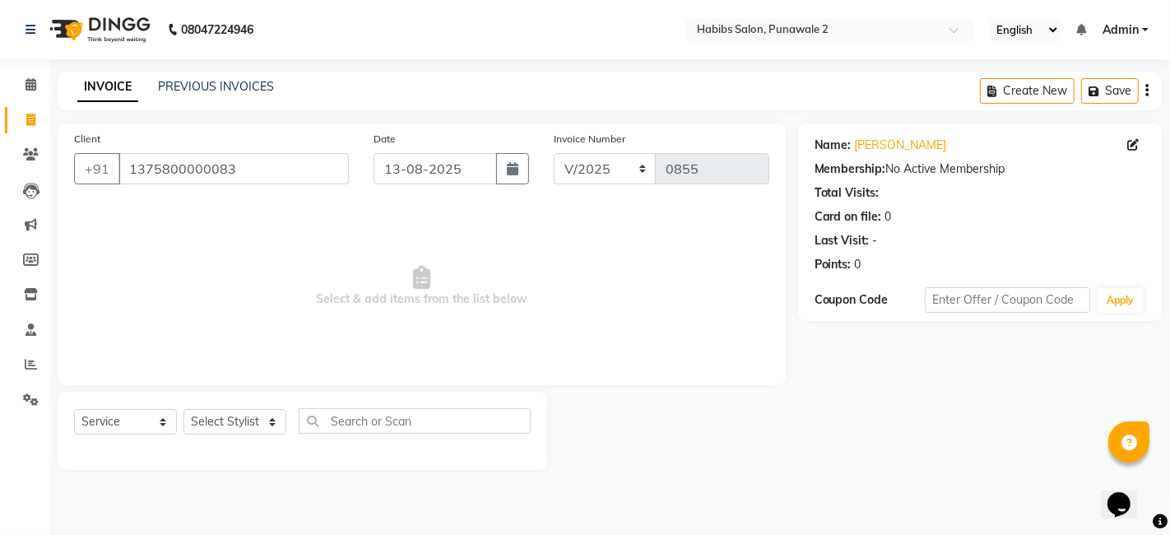
click at [288, 198] on div "Client +91 1375800000083 Date 13-08-2025 Invoice Number V/2025 V/2025-26 0855 S…" at bounding box center [422, 254] width 728 height 262
click at [235, 423] on select "Select Stylist Chandan Ganesh Gauri [PERSON_NAME] [PERSON_NAME] nikhil [PERSON_…" at bounding box center [235, 422] width 103 height 26
select select "82974"
click at [184, 409] on select "Select Stylist Chandan Ganesh Gauri [PERSON_NAME] [PERSON_NAME] nikhil [PERSON_…" at bounding box center [235, 422] width 103 height 26
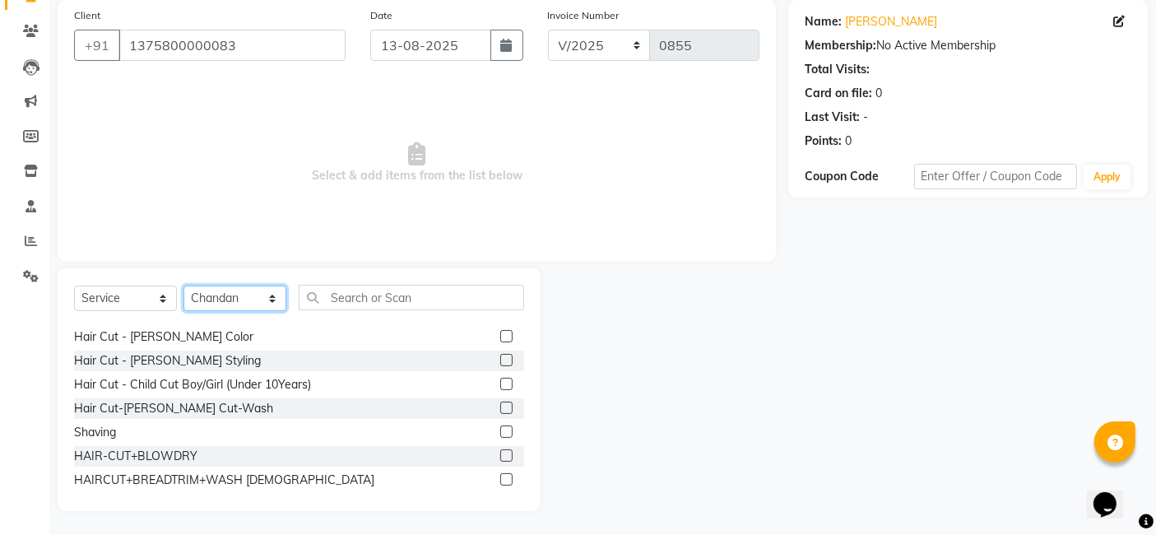
scroll to position [118, 0]
click at [500, 429] on label at bounding box center [506, 430] width 12 height 12
click at [500, 429] on input "checkbox" at bounding box center [505, 430] width 11 height 11
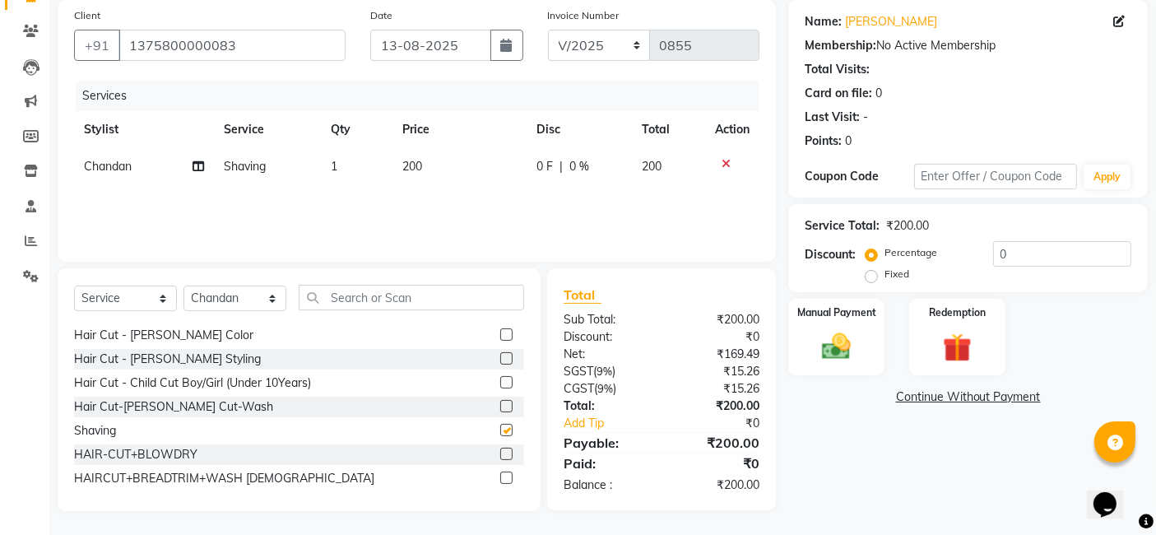
checkbox input "false"
click at [853, 331] on img at bounding box center [836, 346] width 49 height 35
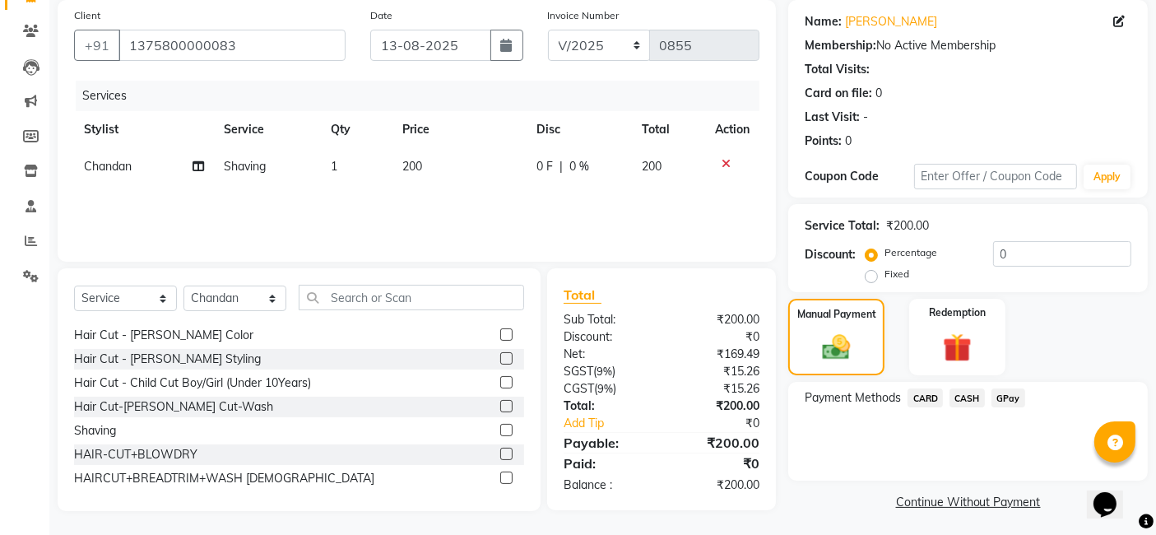
click at [946, 394] on span "GPay" at bounding box center [1009, 397] width 34 height 19
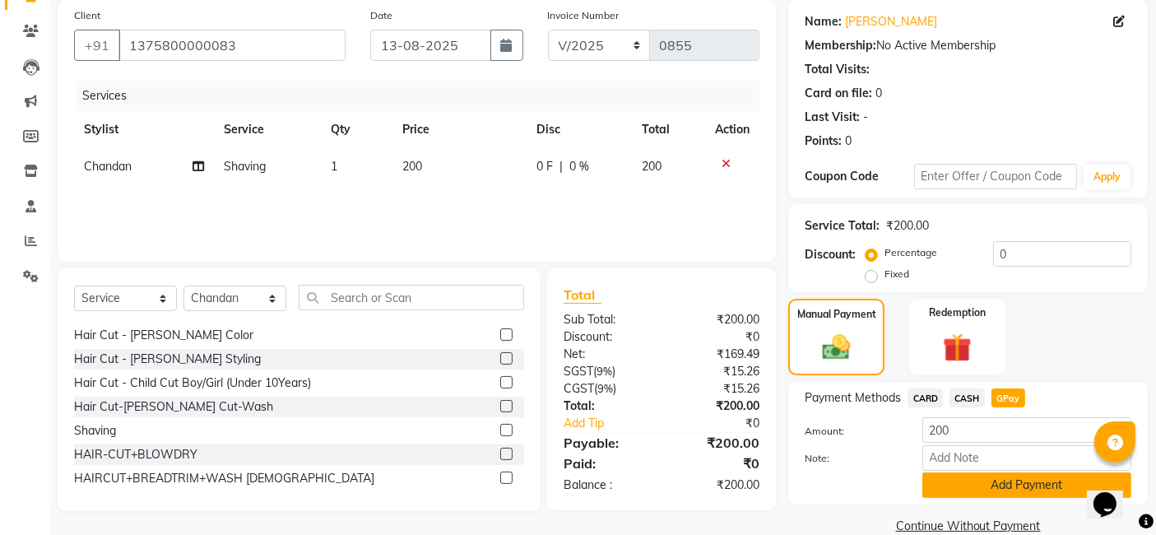
click at [946, 486] on button "Add Payment" at bounding box center [1027, 485] width 209 height 26
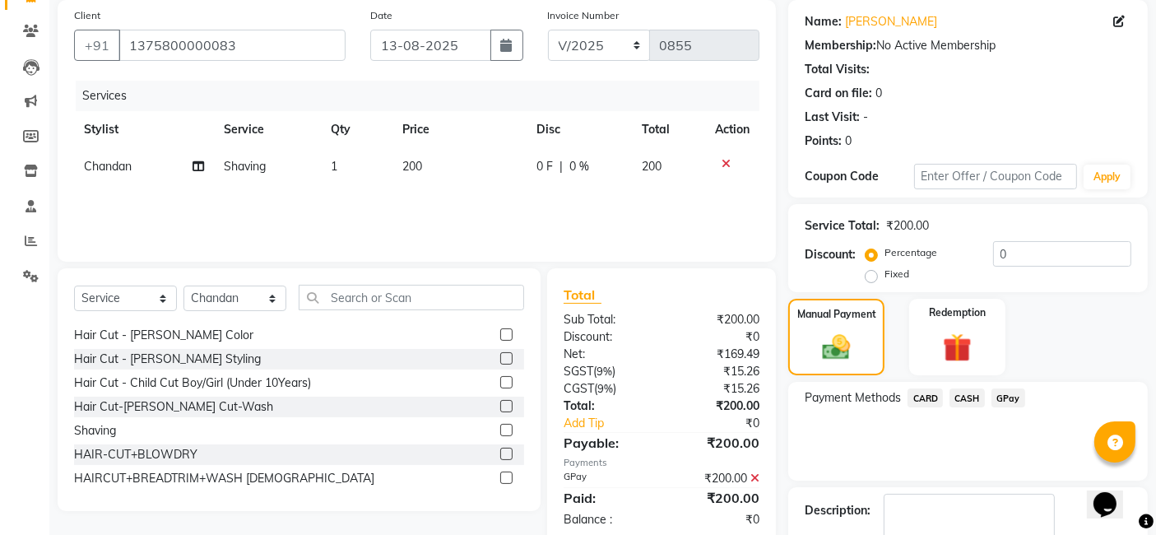
scroll to position [219, 0]
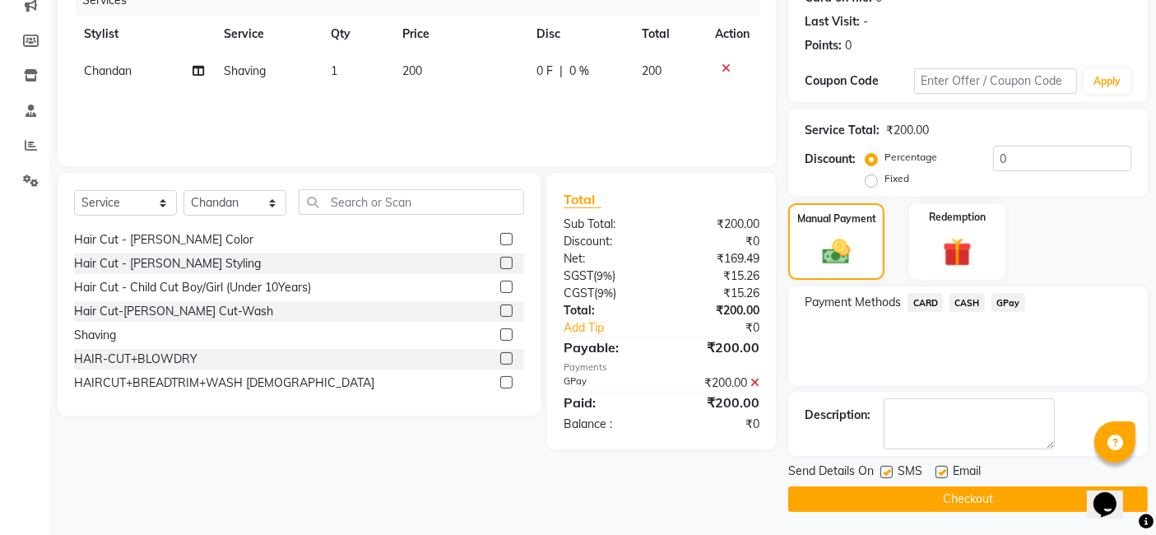
click at [946, 496] on button "Checkout" at bounding box center [968, 499] width 360 height 26
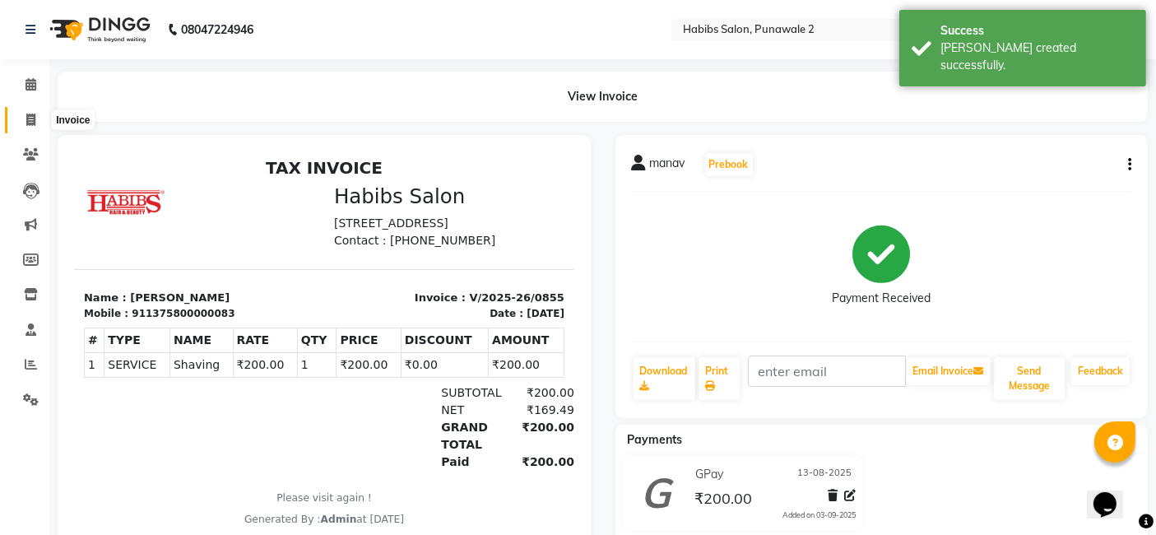
click at [28, 119] on icon at bounding box center [30, 120] width 9 height 12
select select "8475"
select select "service"
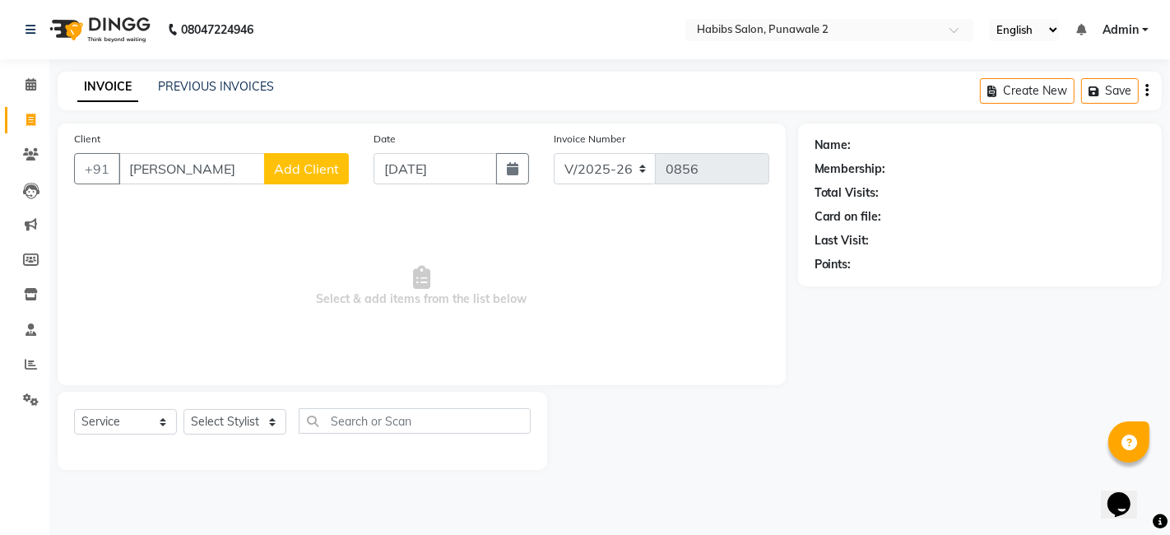
type input "dhirendar"
click at [495, 159] on input "[DATE]" at bounding box center [435, 168] width 123 height 31
select select "9"
select select "2025"
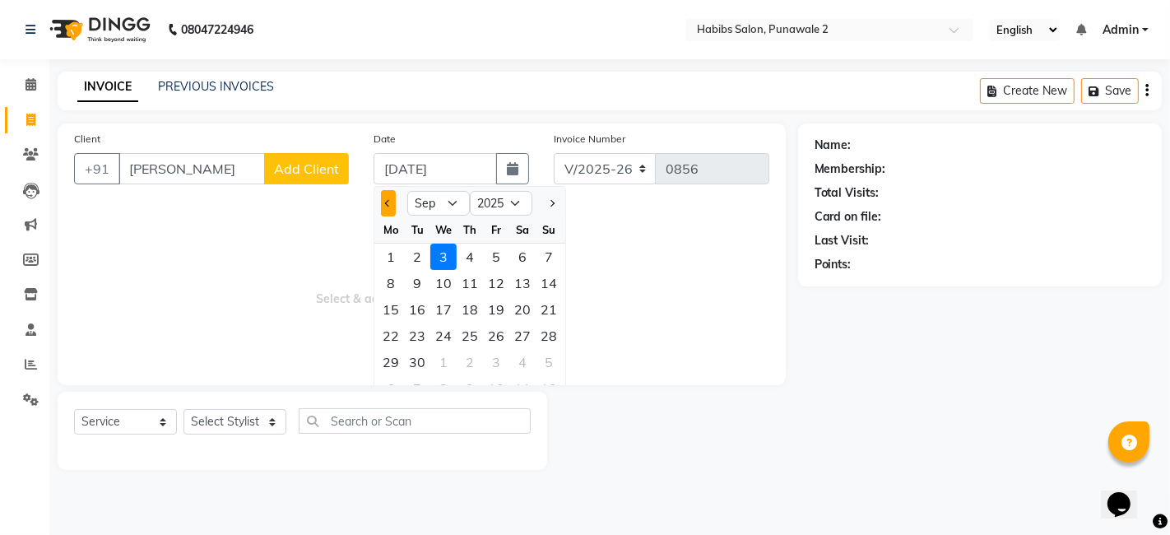
click at [384, 197] on button "Previous month" at bounding box center [388, 203] width 14 height 26
select select "8"
click at [444, 314] on div "13" at bounding box center [443, 309] width 26 height 26
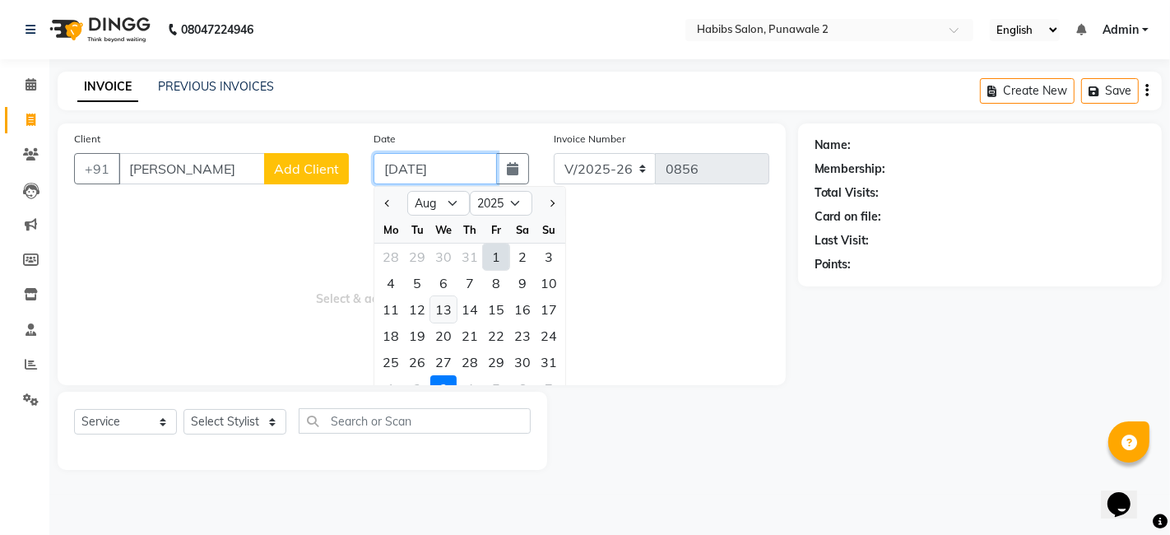
type input "13-08-2025"
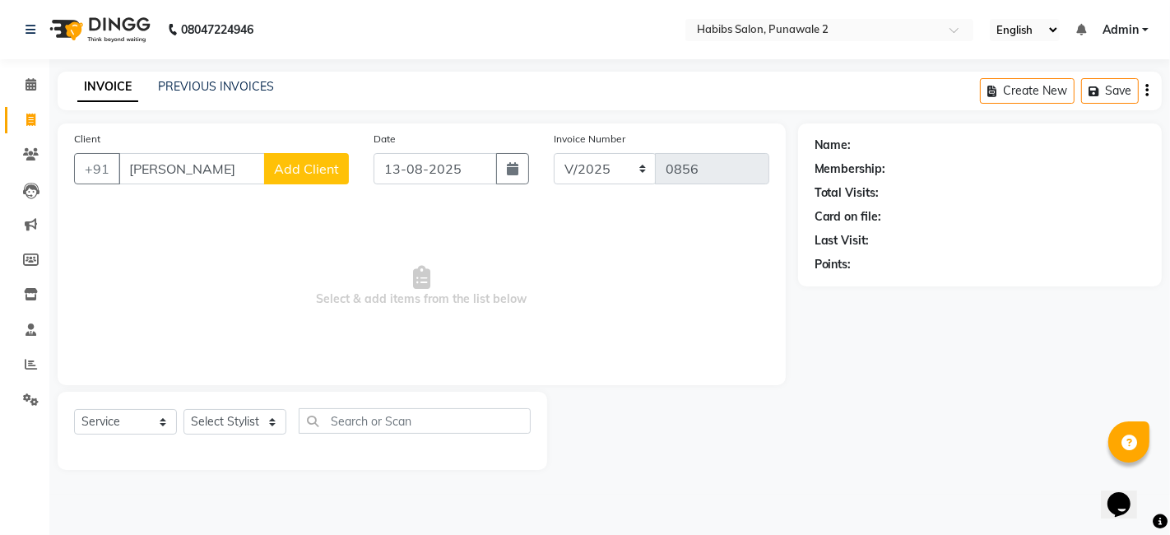
click at [314, 165] on span "Add Client" at bounding box center [306, 168] width 65 height 16
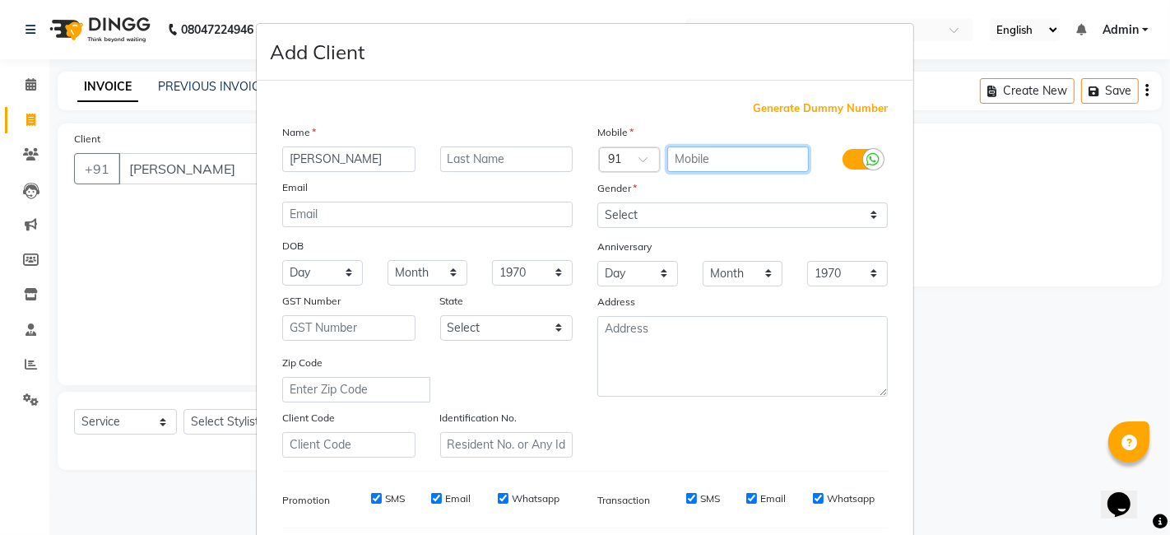
click at [688, 160] on input "text" at bounding box center [738, 159] width 142 height 26
type input "7875767684"
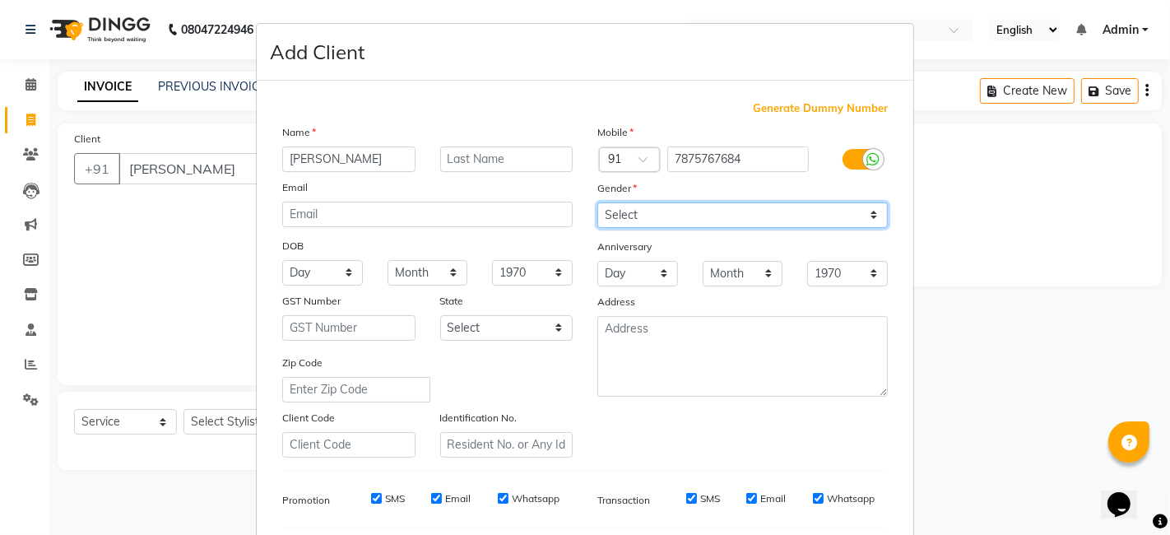
click at [859, 210] on select "Select [DEMOGRAPHIC_DATA] [DEMOGRAPHIC_DATA] Other Prefer Not To Say" at bounding box center [742, 215] width 291 height 26
select select "[DEMOGRAPHIC_DATA]"
click at [597, 202] on select "Select [DEMOGRAPHIC_DATA] [DEMOGRAPHIC_DATA] Other Prefer Not To Say" at bounding box center [742, 215] width 291 height 26
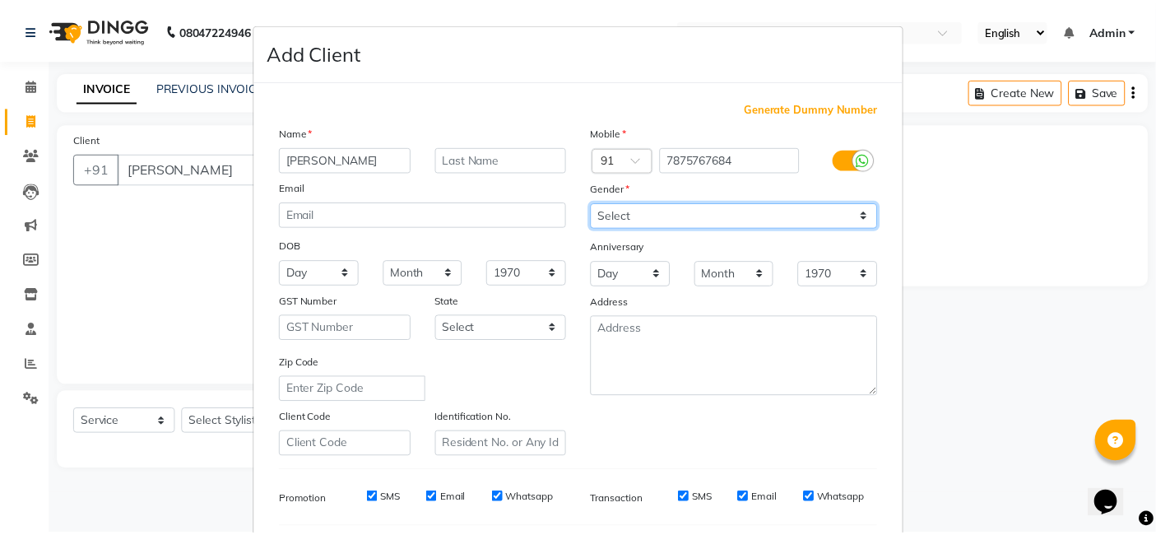
scroll to position [223, 0]
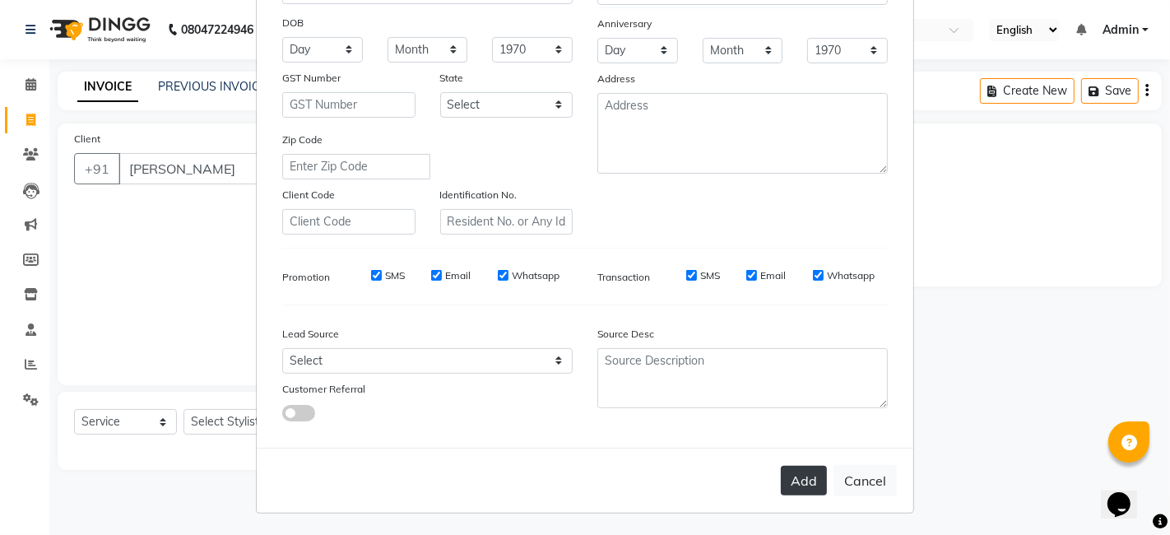
click at [809, 487] on button "Add" at bounding box center [804, 481] width 46 height 30
type input "7875767684"
select select
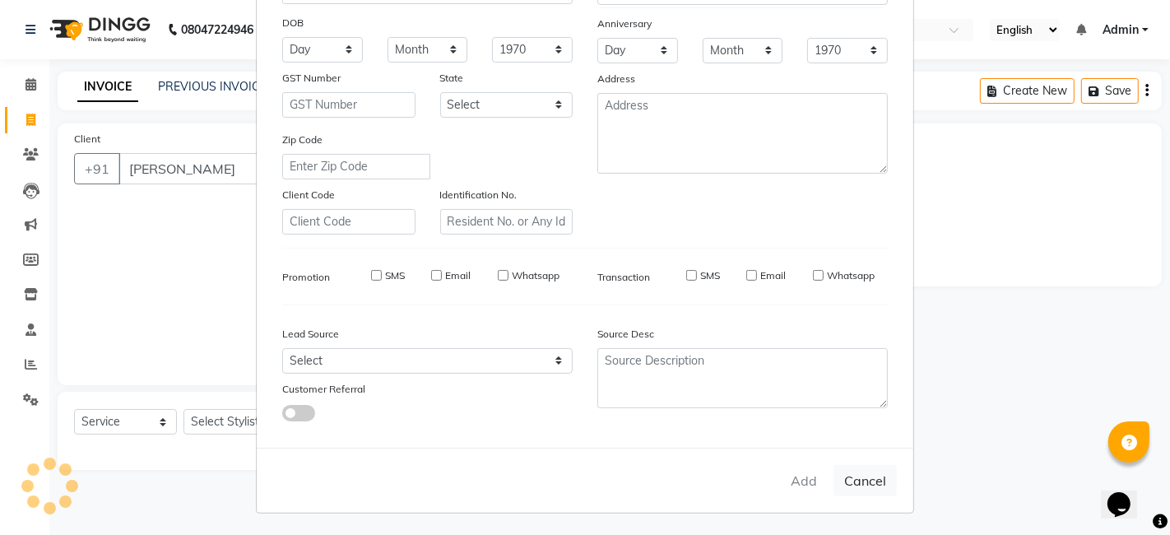
select select
checkbox input "false"
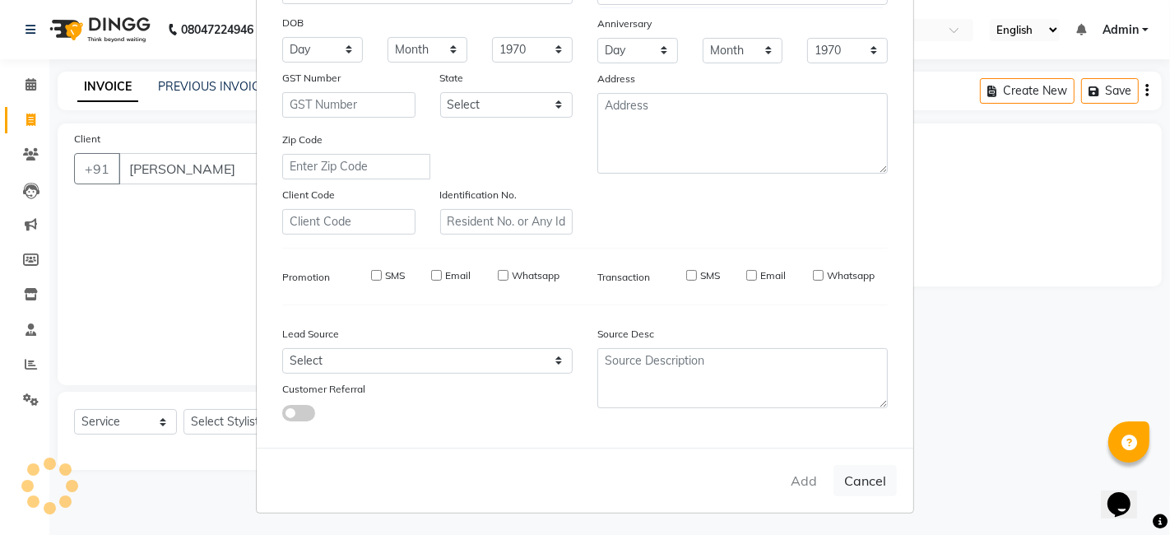
checkbox input "false"
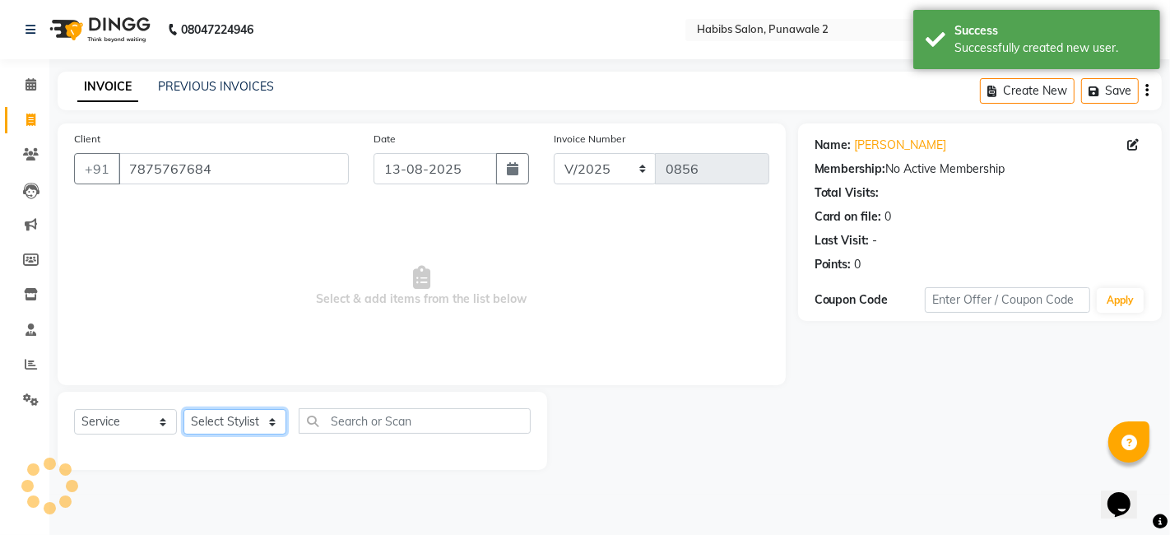
click at [265, 421] on select "Select Stylist Chandan Ganesh Gauri [PERSON_NAME] [PERSON_NAME] nikhil [PERSON_…" at bounding box center [235, 422] width 103 height 26
select select "82974"
click at [184, 409] on select "Select Stylist Chandan Ganesh Gauri [PERSON_NAME] [PERSON_NAME] nikhil [PERSON_…" at bounding box center [235, 422] width 103 height 26
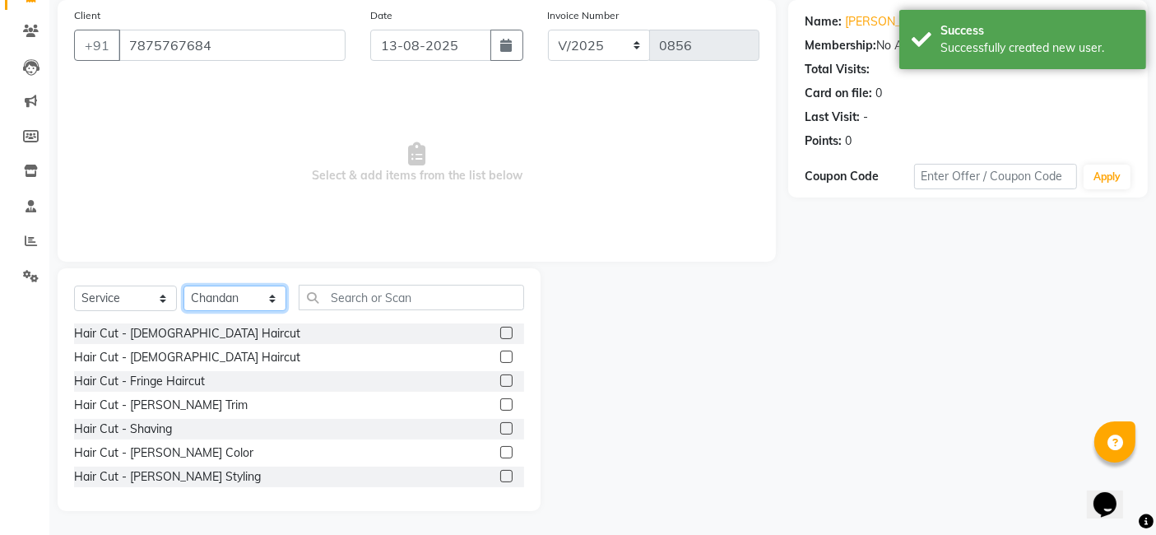
scroll to position [14, 0]
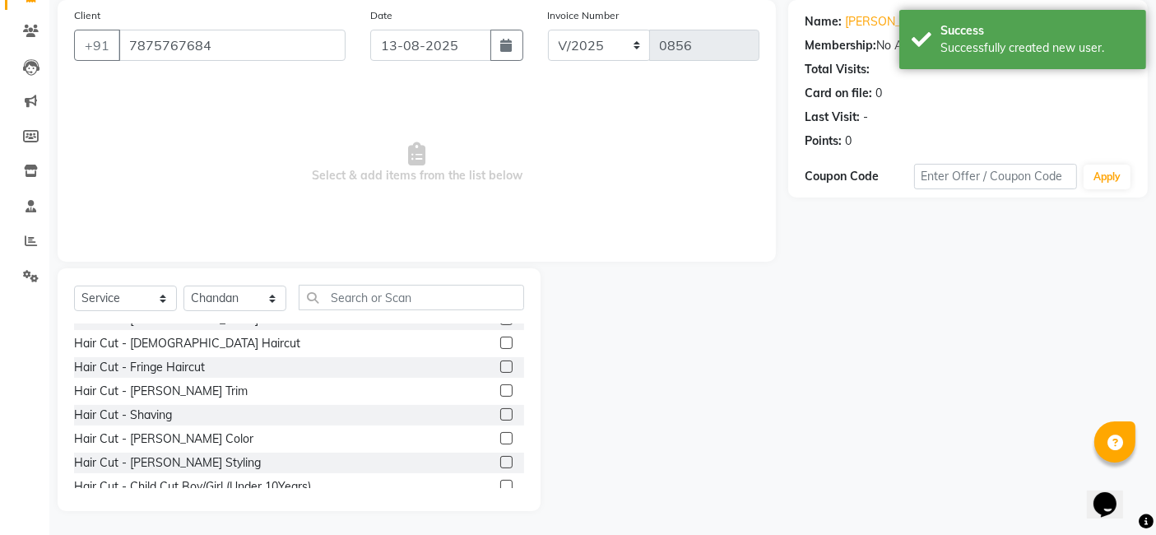
click at [500, 413] on label at bounding box center [506, 414] width 12 height 12
click at [500, 413] on input "checkbox" at bounding box center [505, 415] width 11 height 11
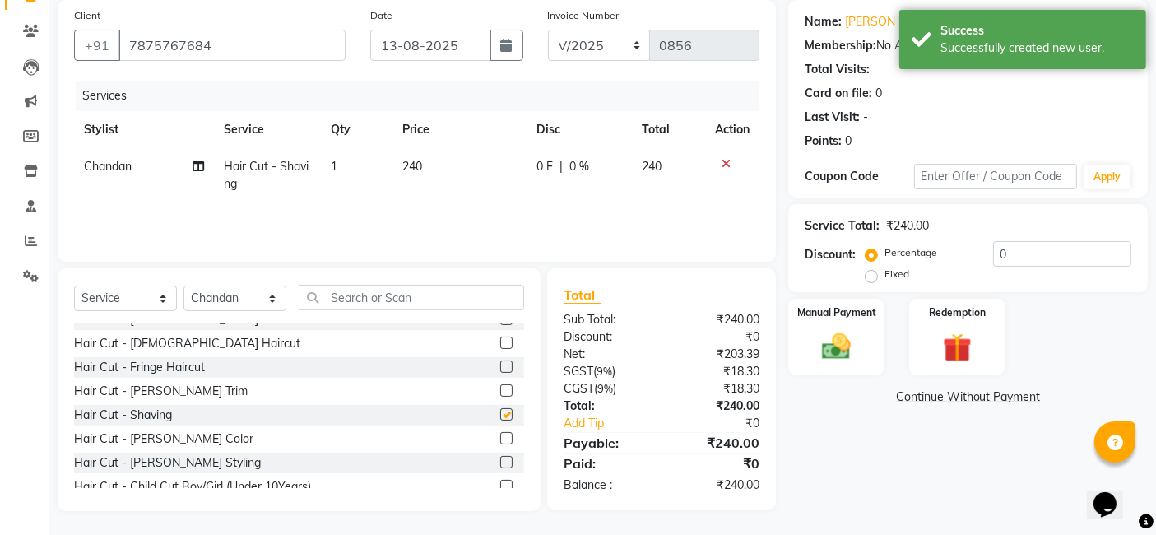
checkbox input "false"
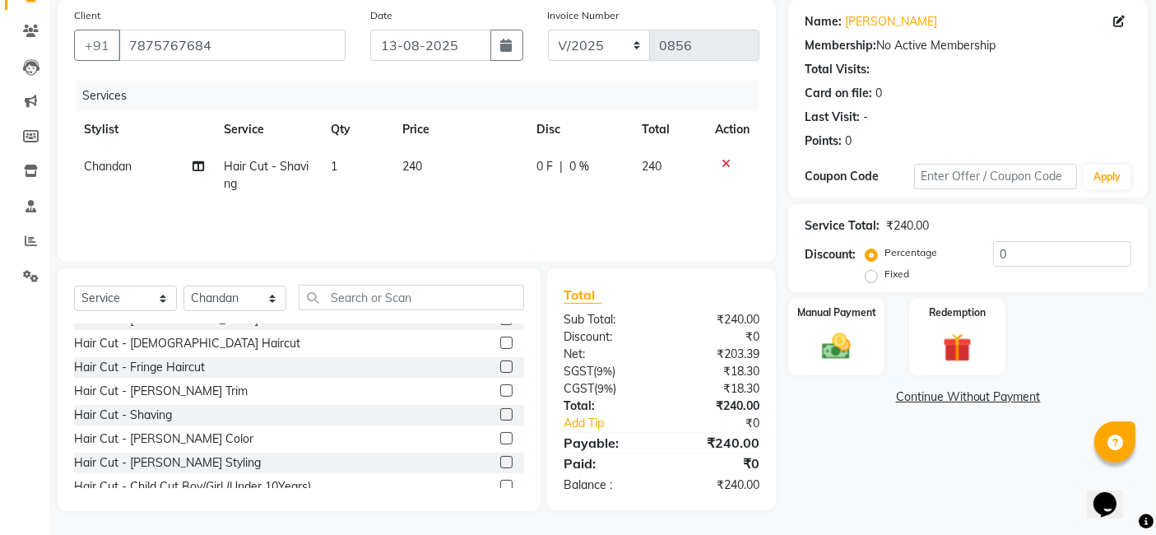
click at [441, 154] on td "240" at bounding box center [460, 175] width 134 height 54
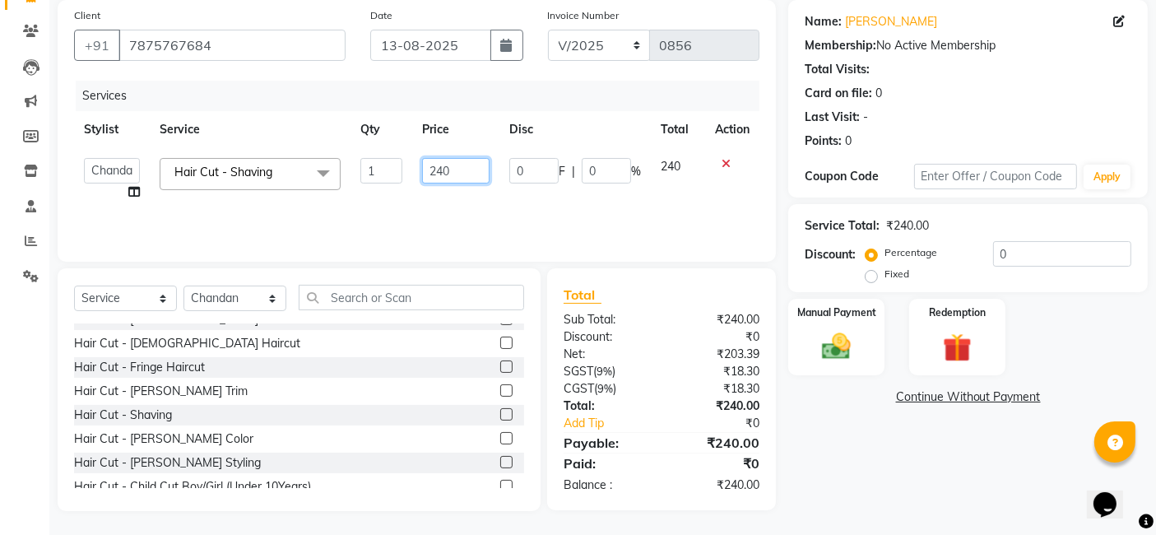
click at [459, 170] on input "240" at bounding box center [455, 171] width 67 height 26
type input "2"
type input "400"
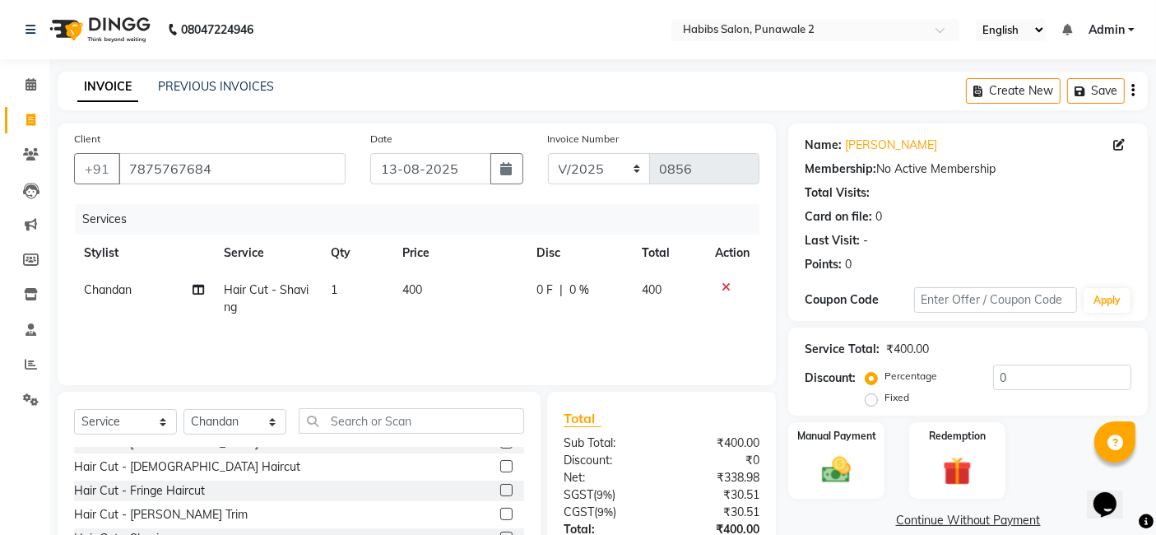
scroll to position [123, 0]
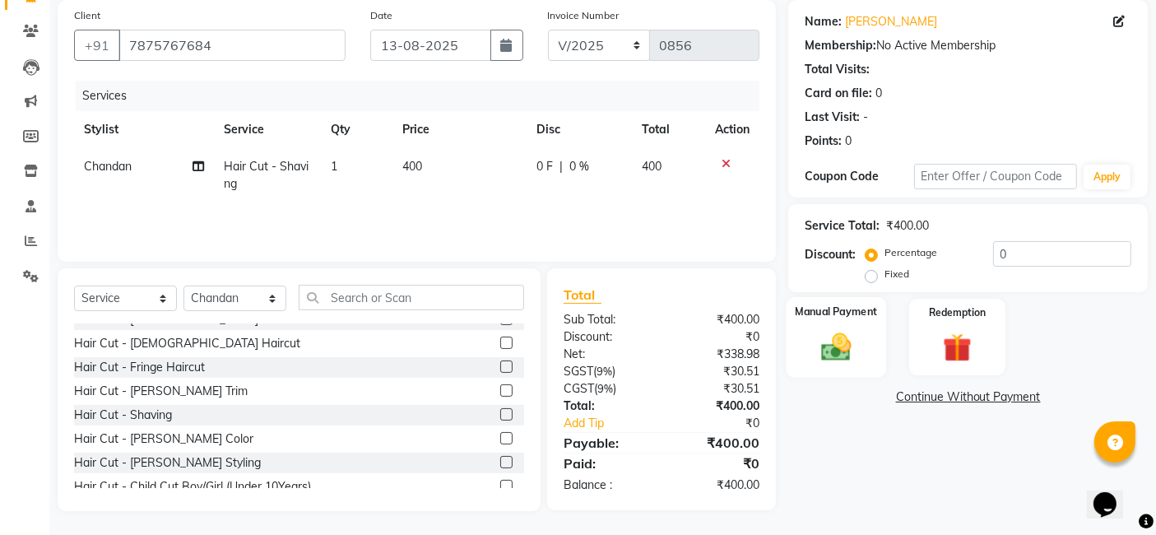
click at [837, 327] on div "Manual Payment" at bounding box center [837, 337] width 100 height 81
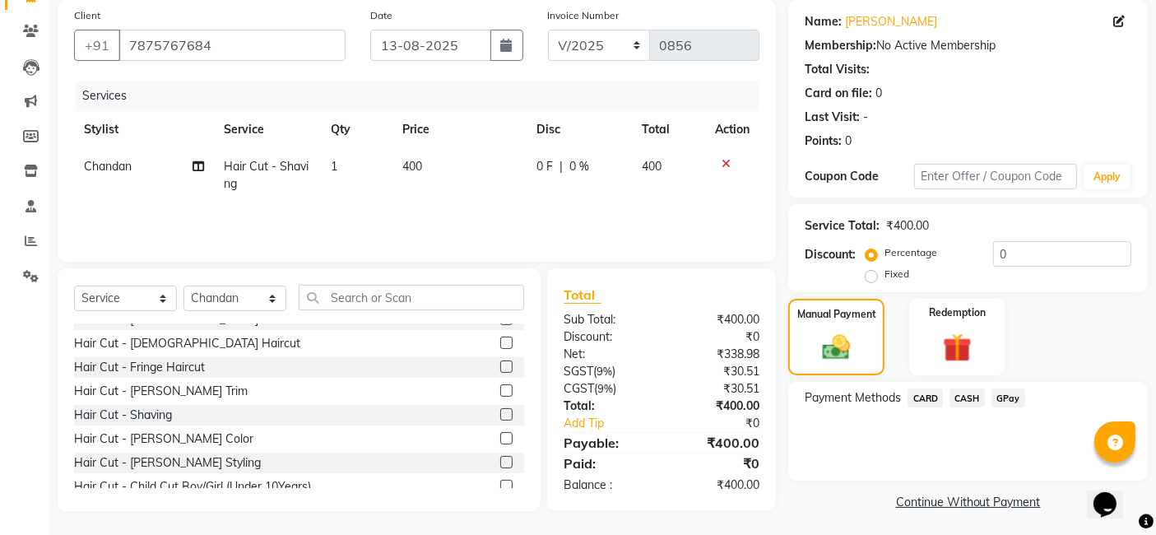
click at [946, 401] on span "GPay" at bounding box center [1009, 397] width 34 height 19
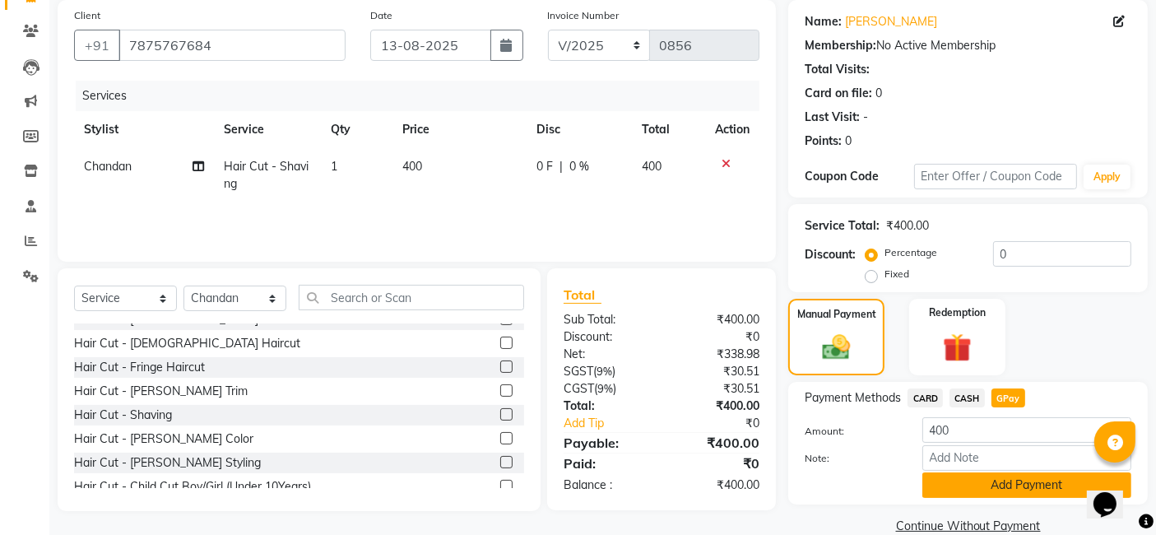
click at [946, 490] on button "Add Payment" at bounding box center [1027, 485] width 209 height 26
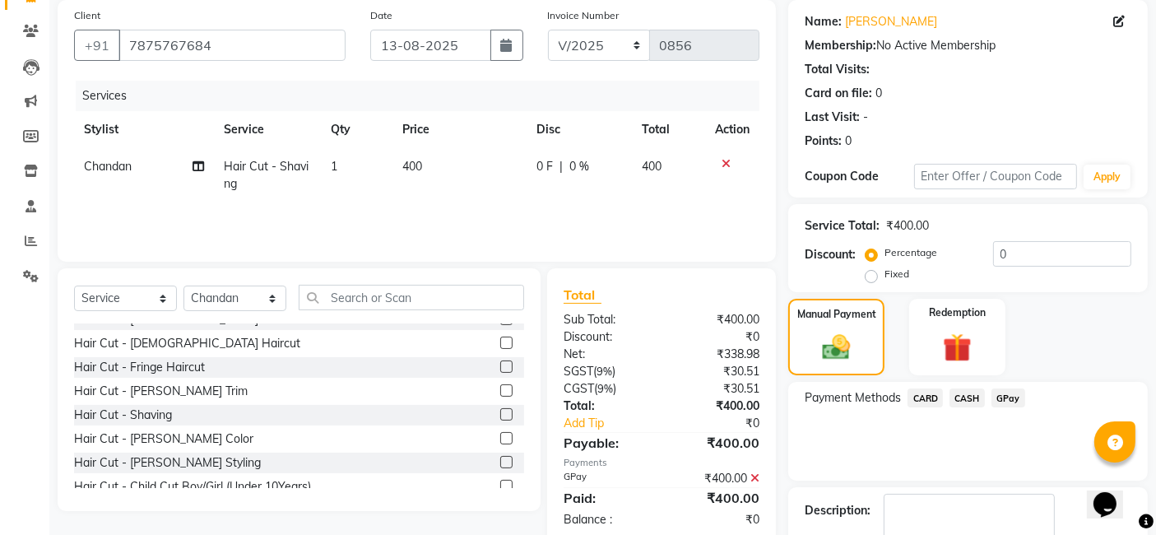
scroll to position [219, 0]
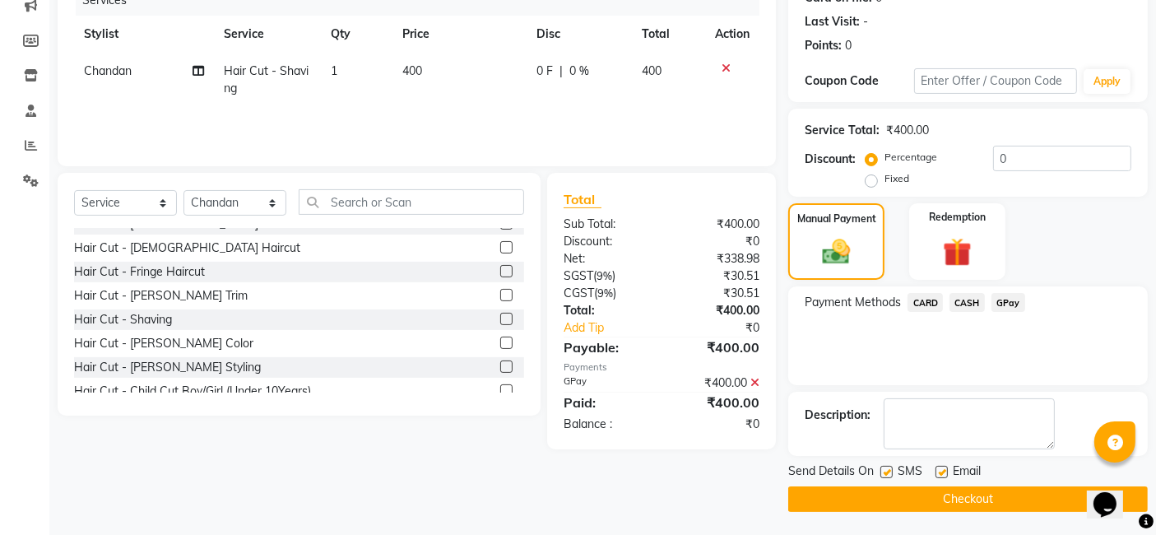
click at [946, 503] on button "Checkout" at bounding box center [968, 499] width 360 height 26
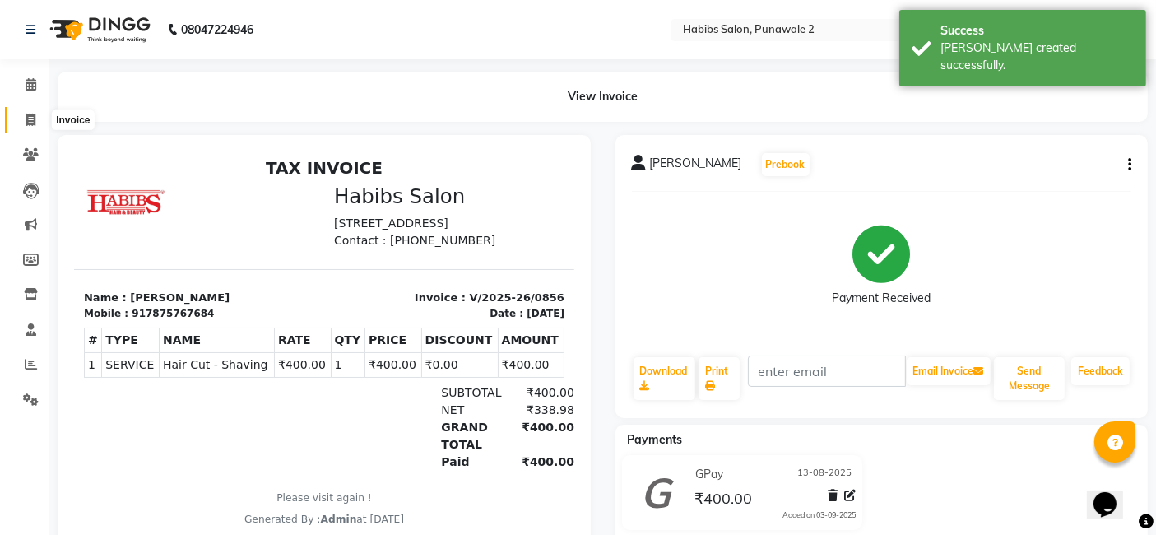
click at [30, 117] on icon at bounding box center [30, 120] width 9 height 12
select select "service"
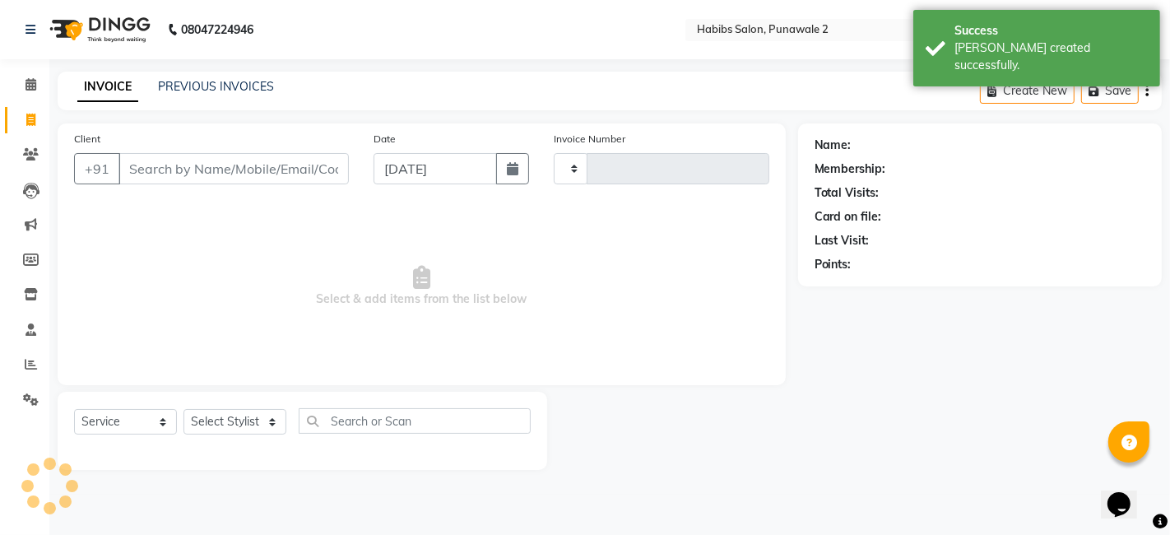
type input "0857"
select select "8475"
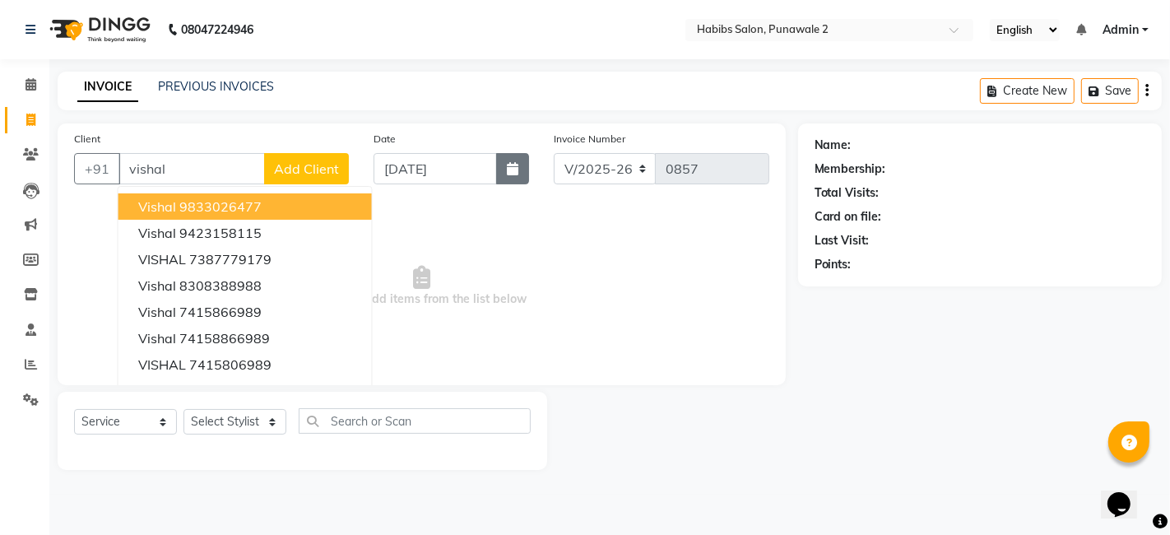
type input "vishal"
click at [509, 165] on icon "button" at bounding box center [513, 168] width 12 height 13
select select "9"
select select "2025"
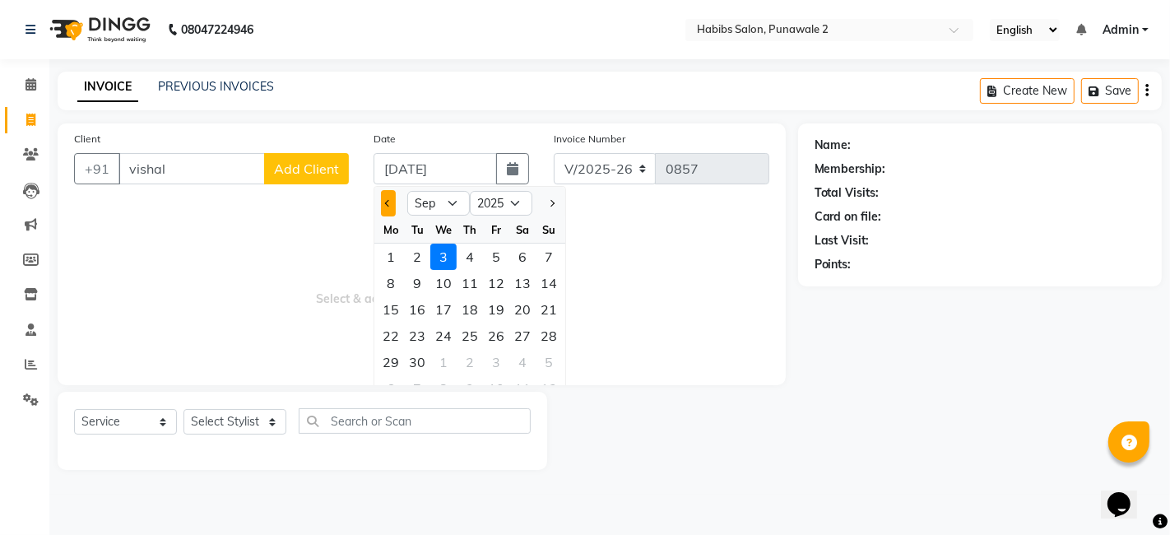
click at [385, 201] on span "Previous month" at bounding box center [388, 203] width 7 height 7
select select "8"
click at [442, 314] on div "13" at bounding box center [443, 309] width 26 height 26
type input "13-08-2025"
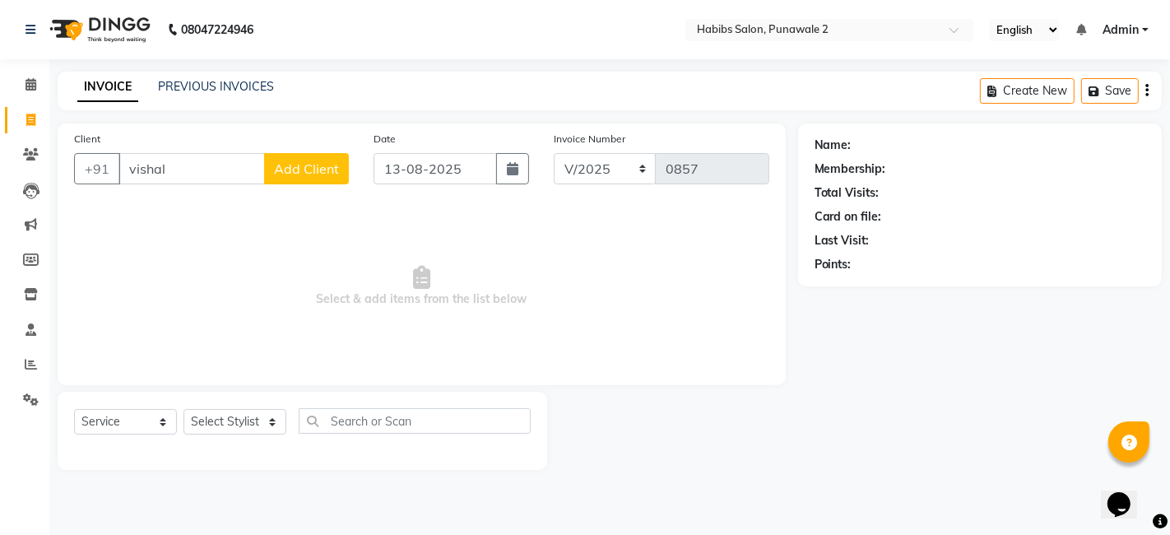
click at [318, 160] on span "Add Client" at bounding box center [306, 168] width 65 height 16
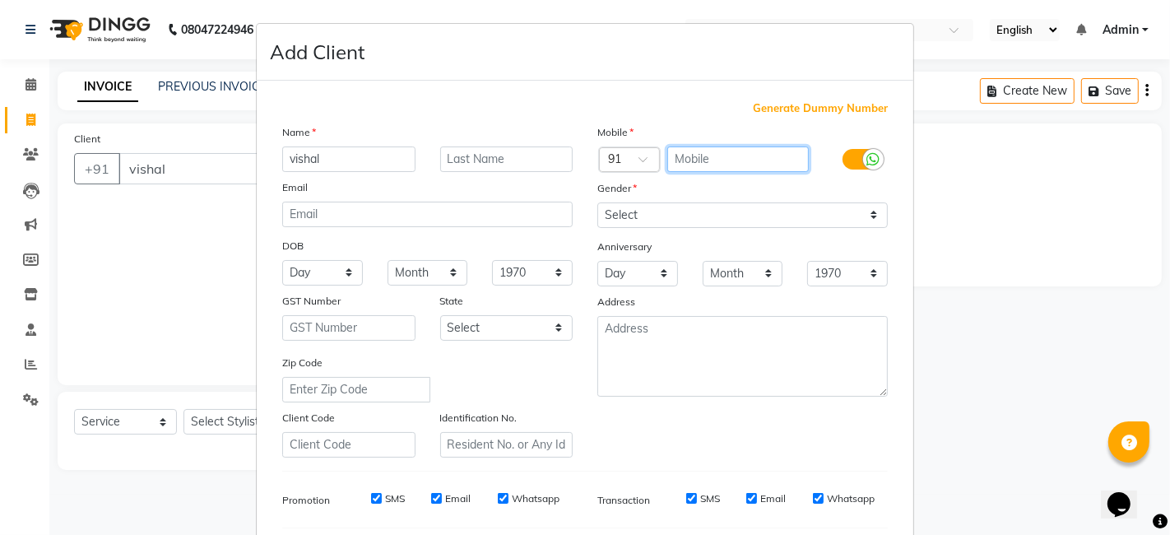
click at [752, 155] on input "text" at bounding box center [738, 159] width 142 height 26
type input "8308388988"
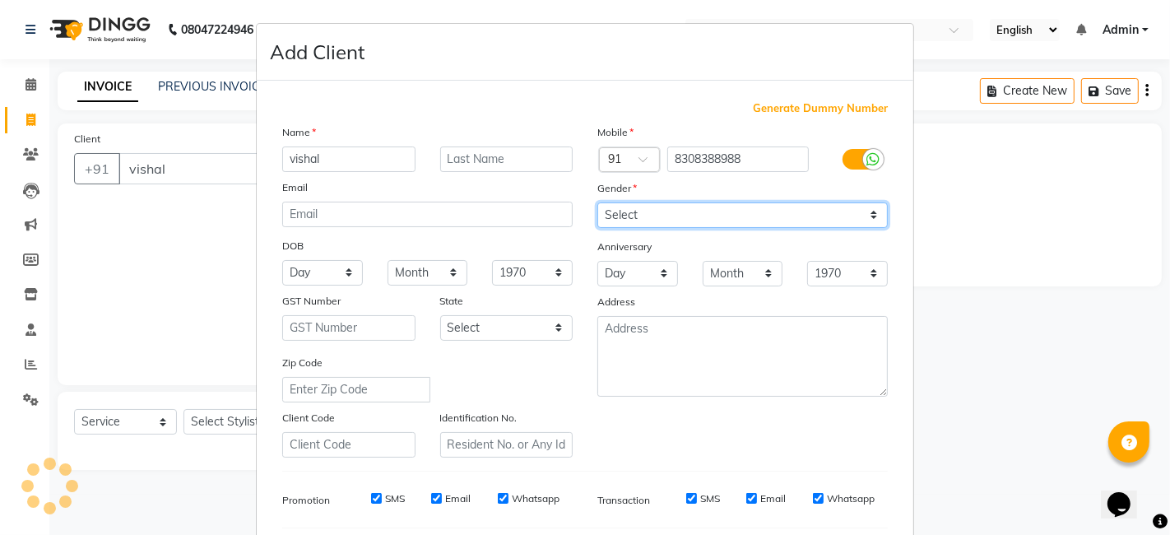
click at [876, 213] on select "Select [DEMOGRAPHIC_DATA] [DEMOGRAPHIC_DATA] Other Prefer Not To Say" at bounding box center [742, 215] width 291 height 26
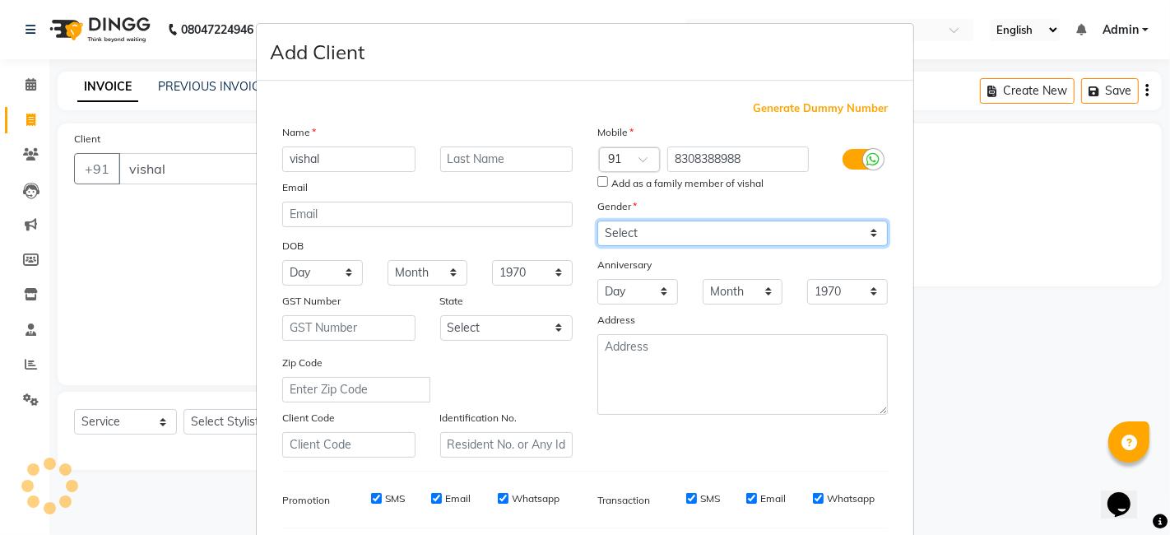
select select "[DEMOGRAPHIC_DATA]"
click at [597, 221] on select "Select [DEMOGRAPHIC_DATA] [DEMOGRAPHIC_DATA] Other Prefer Not To Say" at bounding box center [742, 234] width 291 height 26
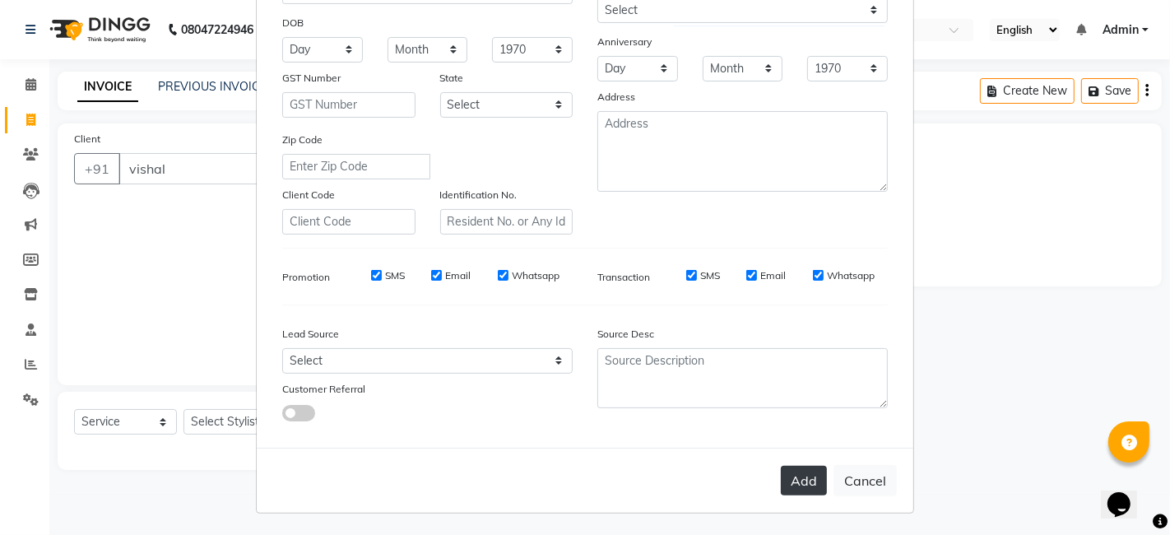
click at [791, 476] on button "Add" at bounding box center [804, 481] width 46 height 30
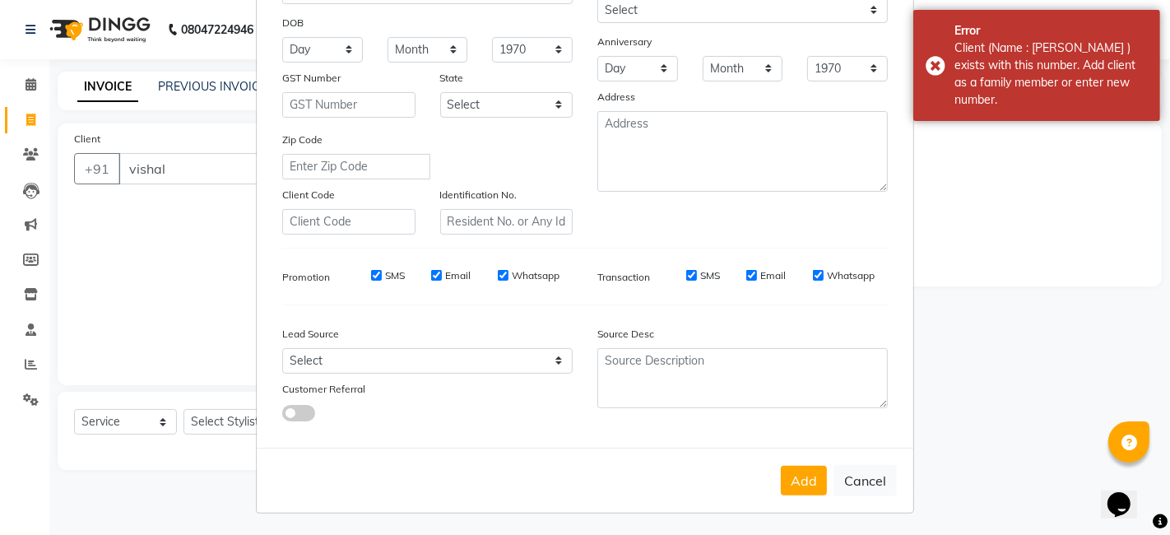
scroll to position [0, 0]
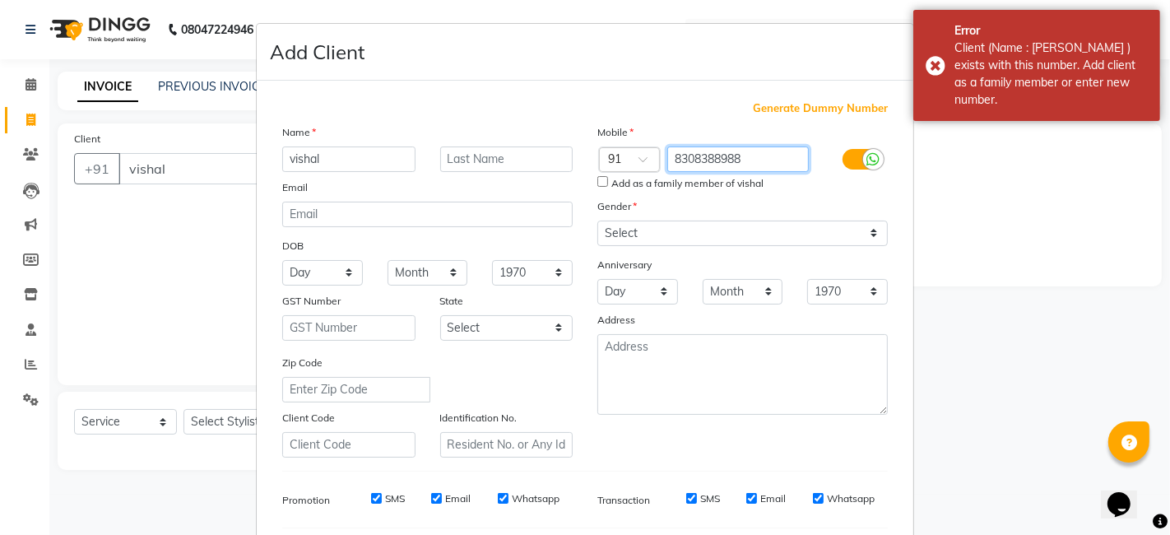
click at [758, 158] on input "8308388988" at bounding box center [738, 159] width 142 height 26
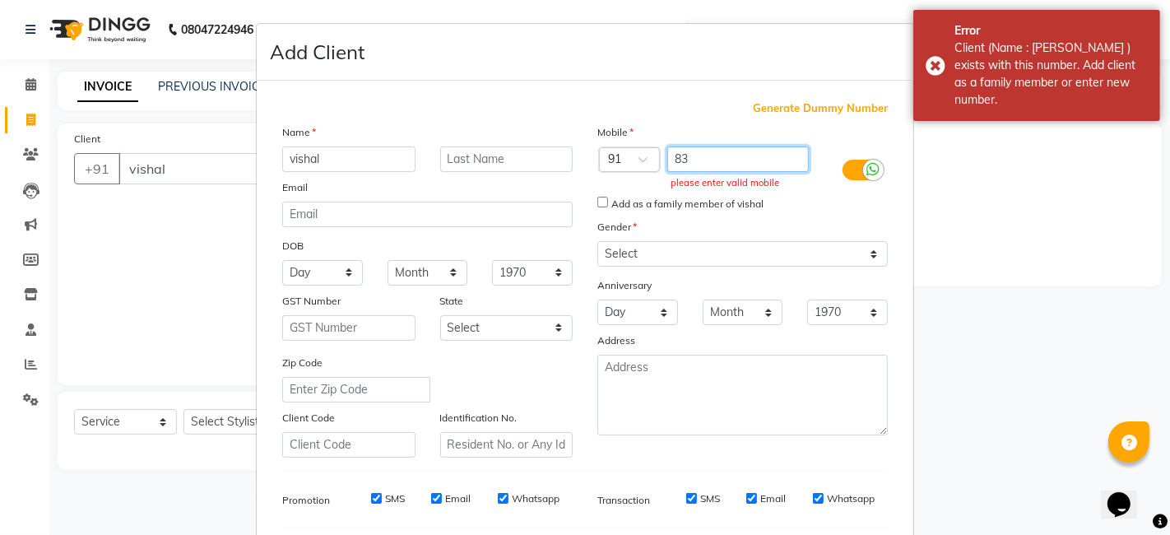
type input "8"
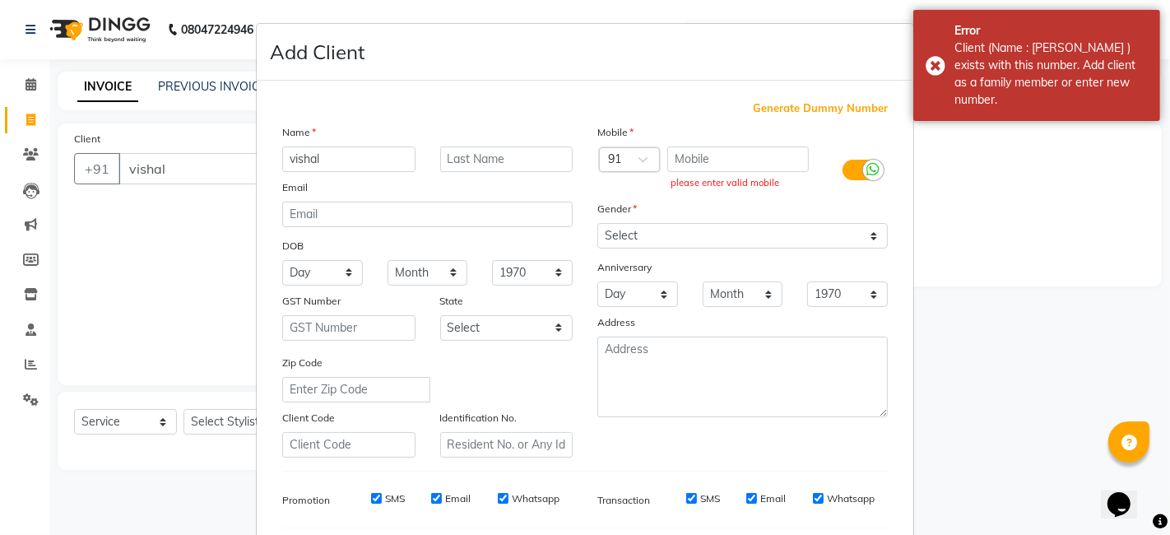
click at [784, 108] on span "Generate Dummy Number" at bounding box center [820, 108] width 135 height 16
type input "1375800000084"
checkbox input "false"
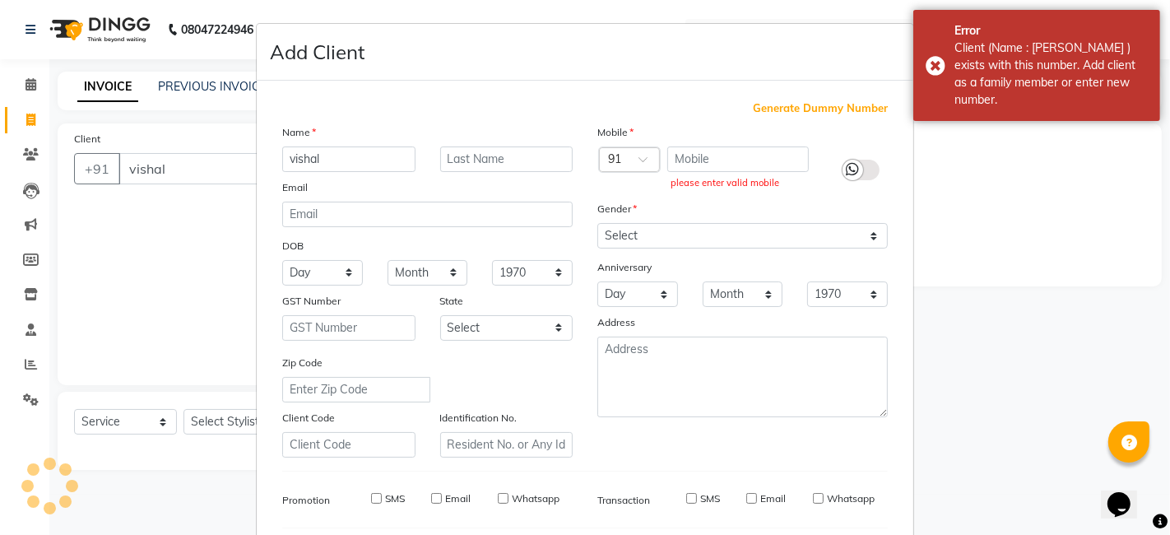
checkbox input "false"
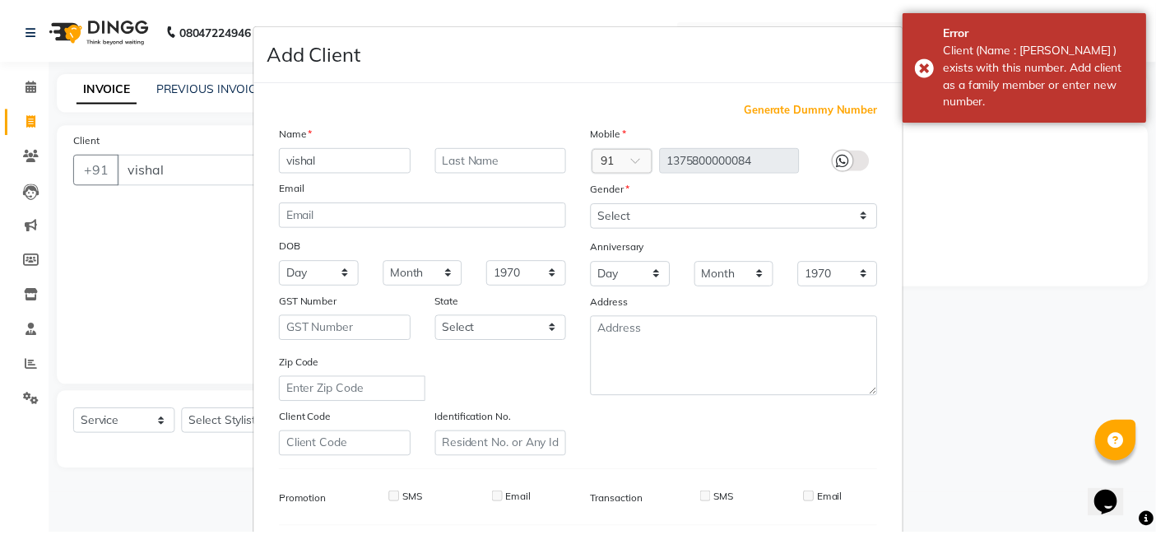
scroll to position [223, 0]
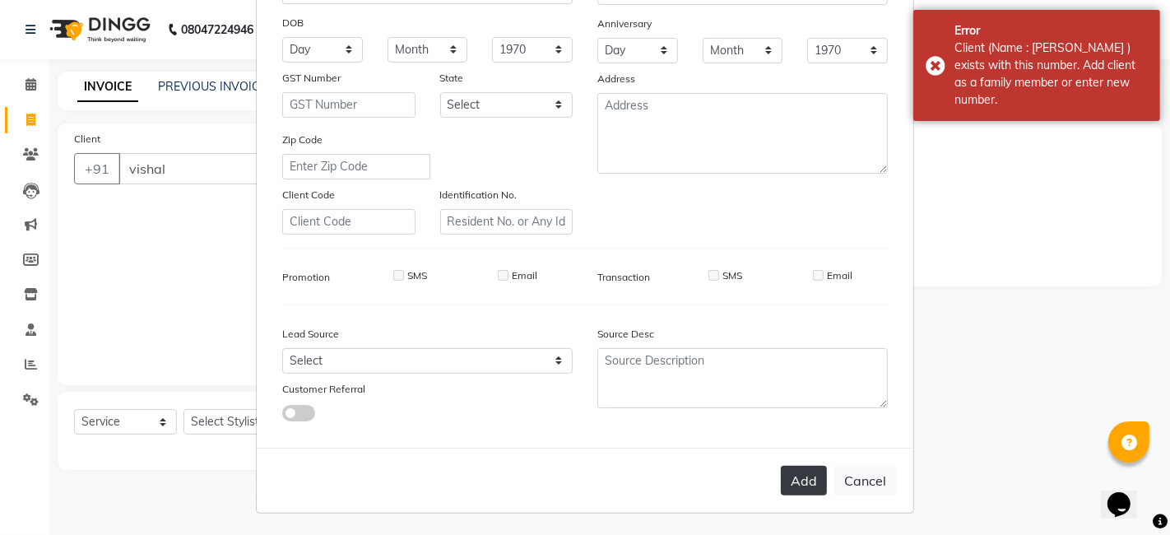
click at [797, 476] on button "Add" at bounding box center [804, 481] width 46 height 30
type input "1375800000084"
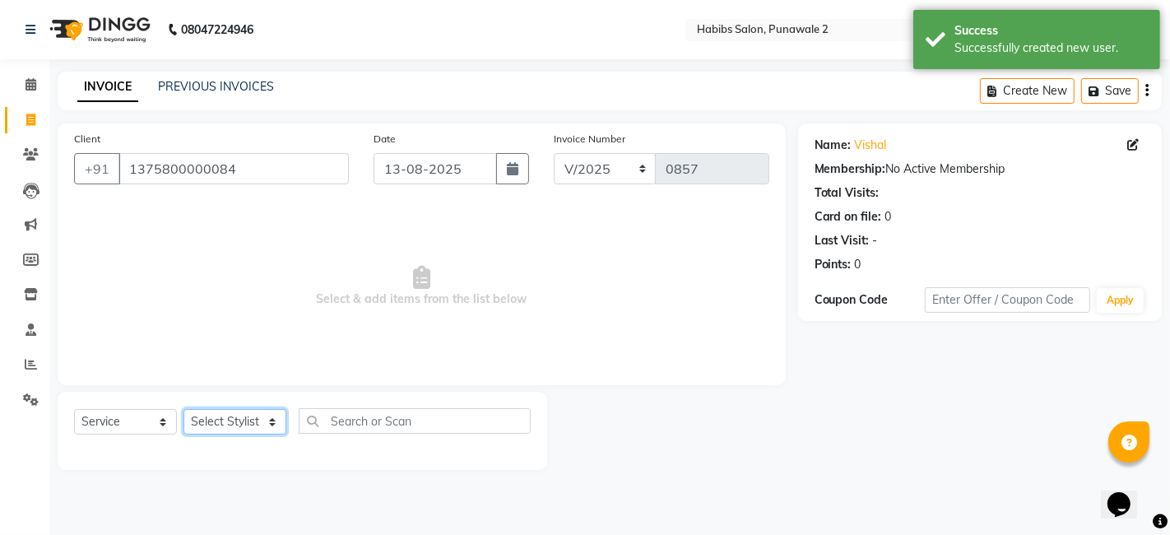
click at [258, 421] on select "Select Stylist Chandan Ganesh Gauri [PERSON_NAME] [PERSON_NAME] nikhil [PERSON_…" at bounding box center [235, 422] width 103 height 26
select select "82974"
click at [184, 409] on select "Select Stylist Chandan Ganesh Gauri [PERSON_NAME] [PERSON_NAME] nikhil [PERSON_…" at bounding box center [235, 422] width 103 height 26
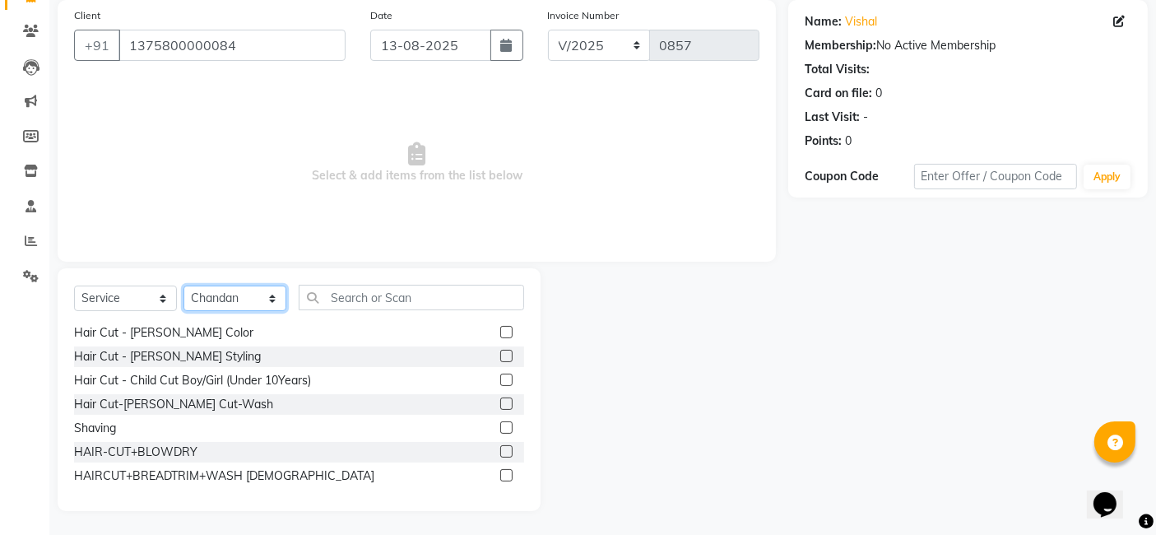
scroll to position [122, 0]
click at [500, 424] on label at bounding box center [506, 426] width 12 height 12
click at [500, 424] on input "checkbox" at bounding box center [505, 426] width 11 height 11
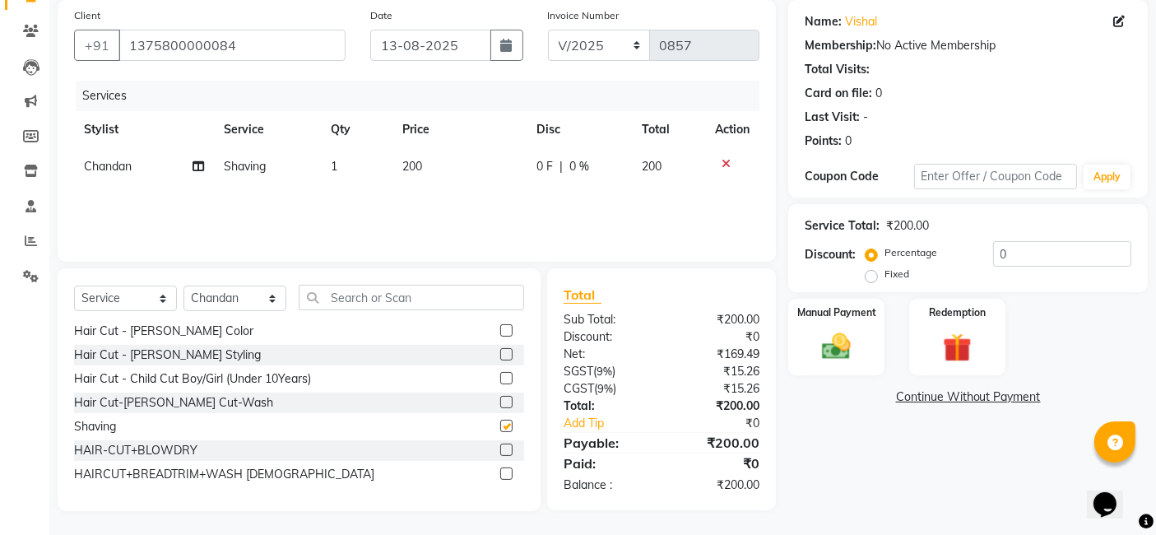
checkbox input "false"
click at [870, 326] on div "Manual Payment" at bounding box center [837, 337] width 100 height 81
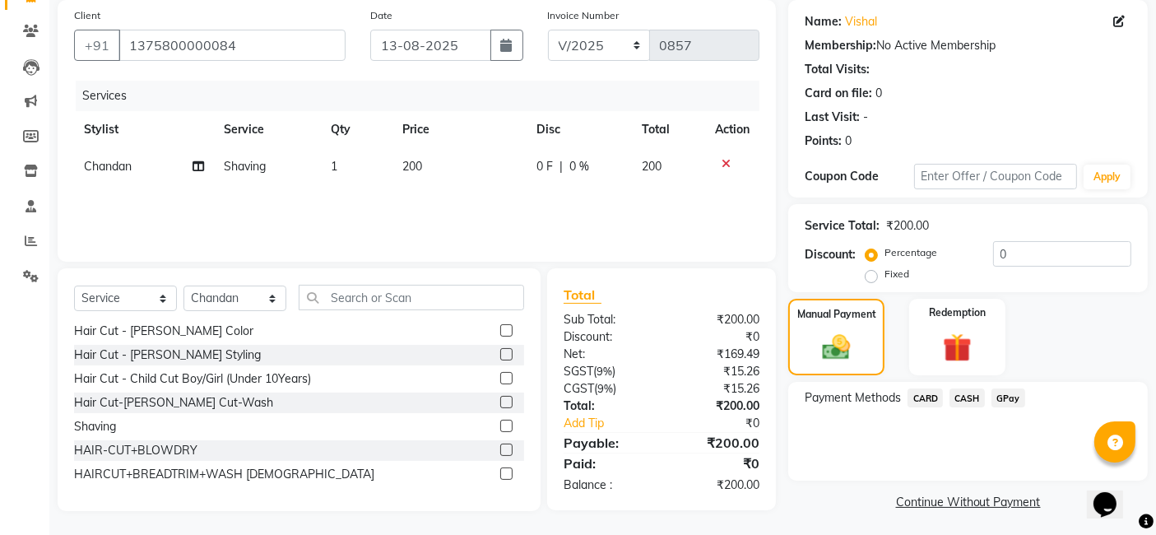
click at [946, 395] on span "CASH" at bounding box center [967, 397] width 35 height 19
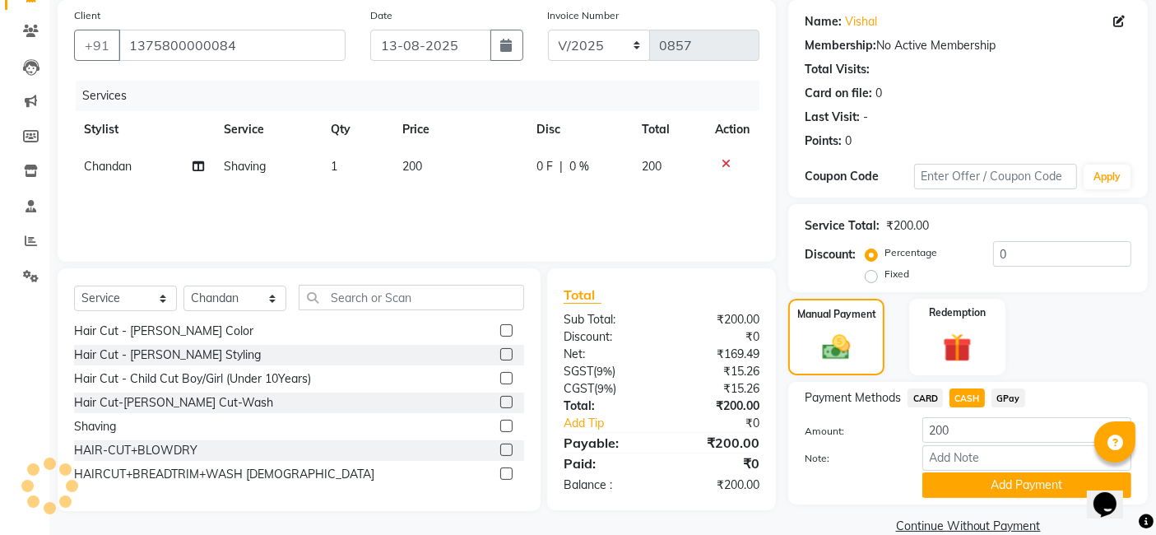
scroll to position [150, 0]
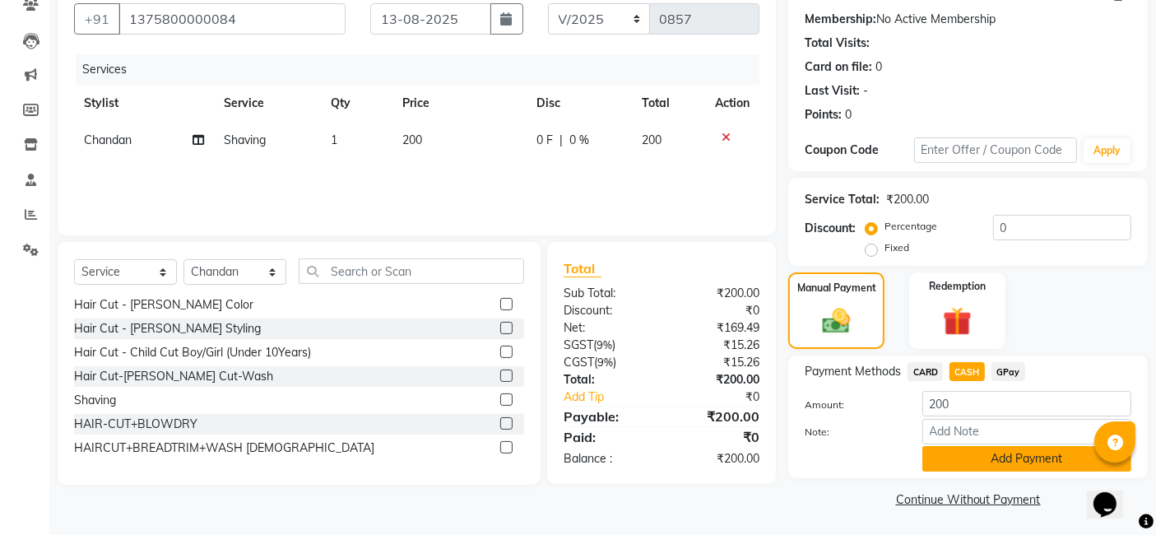
click at [946, 457] on button "Add Payment" at bounding box center [1027, 459] width 209 height 26
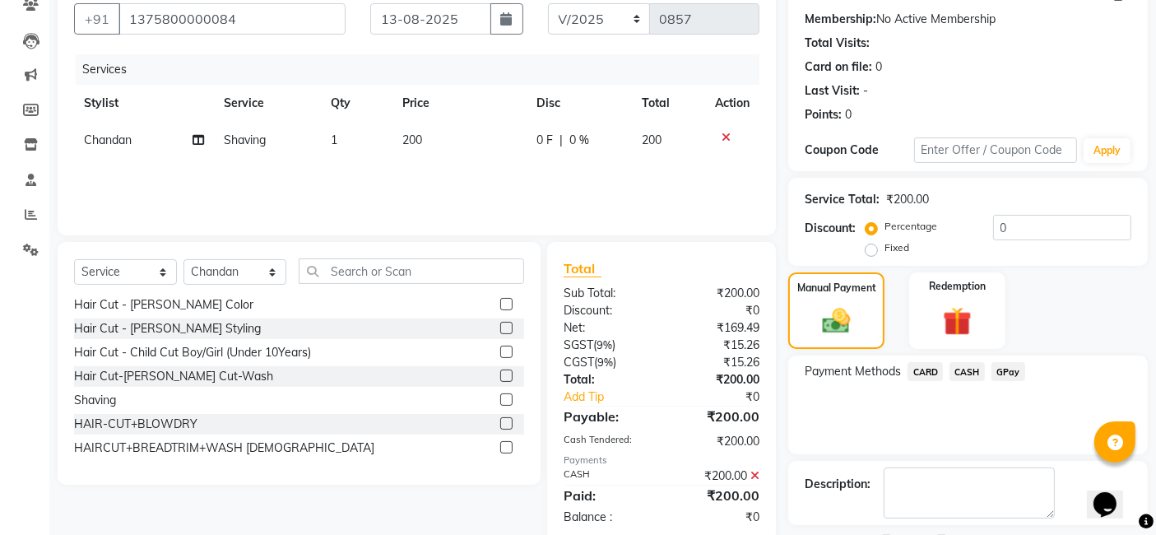
scroll to position [219, 0]
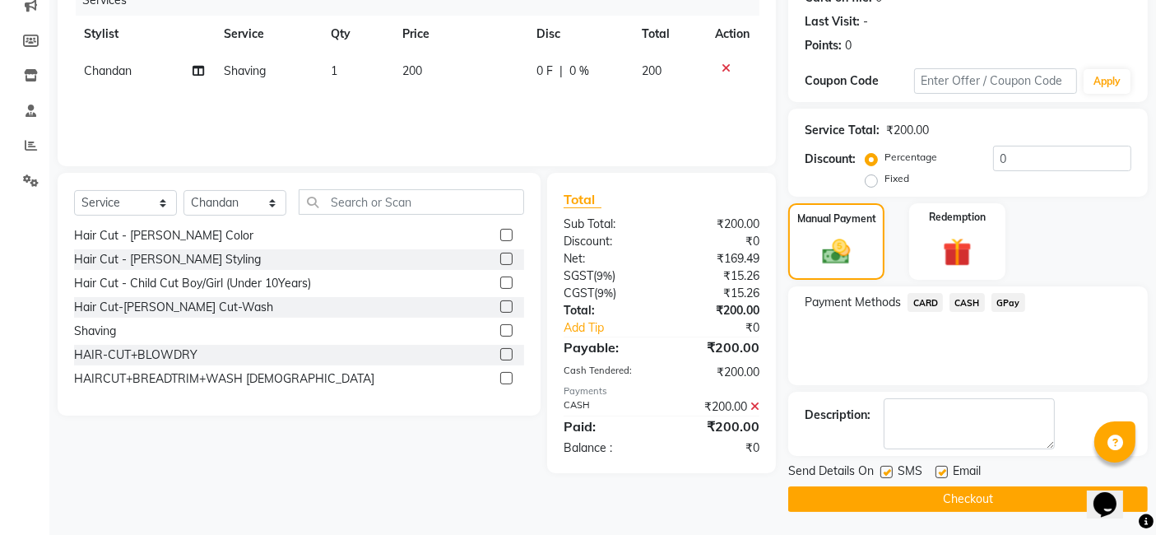
click at [946, 500] on button "Checkout" at bounding box center [968, 499] width 360 height 26
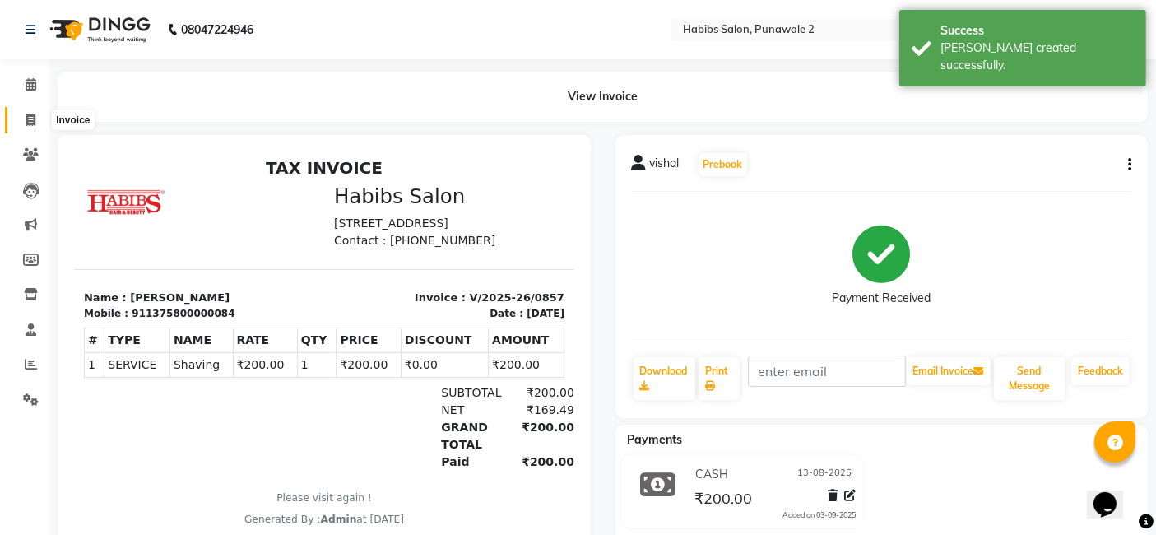
click at [32, 116] on icon at bounding box center [30, 120] width 9 height 12
select select "8475"
select select "service"
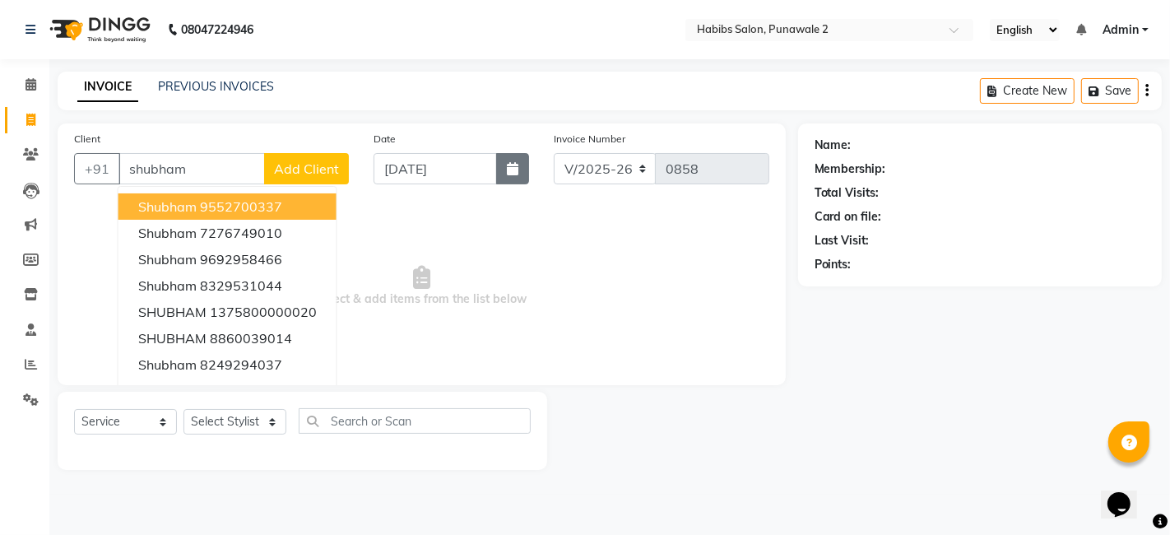
type input "shubham"
click at [512, 170] on icon "button" at bounding box center [513, 168] width 12 height 13
select select "9"
select select "2025"
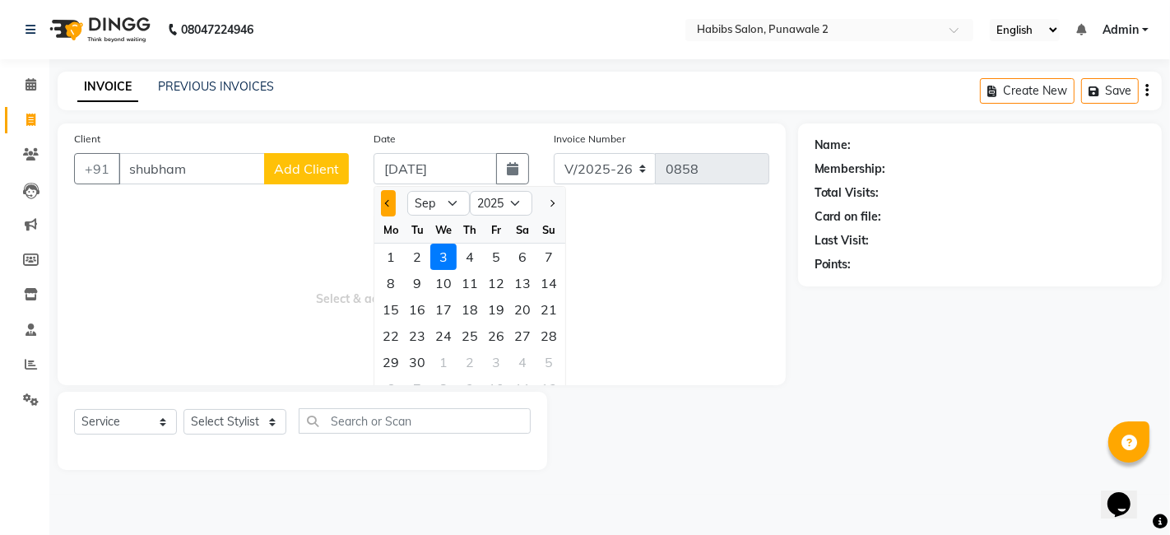
click at [384, 201] on button "Previous month" at bounding box center [388, 203] width 14 height 26
select select "8"
click at [477, 309] on div "14" at bounding box center [470, 309] width 26 height 26
type input "14-08-2025"
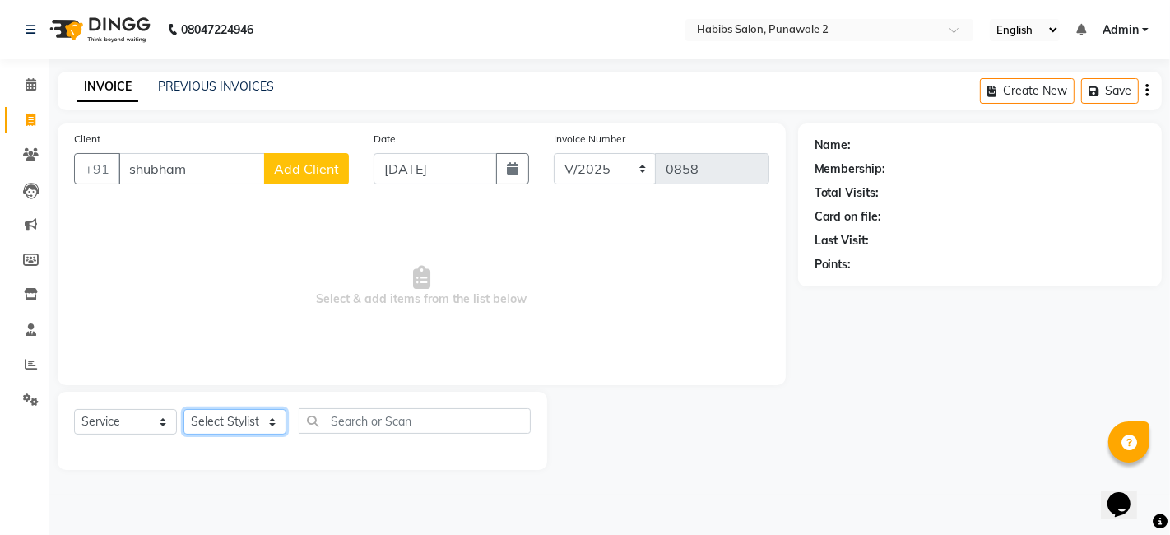
click at [271, 413] on select "Select Stylist Chandan Ganesh Gauri [PERSON_NAME] [PERSON_NAME] nikhil [PERSON_…" at bounding box center [235, 422] width 103 height 26
click at [311, 168] on span "Add Client" at bounding box center [306, 168] width 65 height 16
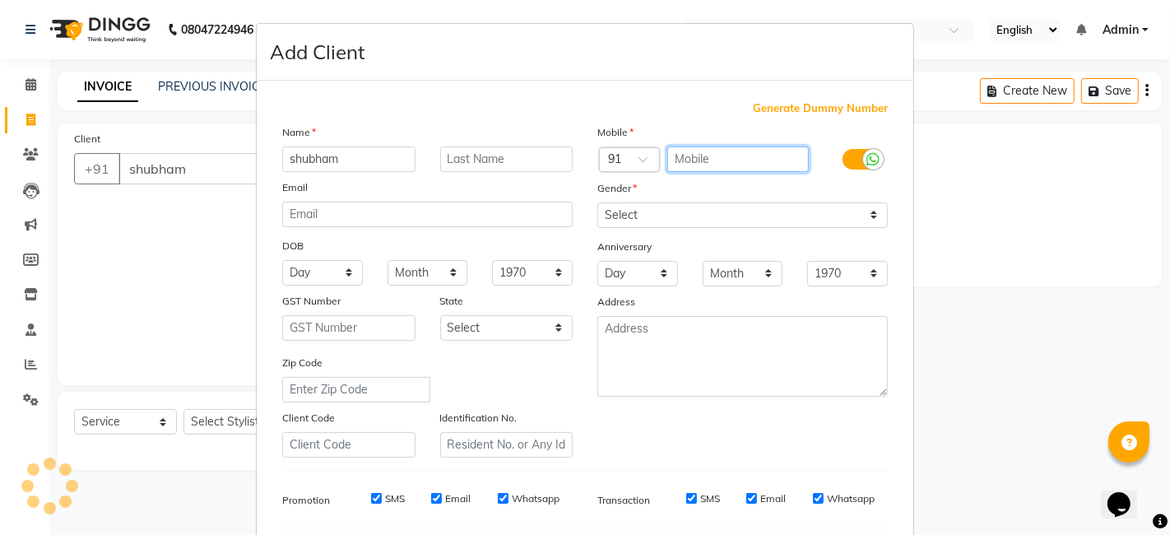
drag, startPoint x: 748, startPoint y: 156, endPoint x: 625, endPoint y: 137, distance: 124.9
click at [625, 137] on div "Mobile Country Code × 91 Gender Select Male Female Other Prefer Not To Say Anni…" at bounding box center [742, 290] width 315 height 334
type input "8329531044"
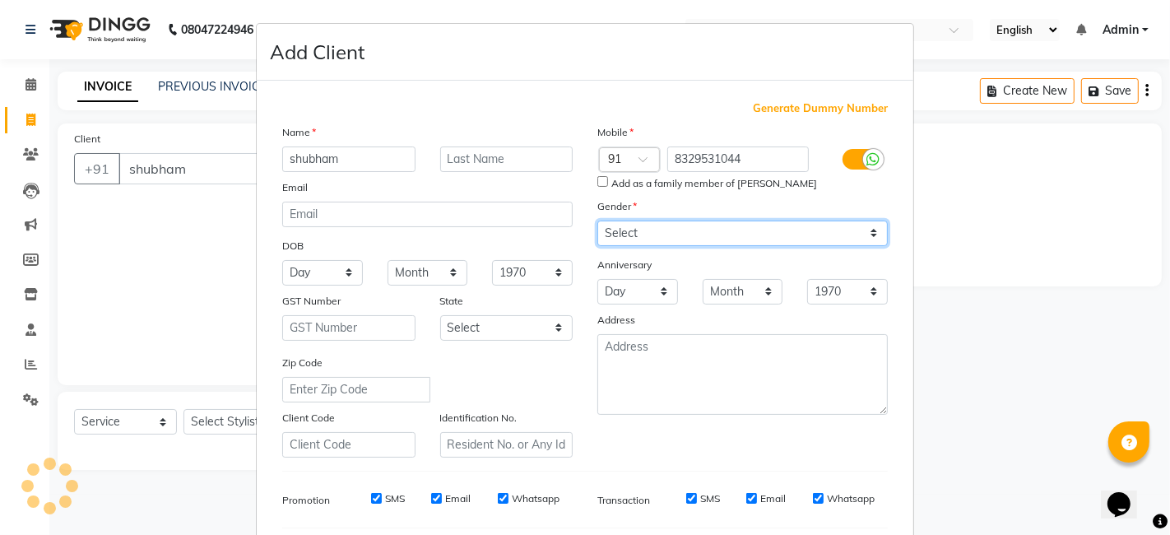
click at [873, 213] on div "Mobile Country Code × 91 8329531044 Add as a family member of shubham Gender Se…" at bounding box center [742, 290] width 315 height 334
select select "[DEMOGRAPHIC_DATA]"
click at [597, 221] on select "Select [DEMOGRAPHIC_DATA] [DEMOGRAPHIC_DATA] Other Prefer Not To Say" at bounding box center [742, 234] width 291 height 26
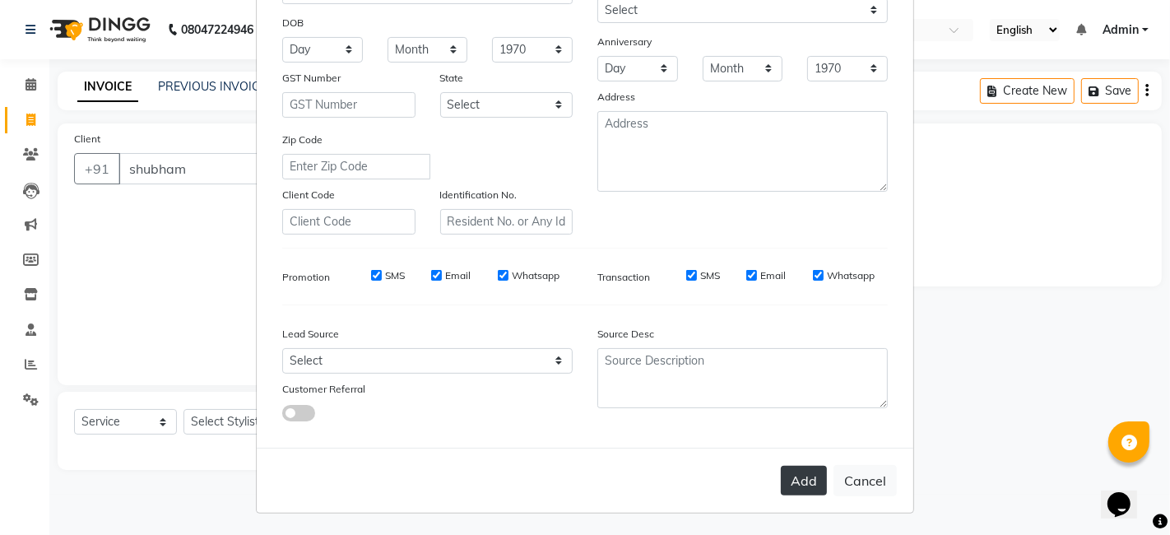
click at [799, 473] on button "Add" at bounding box center [804, 481] width 46 height 30
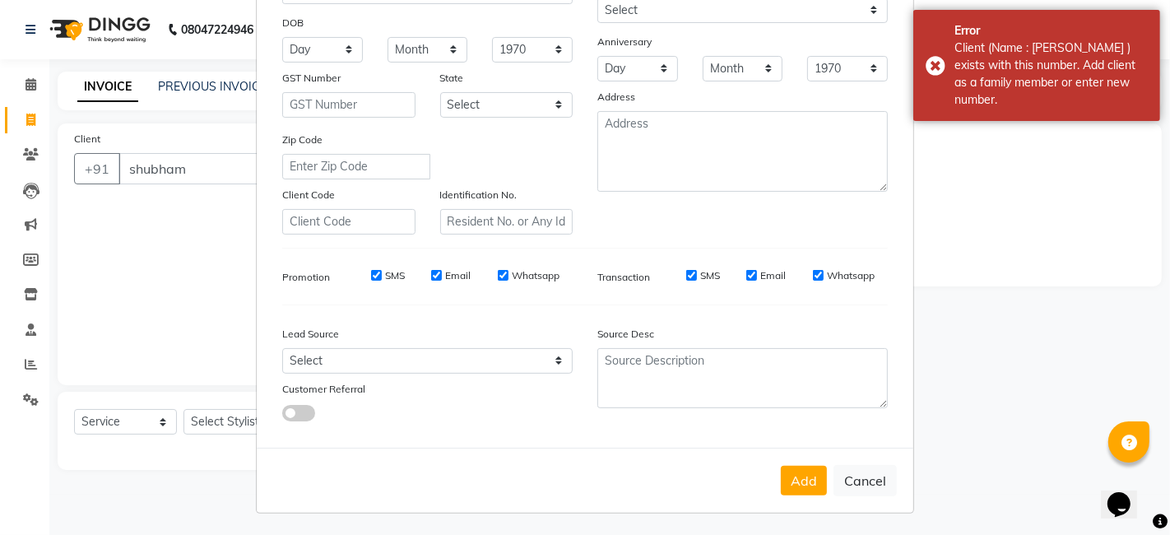
scroll to position [0, 0]
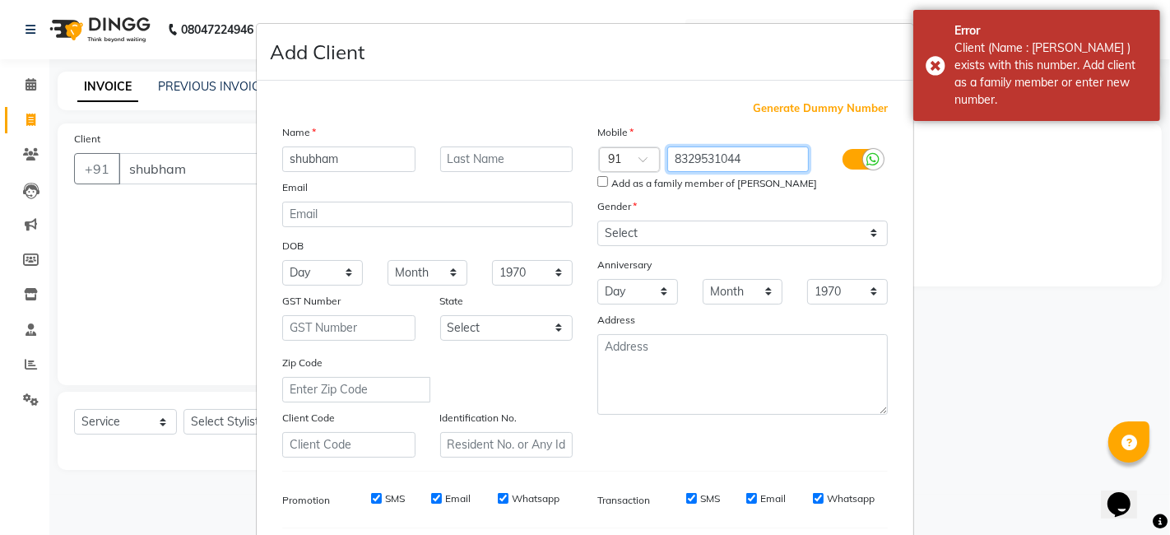
click at [750, 154] on input "8329531044" at bounding box center [738, 159] width 142 height 26
type input "8"
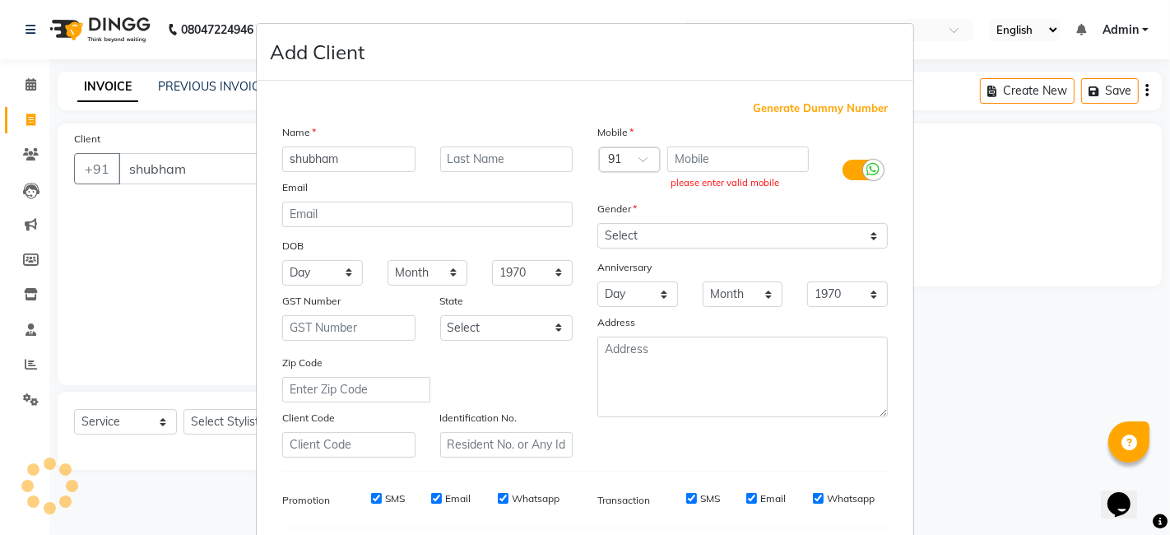
click at [815, 101] on span "Generate Dummy Number" at bounding box center [820, 108] width 135 height 16
type input "1375800000085"
checkbox input "false"
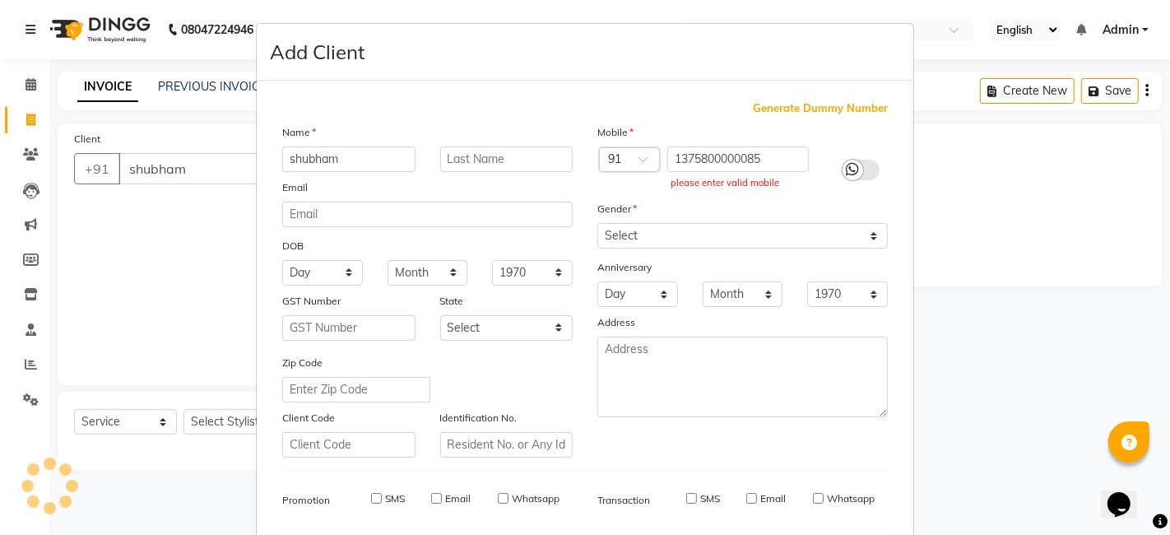
checkbox input "false"
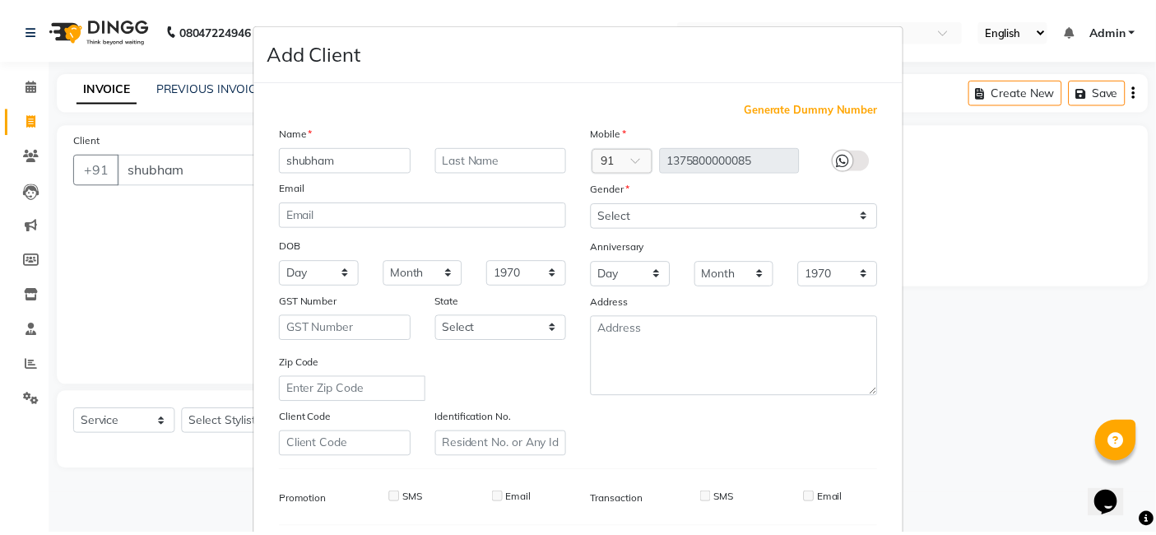
scroll to position [223, 0]
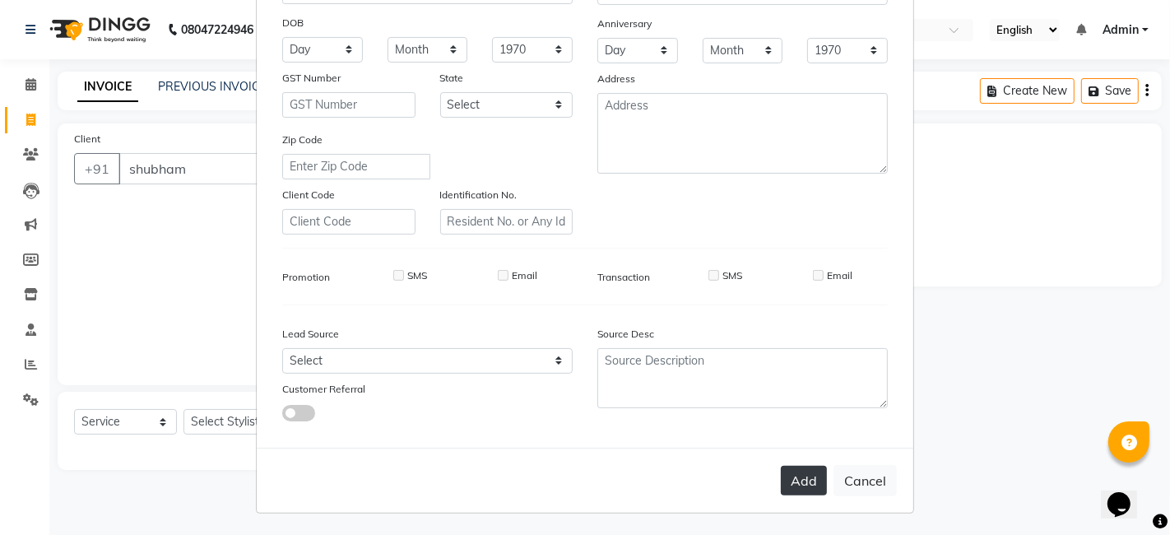
click at [813, 472] on button "Add" at bounding box center [804, 481] width 46 height 30
type input "1375800000085"
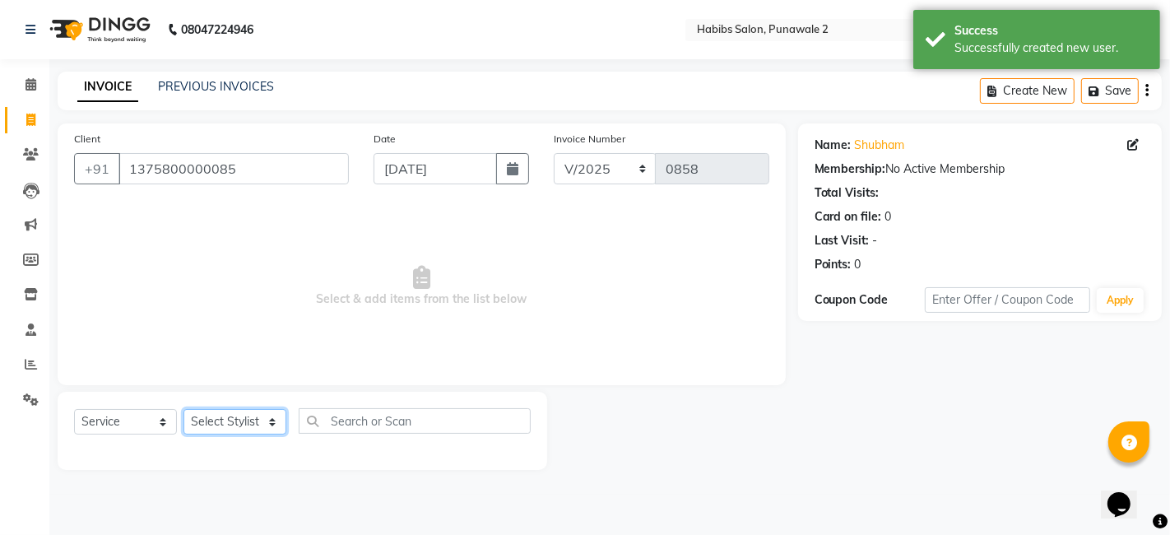
click at [238, 431] on select "Select Stylist Chandan Ganesh Gauri [PERSON_NAME] [PERSON_NAME] nikhil [PERSON_…" at bounding box center [235, 422] width 103 height 26
select select "82973"
click at [184, 409] on select "Select Stylist Chandan Ganesh Gauri [PERSON_NAME] [PERSON_NAME] nikhil [PERSON_…" at bounding box center [235, 422] width 103 height 26
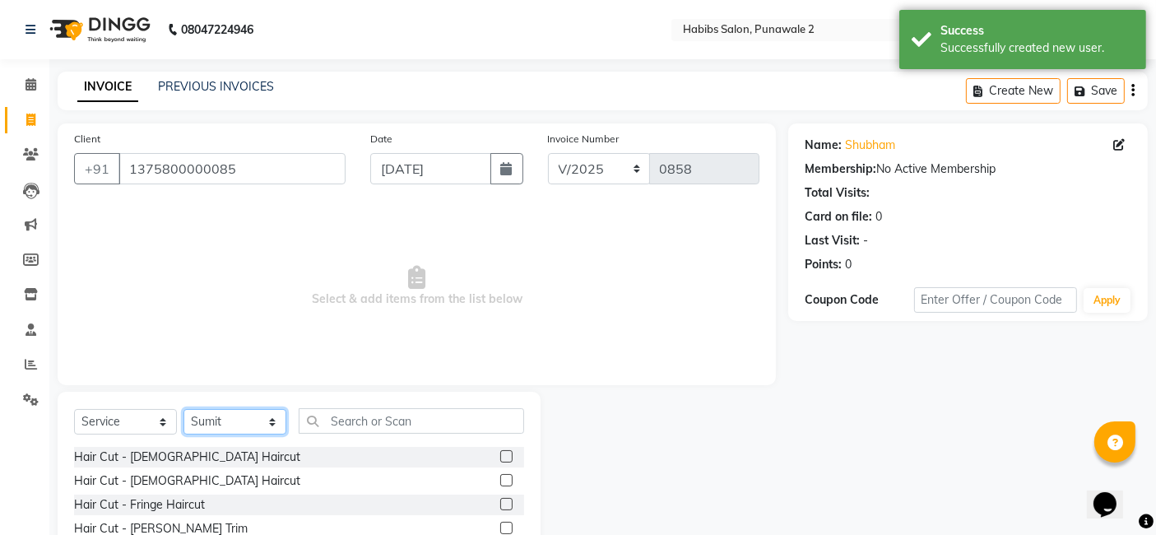
scroll to position [123, 0]
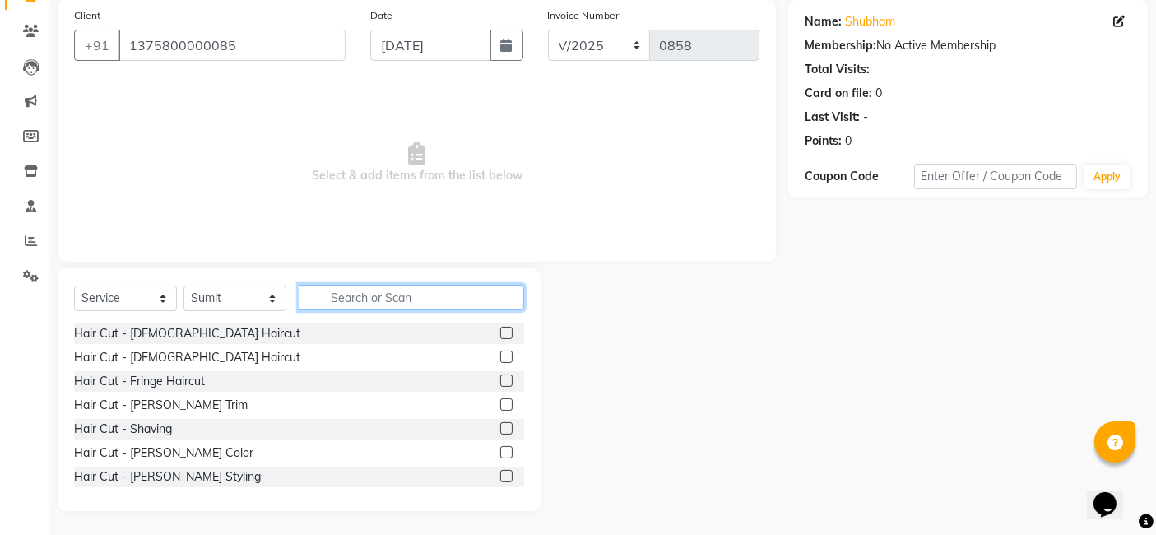
click at [397, 303] on input "text" at bounding box center [411, 298] width 225 height 26
click at [500, 330] on label at bounding box center [506, 333] width 12 height 12
click at [500, 330] on input "checkbox" at bounding box center [505, 333] width 11 height 11
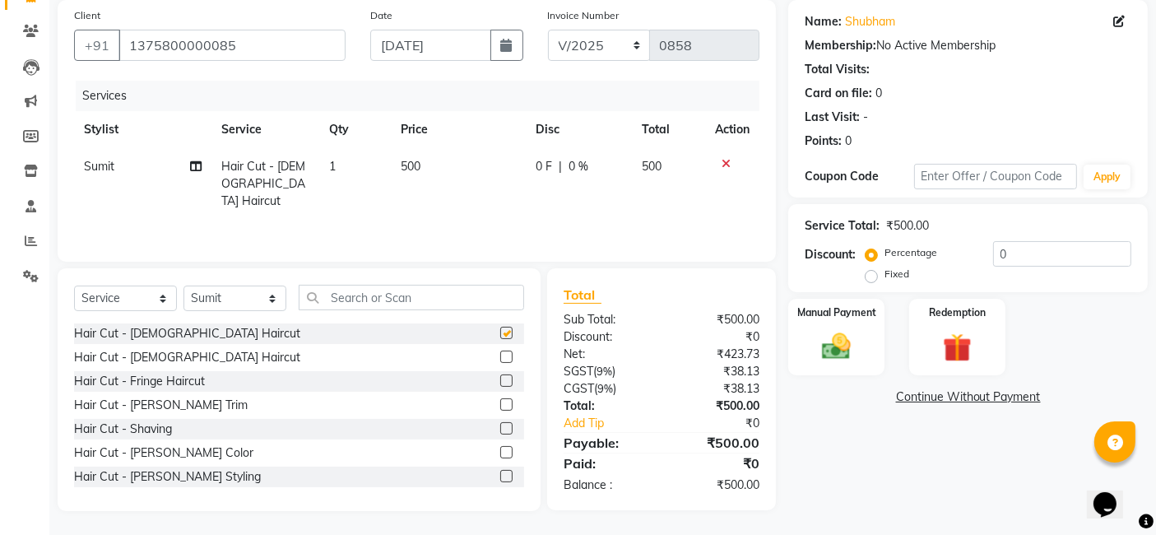
checkbox input "false"
click at [458, 160] on td "500" at bounding box center [458, 184] width 135 height 72
select select "82973"
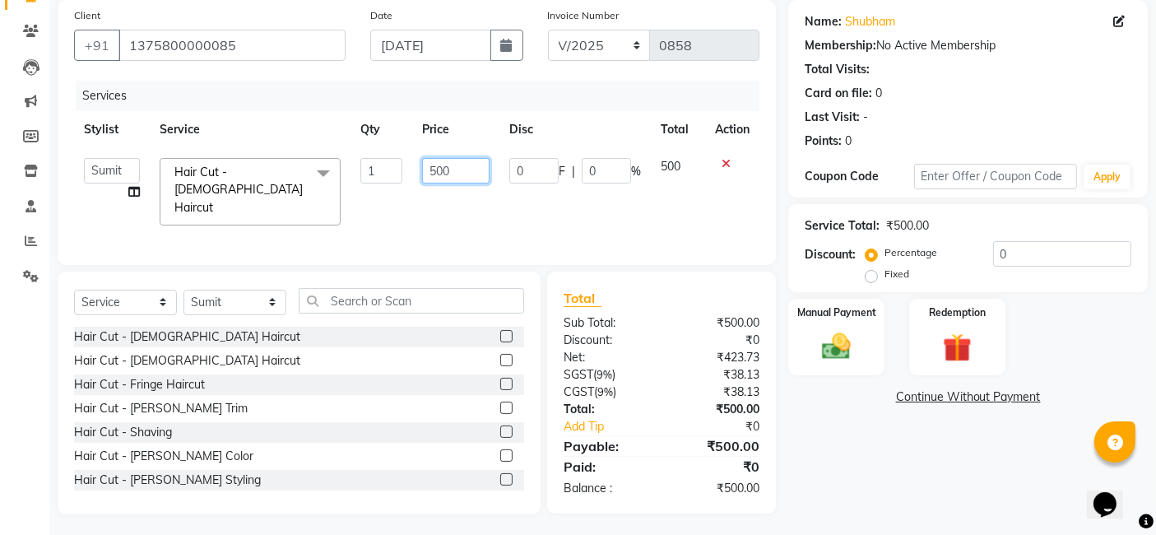
click at [461, 167] on input "500" at bounding box center [455, 171] width 67 height 26
type input "5"
type input "200"
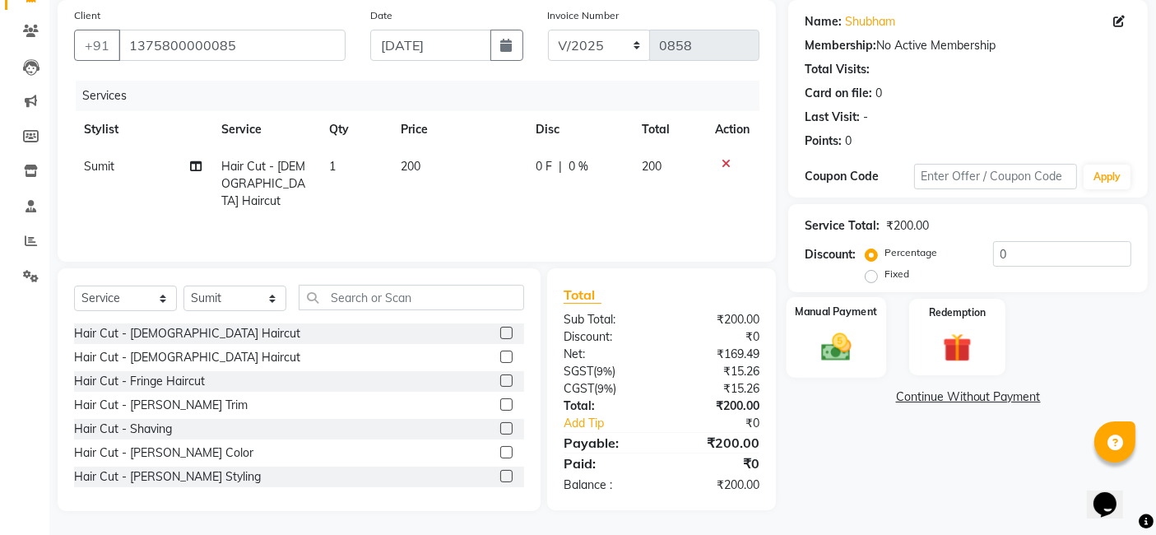
click at [850, 351] on img at bounding box center [836, 346] width 49 height 35
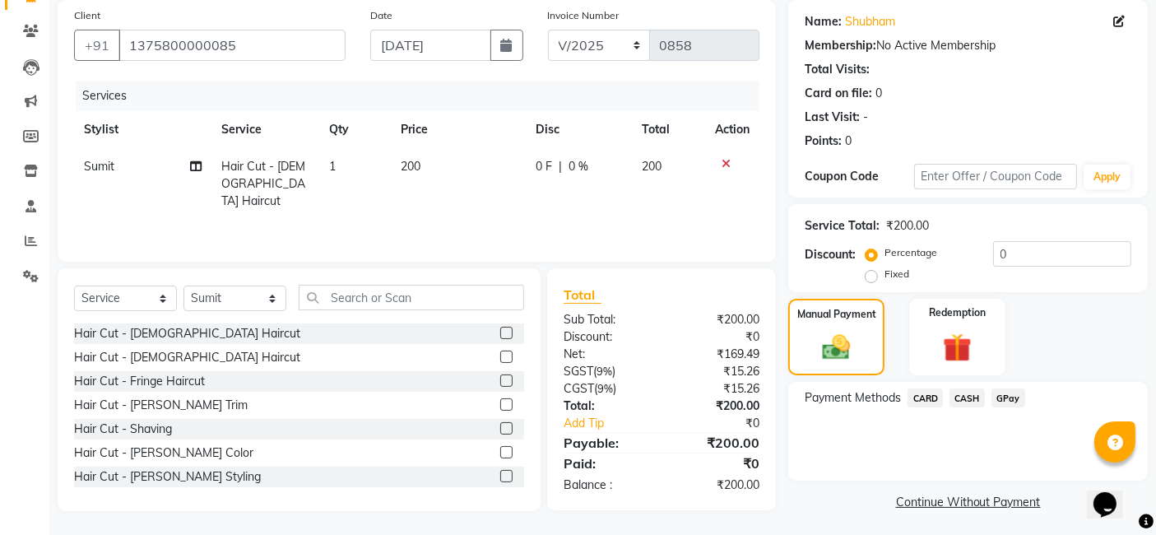
click at [946, 399] on span "GPay" at bounding box center [1009, 397] width 34 height 19
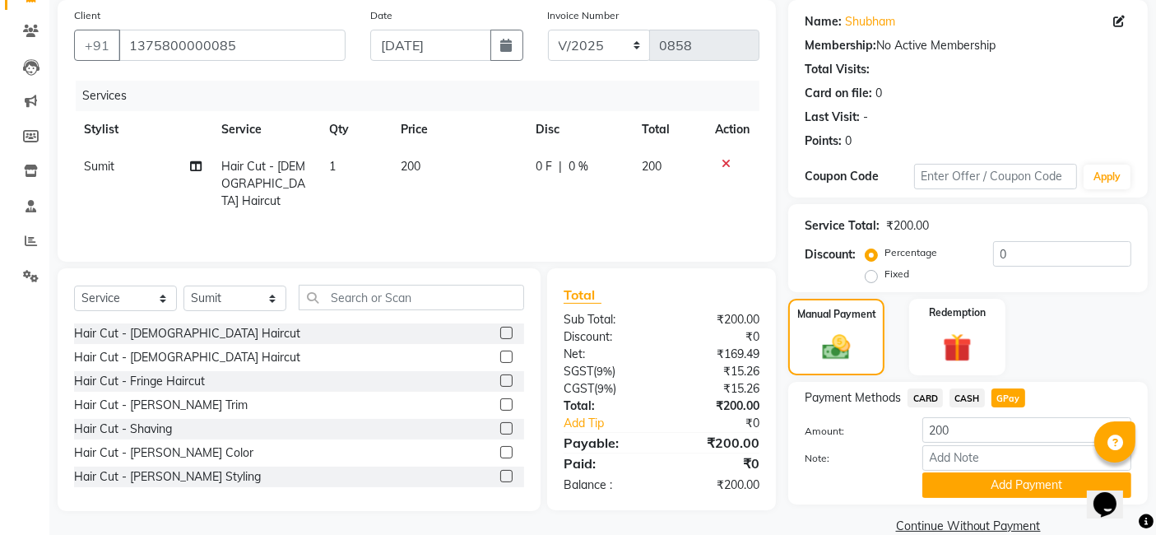
scroll to position [150, 0]
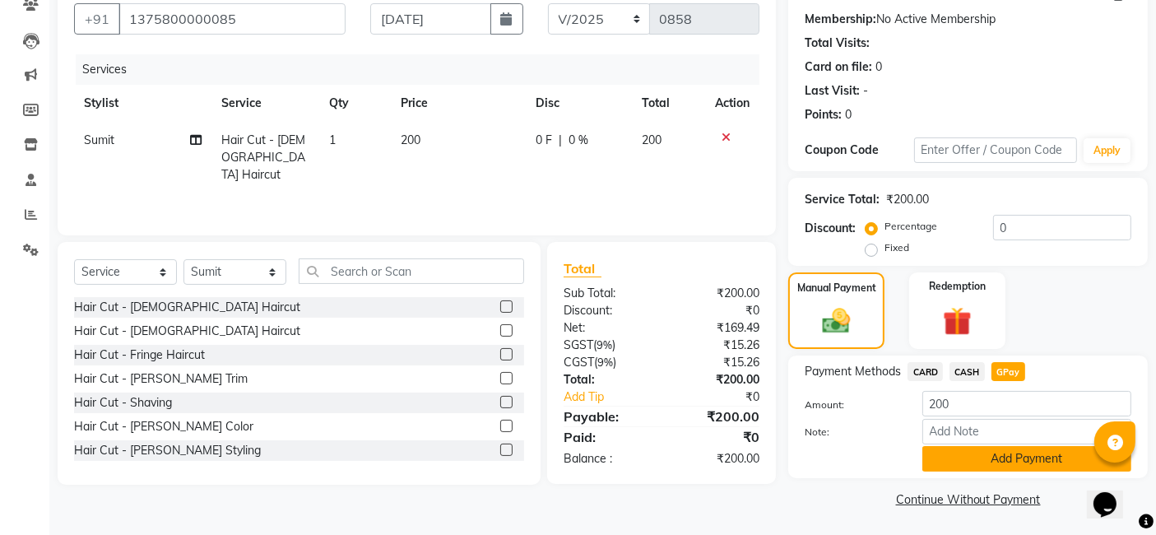
click at [946, 454] on button "Add Payment" at bounding box center [1027, 459] width 209 height 26
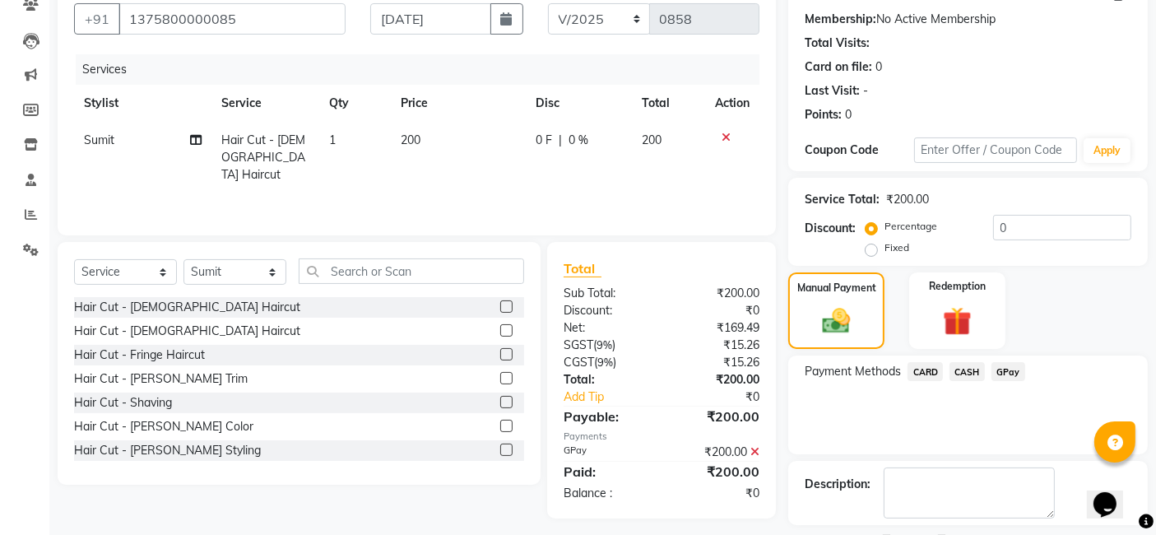
scroll to position [219, 0]
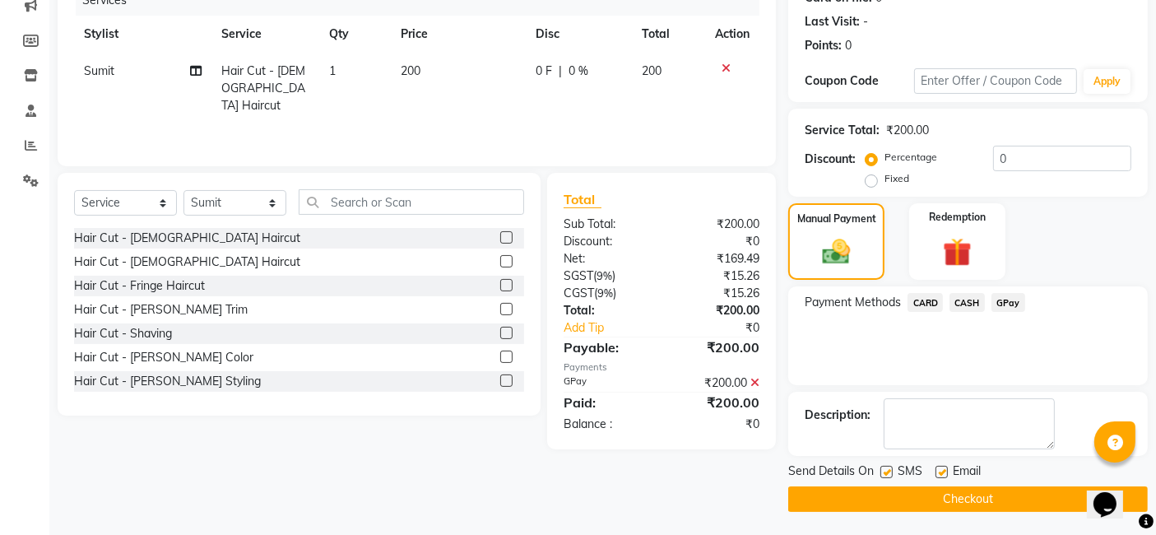
click at [946, 500] on button "Checkout" at bounding box center [968, 499] width 360 height 26
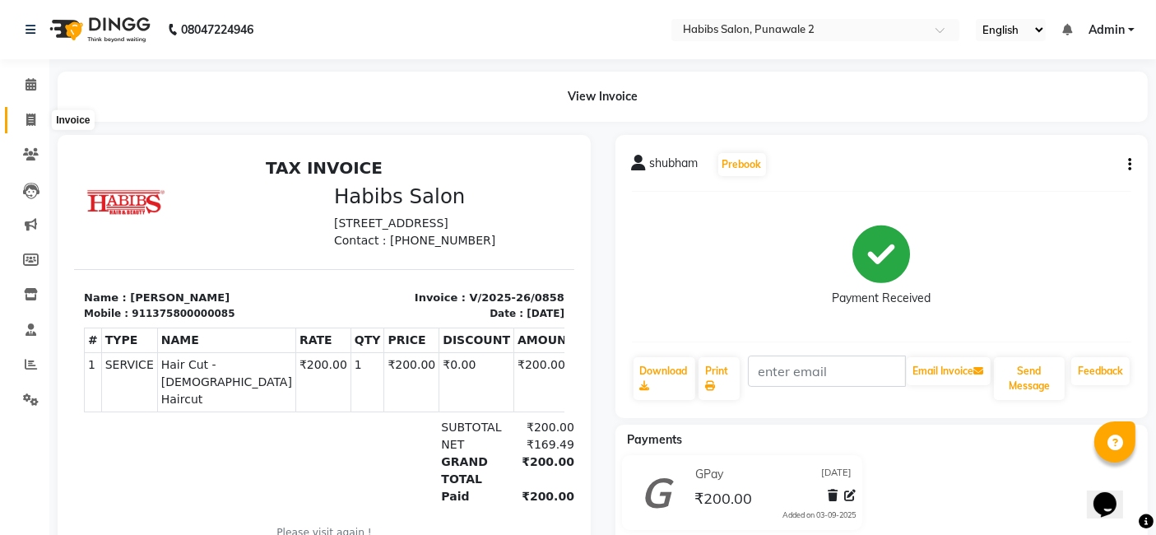
click at [37, 117] on span at bounding box center [30, 120] width 29 height 19
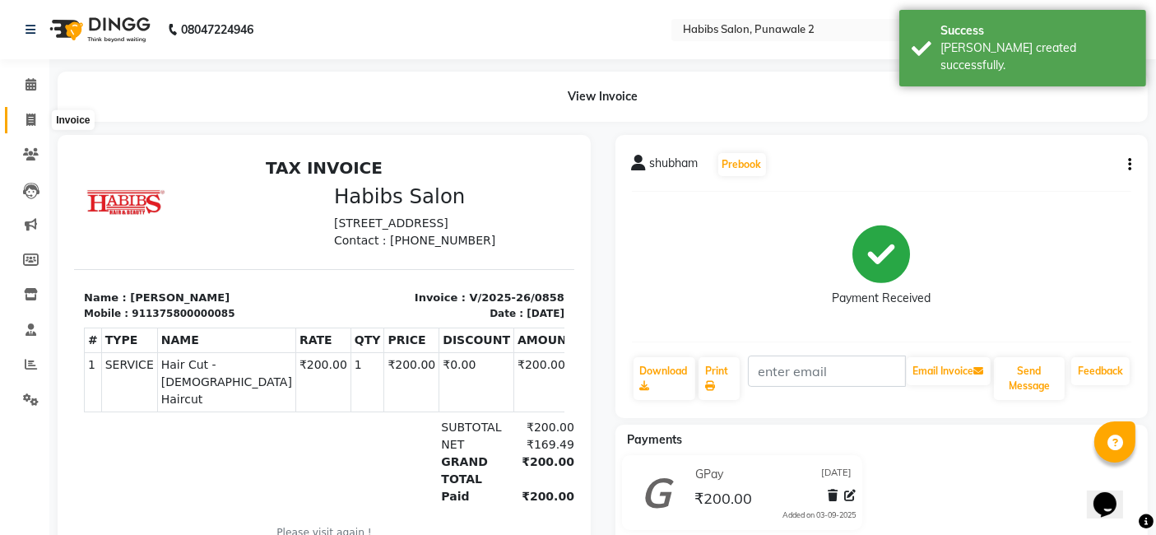
select select "service"
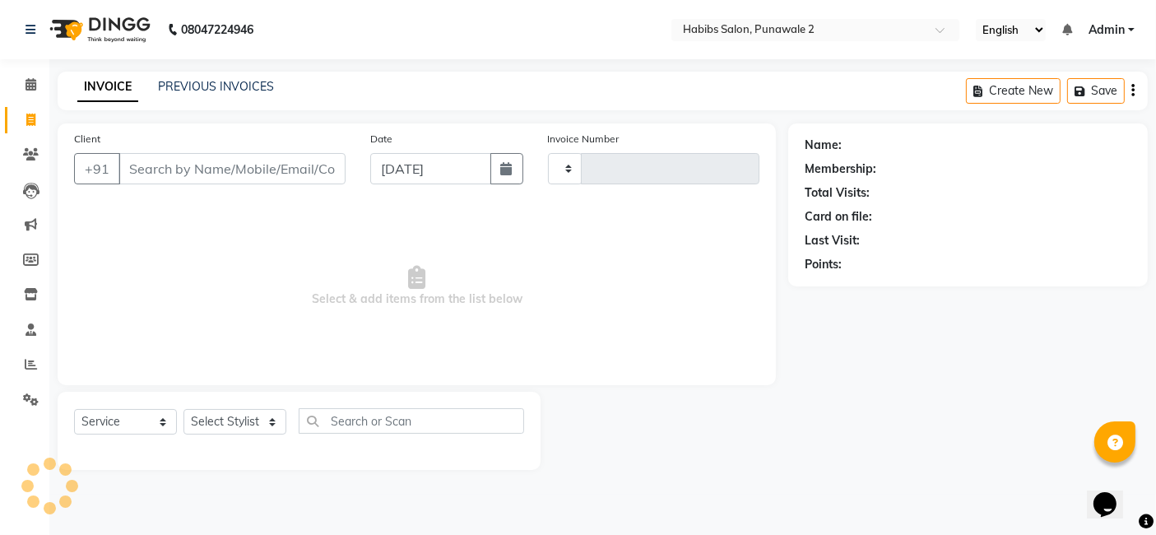
type input "0859"
select select "8475"
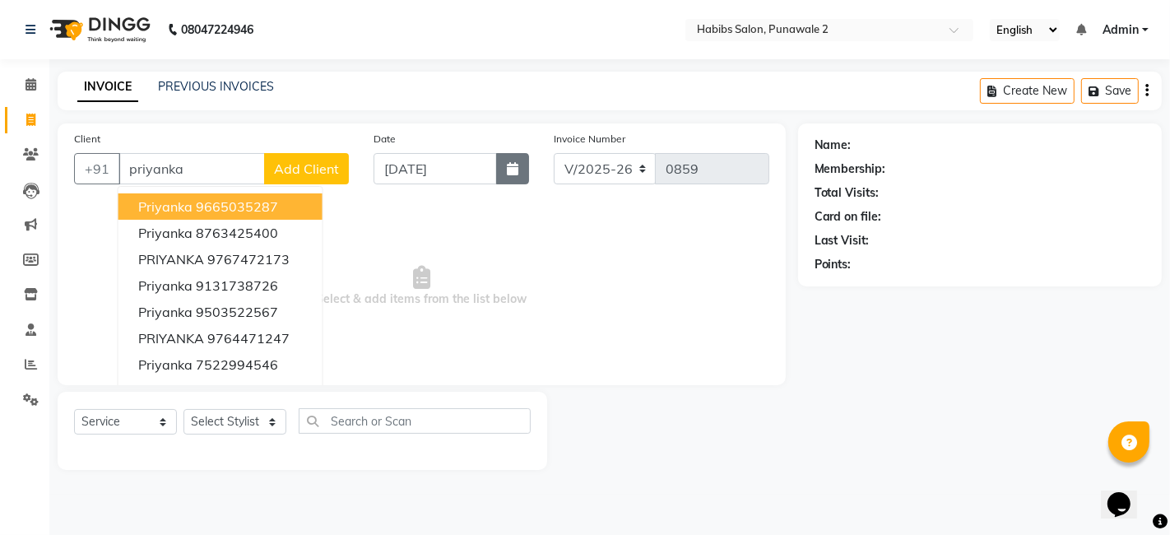
type input "priyanka"
click at [504, 171] on button "button" at bounding box center [512, 168] width 33 height 31
select select "9"
select select "2025"
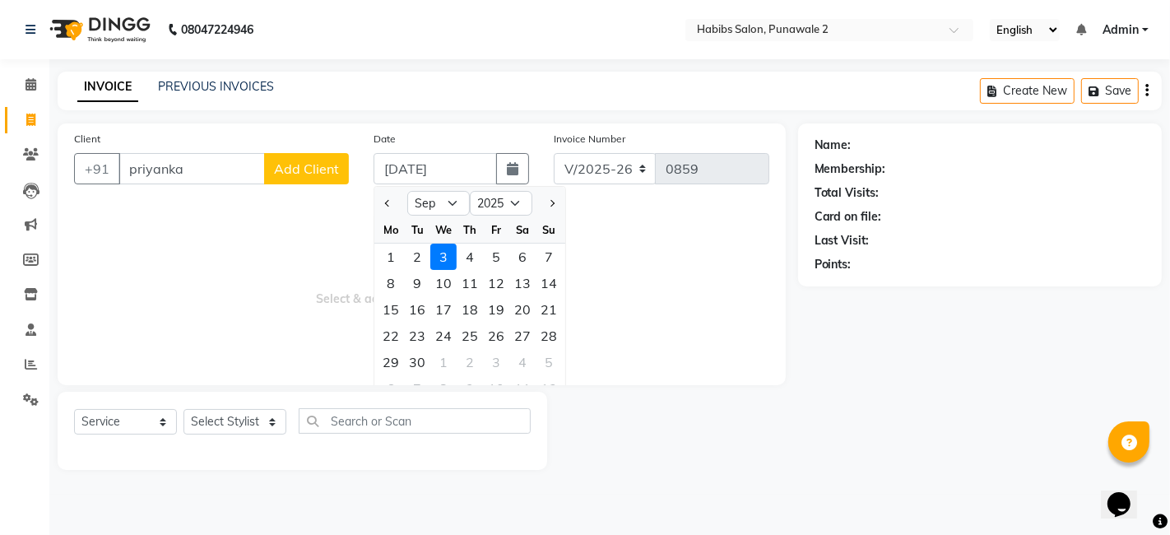
click at [386, 184] on div "Date 03-09-2025 Jan Feb Mar Apr May Jun Jul Aug Sep Oct Nov Dec 2015 2016 2017 …" at bounding box center [451, 163] width 180 height 67
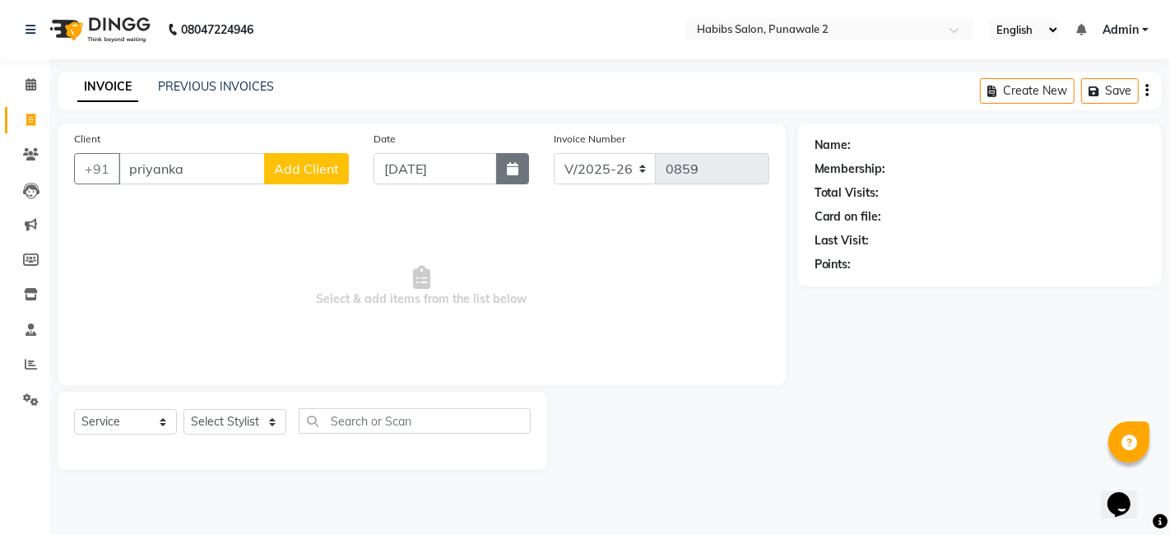
click at [514, 179] on button "button" at bounding box center [512, 168] width 33 height 31
select select "9"
select select "2025"
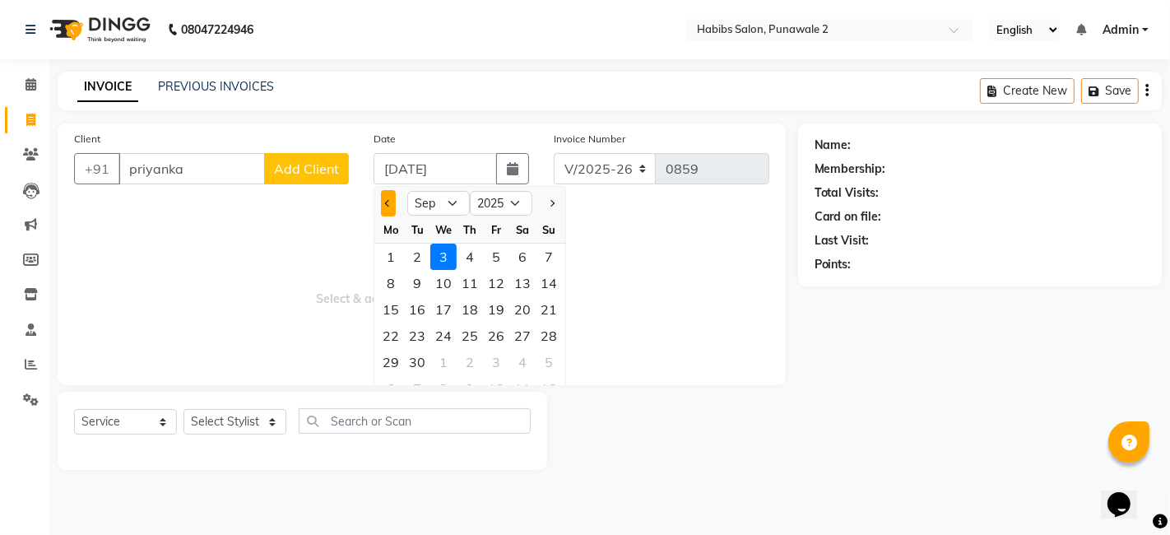
click at [386, 211] on button "Previous month" at bounding box center [388, 203] width 14 height 26
select select "8"
click at [467, 309] on div "14" at bounding box center [470, 309] width 26 height 26
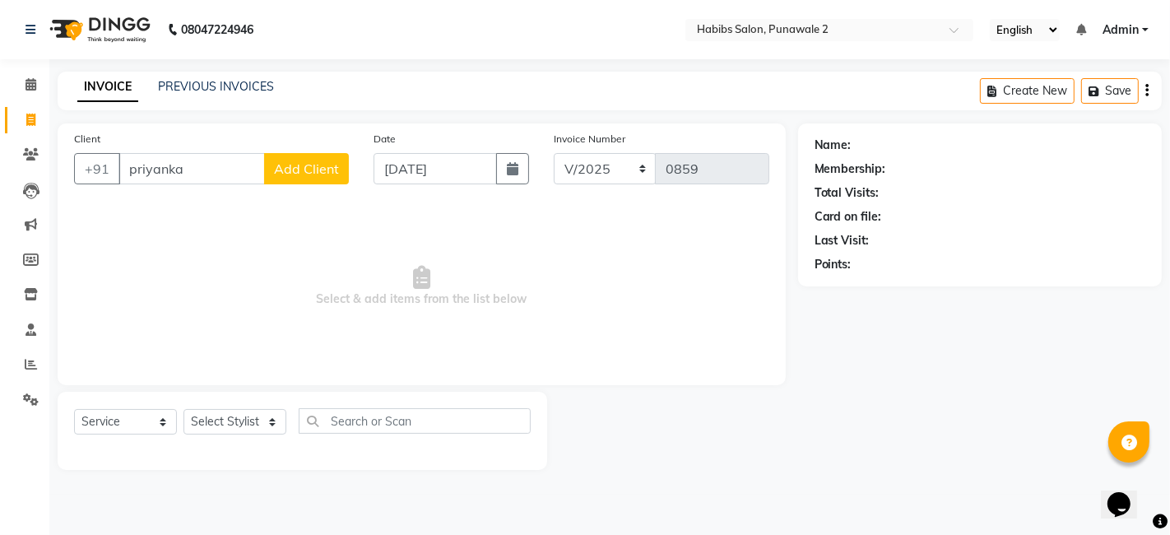
click at [319, 164] on span "Add Client" at bounding box center [306, 168] width 65 height 16
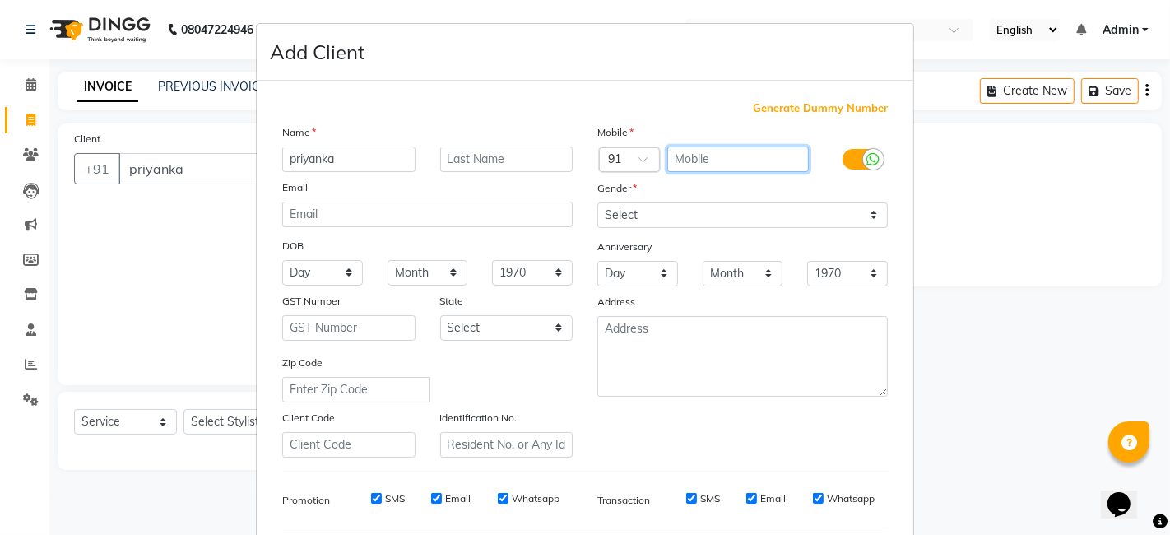
click at [700, 151] on input "text" at bounding box center [738, 159] width 142 height 26
click at [818, 96] on div "Generate Dummy Number Name priyanka Email DOB Day 01 02 03 04 05 06 07 08 09 10…" at bounding box center [585, 376] width 657 height 590
click at [818, 105] on span "Generate Dummy Number" at bounding box center [820, 108] width 135 height 16
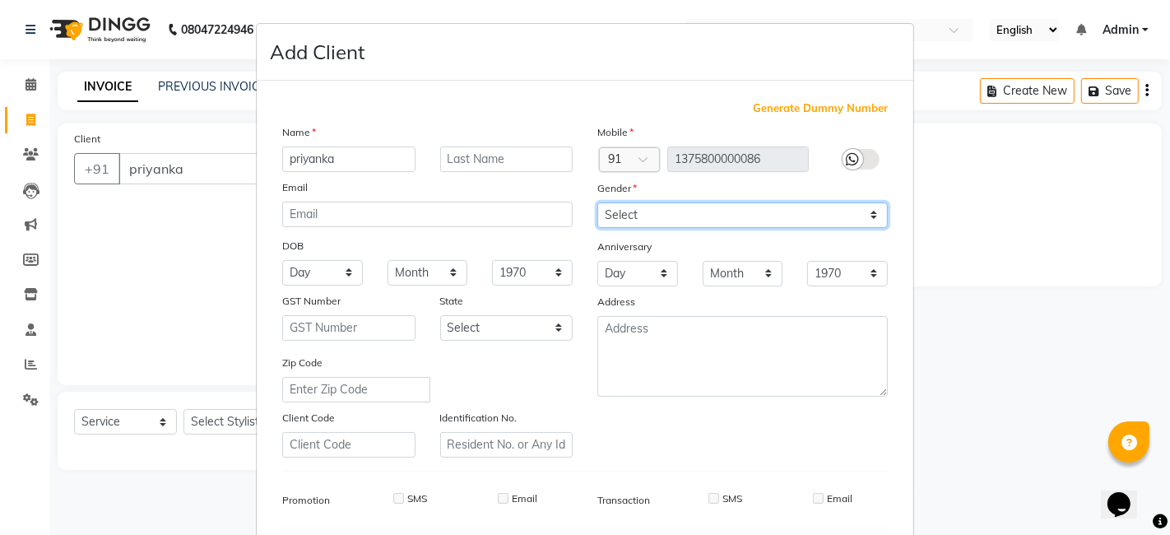
click at [867, 210] on select "Select [DEMOGRAPHIC_DATA] [DEMOGRAPHIC_DATA] Other Prefer Not To Say" at bounding box center [742, 215] width 291 height 26
click at [597, 202] on select "Select [DEMOGRAPHIC_DATA] [DEMOGRAPHIC_DATA] Other Prefer Not To Say" at bounding box center [742, 215] width 291 height 26
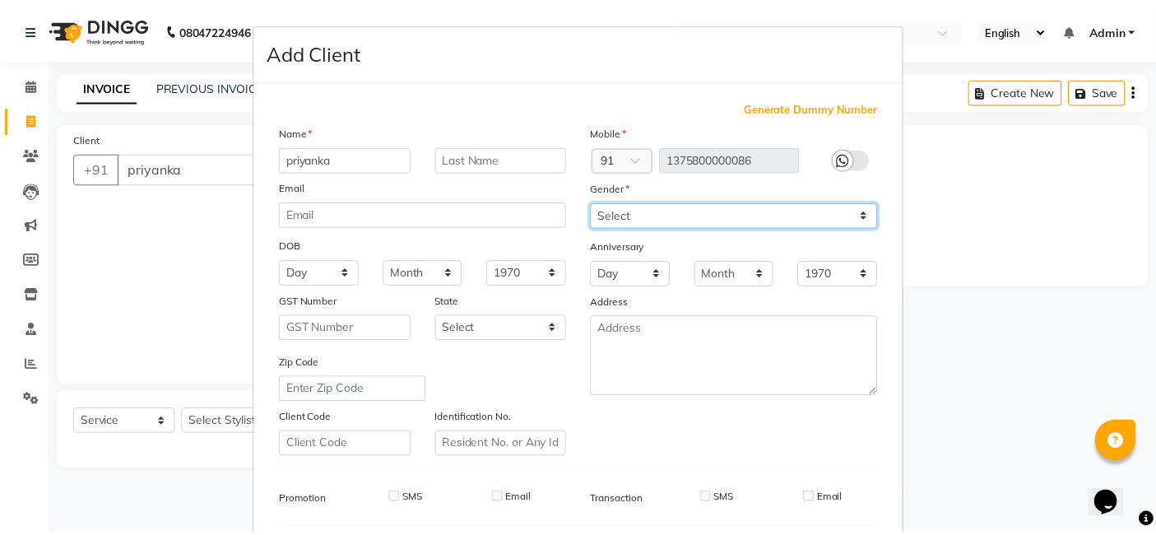
scroll to position [223, 0]
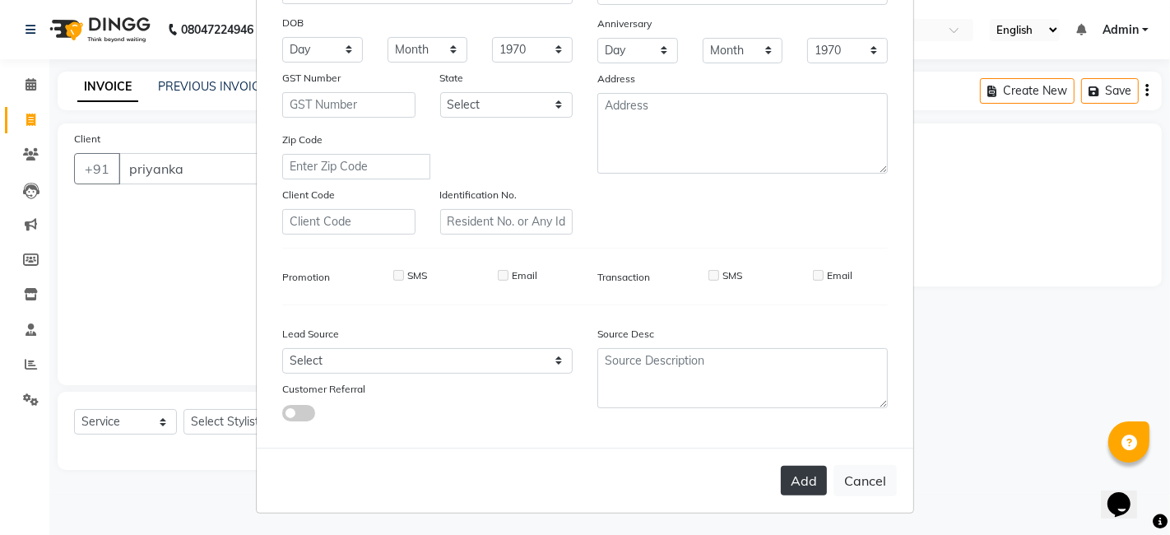
click at [817, 476] on button "Add" at bounding box center [804, 481] width 46 height 30
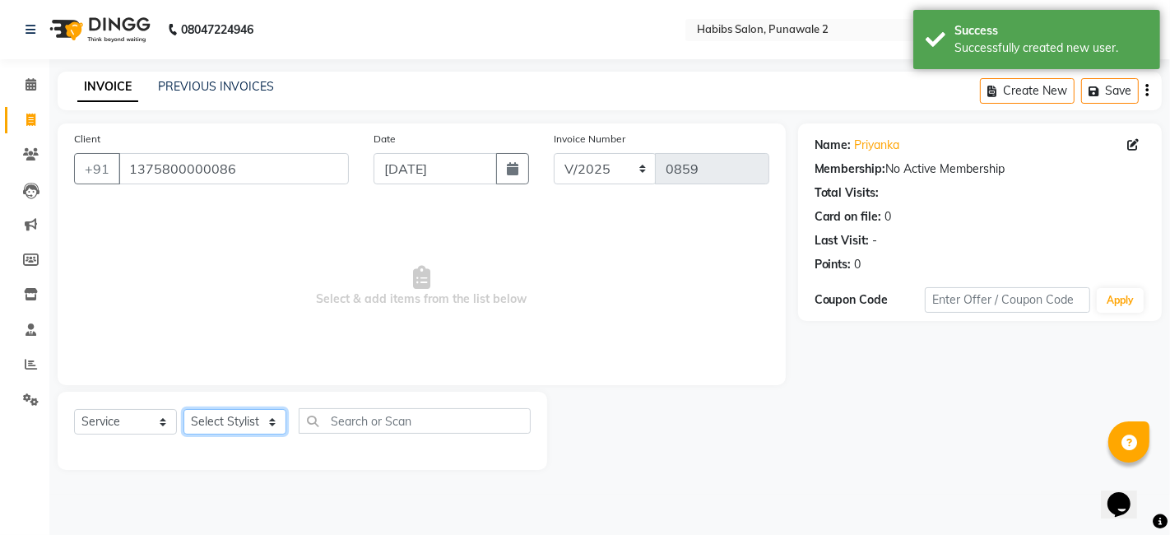
click at [275, 425] on select "Select Stylist Chandan Ganesh Gauri [PERSON_NAME] [PERSON_NAME] nikhil [PERSON_…" at bounding box center [235, 422] width 103 height 26
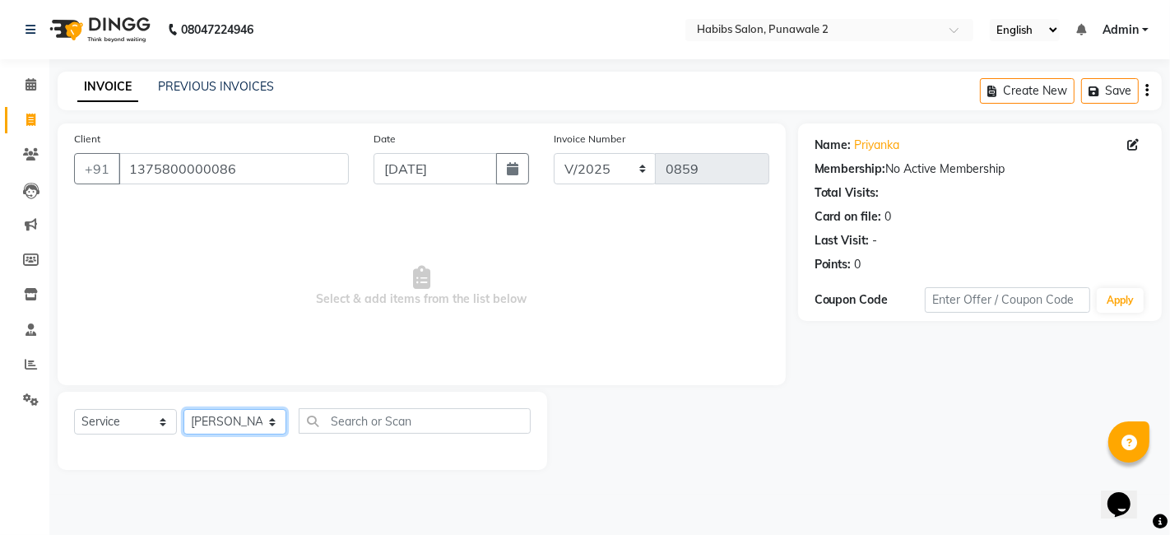
click at [184, 409] on select "Select Stylist Chandan Ganesh Gauri [PERSON_NAME] [PERSON_NAME] nikhil [PERSON_…" at bounding box center [235, 422] width 103 height 26
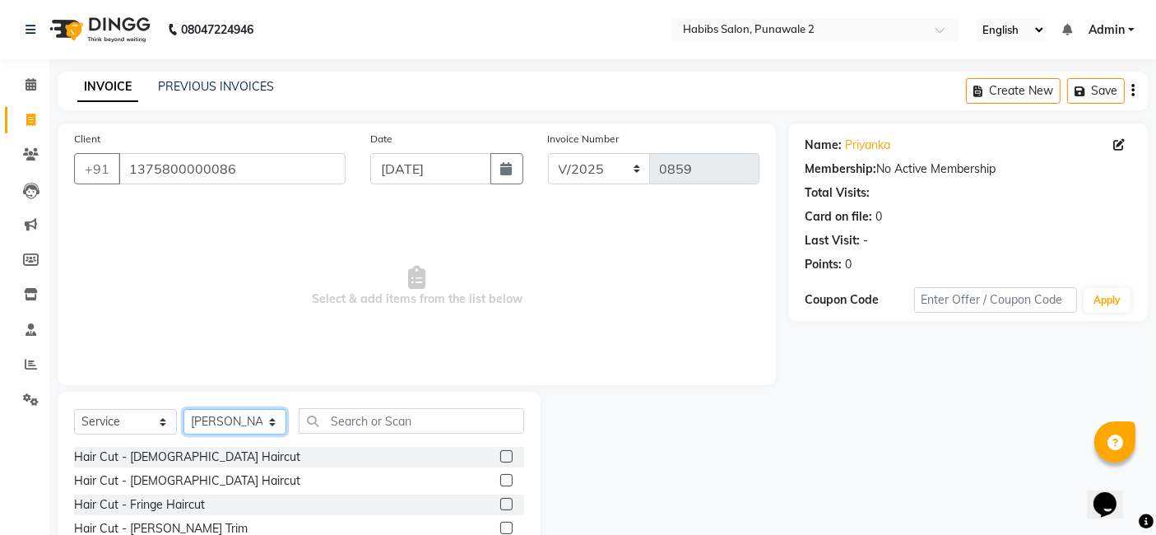
click at [279, 425] on select "Select Stylist Chandan Ganesh Gauri [PERSON_NAME] [PERSON_NAME] nikhil [PERSON_…" at bounding box center [235, 422] width 103 height 26
click at [184, 409] on select "Select Stylist Chandan Ganesh Gauri [PERSON_NAME] [PERSON_NAME] nikhil [PERSON_…" at bounding box center [235, 422] width 103 height 26
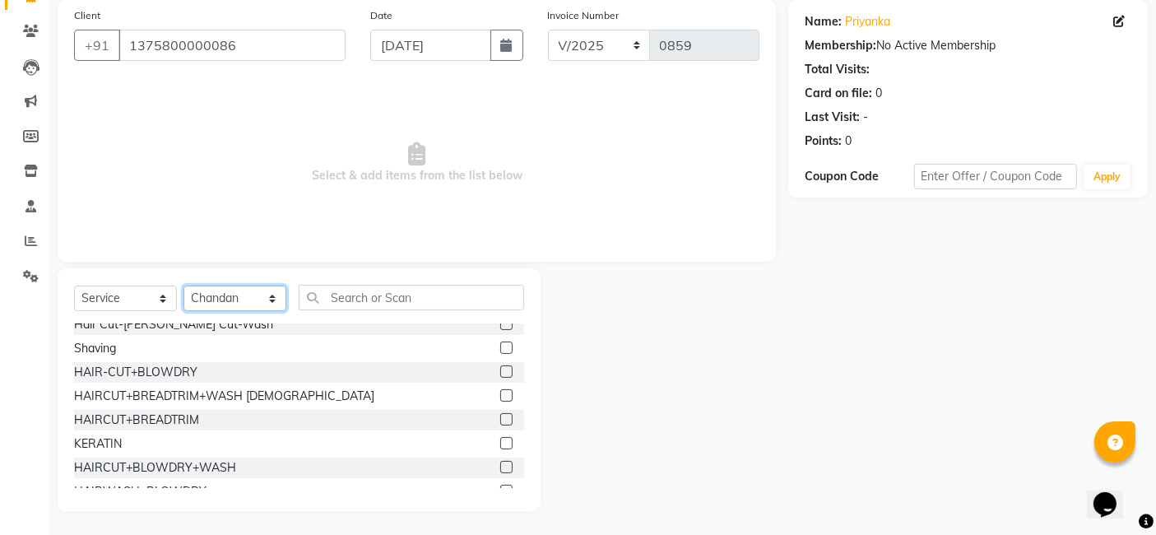
scroll to position [199, 0]
click at [500, 372] on label at bounding box center [506, 372] width 12 height 12
click at [500, 372] on input "checkbox" at bounding box center [505, 373] width 11 height 11
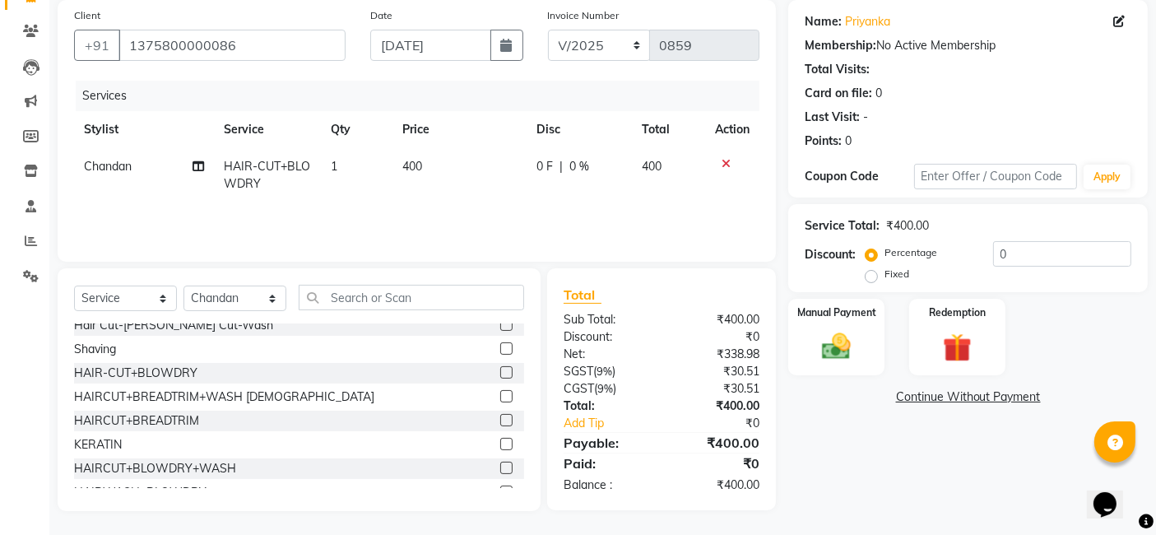
click at [464, 163] on td "400" at bounding box center [460, 175] width 134 height 54
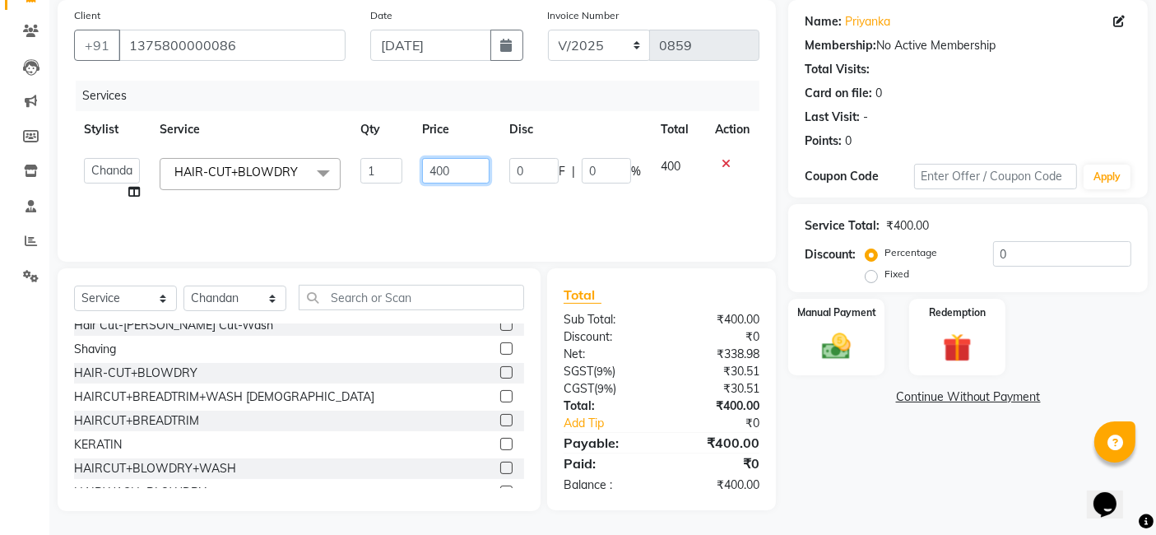
click at [464, 174] on input "400" at bounding box center [455, 171] width 67 height 26
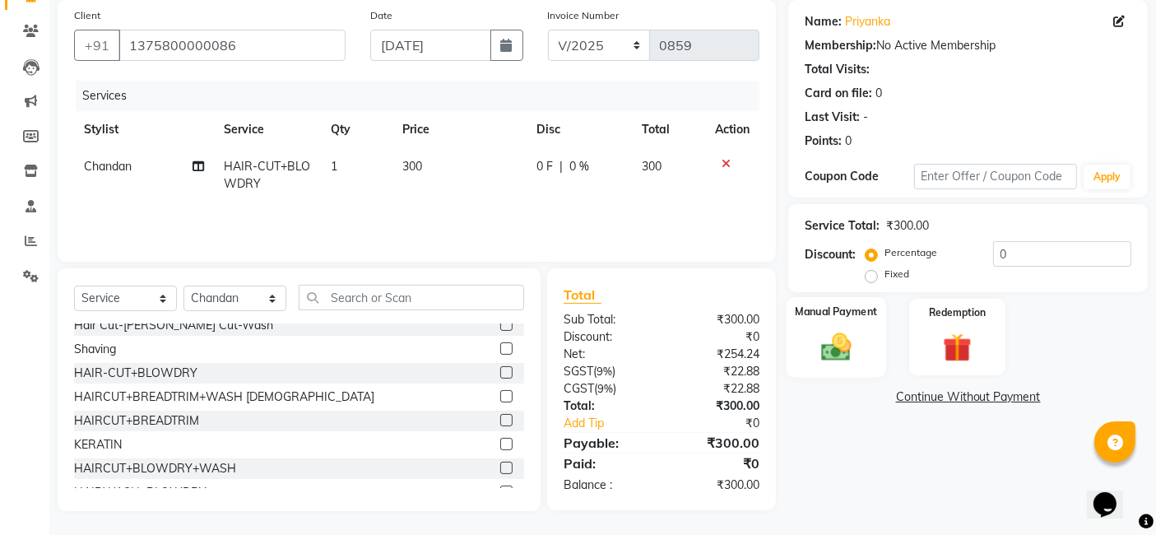
click at [845, 339] on img at bounding box center [836, 346] width 49 height 35
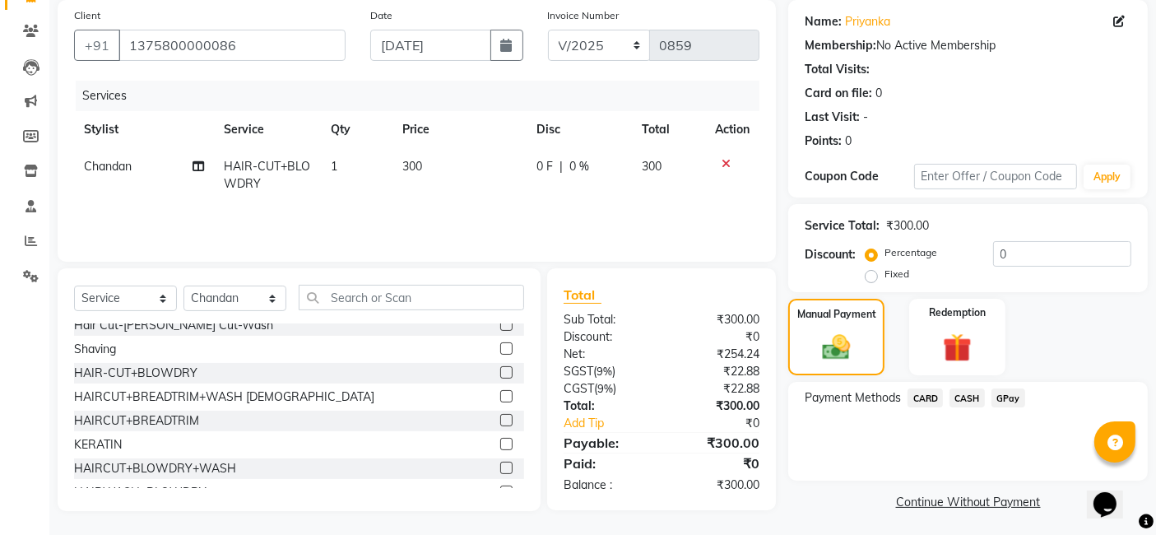
click at [946, 397] on span "GPay" at bounding box center [1009, 397] width 34 height 19
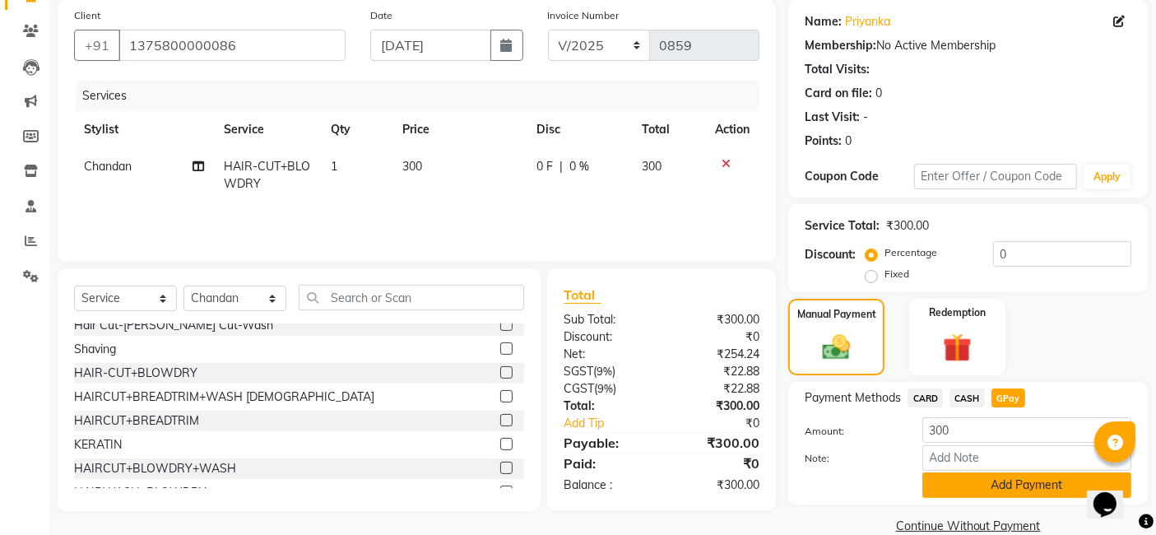
click at [946, 492] on button "Add Payment" at bounding box center [1027, 485] width 209 height 26
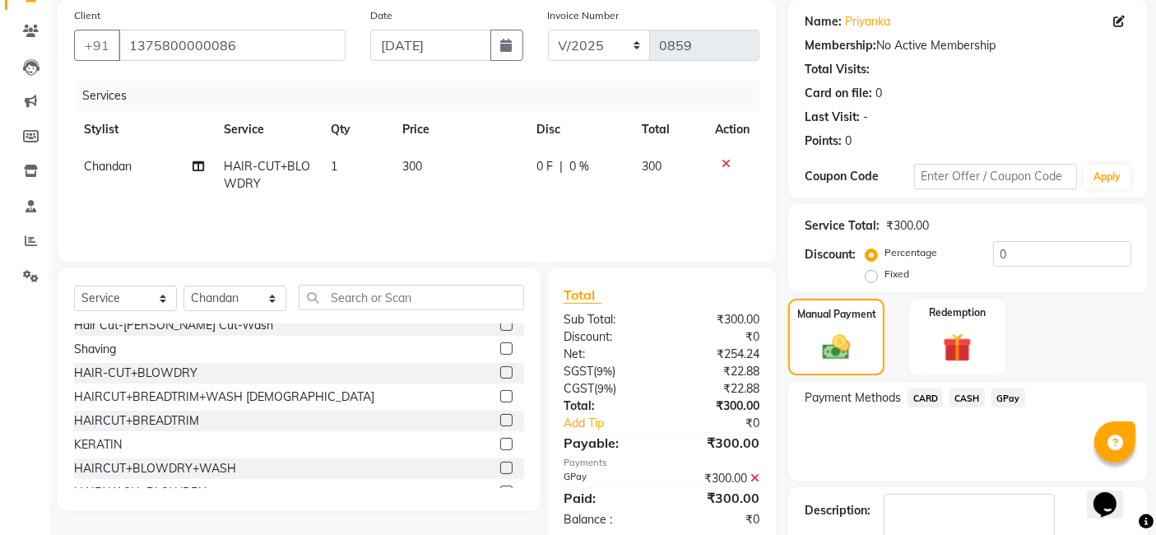
scroll to position [219, 0]
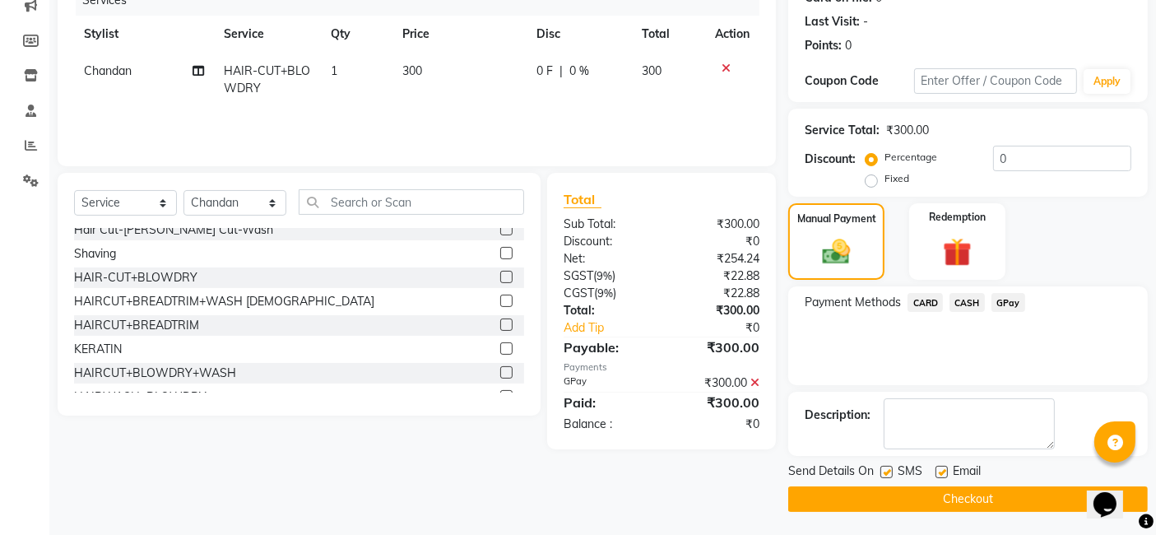
click at [946, 500] on button "Checkout" at bounding box center [968, 499] width 360 height 26
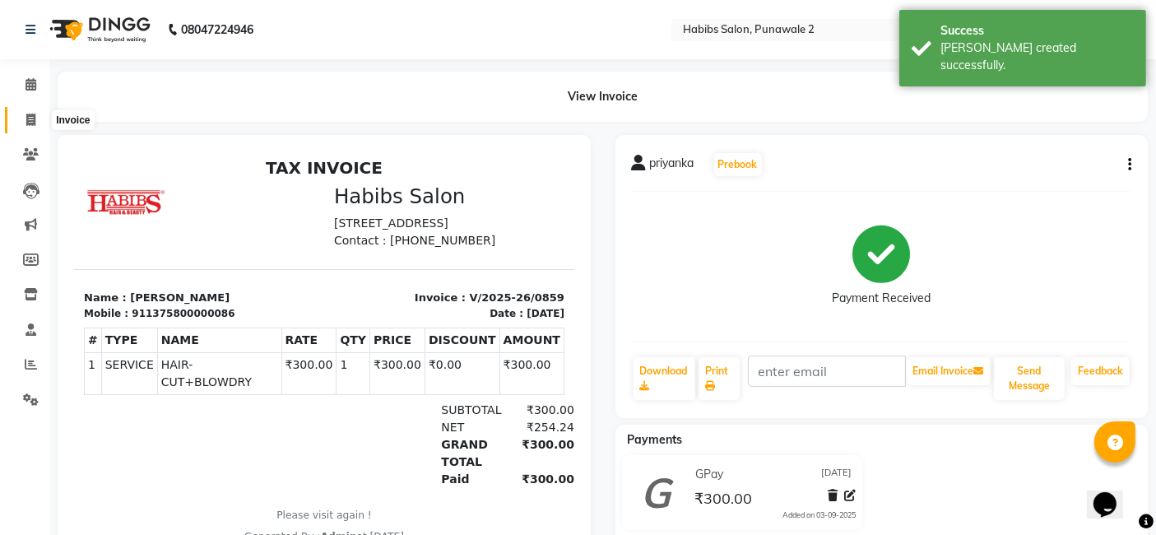
click at [30, 125] on icon at bounding box center [30, 120] width 9 height 12
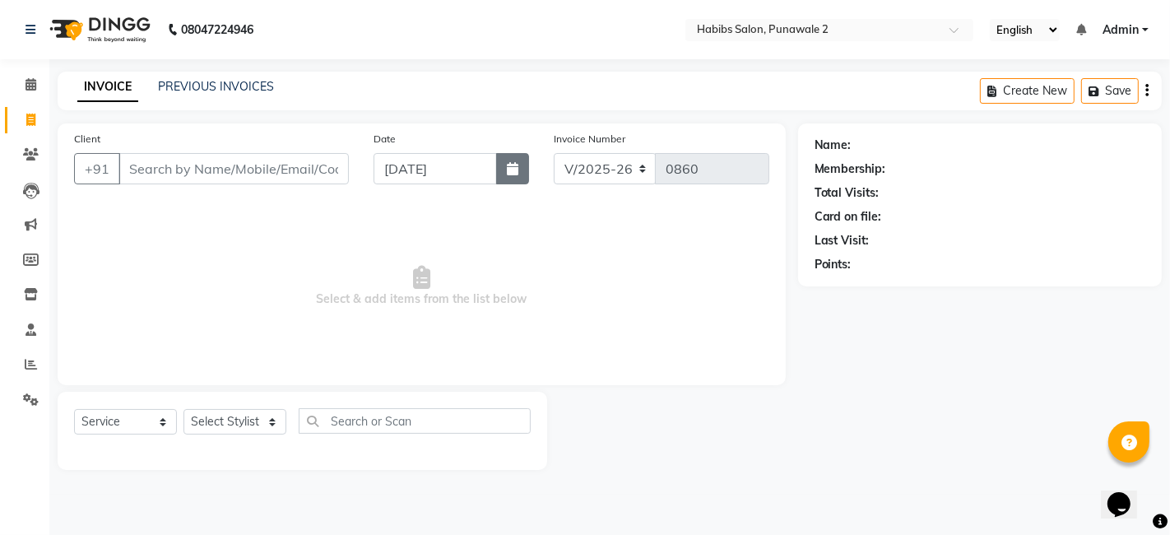
click at [512, 174] on icon "button" at bounding box center [513, 168] width 12 height 13
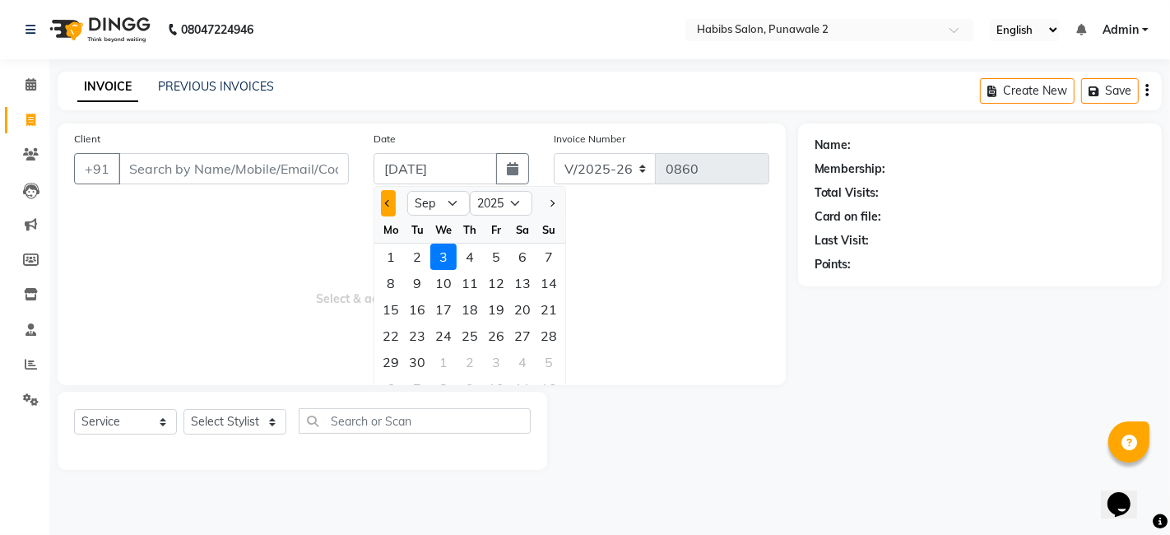
click at [388, 202] on span "Previous month" at bounding box center [388, 203] width 7 height 7
click at [383, 203] on button "Previous month" at bounding box center [388, 203] width 14 height 26
click at [542, 202] on div at bounding box center [548, 203] width 33 height 26
click at [551, 193] on button "Next month" at bounding box center [552, 203] width 14 height 26
click at [463, 306] on div "14" at bounding box center [470, 309] width 26 height 26
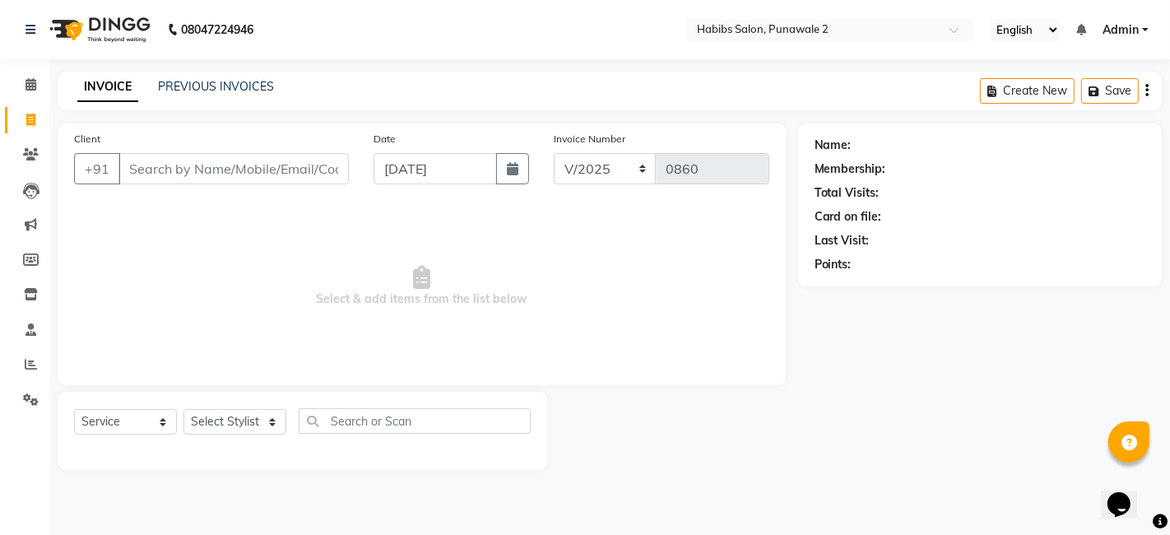
click at [235, 150] on div "Client +91" at bounding box center [212, 163] width 300 height 67
click at [208, 168] on input "Client" at bounding box center [234, 168] width 230 height 31
click at [327, 164] on span "Add Client" at bounding box center [306, 168] width 65 height 16
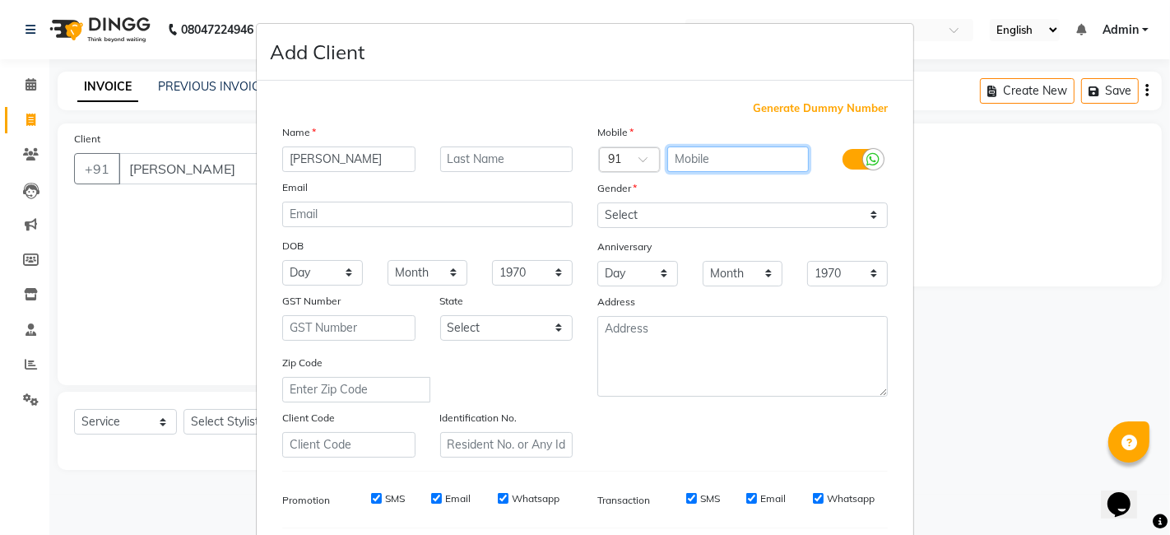
click at [699, 164] on input "text" at bounding box center [738, 159] width 142 height 26
click at [783, 108] on span "Generate Dummy Number" at bounding box center [820, 108] width 135 height 16
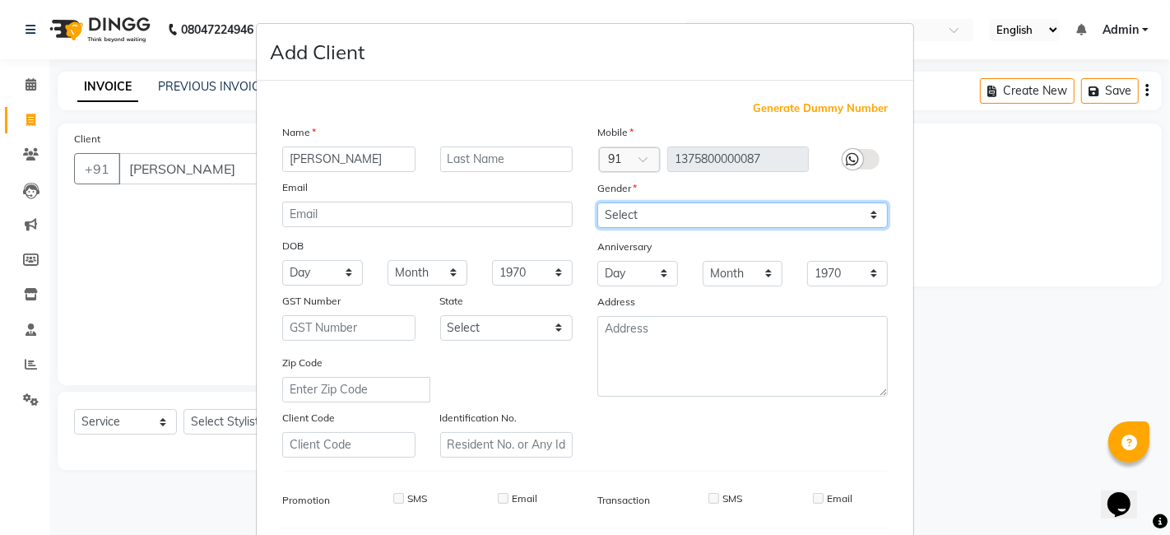
click at [862, 224] on select "Select [DEMOGRAPHIC_DATA] [DEMOGRAPHIC_DATA] Other Prefer Not To Say" at bounding box center [742, 215] width 291 height 26
click at [597, 202] on select "Select [DEMOGRAPHIC_DATA] [DEMOGRAPHIC_DATA] Other Prefer Not To Say" at bounding box center [742, 215] width 291 height 26
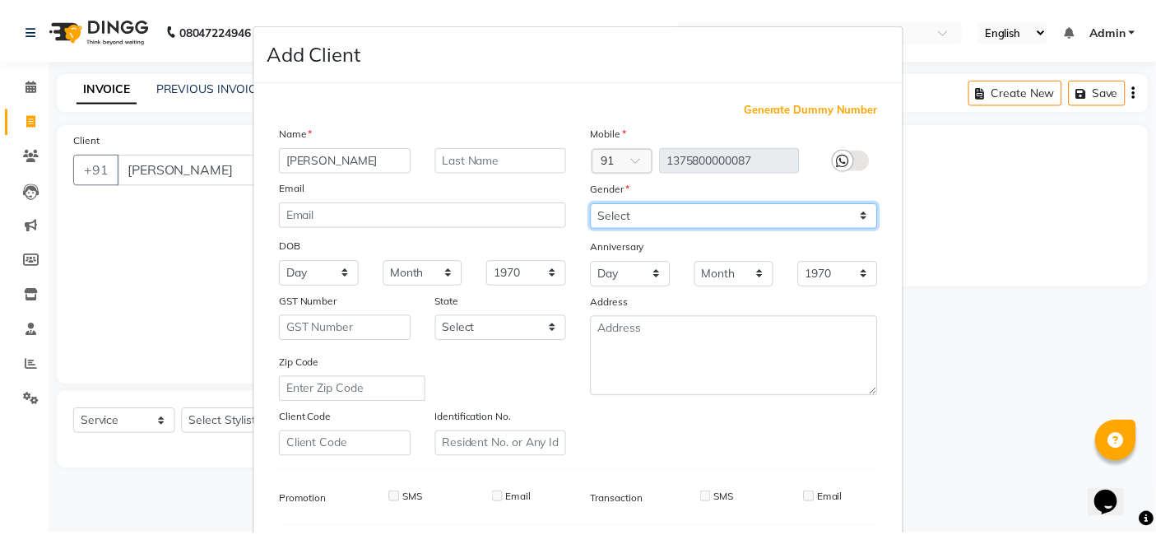
scroll to position [223, 0]
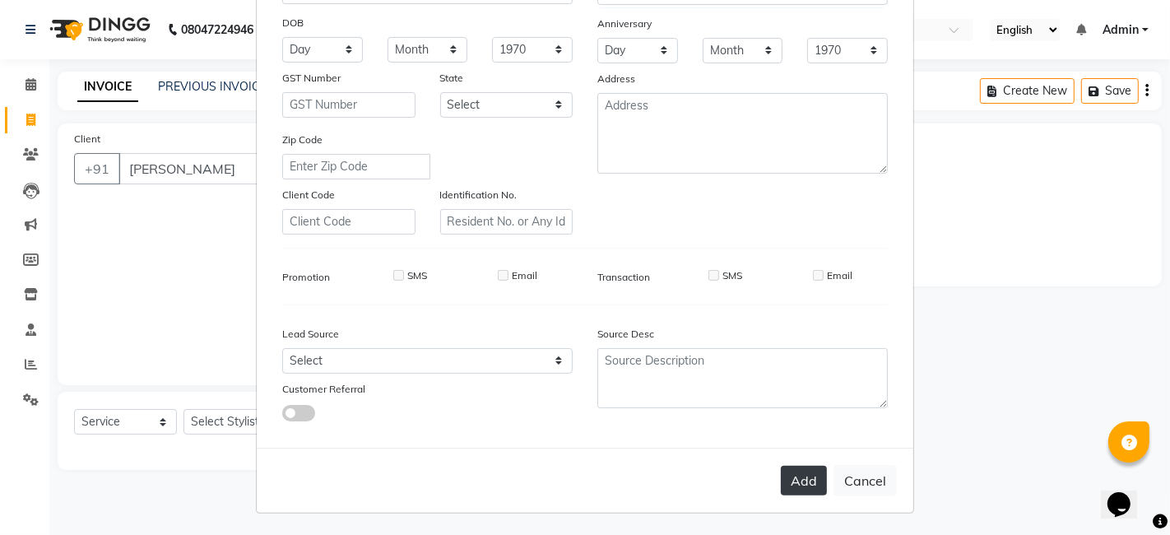
click at [802, 467] on button "Add" at bounding box center [804, 481] width 46 height 30
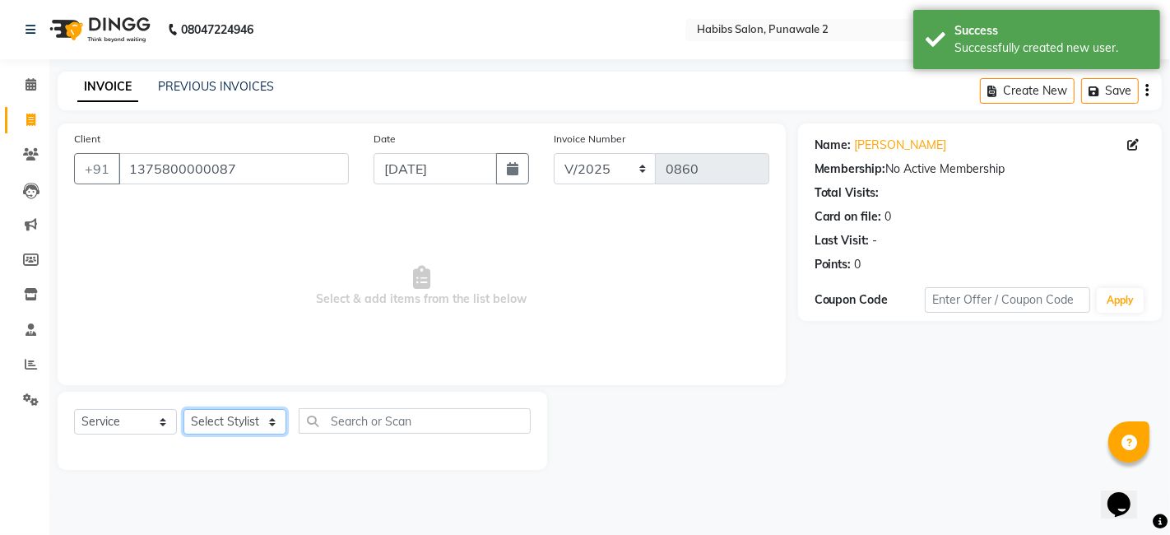
click at [261, 432] on select "Select Stylist Chandan Ganesh Gauri [PERSON_NAME] [PERSON_NAME] nikhil [PERSON_…" at bounding box center [235, 422] width 103 height 26
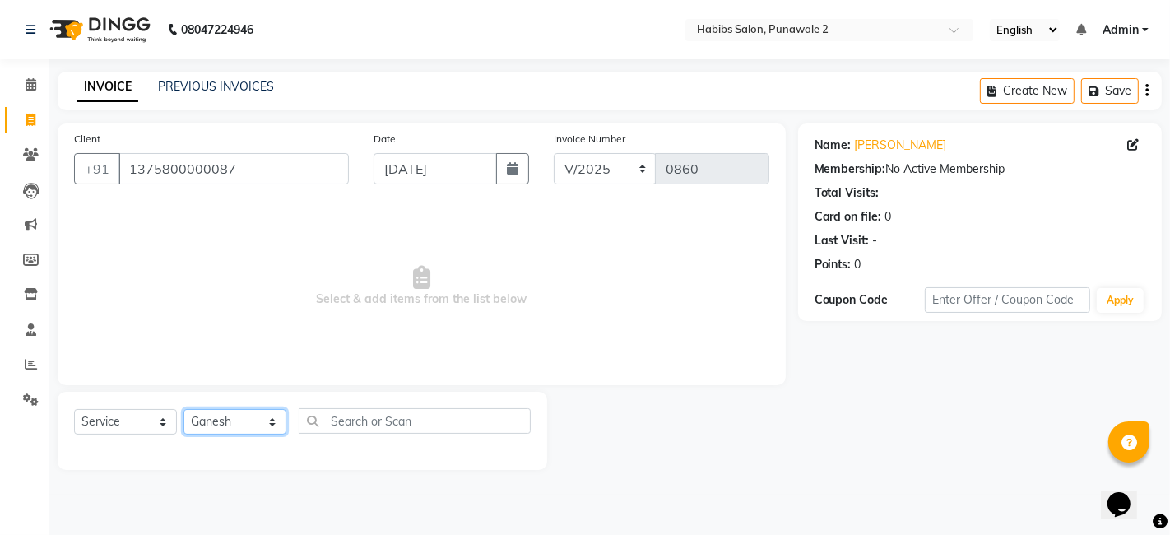
click at [184, 409] on select "Select Stylist Chandan Ganesh Gauri [PERSON_NAME] [PERSON_NAME] nikhil [PERSON_…" at bounding box center [235, 422] width 103 height 26
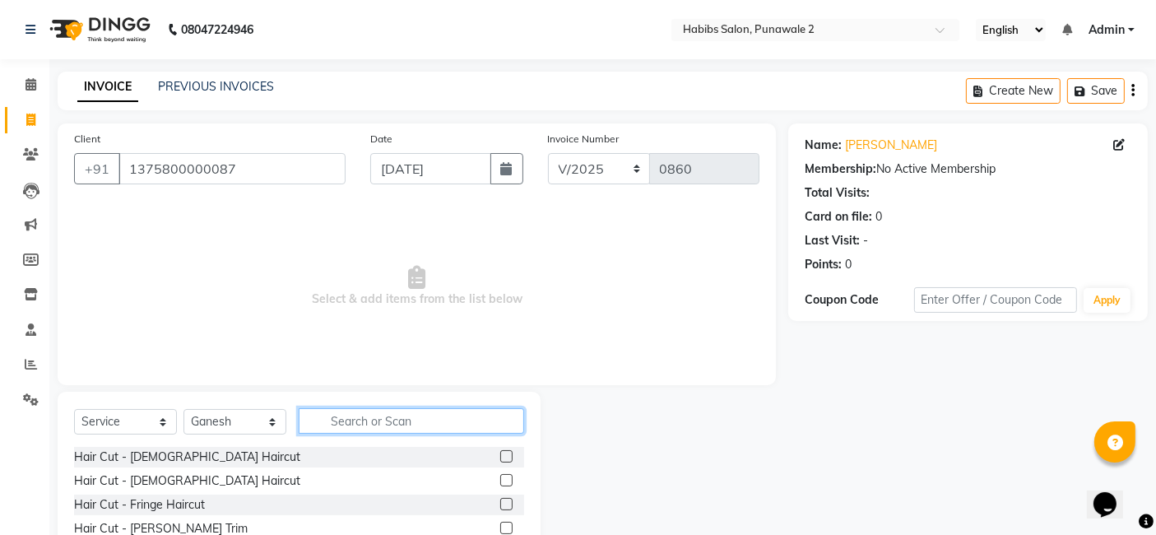
click at [369, 420] on input "text" at bounding box center [411, 421] width 225 height 26
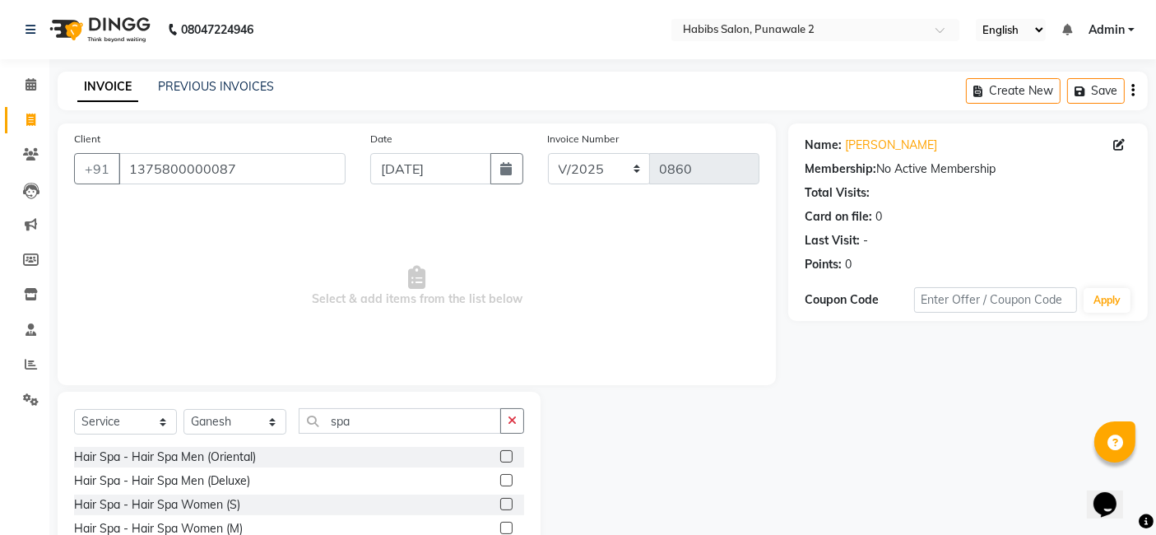
click at [500, 500] on label at bounding box center [506, 504] width 12 height 12
click at [500, 500] on input "checkbox" at bounding box center [505, 505] width 11 height 11
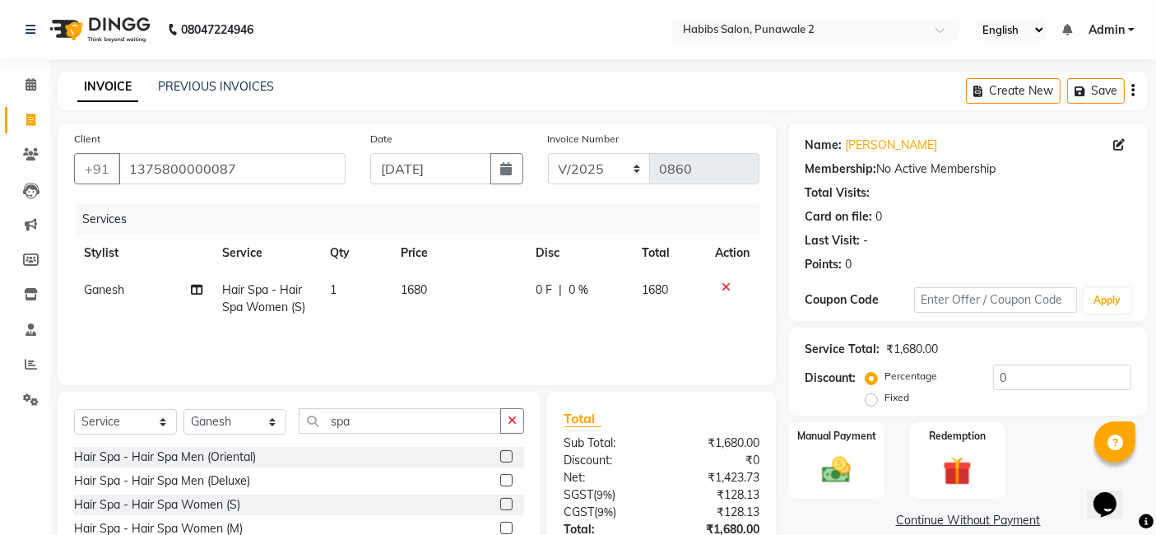
click at [430, 278] on td "1680" at bounding box center [459, 299] width 135 height 54
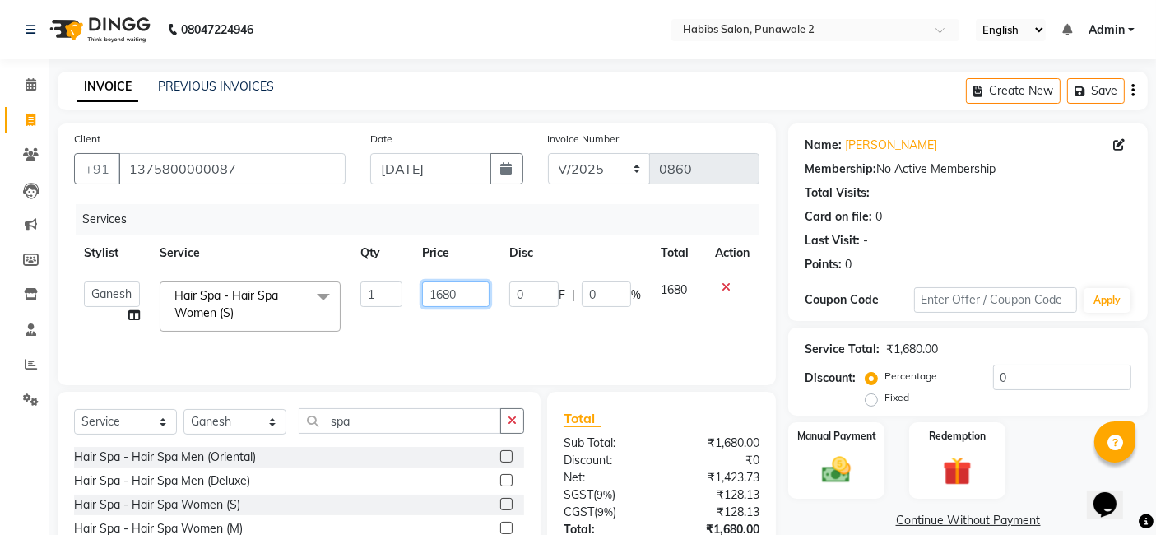
click at [467, 292] on input "1680" at bounding box center [455, 294] width 67 height 26
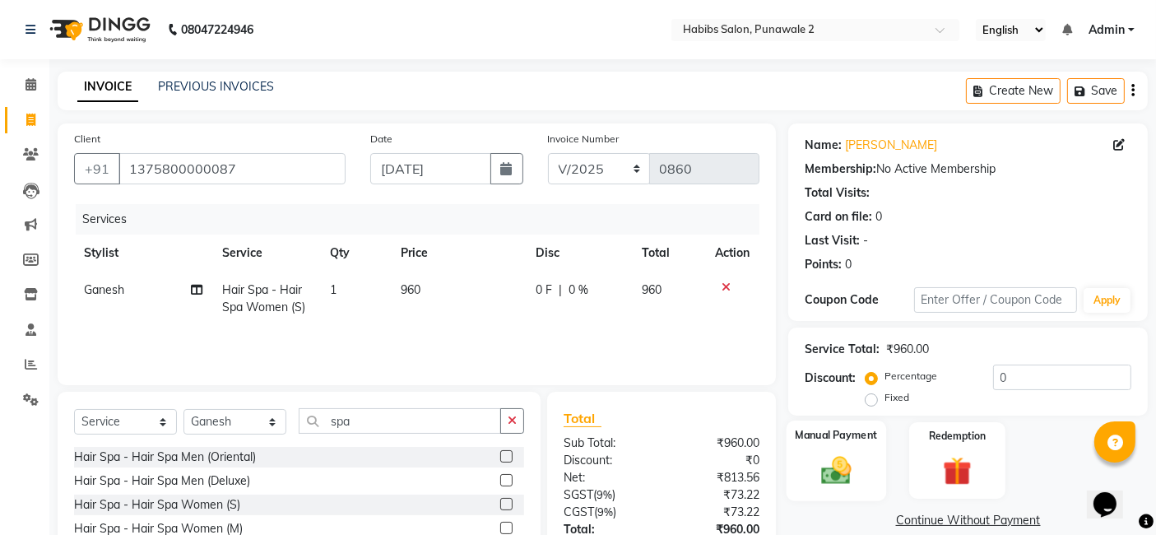
click at [812, 465] on img at bounding box center [836, 470] width 49 height 35
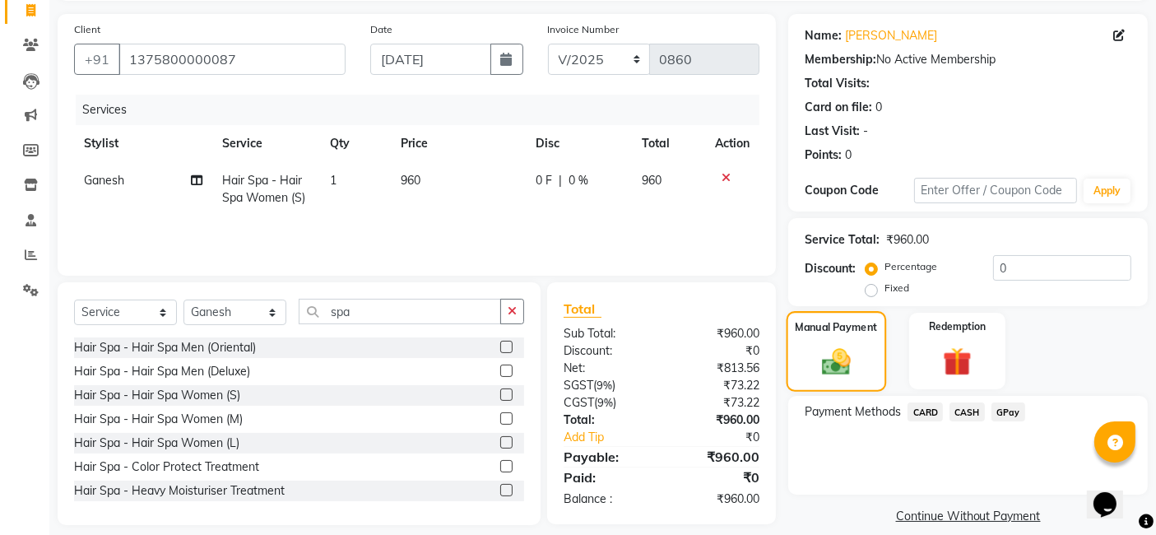
scroll to position [110, 0]
click at [946, 406] on span "GPay" at bounding box center [1009, 411] width 34 height 19
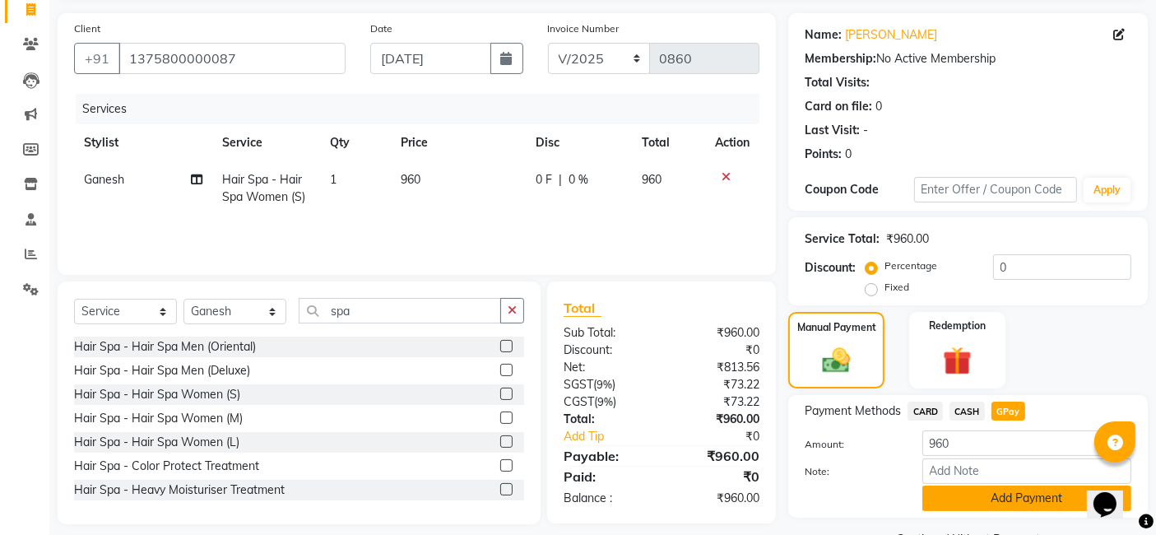
click at [946, 502] on button "Add Payment" at bounding box center [1027, 499] width 209 height 26
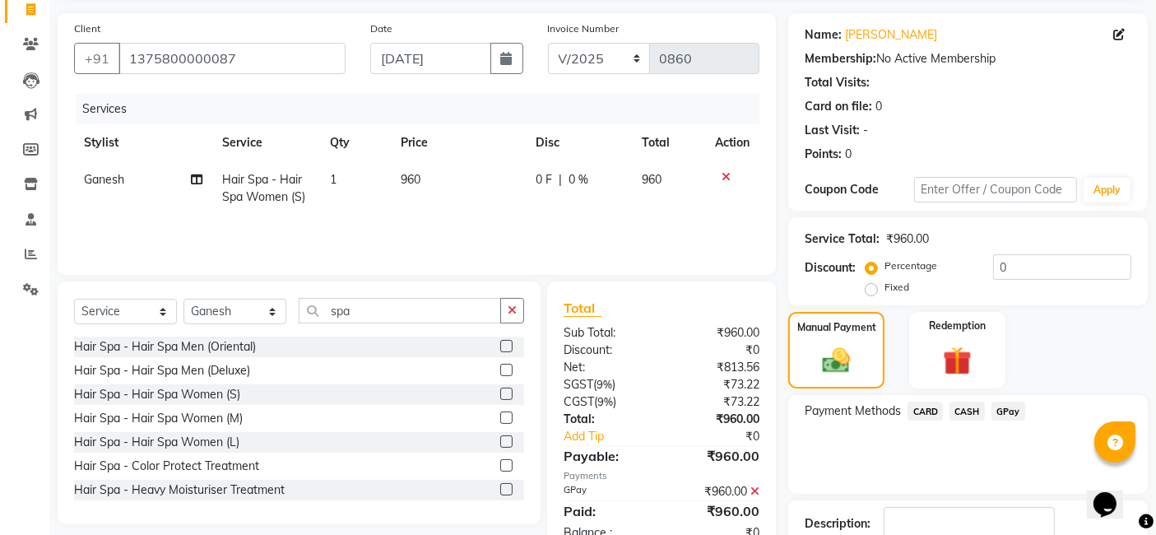
scroll to position [219, 0]
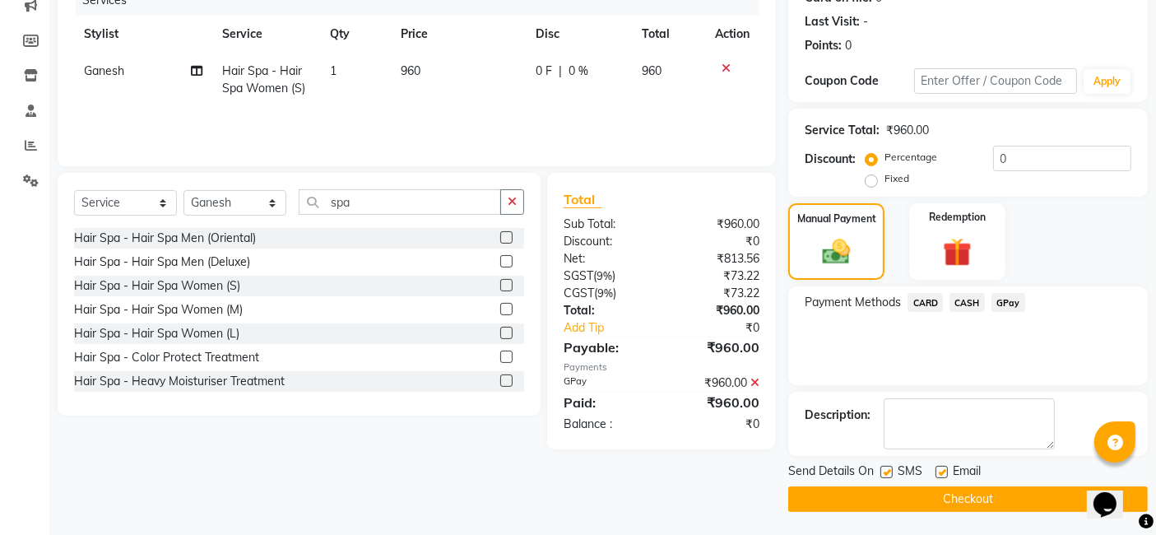
click at [946, 502] on button "Checkout" at bounding box center [968, 499] width 360 height 26
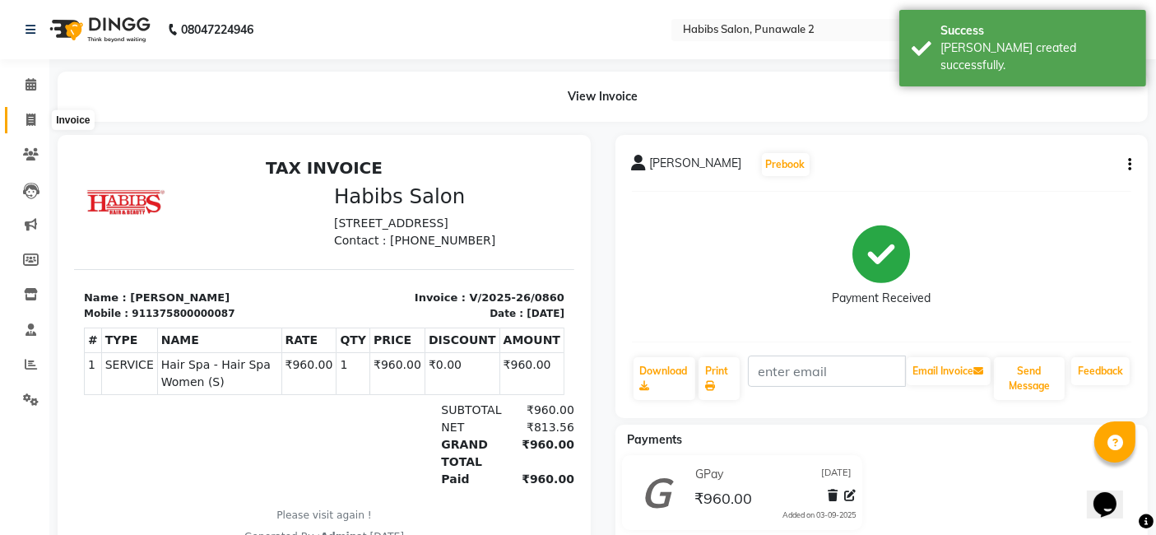
click at [30, 116] on icon at bounding box center [30, 120] width 9 height 12
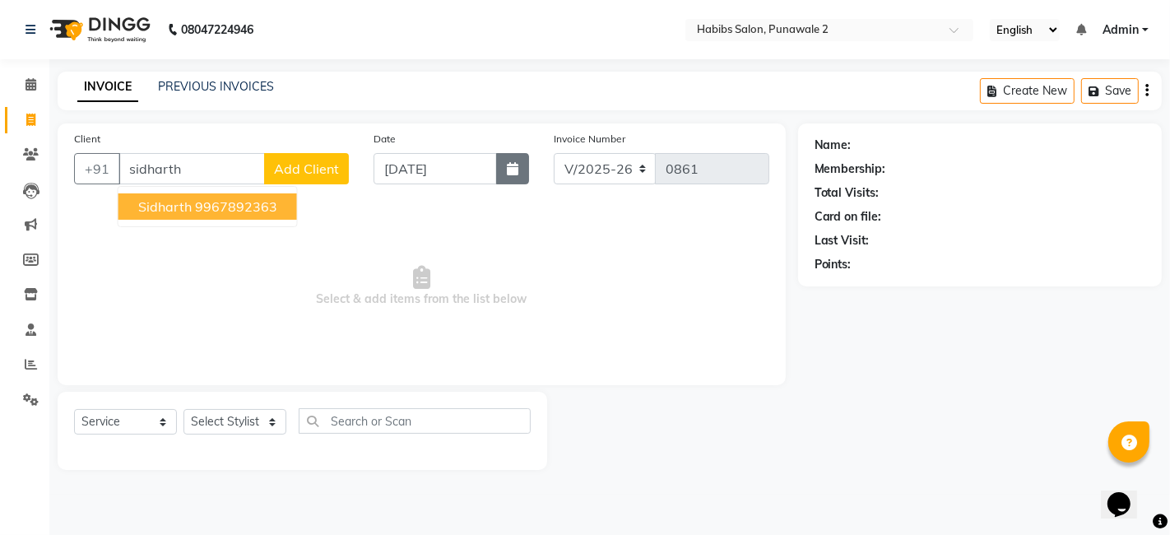
click at [513, 172] on icon "button" at bounding box center [513, 168] width 12 height 13
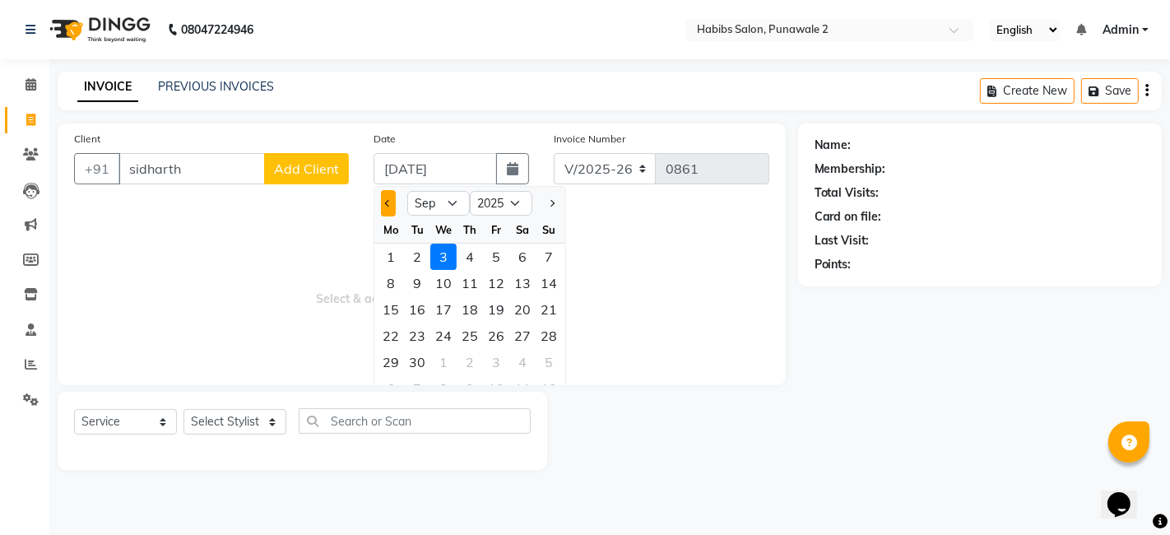
click at [388, 192] on button "Previous month" at bounding box center [388, 203] width 14 height 26
click at [462, 303] on div "14" at bounding box center [470, 309] width 26 height 26
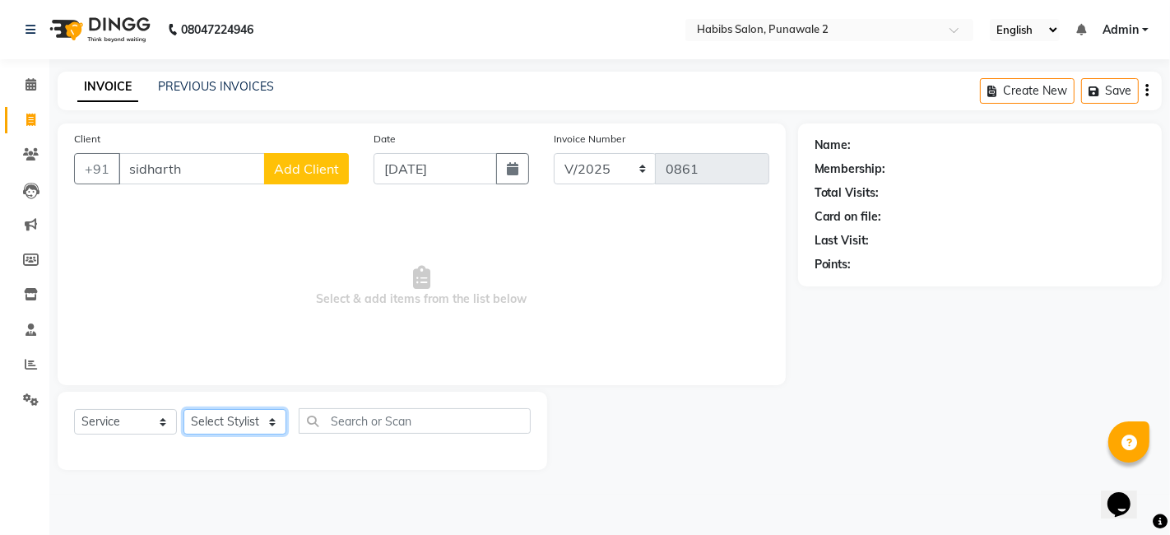
click at [266, 416] on select "Select Stylist Chandan Ganesh Gauri [PERSON_NAME] [PERSON_NAME] nikhil [PERSON_…" at bounding box center [235, 422] width 103 height 26
click at [318, 174] on span "Add Client" at bounding box center [306, 168] width 65 height 16
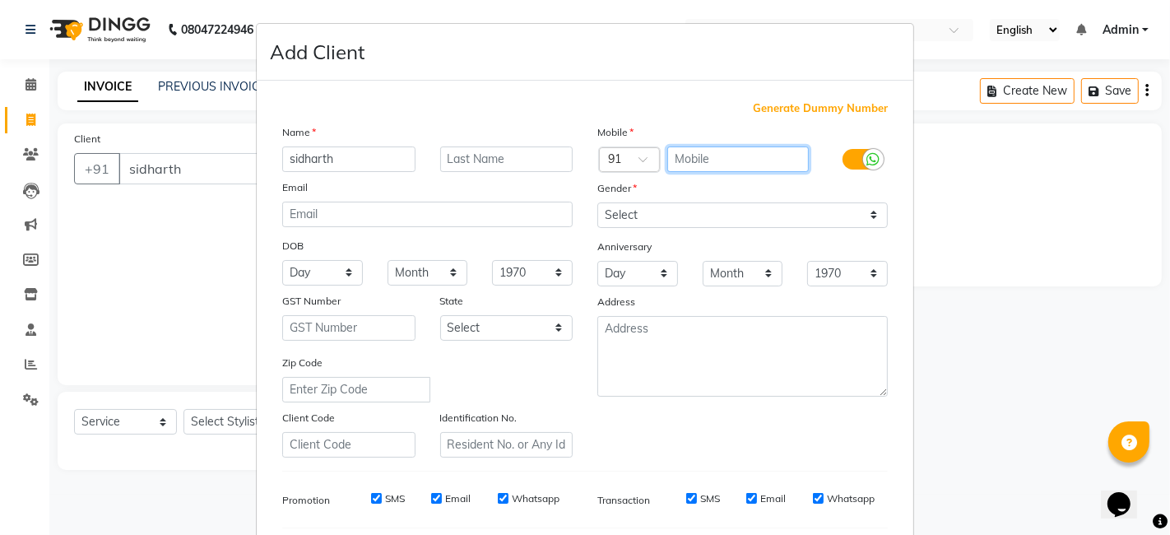
click at [748, 157] on input "text" at bounding box center [738, 159] width 142 height 26
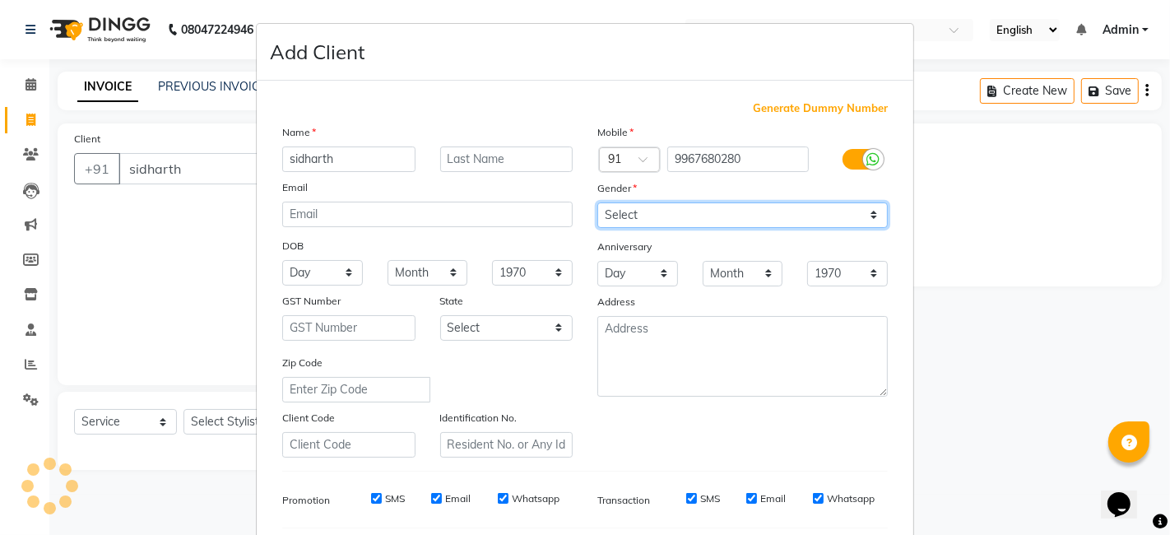
click at [867, 212] on select "Select [DEMOGRAPHIC_DATA] [DEMOGRAPHIC_DATA] Other Prefer Not To Say" at bounding box center [742, 215] width 291 height 26
click at [597, 202] on select "Select [DEMOGRAPHIC_DATA] [DEMOGRAPHIC_DATA] Other Prefer Not To Say" at bounding box center [742, 215] width 291 height 26
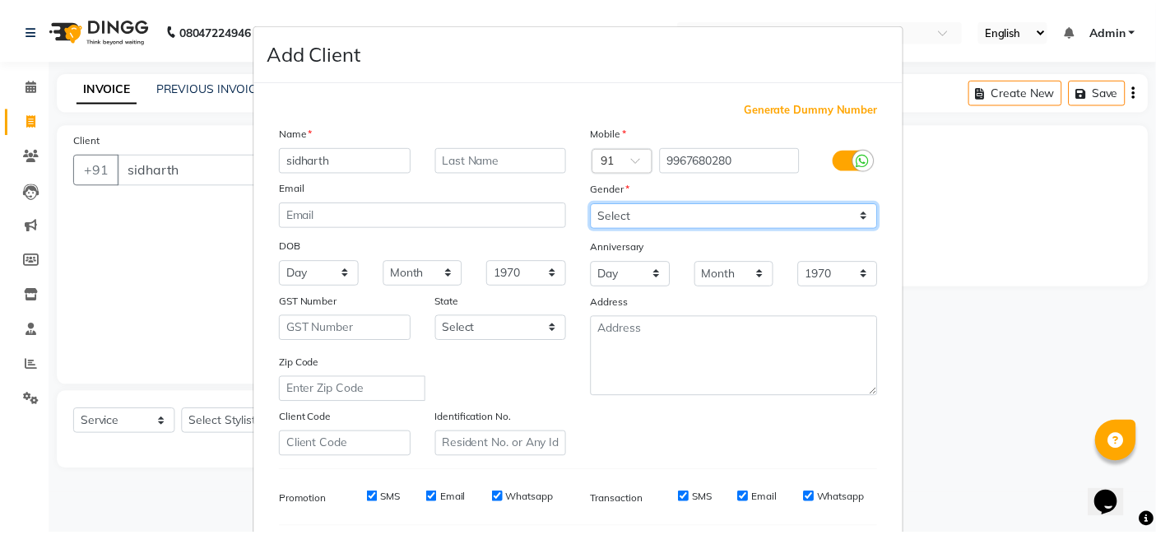
scroll to position [223, 0]
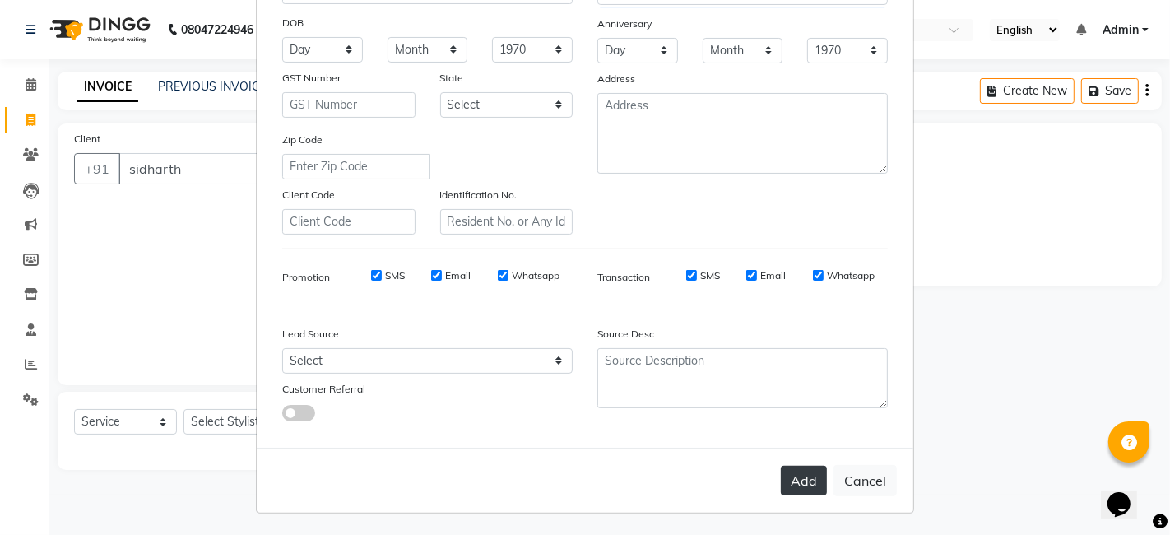
click at [799, 493] on button "Add" at bounding box center [804, 481] width 46 height 30
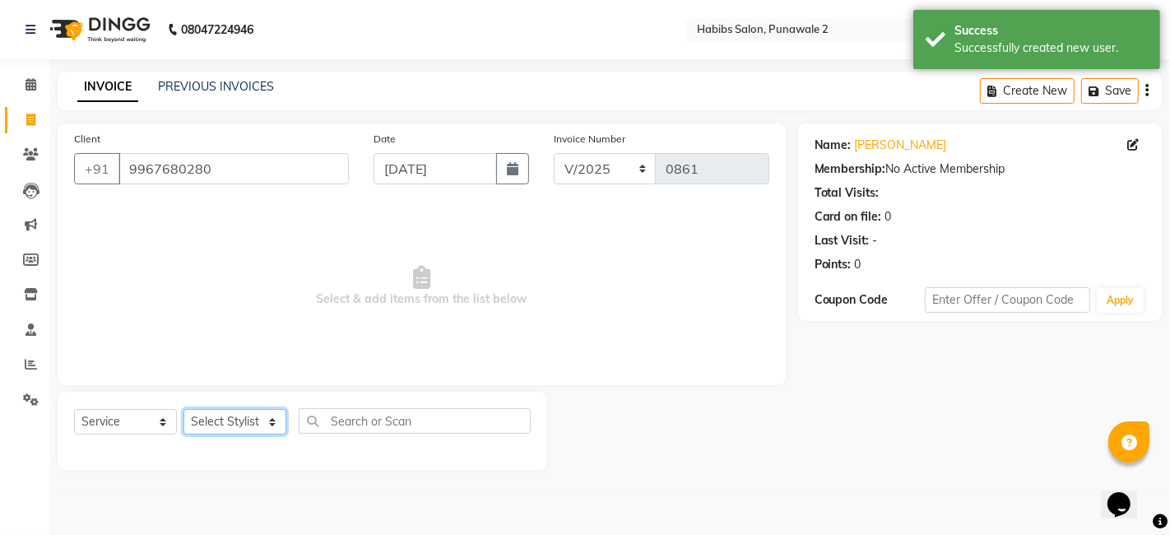
click at [264, 425] on select "Select Stylist Chandan Ganesh Gauri [PERSON_NAME] [PERSON_NAME] nikhil [PERSON_…" at bounding box center [235, 422] width 103 height 26
click at [184, 409] on select "Select Stylist Chandan Ganesh Gauri [PERSON_NAME] [PERSON_NAME] nikhil [PERSON_…" at bounding box center [235, 422] width 103 height 26
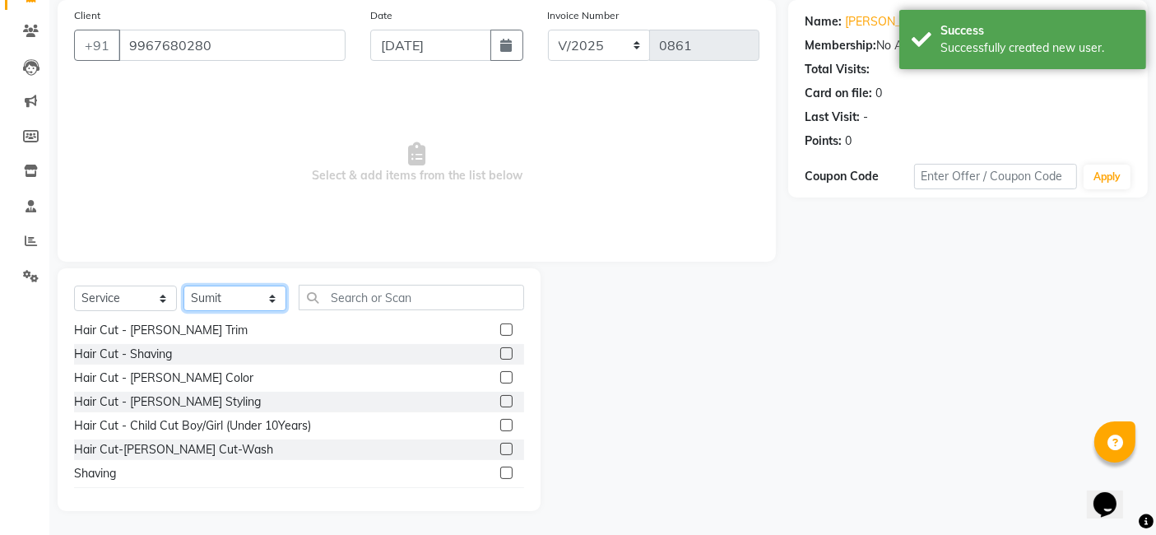
scroll to position [80, 0]
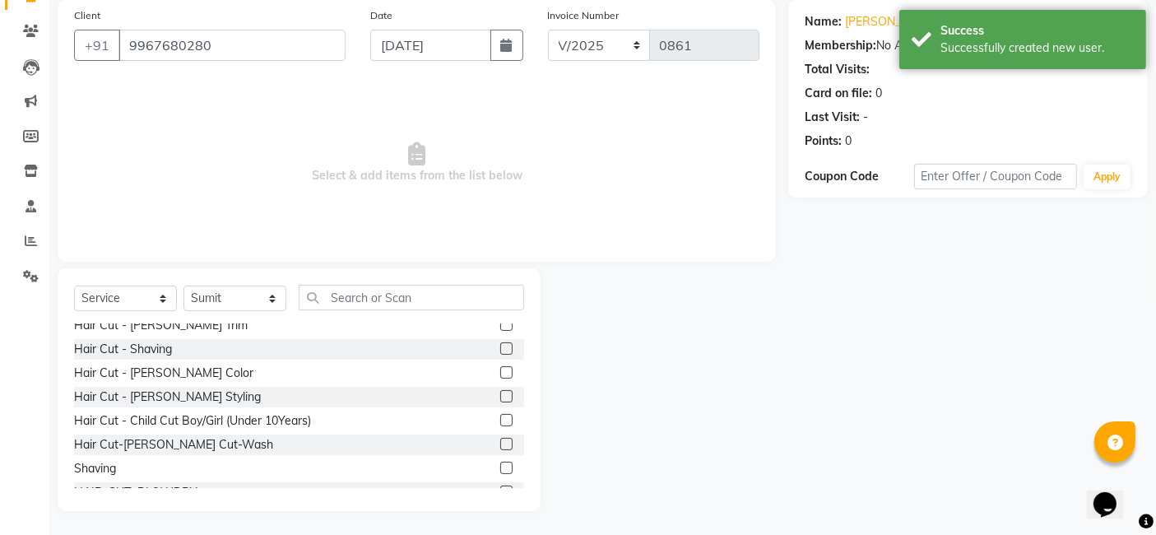
click at [500, 464] on label at bounding box center [506, 468] width 12 height 12
click at [500, 464] on input "checkbox" at bounding box center [505, 468] width 11 height 11
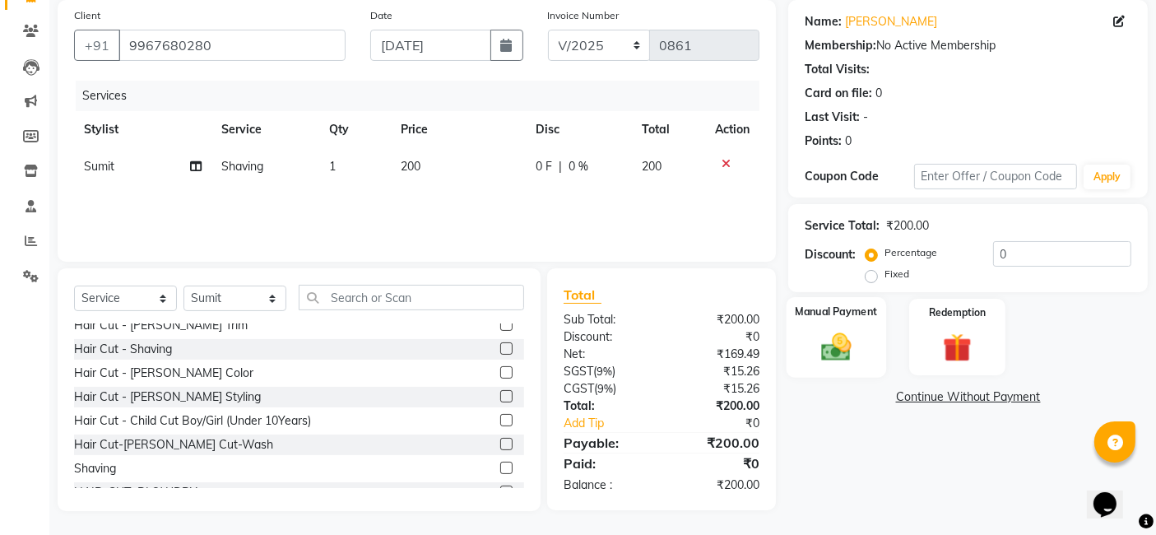
click at [844, 349] on img at bounding box center [836, 346] width 49 height 35
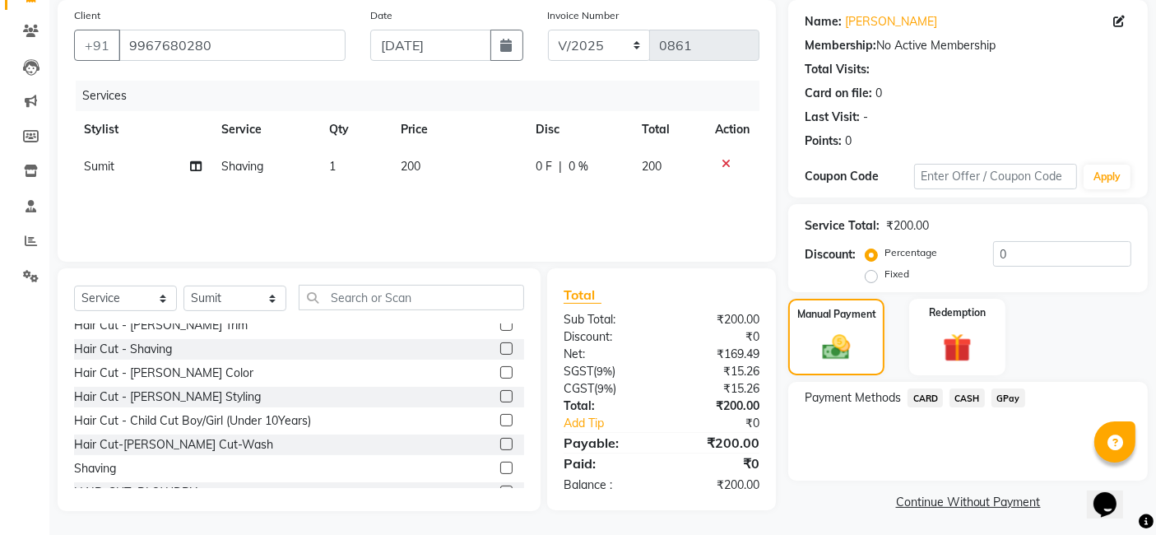
click at [946, 396] on span "GPay" at bounding box center [1009, 397] width 34 height 19
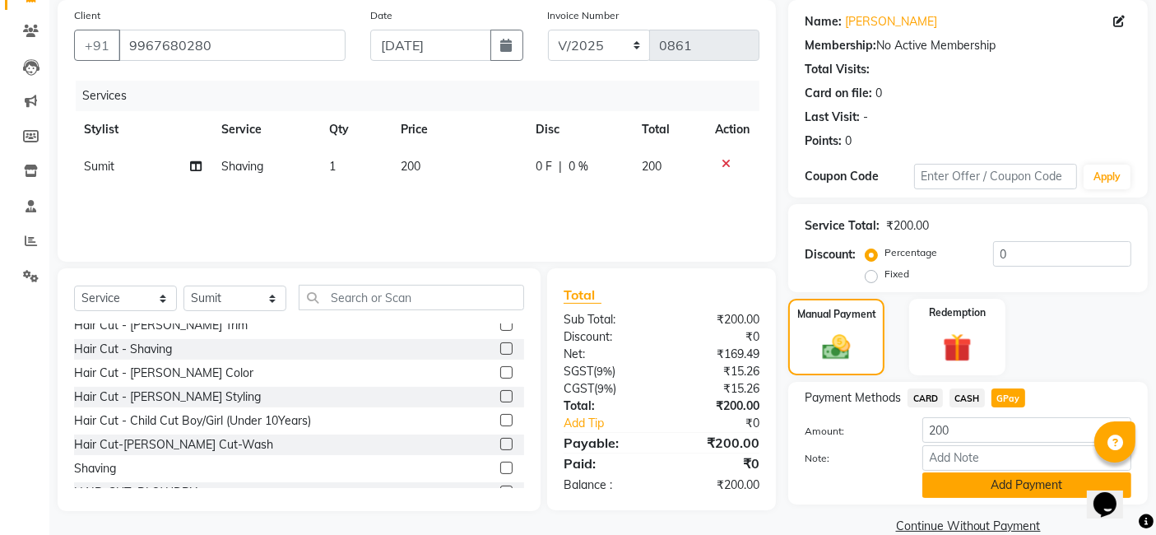
click at [946, 487] on button "Add Payment" at bounding box center [1027, 485] width 209 height 26
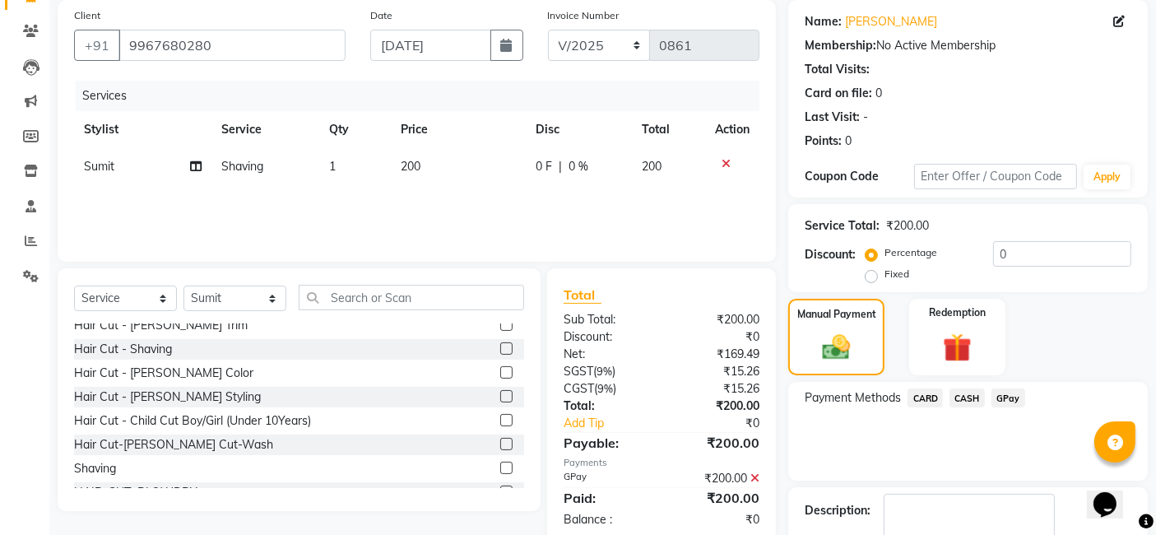
scroll to position [219, 0]
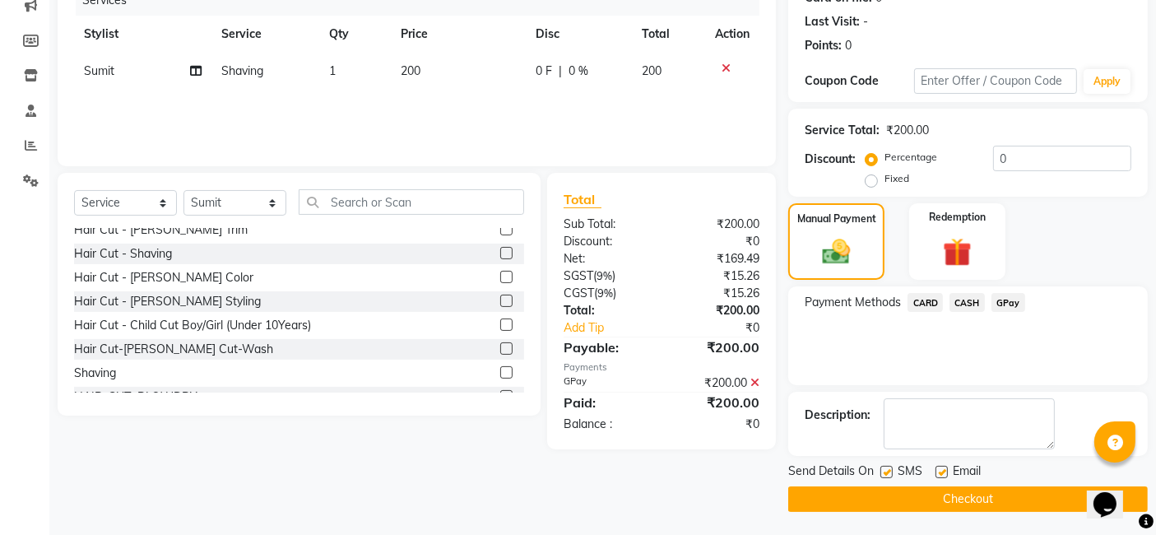
click at [946, 491] on button "Checkout" at bounding box center [968, 499] width 360 height 26
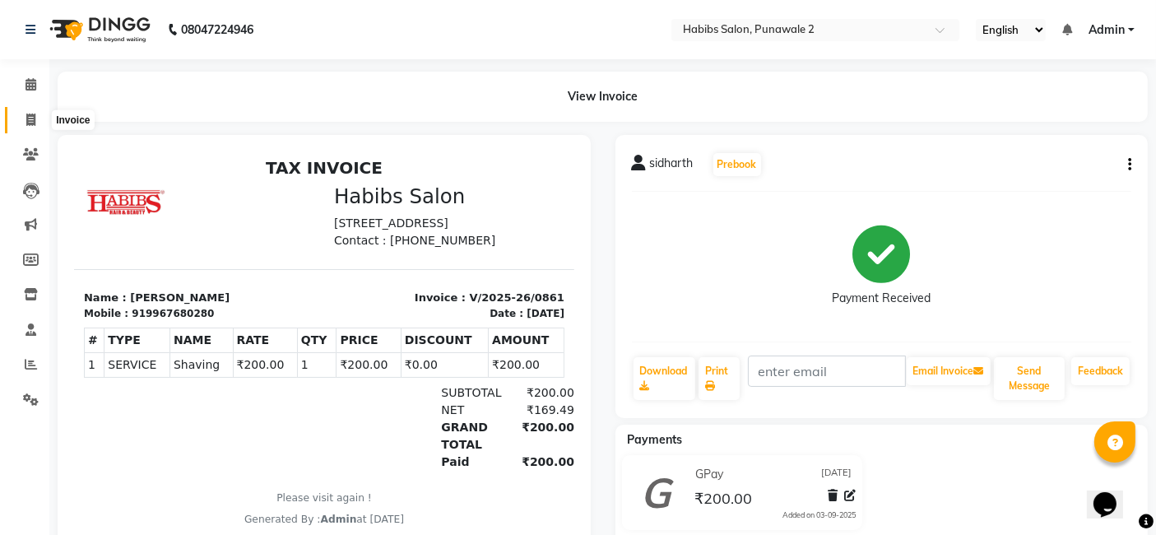
click at [28, 114] on icon at bounding box center [30, 120] width 9 height 12
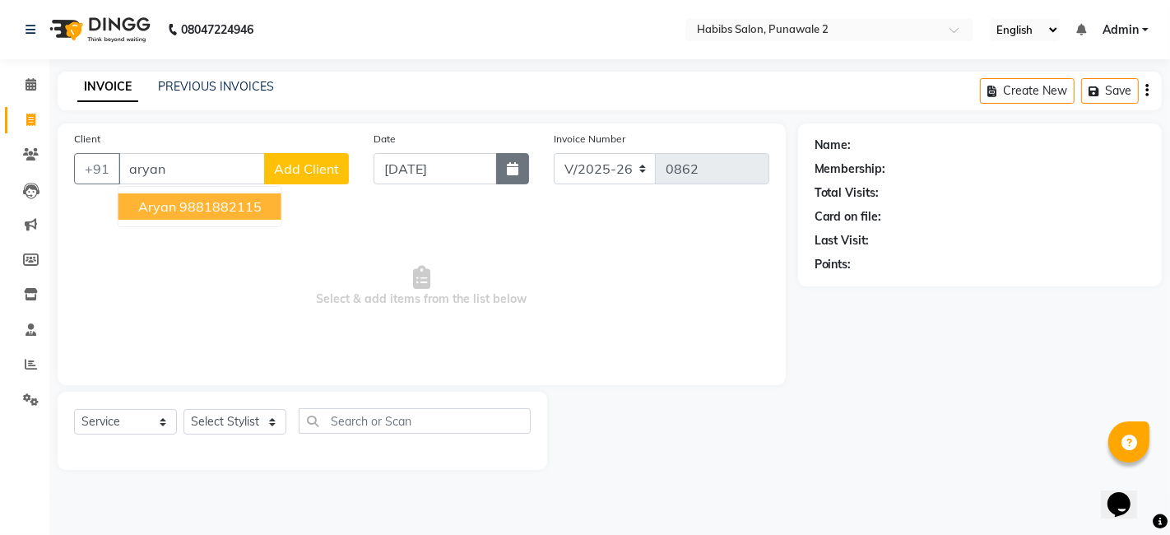
click at [514, 172] on icon "button" at bounding box center [513, 168] width 12 height 13
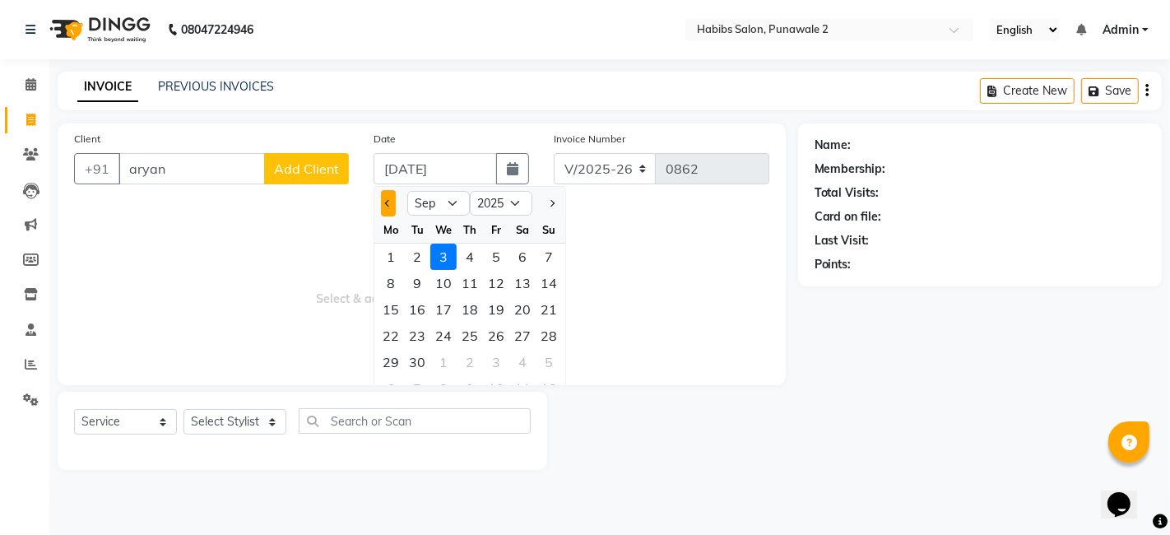
click at [387, 190] on button "Previous month" at bounding box center [388, 203] width 14 height 26
click at [467, 309] on div "14" at bounding box center [470, 309] width 26 height 26
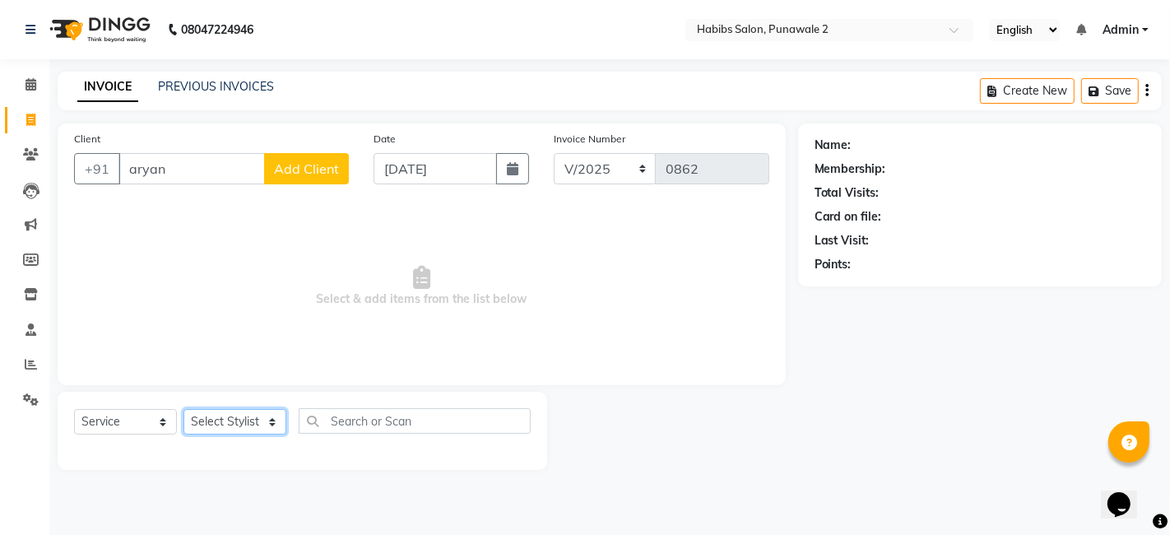
click at [259, 413] on select "Select Stylist Chandan Ganesh Gauri [PERSON_NAME] [PERSON_NAME] nikhil [PERSON_…" at bounding box center [235, 422] width 103 height 26
click at [184, 409] on select "Select Stylist Chandan Ganesh Gauri [PERSON_NAME] [PERSON_NAME] nikhil [PERSON_…" at bounding box center [235, 422] width 103 height 26
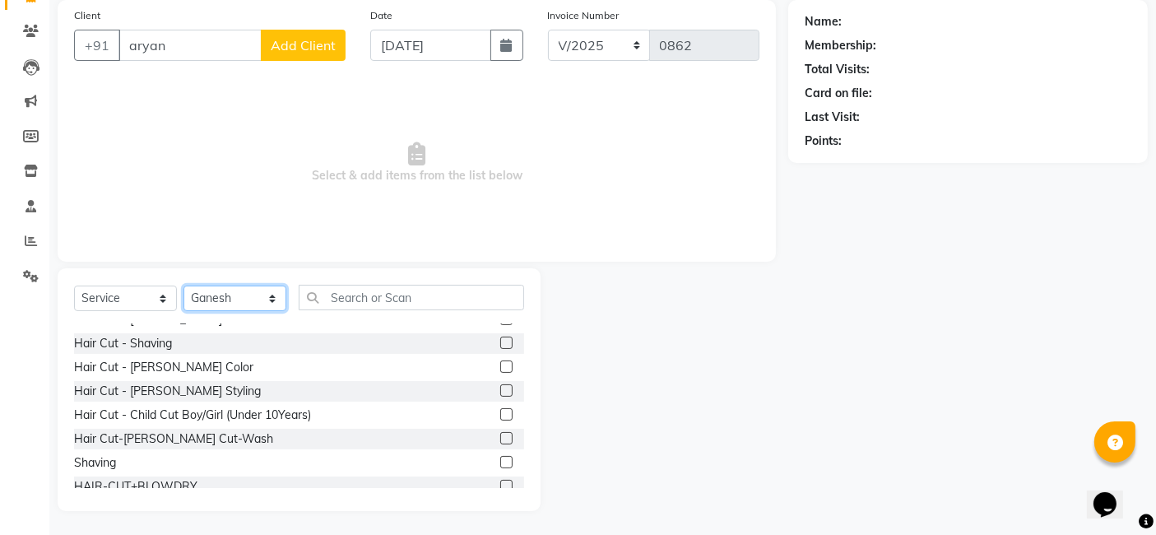
scroll to position [103, 0]
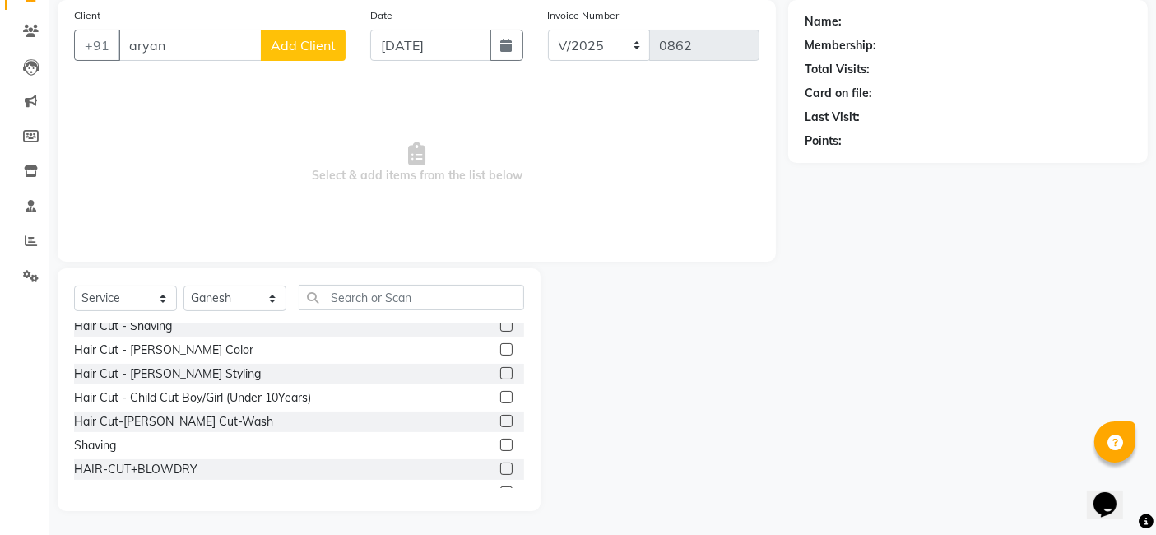
click at [392, 393] on div "Hair Cut - Child Cut Boy/Girl (Under 10Years)" at bounding box center [299, 398] width 450 height 21
click at [356, 393] on div "Hair Cut - Child Cut Boy/Girl (Under 10Years)" at bounding box center [299, 398] width 450 height 21
click at [278, 397] on div "Hair Cut - Child Cut Boy/Girl (Under 10Years)" at bounding box center [192, 397] width 237 height 17
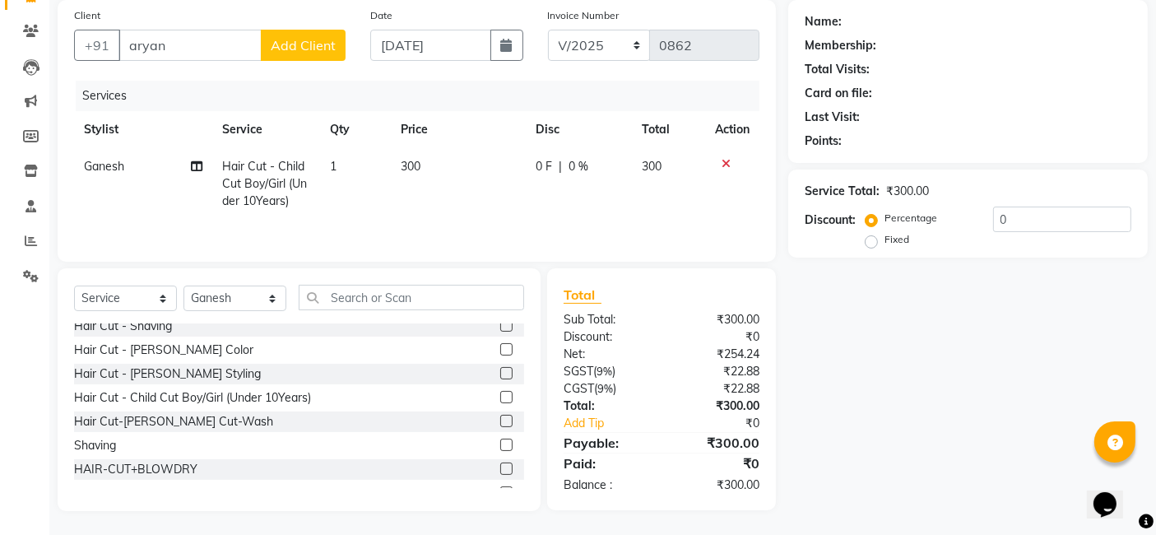
click at [423, 164] on td "300" at bounding box center [459, 184] width 135 height 72
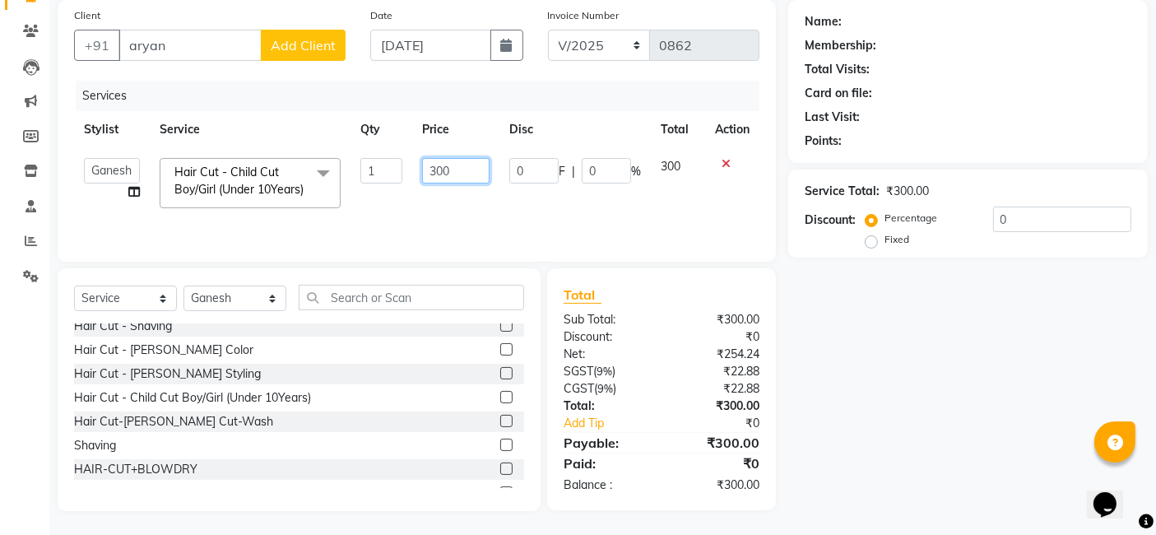
click at [458, 165] on input "300" at bounding box center [455, 171] width 67 height 26
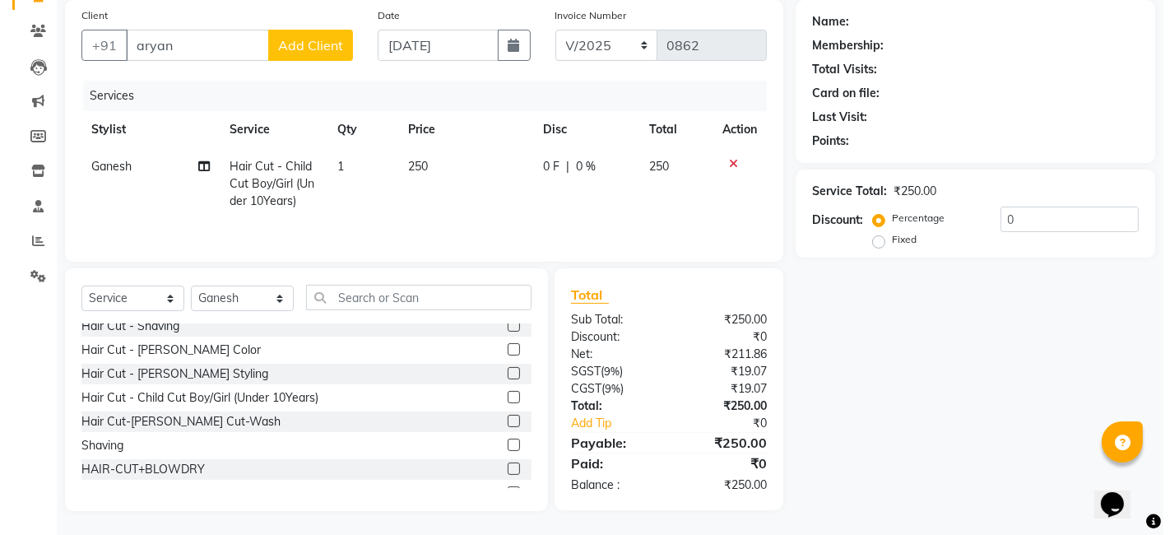
scroll to position [0, 0]
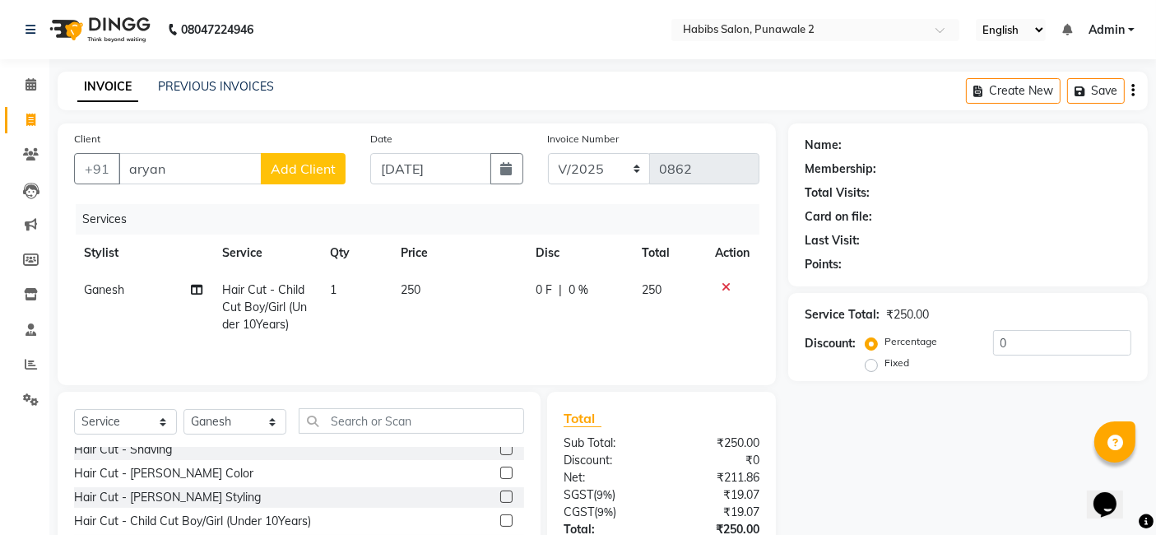
click at [286, 172] on span "Add Client" at bounding box center [303, 168] width 65 height 16
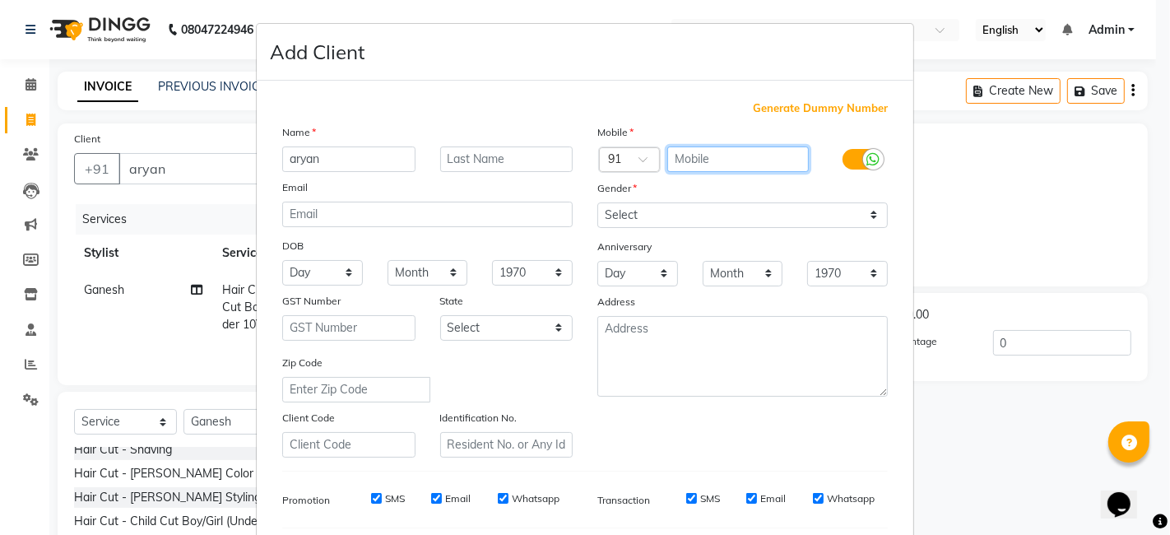
click at [681, 156] on input "text" at bounding box center [738, 159] width 142 height 26
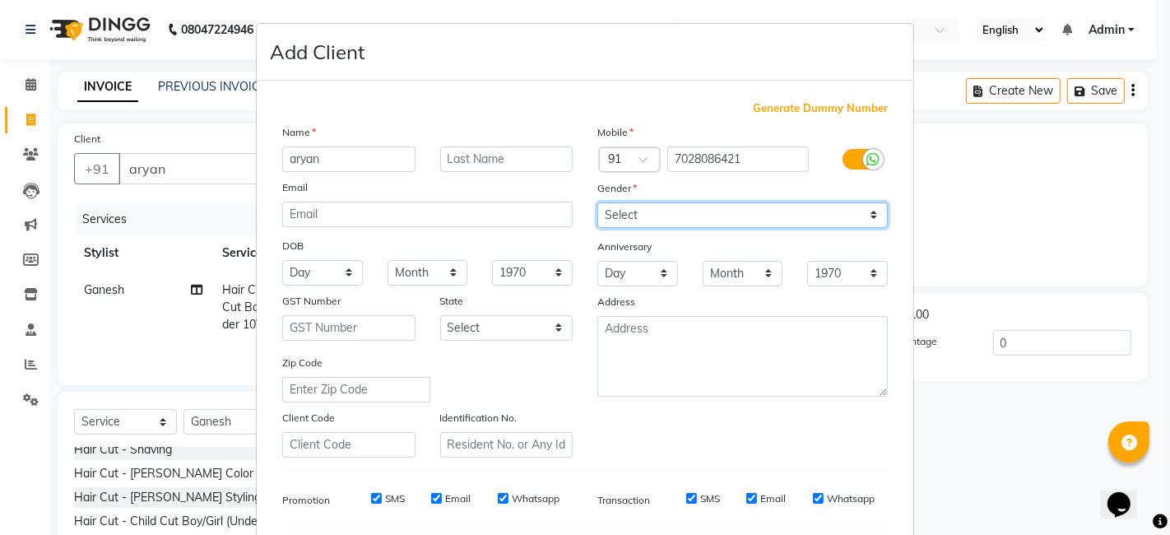
click at [871, 212] on select "Select [DEMOGRAPHIC_DATA] [DEMOGRAPHIC_DATA] Other Prefer Not To Say" at bounding box center [742, 215] width 291 height 26
click at [597, 202] on select "Select [DEMOGRAPHIC_DATA] [DEMOGRAPHIC_DATA] Other Prefer Not To Say" at bounding box center [742, 215] width 291 height 26
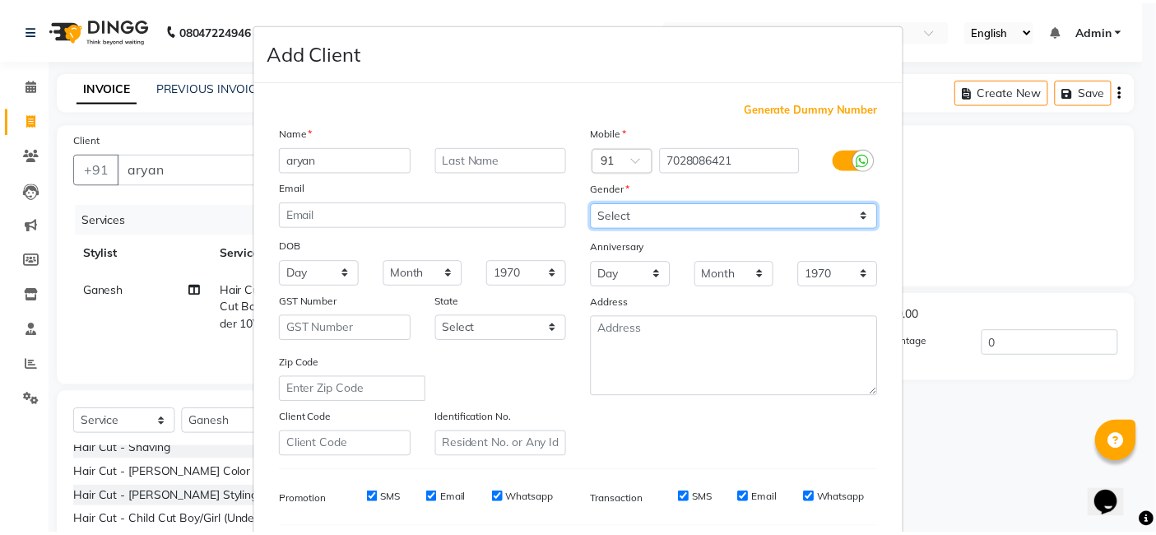
scroll to position [223, 0]
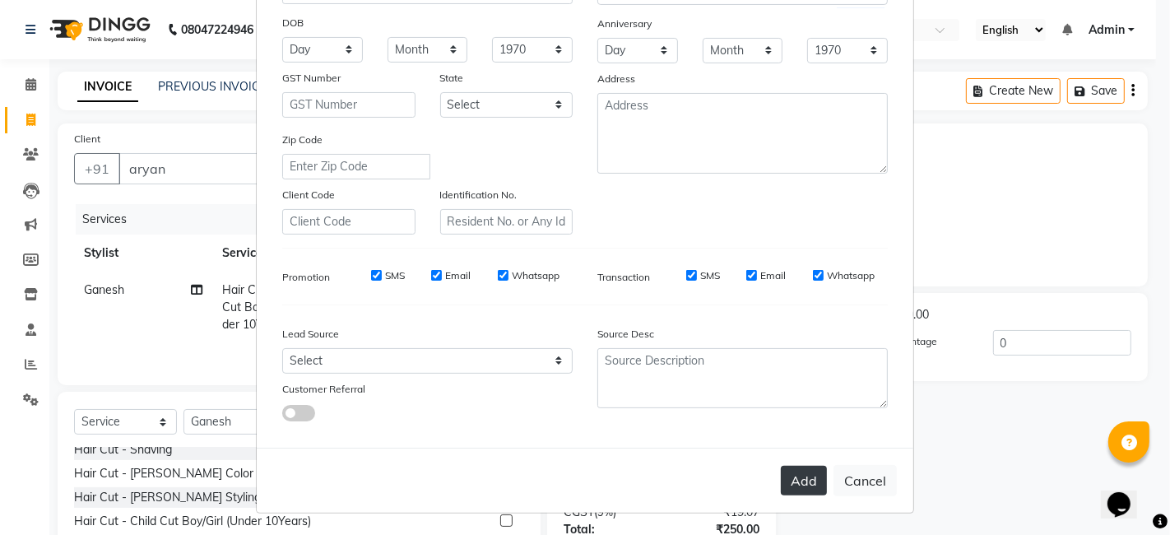
click at [816, 483] on button "Add" at bounding box center [804, 481] width 46 height 30
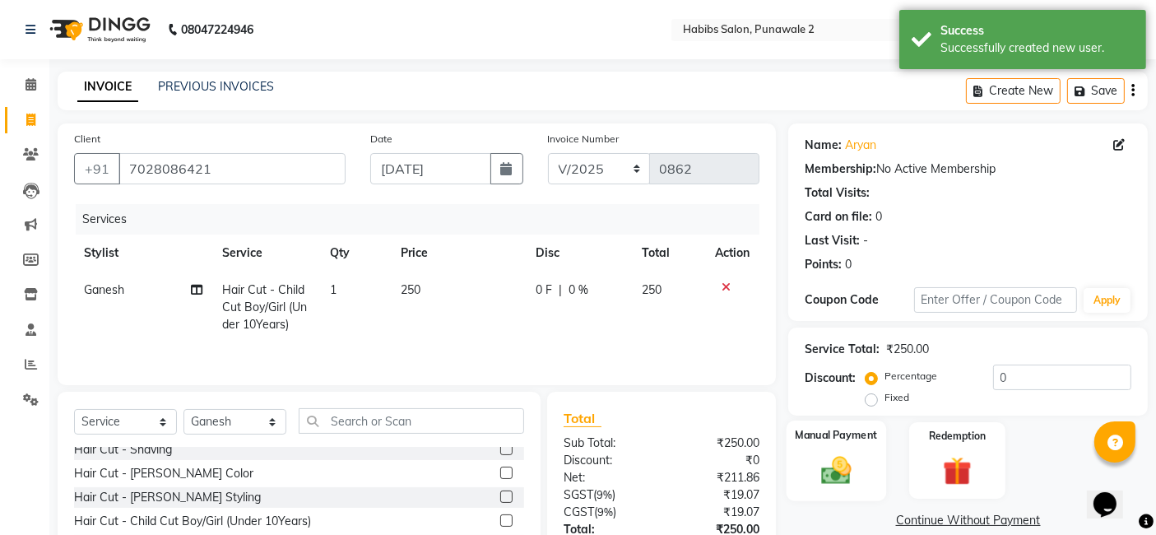
click at [828, 451] on div "Manual Payment" at bounding box center [837, 461] width 100 height 81
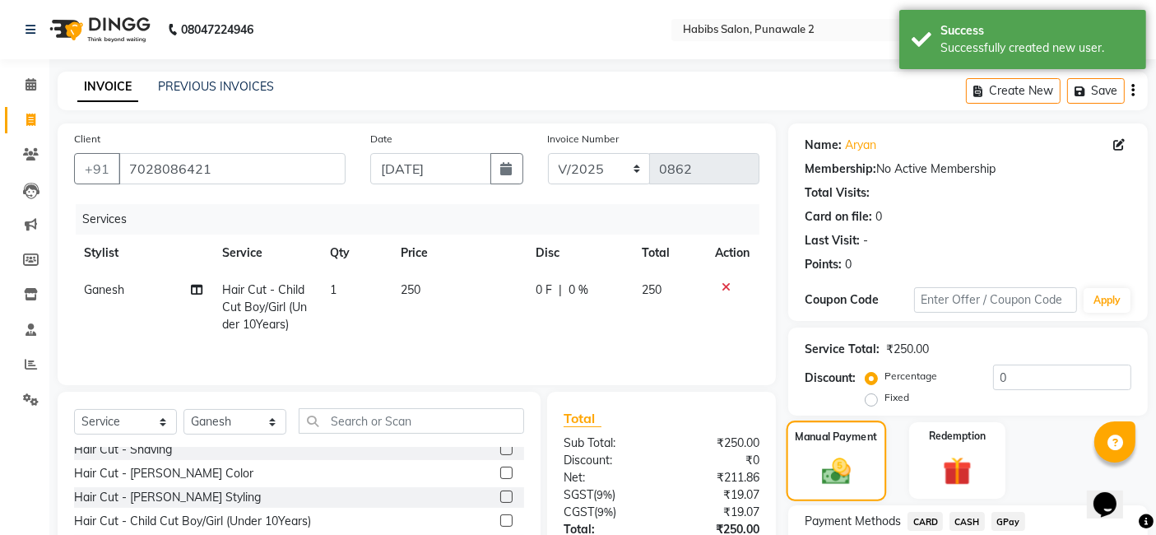
scroll to position [127, 0]
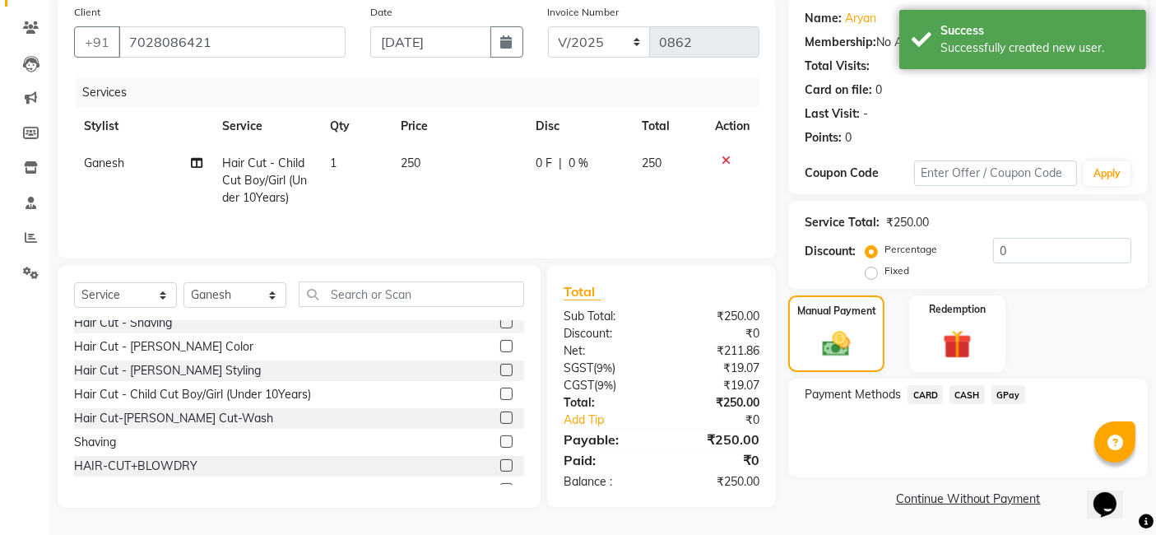
click at [946, 396] on span "GPay" at bounding box center [1009, 394] width 34 height 19
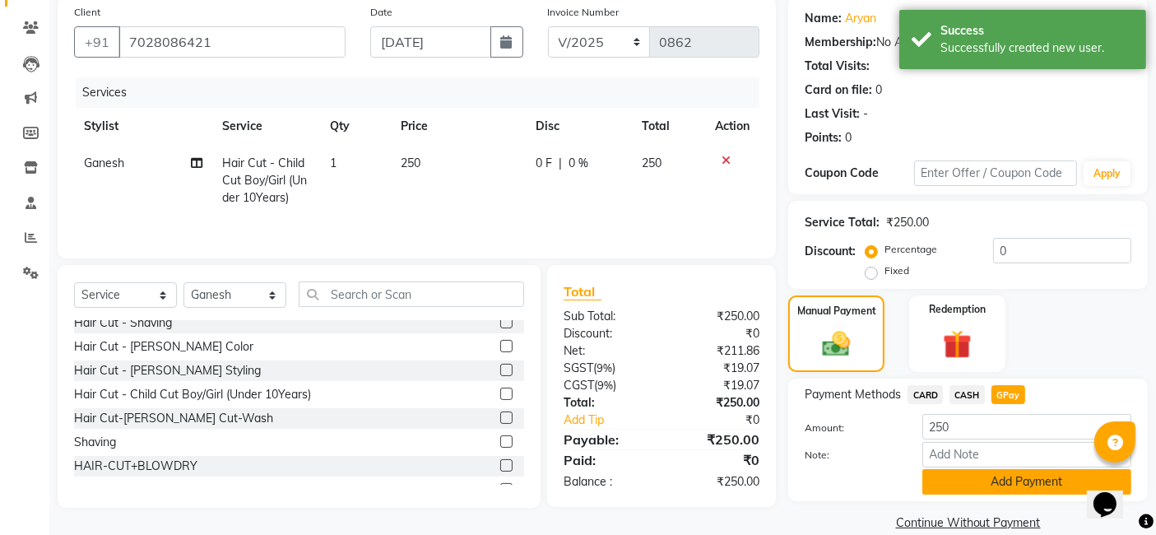
scroll to position [150, 0]
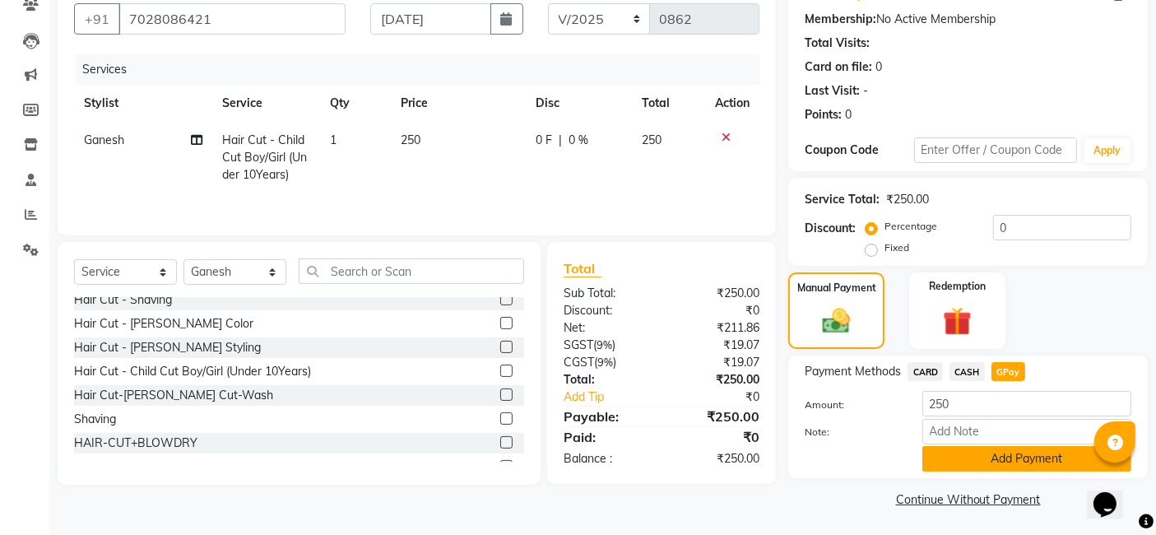
click at [946, 458] on button "Add Payment" at bounding box center [1027, 459] width 209 height 26
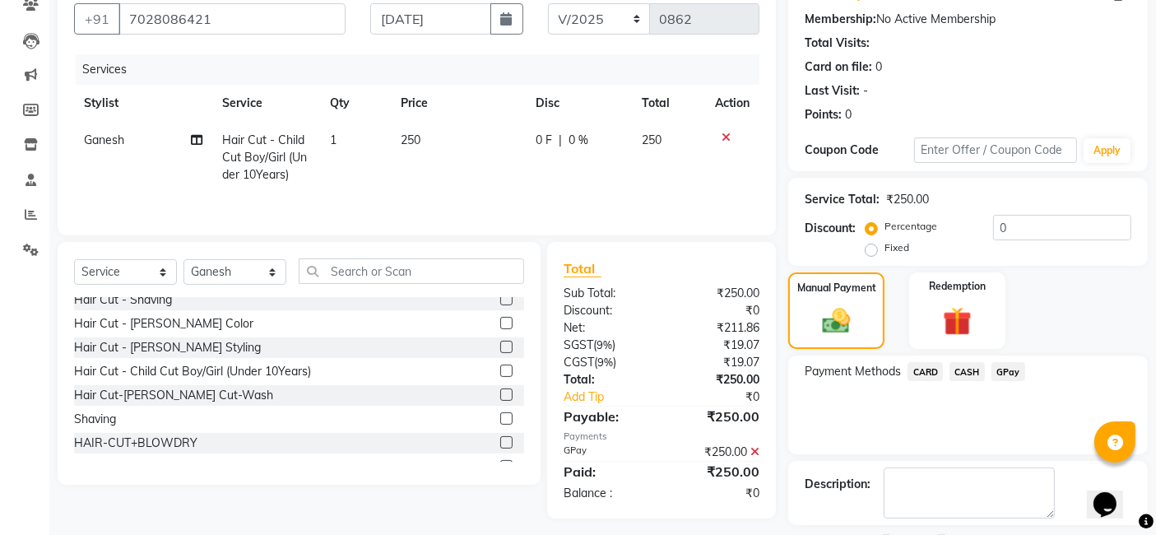
scroll to position [219, 0]
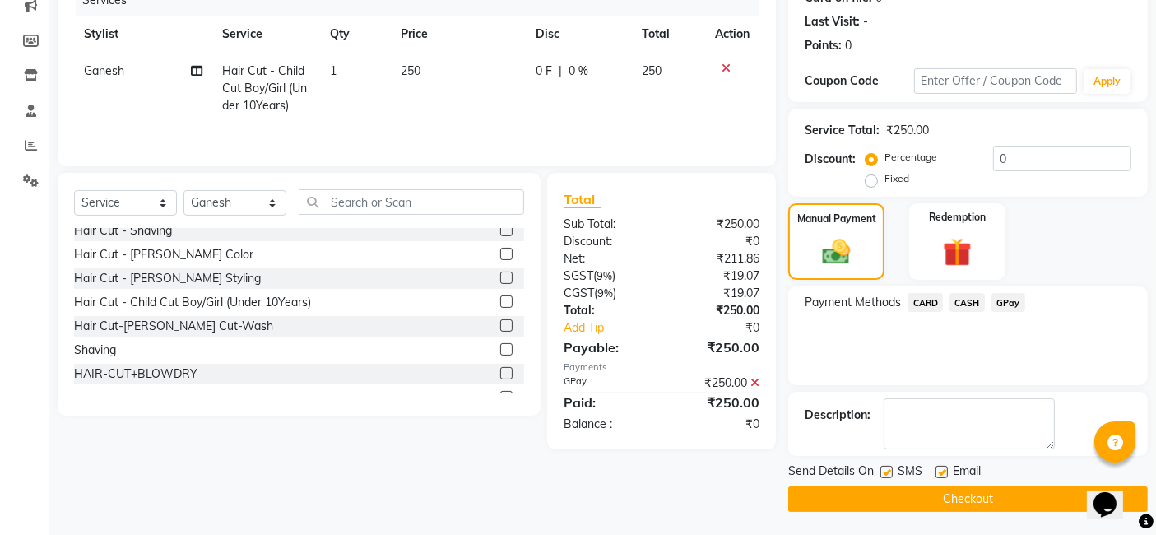
click at [946, 498] on button "Checkout" at bounding box center [968, 499] width 360 height 26
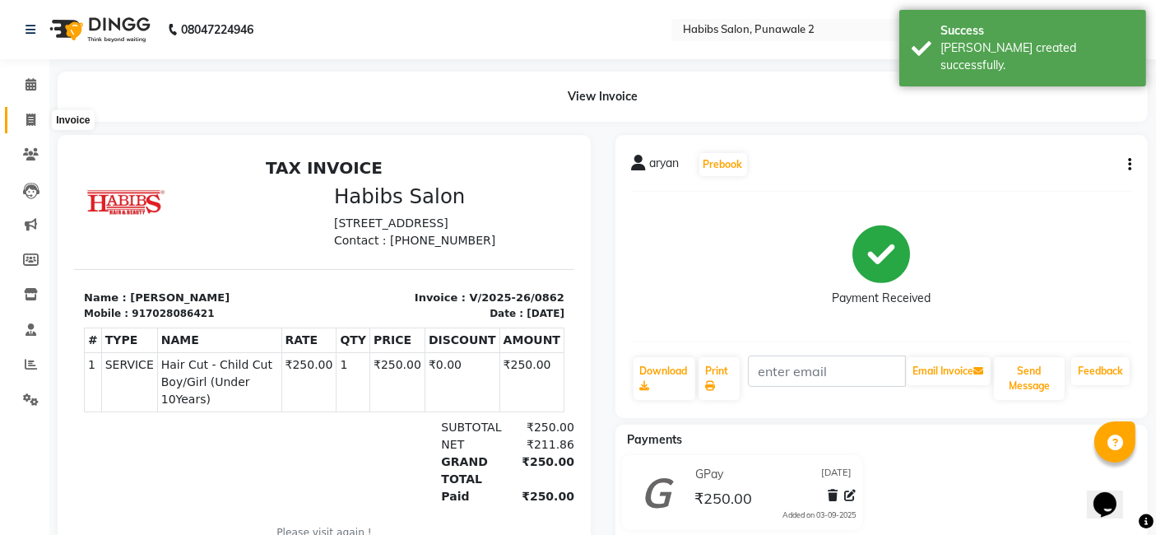
click at [26, 122] on icon at bounding box center [30, 120] width 9 height 12
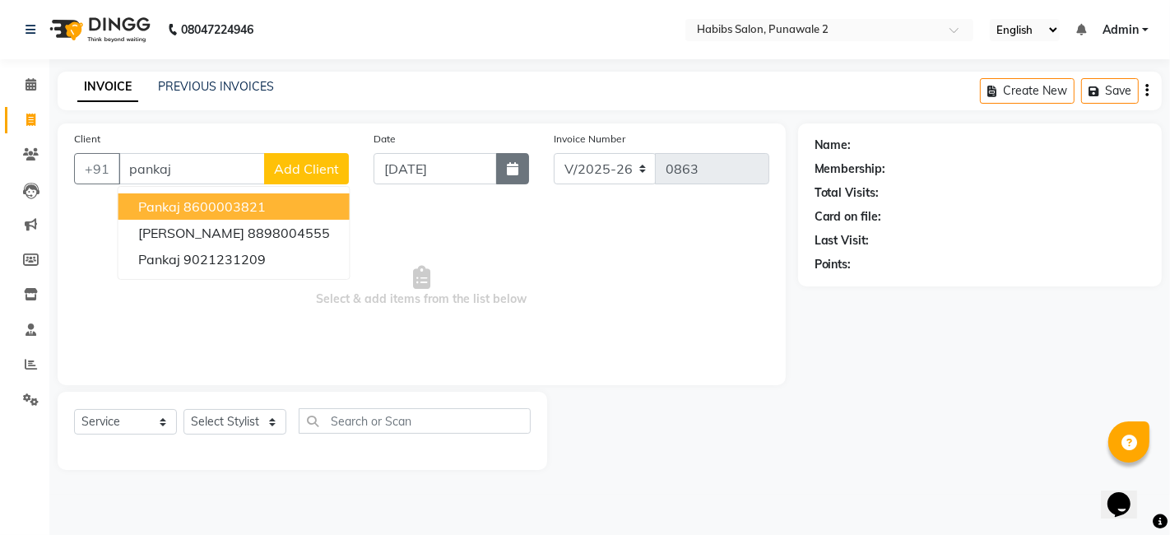
click at [515, 166] on icon "button" at bounding box center [513, 168] width 12 height 13
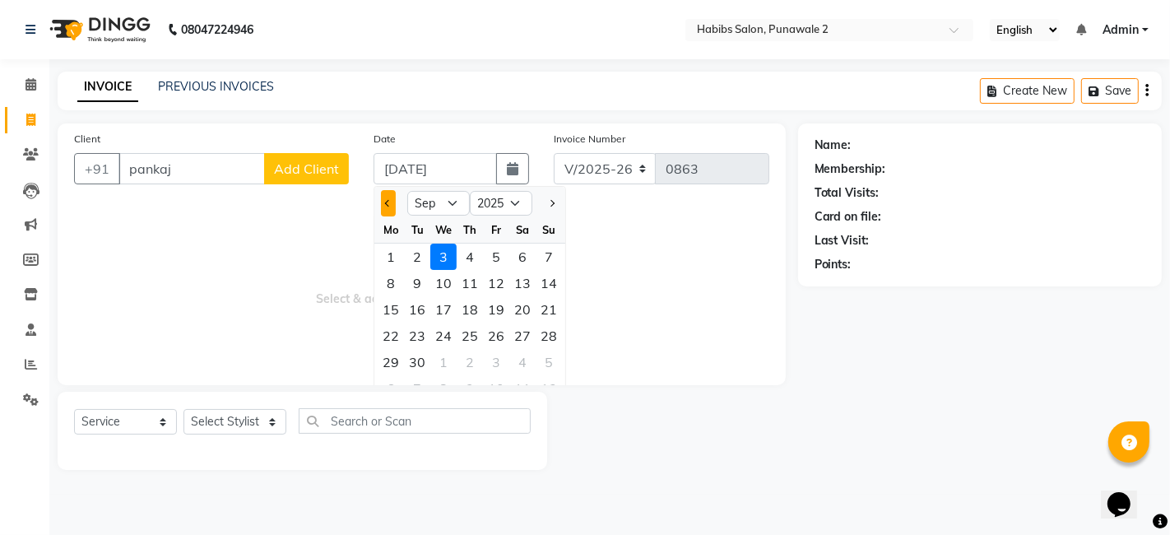
click at [389, 210] on button "Previous month" at bounding box center [388, 203] width 14 height 26
click at [471, 306] on div "14" at bounding box center [470, 309] width 26 height 26
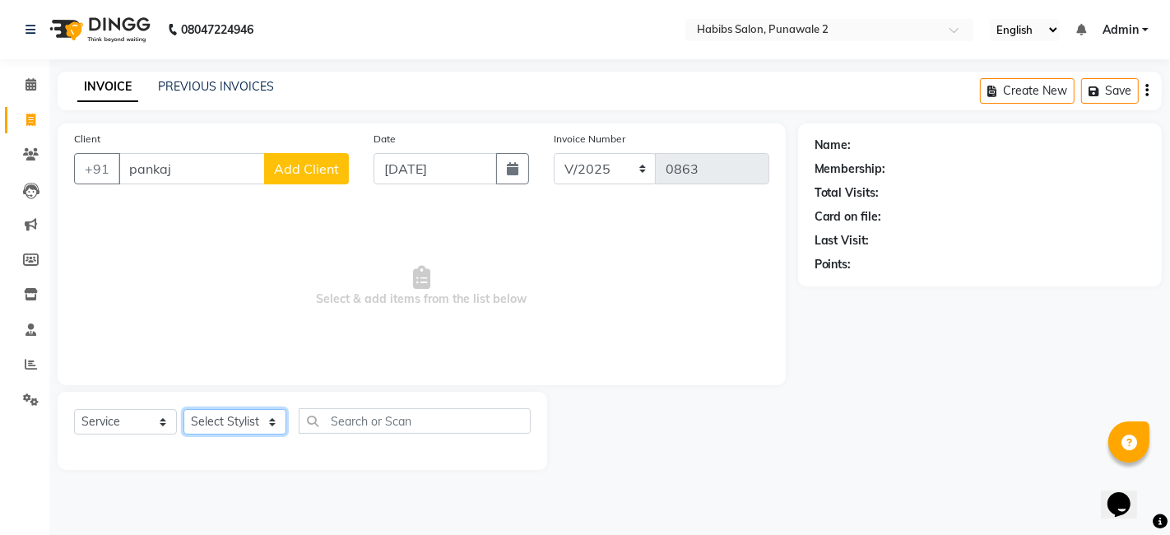
click at [263, 424] on select "Select Stylist Chandan Ganesh Gauri [PERSON_NAME] [PERSON_NAME] nikhil [PERSON_…" at bounding box center [235, 422] width 103 height 26
click at [184, 409] on select "Select Stylist Chandan Ganesh Gauri [PERSON_NAME] [PERSON_NAME] nikhil [PERSON_…" at bounding box center [235, 422] width 103 height 26
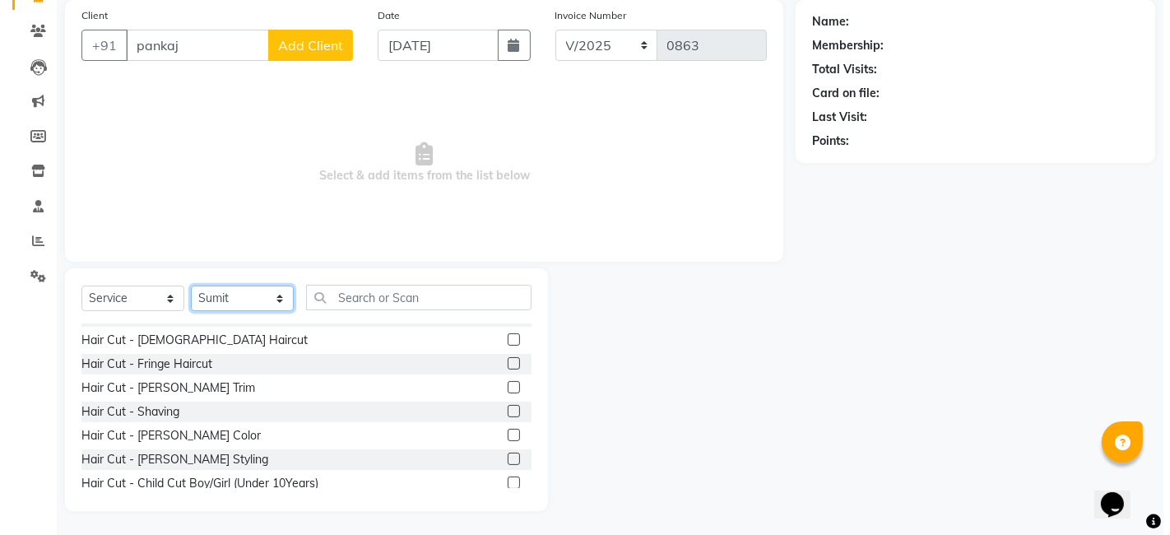
scroll to position [16, 0]
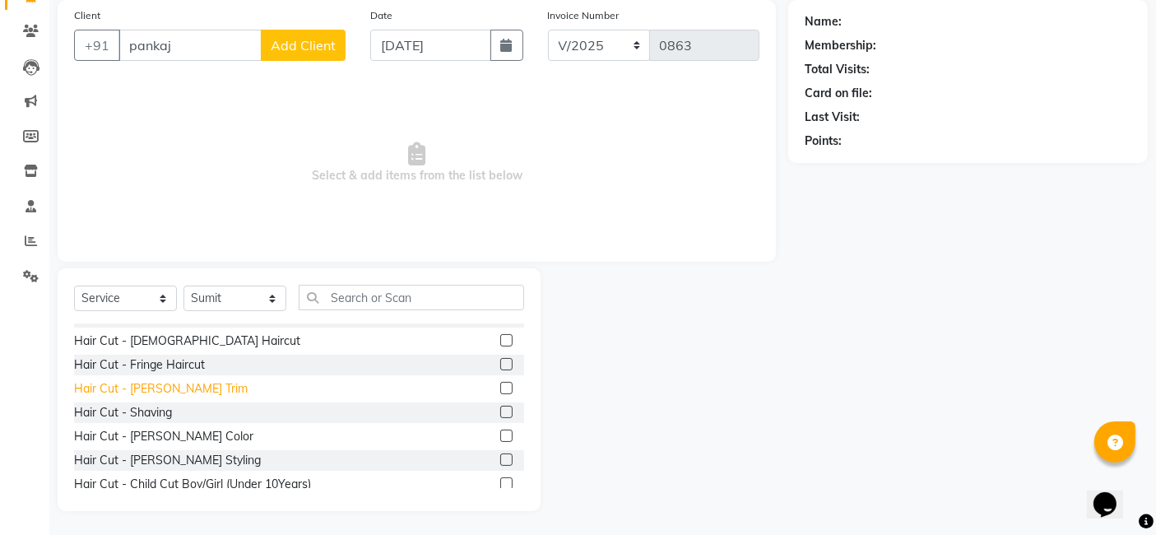
click at [132, 395] on div "Hair Cut - [PERSON_NAME] Trim" at bounding box center [161, 388] width 174 height 17
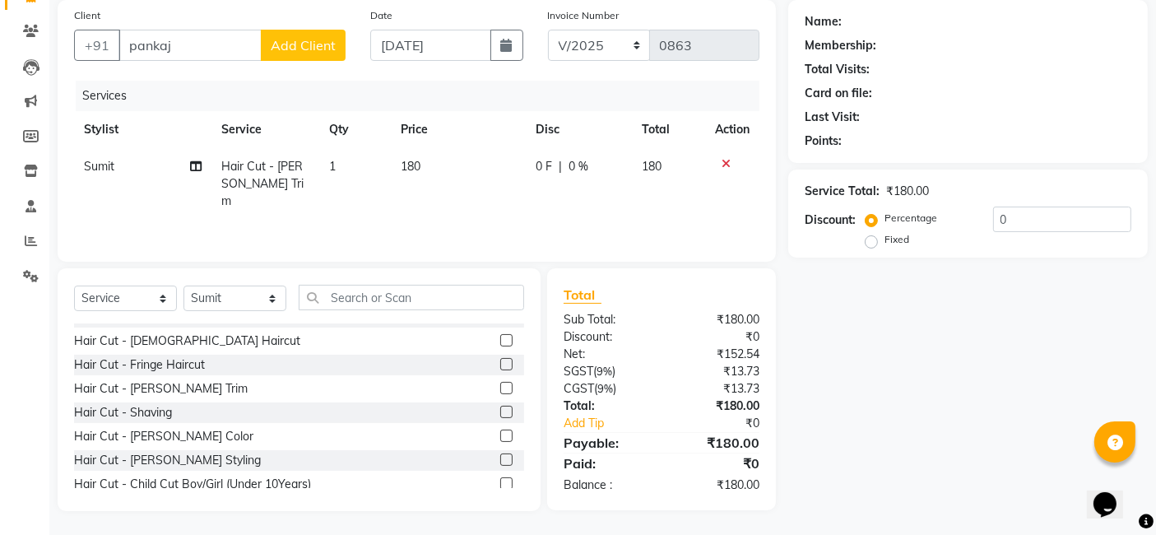
click at [438, 173] on td "180" at bounding box center [458, 184] width 135 height 72
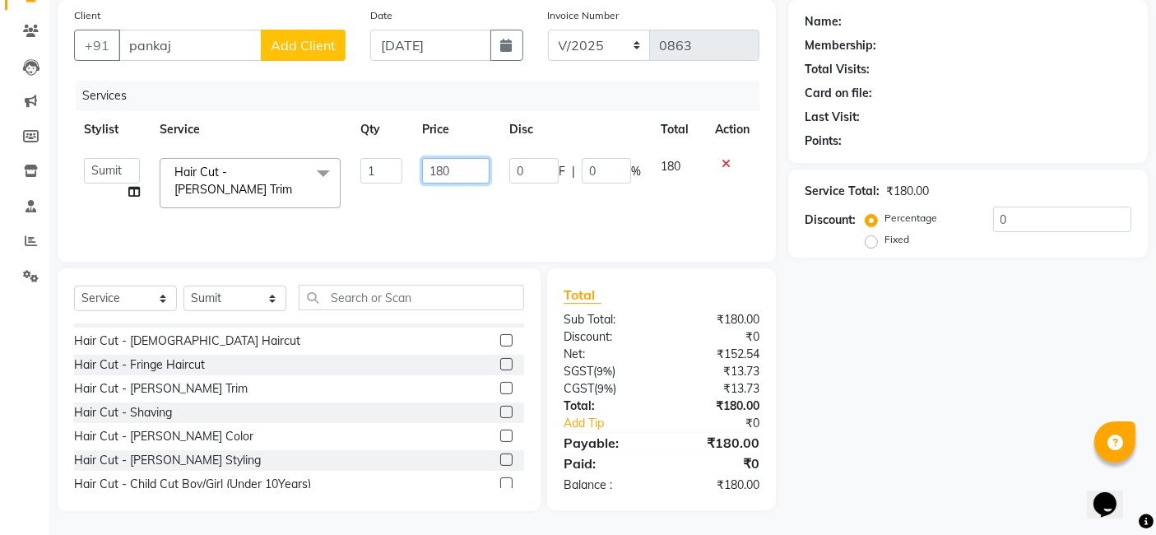
click at [456, 167] on input "180" at bounding box center [455, 171] width 67 height 26
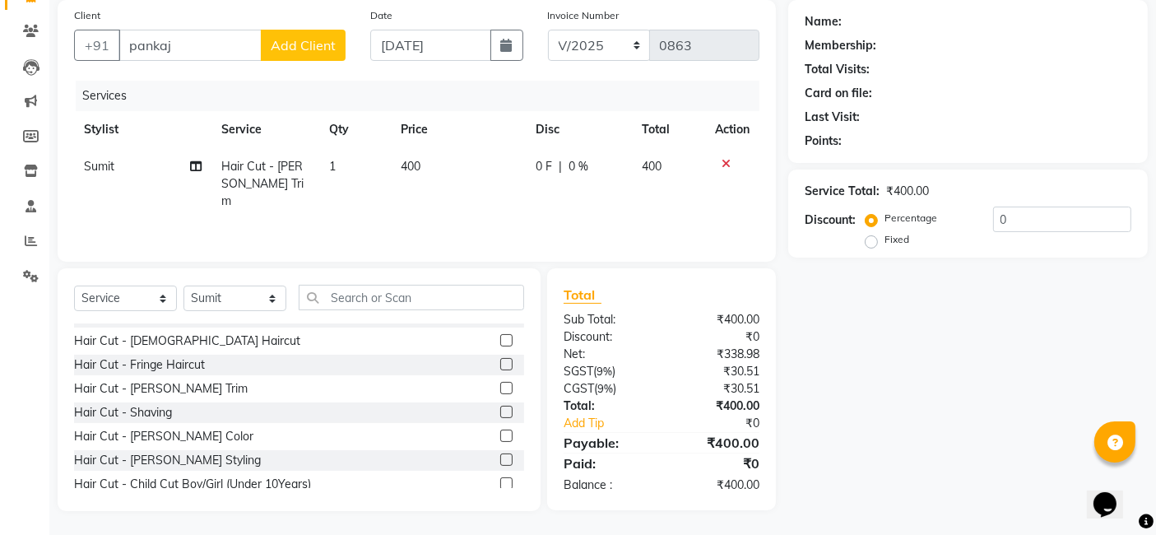
click at [118, 156] on td "Sumit" at bounding box center [142, 184] width 137 height 72
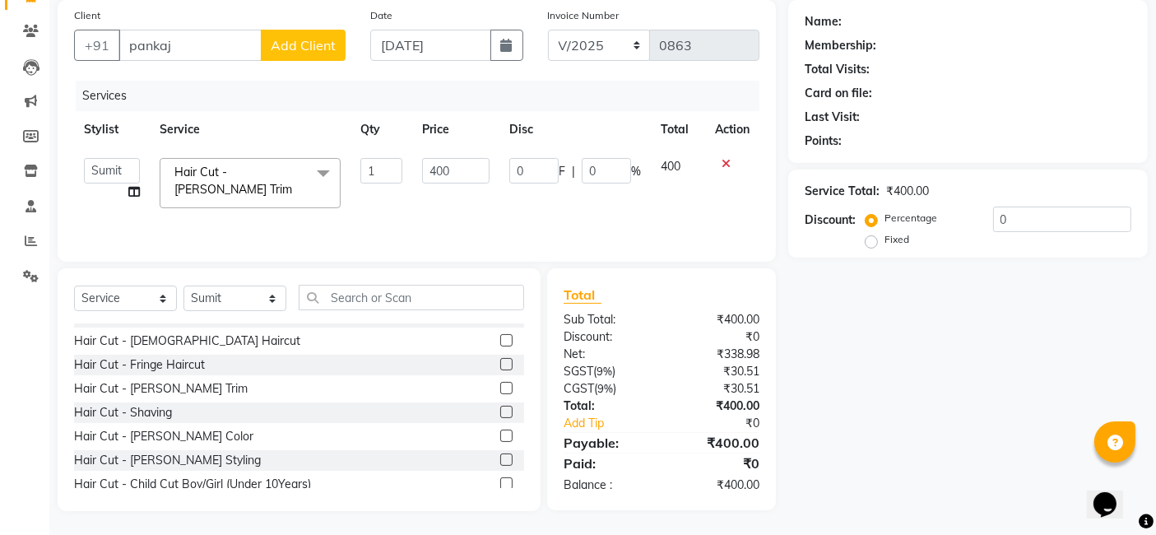
click at [303, 39] on span "Add Client" at bounding box center [303, 45] width 65 height 16
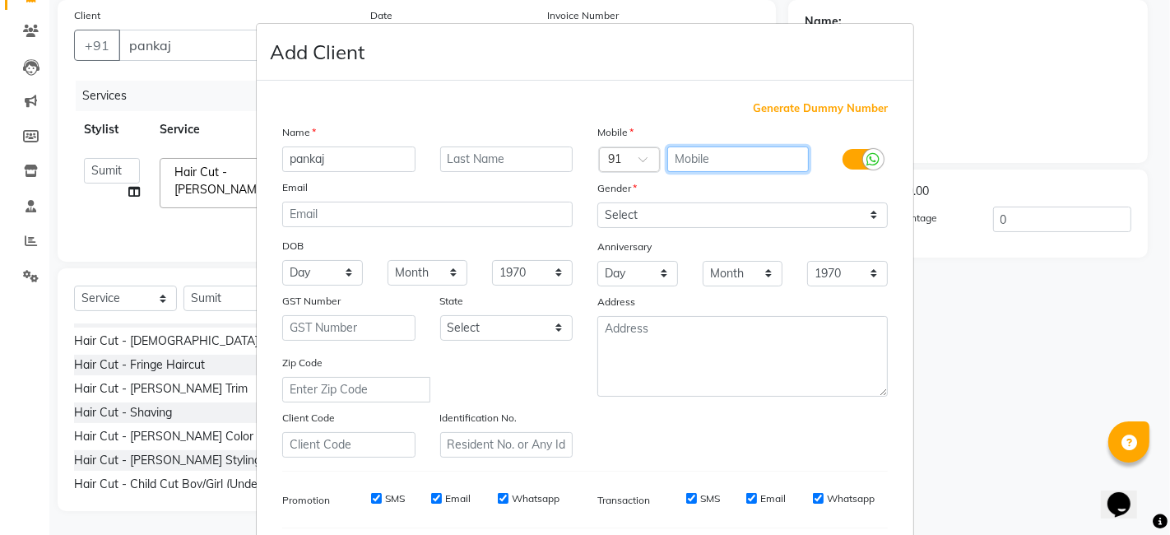
click at [700, 151] on input "text" at bounding box center [738, 159] width 142 height 26
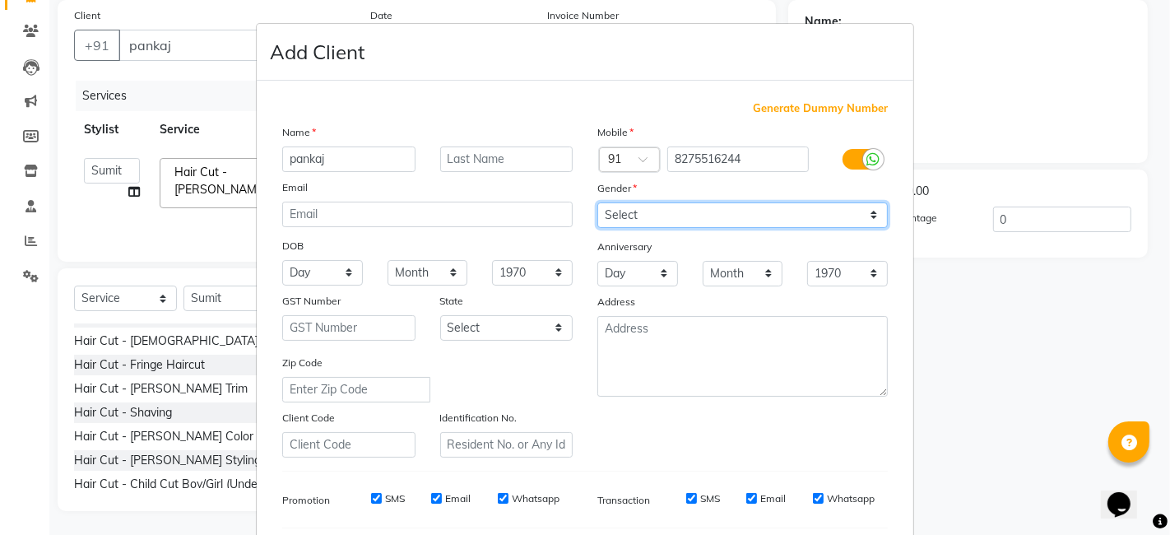
drag, startPoint x: 862, startPoint y: 207, endPoint x: 866, endPoint y: 221, distance: 14.4
click at [862, 207] on select "Select [DEMOGRAPHIC_DATA] [DEMOGRAPHIC_DATA] Other Prefer Not To Say" at bounding box center [742, 215] width 291 height 26
click at [597, 202] on select "Select [DEMOGRAPHIC_DATA] [DEMOGRAPHIC_DATA] Other Prefer Not To Say" at bounding box center [742, 215] width 291 height 26
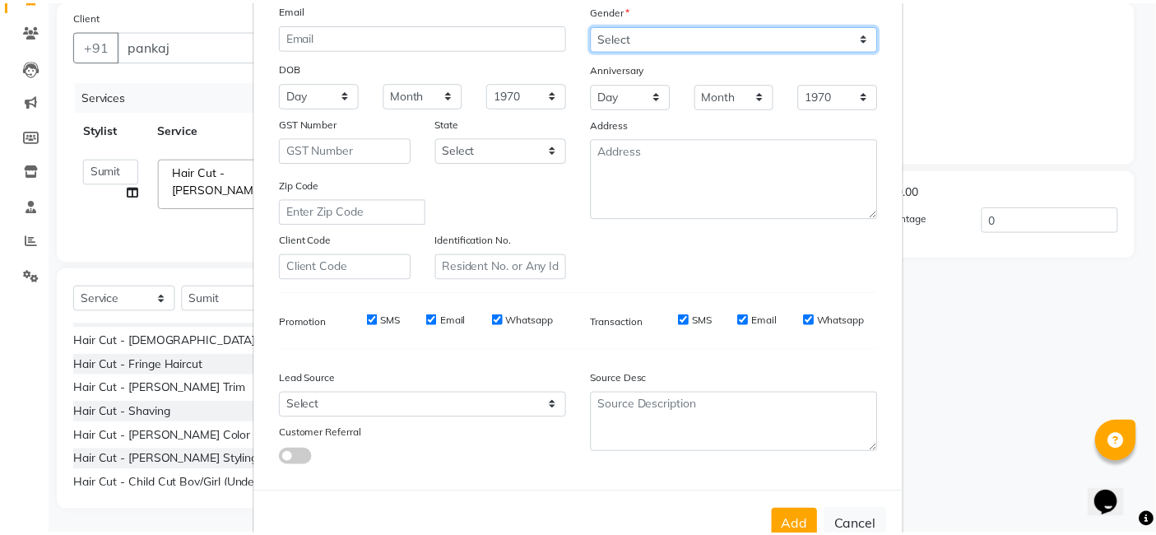
scroll to position [223, 0]
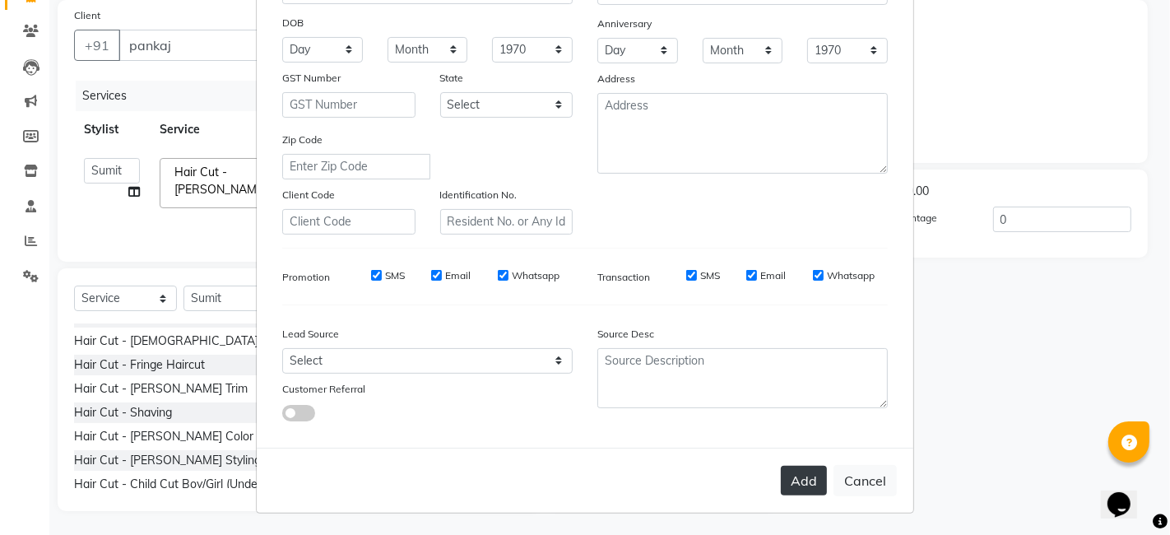
click at [802, 486] on button "Add" at bounding box center [804, 481] width 46 height 30
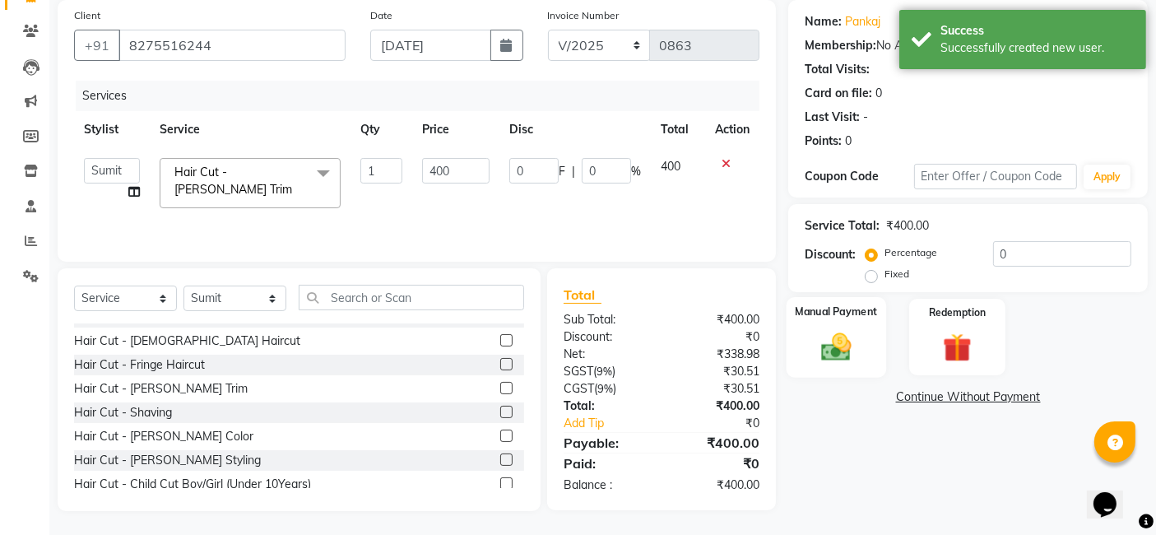
click at [832, 365] on div "Manual Payment" at bounding box center [837, 337] width 100 height 81
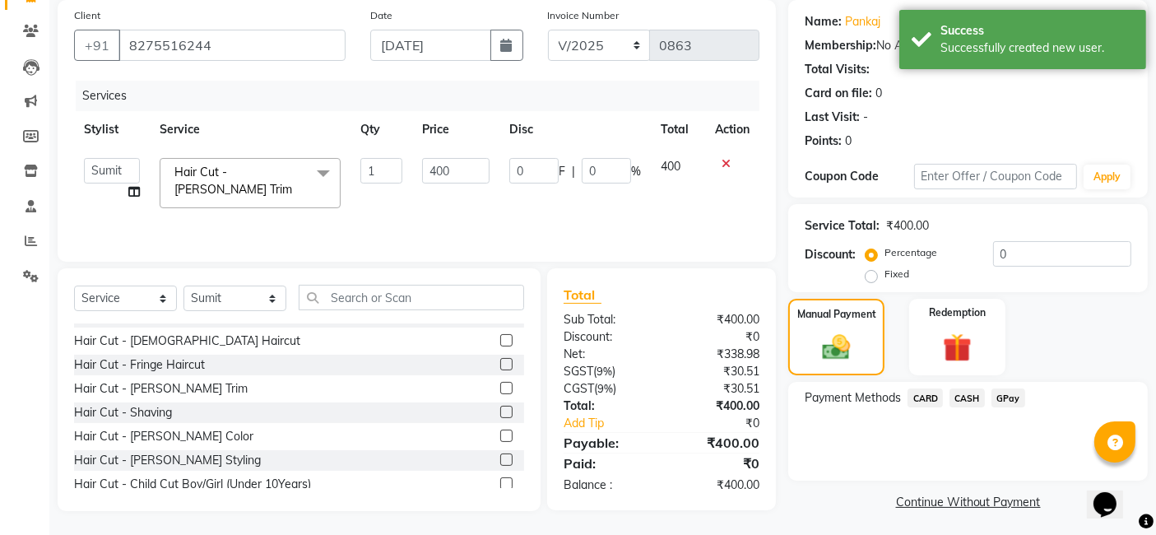
click at [946, 394] on span "GPay" at bounding box center [1009, 397] width 34 height 19
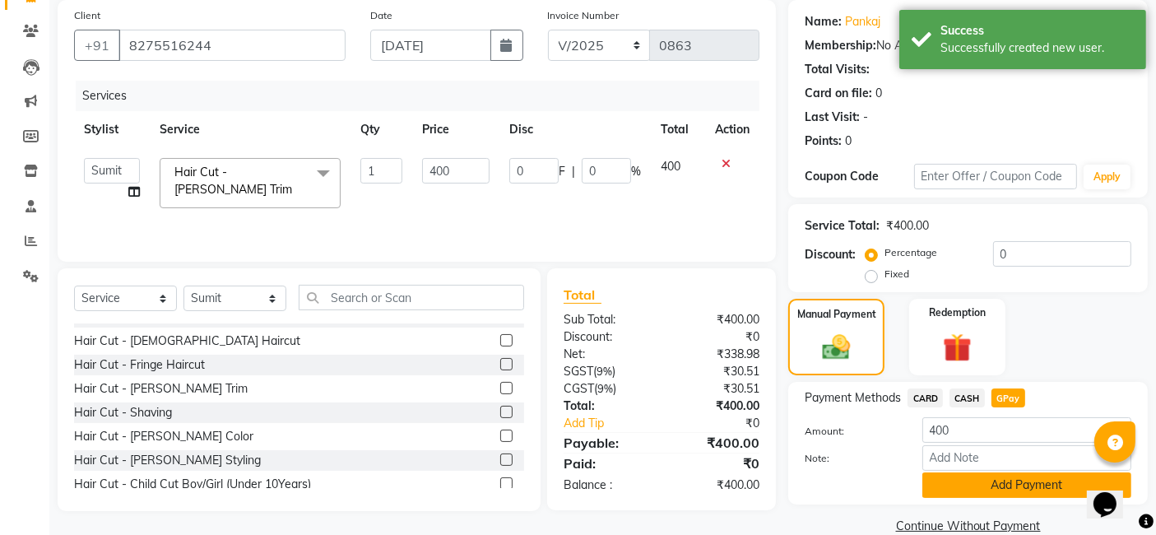
click at [946, 483] on button "Add Payment" at bounding box center [1027, 485] width 209 height 26
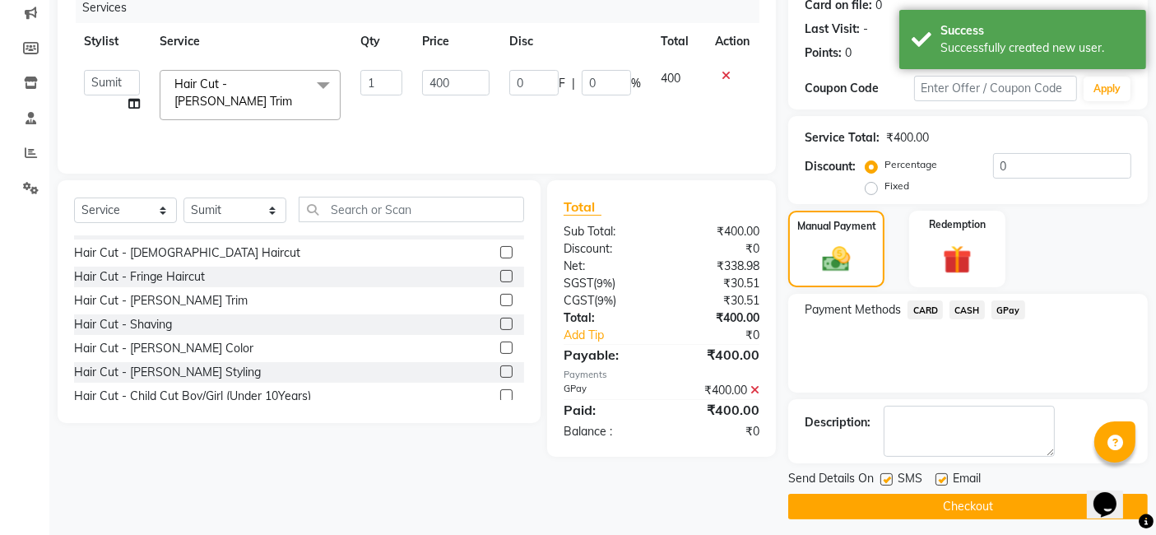
scroll to position [219, 0]
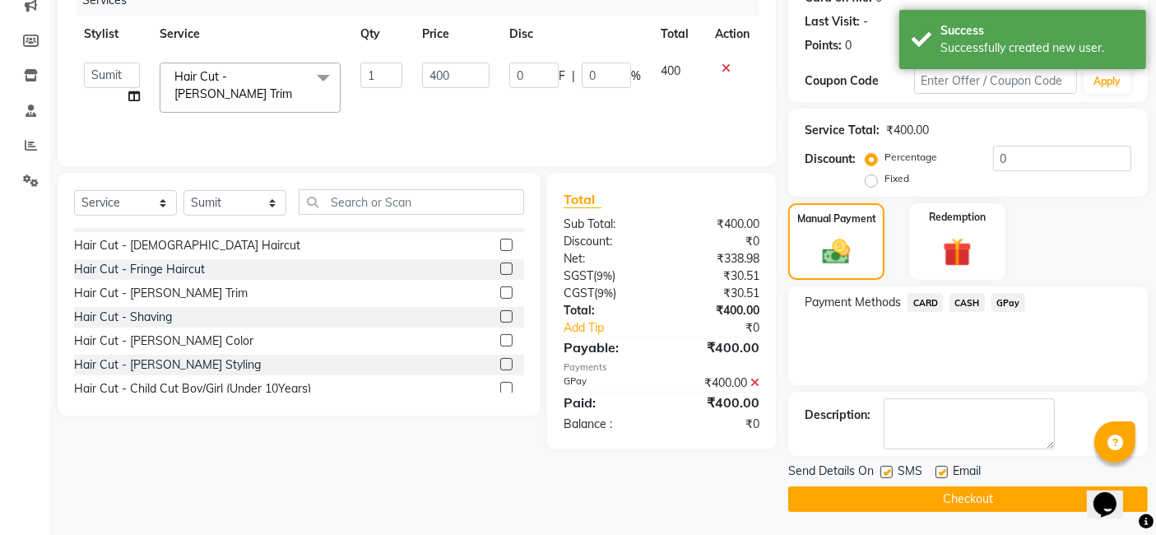
click at [946, 501] on button "Checkout" at bounding box center [968, 499] width 360 height 26
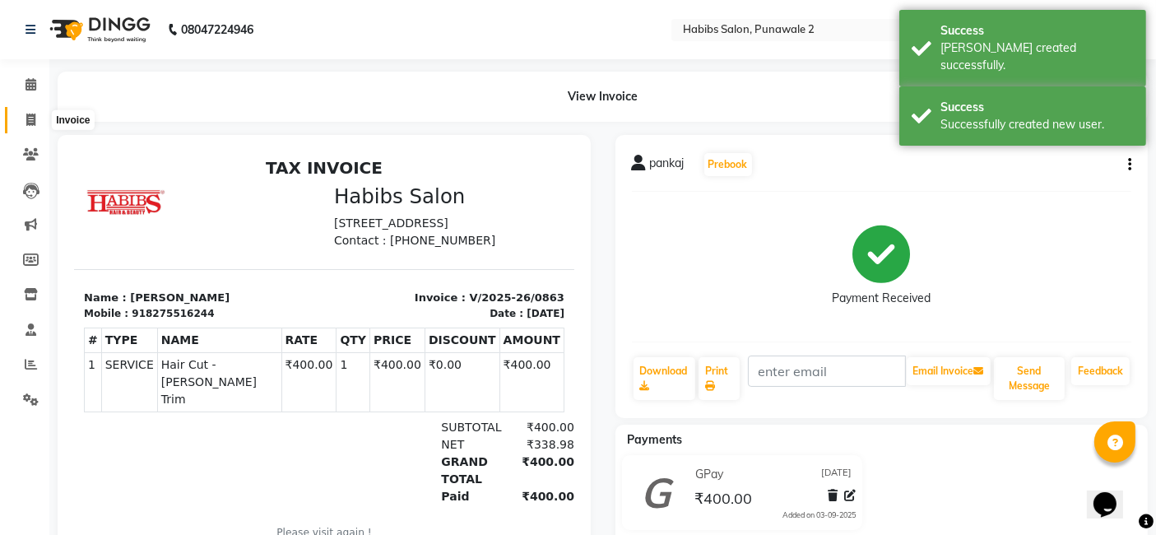
click at [30, 116] on icon at bounding box center [30, 120] width 9 height 12
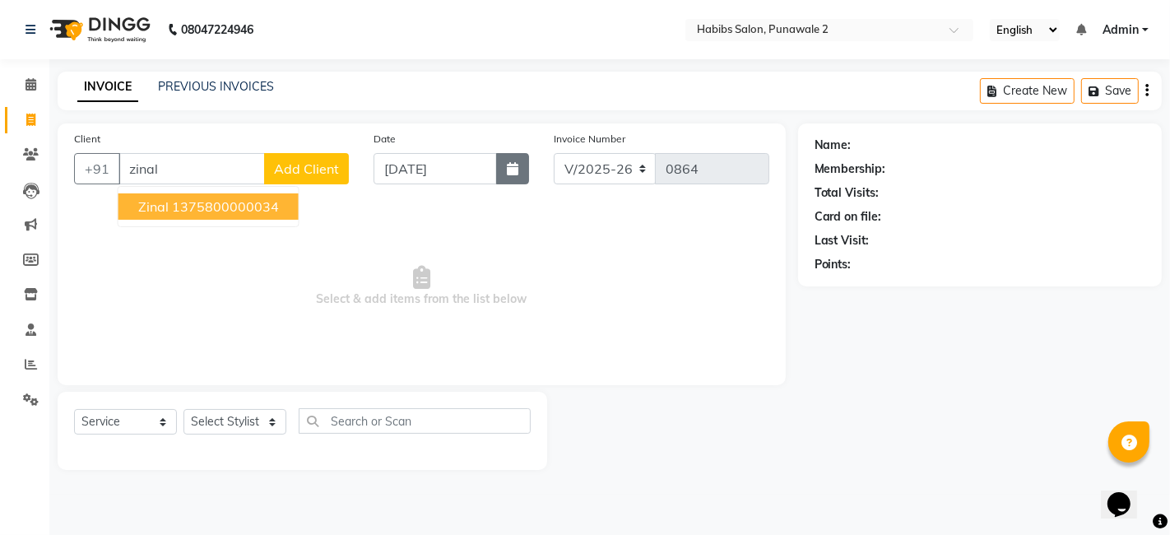
click at [505, 172] on button "button" at bounding box center [512, 168] width 33 height 31
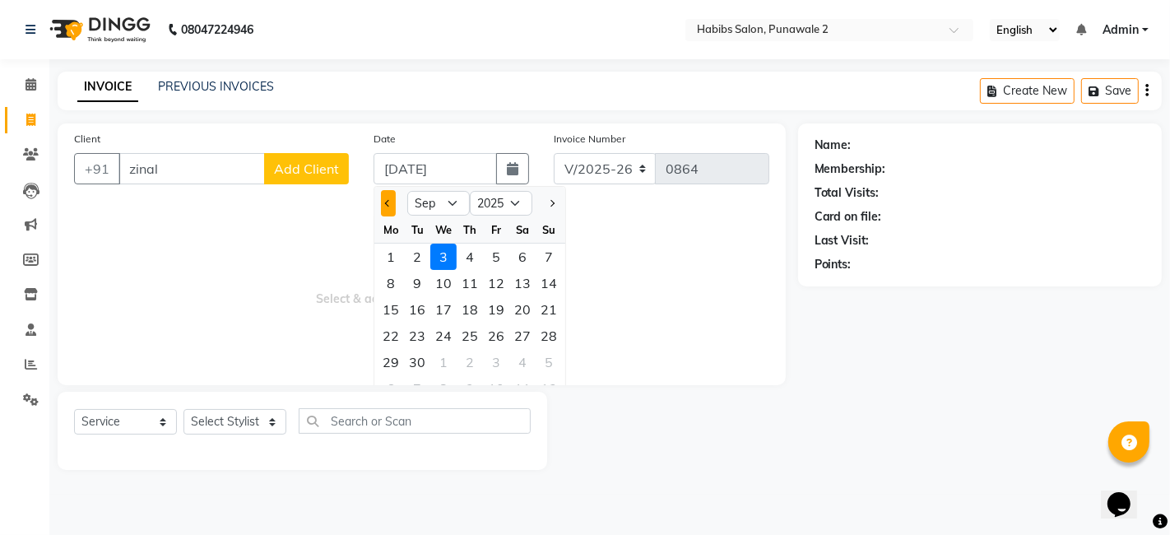
click at [388, 196] on button "Previous month" at bounding box center [388, 203] width 14 height 26
click at [467, 314] on div "14" at bounding box center [470, 309] width 26 height 26
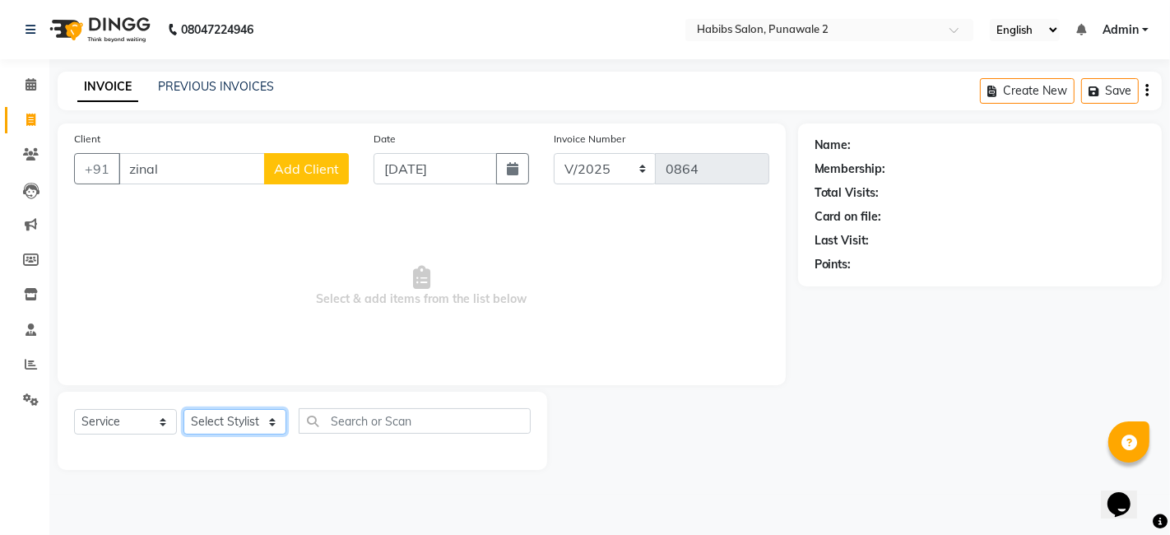
click at [267, 424] on select "Select Stylist Chandan Ganesh Gauri [PERSON_NAME] [PERSON_NAME] nikhil [PERSON_…" at bounding box center [235, 422] width 103 height 26
click at [184, 409] on select "Select Stylist Chandan Ganesh Gauri [PERSON_NAME] [PERSON_NAME] nikhil [PERSON_…" at bounding box center [235, 422] width 103 height 26
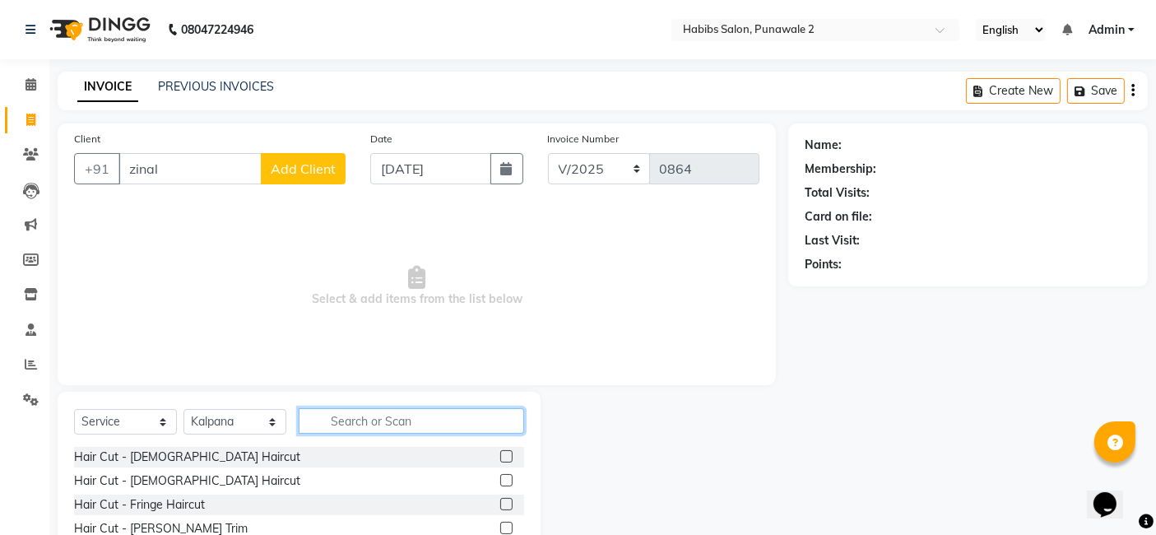
click at [382, 411] on input "text" at bounding box center [411, 421] width 225 height 26
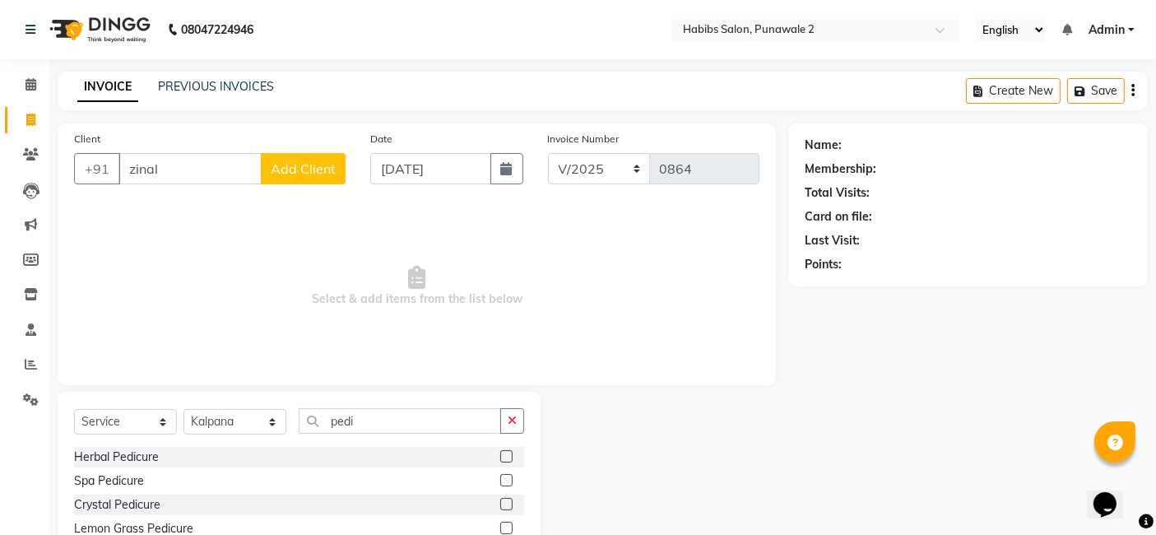
click at [500, 455] on label at bounding box center [506, 456] width 12 height 12
click at [500, 455] on input "checkbox" at bounding box center [505, 457] width 11 height 11
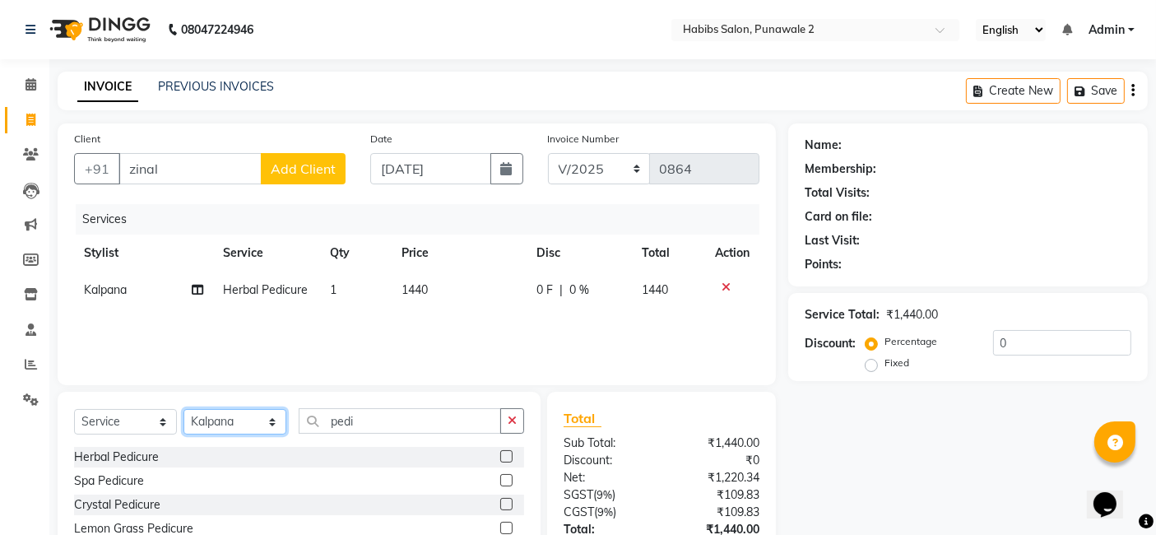
click at [267, 422] on select "Select Stylist Chandan Ganesh Gauri [PERSON_NAME] [PERSON_NAME] nikhil [PERSON_…" at bounding box center [235, 422] width 103 height 26
click at [184, 409] on select "Select Stylist Chandan Ganesh Gauri [PERSON_NAME] [PERSON_NAME] nikhil [PERSON_…" at bounding box center [235, 422] width 103 height 26
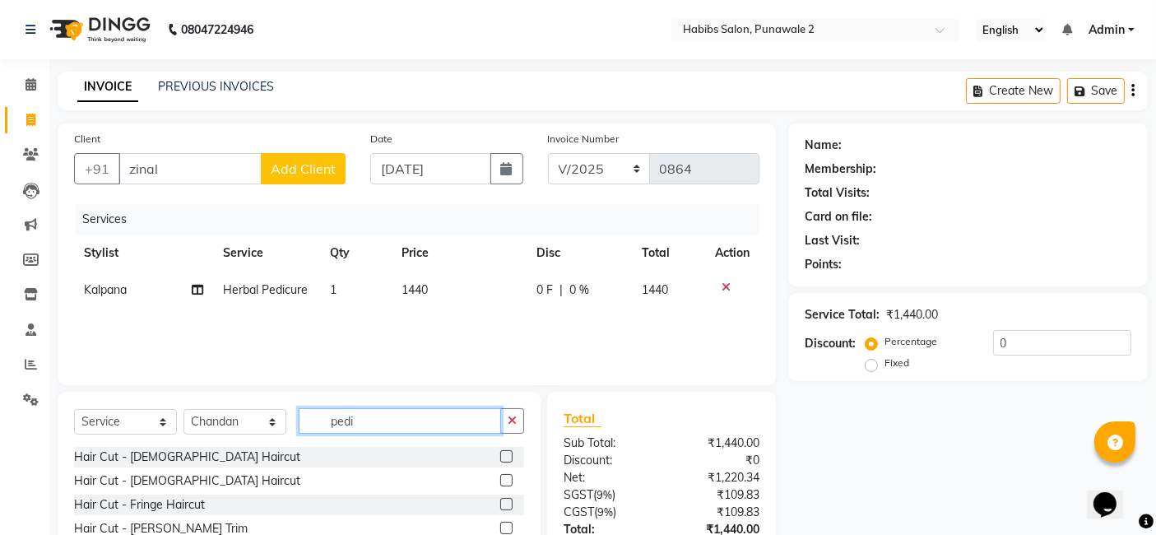
click at [371, 415] on input "pedi" at bounding box center [400, 421] width 202 height 26
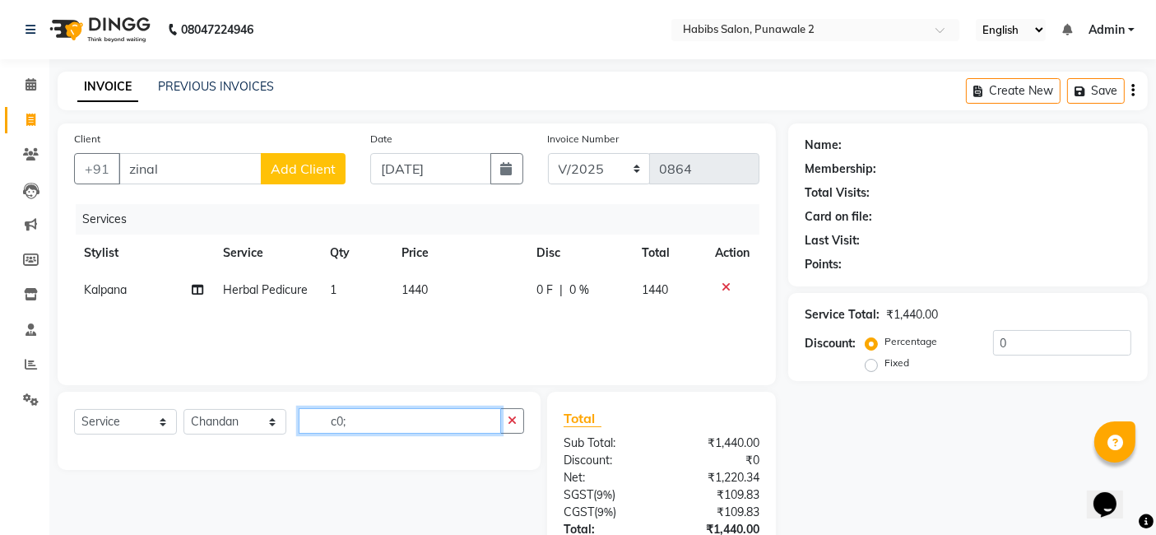
click at [393, 420] on input "c0;" at bounding box center [400, 421] width 202 height 26
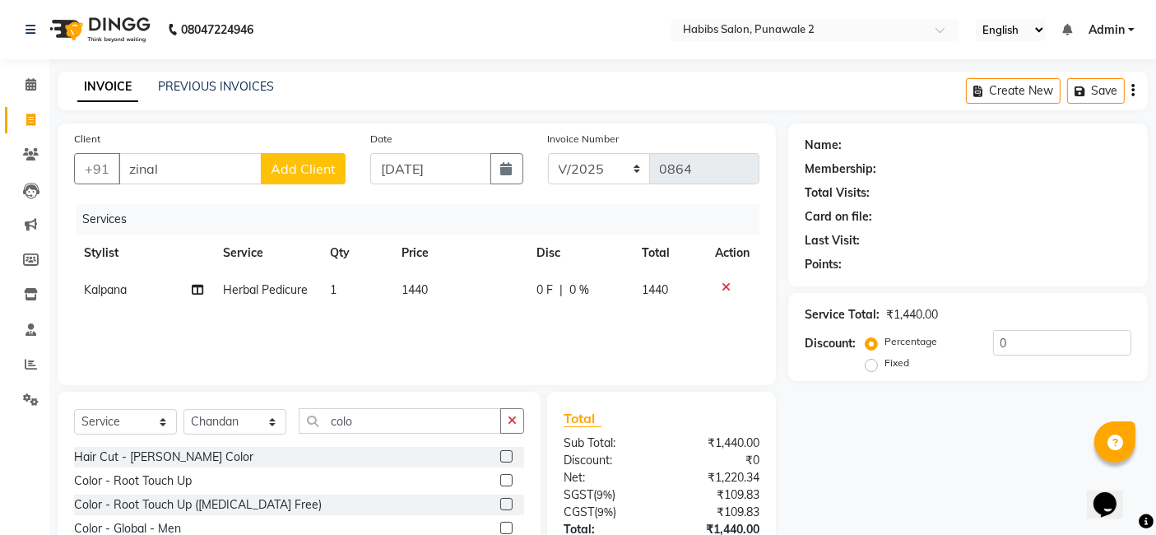
click at [500, 480] on label at bounding box center [506, 480] width 12 height 12
click at [500, 480] on input "checkbox" at bounding box center [505, 481] width 11 height 11
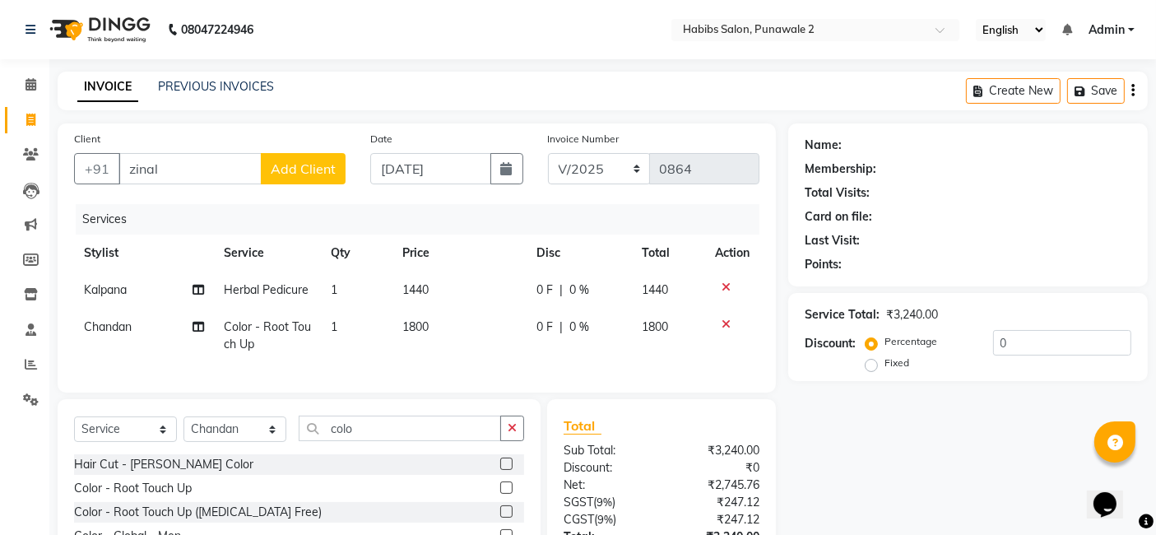
click at [436, 287] on td "1440" at bounding box center [460, 290] width 134 height 37
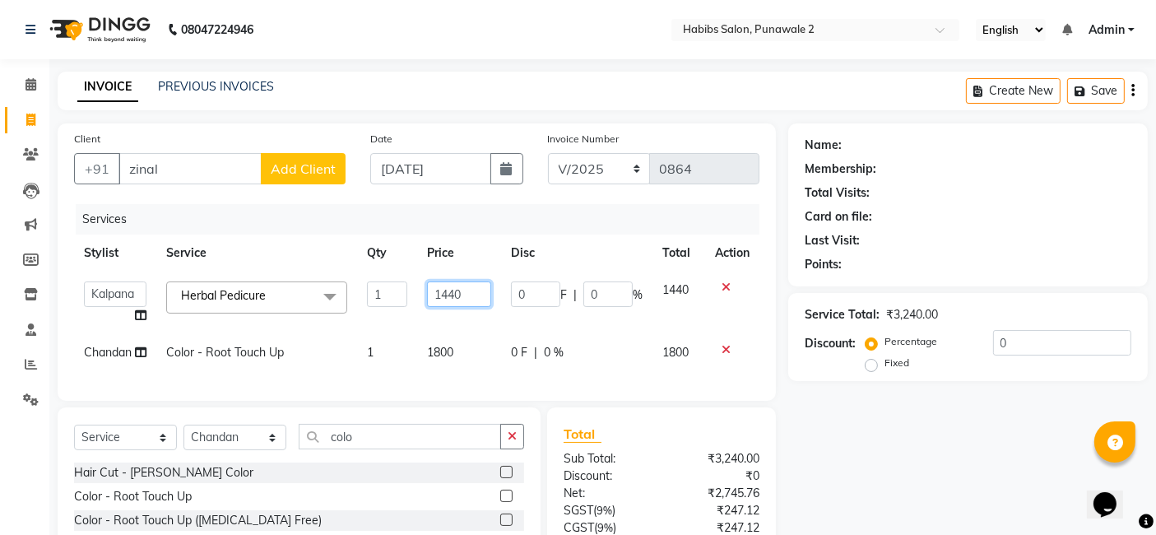
click at [482, 286] on input "1440" at bounding box center [459, 294] width 64 height 26
click at [465, 356] on td "1800" at bounding box center [459, 352] width 84 height 37
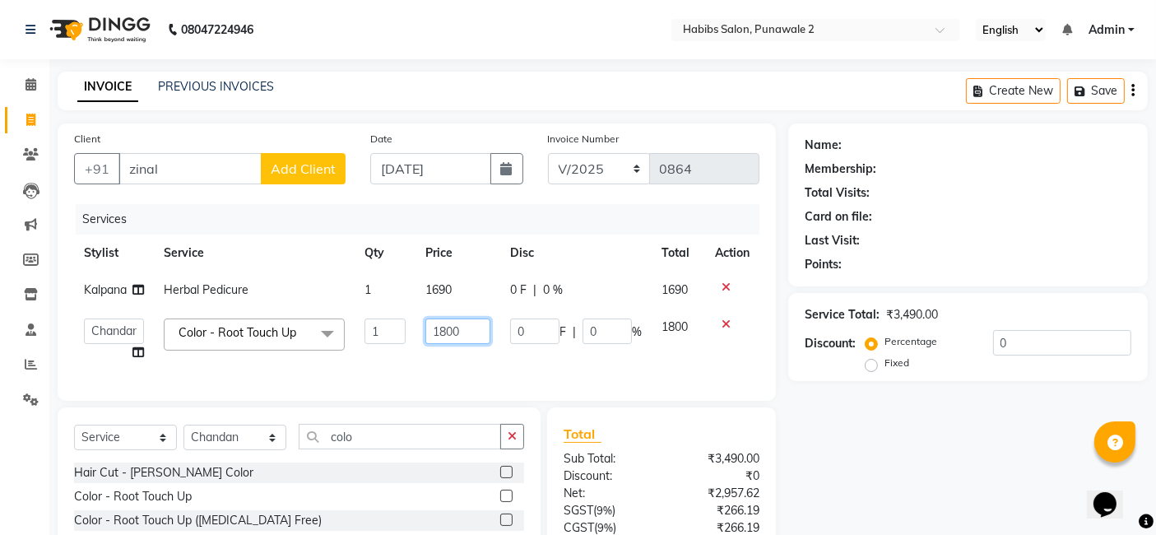
click at [467, 330] on input "1800" at bounding box center [457, 331] width 65 height 26
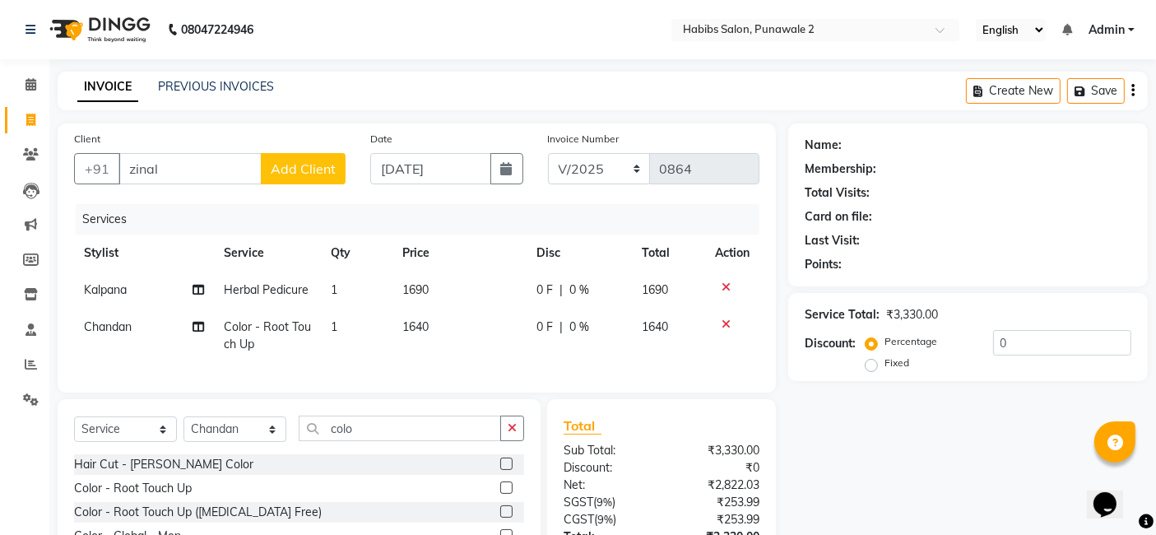
scroll to position [145, 0]
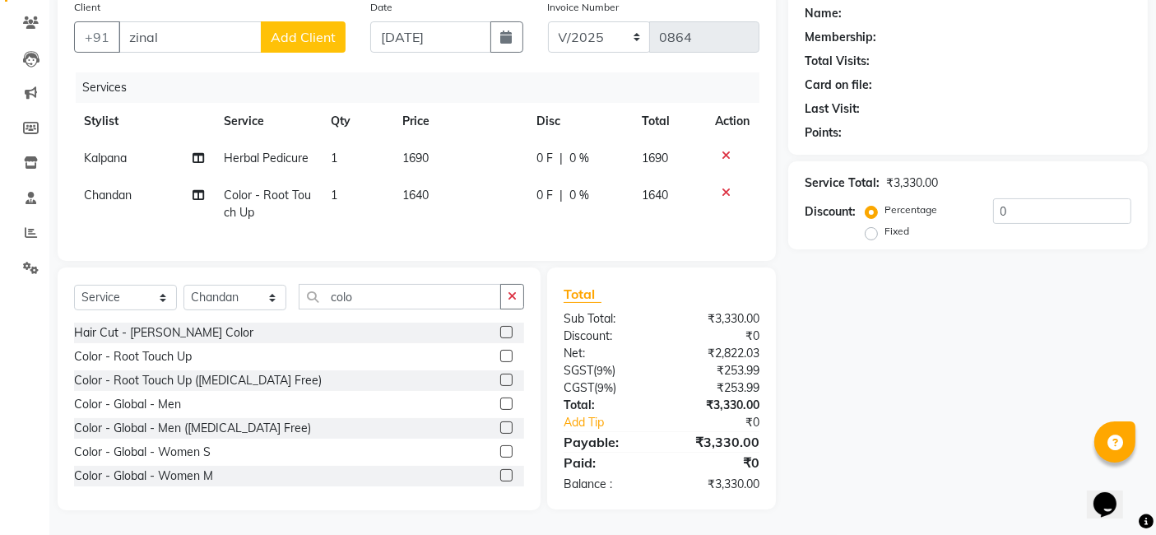
click at [415, 151] on span "1690" at bounding box center [415, 158] width 26 height 15
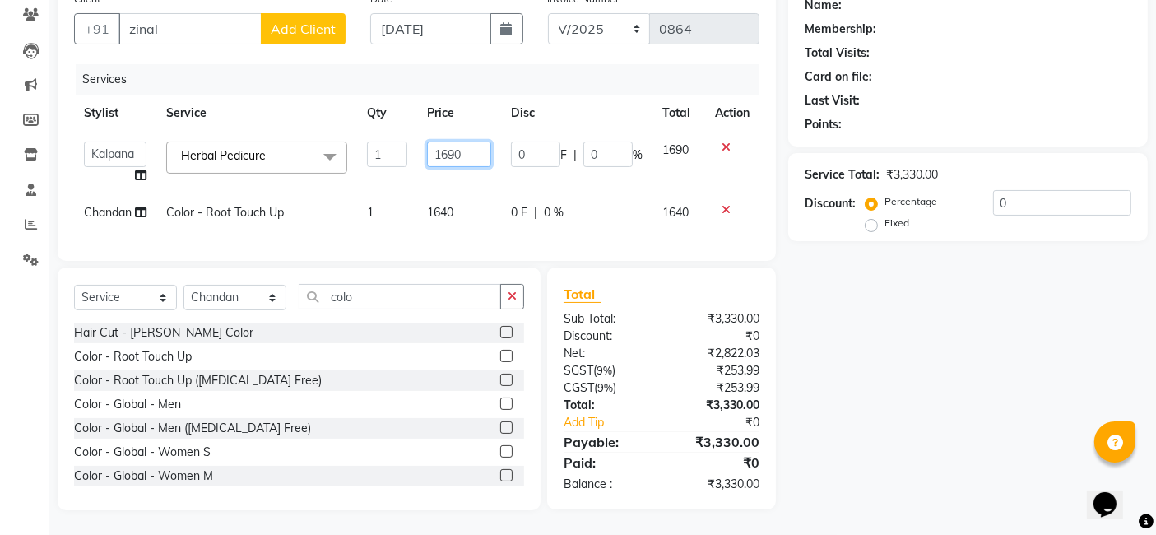
click at [448, 148] on input "1690" at bounding box center [459, 155] width 64 height 26
